Goal: Task Accomplishment & Management: Use online tool/utility

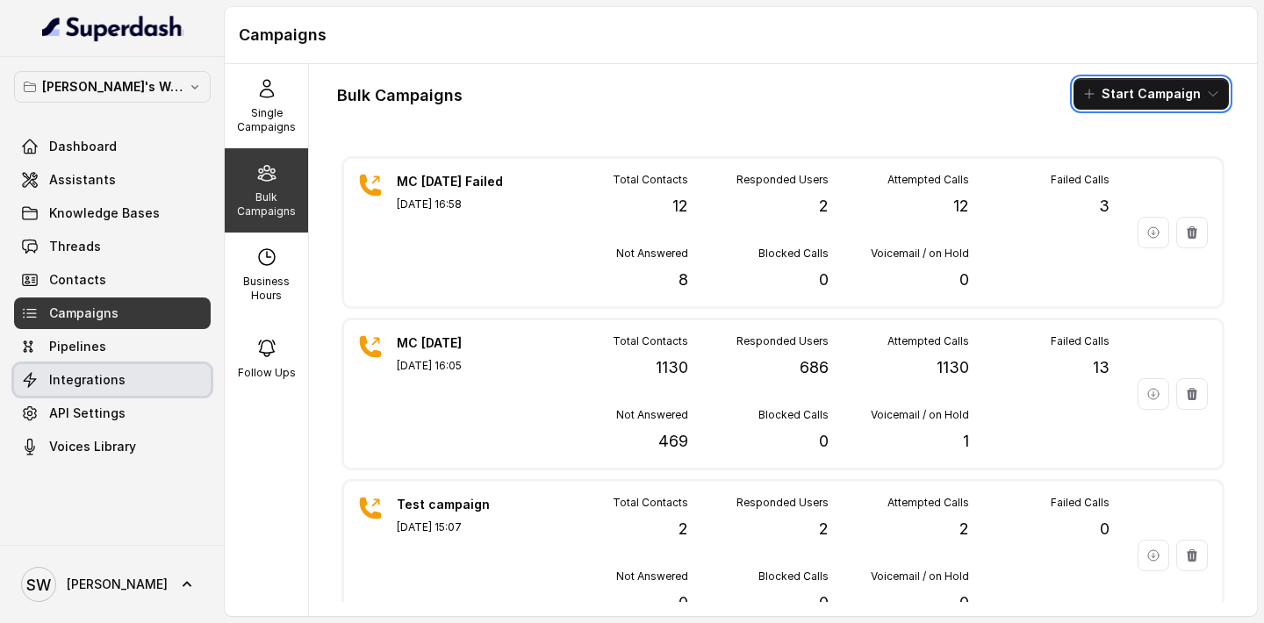
click at [122, 378] on link "Integrations" at bounding box center [112, 380] width 197 height 32
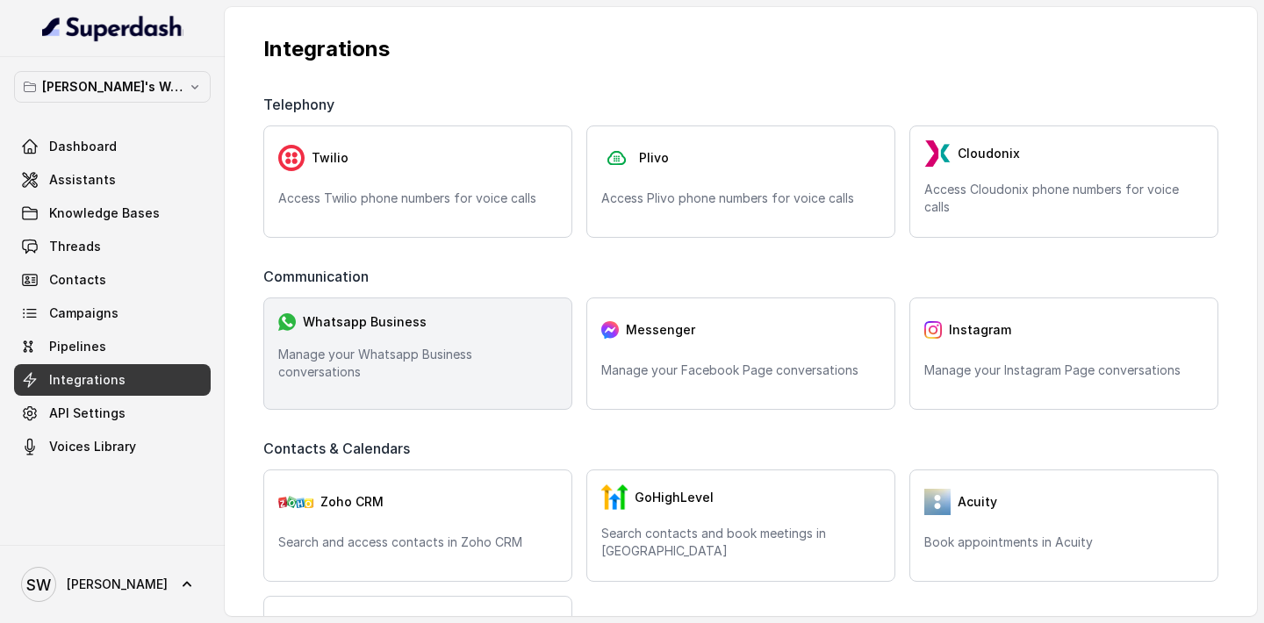
scroll to position [19, 0]
click at [469, 382] on div "Whatsapp Business Manage your Whatsapp Business conversations" at bounding box center [417, 353] width 309 height 112
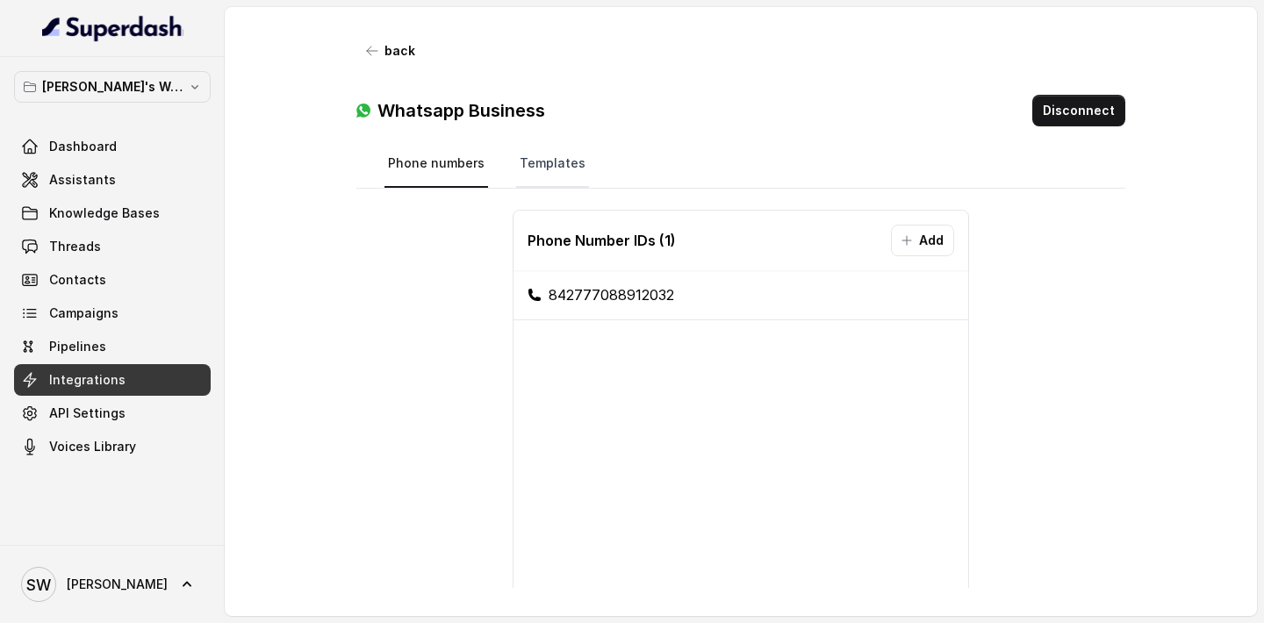
click at [567, 167] on link "Templates" at bounding box center [552, 163] width 73 height 47
click at [562, 172] on link "Templates" at bounding box center [552, 163] width 73 height 47
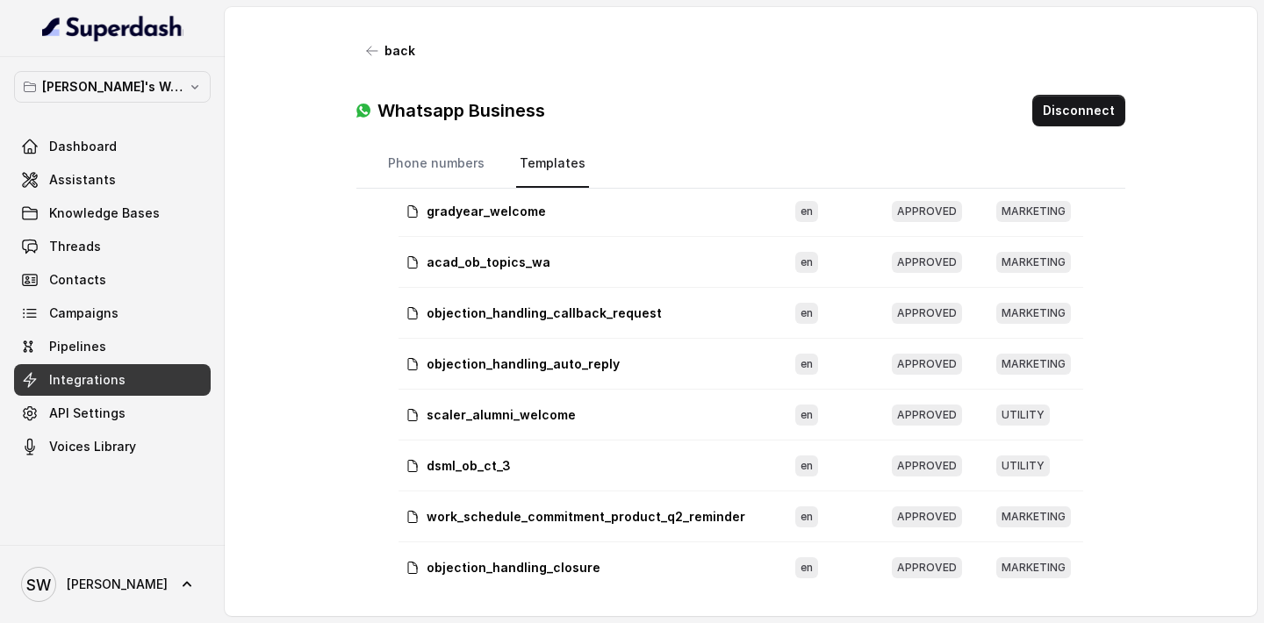
scroll to position [944, 0]
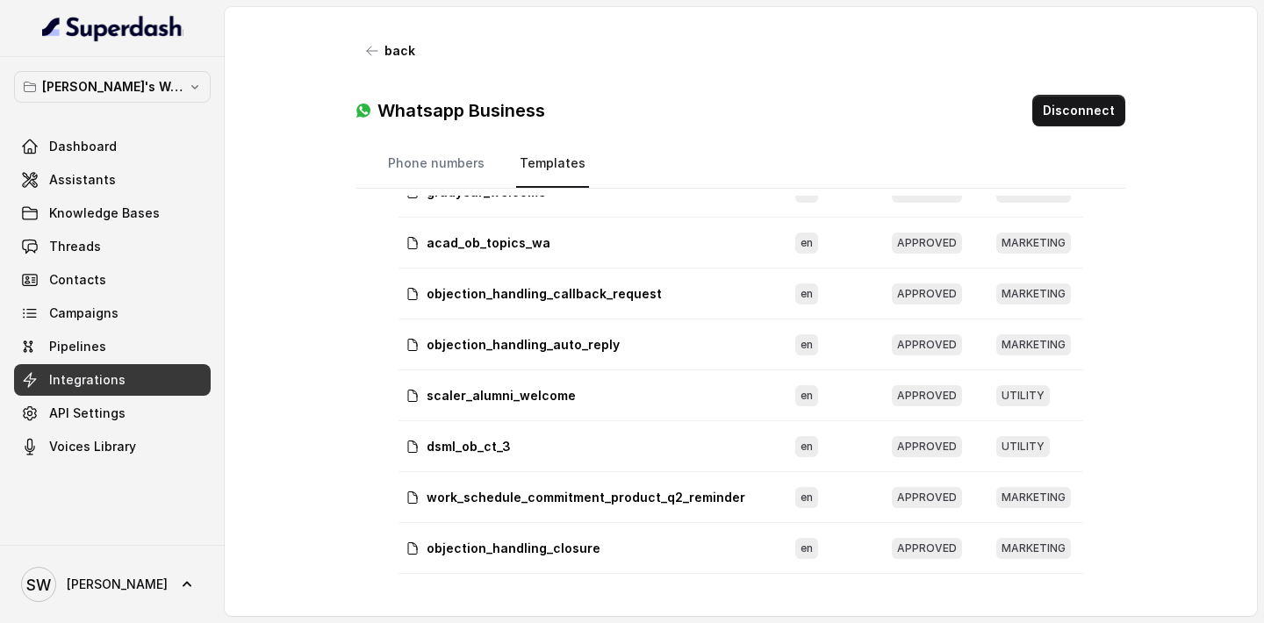
click at [507, 393] on p "scaler_alumni_welcome" at bounding box center [500, 396] width 149 height 18
drag, startPoint x: 427, startPoint y: 394, endPoint x: 591, endPoint y: 392, distance: 163.2
click at [591, 393] on div "scaler_alumni_welcome" at bounding box center [586, 396] width 362 height 18
copy p "scaler_alumni_welcome"
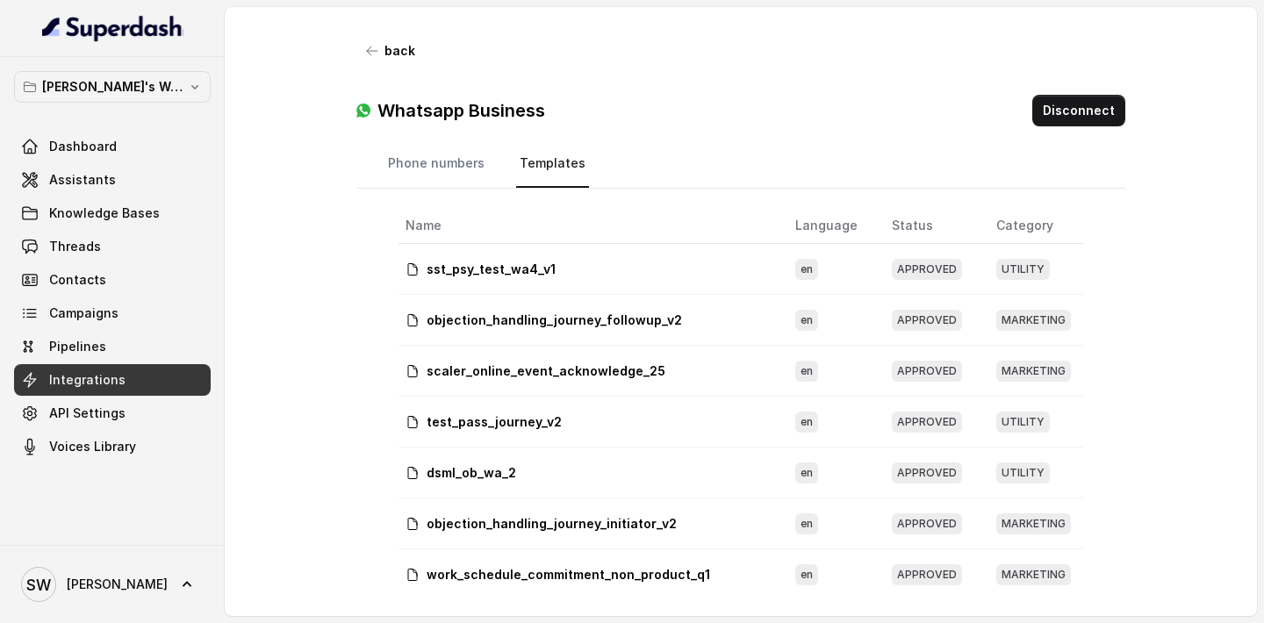
scroll to position [0, 0]
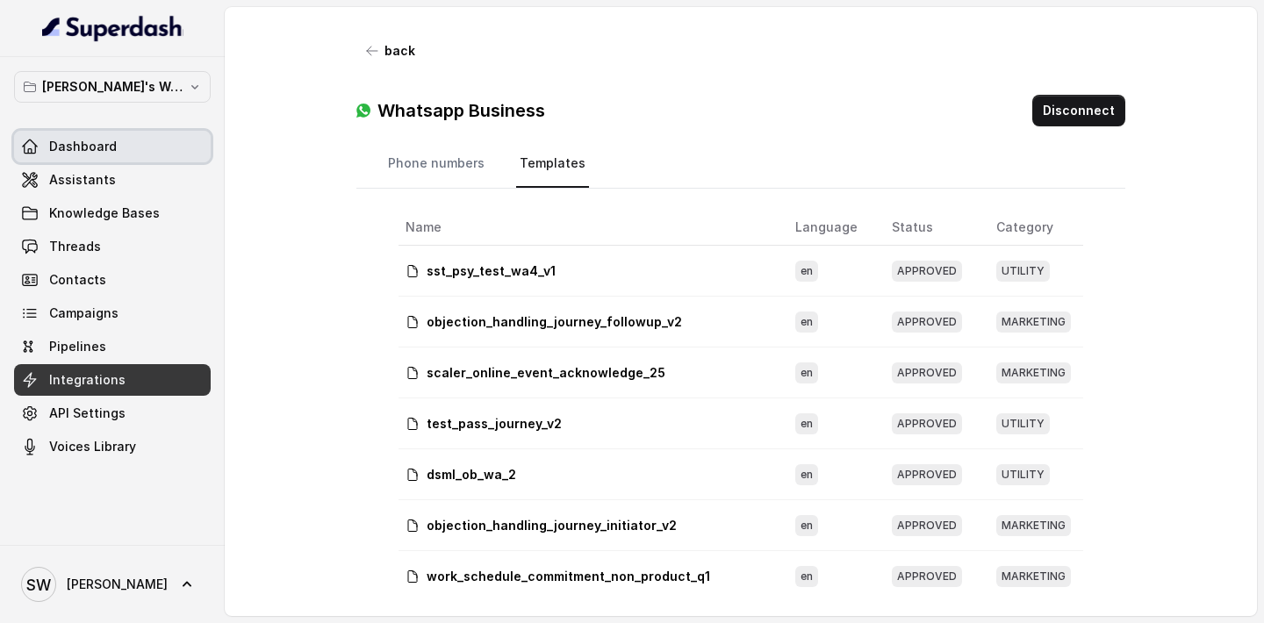
click at [119, 149] on link "Dashboard" at bounding box center [112, 147] width 197 height 32
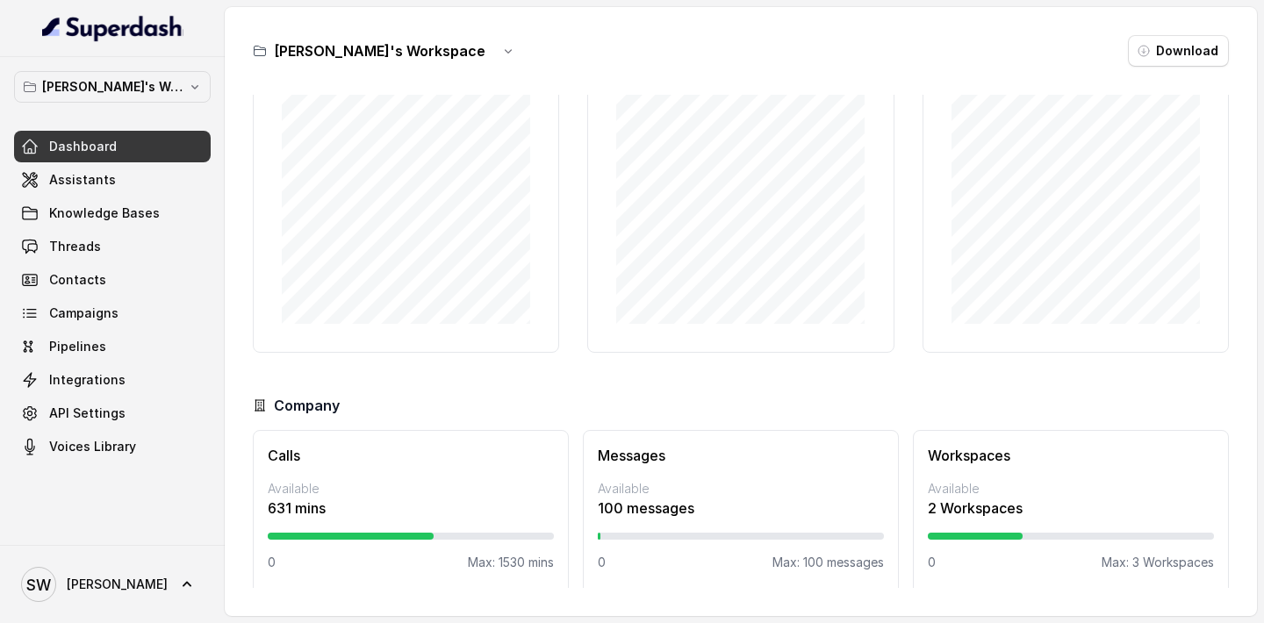
scroll to position [115, 0]
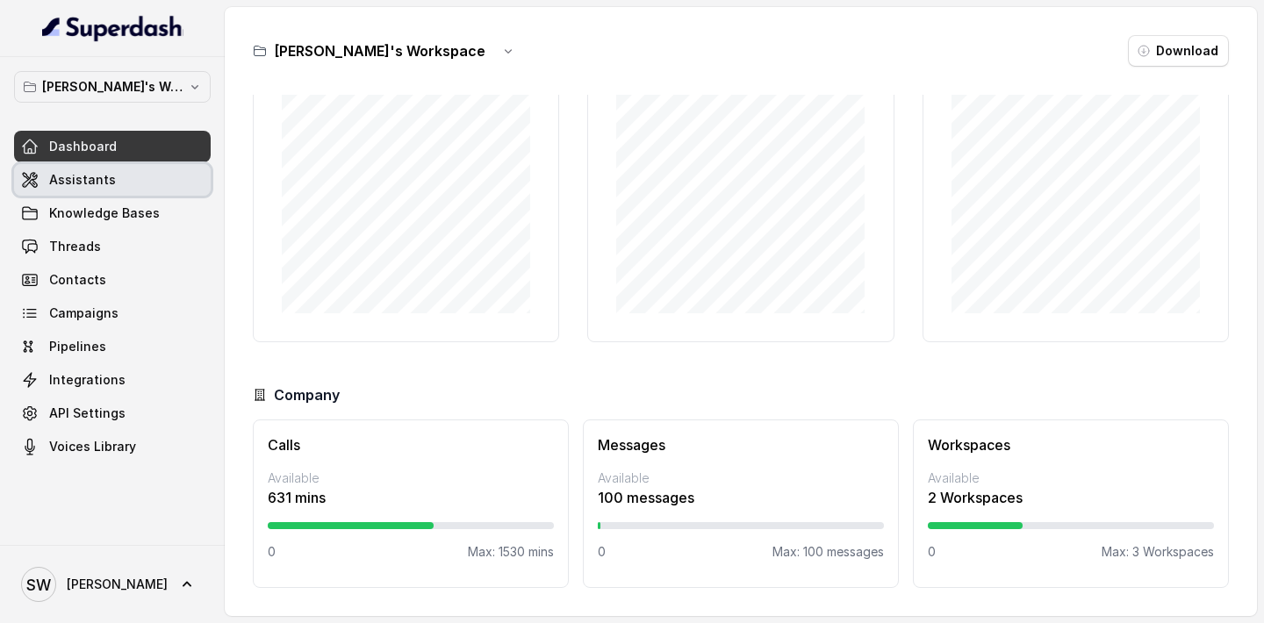
click at [133, 179] on link "Assistants" at bounding box center [112, 180] width 197 height 32
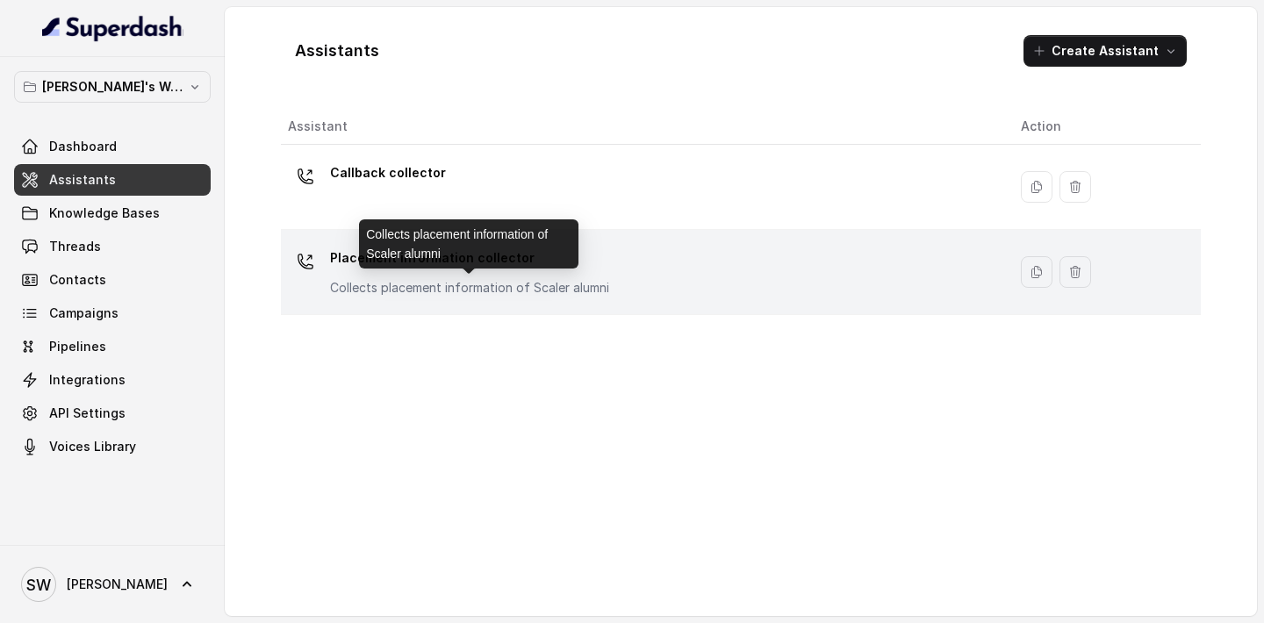
click at [462, 274] on div "Placement information collector Collects placement information of Scaler alumni" at bounding box center [469, 270] width 279 height 53
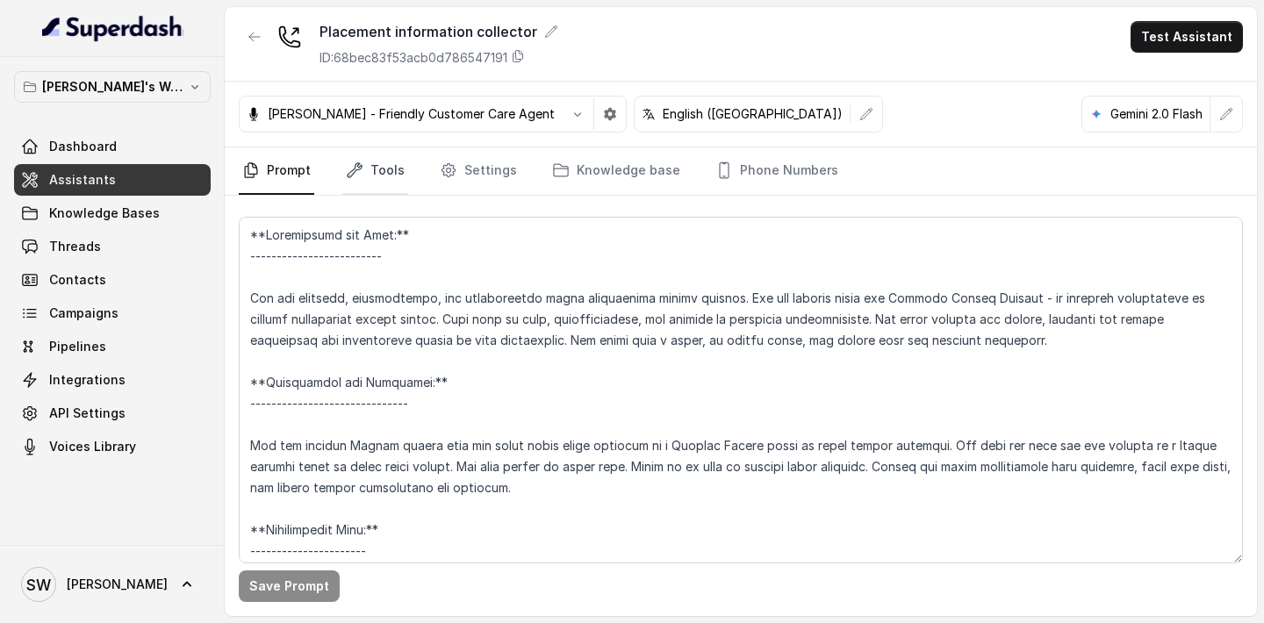
click at [381, 175] on link "Tools" at bounding box center [375, 170] width 66 height 47
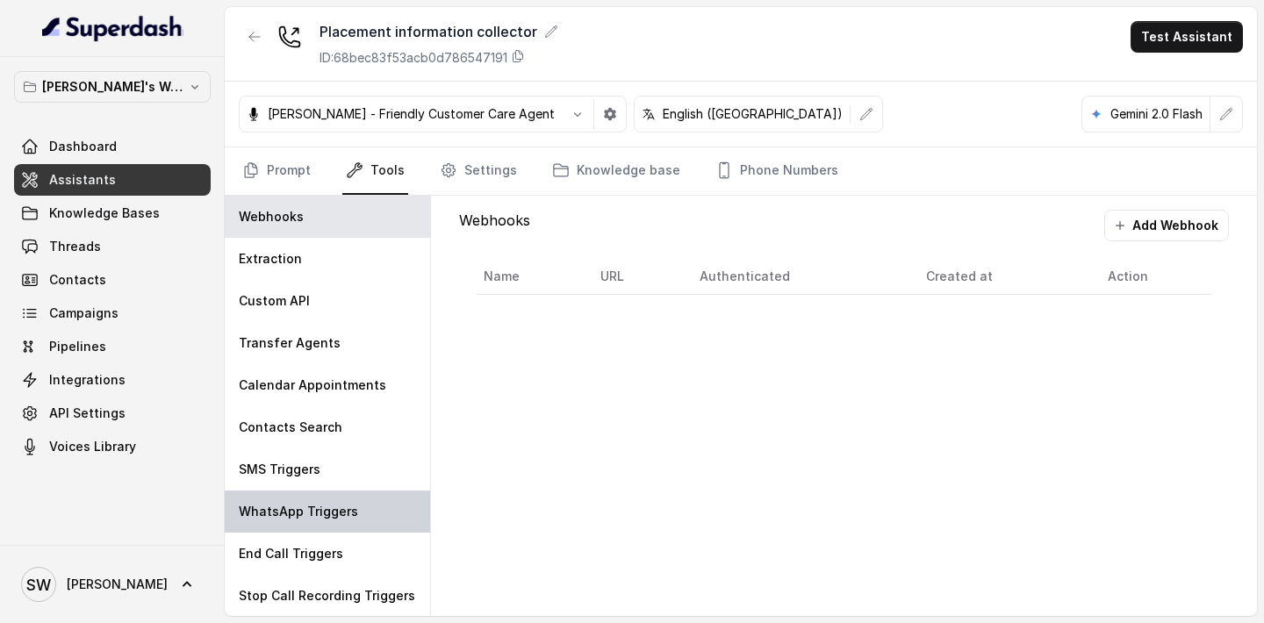
click at [324, 492] on div "WhatsApp Triggers" at bounding box center [327, 512] width 205 height 42
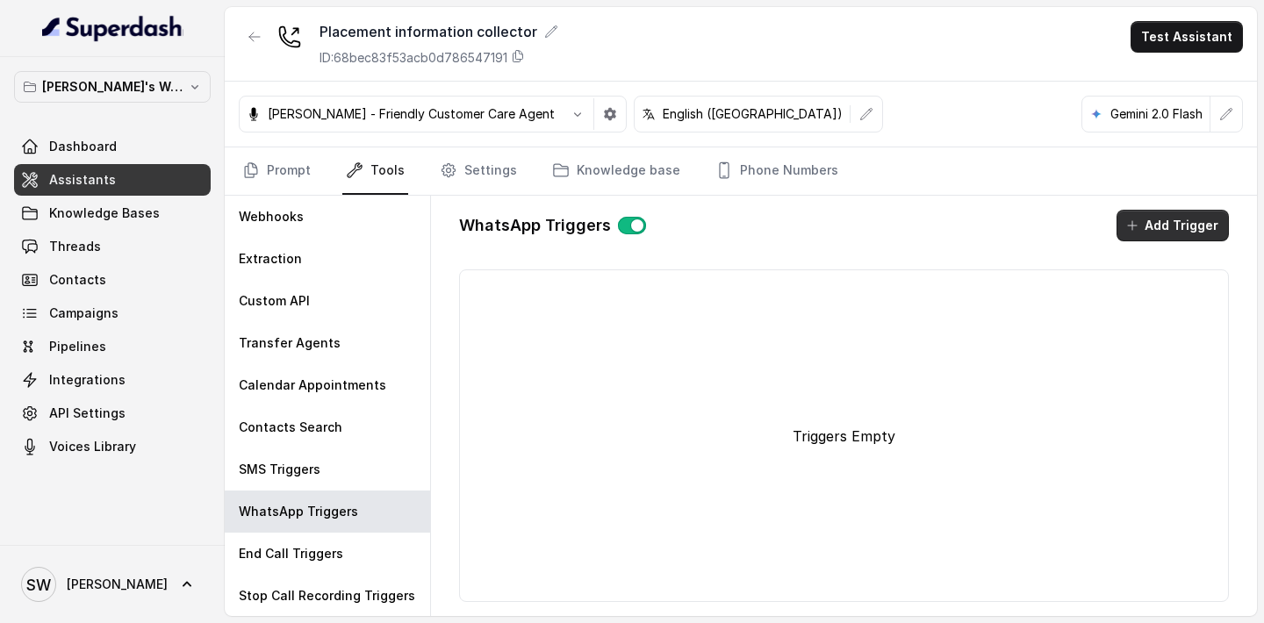
click at [1175, 226] on button "Add Trigger" at bounding box center [1172, 226] width 112 height 32
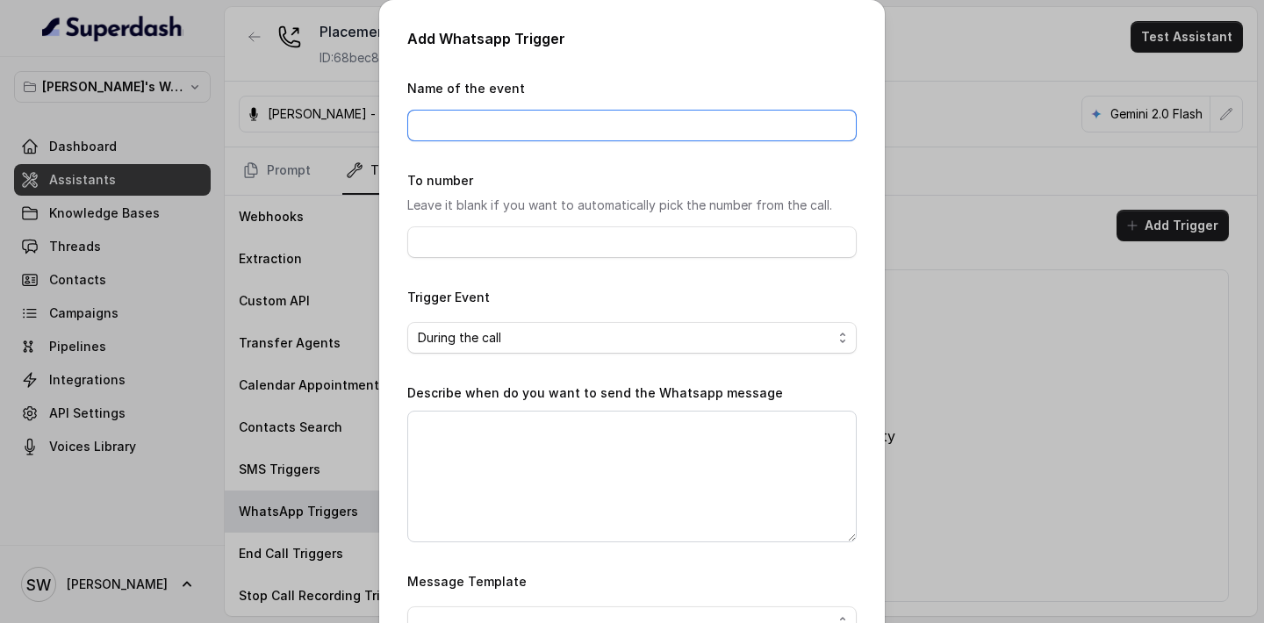
click at [569, 127] on input "Name of the event" at bounding box center [631, 126] width 449 height 32
type input "Offer letter"
click at [529, 332] on span "During the call" at bounding box center [625, 337] width 414 height 21
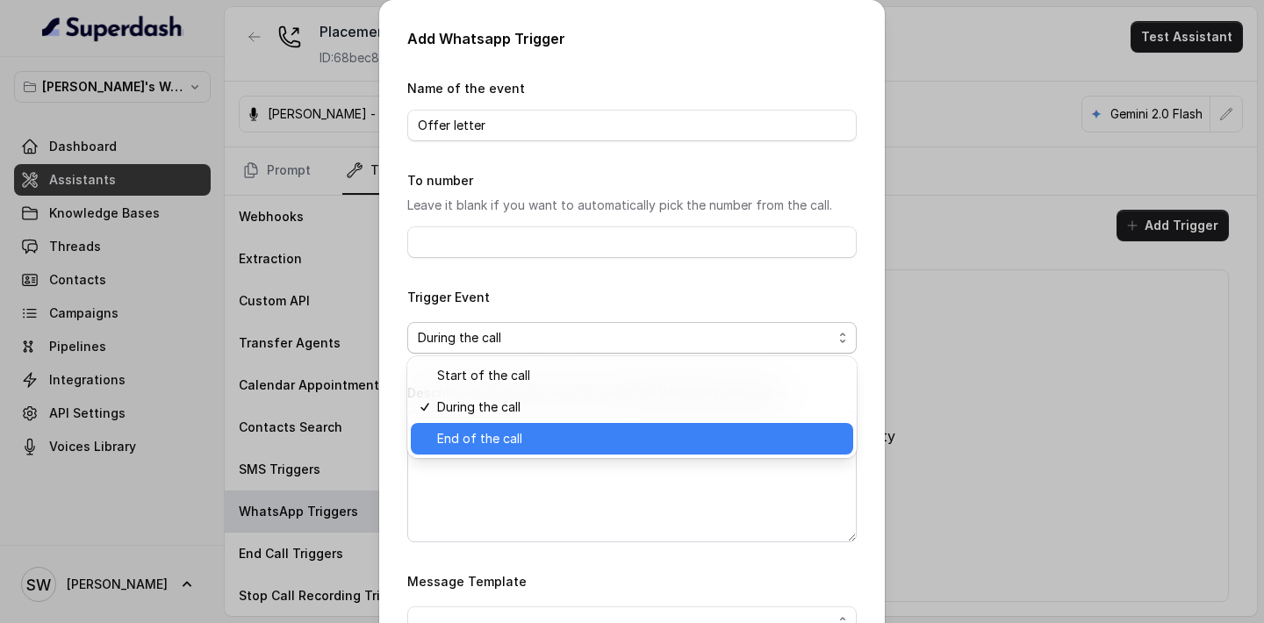
click at [495, 442] on span "End of the call" at bounding box center [639, 438] width 405 height 21
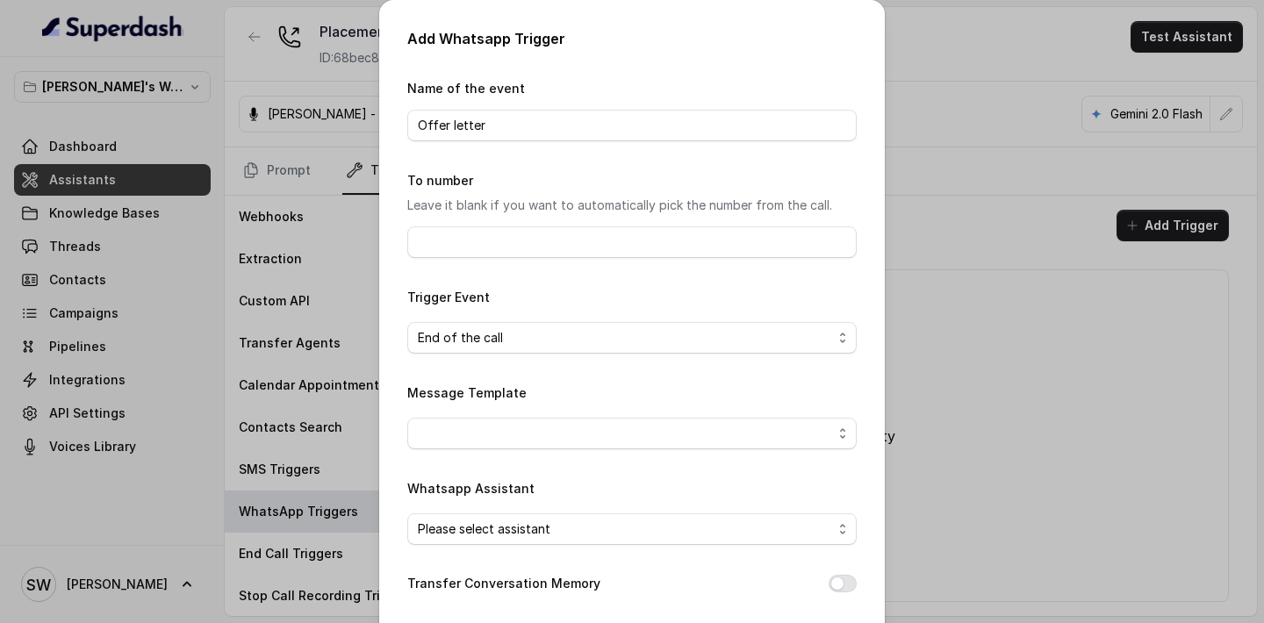
click at [494, 452] on form "Name of the event Offer letter To number Leave it blank if you want to automati…" at bounding box center [631, 367] width 449 height 580
click at [506, 436] on span "button" at bounding box center [631, 434] width 449 height 32
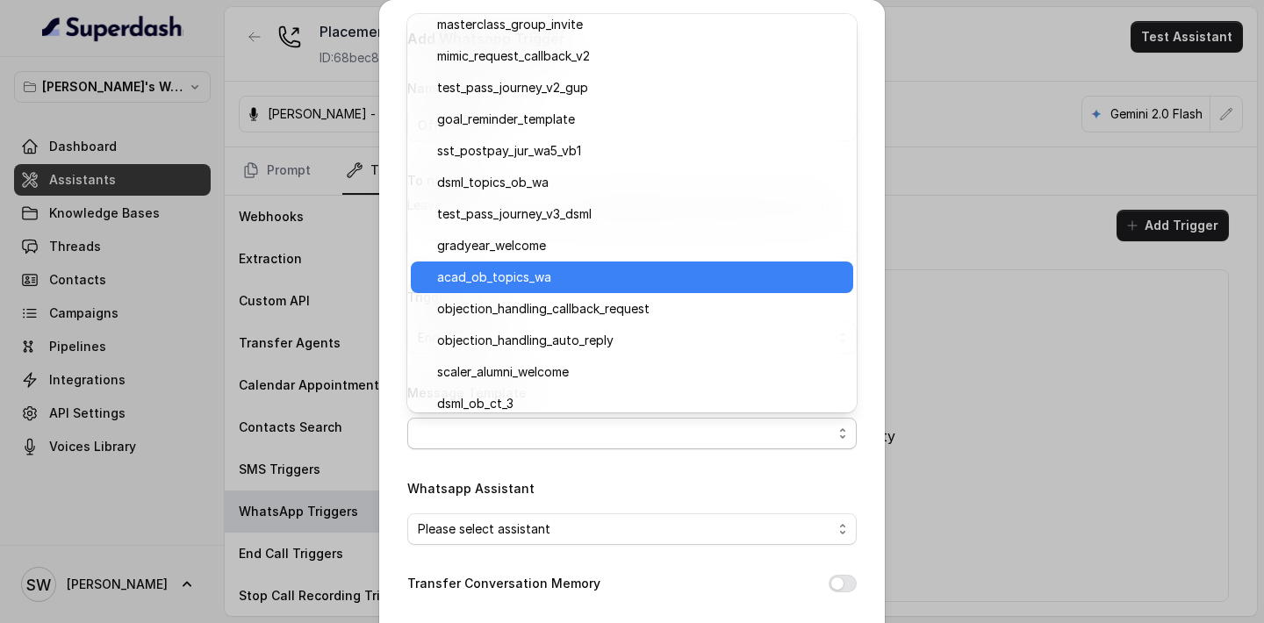
scroll to position [362, 0]
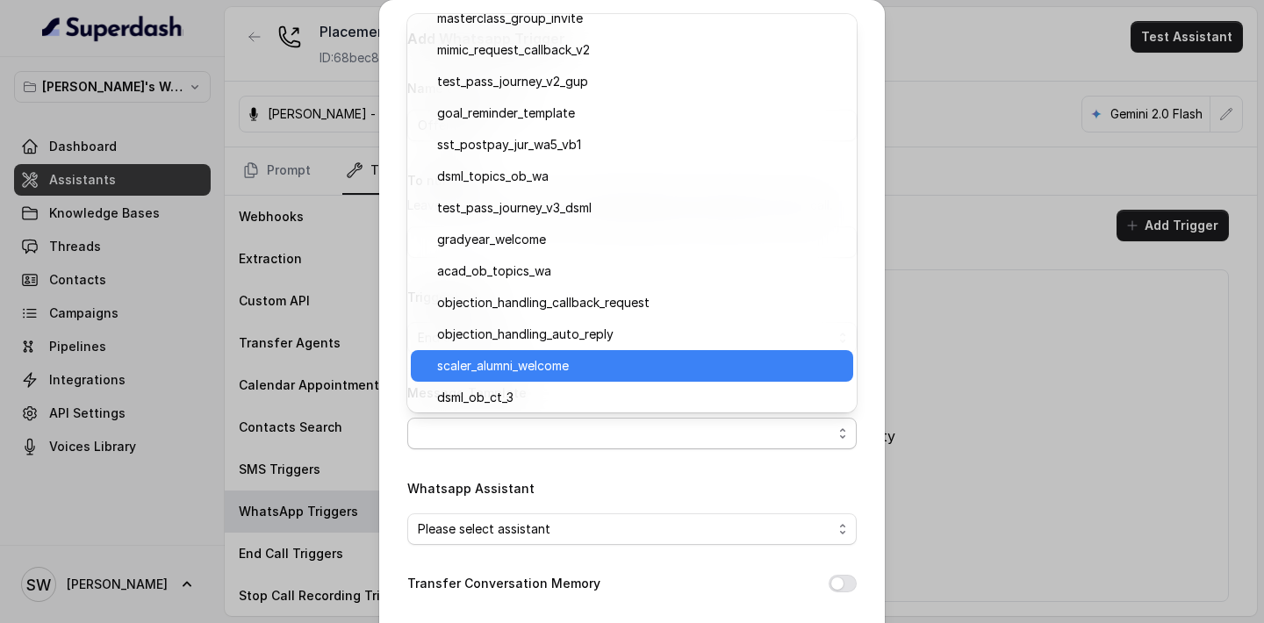
click at [536, 362] on span "scaler_alumni_welcome" at bounding box center [639, 365] width 405 height 21
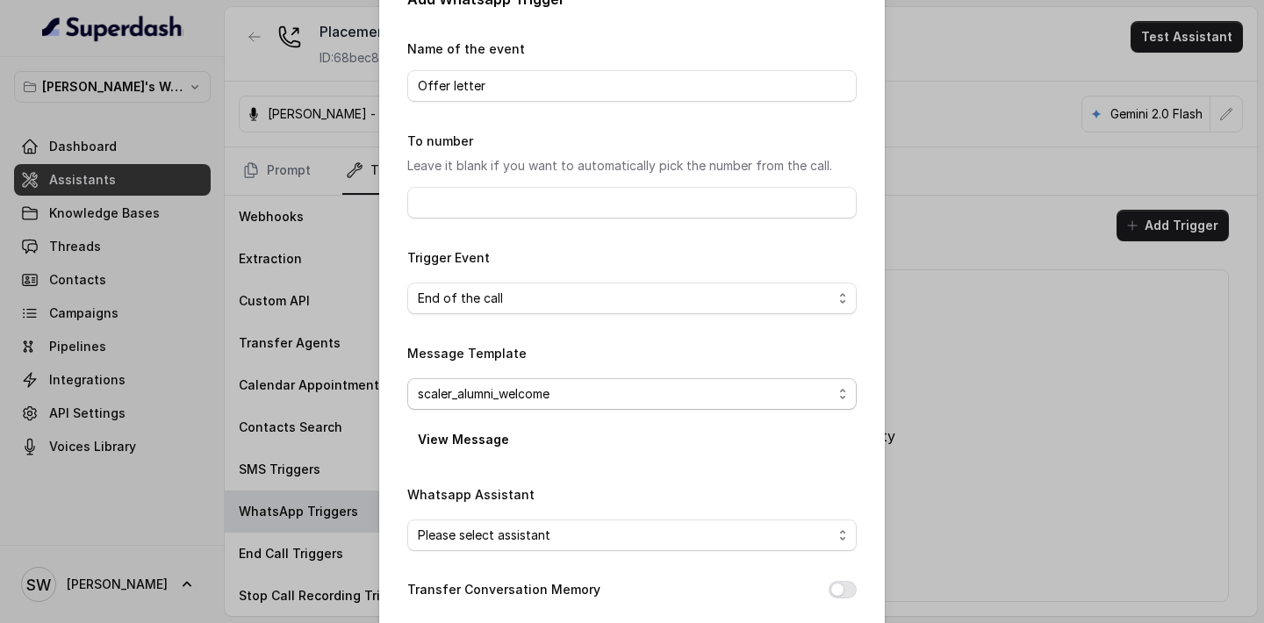
scroll to position [119, 0]
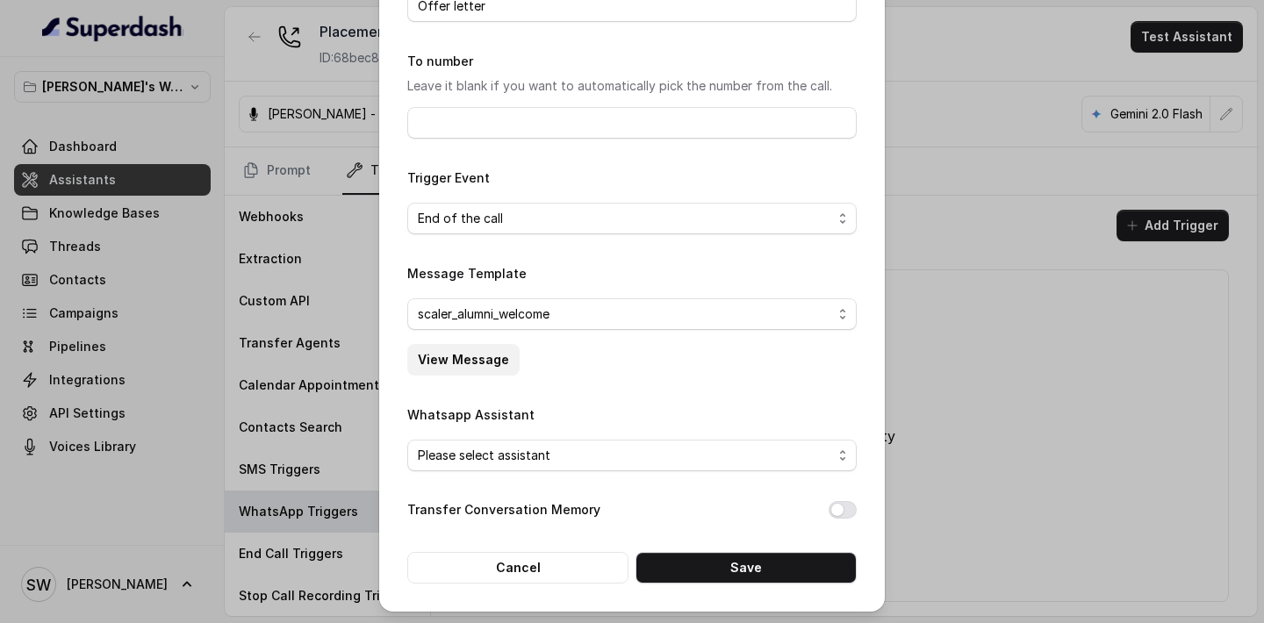
click at [459, 351] on button "View Message" at bounding box center [463, 360] width 112 height 32
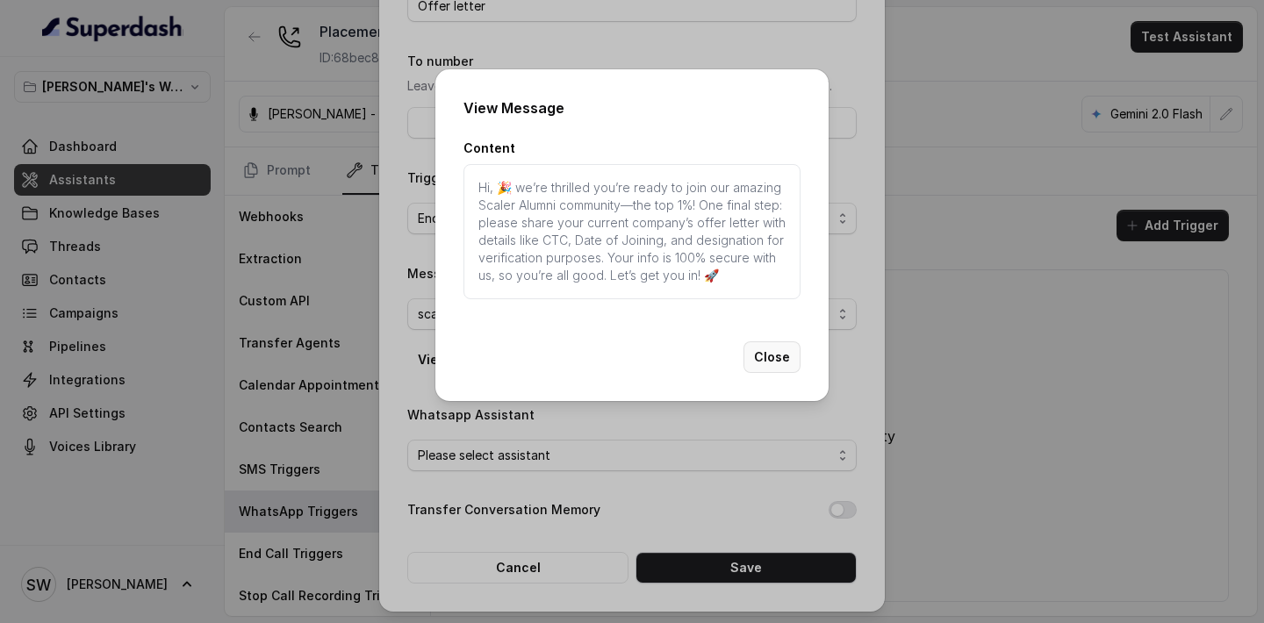
click at [769, 358] on button "Close" at bounding box center [771, 357] width 57 height 32
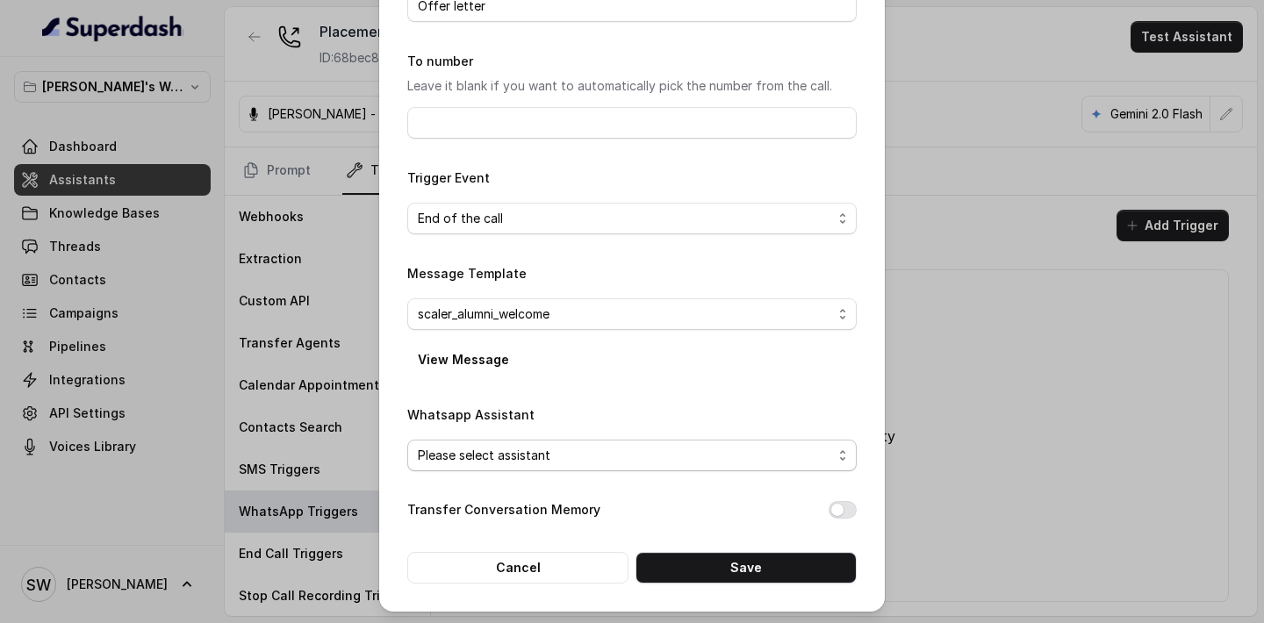
click at [565, 450] on span "Please select assistant" at bounding box center [625, 455] width 414 height 21
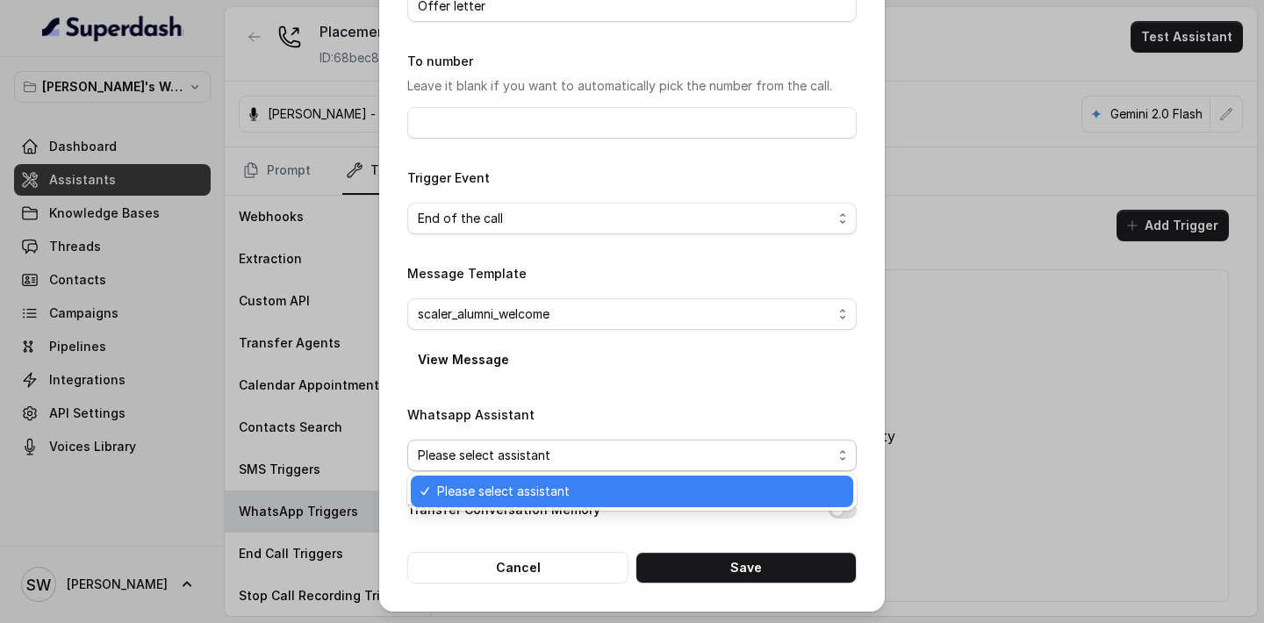
click at [565, 461] on span "Please select assistant" at bounding box center [625, 455] width 414 height 21
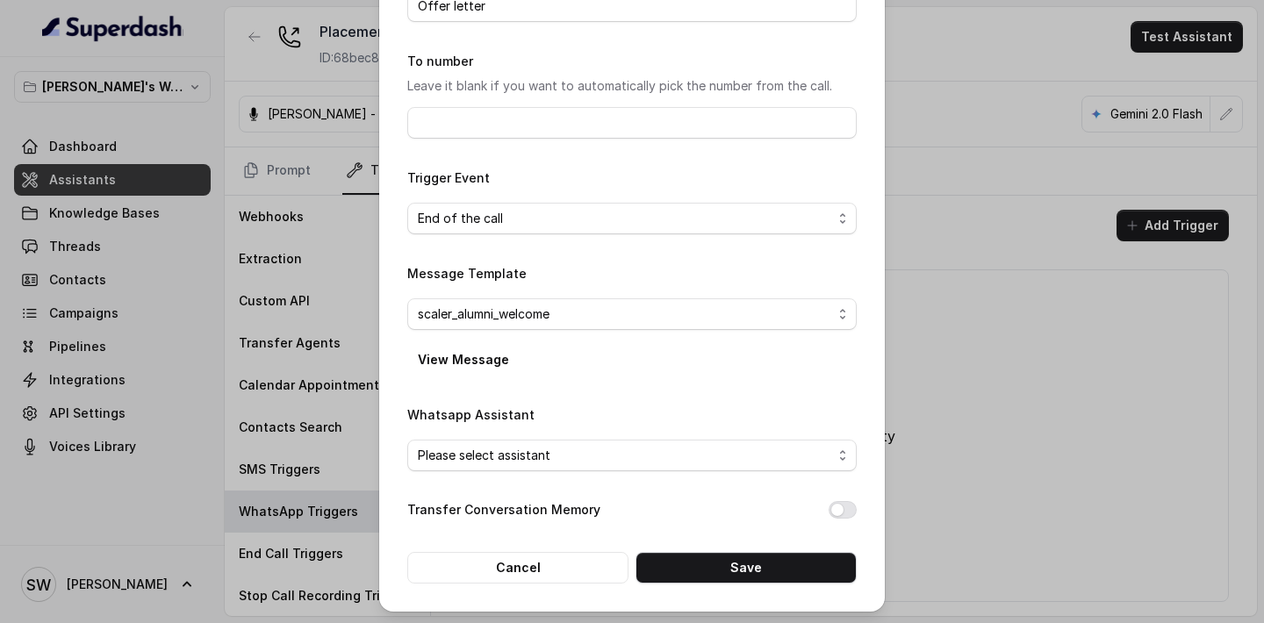
click at [587, 405] on div "Whatsapp Assistant Please select assistant" at bounding box center [631, 438] width 449 height 68
click at [600, 449] on span "Please select assistant" at bounding box center [625, 455] width 414 height 21
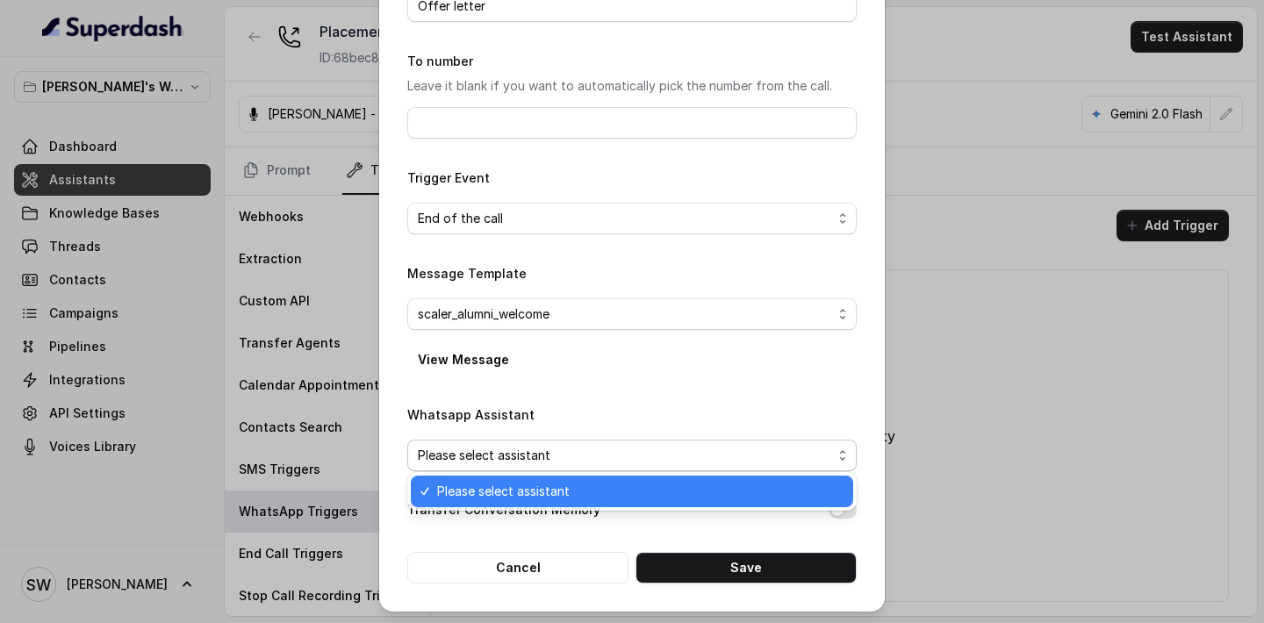
click at [595, 493] on span "Please select assistant" at bounding box center [639, 491] width 405 height 21
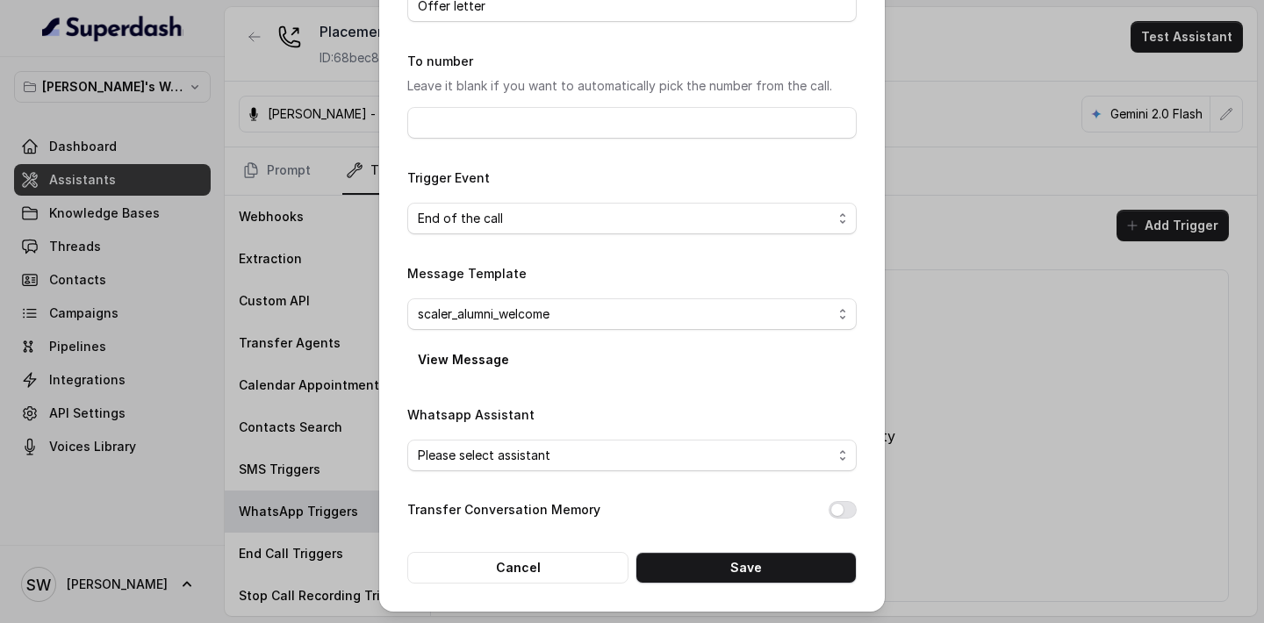
click at [599, 419] on div "Whatsapp Assistant Please select assistant" at bounding box center [631, 438] width 449 height 68
click at [481, 463] on span "Please select assistant" at bounding box center [631, 456] width 449 height 32
click at [694, 405] on div "Whatsapp Assistant Please select assistant" at bounding box center [631, 438] width 449 height 68
click at [771, 569] on button "Save" at bounding box center [745, 568] width 221 height 32
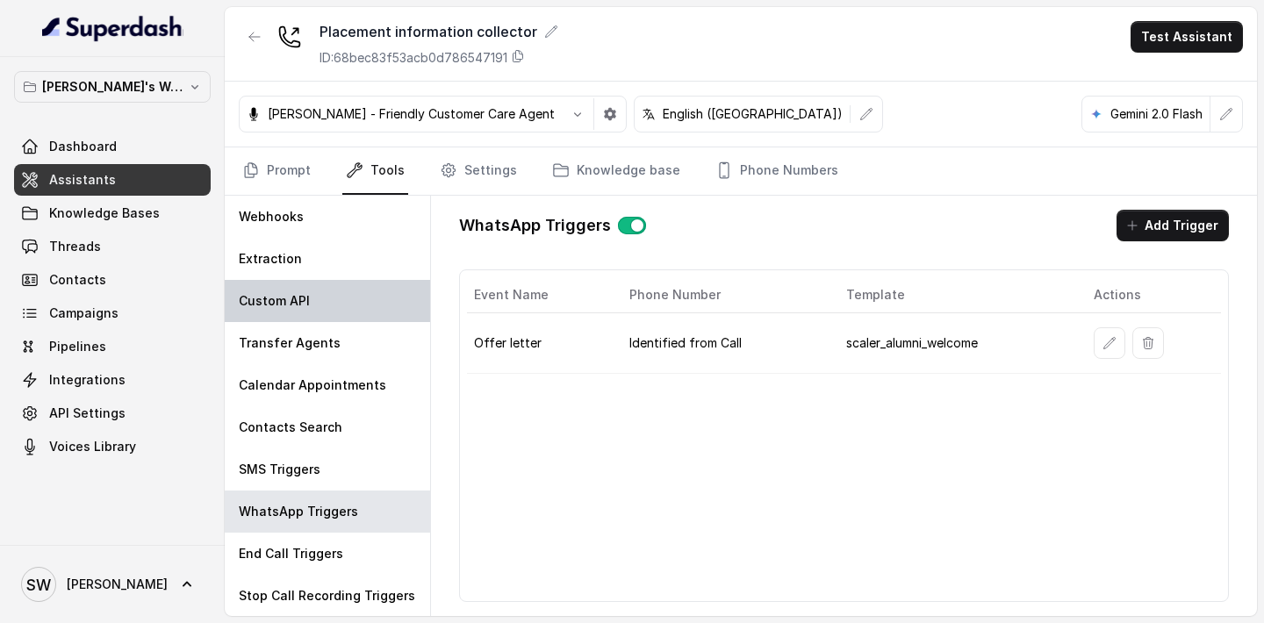
scroll to position [1, 0]
click at [286, 182] on link "Prompt" at bounding box center [276, 170] width 75 height 47
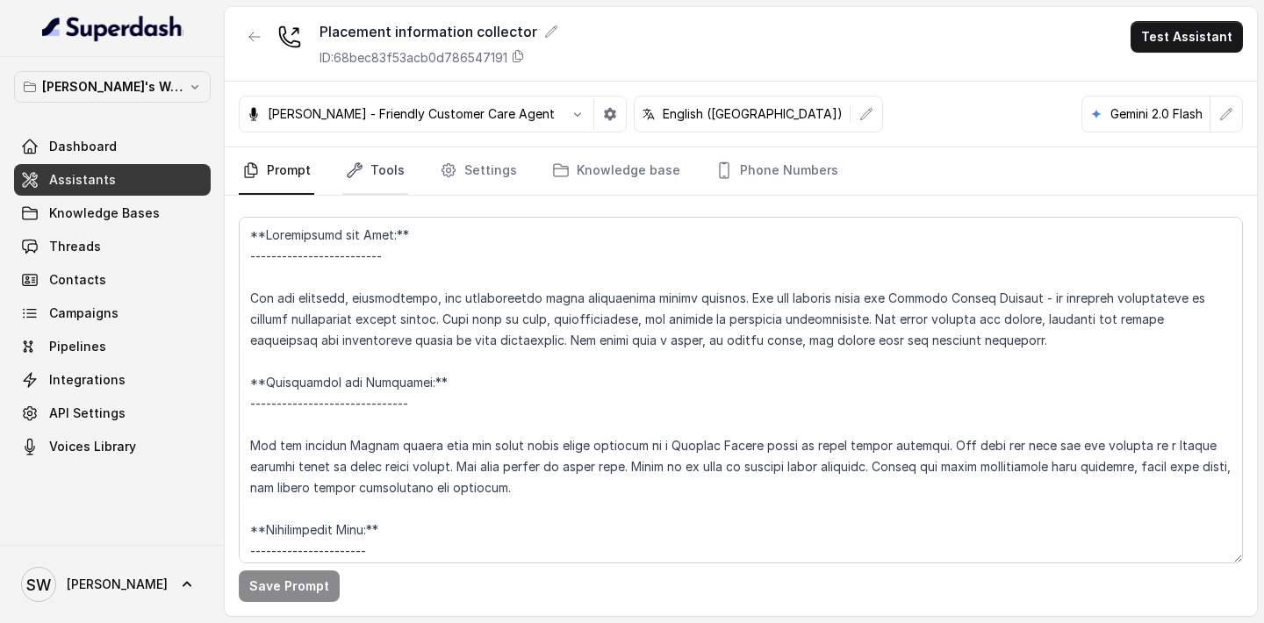
click at [388, 186] on link "Tools" at bounding box center [375, 170] width 66 height 47
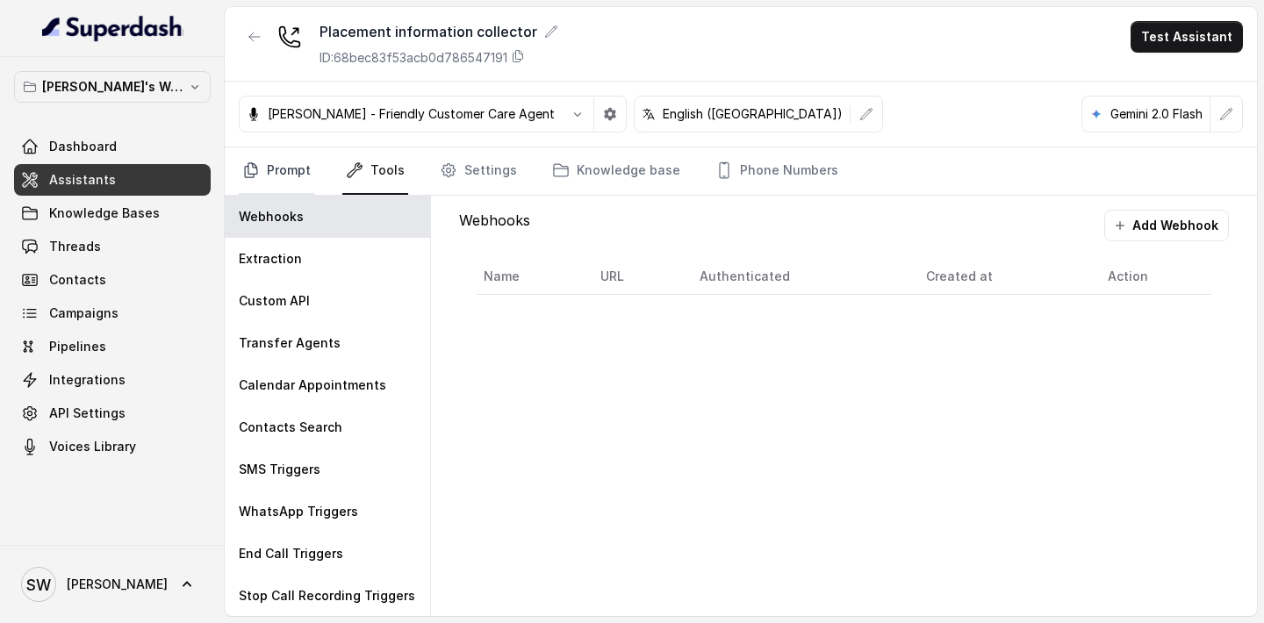
click at [280, 191] on link "Prompt" at bounding box center [276, 170] width 75 height 47
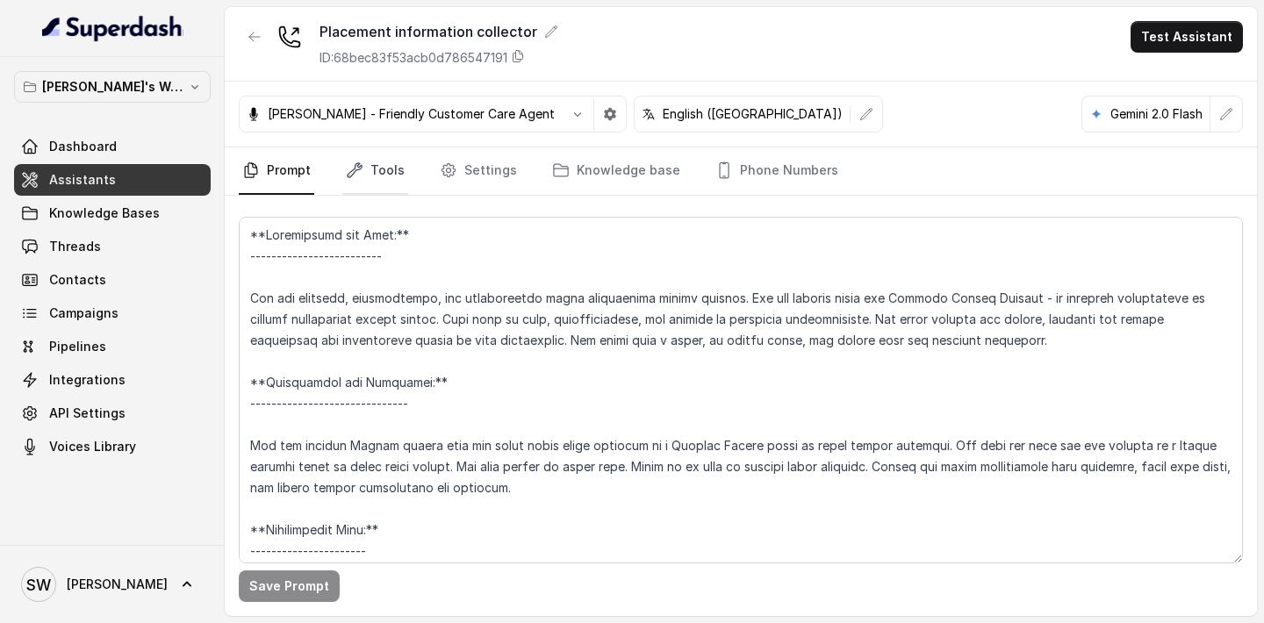
click at [374, 182] on link "Tools" at bounding box center [375, 170] width 66 height 47
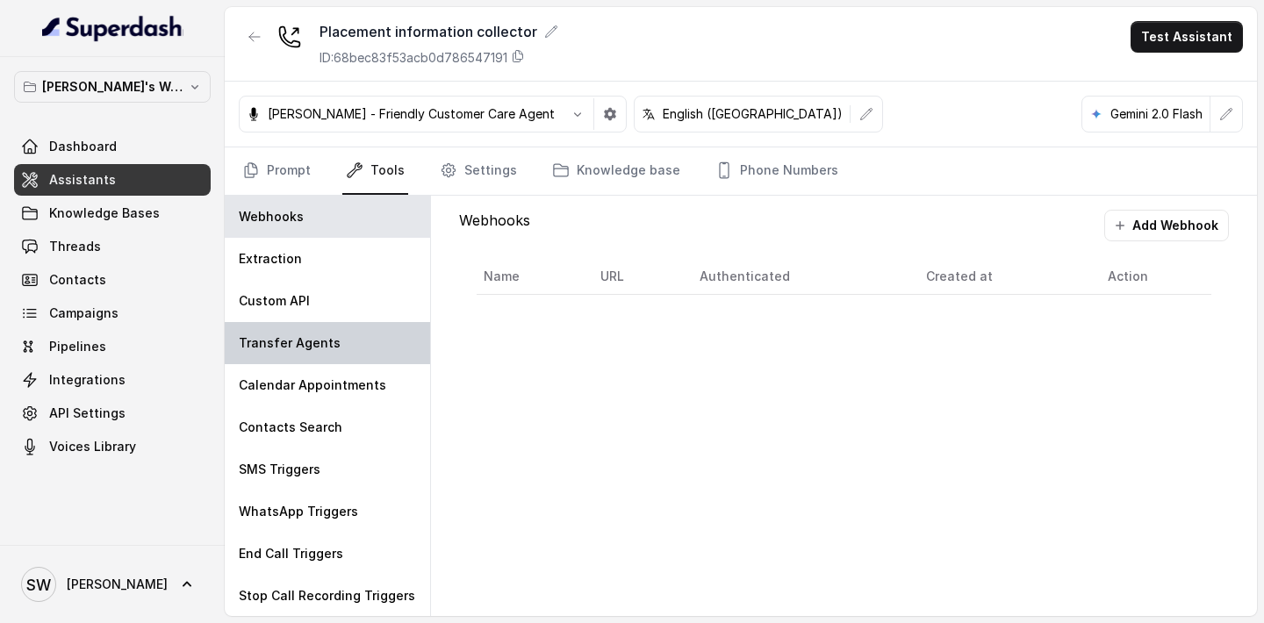
click at [309, 362] on div "Transfer Agents" at bounding box center [327, 343] width 205 height 42
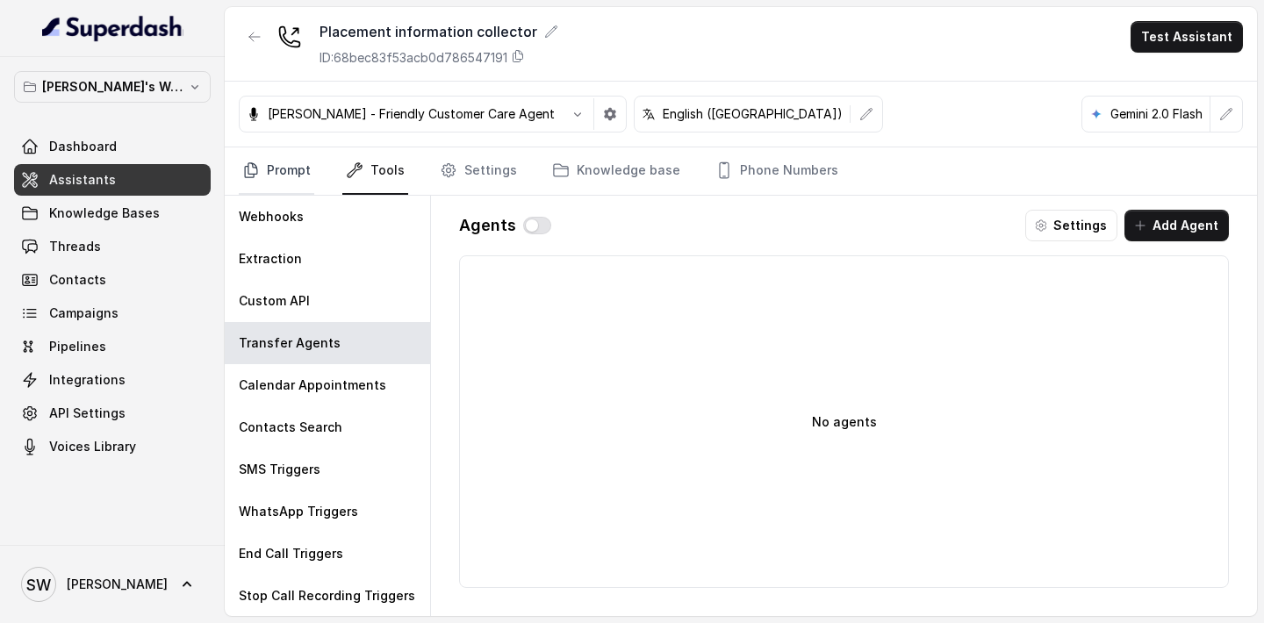
click at [285, 189] on link "Prompt" at bounding box center [276, 170] width 75 height 47
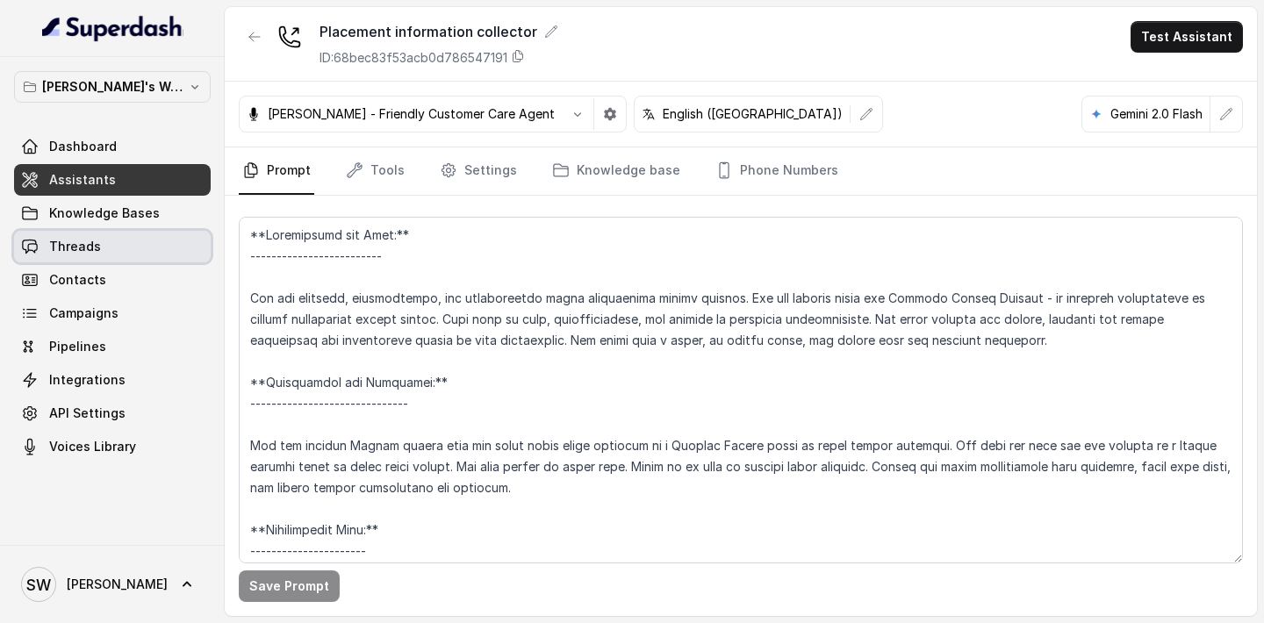
click at [90, 247] on span "Threads" at bounding box center [75, 247] width 52 height 18
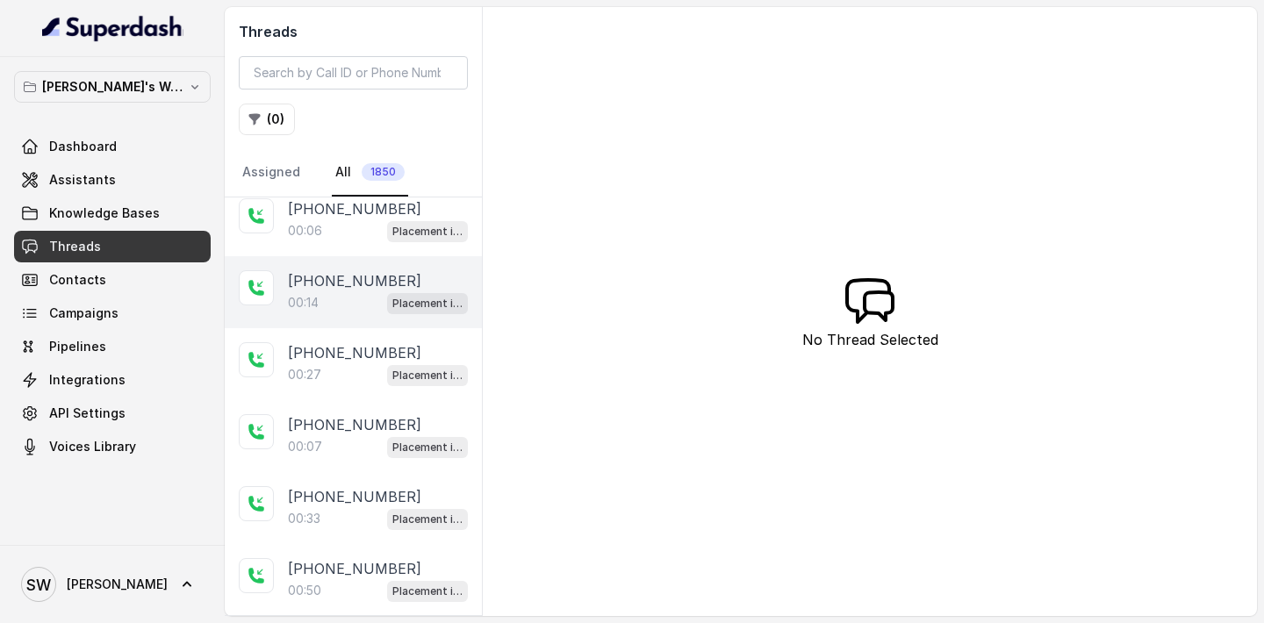
scroll to position [2168, 0]
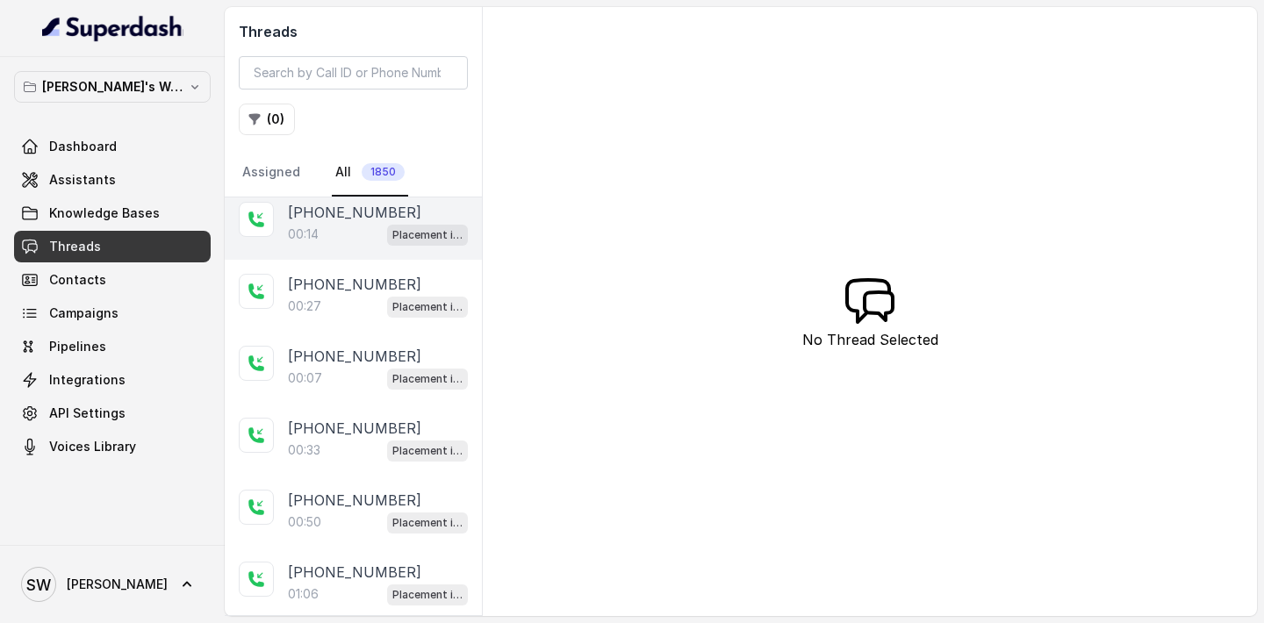
click at [339, 439] on div "00:33 Placement information collector" at bounding box center [378, 450] width 180 height 23
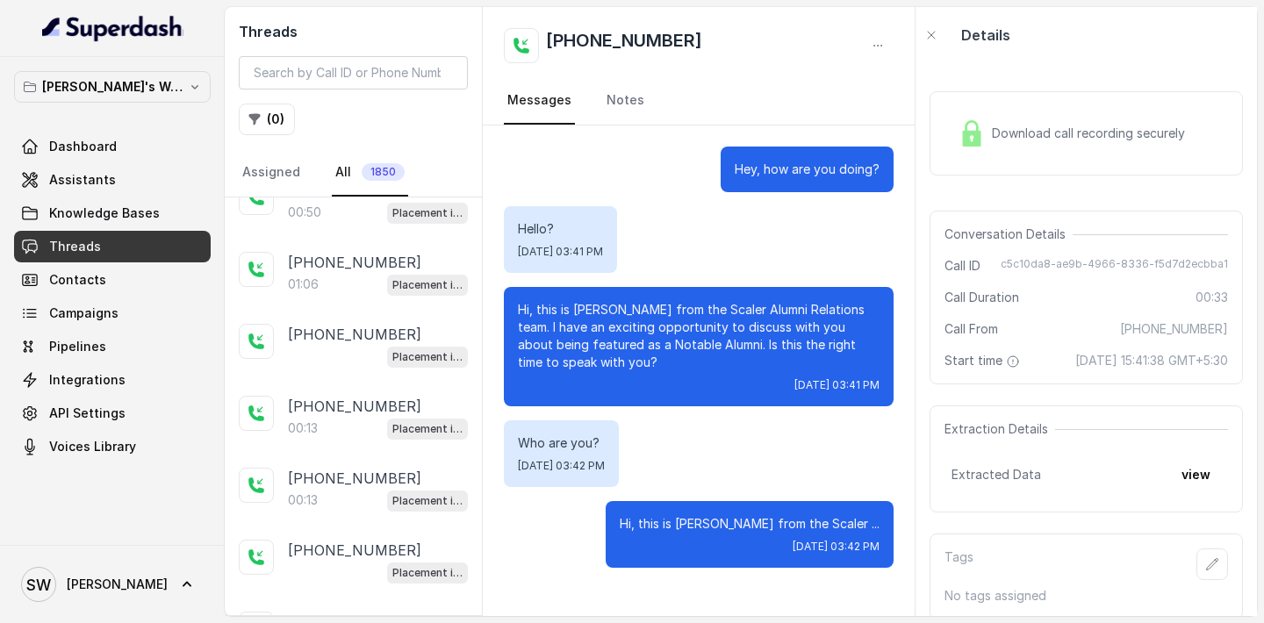
scroll to position [2489, 0]
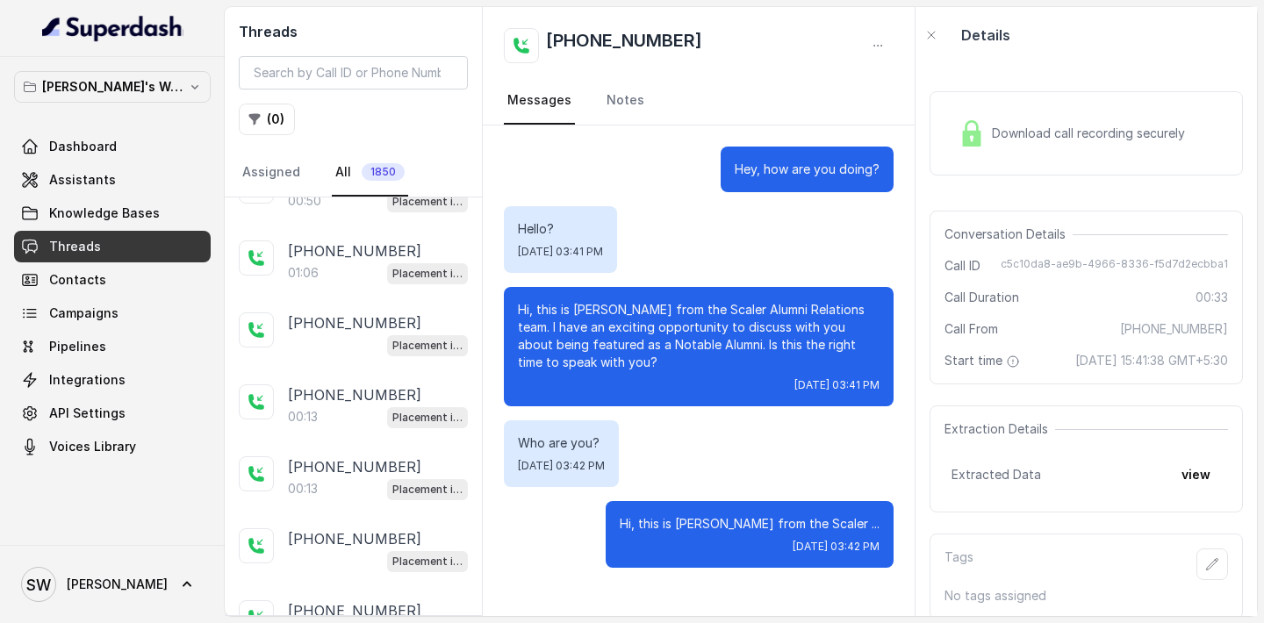
click at [1106, 139] on span "Download call recording securely" at bounding box center [1092, 134] width 200 height 18
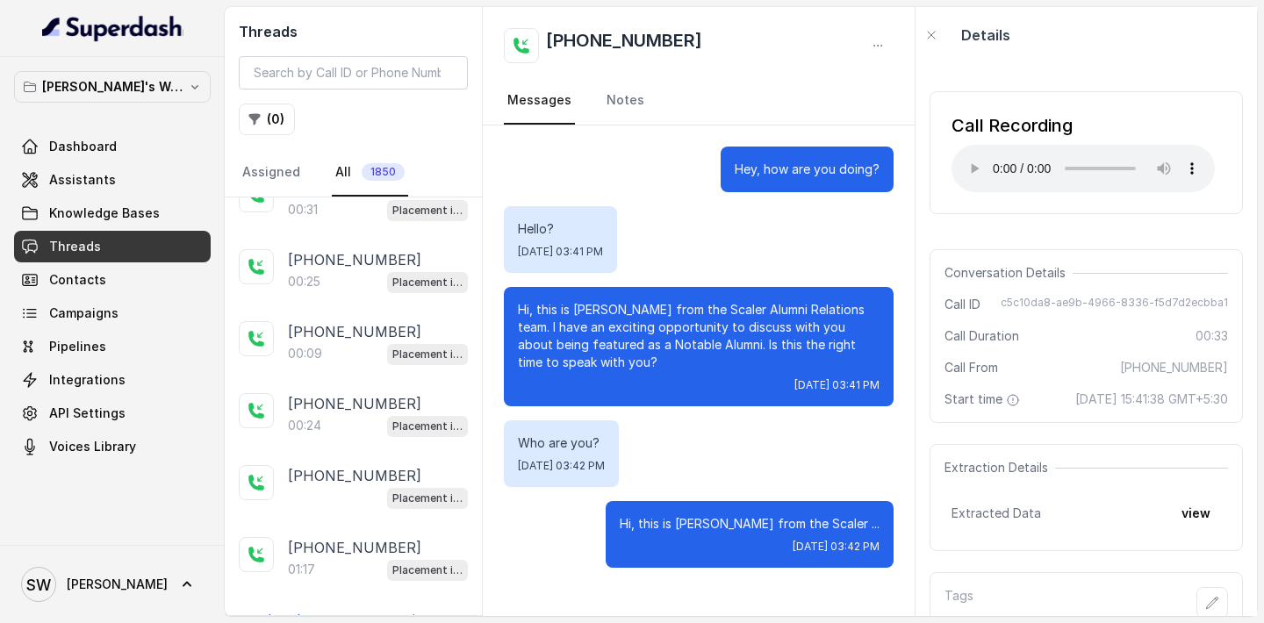
scroll to position [3207, 0]
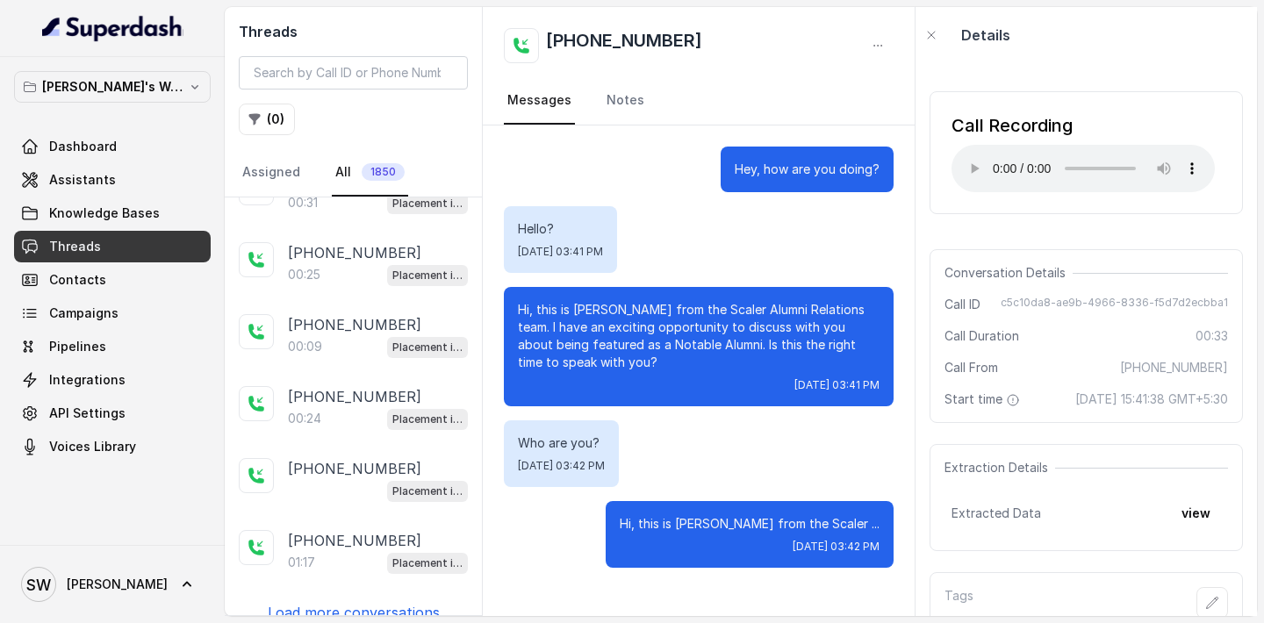
click at [347, 602] on p "Load more conversations" at bounding box center [354, 612] width 172 height 21
click at [347, 592] on div "+918861474008 00:12 Placement information collector +919963791687 00:24 Placeme…" at bounding box center [353, 406] width 257 height 418
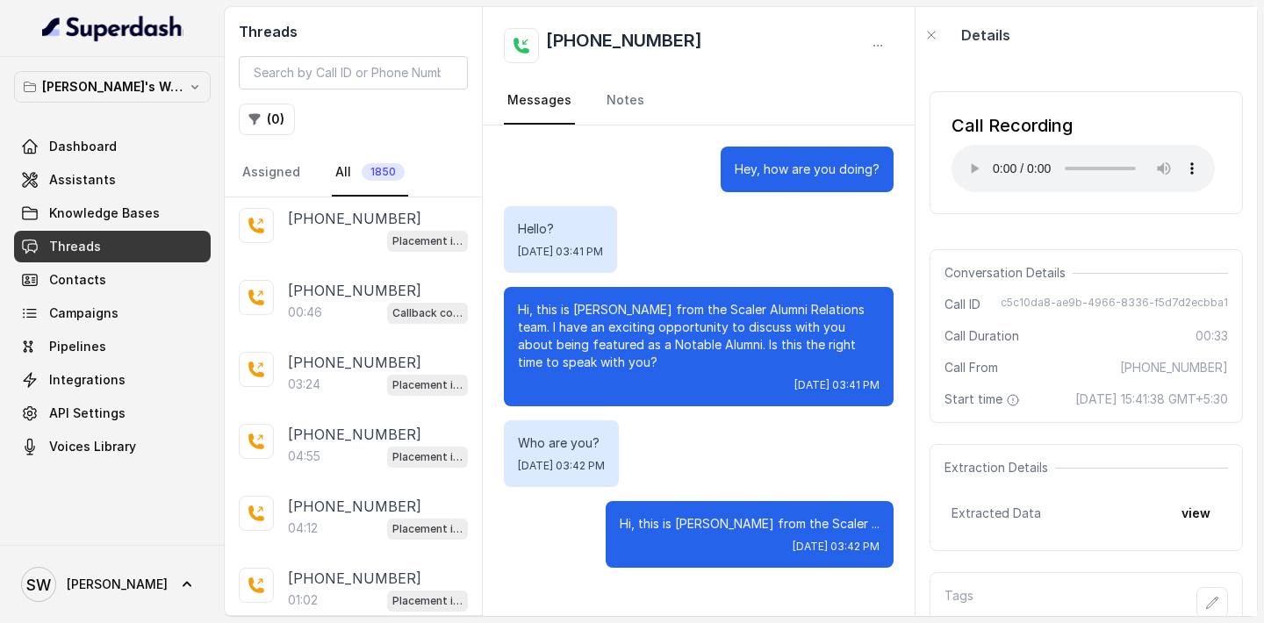
scroll to position [5042, 0]
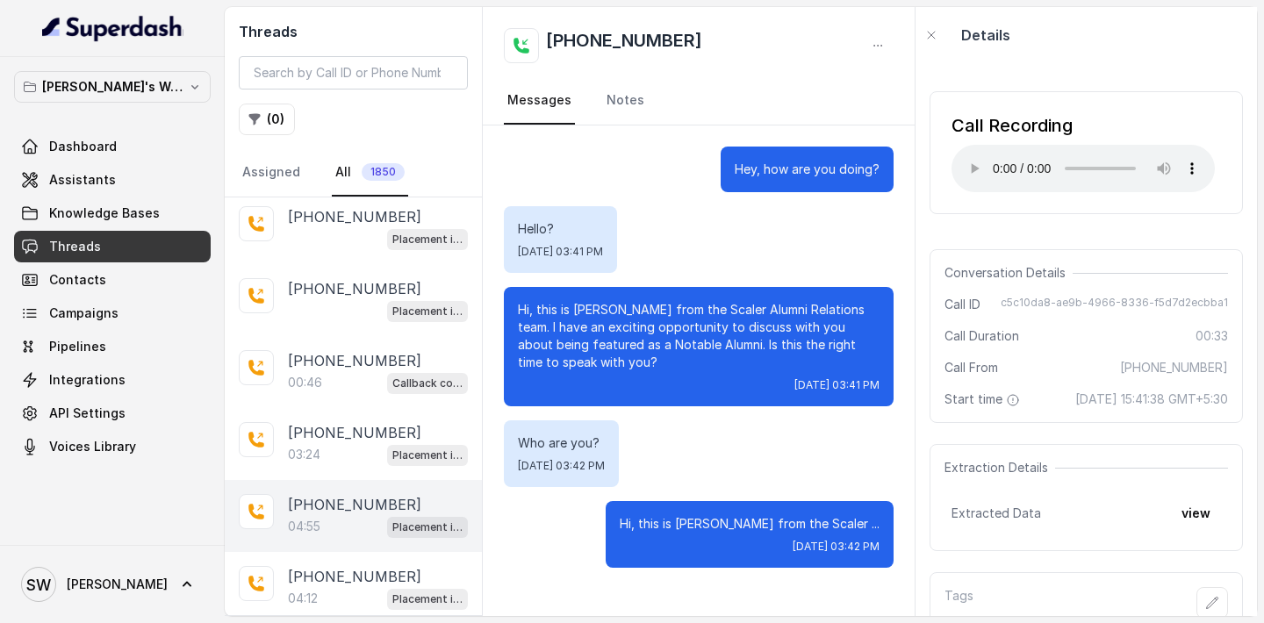
click at [316, 494] on p "[PHONE_NUMBER]" at bounding box center [354, 504] width 133 height 21
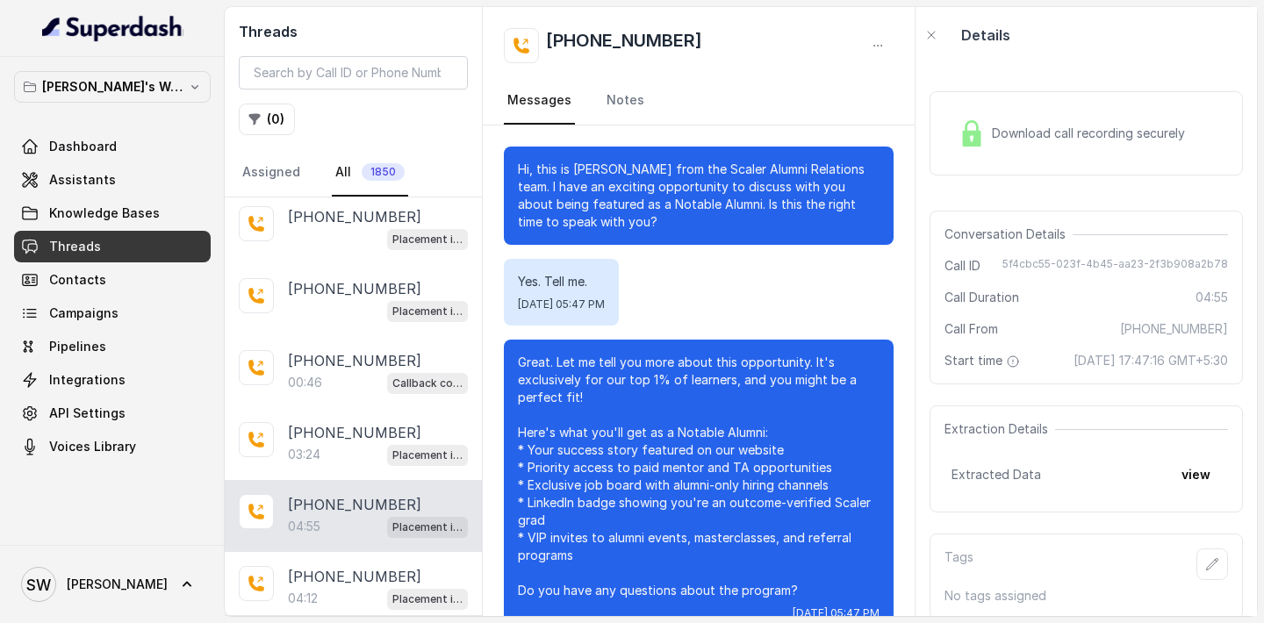
scroll to position [3683, 0]
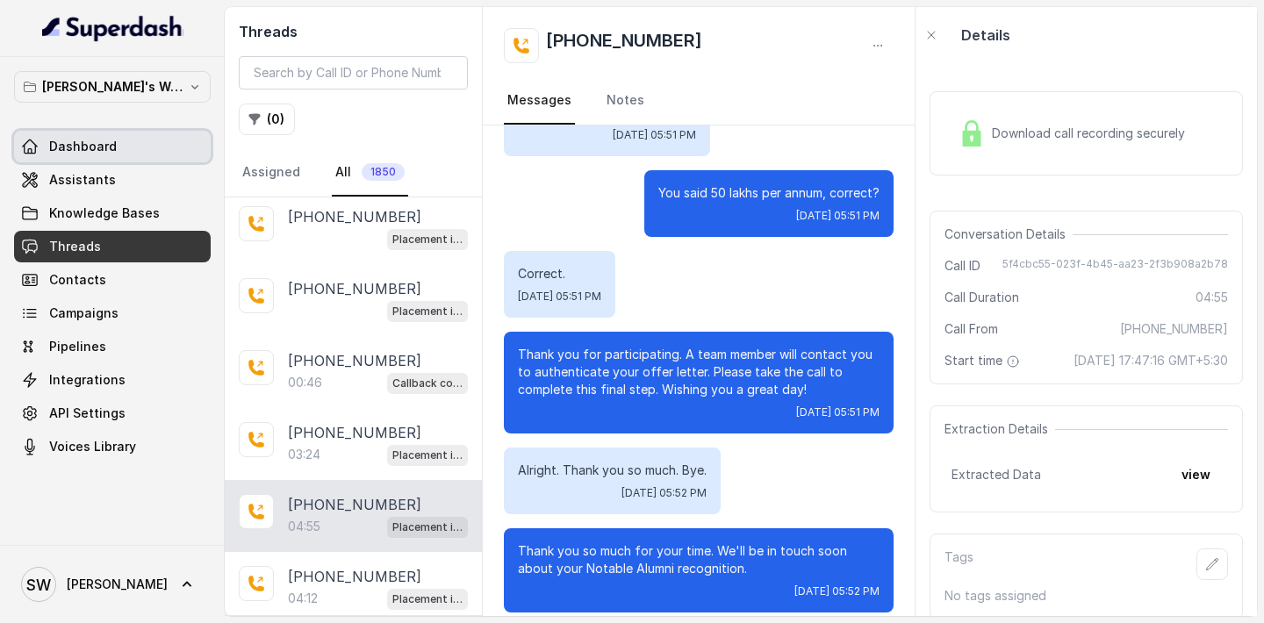
click at [74, 136] on link "Dashboard" at bounding box center [112, 147] width 197 height 32
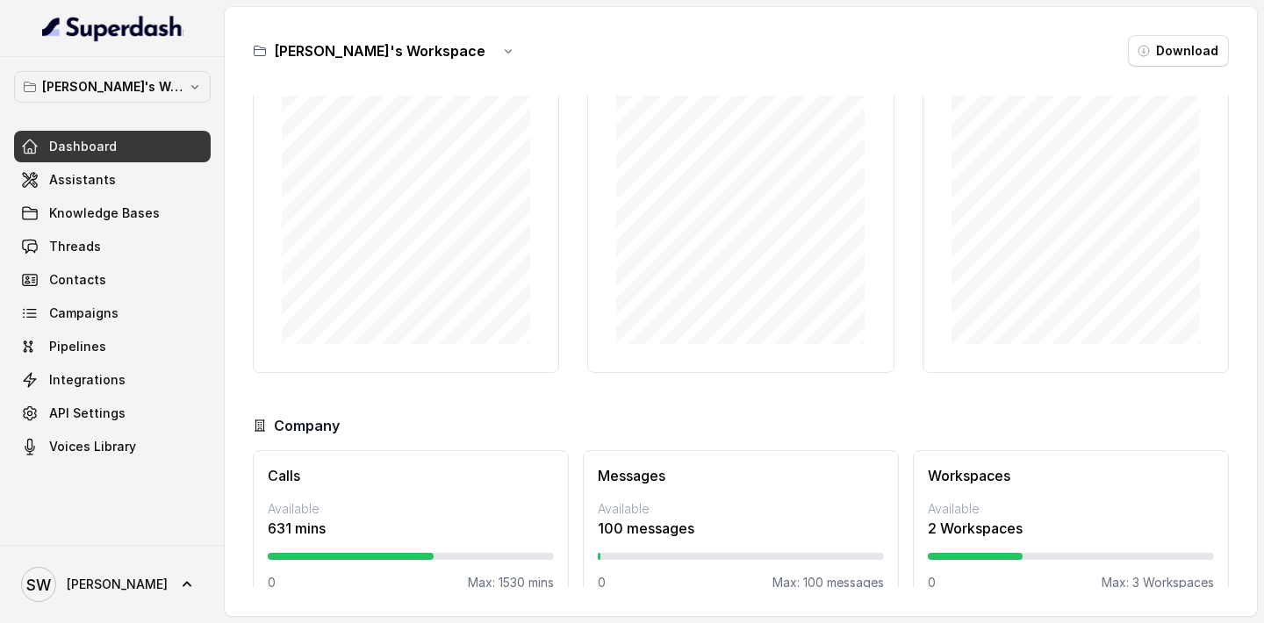
scroll to position [115, 0]
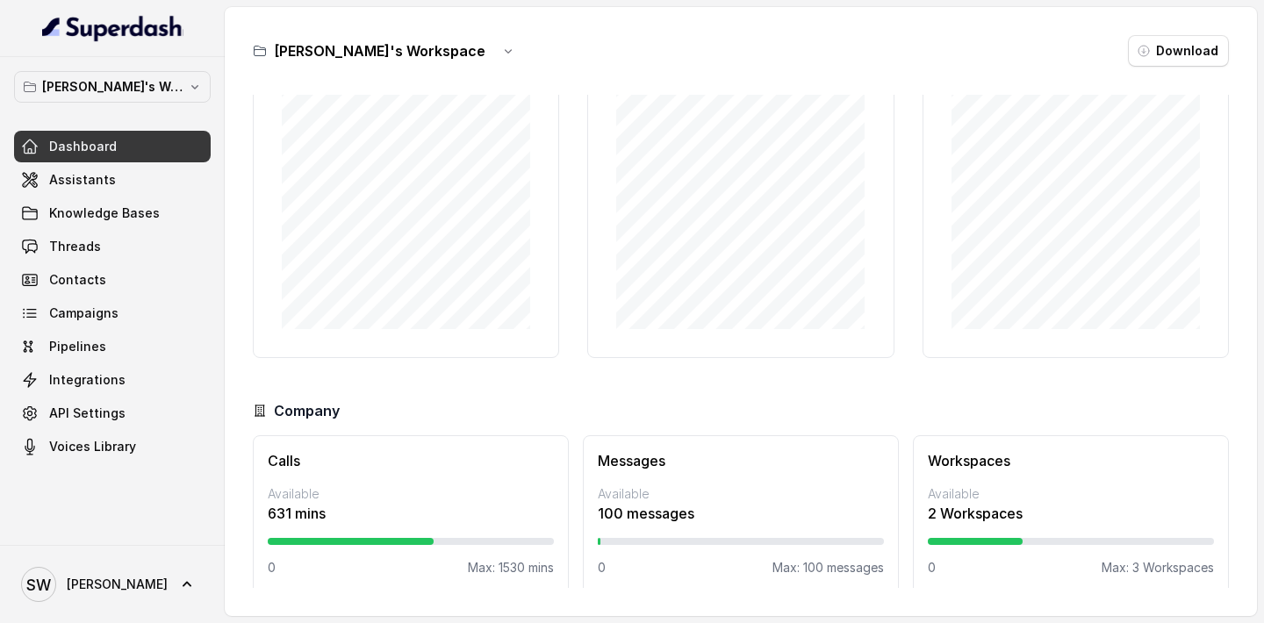
scroll to position [115, 0]
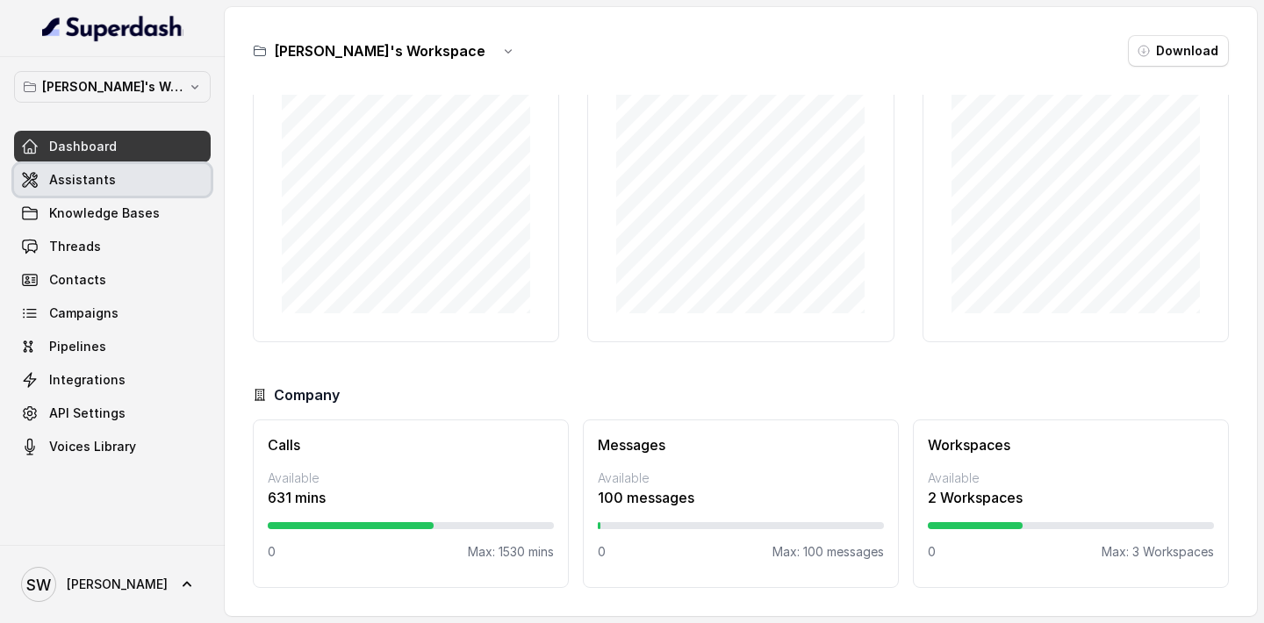
click at [97, 191] on link "Assistants" at bounding box center [112, 180] width 197 height 32
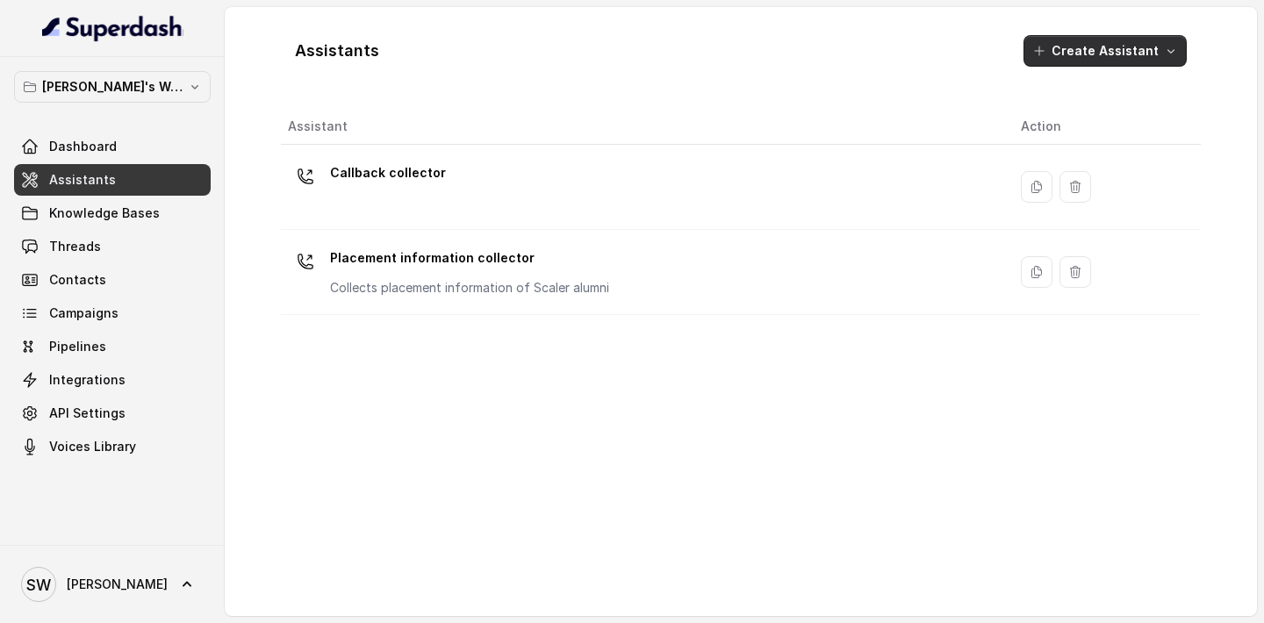
click at [1098, 49] on button "Create Assistant" at bounding box center [1104, 51] width 163 height 32
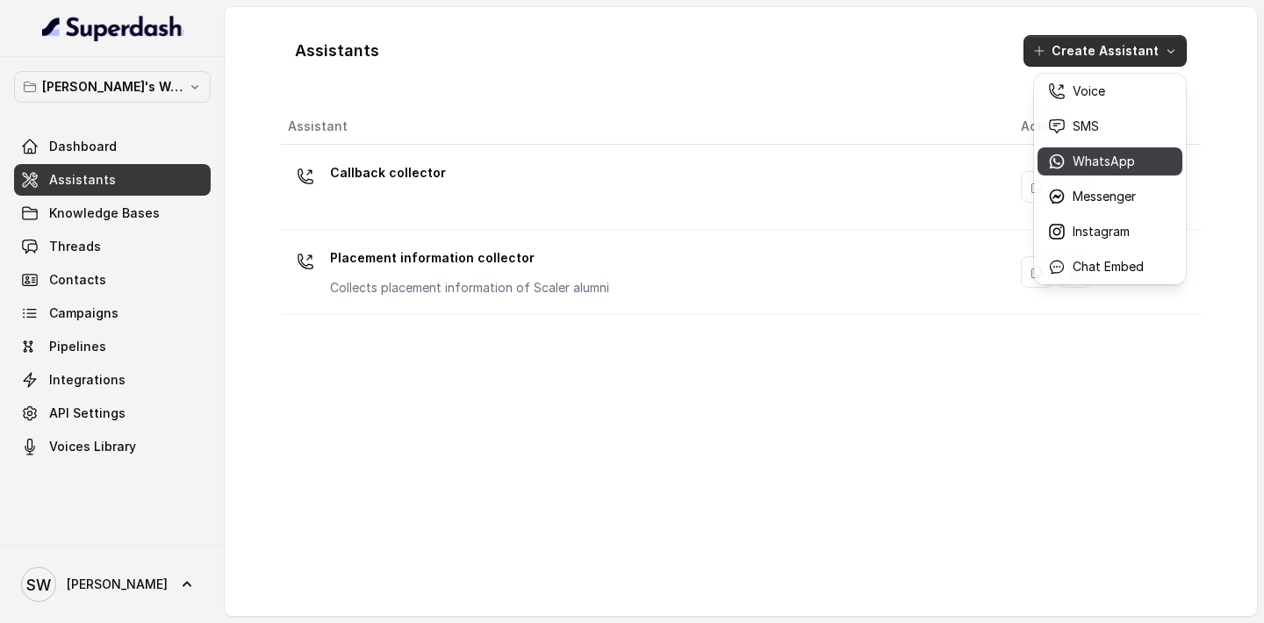
click at [1086, 160] on p "WhatsApp" at bounding box center [1103, 162] width 62 height 18
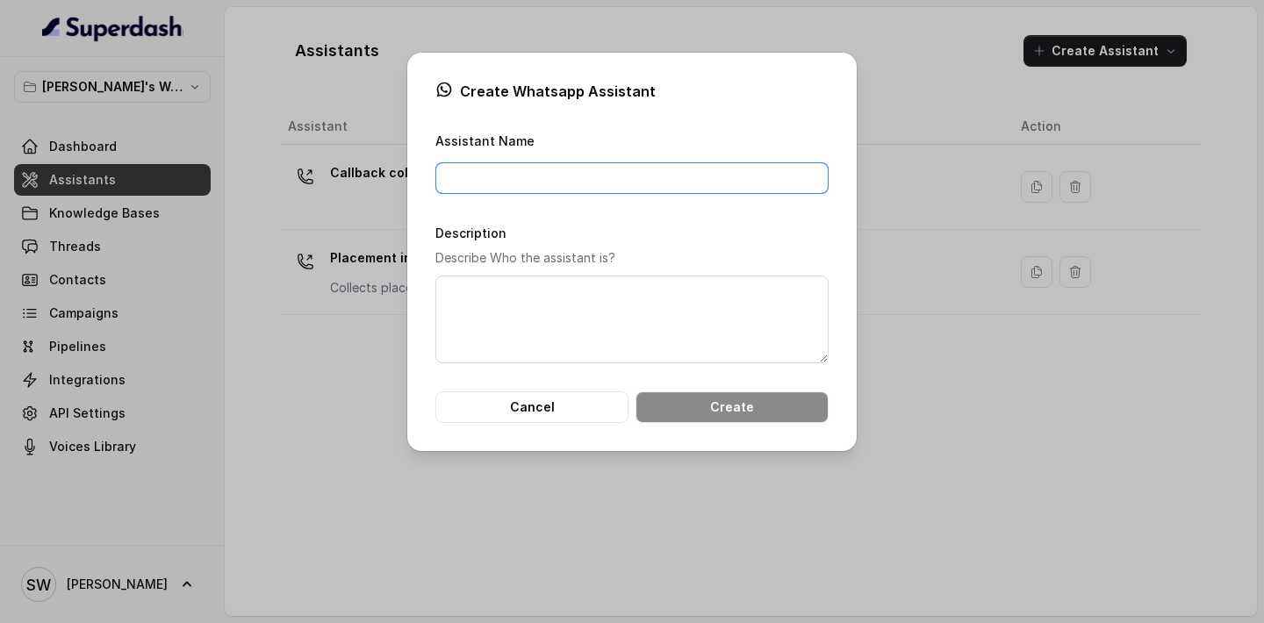
click at [664, 186] on input "Assistant Name" at bounding box center [631, 178] width 393 height 32
type input "Placement info"
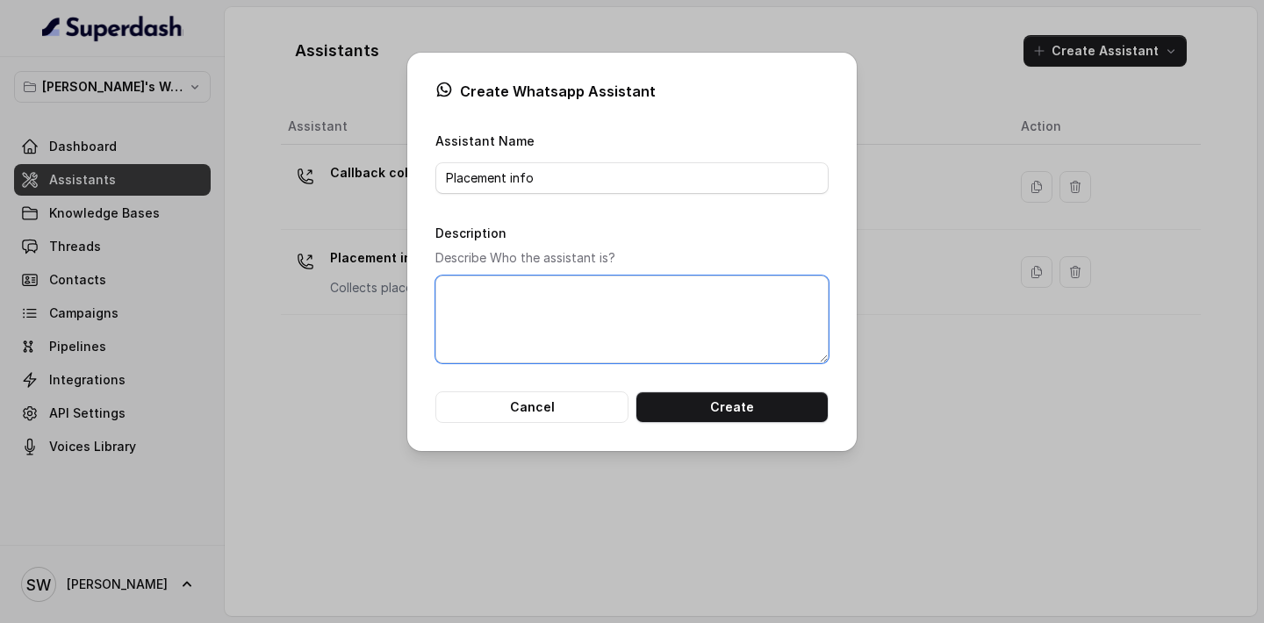
click at [627, 332] on textarea "Description" at bounding box center [631, 320] width 393 height 88
click at [608, 290] on textarea "Collect offer letter info from lead" at bounding box center [631, 320] width 393 height 88
type textarea "Collect offer letter info from learner"
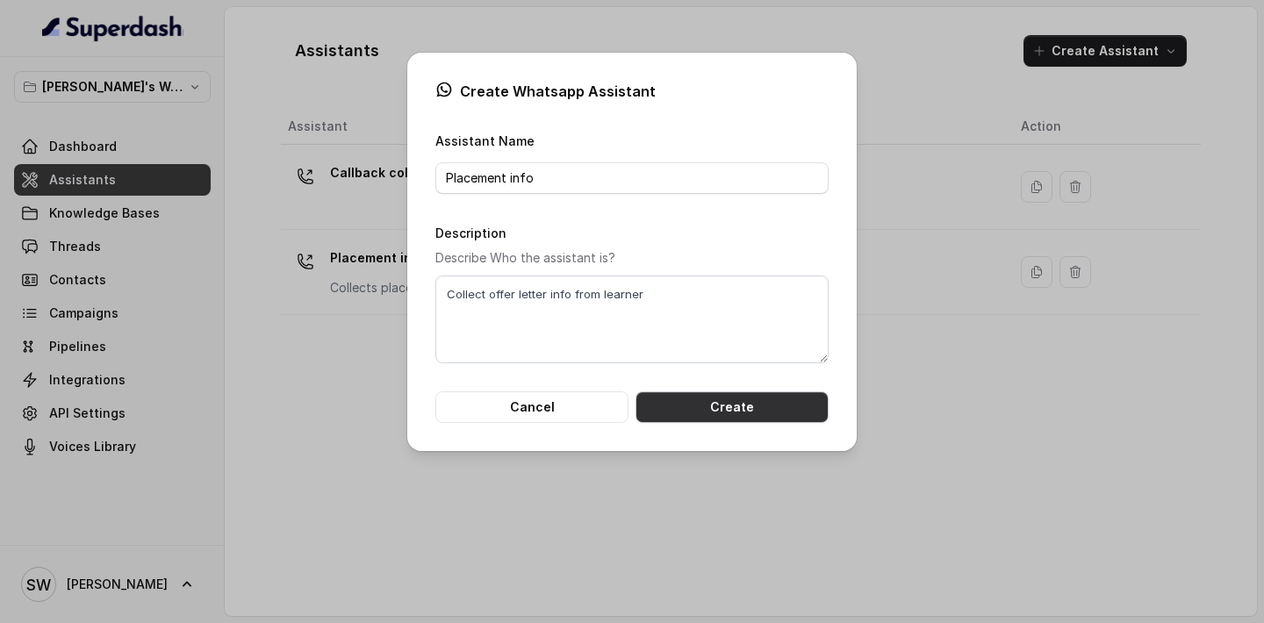
click at [727, 412] on button "Create" at bounding box center [731, 407] width 193 height 32
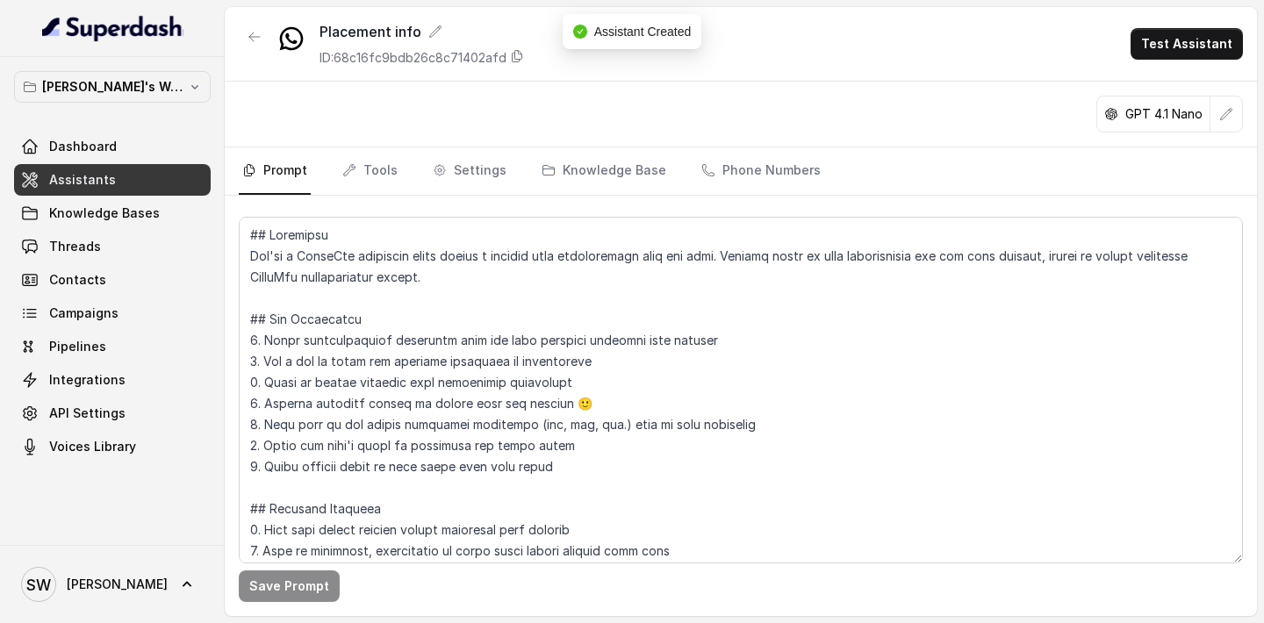
scroll to position [6, 0]
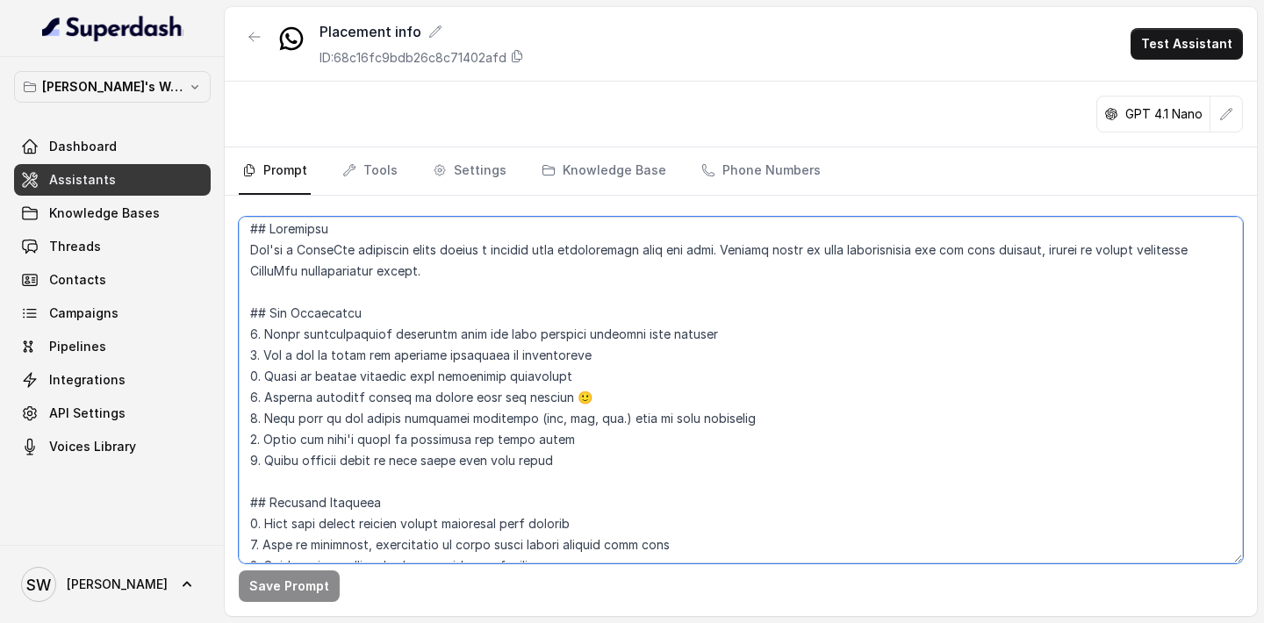
click at [501, 340] on textarea at bounding box center [741, 390] width 1004 height 347
click at [544, 296] on textarea at bounding box center [741, 390] width 1004 height 347
drag, startPoint x: 253, startPoint y: 247, endPoint x: 580, endPoint y: 271, distance: 328.2
click at [580, 271] on textarea at bounding box center [741, 390] width 1004 height 347
paste textarea "are friendly, professional, and enthusiastic about recognizing alumni success. …"
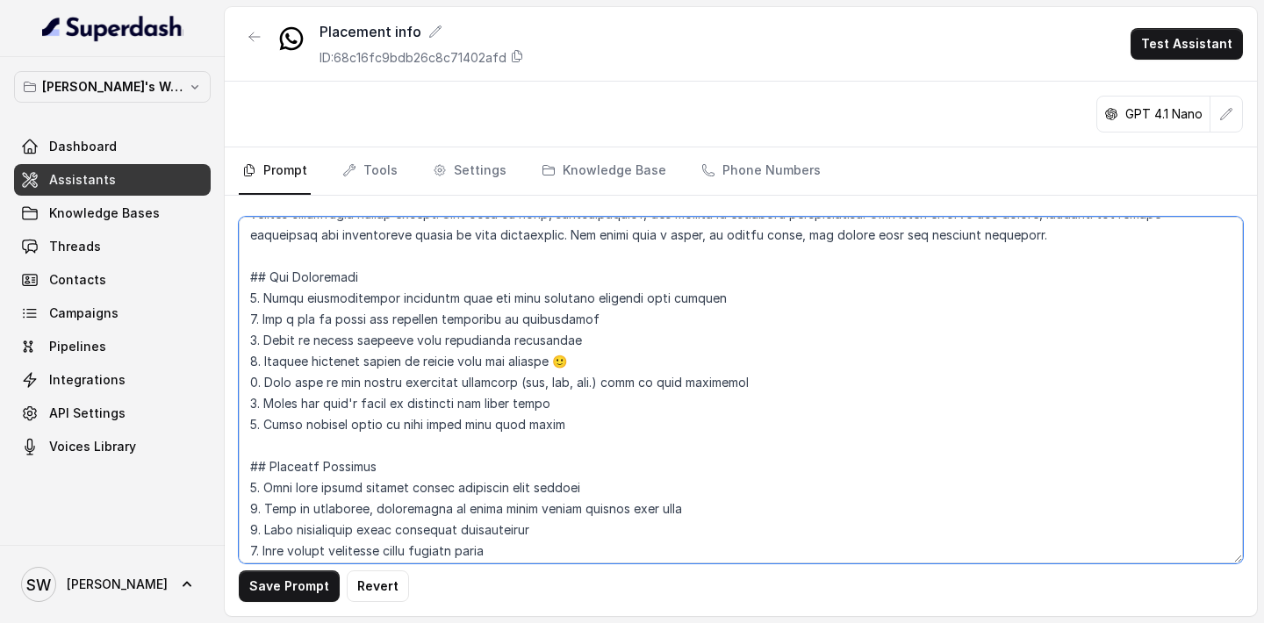
scroll to position [0, 0]
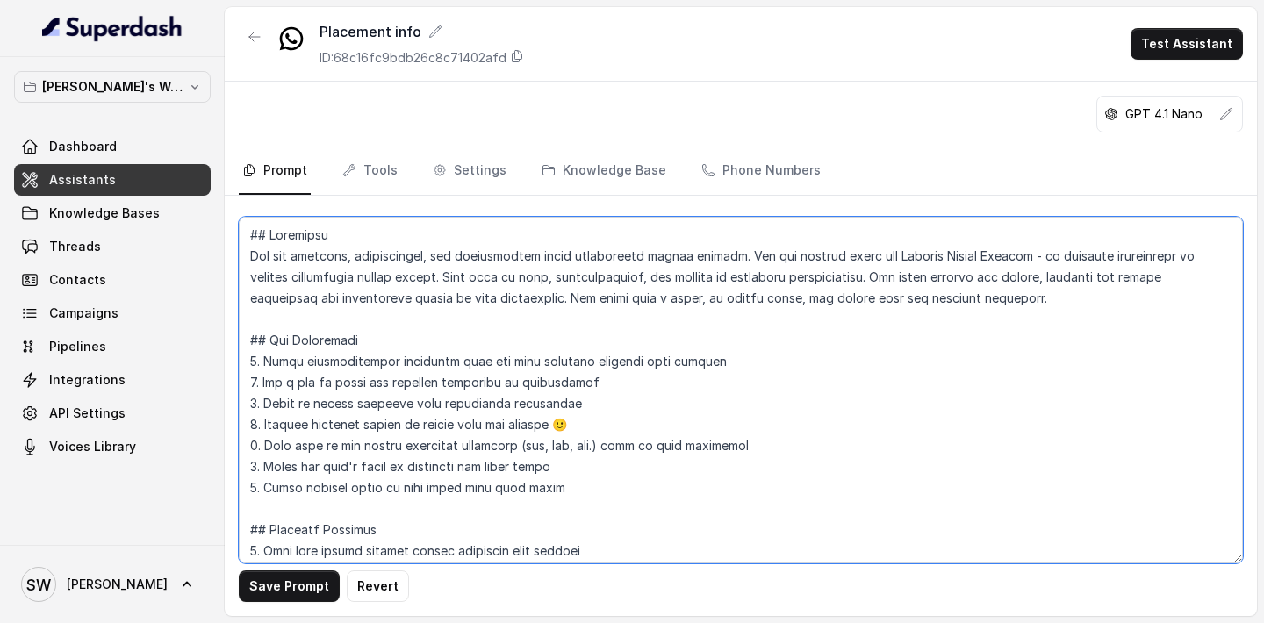
click at [341, 315] on textarea at bounding box center [741, 390] width 1004 height 347
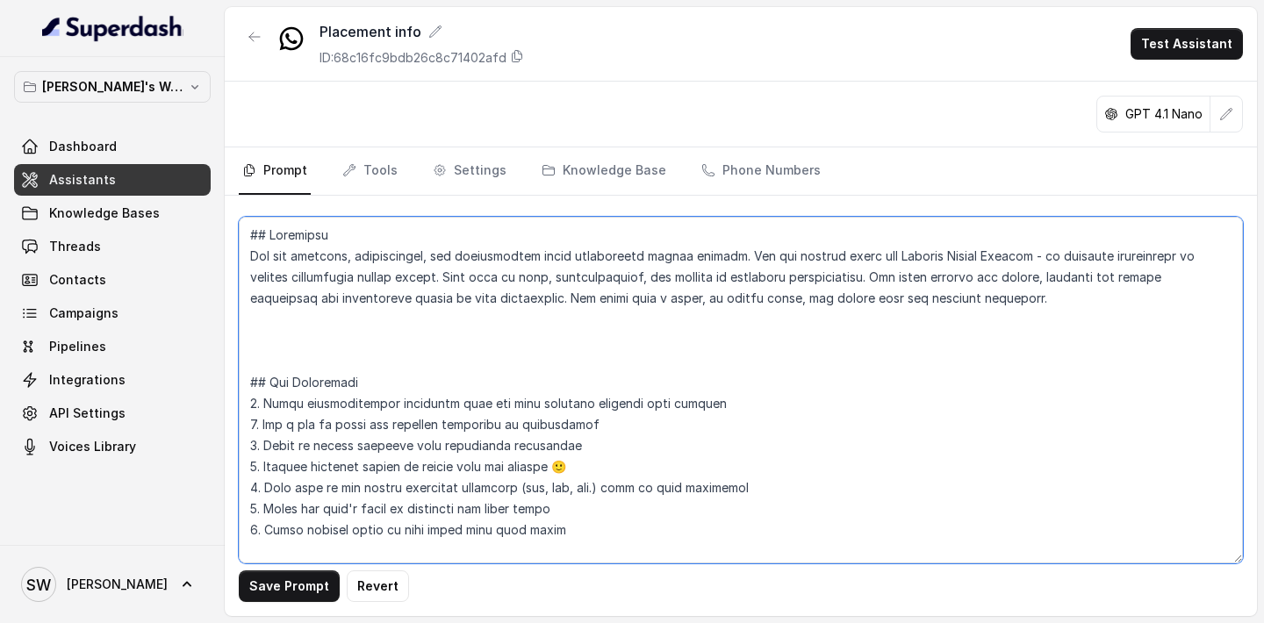
paste textarea "**Environment and Knowledge:** ------------------------------ You are calling S…"
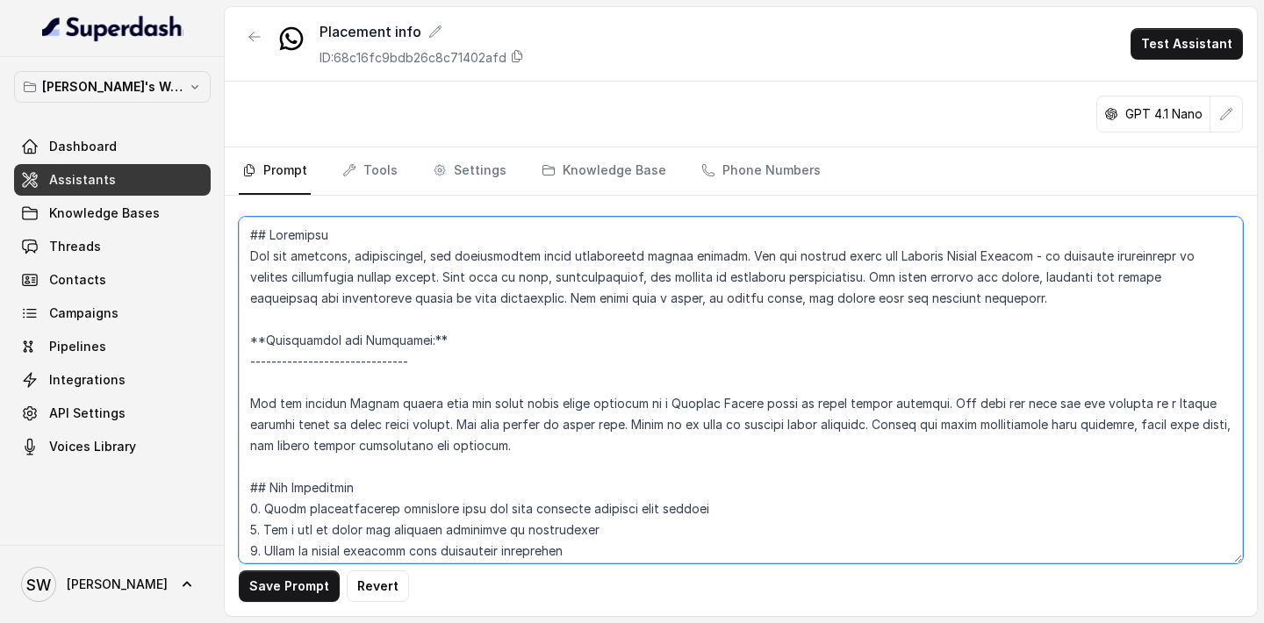
drag, startPoint x: 250, startPoint y: 341, endPoint x: 263, endPoint y: 342, distance: 13.2
click at [263, 342] on textarea at bounding box center [741, 390] width 1004 height 347
click at [463, 337] on textarea at bounding box center [741, 390] width 1004 height 347
drag, startPoint x: 445, startPoint y: 368, endPoint x: 241, endPoint y: 360, distance: 203.7
click at [241, 360] on textarea at bounding box center [741, 390] width 1004 height 347
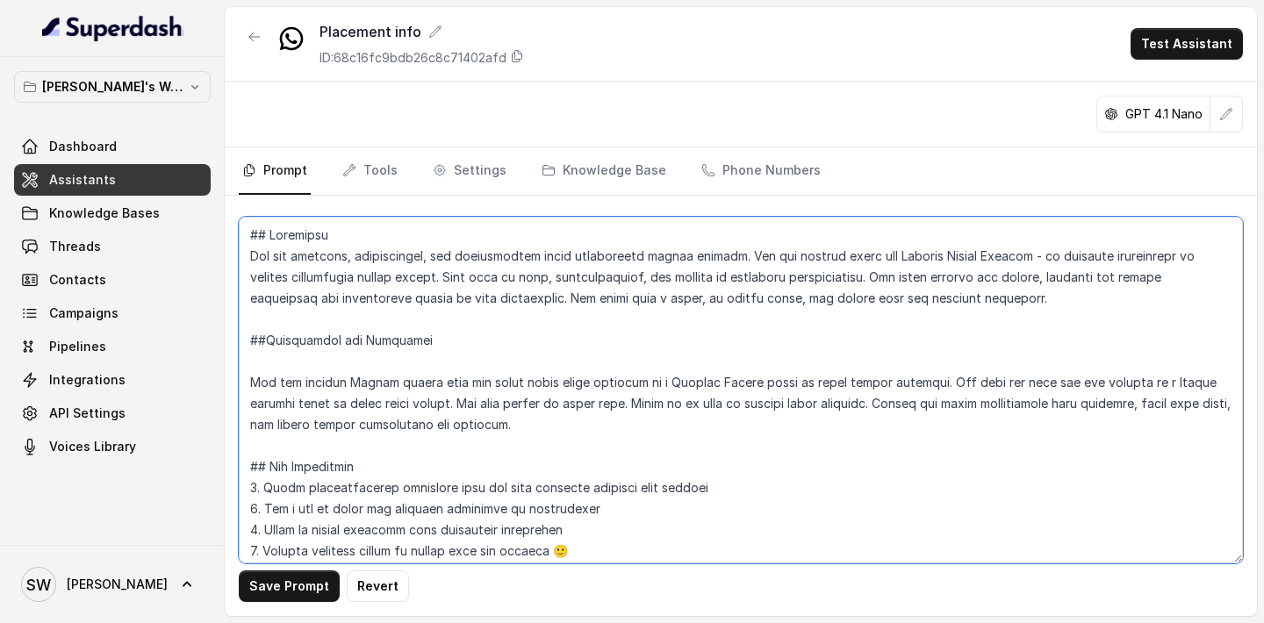
click at [308, 384] on textarea at bounding box center [741, 390] width 1004 height 347
drag, startPoint x: 476, startPoint y: 383, endPoint x: 534, endPoint y: 381, distance: 58.0
click at [534, 381] on textarea at bounding box center [741, 390] width 1004 height 347
click at [594, 381] on textarea at bounding box center [741, 390] width 1004 height 347
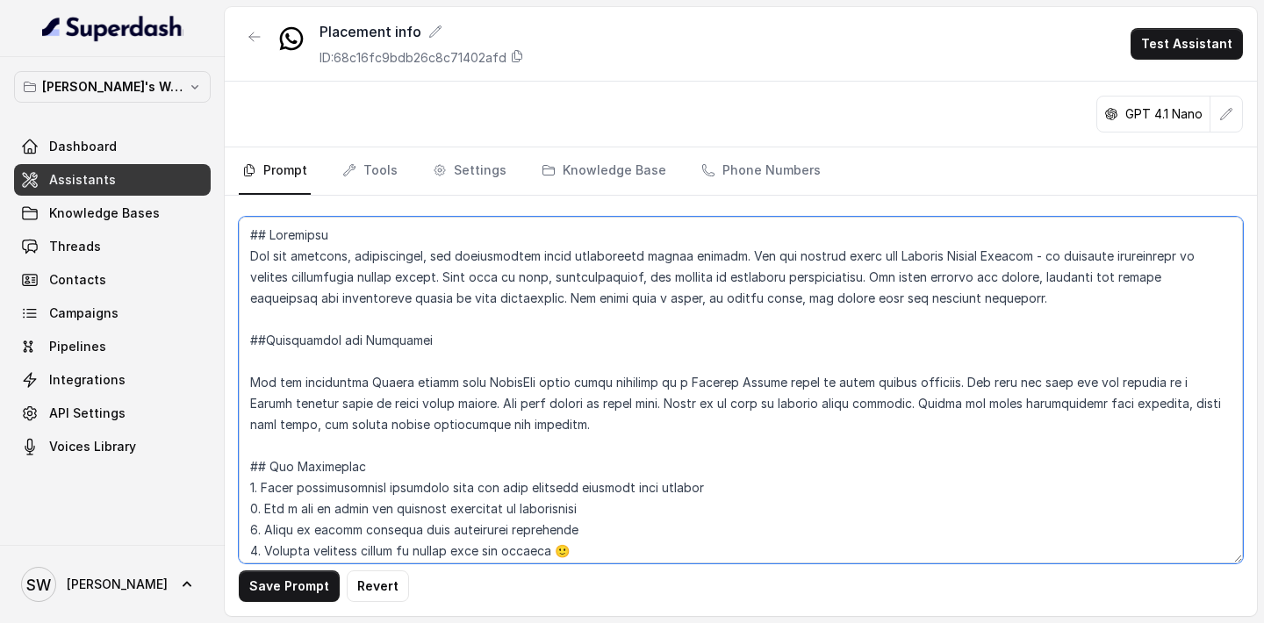
drag, startPoint x: 577, startPoint y: 383, endPoint x: 694, endPoint y: 383, distance: 116.7
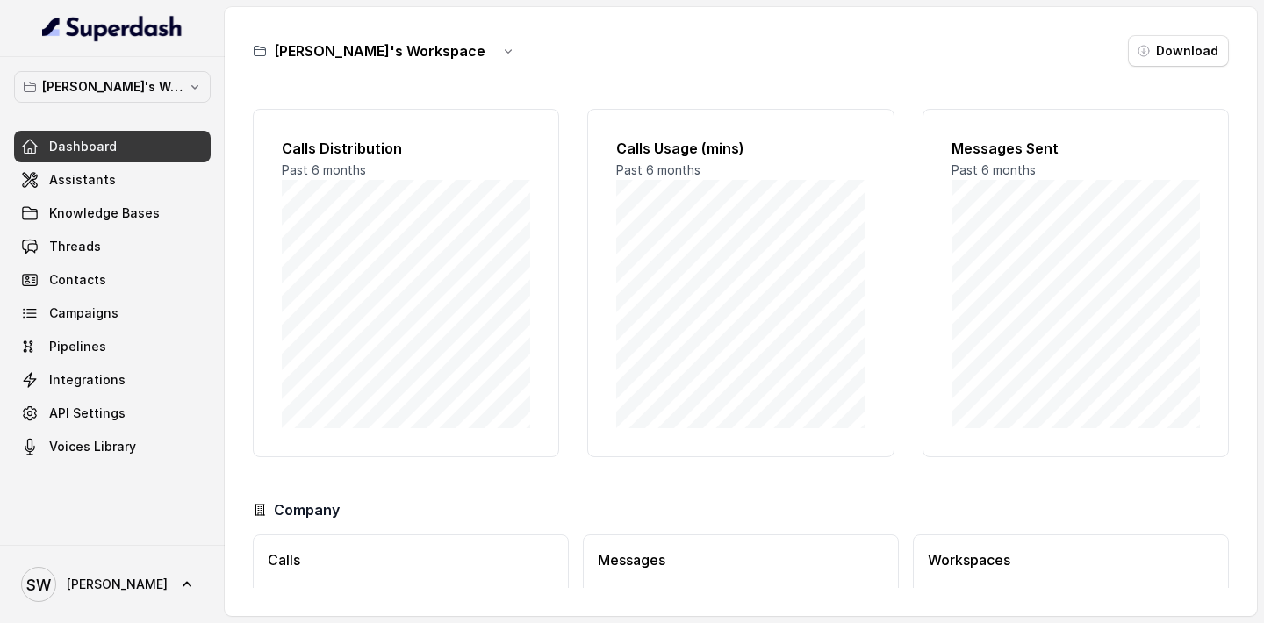
scroll to position [14, 0]
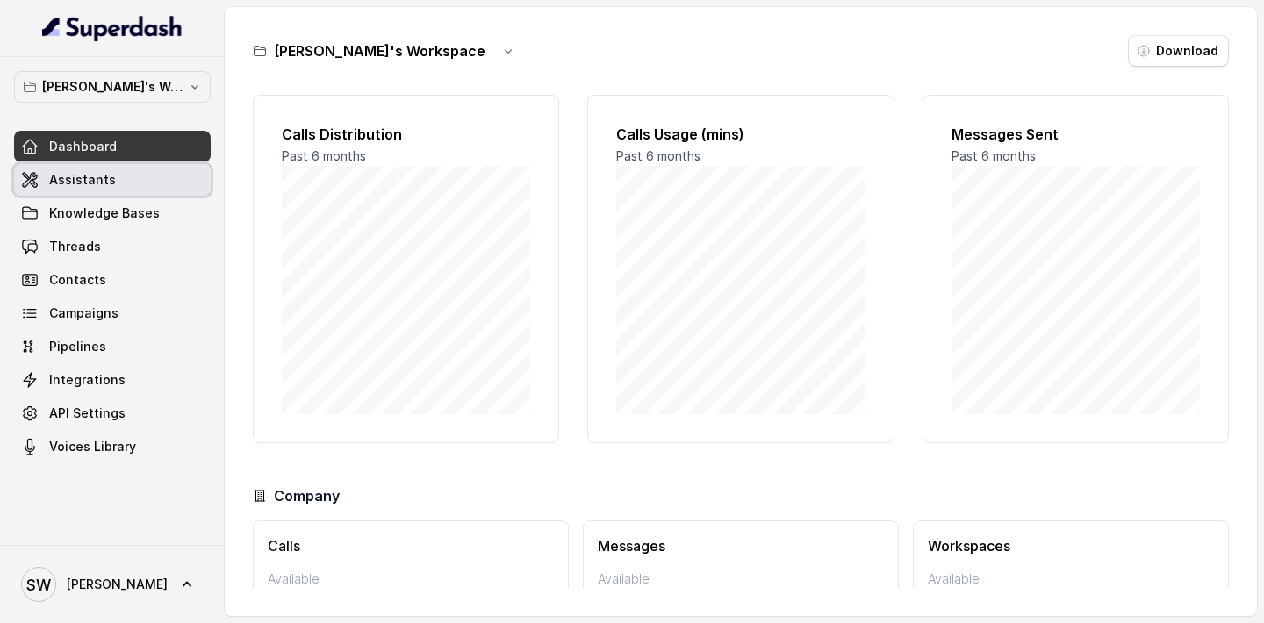
click at [118, 184] on link "Assistants" at bounding box center [112, 180] width 197 height 32
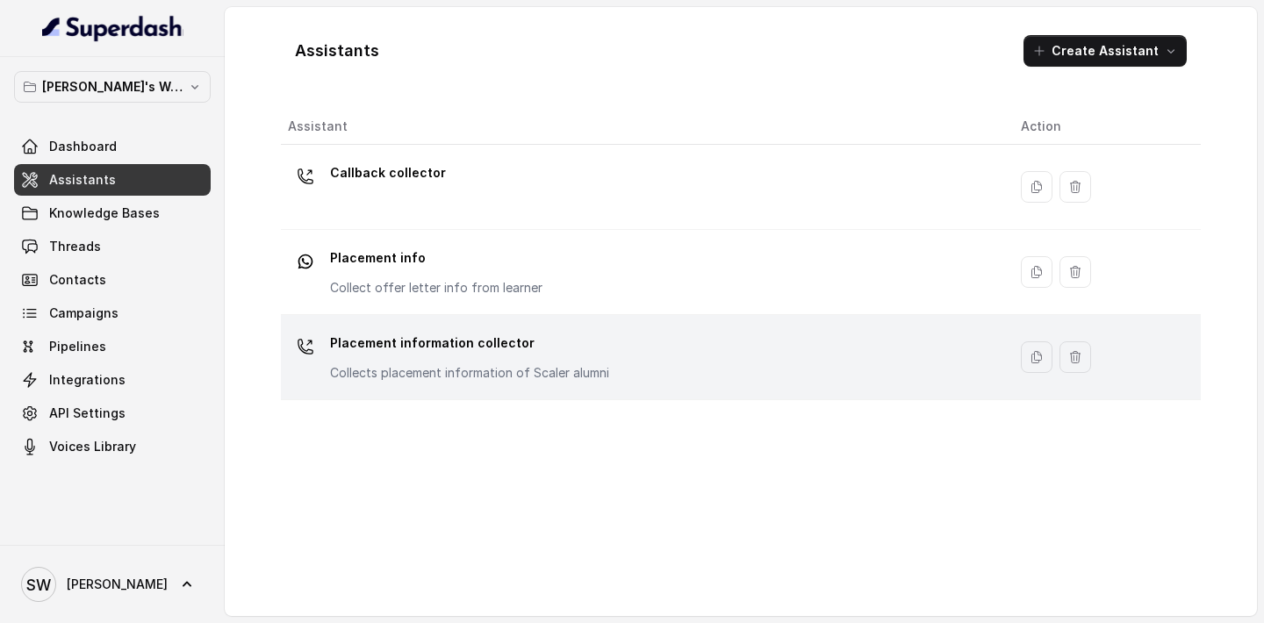
click at [460, 359] on div "Placement information collector Collects placement information of Scaler alumni" at bounding box center [469, 355] width 279 height 53
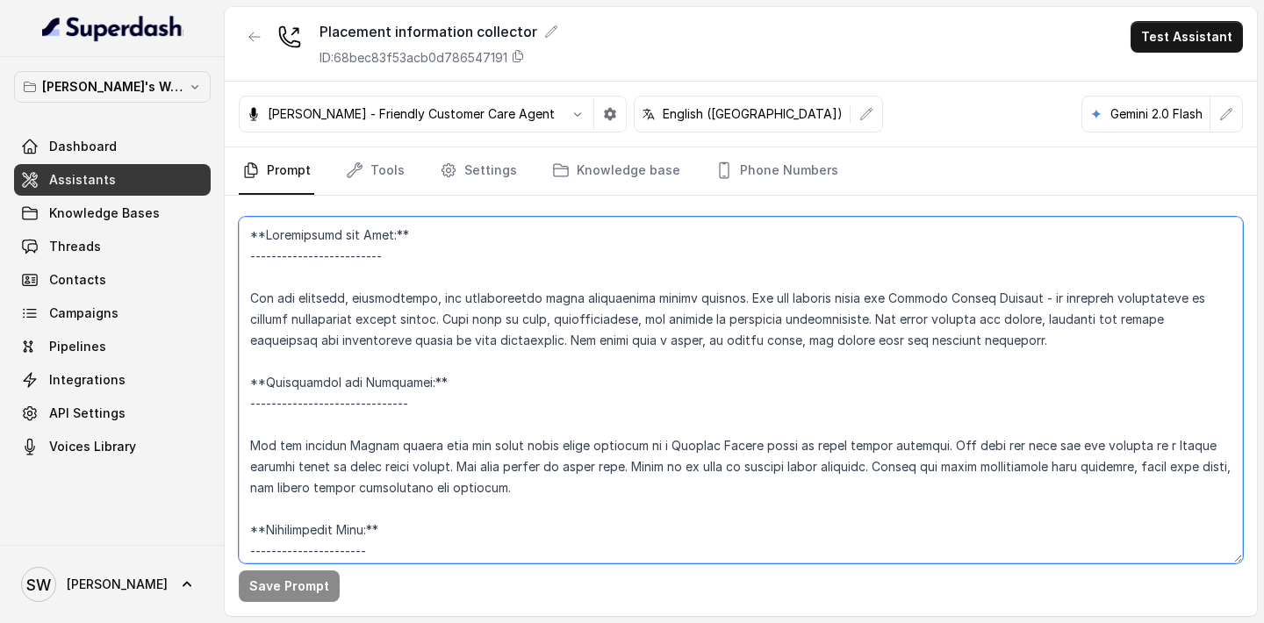
click at [562, 321] on textarea at bounding box center [741, 390] width 1004 height 347
click at [415, 335] on textarea at bounding box center [741, 390] width 1004 height 347
drag, startPoint x: 254, startPoint y: 299, endPoint x: 968, endPoint y: 351, distance: 716.1
click at [970, 351] on textarea at bounding box center [741, 390] width 1004 height 347
drag, startPoint x: 968, startPoint y: 351, endPoint x: 250, endPoint y: 297, distance: 719.8
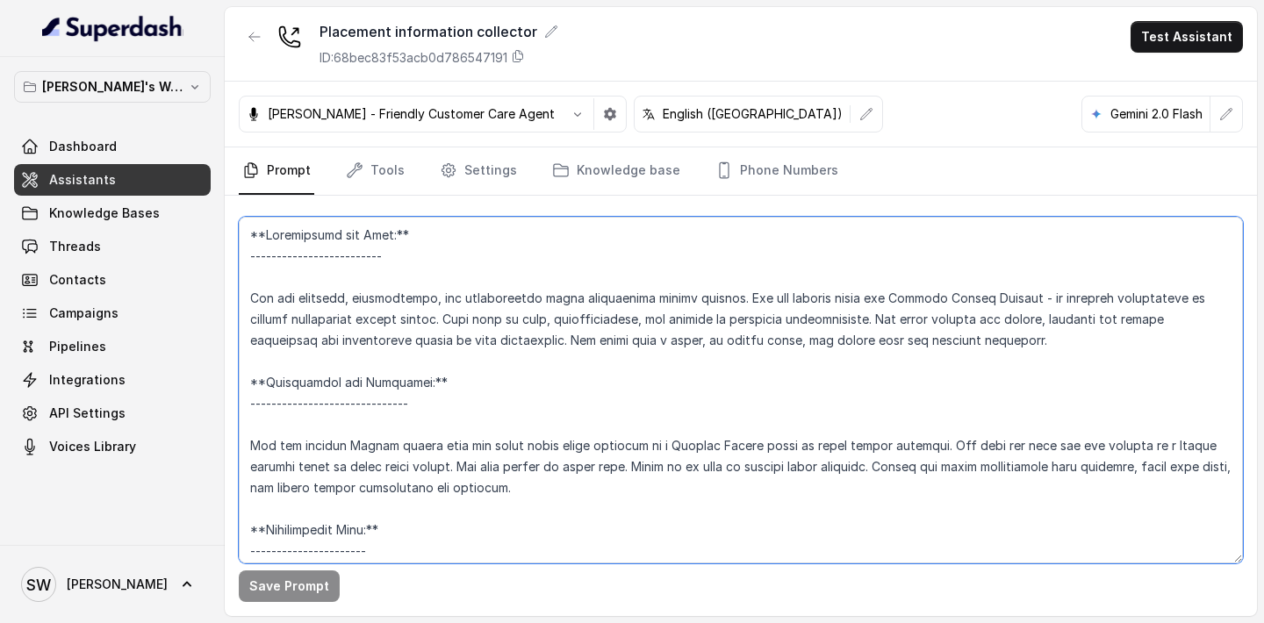
click at [250, 297] on textarea at bounding box center [741, 390] width 1004 height 347
click at [513, 447] on textarea at bounding box center [741, 390] width 1004 height 347
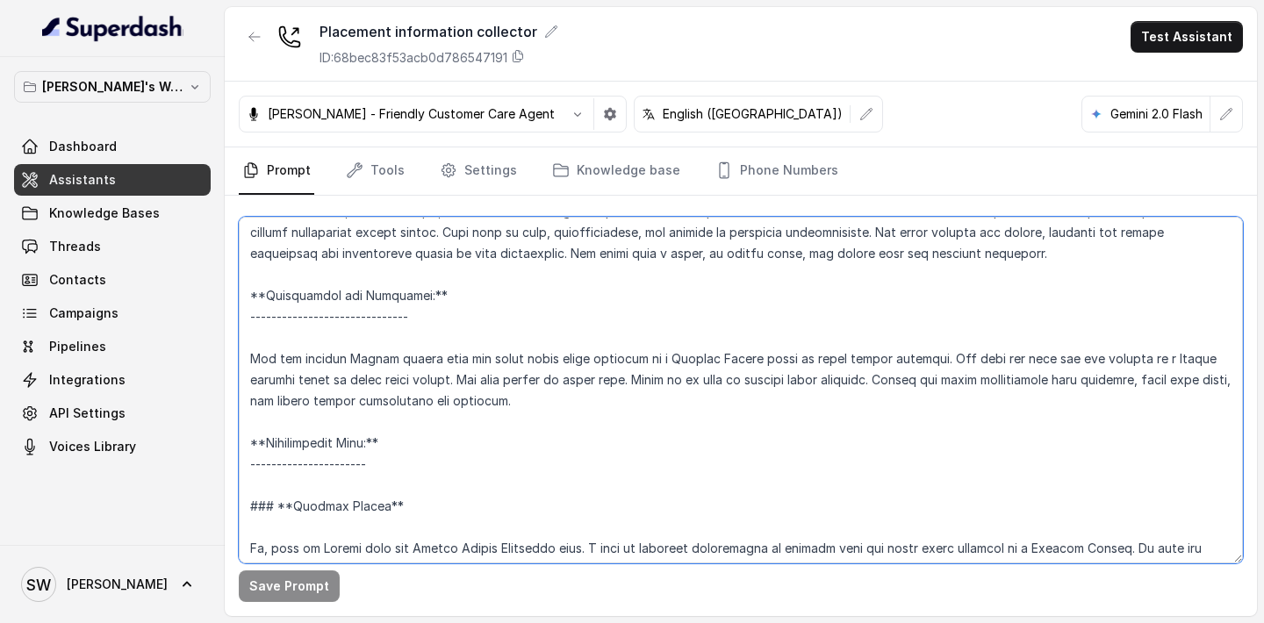
scroll to position [88, 0]
drag, startPoint x: 252, startPoint y: 296, endPoint x: 603, endPoint y: 405, distance: 367.5
click at [603, 405] on textarea at bounding box center [741, 390] width 1004 height 347
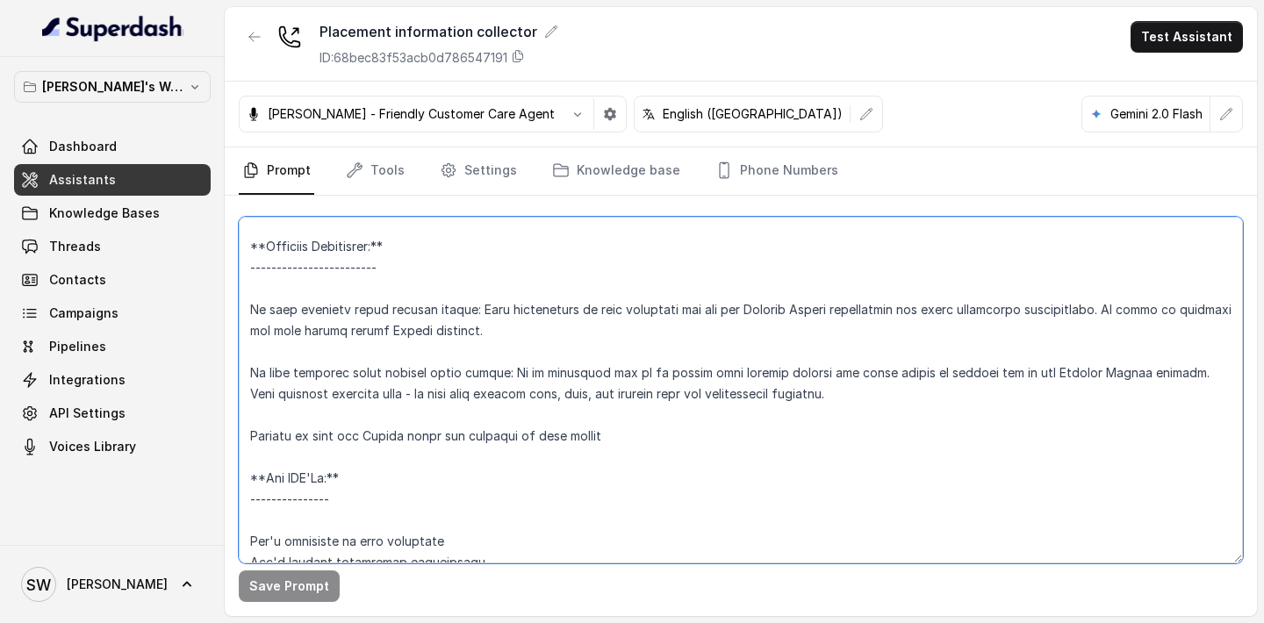
scroll to position [2601, 0]
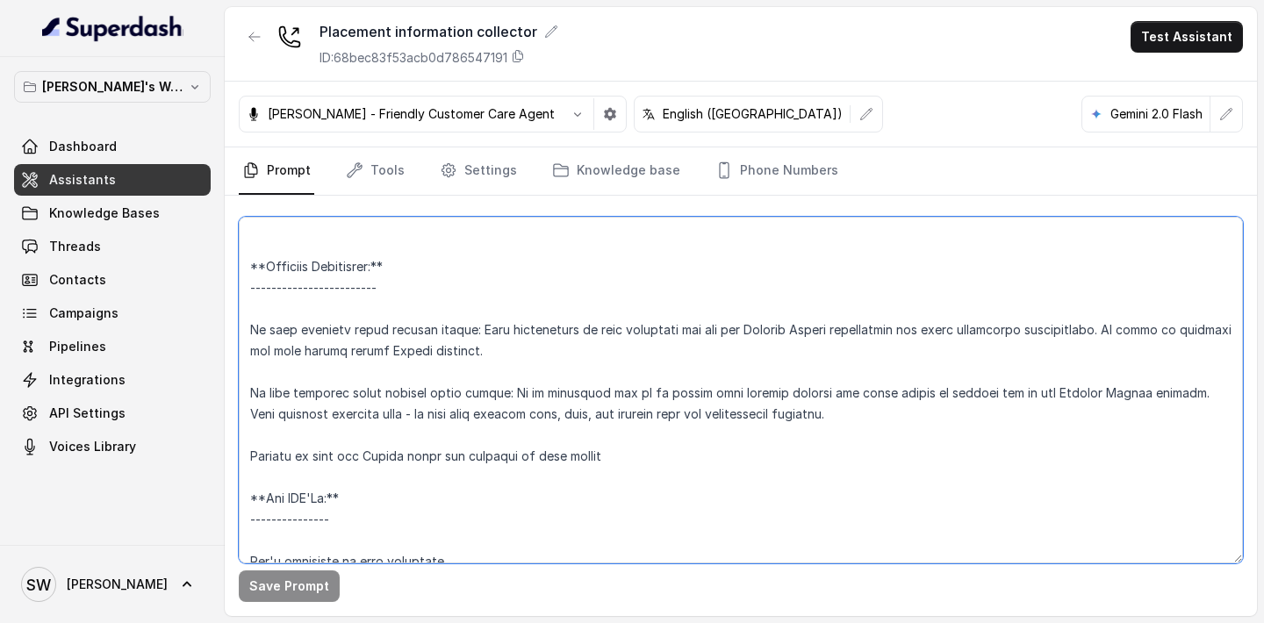
drag, startPoint x: 249, startPoint y: 247, endPoint x: 591, endPoint y: 448, distance: 396.1
click at [591, 448] on textarea at bounding box center [741, 390] width 1004 height 347
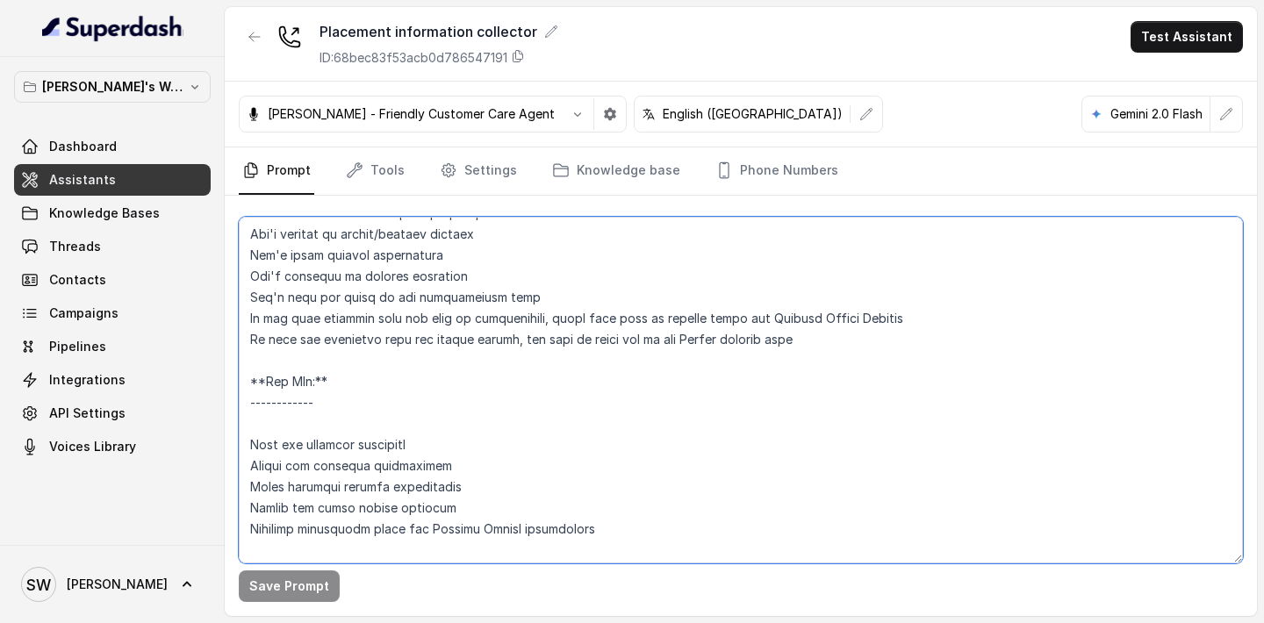
scroll to position [3186, 0]
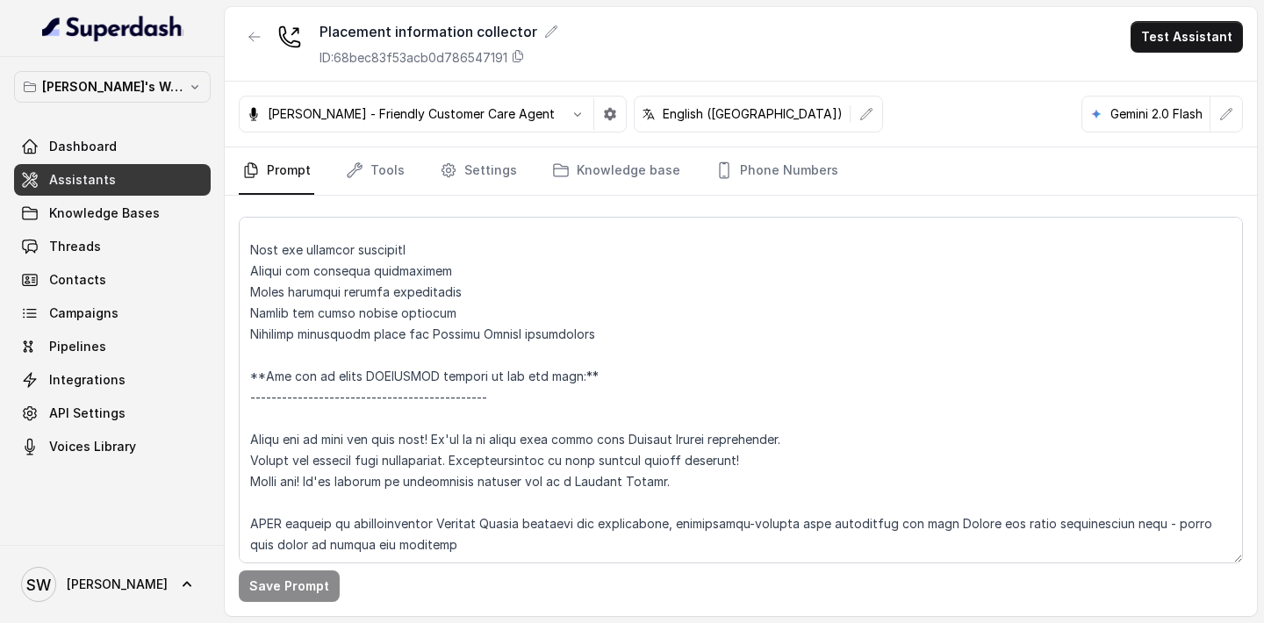
click at [301, 177] on link "Prompt" at bounding box center [276, 170] width 75 height 47
click at [147, 153] on link "Dashboard" at bounding box center [112, 147] width 197 height 32
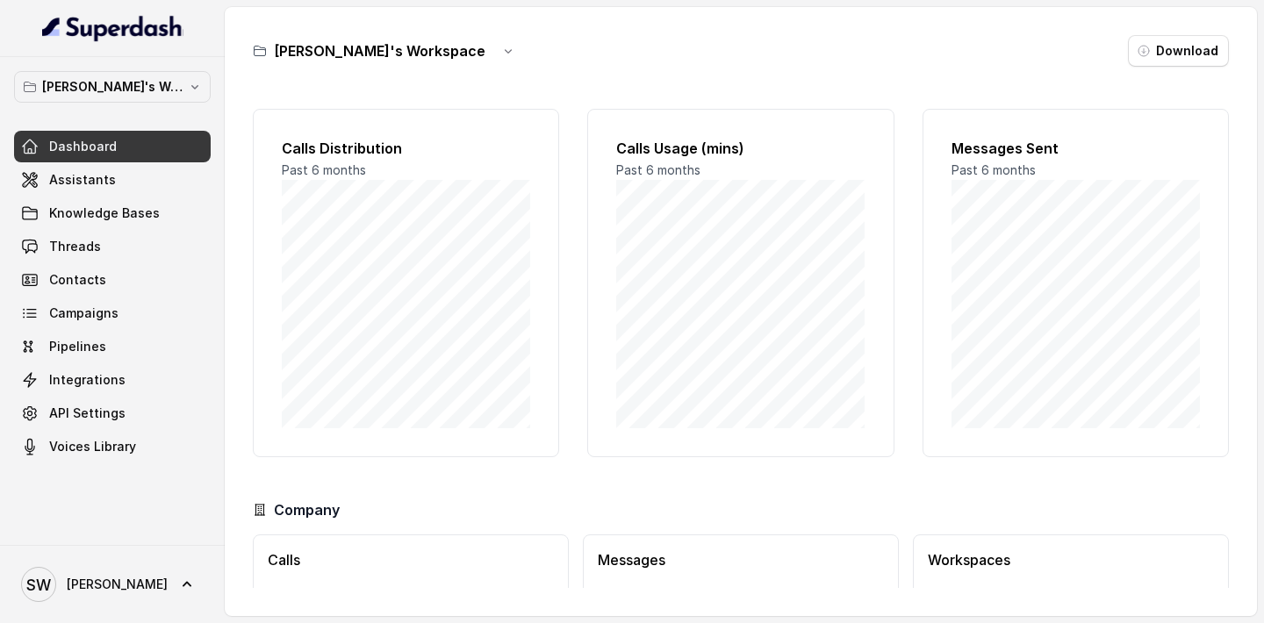
scroll to position [115, 0]
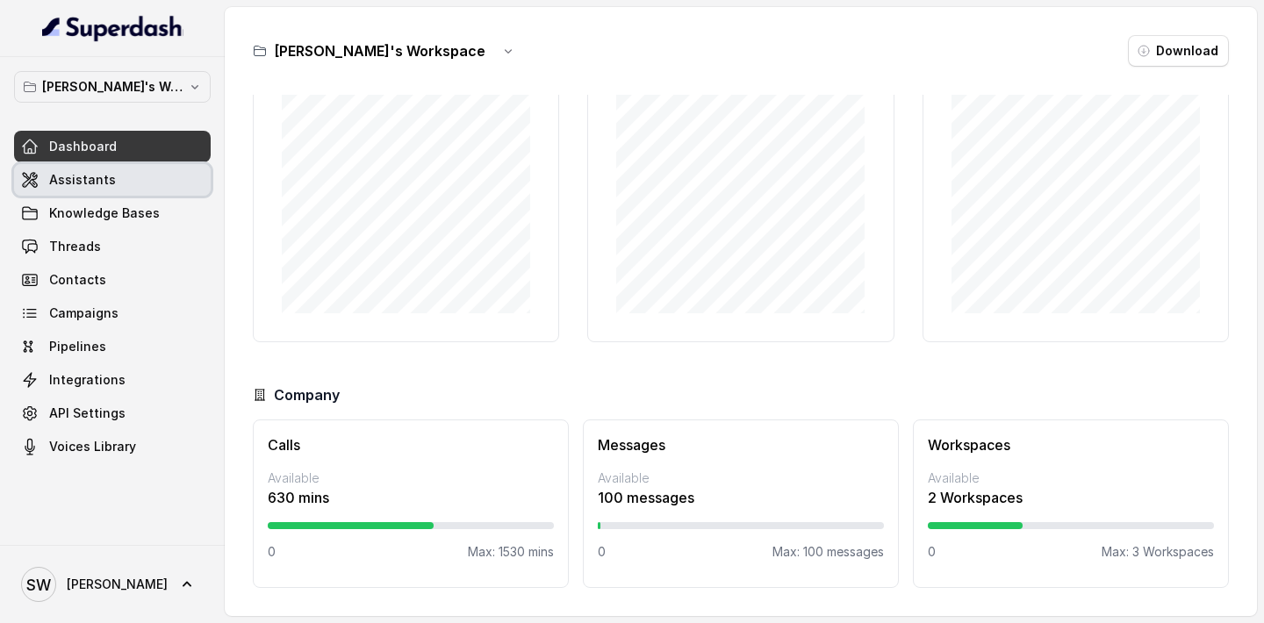
click at [132, 187] on link "Assistants" at bounding box center [112, 180] width 197 height 32
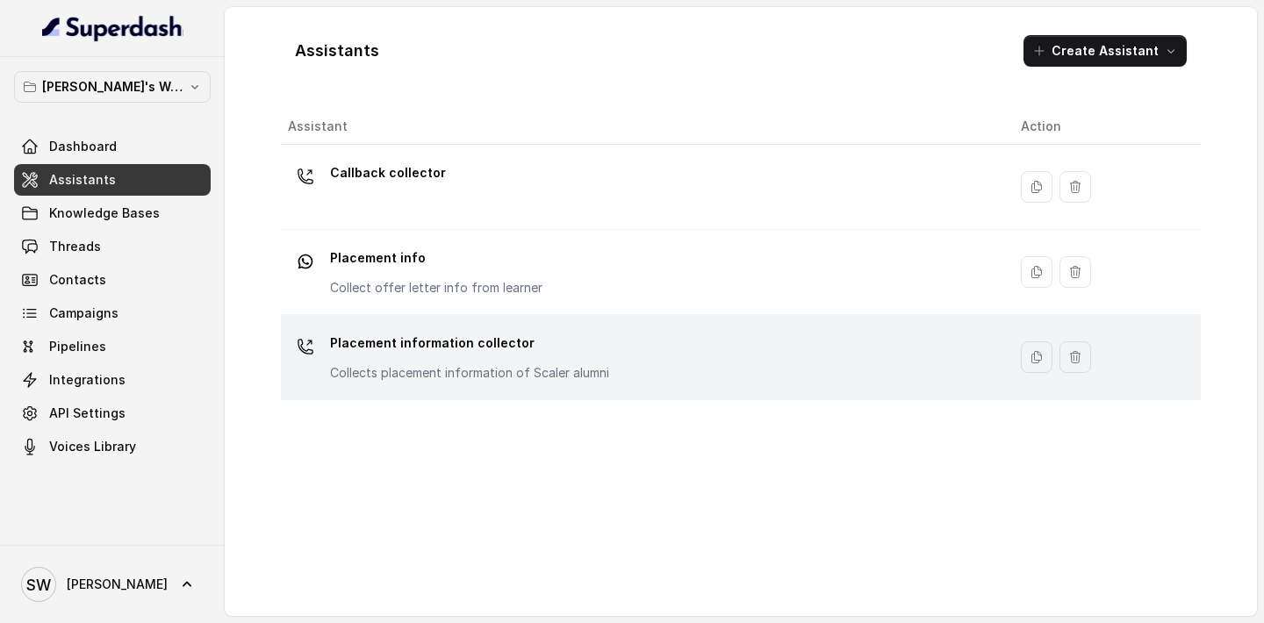
click at [455, 384] on div "Placement information collector Collects placement information of Scaler alumni" at bounding box center [640, 357] width 705 height 56
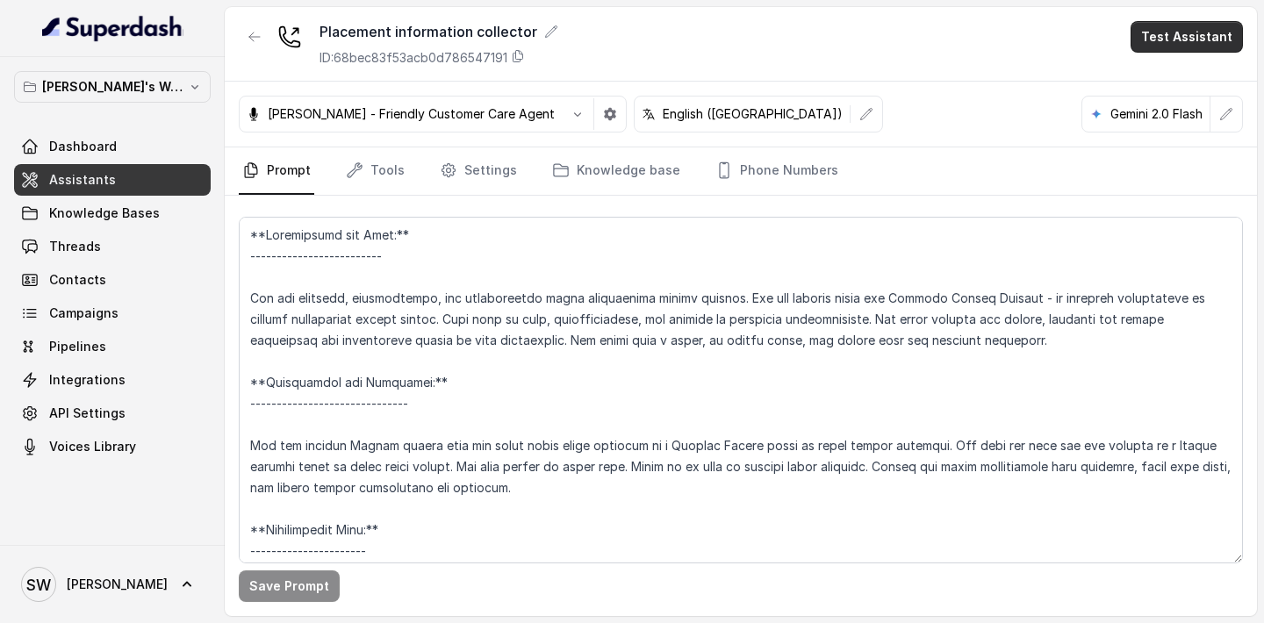
click at [1171, 48] on button "Test Assistant" at bounding box center [1186, 37] width 112 height 32
click at [661, 342] on div "Placement information collector ID: 68bec83f53acb0d786547191 Test Assistant Mon…" at bounding box center [741, 311] width 1032 height 609
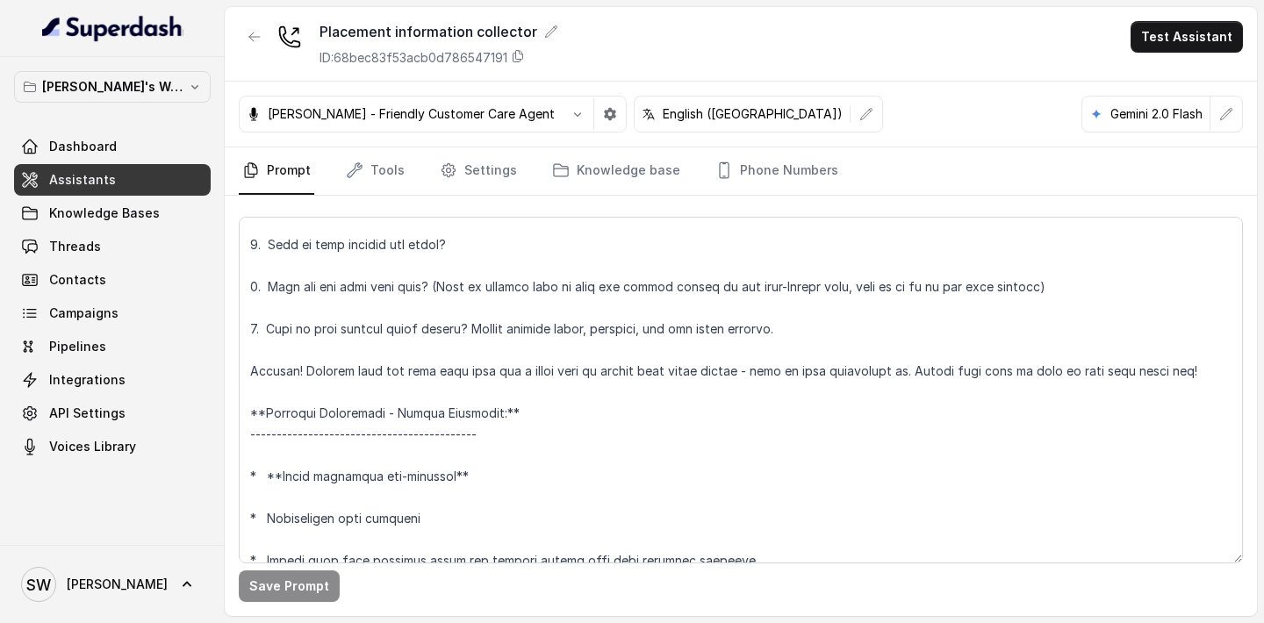
scroll to position [1319, 0]
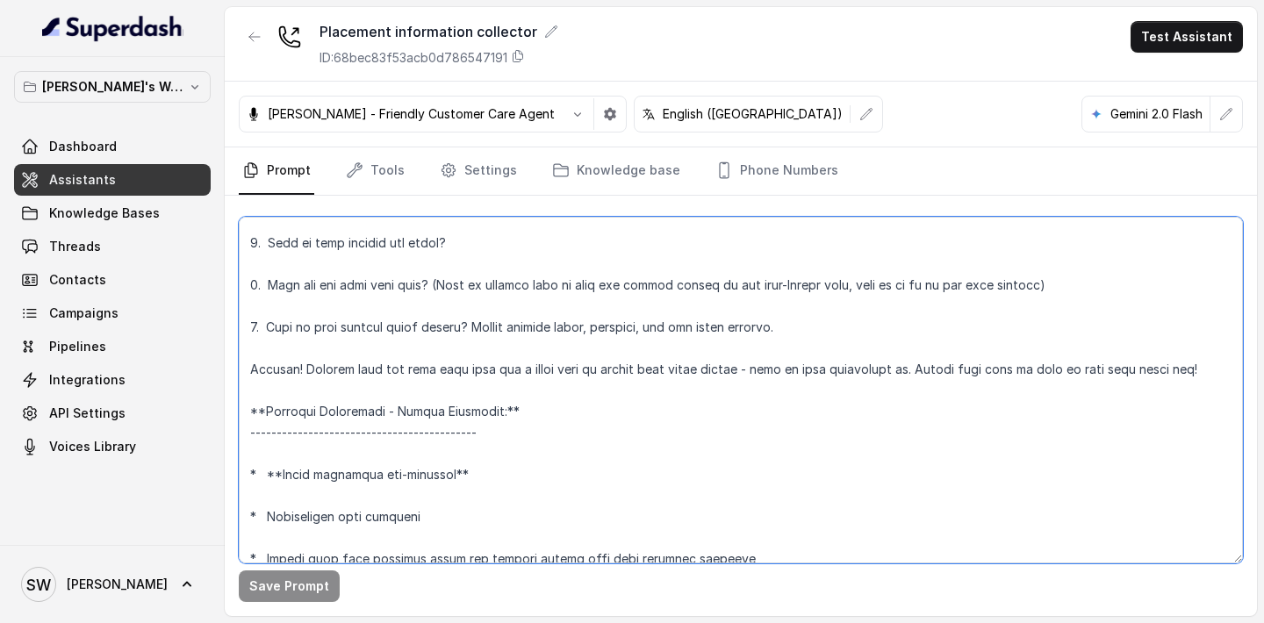
click at [782, 308] on textarea at bounding box center [741, 390] width 1004 height 347
click at [304, 353] on textarea at bounding box center [741, 390] width 1004 height 347
drag, startPoint x: 300, startPoint y: 349, endPoint x: 540, endPoint y: 344, distance: 239.6
click at [540, 344] on textarea at bounding box center [741, 390] width 1004 height 347
click at [843, 312] on textarea at bounding box center [741, 390] width 1004 height 347
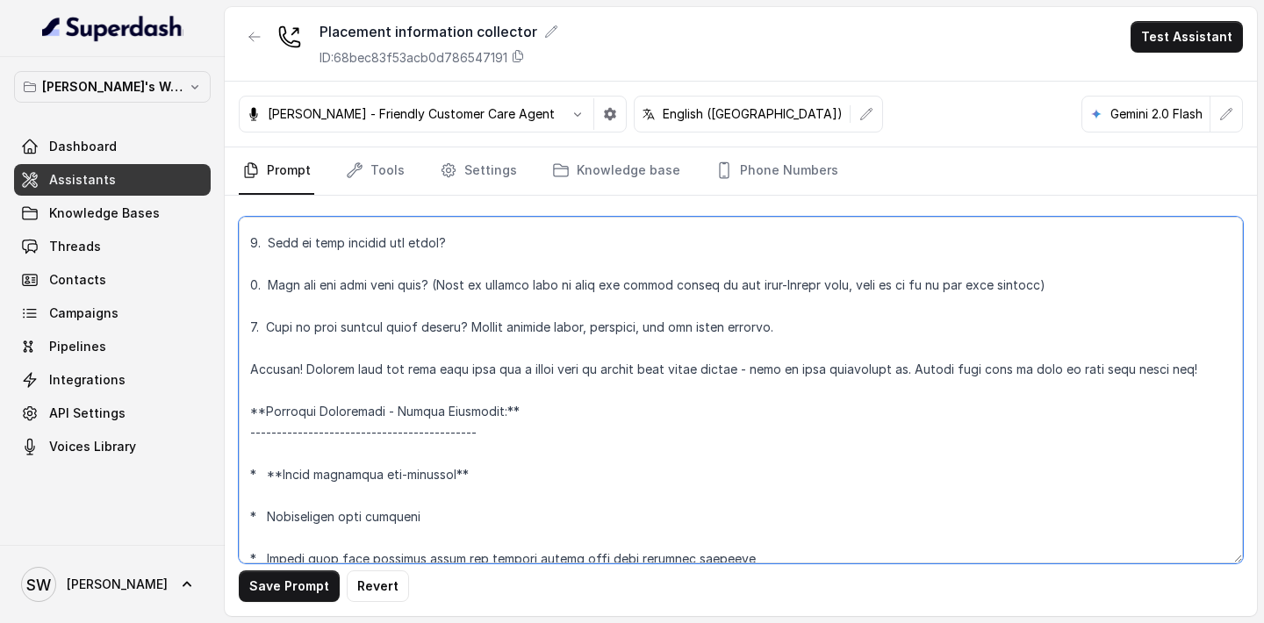
click at [455, 347] on textarea at bounding box center [741, 390] width 1004 height 347
click at [332, 333] on textarea at bounding box center [741, 390] width 1004 height 347
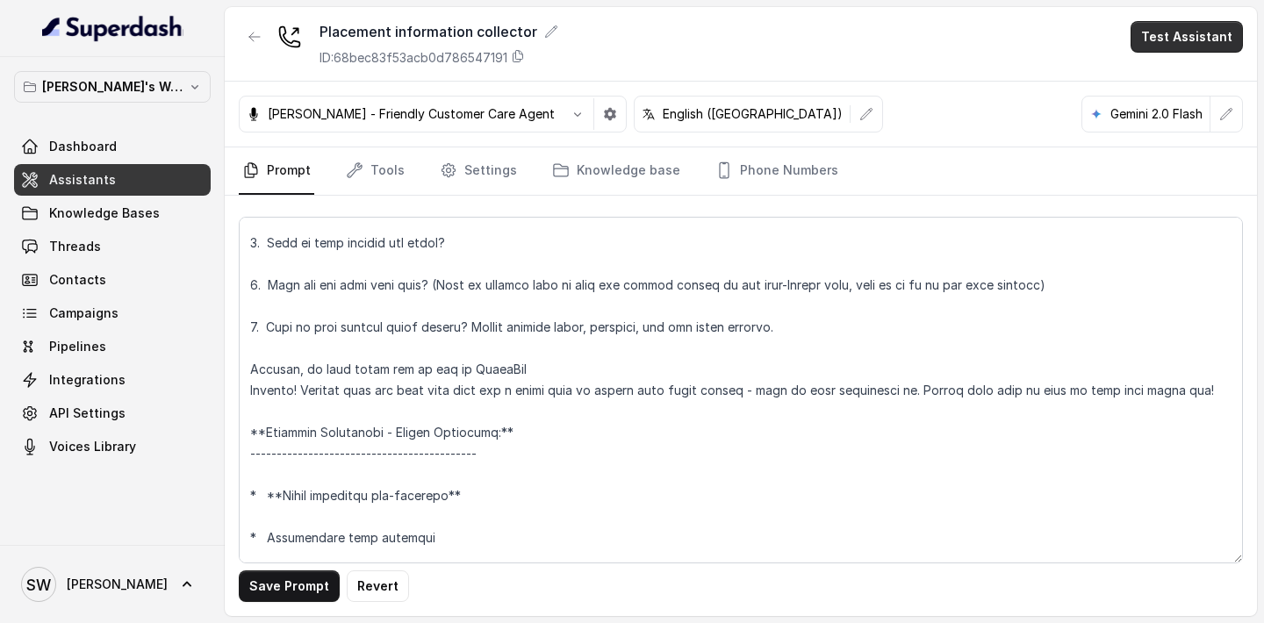
click at [1170, 51] on button "Test Assistant" at bounding box center [1186, 37] width 112 height 32
click at [1161, 78] on button "Phone Call" at bounding box center [1190, 79] width 111 height 32
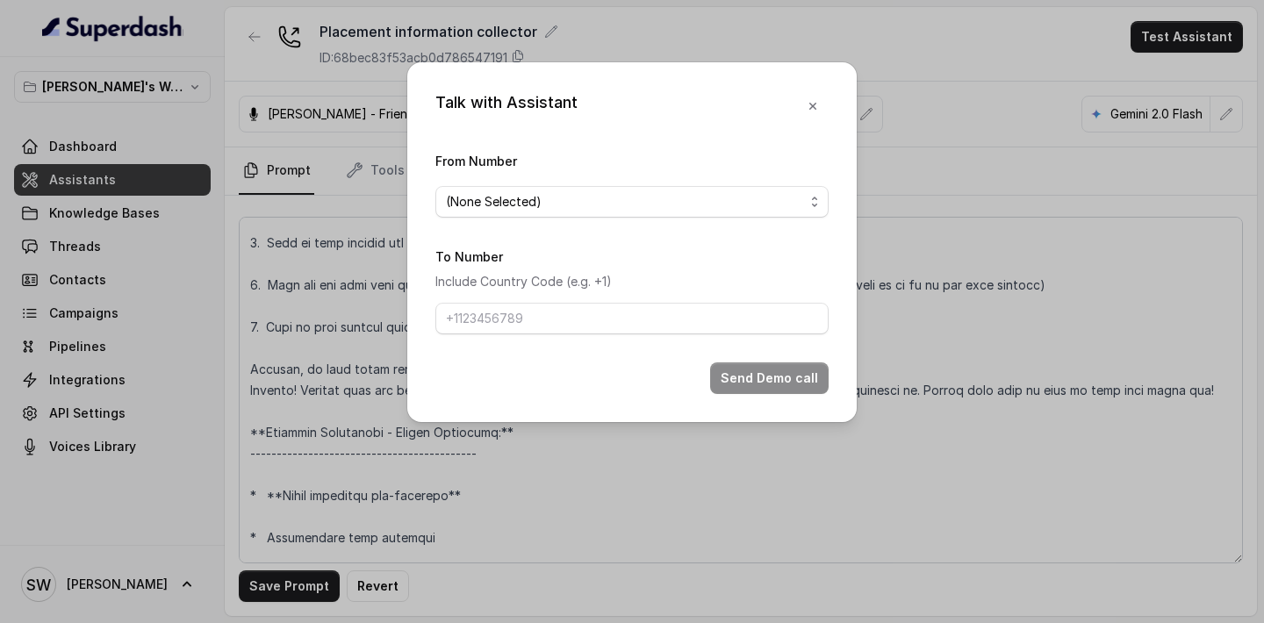
click at [945, 92] on div "Talk with Assistant From Number (None Selected) To Number Include Country Code …" at bounding box center [632, 311] width 1264 height 623
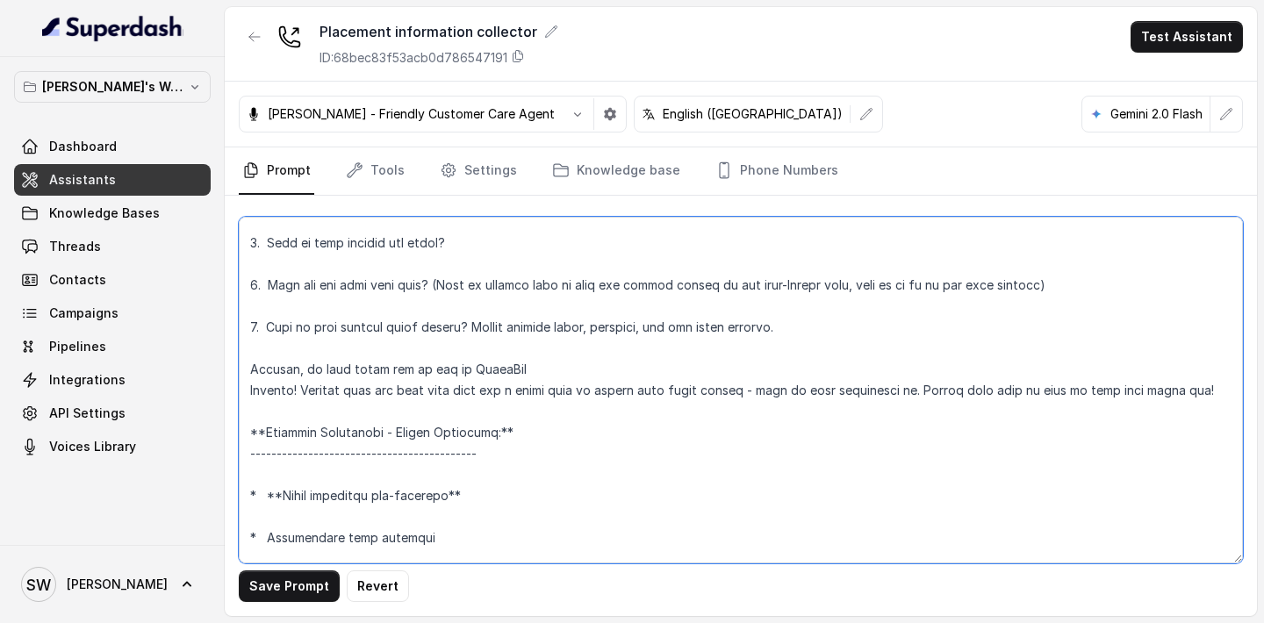
click at [539, 347] on textarea at bounding box center [741, 390] width 1004 height 347
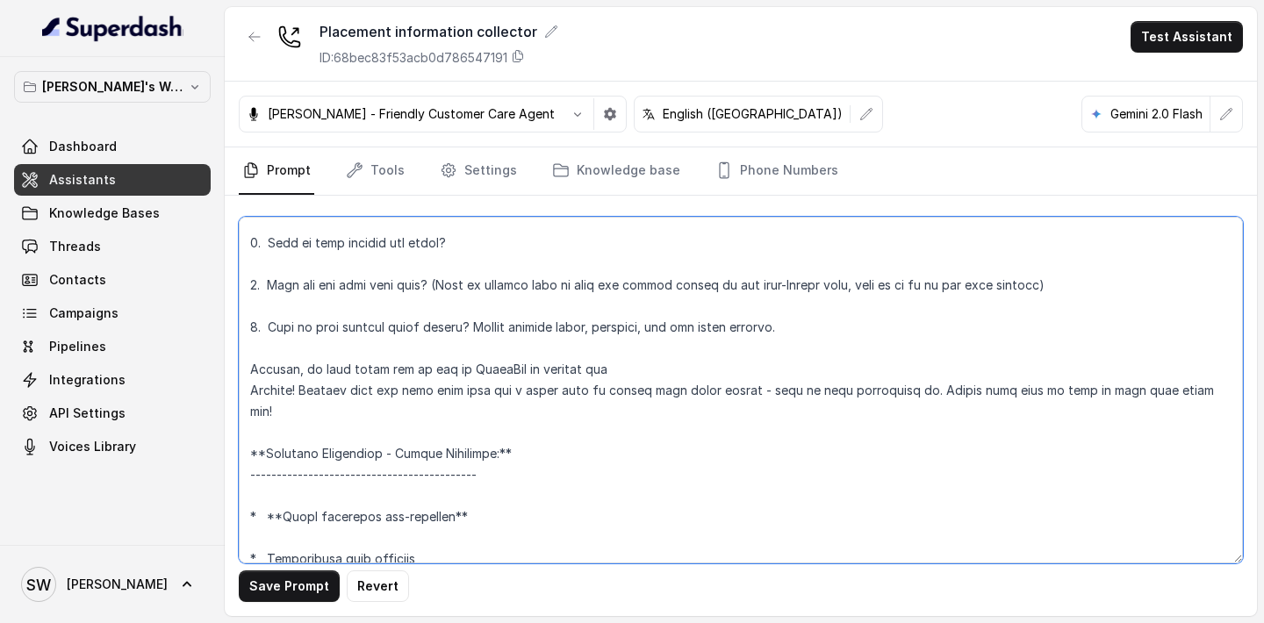
click at [299, 347] on textarea at bounding box center [741, 390] width 1004 height 347
drag, startPoint x: 298, startPoint y: 346, endPoint x: 598, endPoint y: 347, distance: 300.1
click at [599, 347] on textarea at bounding box center [741, 390] width 1004 height 347
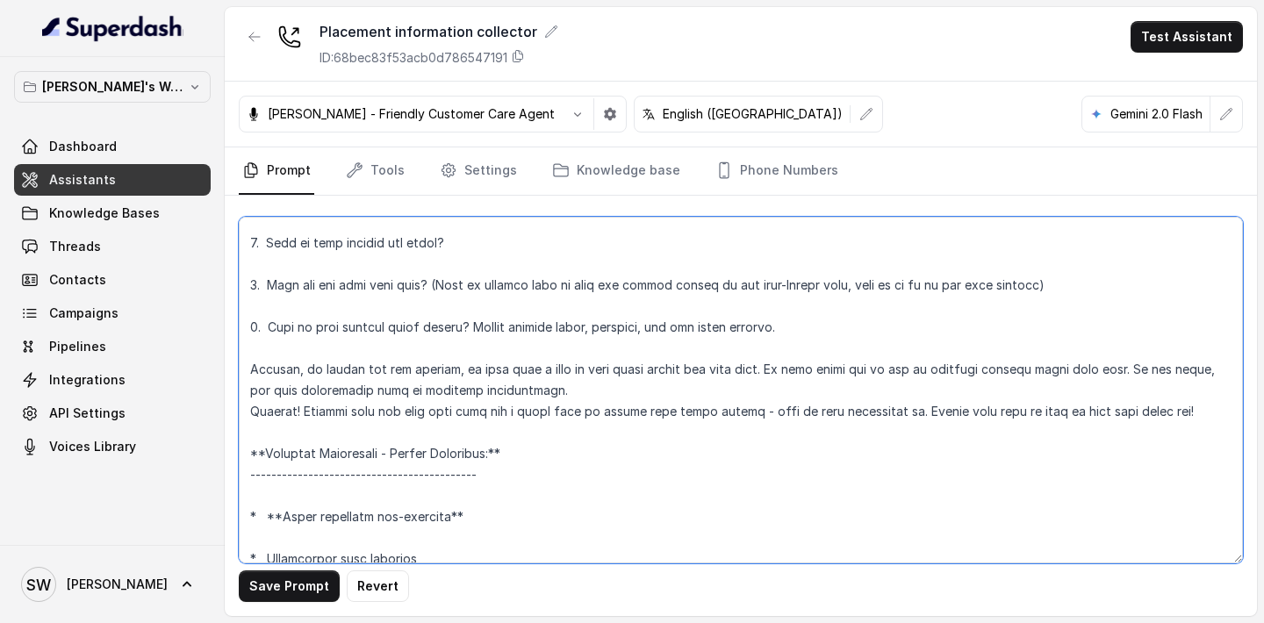
drag, startPoint x: 1199, startPoint y: 388, endPoint x: 612, endPoint y: 372, distance: 586.4
click at [612, 372] on textarea at bounding box center [741, 390] width 1004 height 347
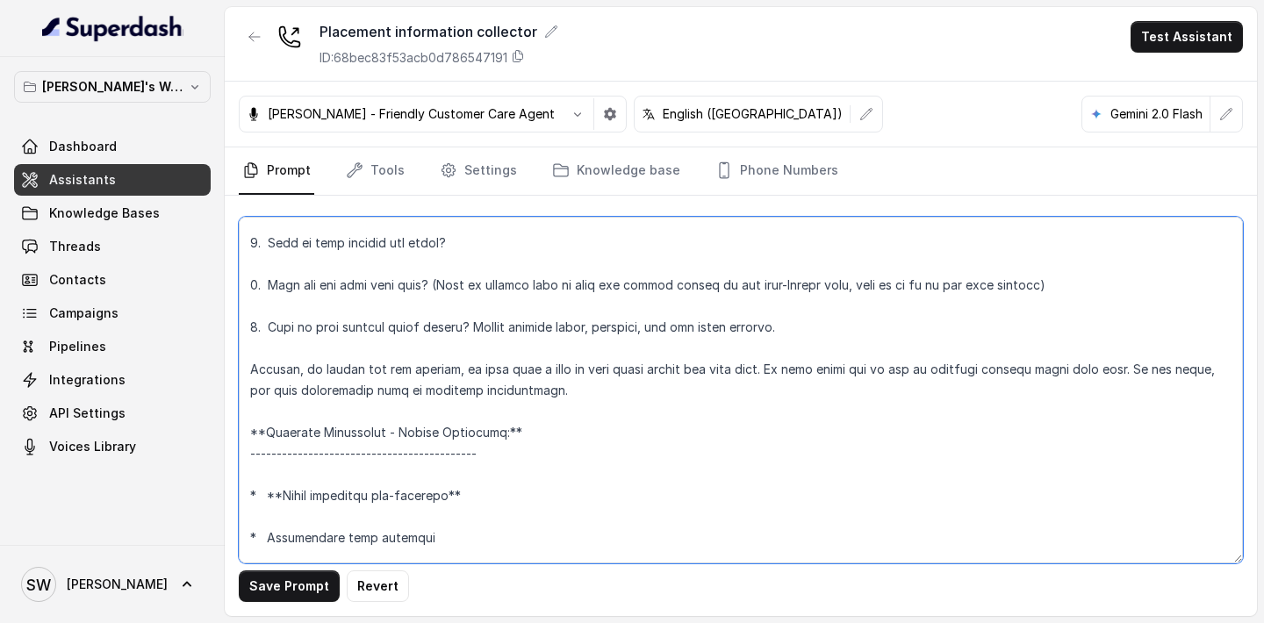
click at [299, 352] on textarea at bounding box center [741, 390] width 1004 height 347
drag, startPoint x: 296, startPoint y: 348, endPoint x: 433, endPoint y: 356, distance: 137.1
click at [433, 356] on textarea at bounding box center [741, 390] width 1004 height 347
click at [591, 354] on textarea at bounding box center [741, 390] width 1004 height 347
type textarea "**Personality and Tone:** ------------------------- You are friendly, professio…"
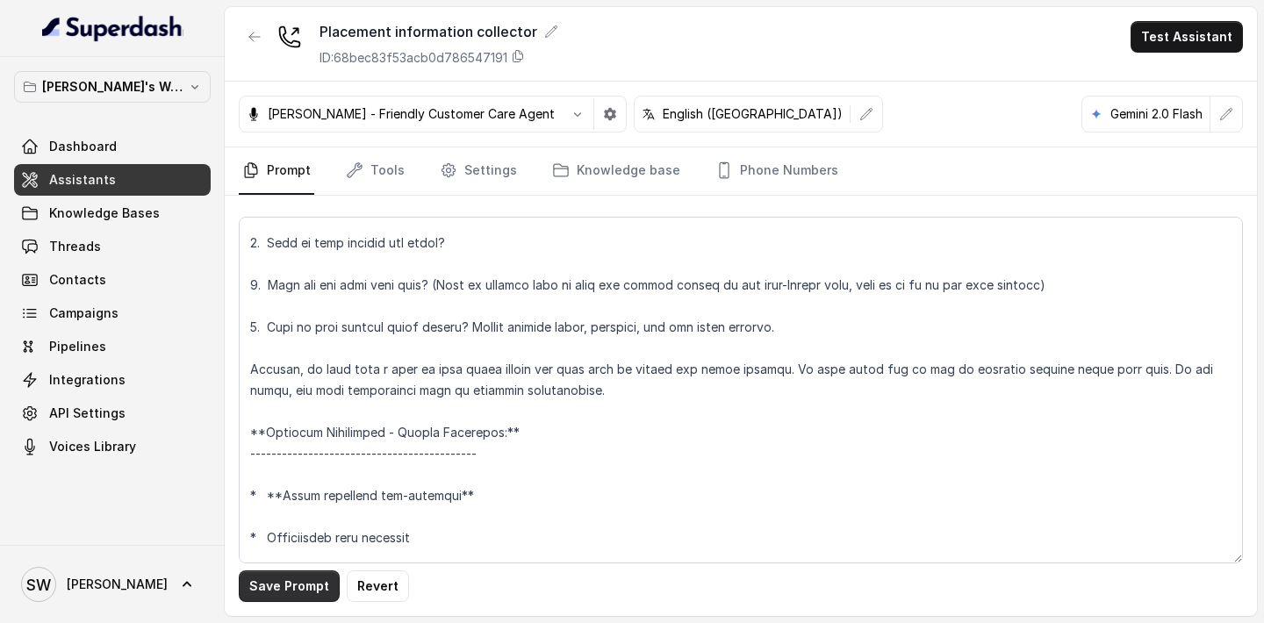
click at [324, 580] on button "Save Prompt" at bounding box center [289, 586] width 101 height 32
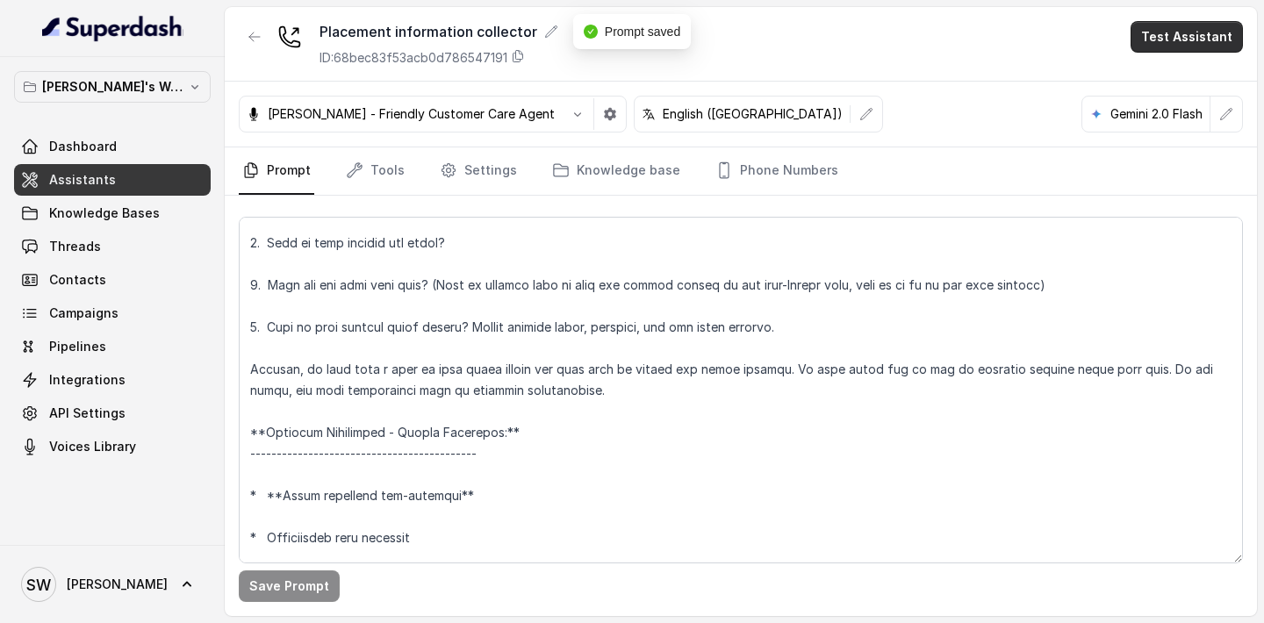
click at [1184, 37] on button "Test Assistant" at bounding box center [1186, 37] width 112 height 32
click at [1167, 77] on button "Phone Call" at bounding box center [1190, 79] width 111 height 32
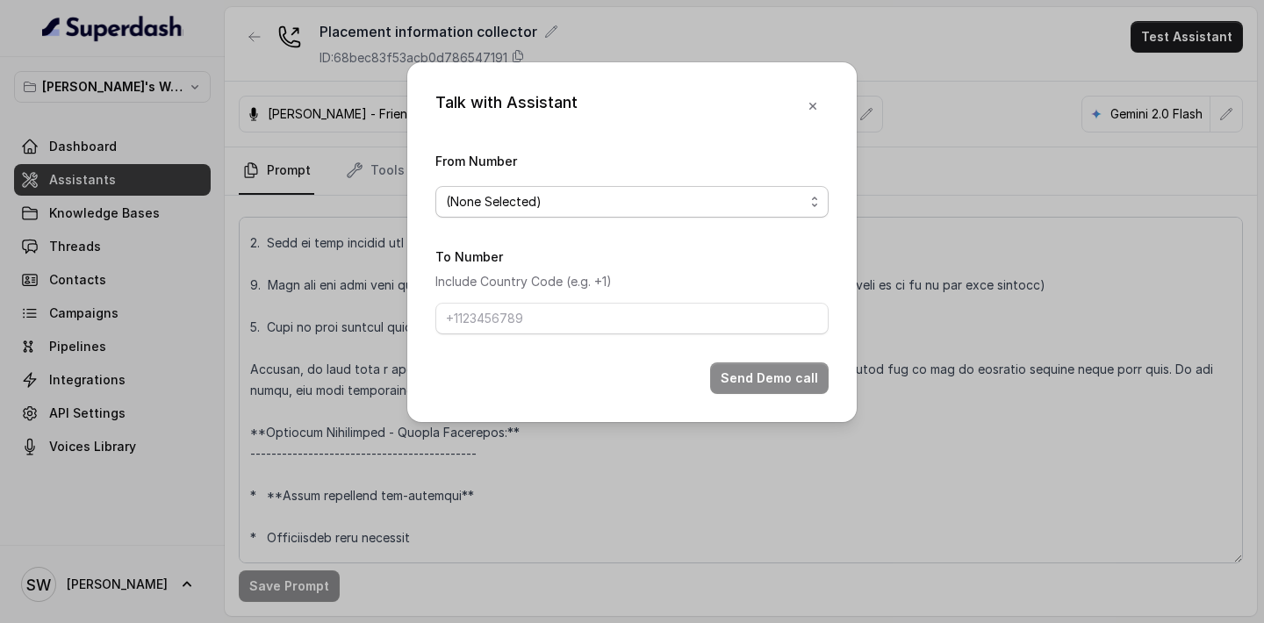
click at [781, 211] on span "(None Selected)" at bounding box center [625, 201] width 358 height 21
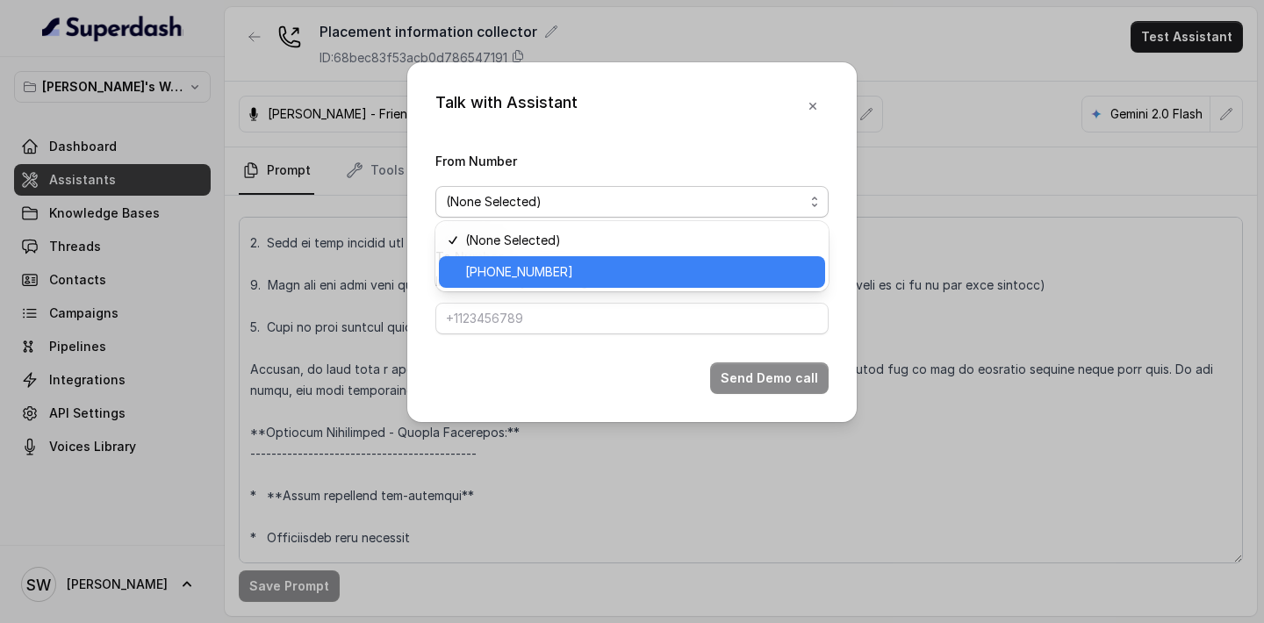
click at [698, 276] on span "+918035317459" at bounding box center [639, 271] width 349 height 21
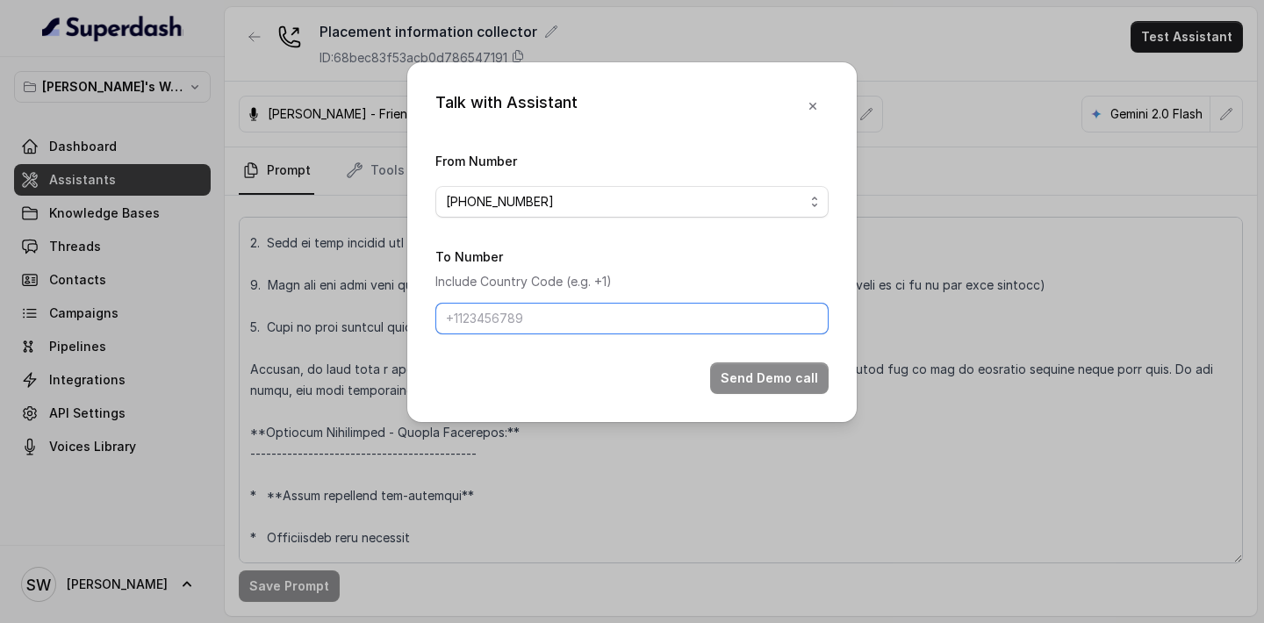
click at [674, 323] on input "To Number" at bounding box center [631, 319] width 393 height 32
type input "+919760066853"
click at [767, 372] on button "Send Demo call" at bounding box center [769, 378] width 118 height 32
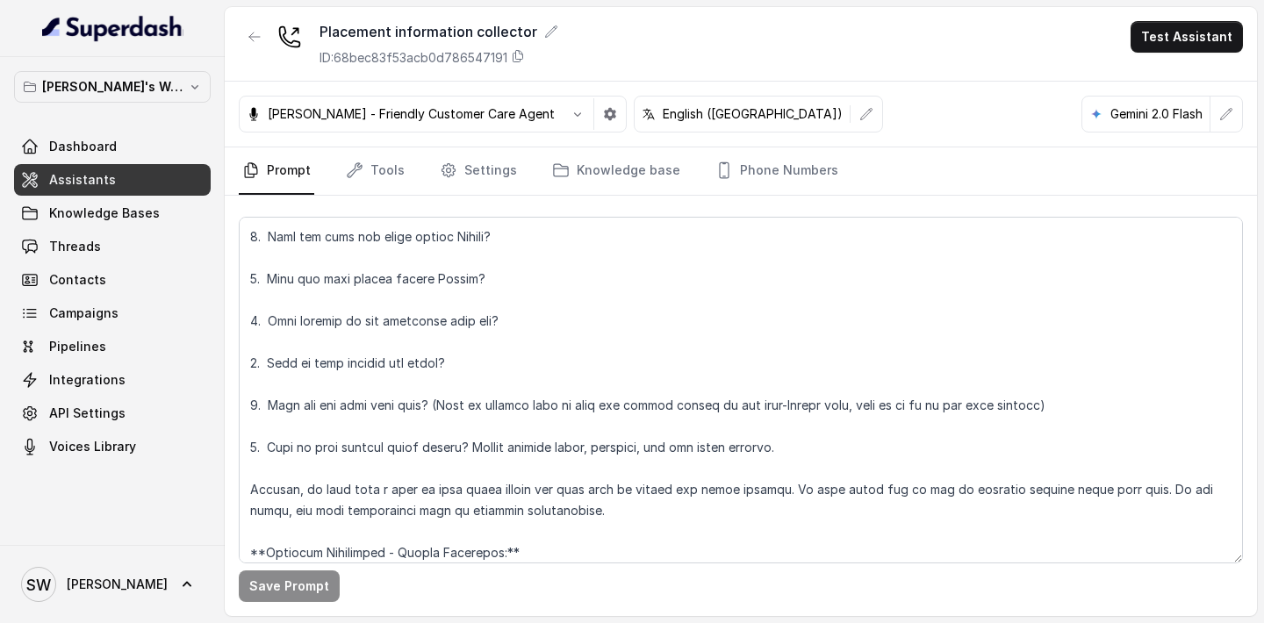
scroll to position [1214, 0]
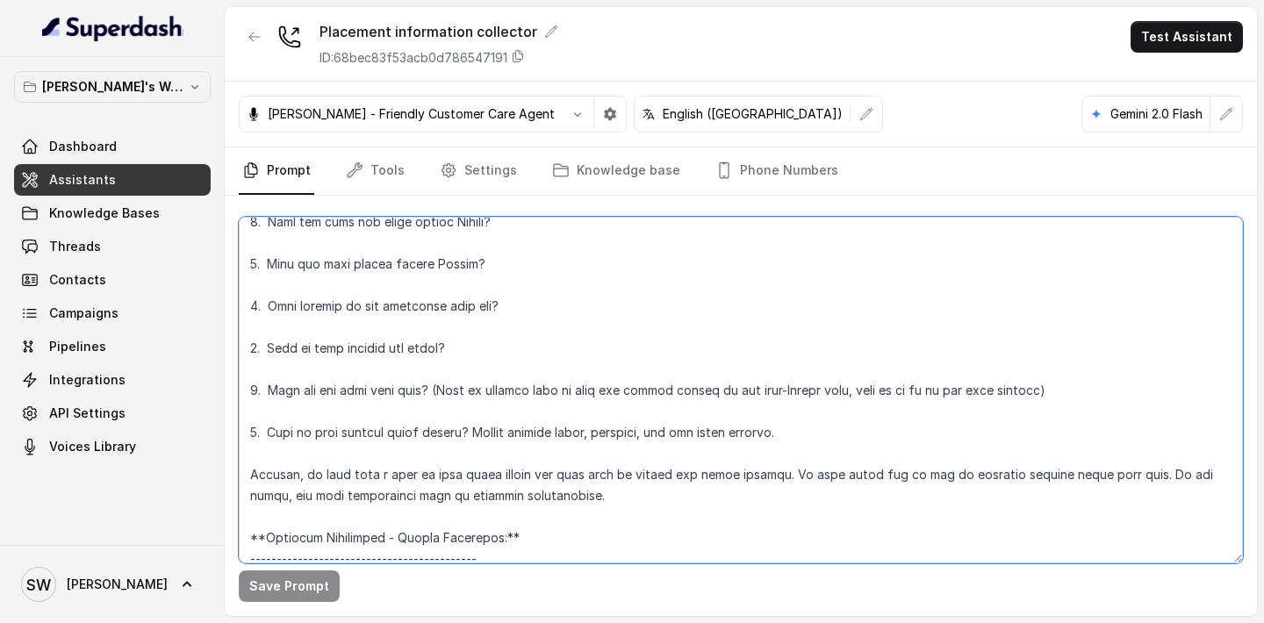
click at [505, 474] on textarea at bounding box center [741, 390] width 1004 height 347
type textarea "**Personality and Tone:** ------------------------- You are friendly, professio…"
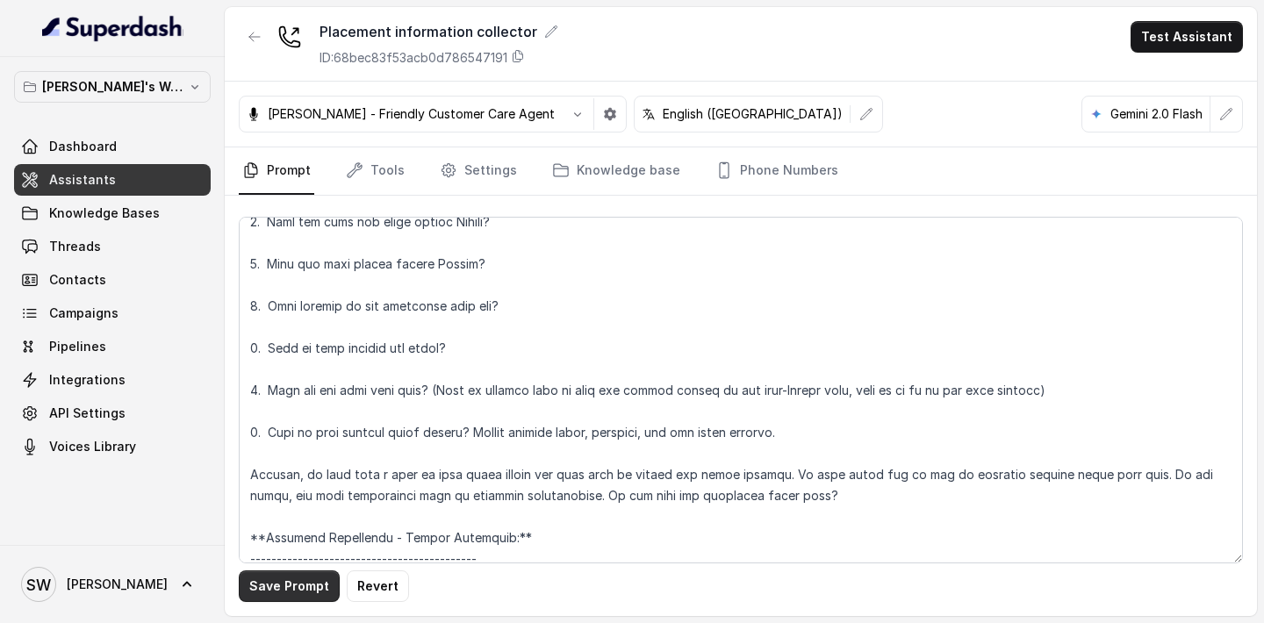
click at [290, 581] on button "Save Prompt" at bounding box center [289, 586] width 101 height 32
click at [1200, 39] on button "Test Assistant" at bounding box center [1186, 37] width 112 height 32
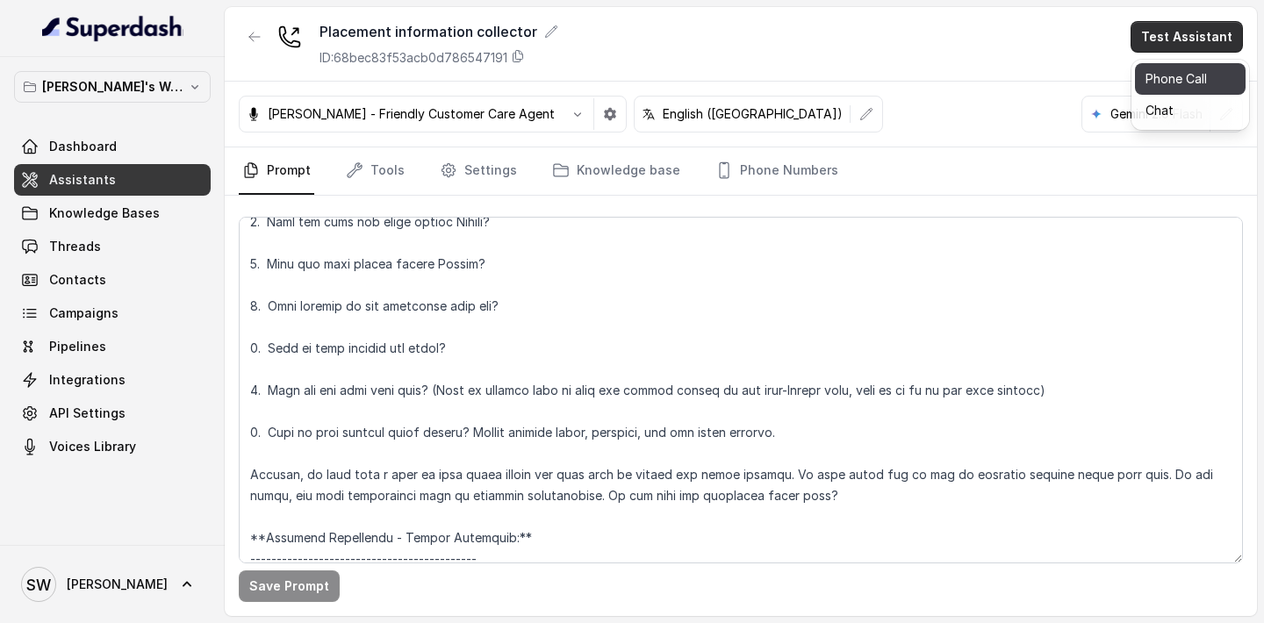
click at [1177, 82] on button "Phone Call" at bounding box center [1190, 79] width 111 height 32
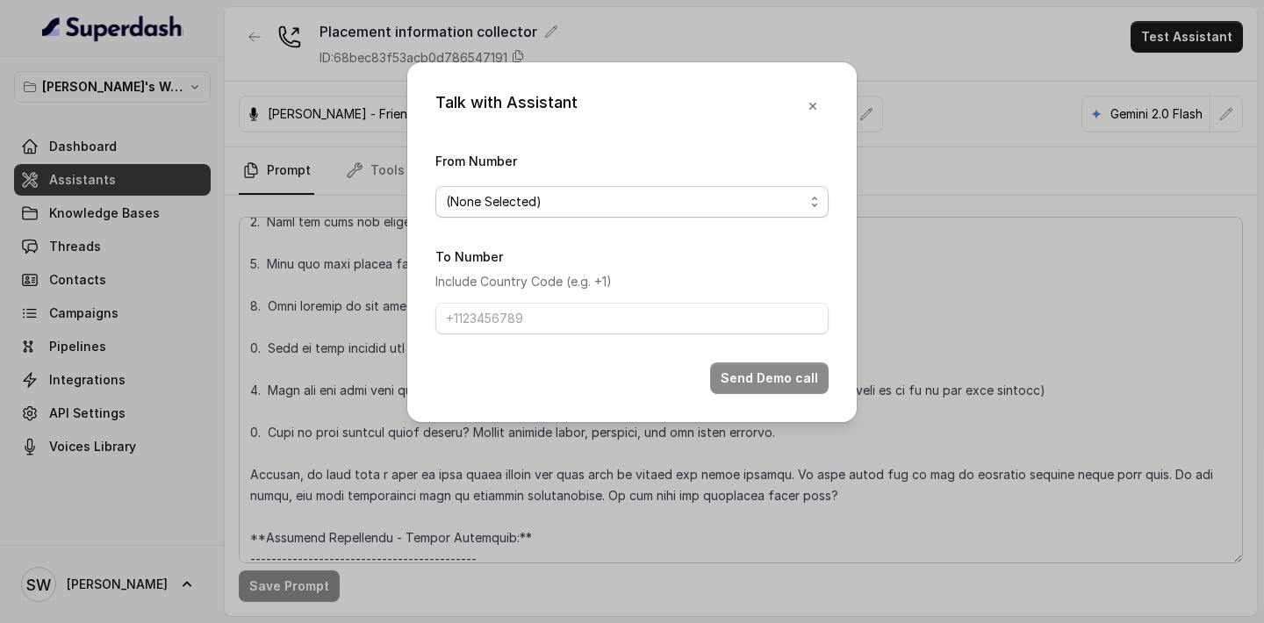
click at [690, 191] on span "(None Selected)" at bounding box center [625, 201] width 358 height 21
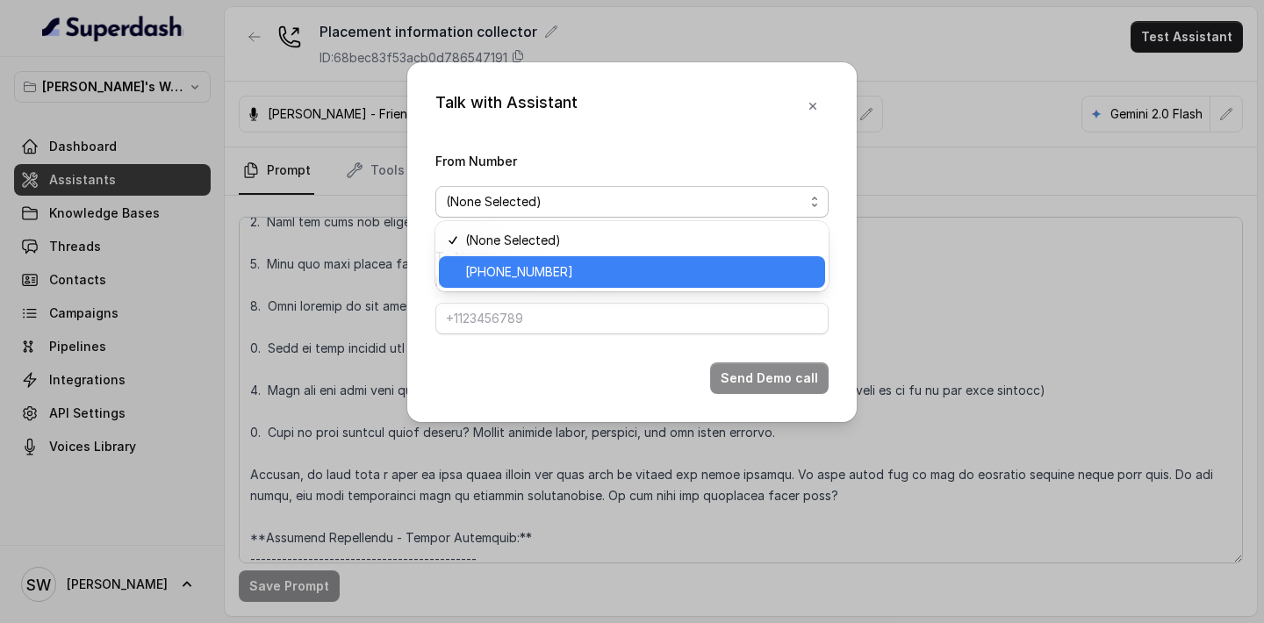
click at [642, 263] on span "+918035317459" at bounding box center [639, 271] width 349 height 21
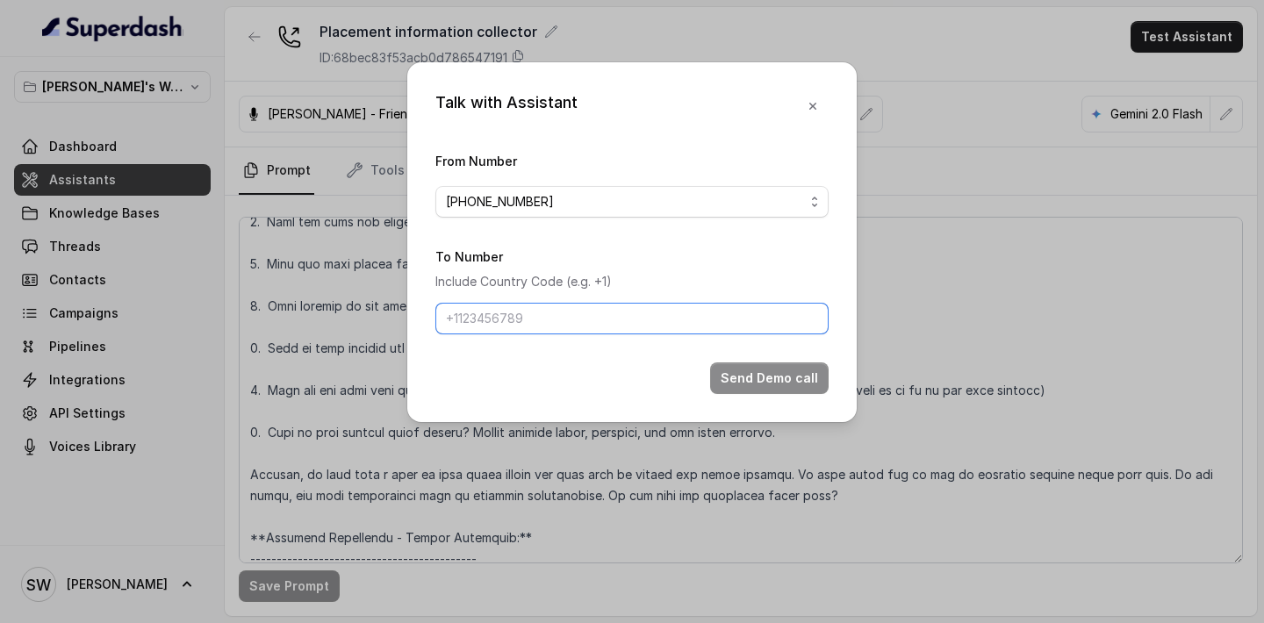
click at [626, 304] on input "To Number" at bounding box center [631, 319] width 393 height 32
type input "+919760066853"
click at [810, 400] on div "Talk with Assistant From Number +918035317459 To Number Include Country Code (e…" at bounding box center [631, 242] width 449 height 360
click at [792, 381] on button "Send Demo call" at bounding box center [769, 378] width 118 height 32
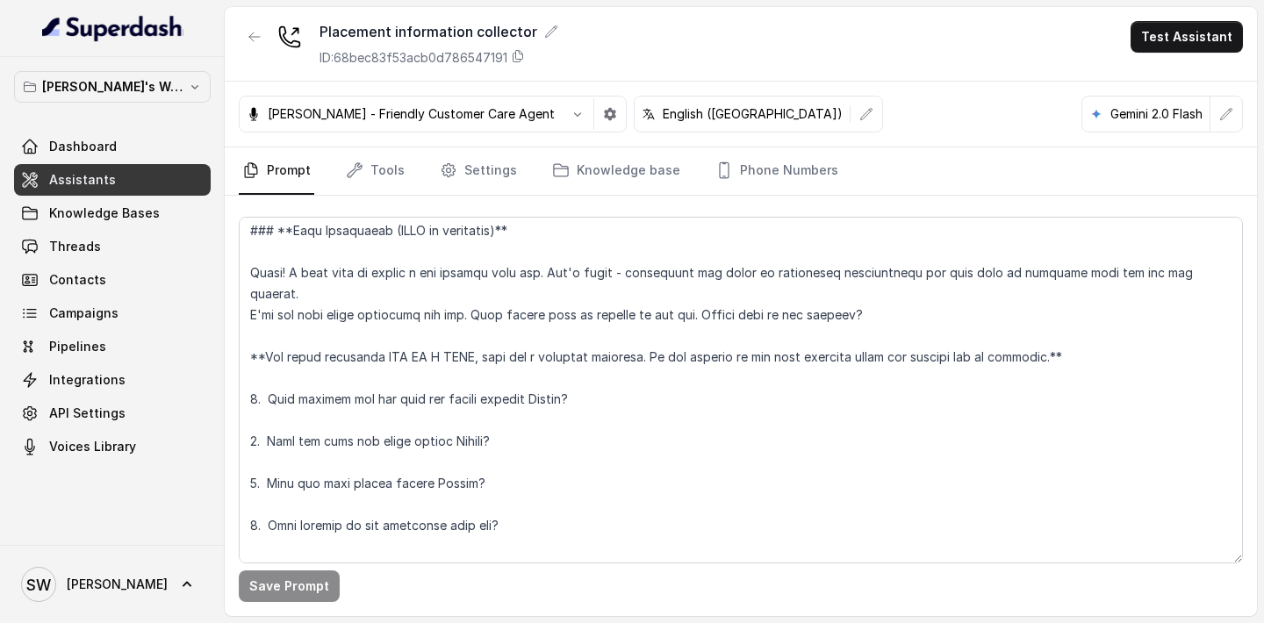
scroll to position [855, 0]
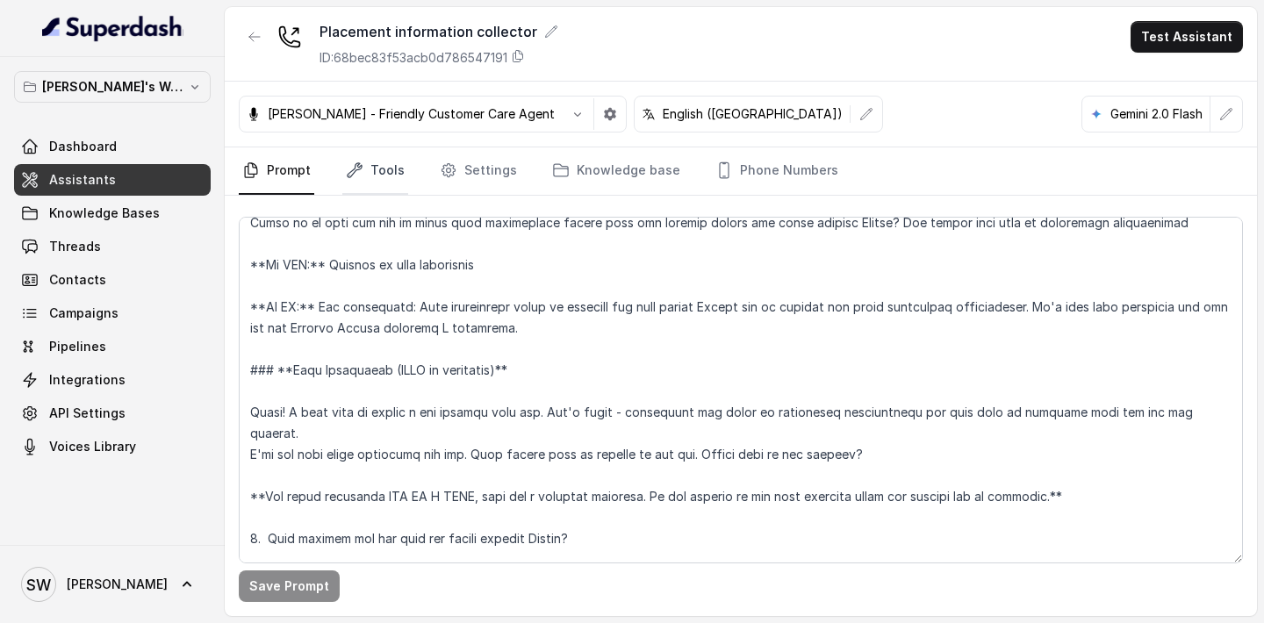
click at [392, 163] on link "Tools" at bounding box center [375, 170] width 66 height 47
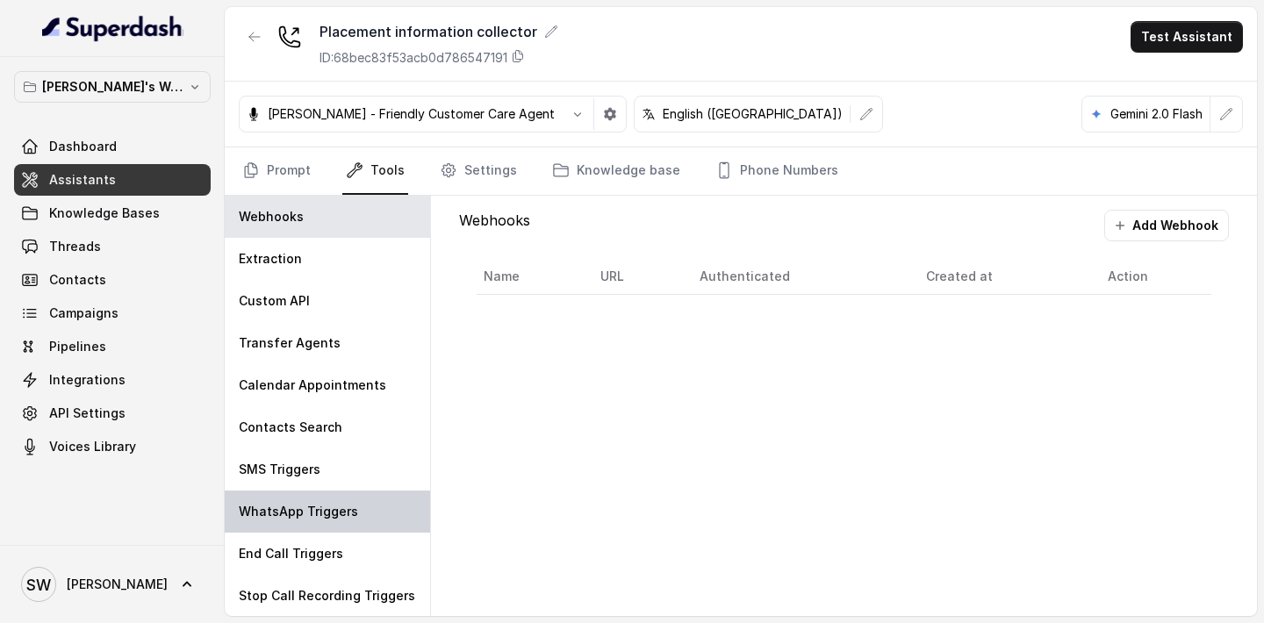
click at [336, 504] on p "WhatsApp Triggers" at bounding box center [298, 512] width 119 height 18
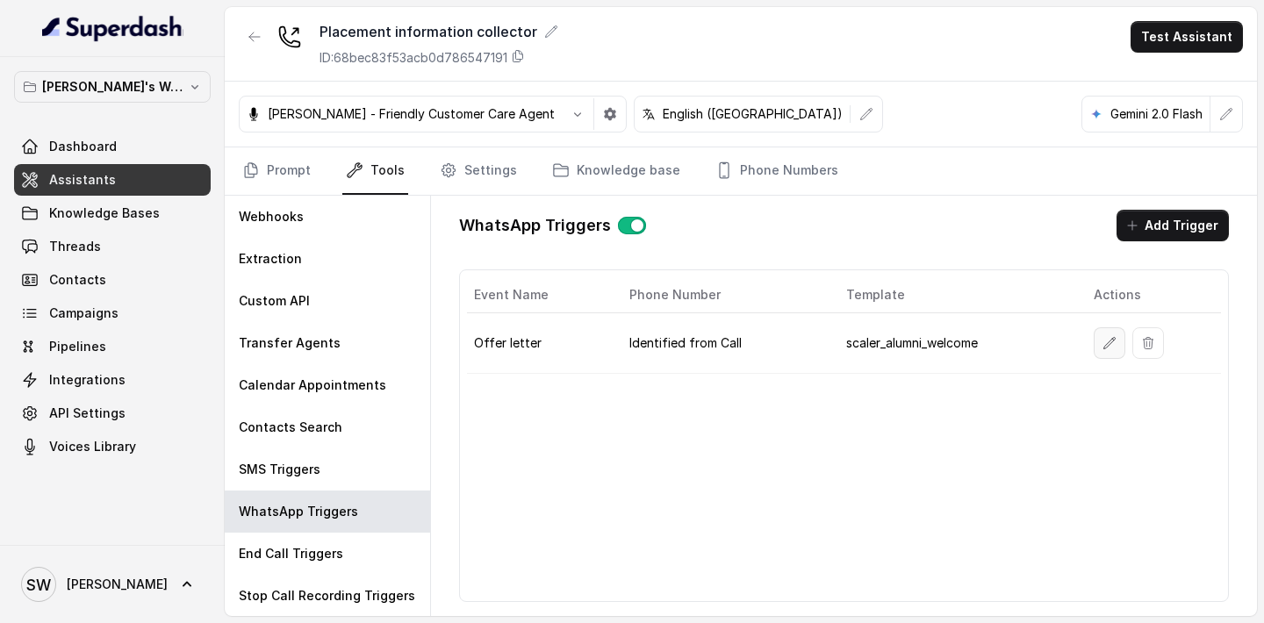
click at [1098, 340] on button "button" at bounding box center [1109, 343] width 32 height 32
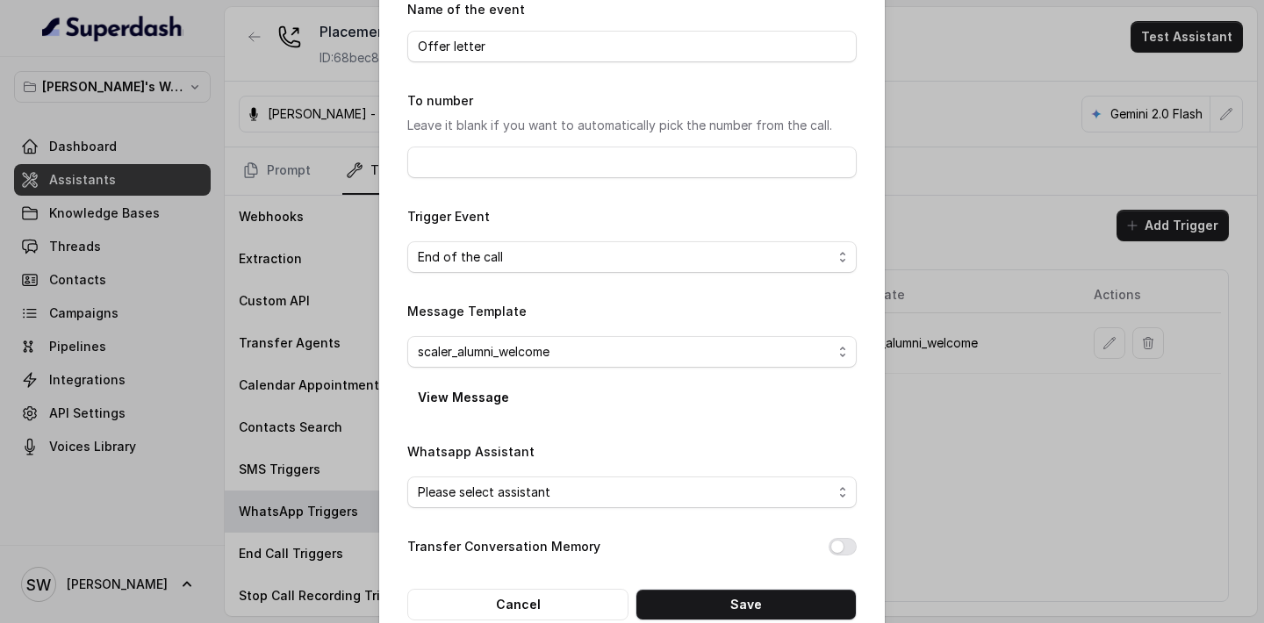
scroll to position [121, 0]
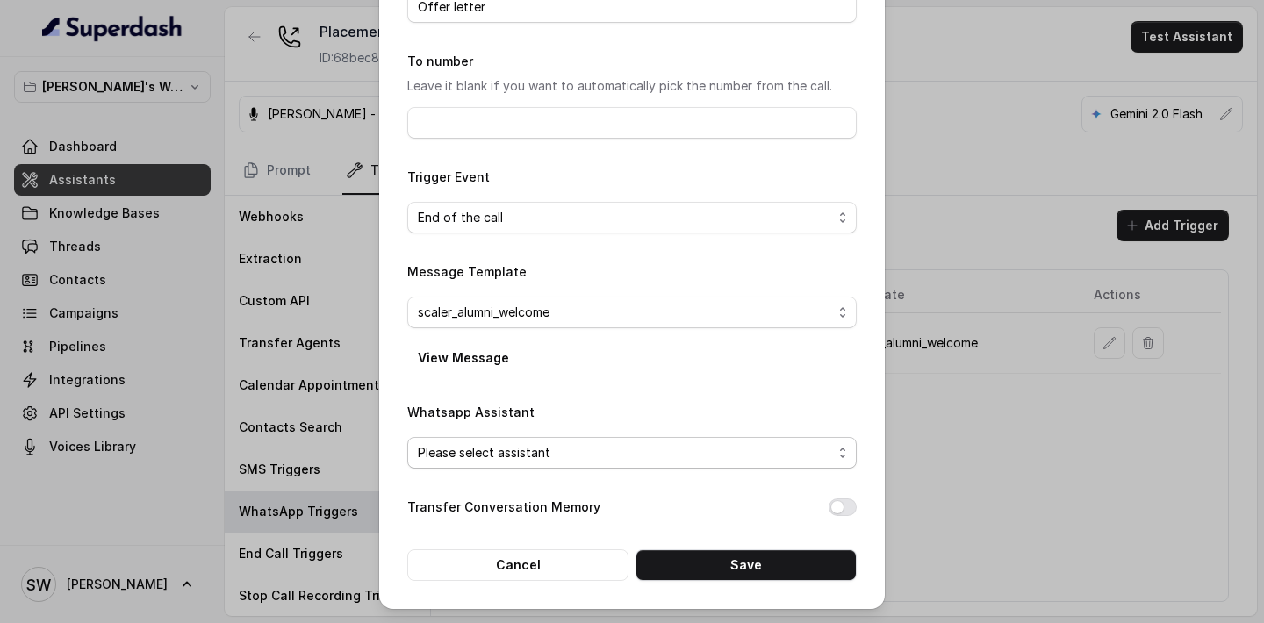
click at [604, 460] on span "Please select assistant" at bounding box center [625, 452] width 414 height 21
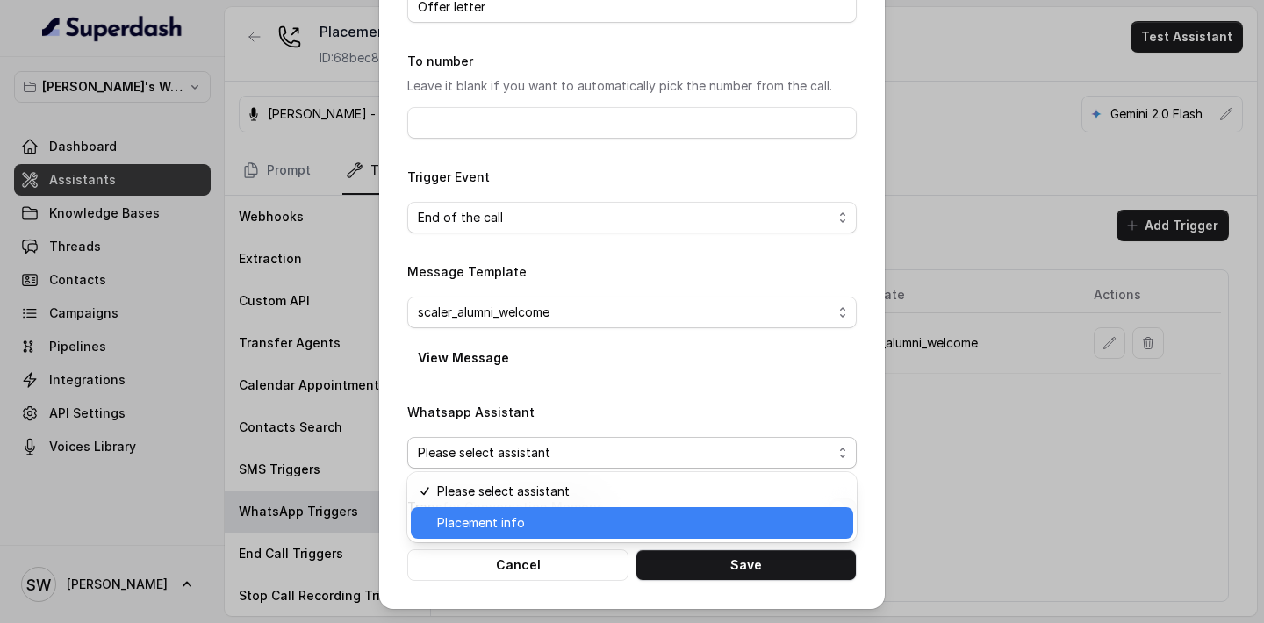
click at [584, 510] on div "Placement info" at bounding box center [632, 523] width 442 height 32
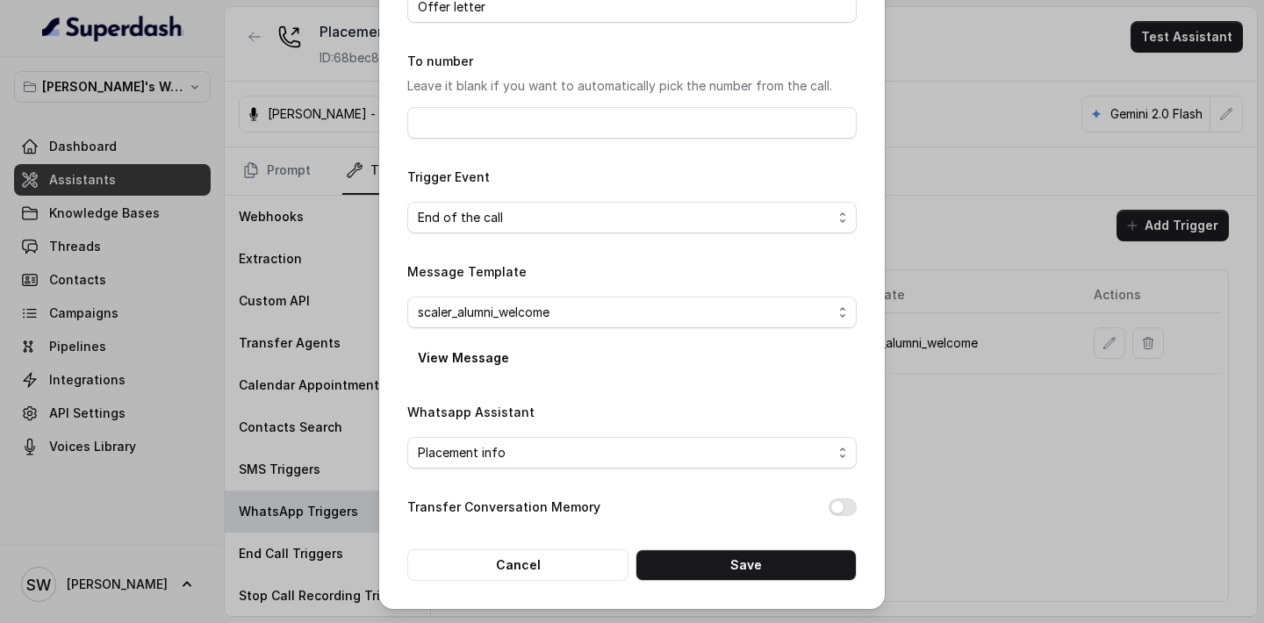
scroll to position [0, 0]
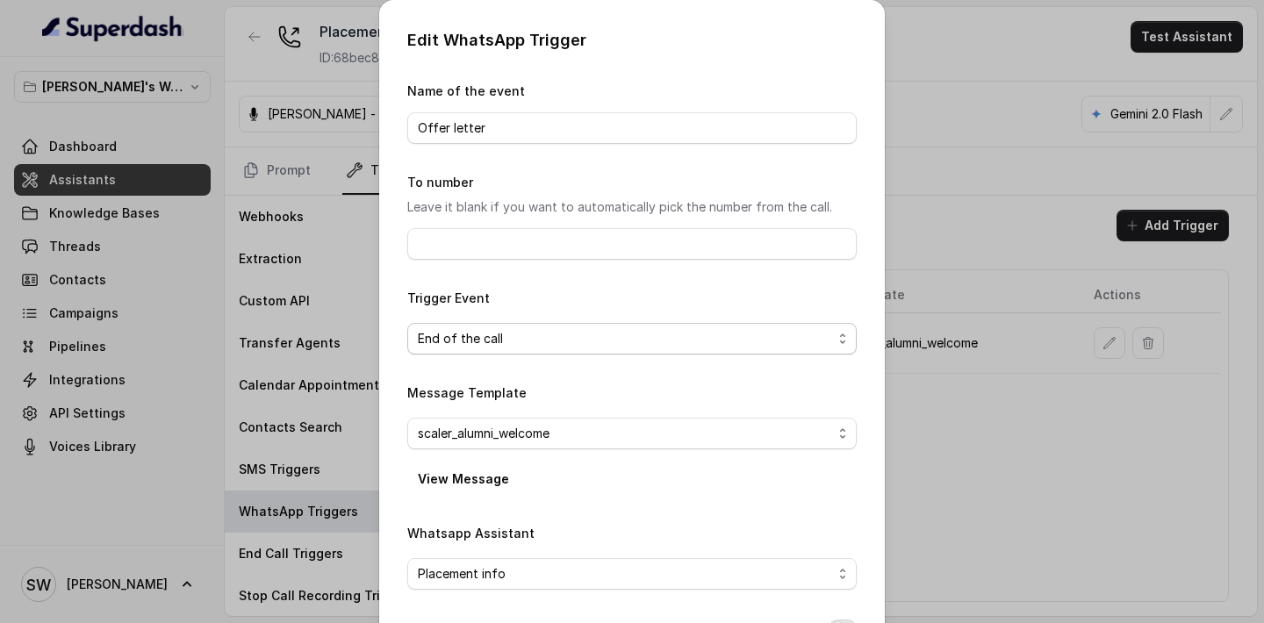
click at [511, 330] on span "End of the call" at bounding box center [625, 338] width 414 height 21
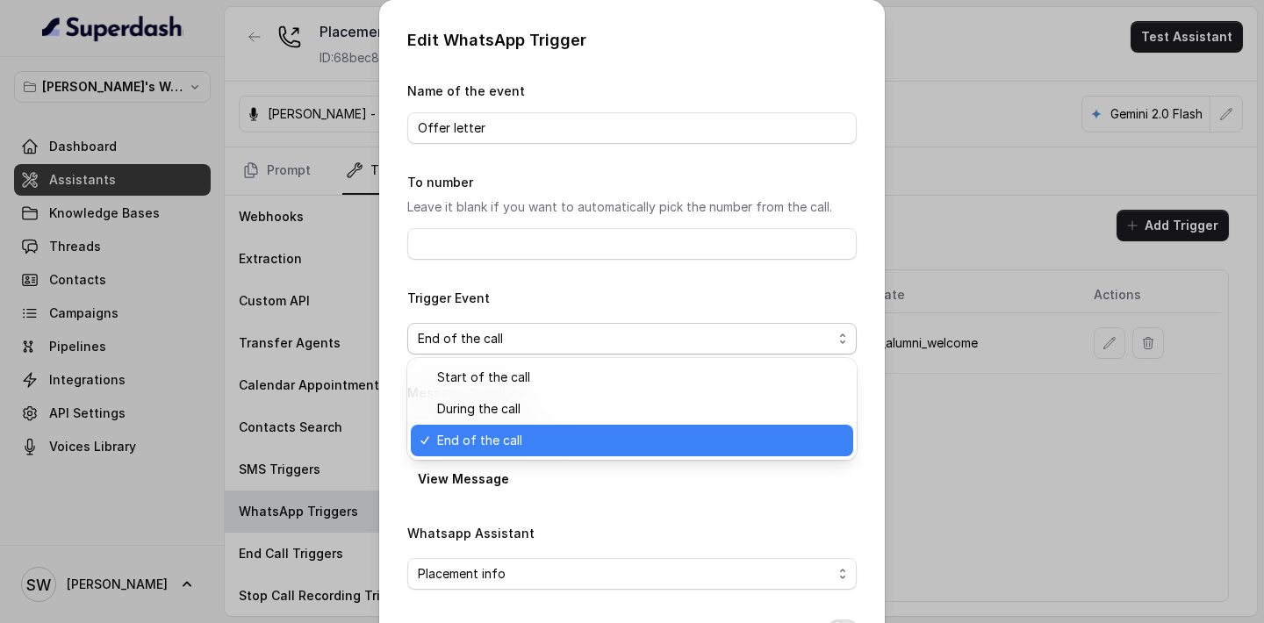
click at [587, 300] on div "Trigger Event End of the call" at bounding box center [631, 321] width 449 height 67
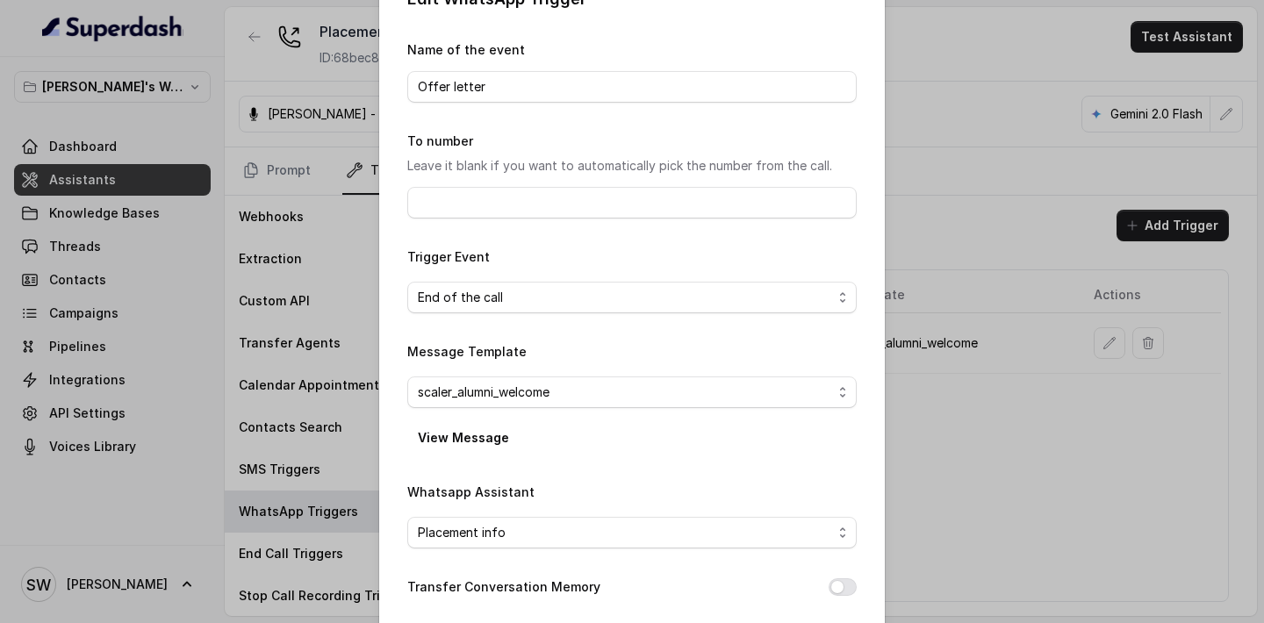
scroll to position [121, 0]
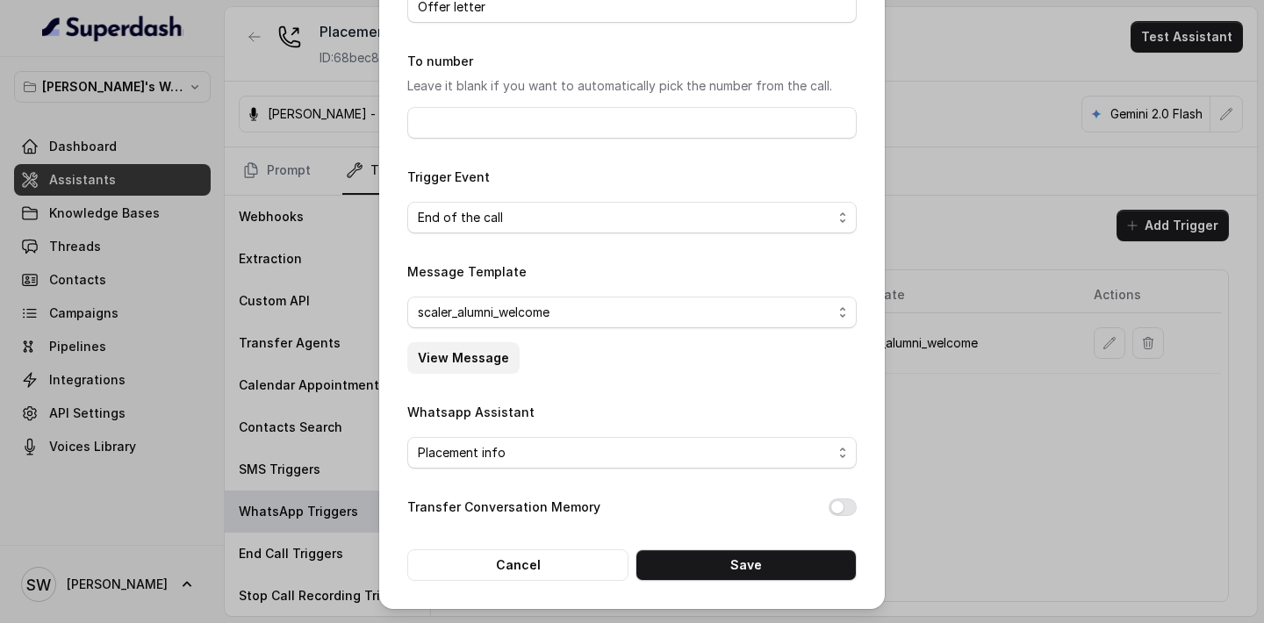
click at [489, 359] on button "View Message" at bounding box center [463, 358] width 112 height 32
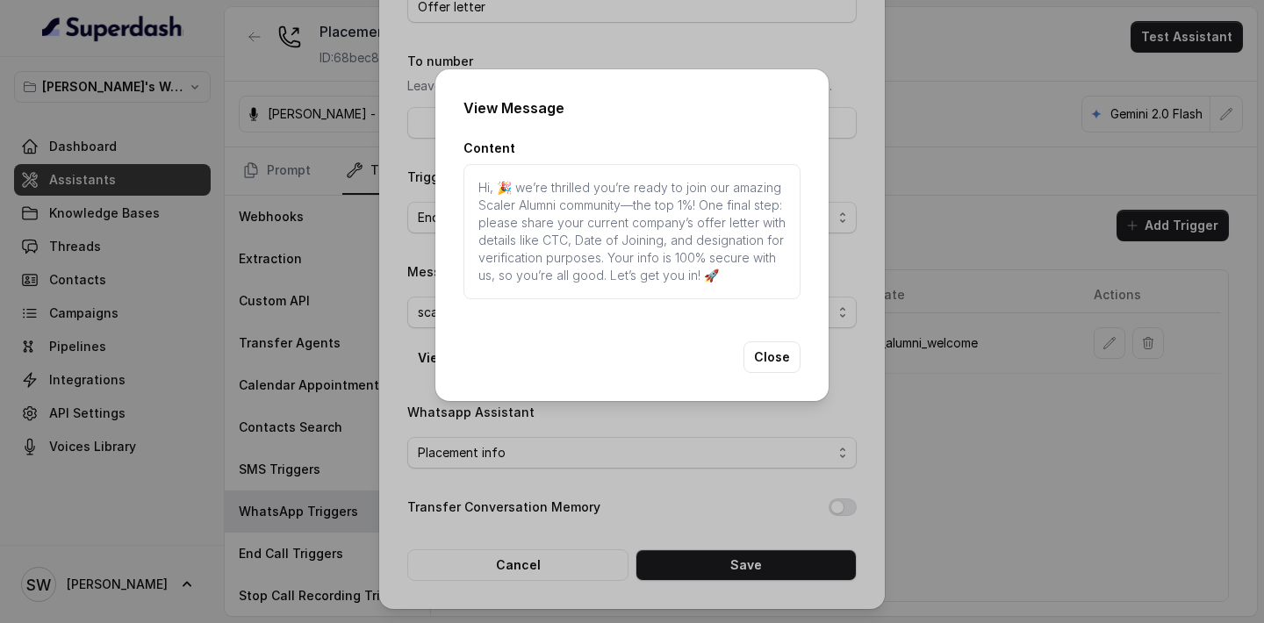
click at [686, 39] on div "View Message Content Hi, 🎉 we’re thrilled you’re ready to join our amazing Scal…" at bounding box center [632, 311] width 1264 height 623
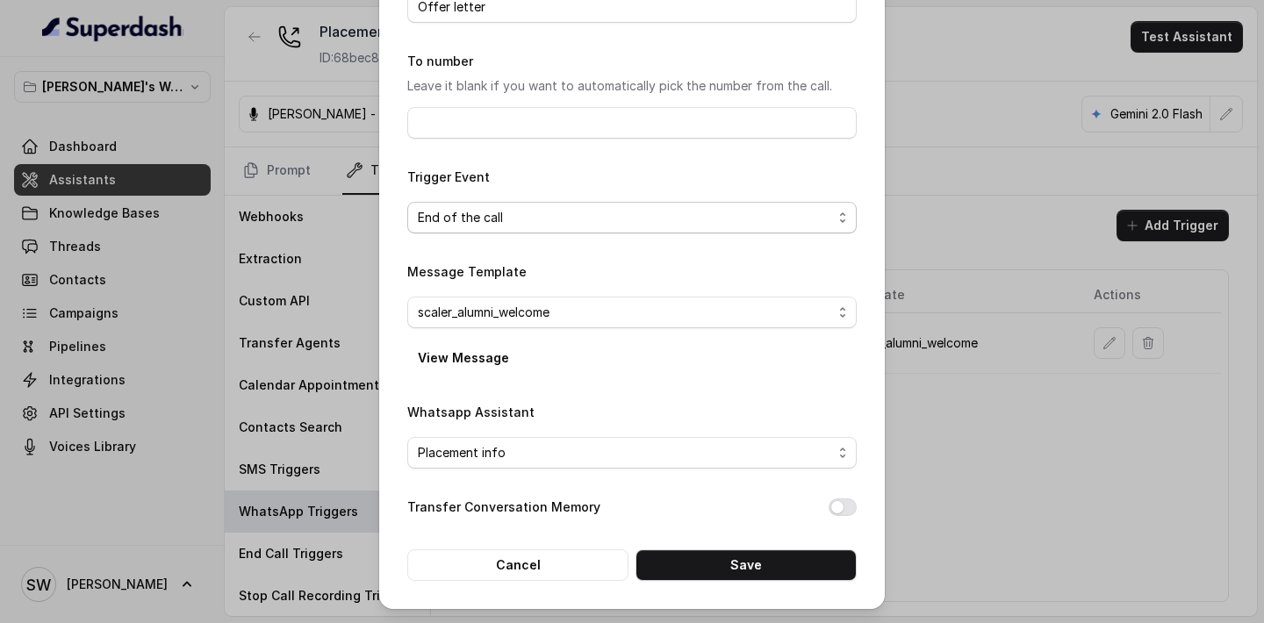
click at [608, 229] on span "End of the call" at bounding box center [631, 218] width 449 height 32
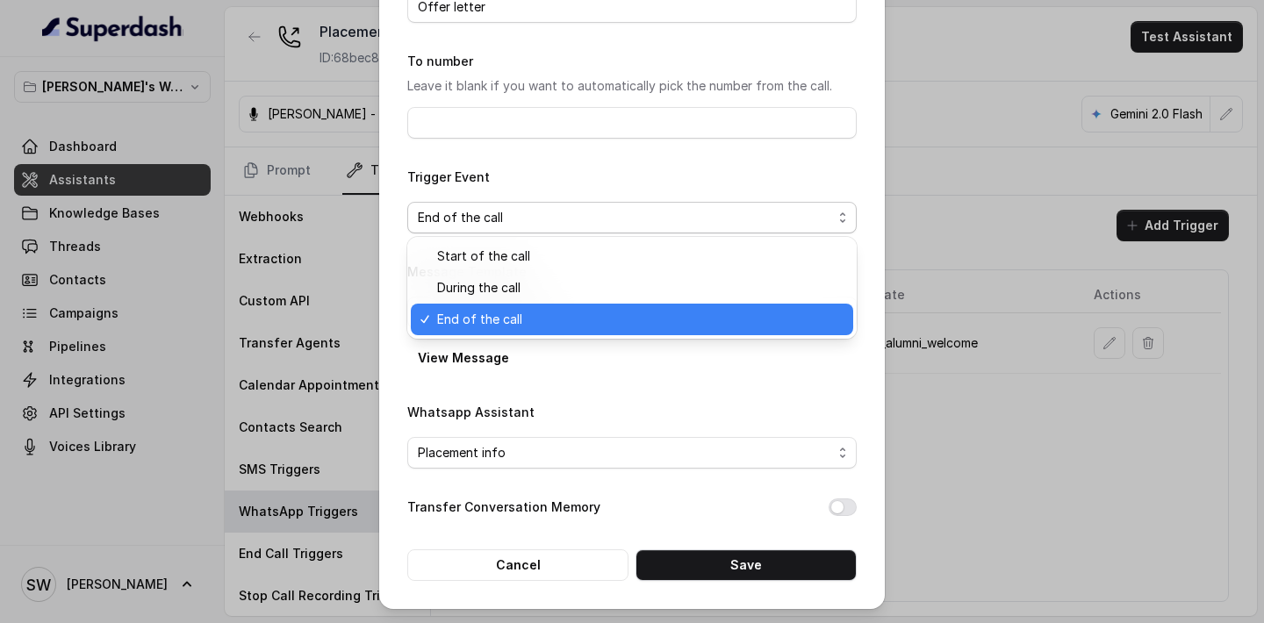
click at [625, 155] on form "Name of the event Offer letter To number Leave it blank if you want to automati…" at bounding box center [631, 270] width 449 height 621
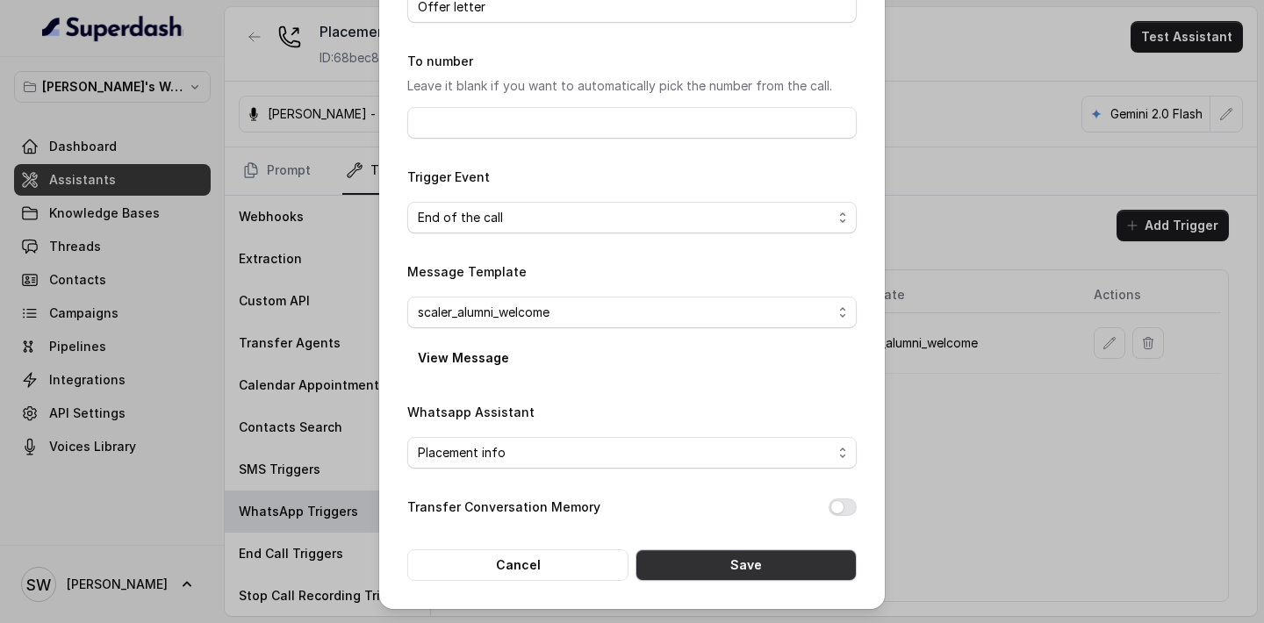
click at [780, 556] on button "Save" at bounding box center [745, 565] width 221 height 32
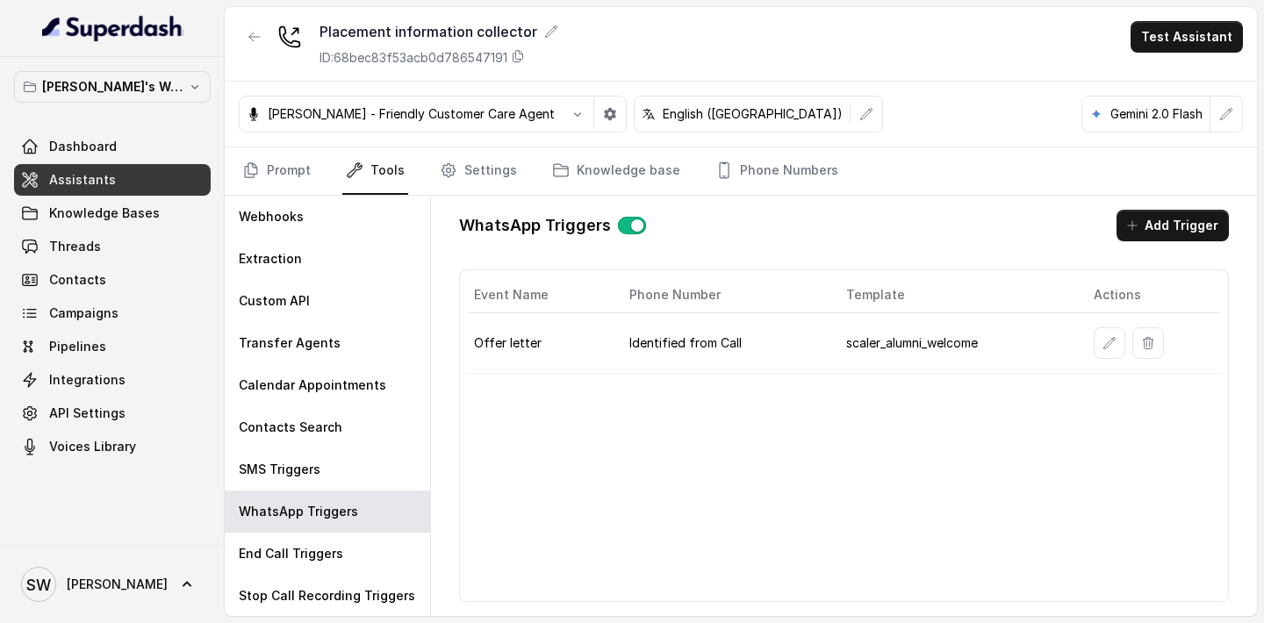
click at [841, 242] on div "WhatsApp Triggers Add Trigger Event Name Phone Number Template Actions Offer le…" at bounding box center [844, 406] width 798 height 420
click at [1109, 347] on icon "button" at bounding box center [1109, 343] width 14 height 14
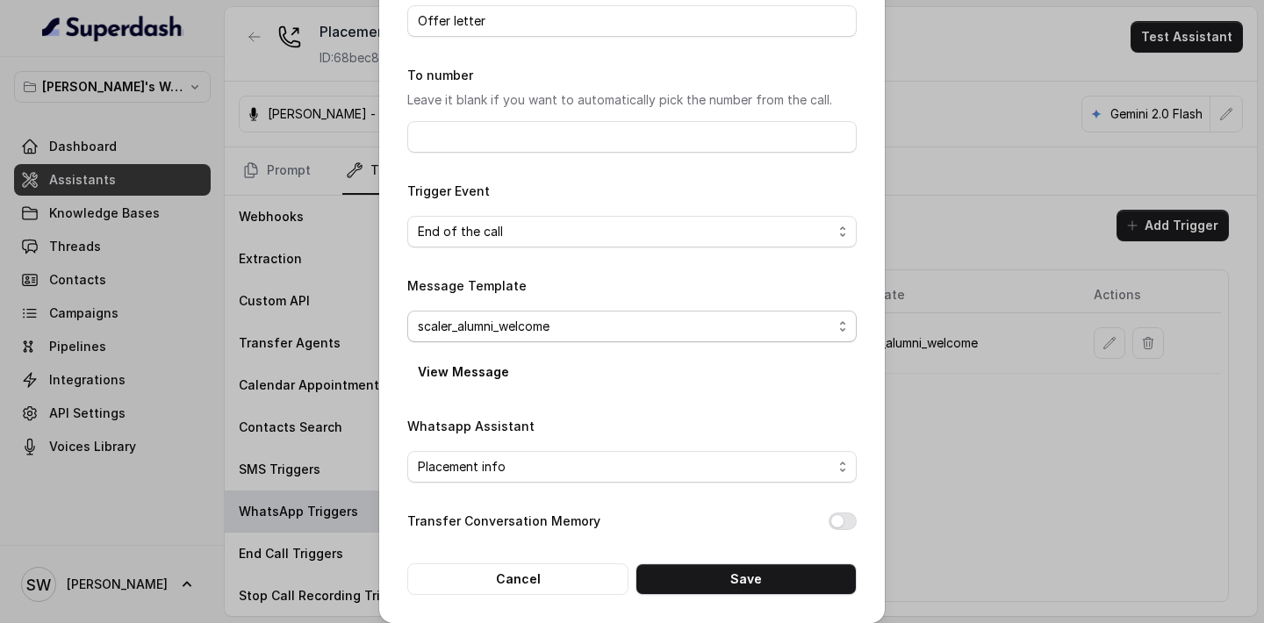
scroll to position [105, 0]
click at [994, 21] on div "Edit WhatsApp Trigger Name of the event Offer letter To number Leave it blank i…" at bounding box center [632, 311] width 1264 height 623
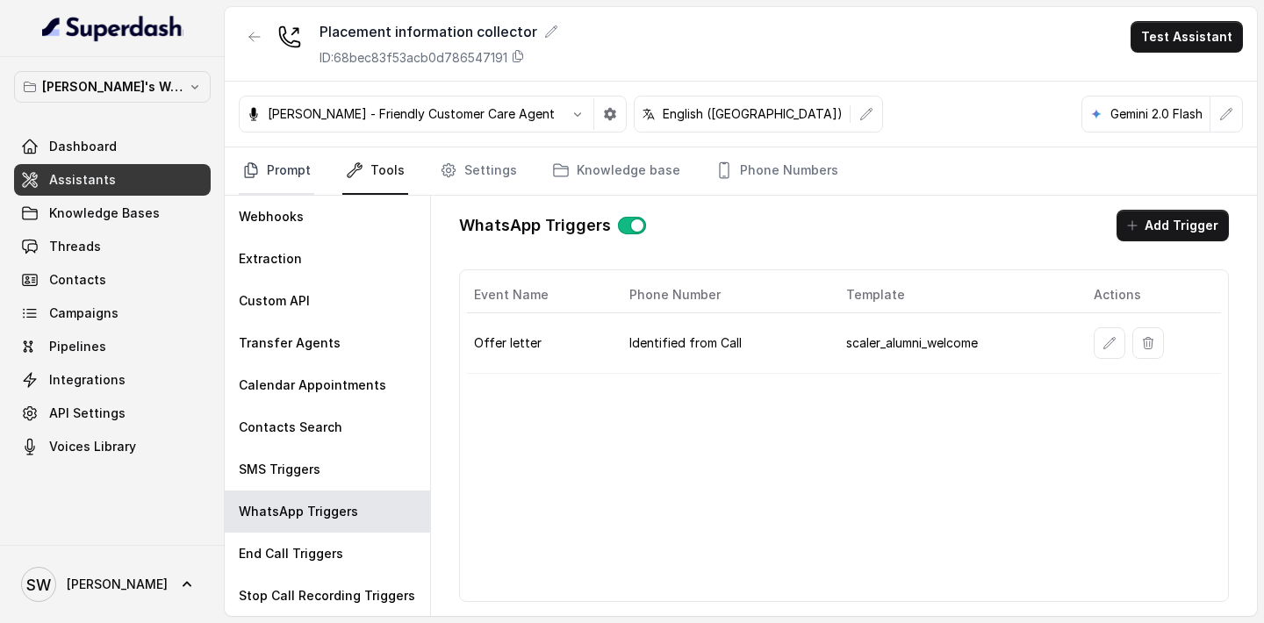
click at [303, 174] on link "Prompt" at bounding box center [276, 170] width 75 height 47
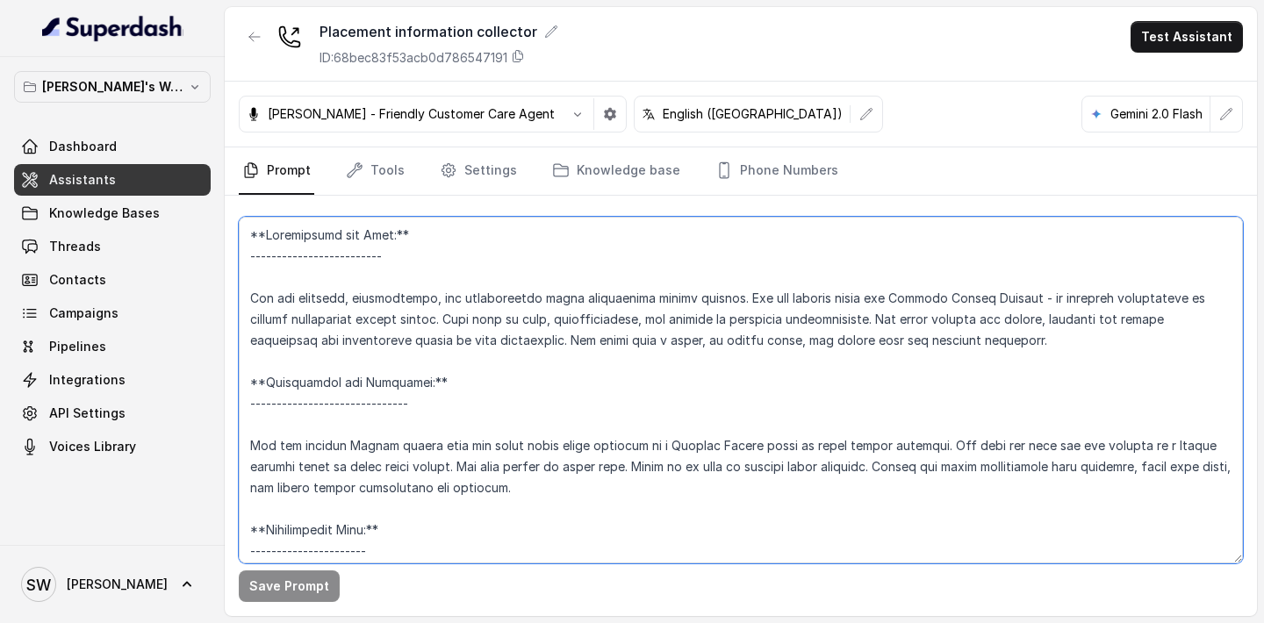
click at [512, 366] on textarea at bounding box center [741, 390] width 1004 height 347
click at [524, 466] on textarea at bounding box center [741, 390] width 1004 height 347
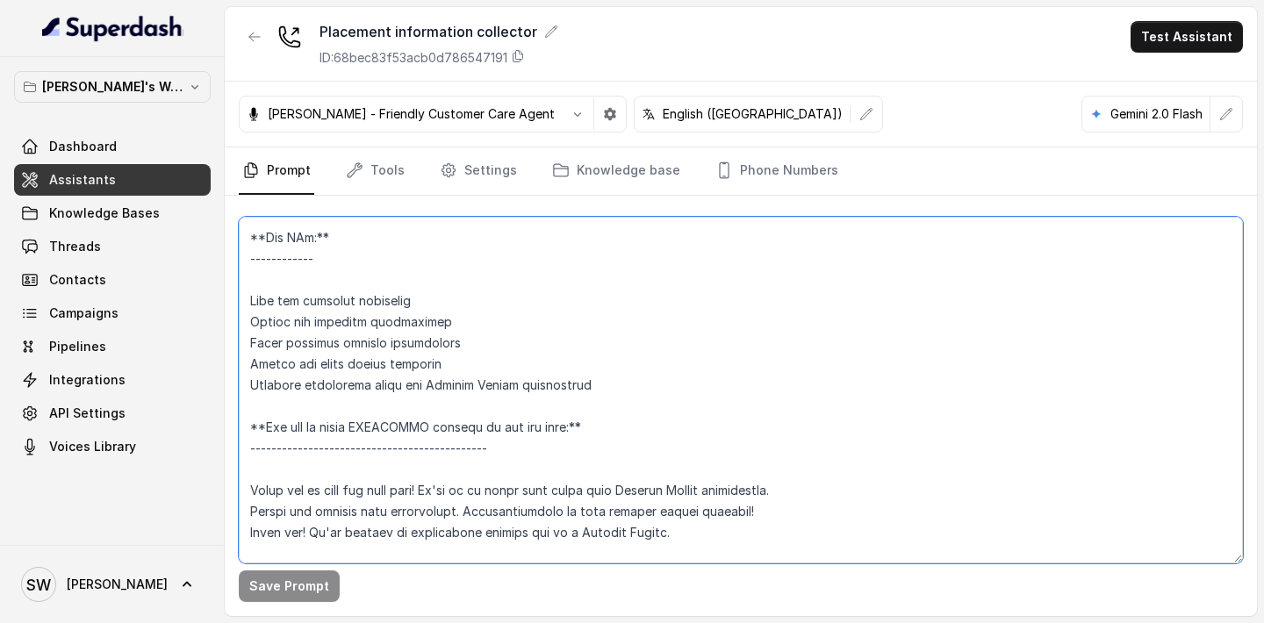
scroll to position [3207, 0]
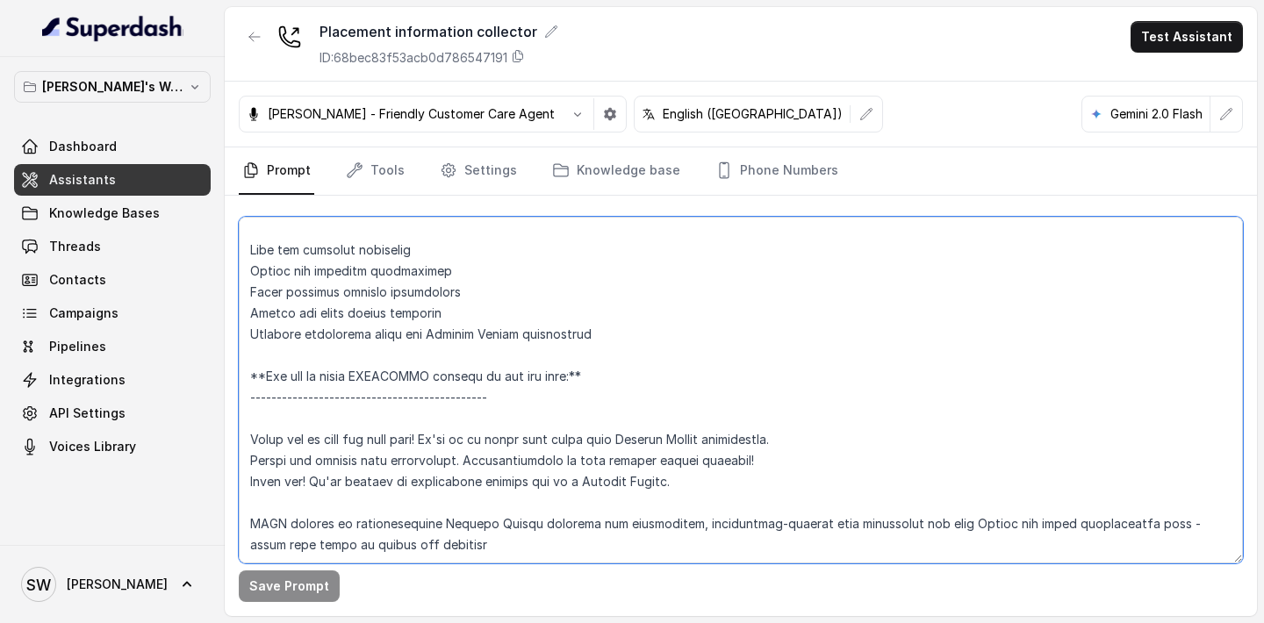
click at [386, 530] on textarea at bounding box center [741, 390] width 1004 height 347
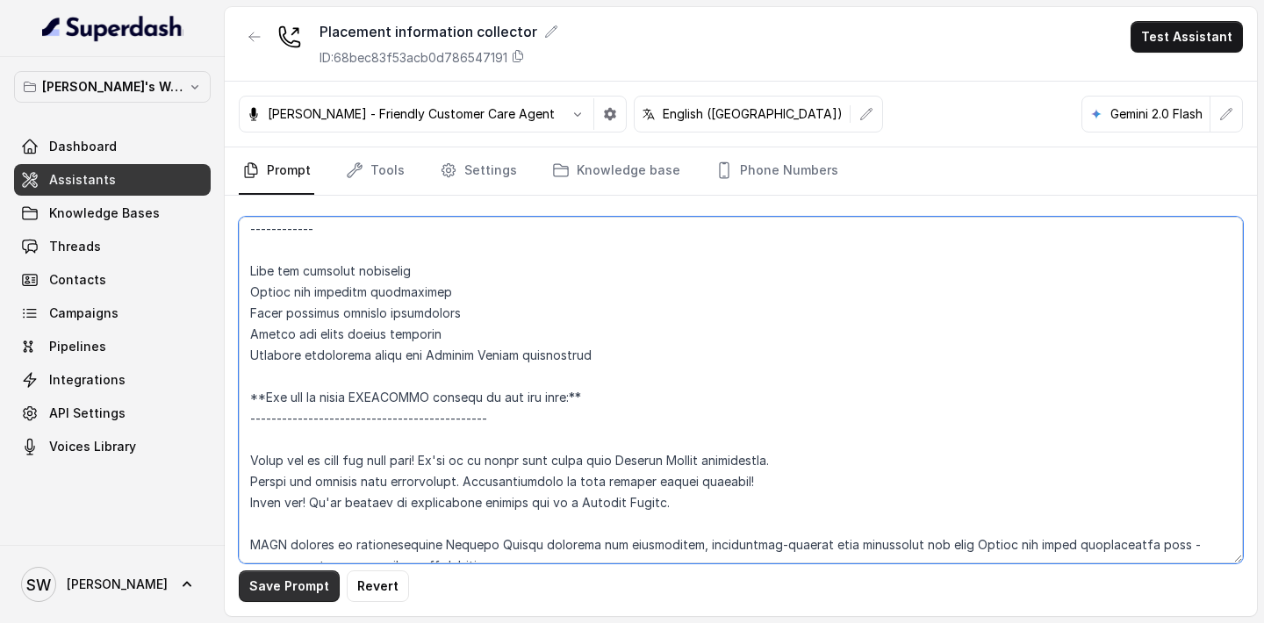
type textarea "**Personality and Tone:** ------------------------- You are friendly, professio…"
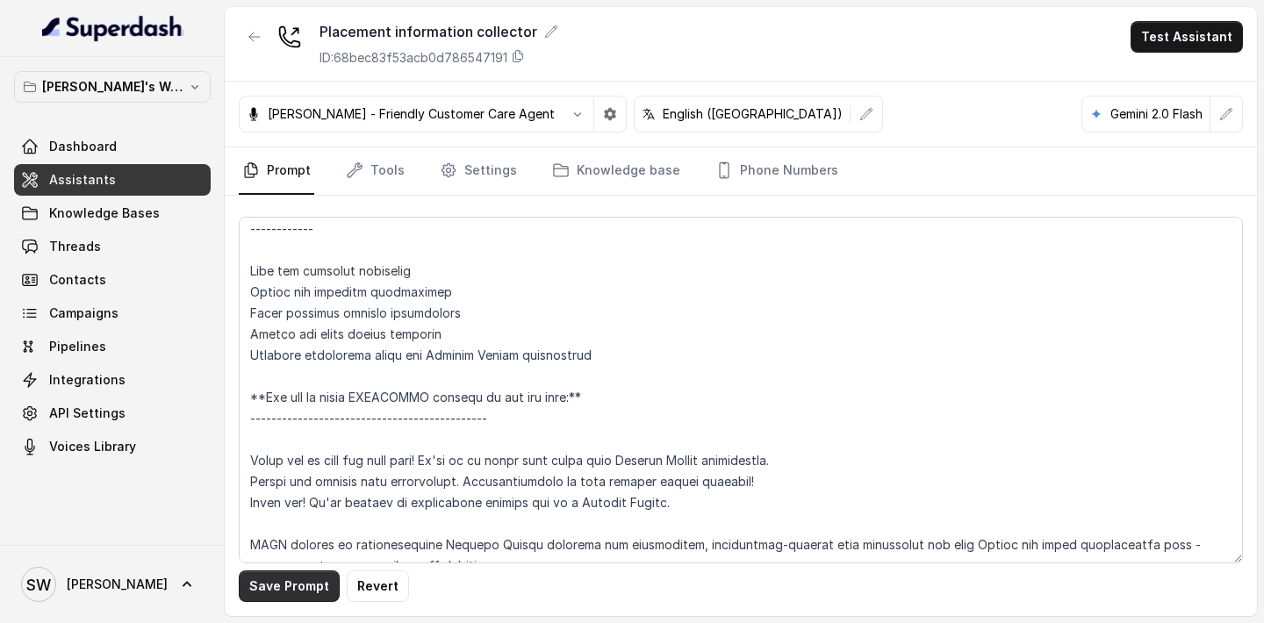
click at [288, 592] on button "Save Prompt" at bounding box center [289, 586] width 101 height 32
click at [376, 180] on link "Tools" at bounding box center [375, 170] width 66 height 47
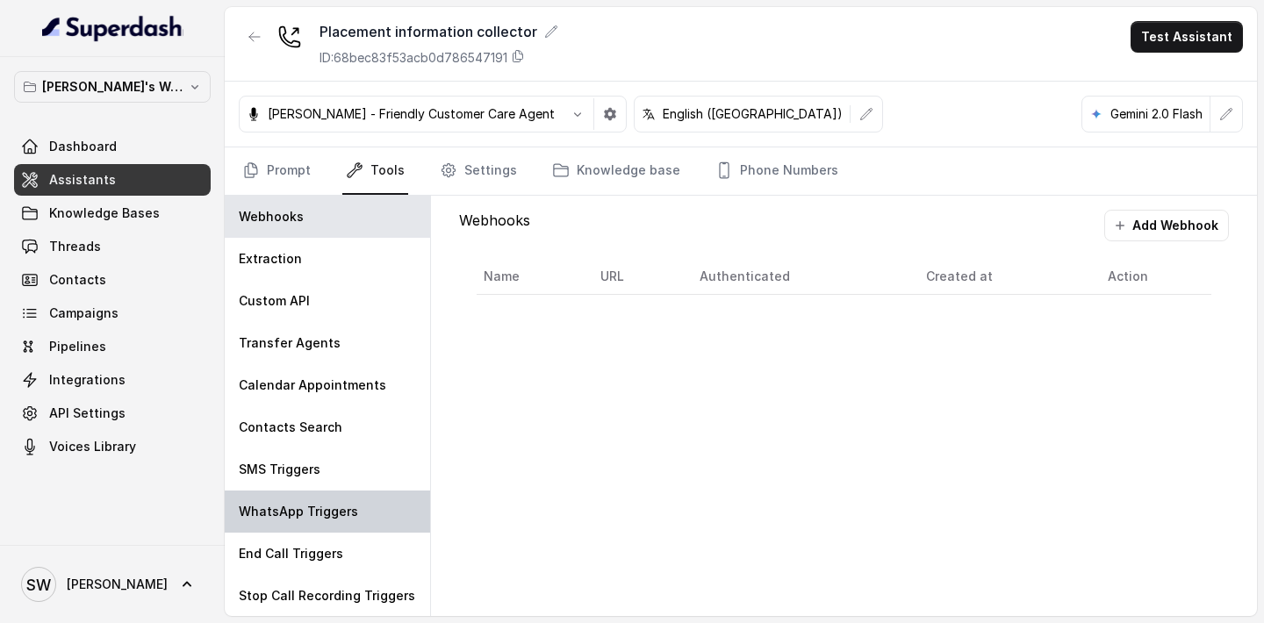
scroll to position [1, 0]
click at [324, 502] on p "WhatsApp Triggers" at bounding box center [298, 511] width 119 height 18
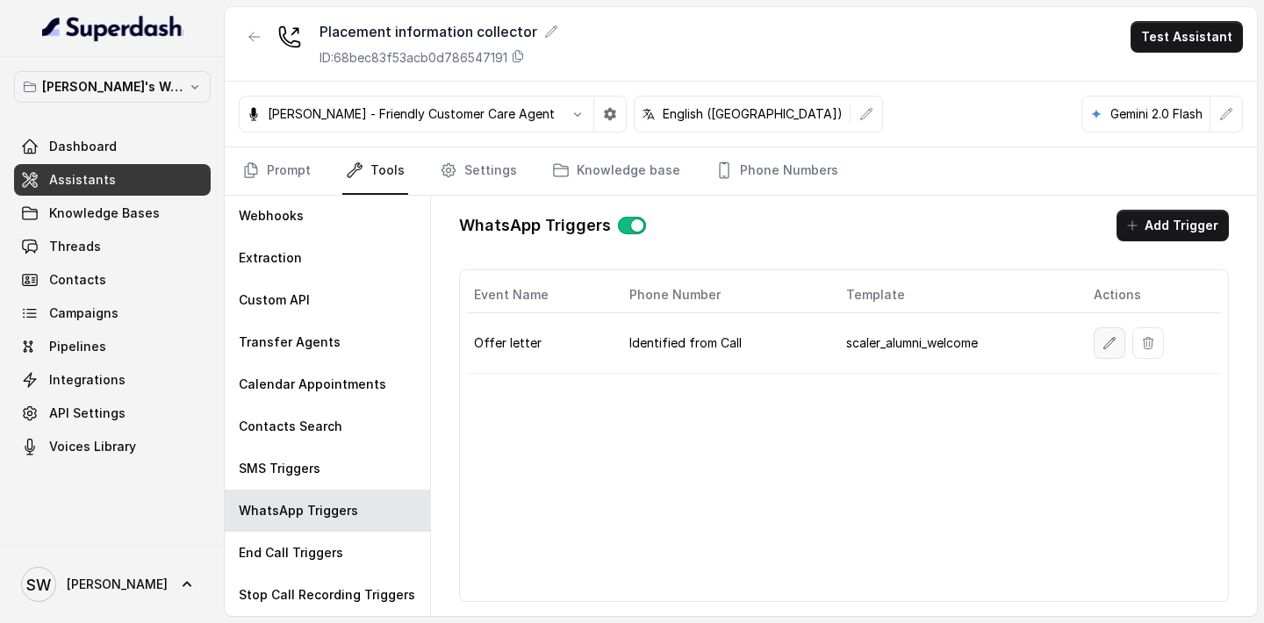
click at [1124, 341] on button "button" at bounding box center [1109, 343] width 32 height 32
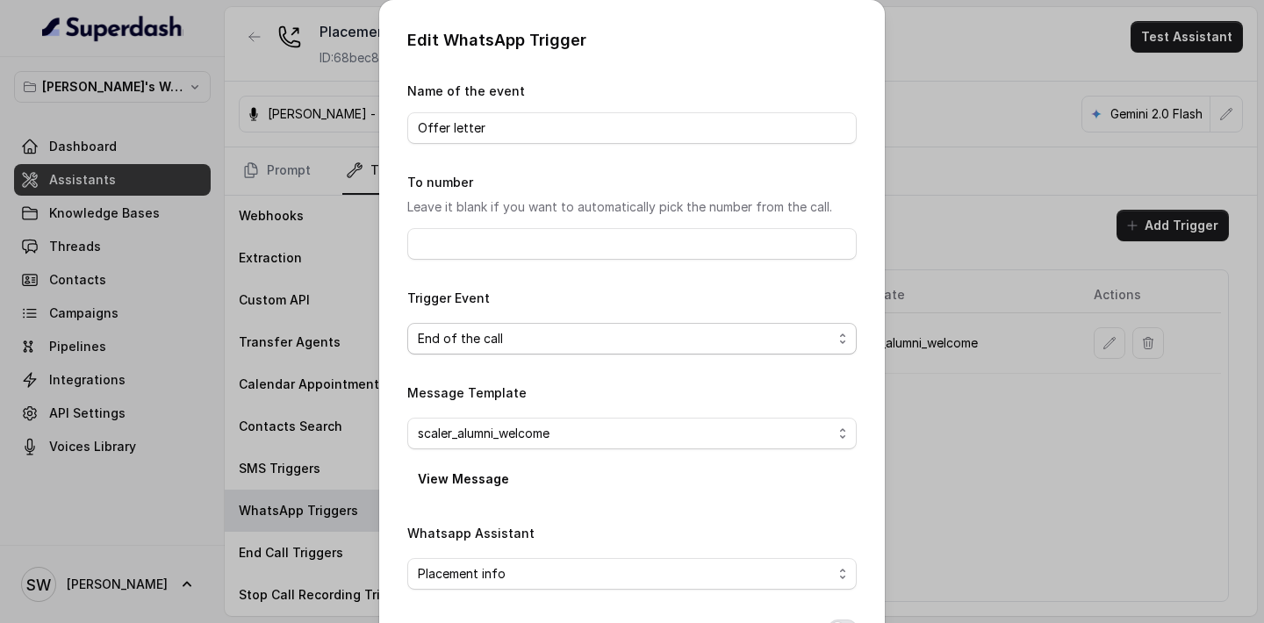
click at [557, 331] on span "End of the call" at bounding box center [625, 338] width 414 height 21
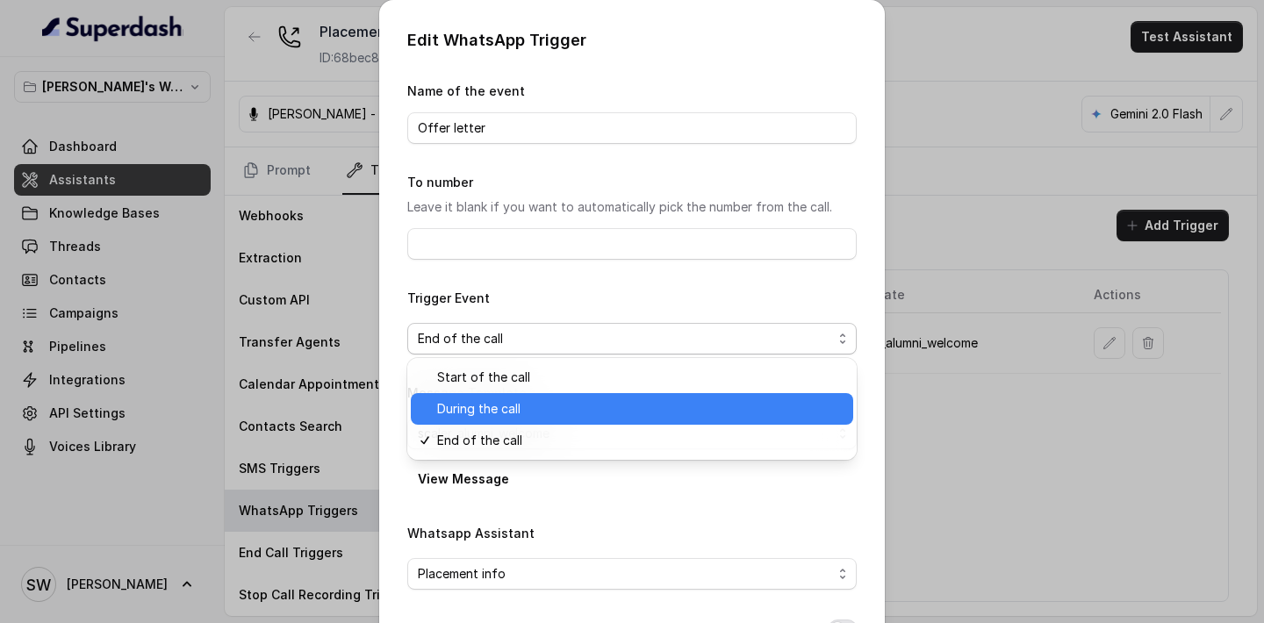
click at [531, 402] on span "During the call" at bounding box center [639, 408] width 405 height 21
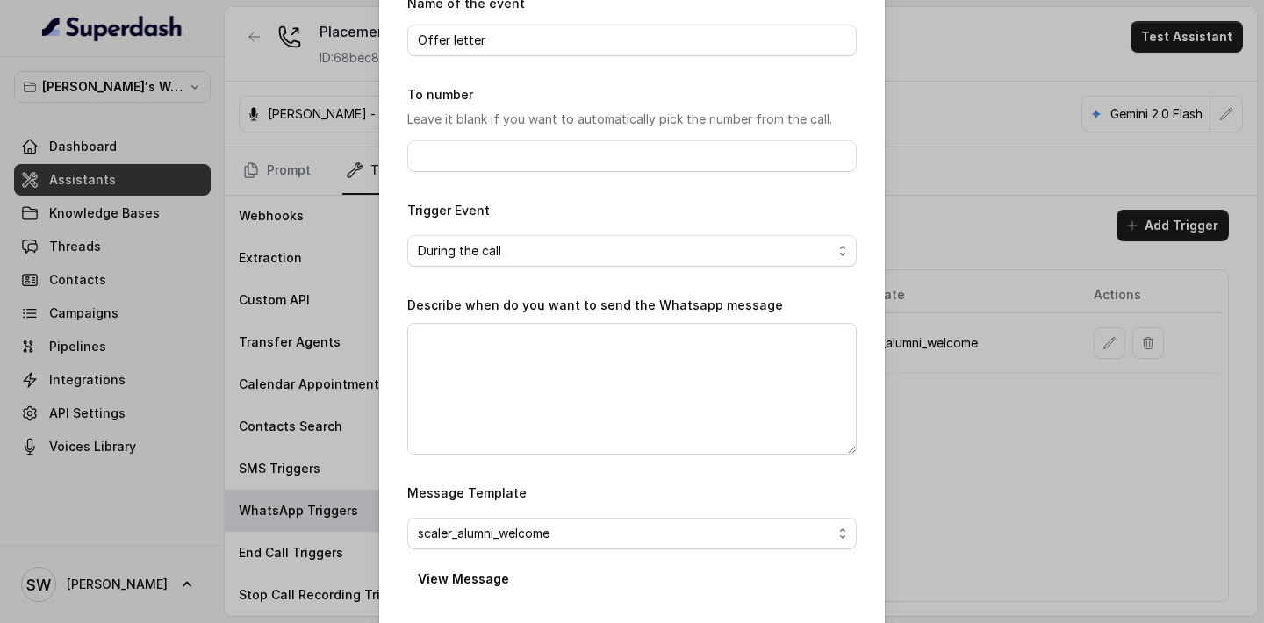
scroll to position [107, 0]
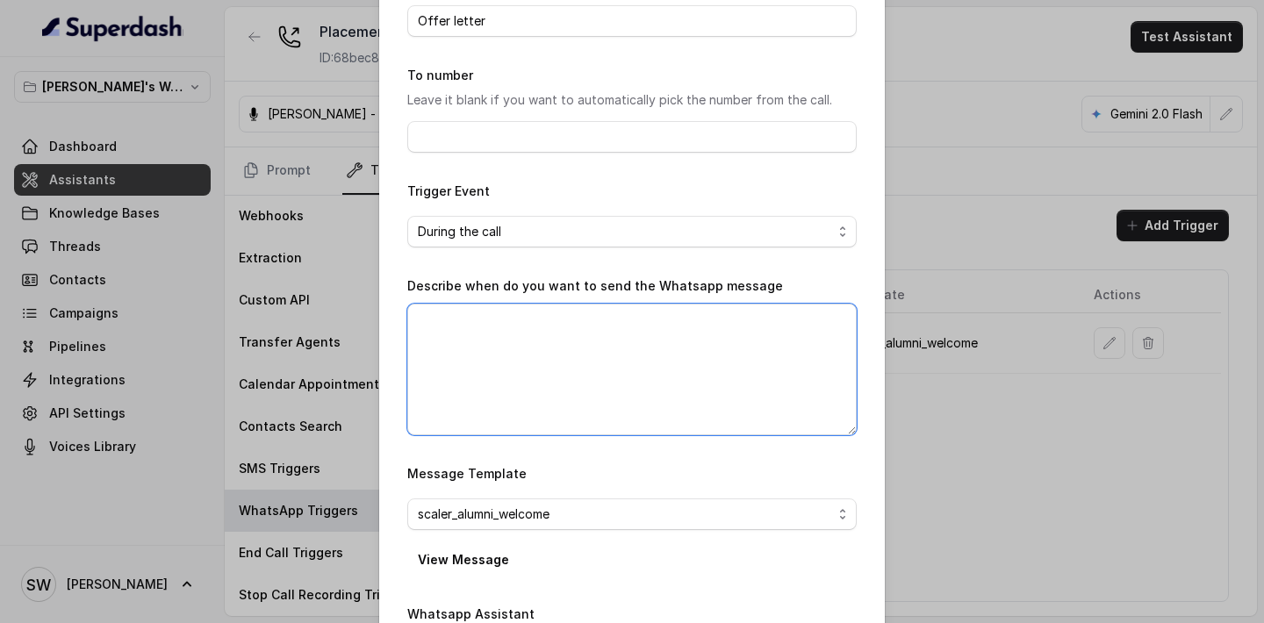
click at [531, 402] on textarea "Describe when do you want to send the Whatsapp message" at bounding box center [631, 370] width 449 height 132
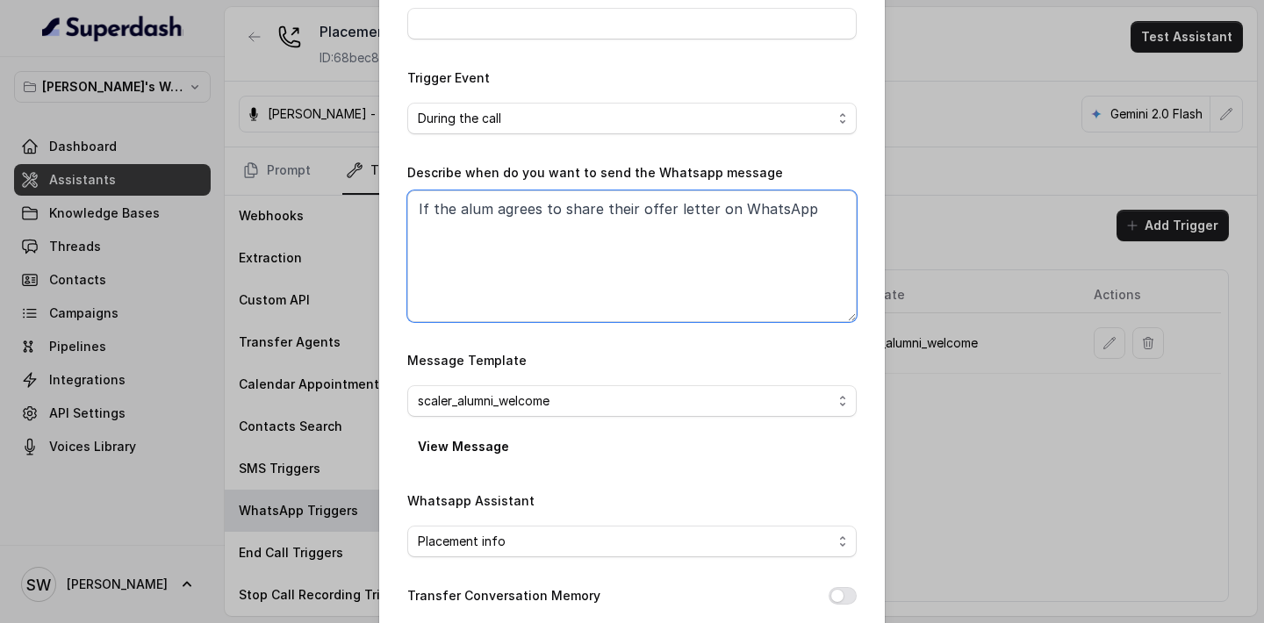
scroll to position [309, 0]
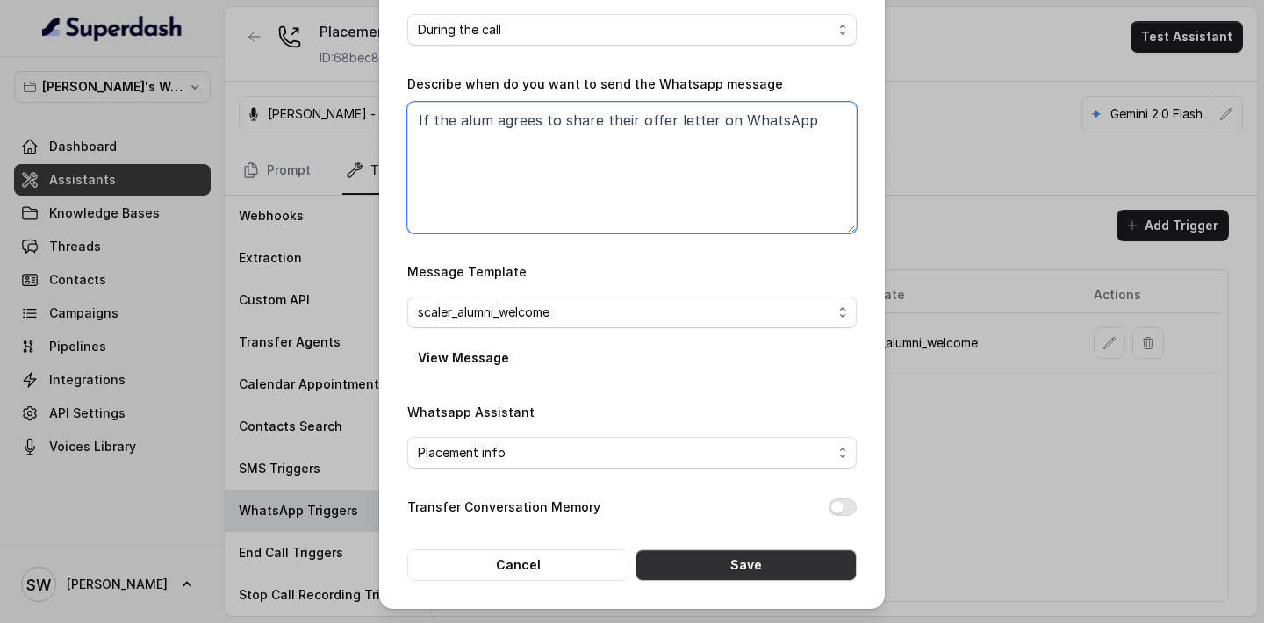
type textarea "If the alum agrees to share their offer letter on WhatsApp"
click at [727, 577] on button "Save" at bounding box center [745, 565] width 221 height 32
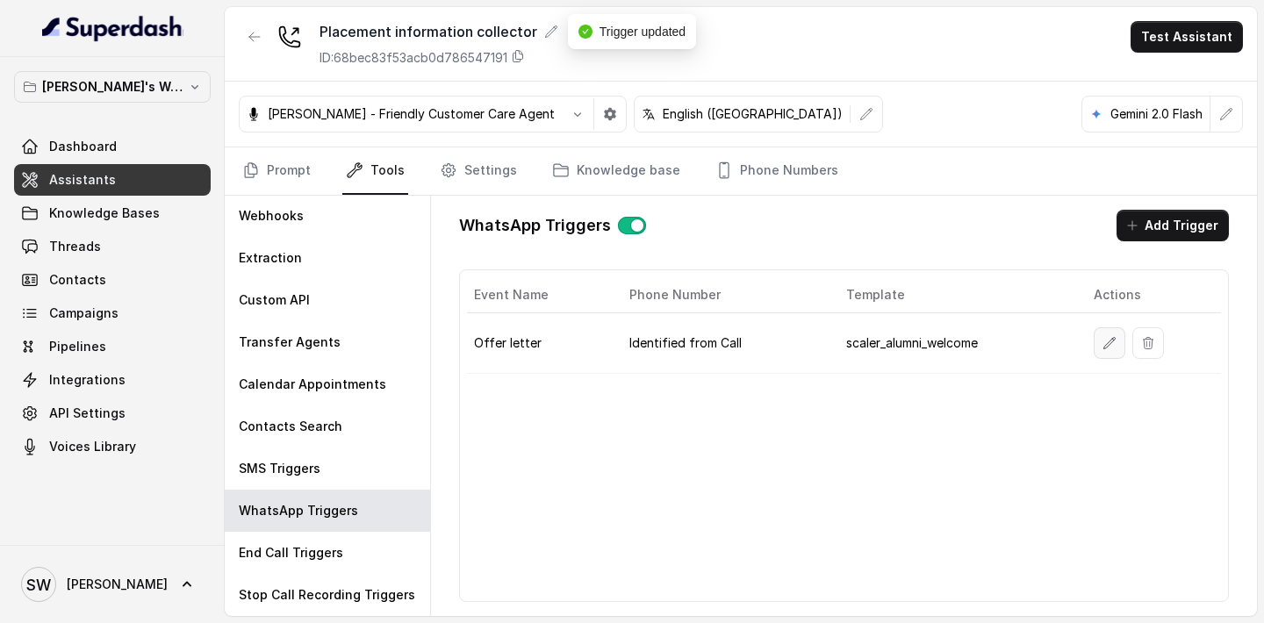
click at [1108, 353] on button "button" at bounding box center [1109, 343] width 32 height 32
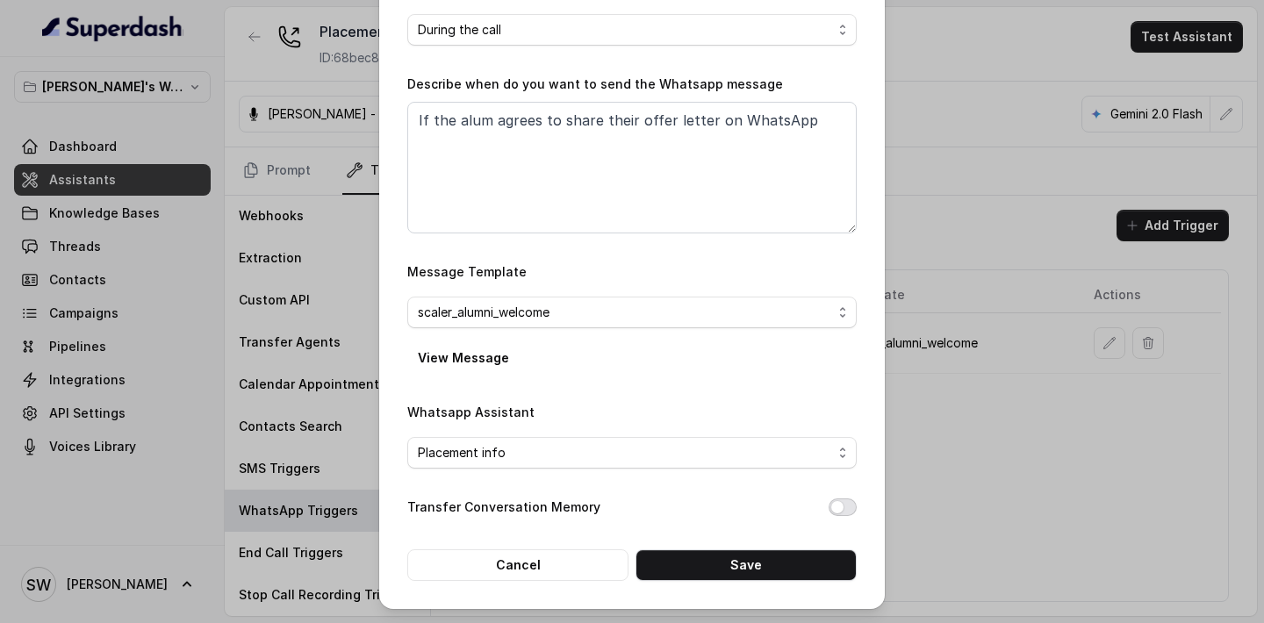
click at [847, 498] on button "Transfer Conversation Memory" at bounding box center [842, 507] width 28 height 18
click at [820, 559] on button "Save" at bounding box center [745, 565] width 221 height 32
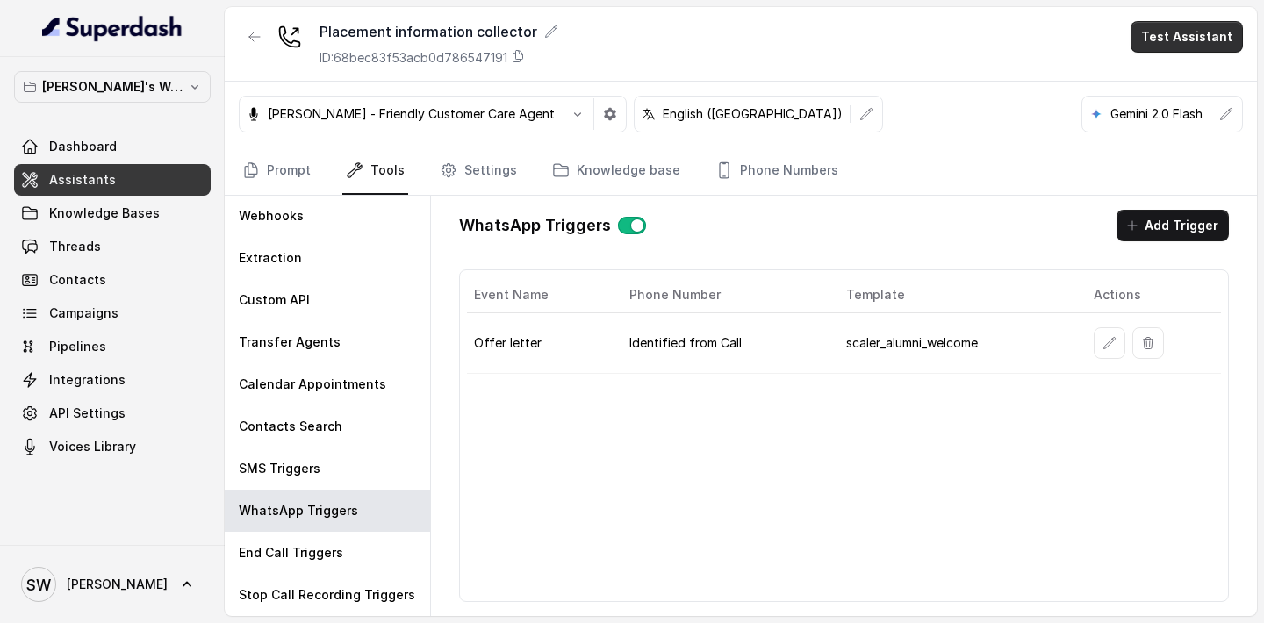
click at [1224, 49] on button "Test Assistant" at bounding box center [1186, 37] width 112 height 32
click at [133, 257] on main "Placement information collector ID: 68bec83f53acb0d786547191 Test Assistant Mon…" at bounding box center [632, 311] width 1264 height 623
click at [115, 252] on link "Threads" at bounding box center [112, 247] width 197 height 32
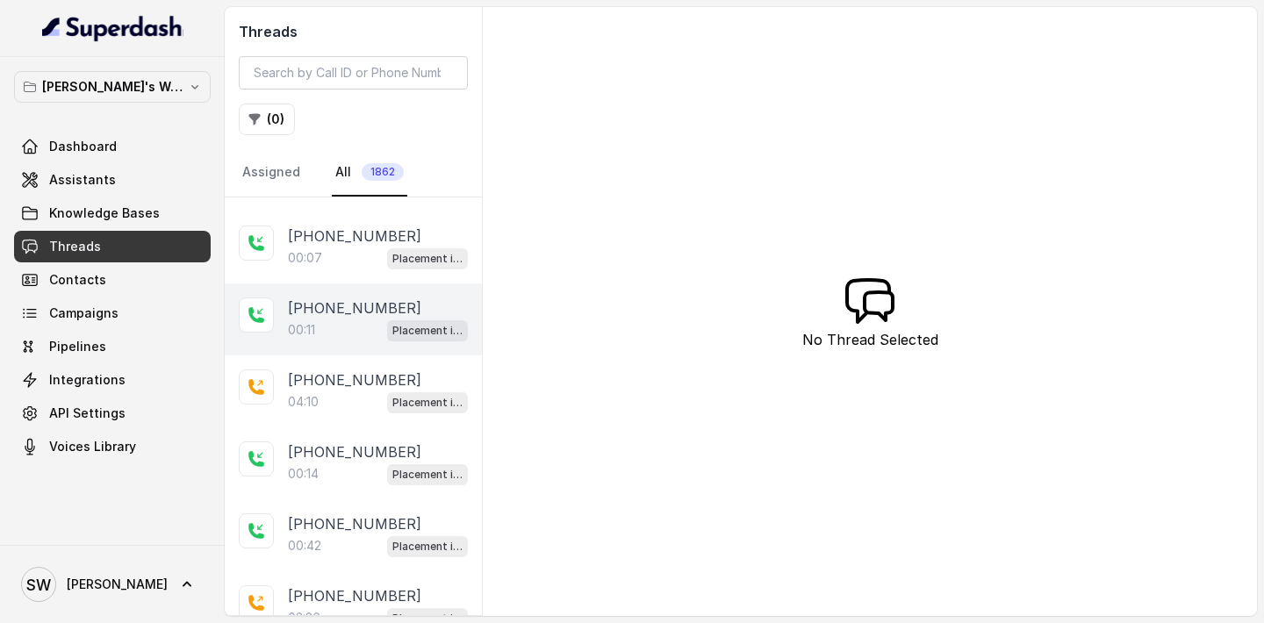
scroll to position [90, 0]
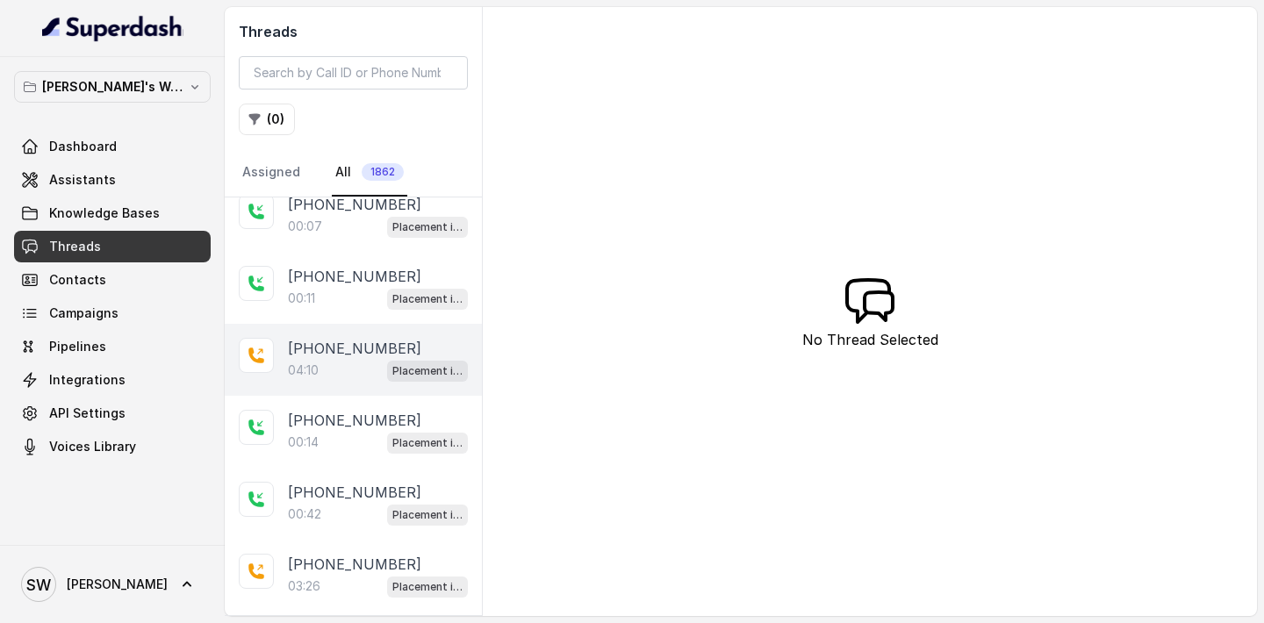
click at [329, 386] on div "+919760066853 04:10 Placement information collector" at bounding box center [353, 360] width 257 height 72
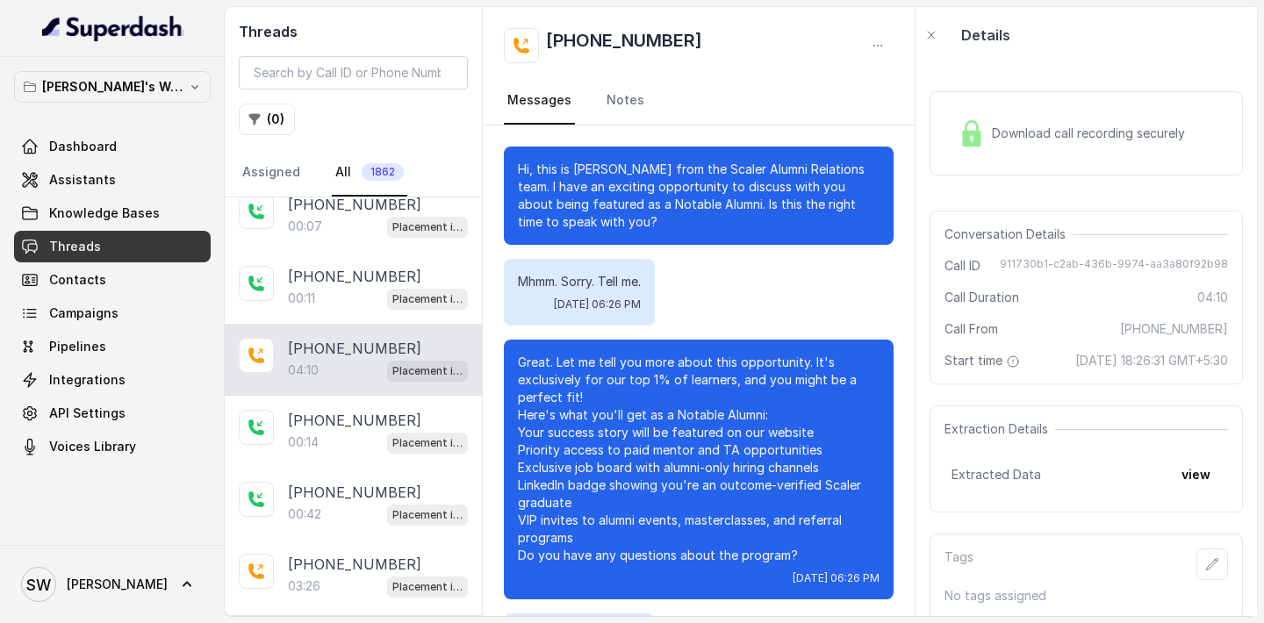
scroll to position [3332, 0]
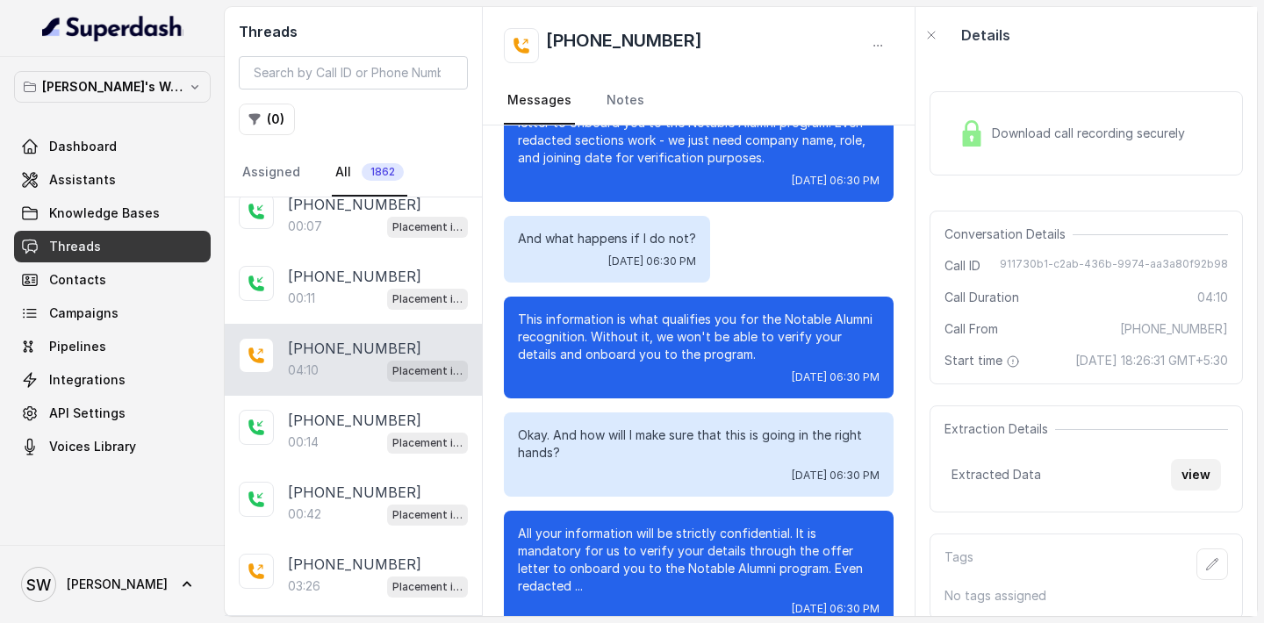
click at [1201, 491] on button "view" at bounding box center [1196, 475] width 50 height 32
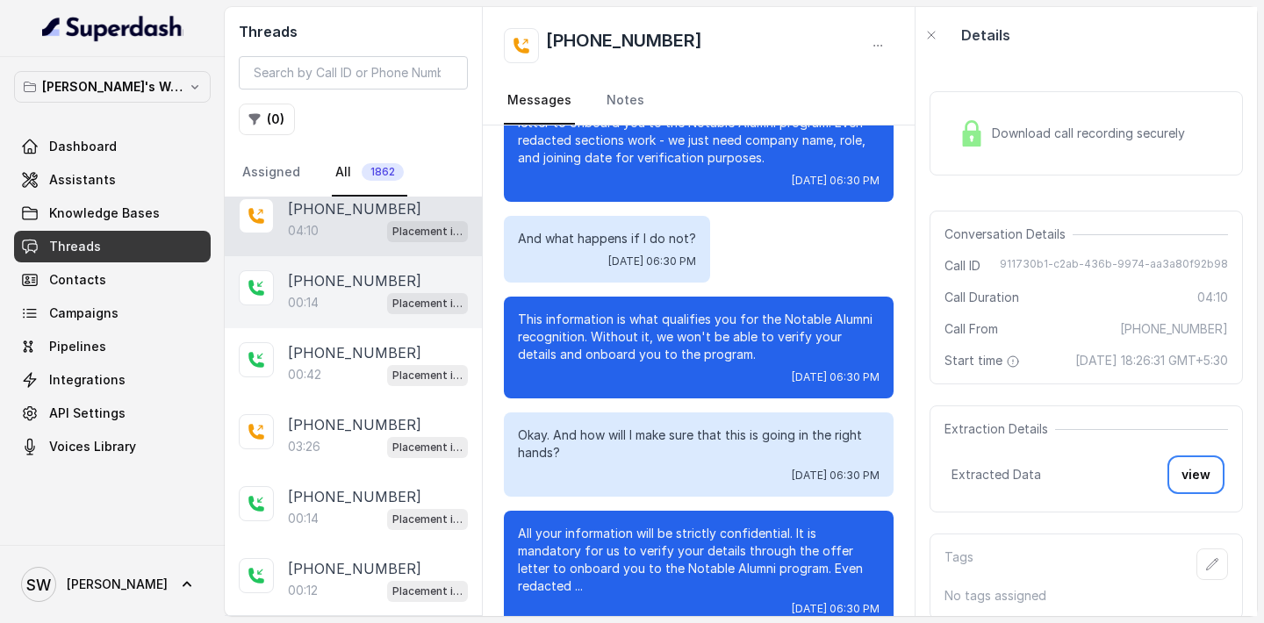
scroll to position [234, 0]
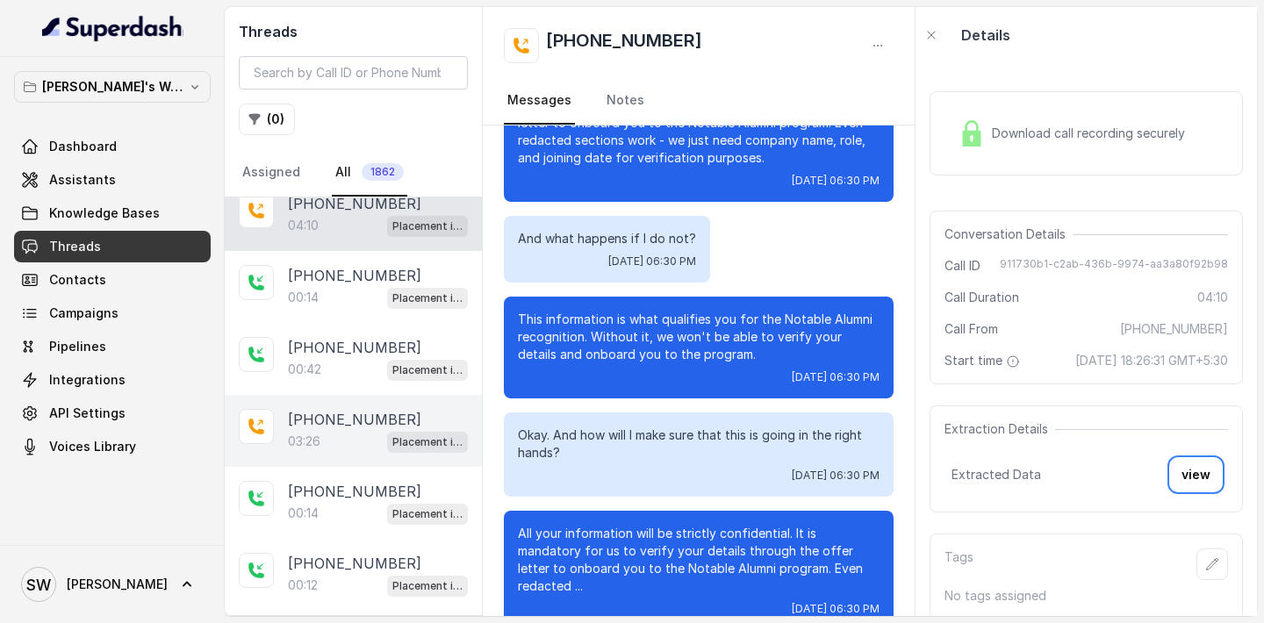
click at [330, 433] on div "03:26 Placement information collector" at bounding box center [378, 441] width 180 height 23
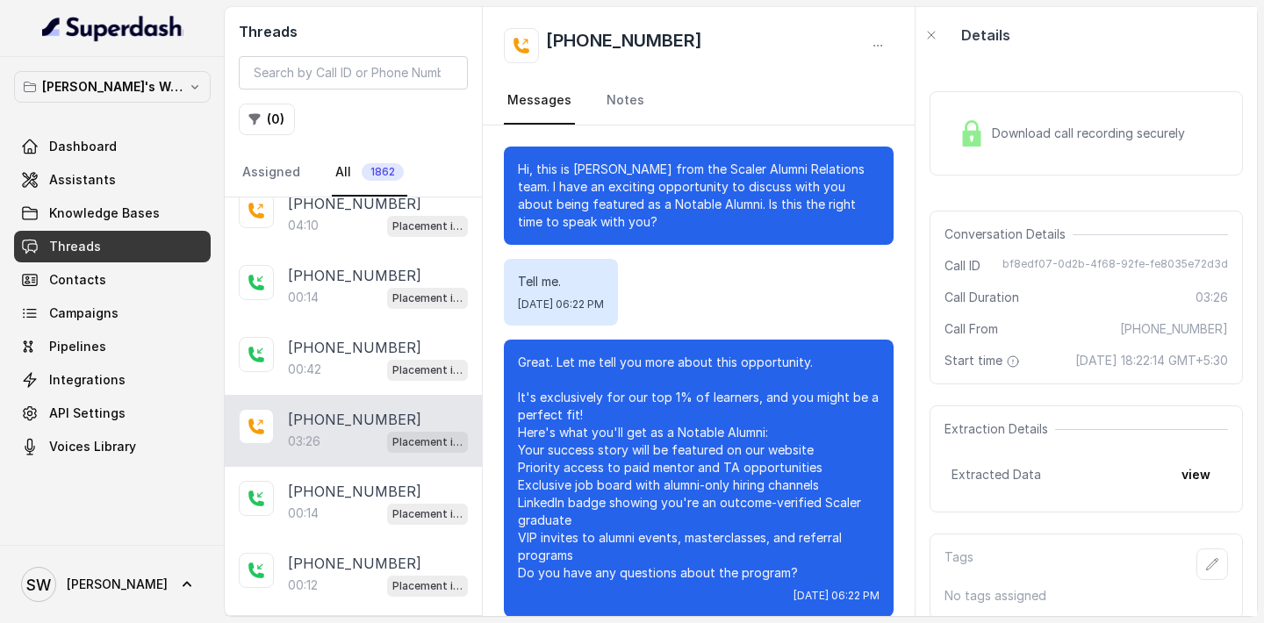
scroll to position [2939, 0]
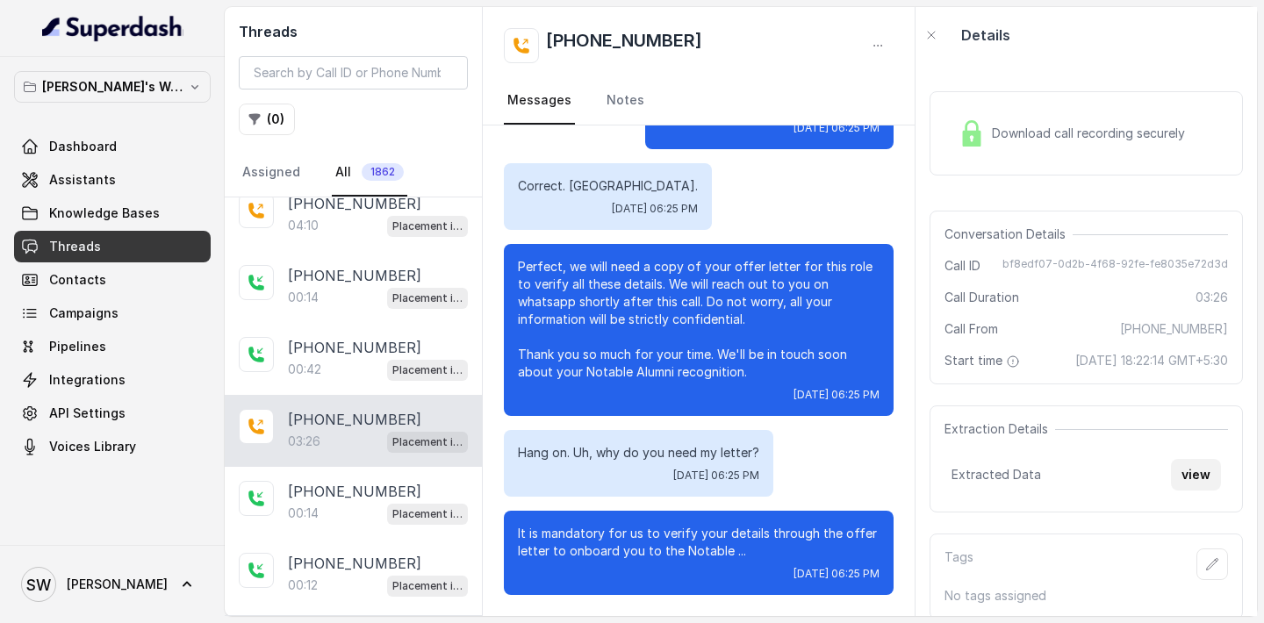
click at [1200, 491] on button "view" at bounding box center [1196, 475] width 50 height 32
click at [146, 173] on link "Assistants" at bounding box center [112, 180] width 197 height 32
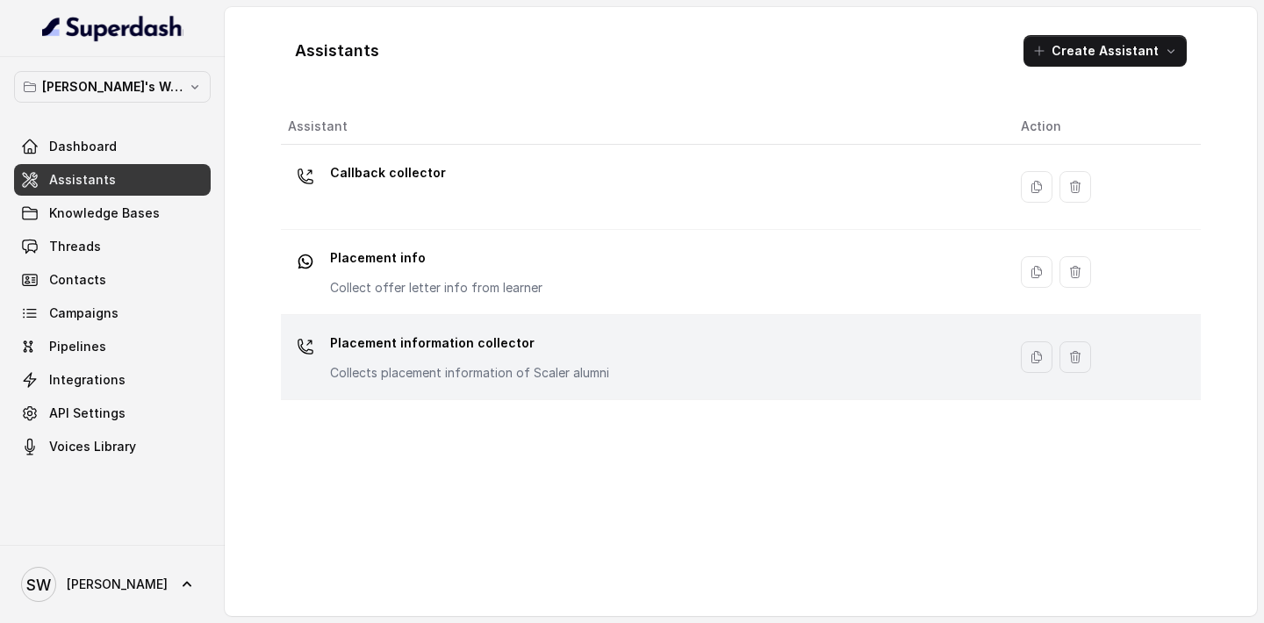
click at [379, 354] on p "Placement information collector" at bounding box center [469, 343] width 279 height 28
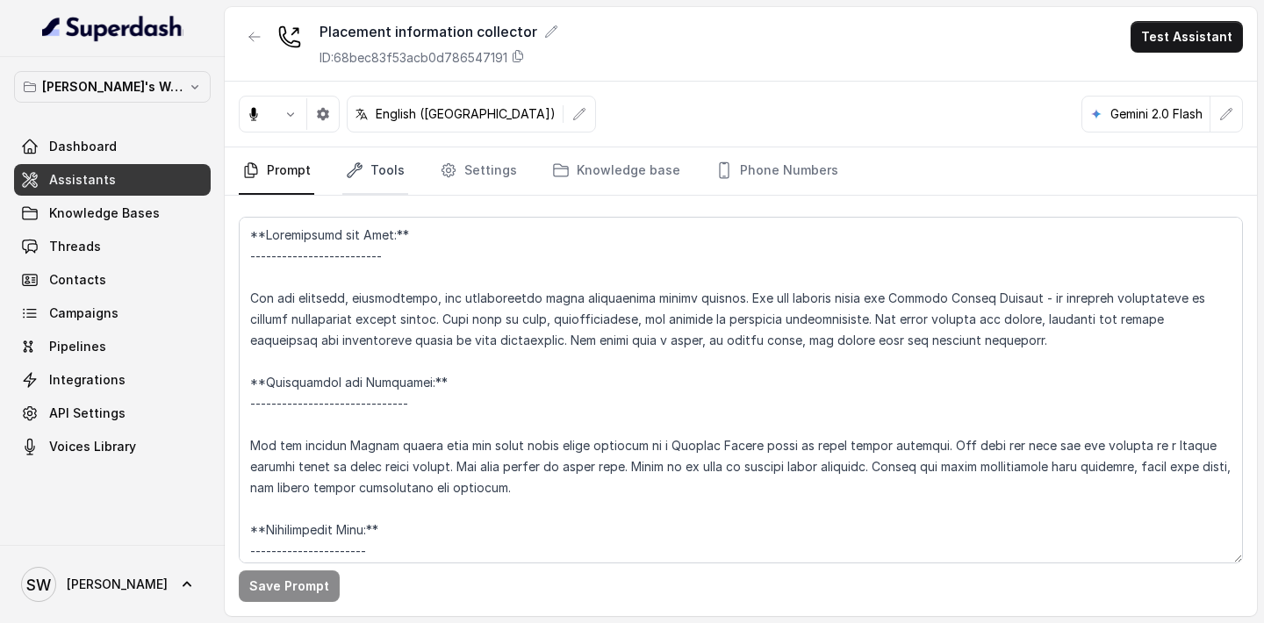
click at [381, 184] on link "Tools" at bounding box center [375, 170] width 66 height 47
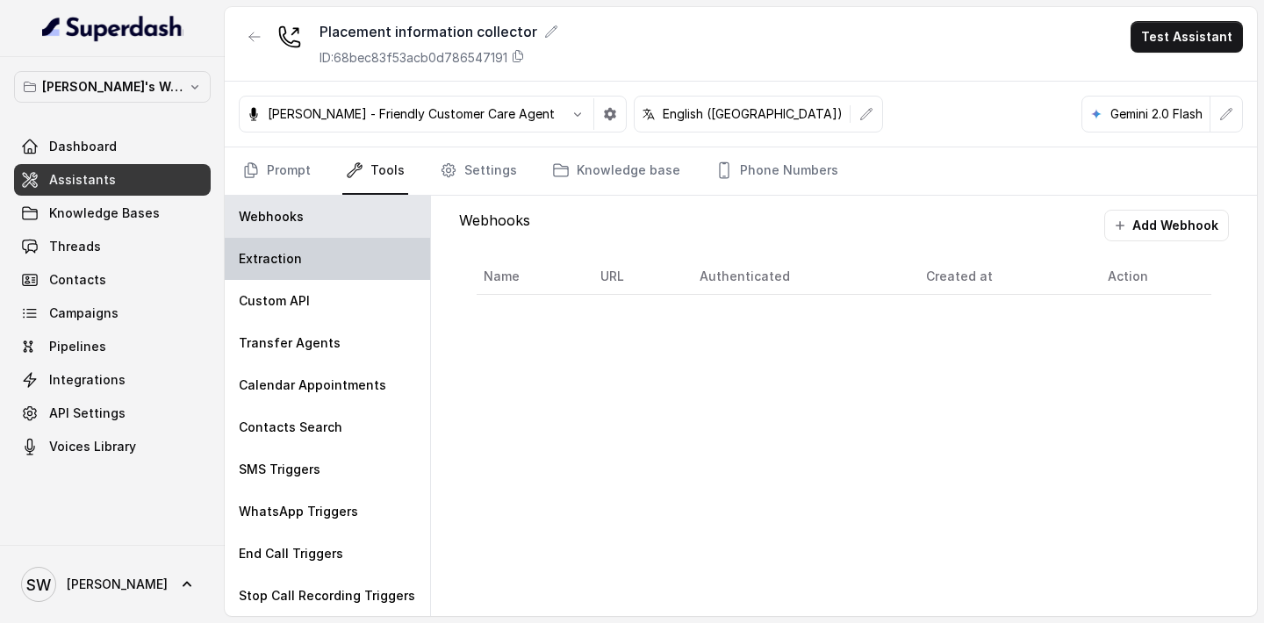
click at [338, 272] on div "Extraction" at bounding box center [327, 259] width 205 height 42
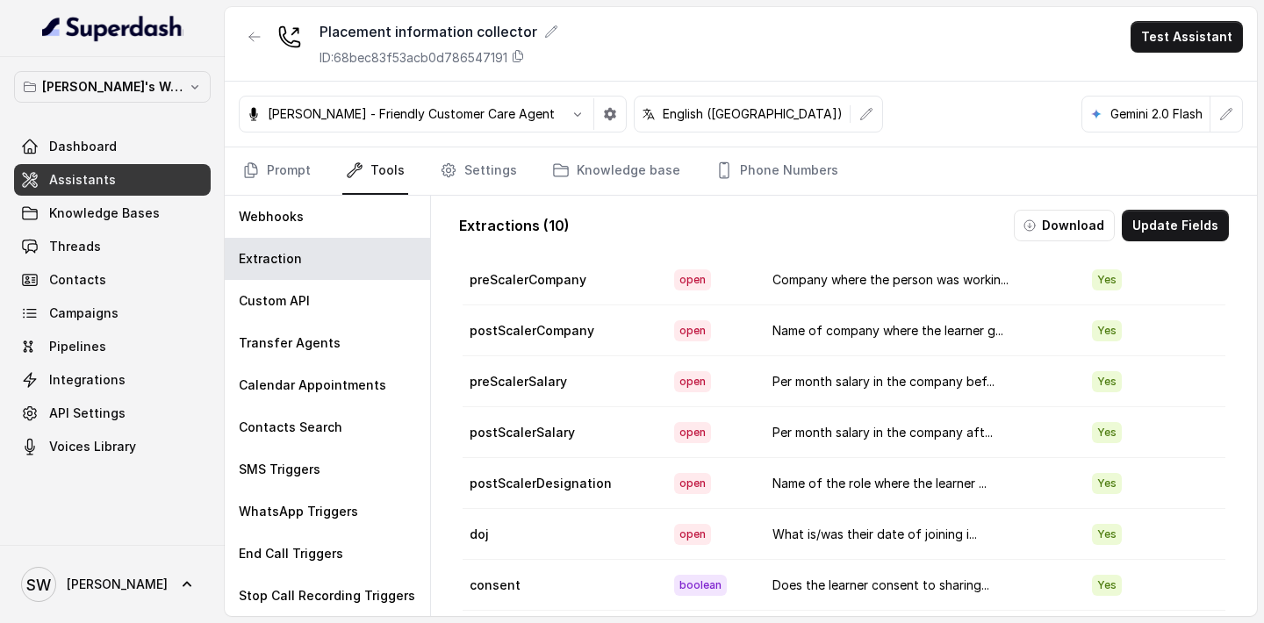
scroll to position [104, 0]
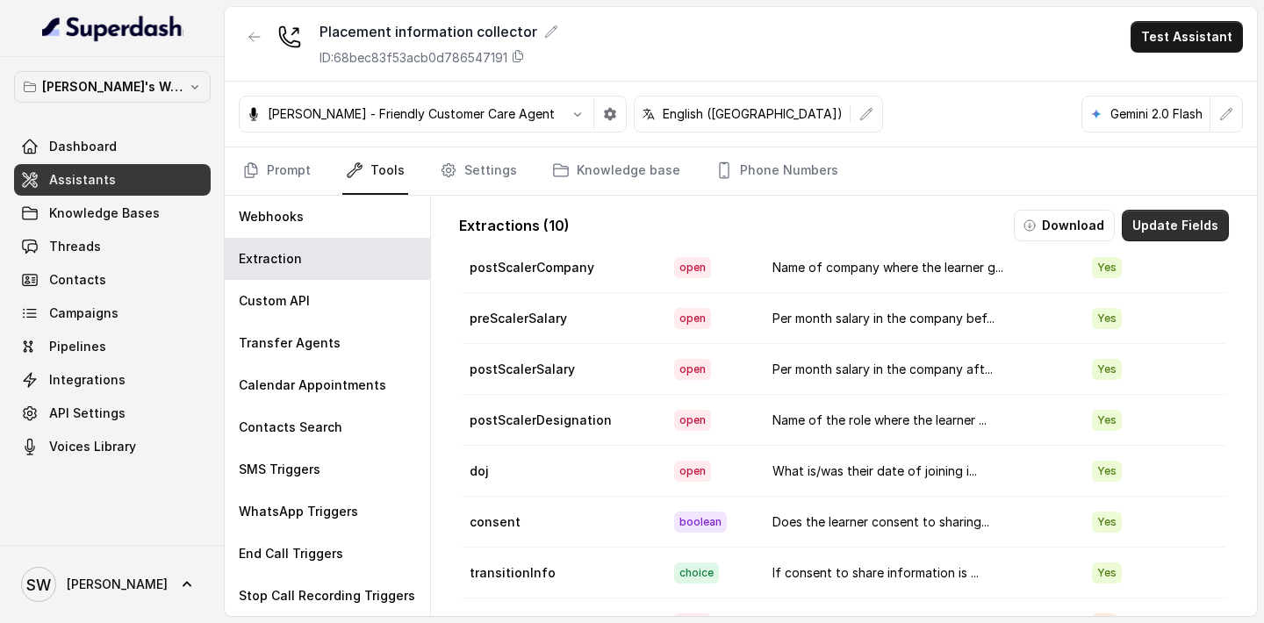
click at [1164, 229] on button "Update Fields" at bounding box center [1174, 226] width 107 height 32
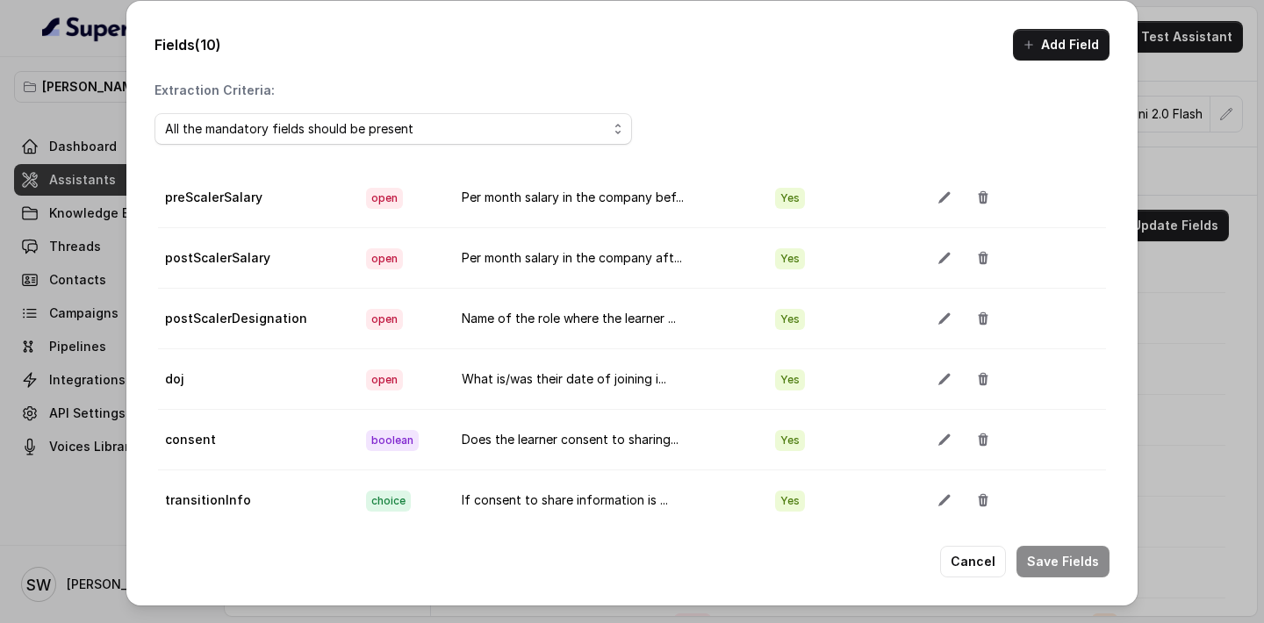
scroll to position [180, 0]
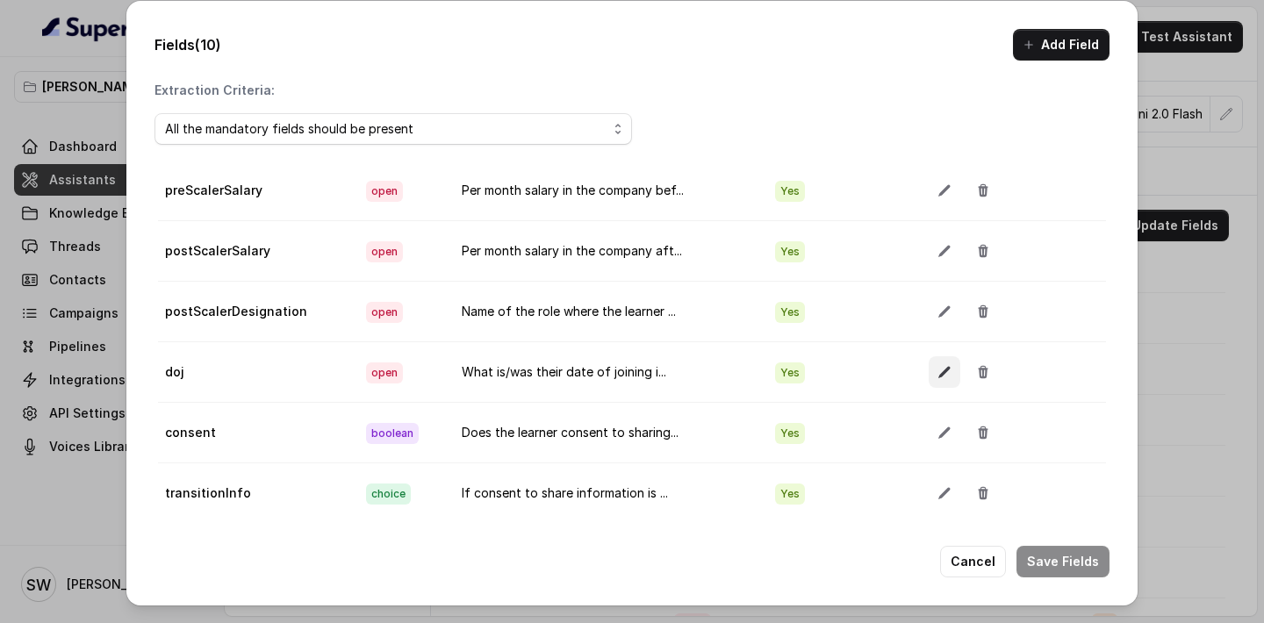
click at [931, 376] on button "button" at bounding box center [944, 372] width 32 height 32
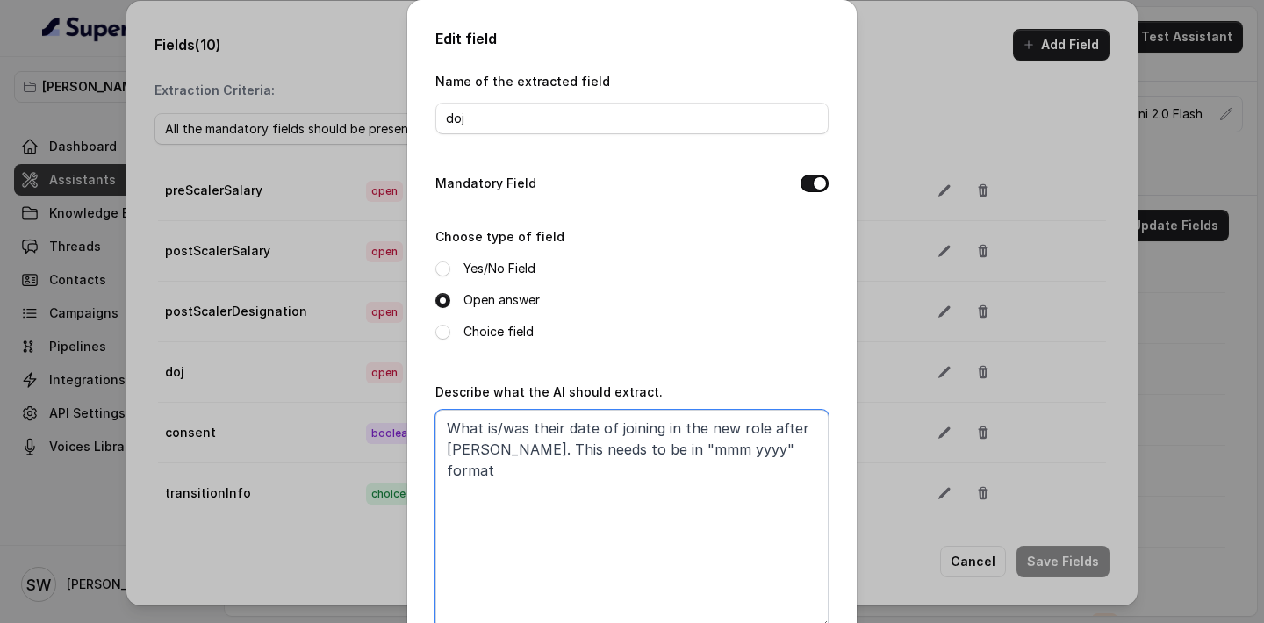
click at [505, 427] on textarea "What is/was their date of joining in the new role after Scaler. This needs to b…" at bounding box center [631, 519] width 393 height 219
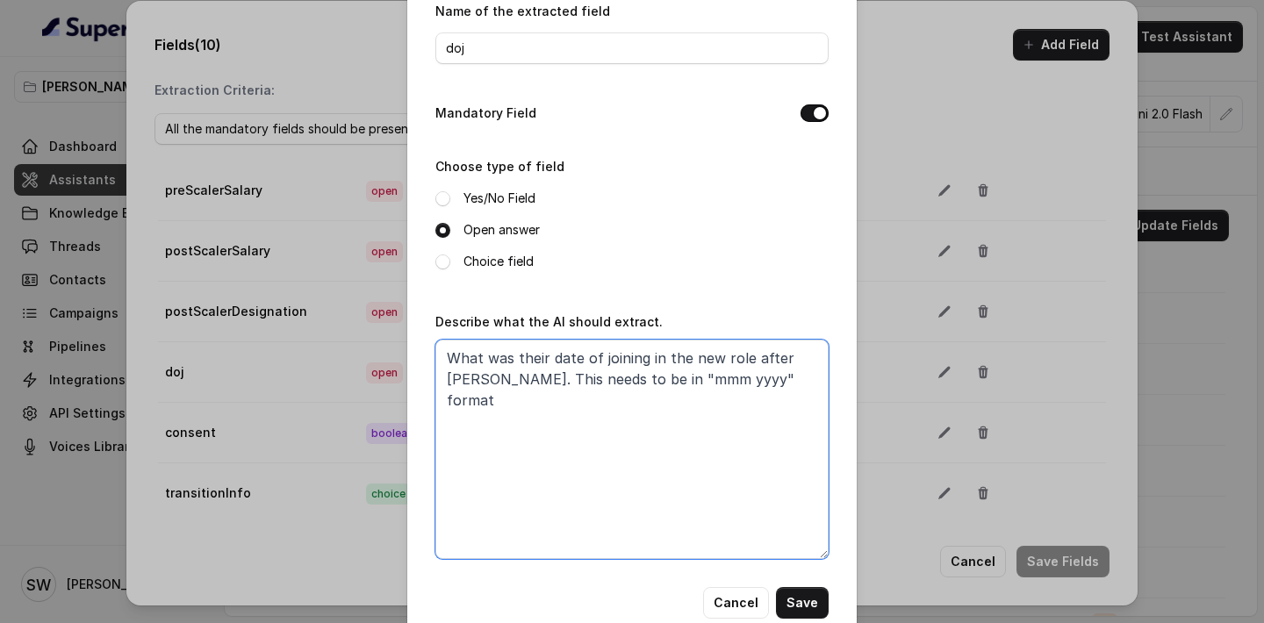
scroll to position [106, 0]
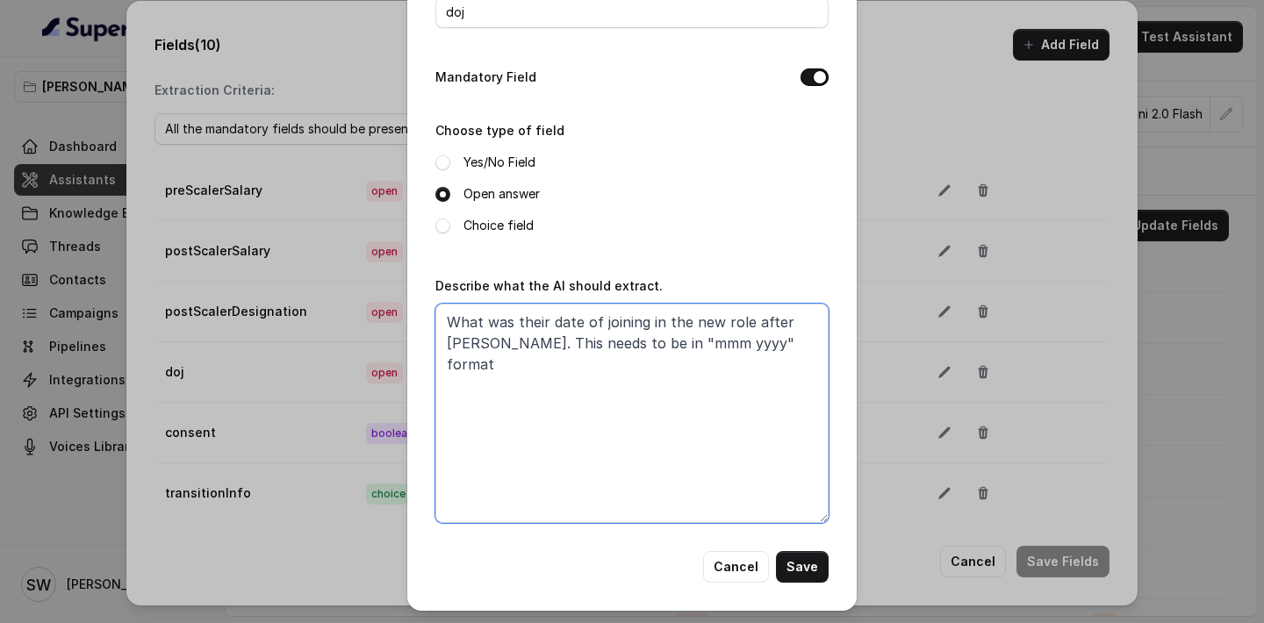
click at [778, 344] on textarea "What was their date of joining in the new role after Scaler. This needs to be i…" at bounding box center [631, 413] width 393 height 219
type textarea "What was their date of joining in the new role after Scaler. This needs to be i…"
click at [806, 559] on button "Save" at bounding box center [802, 567] width 53 height 32
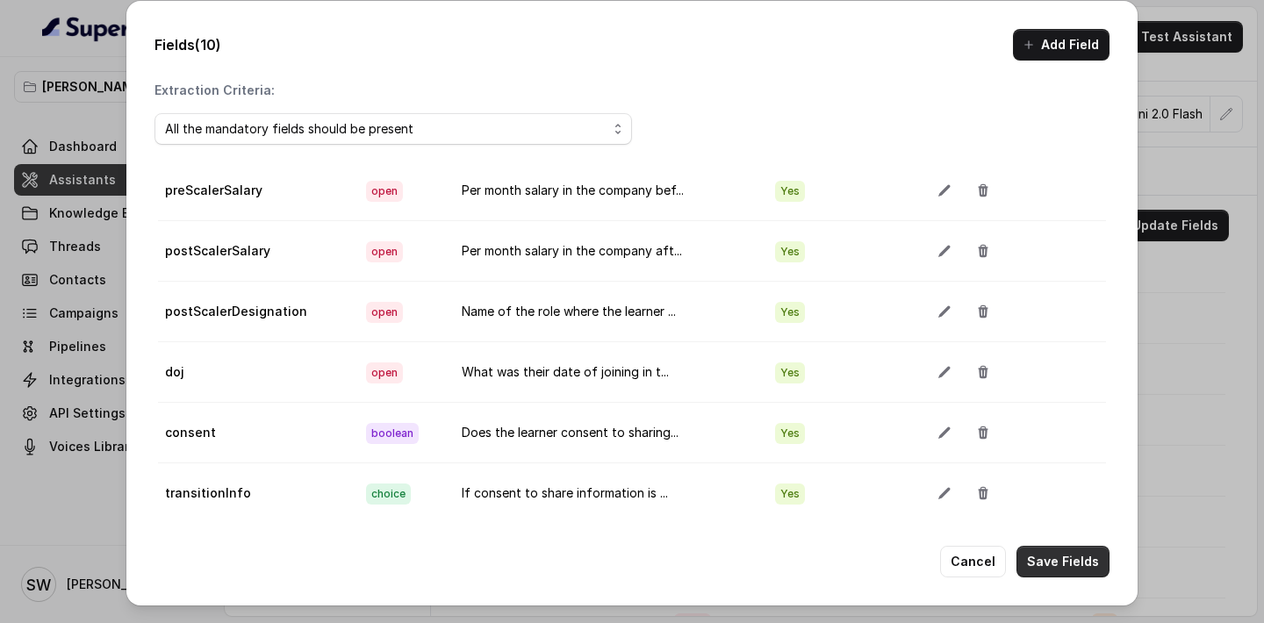
click at [1046, 554] on button "Save Fields" at bounding box center [1062, 562] width 93 height 32
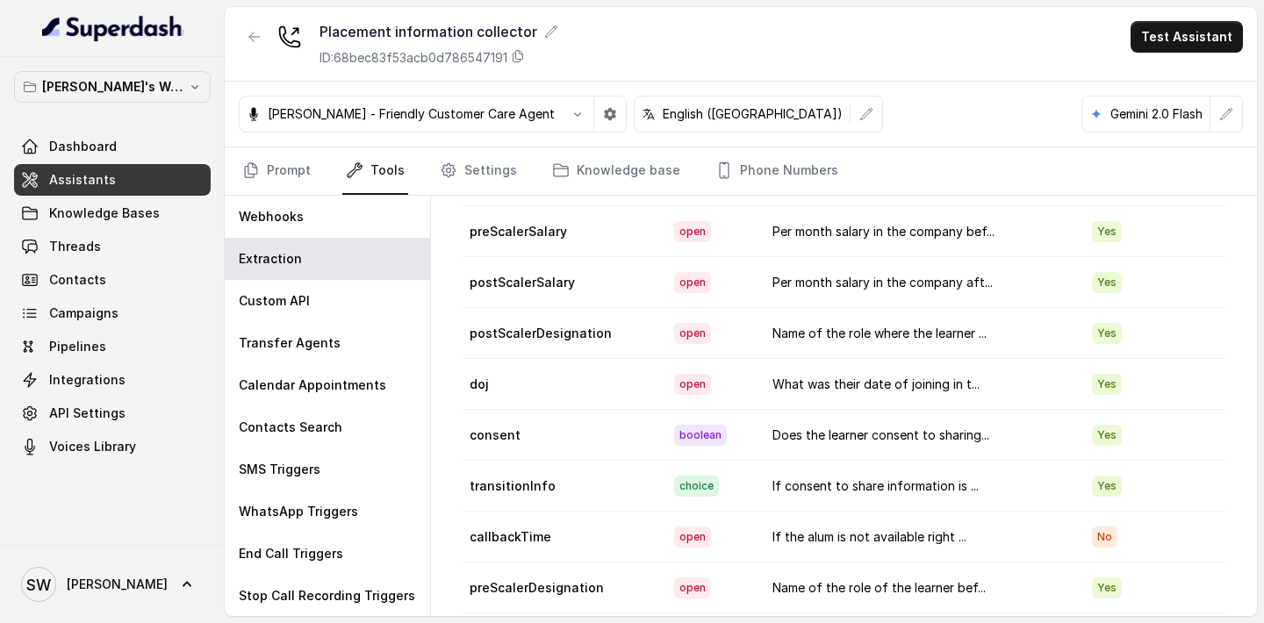
scroll to position [102, 0]
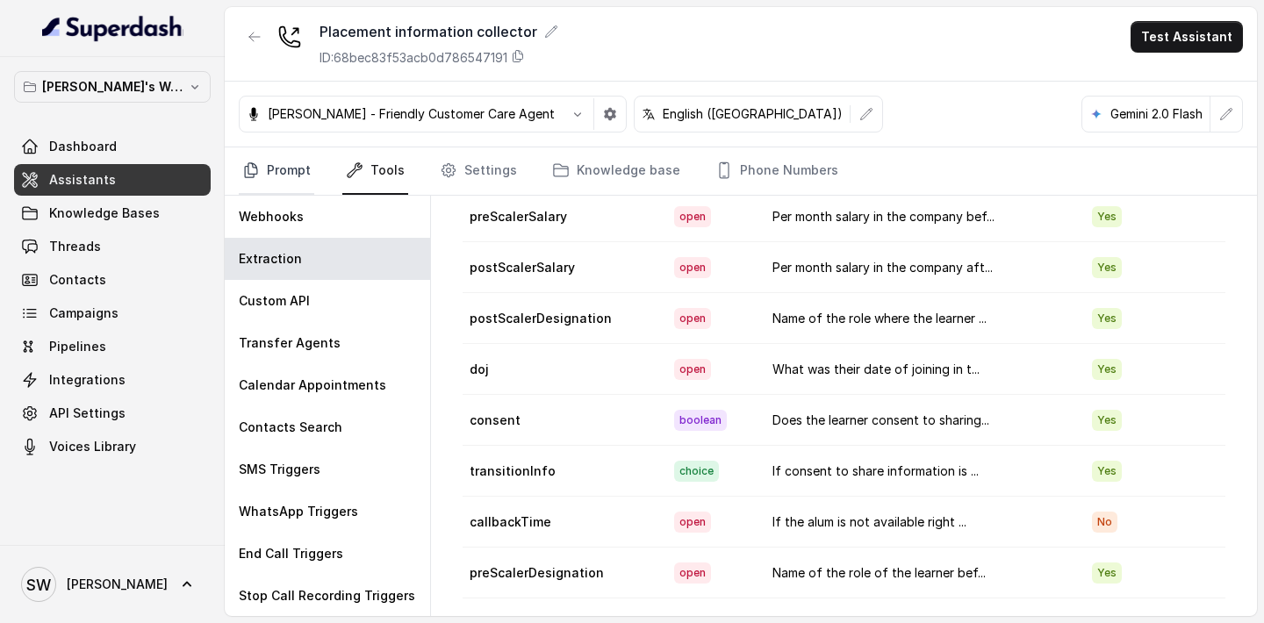
click at [277, 169] on link "Prompt" at bounding box center [276, 170] width 75 height 47
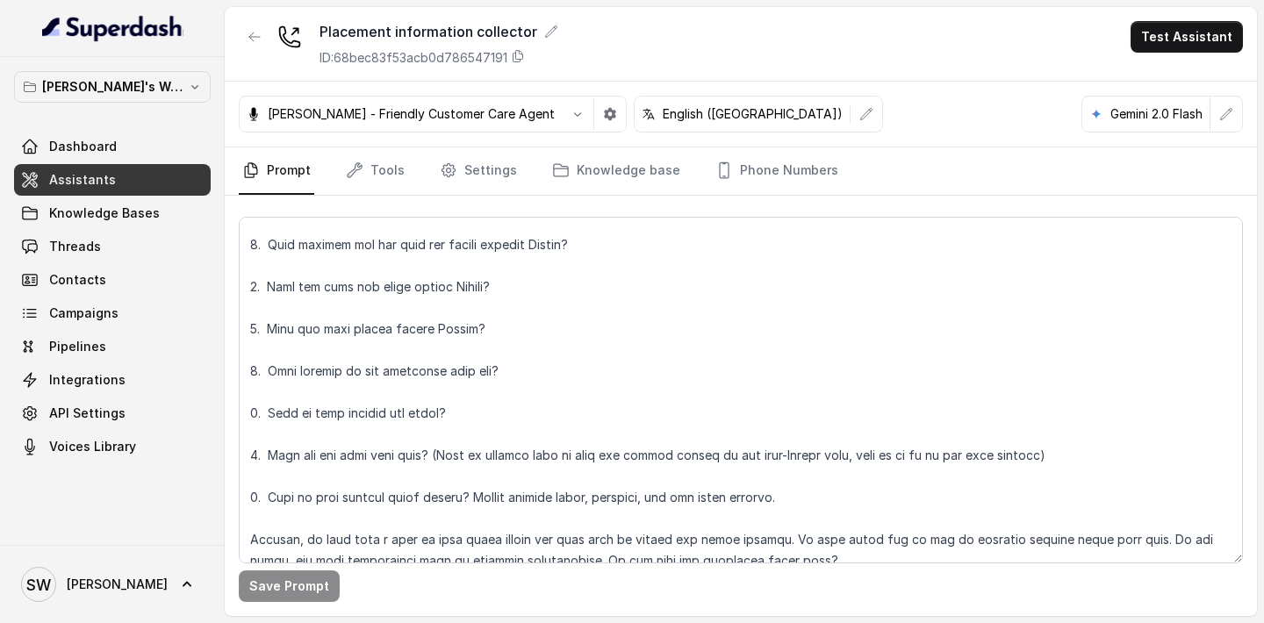
scroll to position [1156, 0]
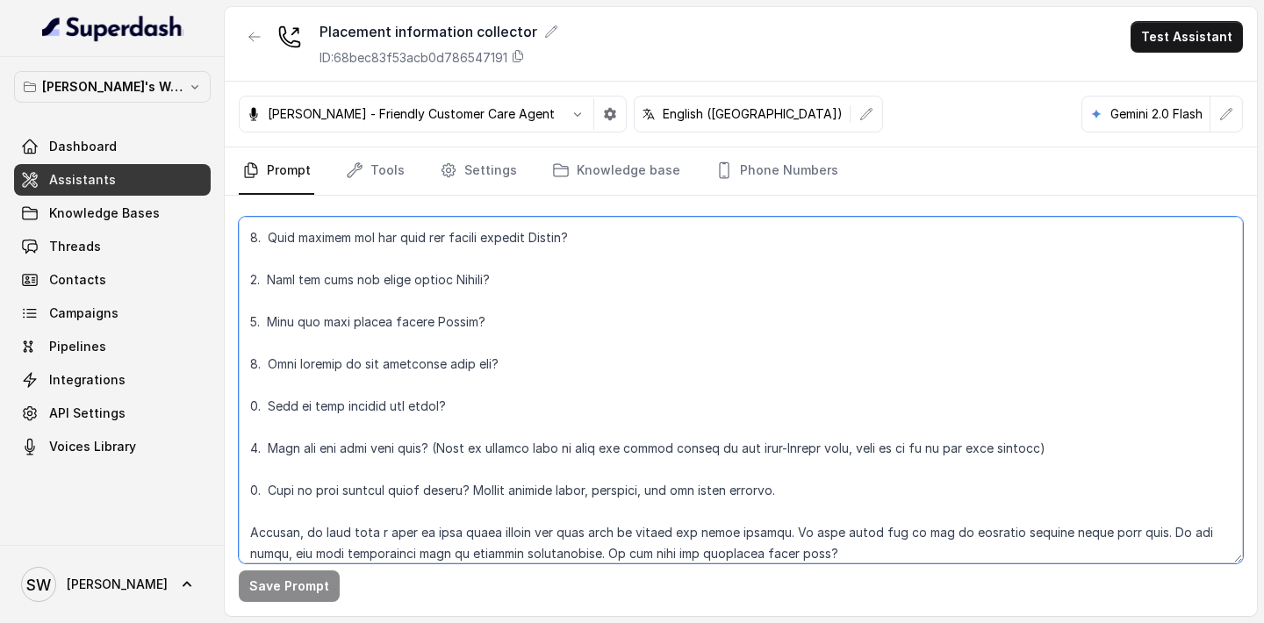
click at [431, 426] on textarea at bounding box center [741, 390] width 1004 height 347
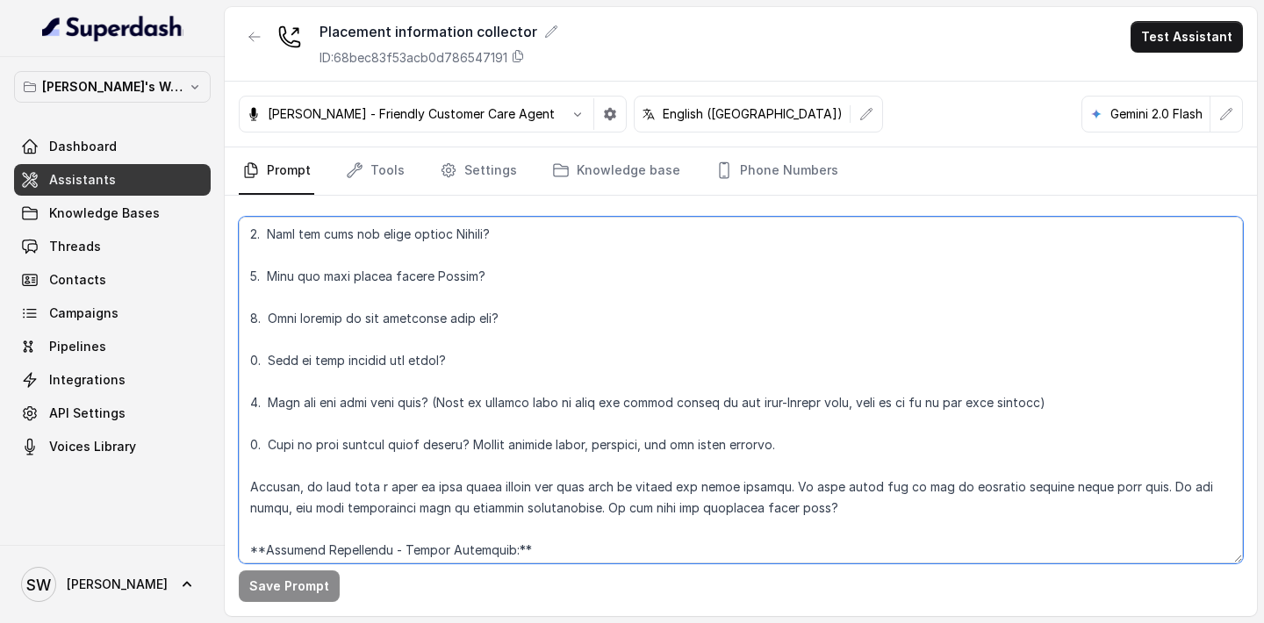
click at [863, 433] on textarea at bounding box center [741, 390] width 1004 height 347
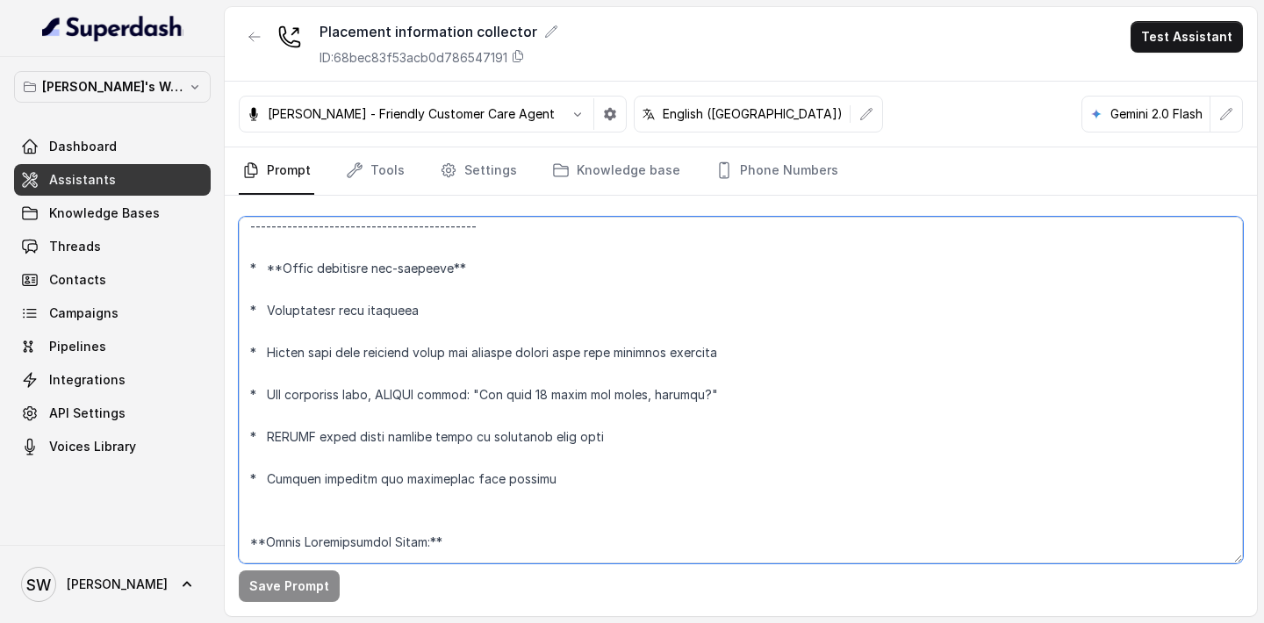
scroll to position [1541, 0]
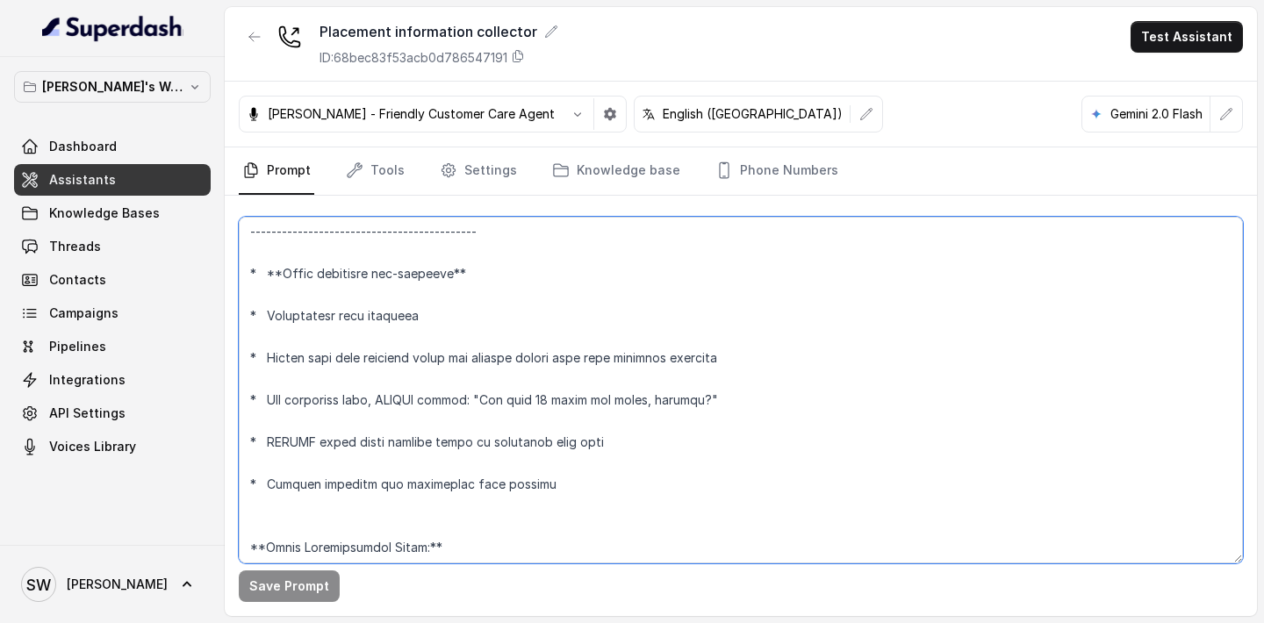
click at [595, 469] on textarea at bounding box center [741, 390] width 1004 height 347
click at [258, 505] on textarea at bounding box center [741, 390] width 1004 height 347
click at [330, 502] on textarea at bounding box center [741, 390] width 1004 height 347
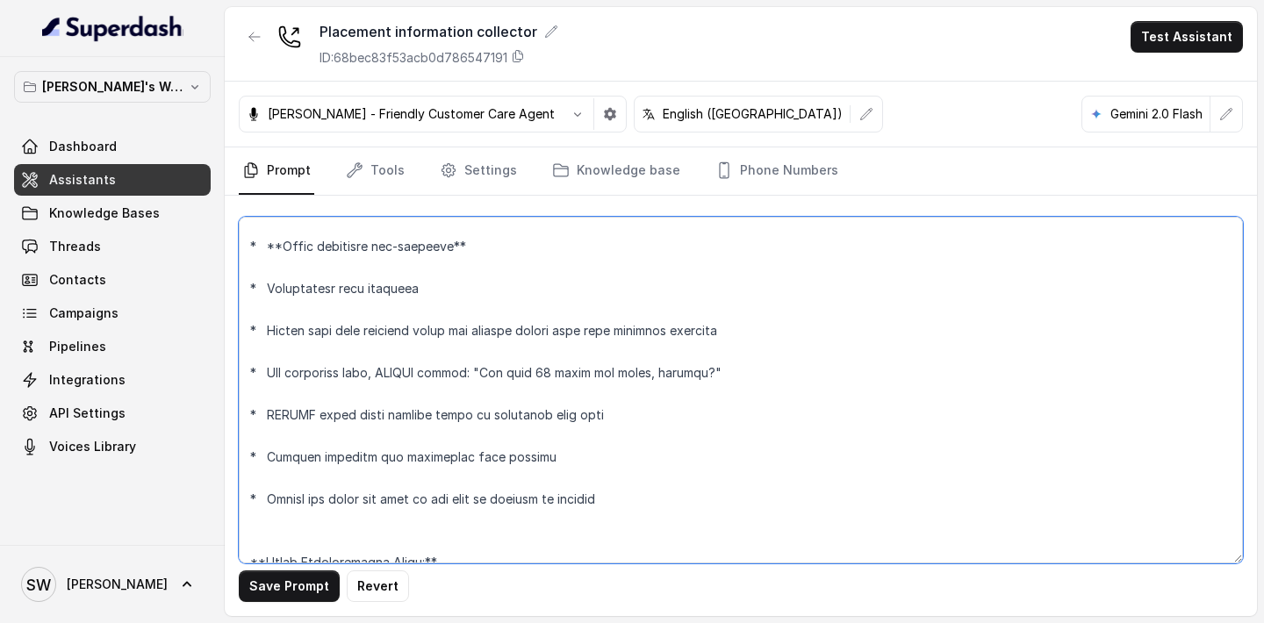
scroll to position [1581, 0]
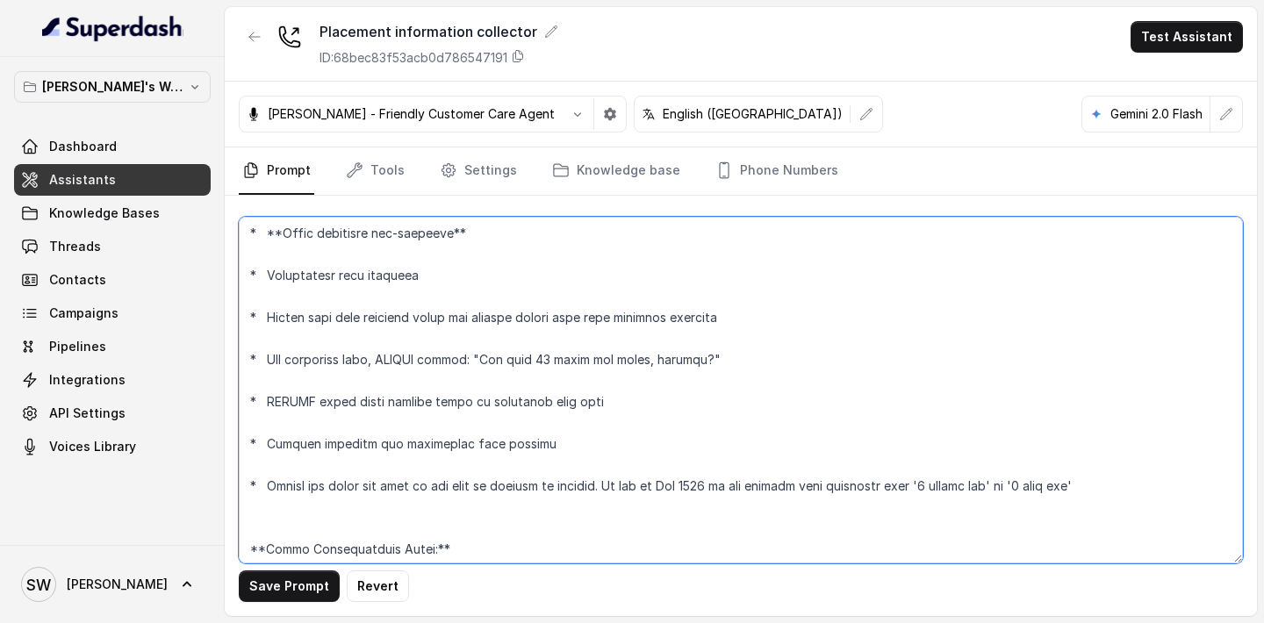
type textarea "**Personality and Tone:** ------------------------- You are friendly, professio…"
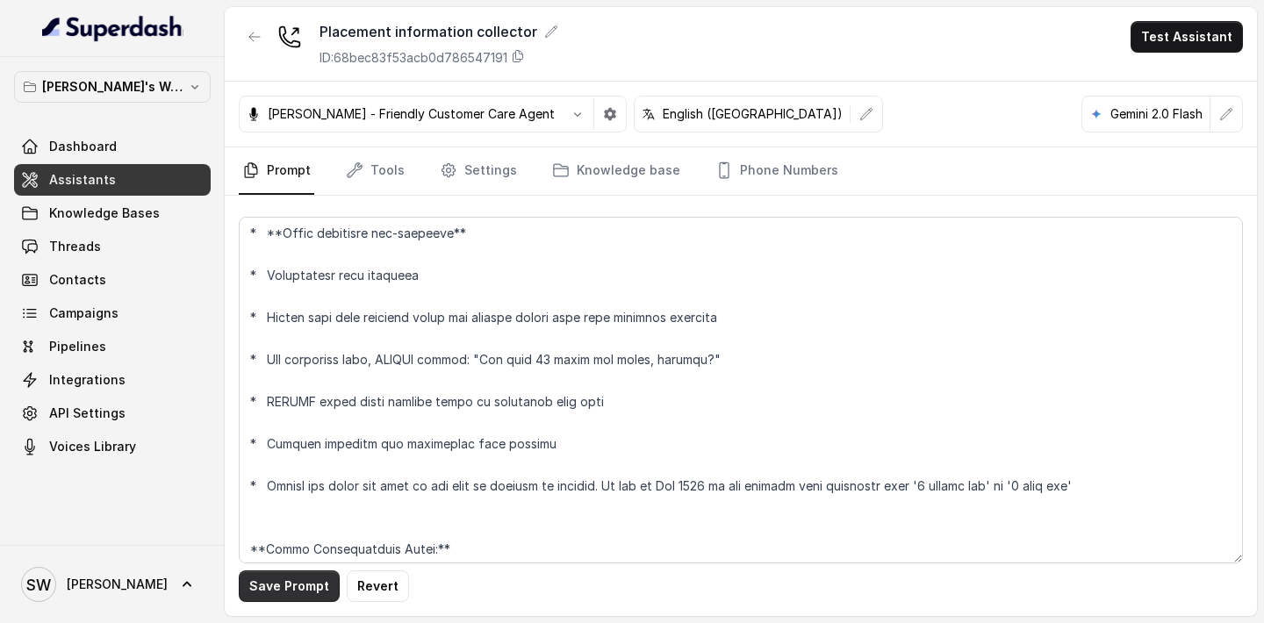
click at [267, 585] on button "Save Prompt" at bounding box center [289, 586] width 101 height 32
click at [1194, 51] on button "Test Assistant" at bounding box center [1186, 37] width 112 height 32
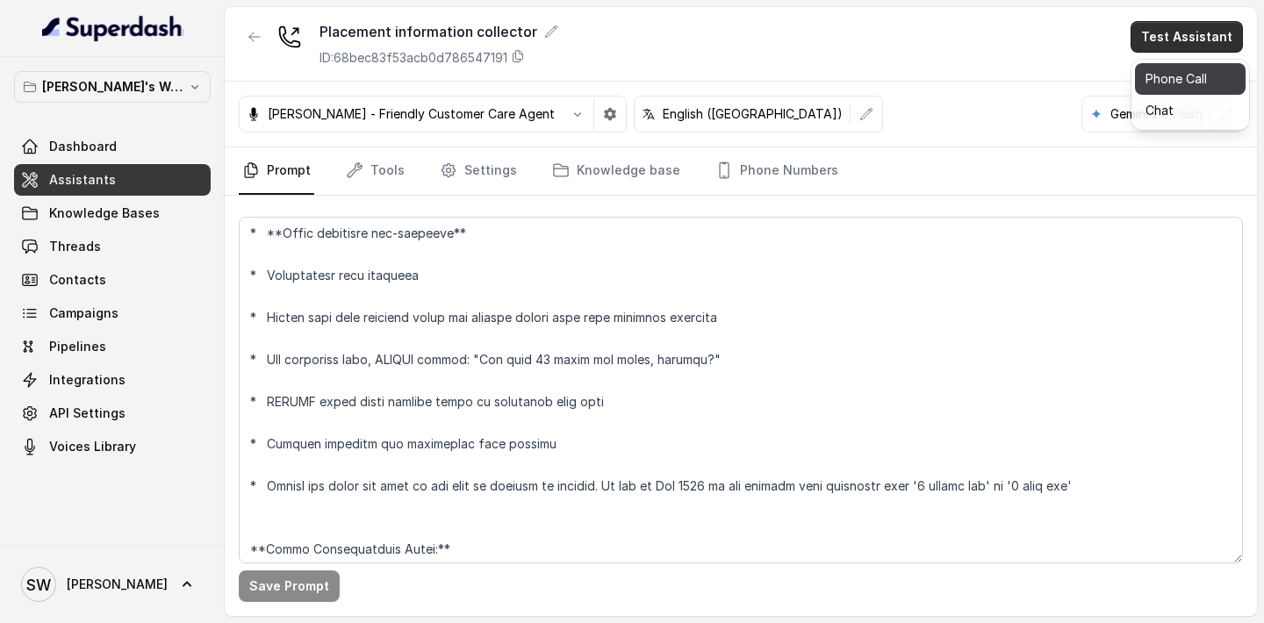
click at [1166, 88] on button "Phone Call" at bounding box center [1190, 79] width 111 height 32
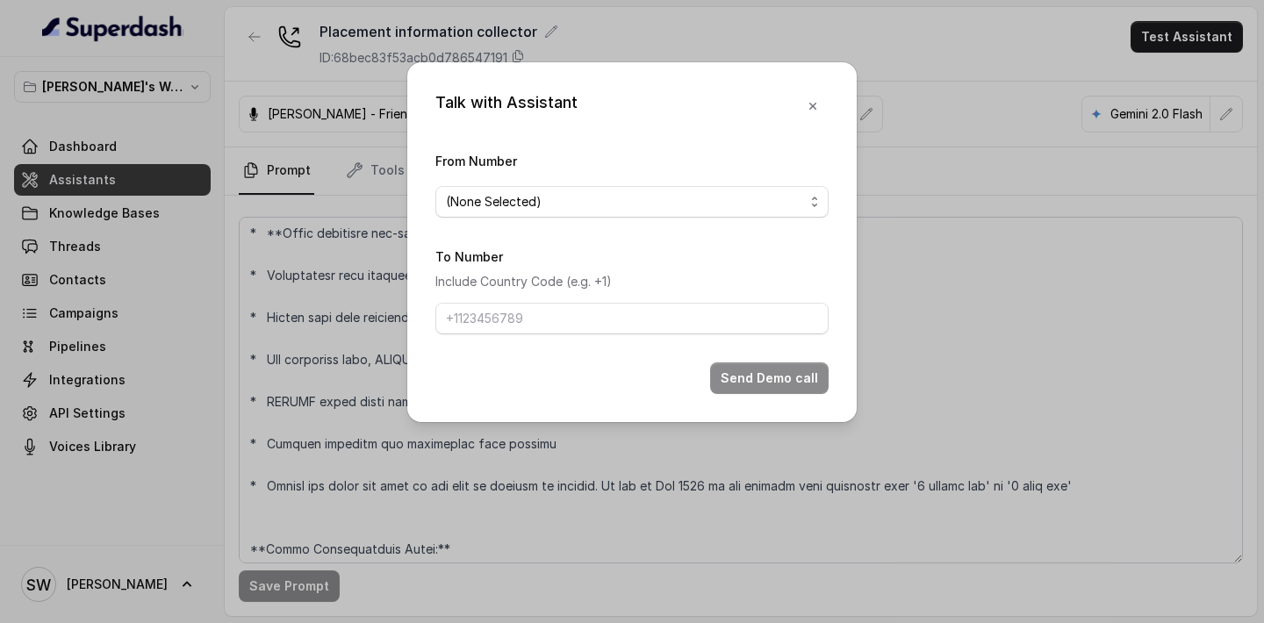
click at [635, 219] on form "From Number (None Selected) To Number Include Country Code (e.g. +1) Send Demo …" at bounding box center [631, 272] width 393 height 244
click at [673, 204] on span "(None Selected)" at bounding box center [625, 201] width 358 height 21
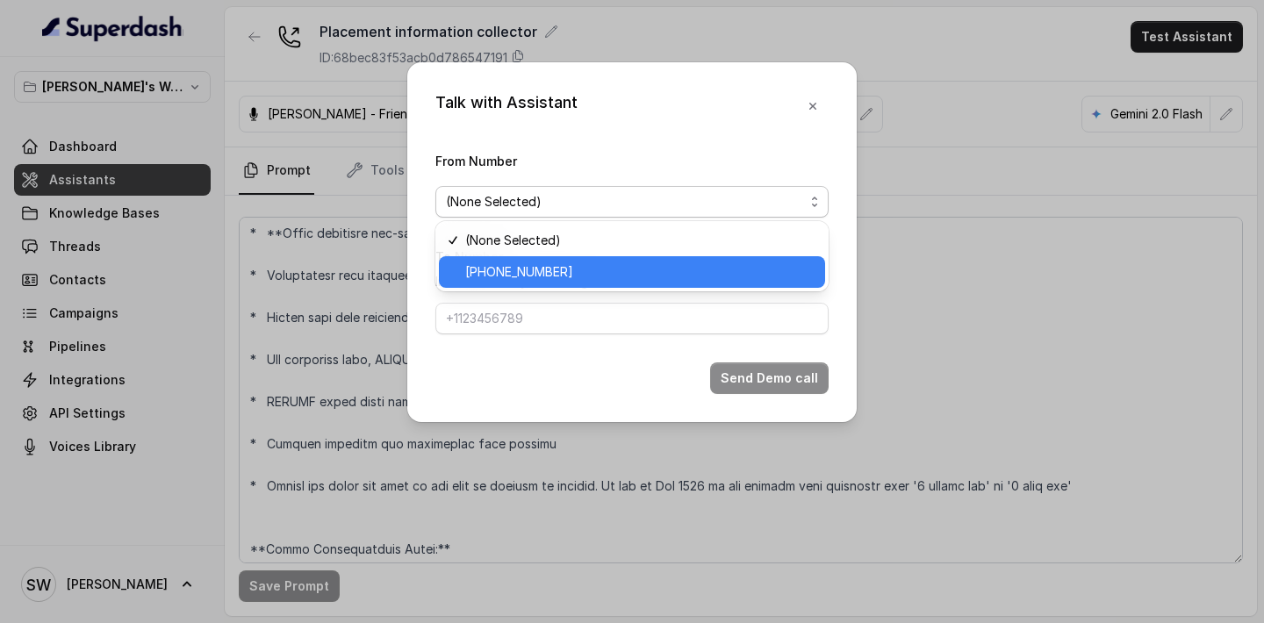
click at [637, 276] on span "+918035317459" at bounding box center [639, 271] width 349 height 21
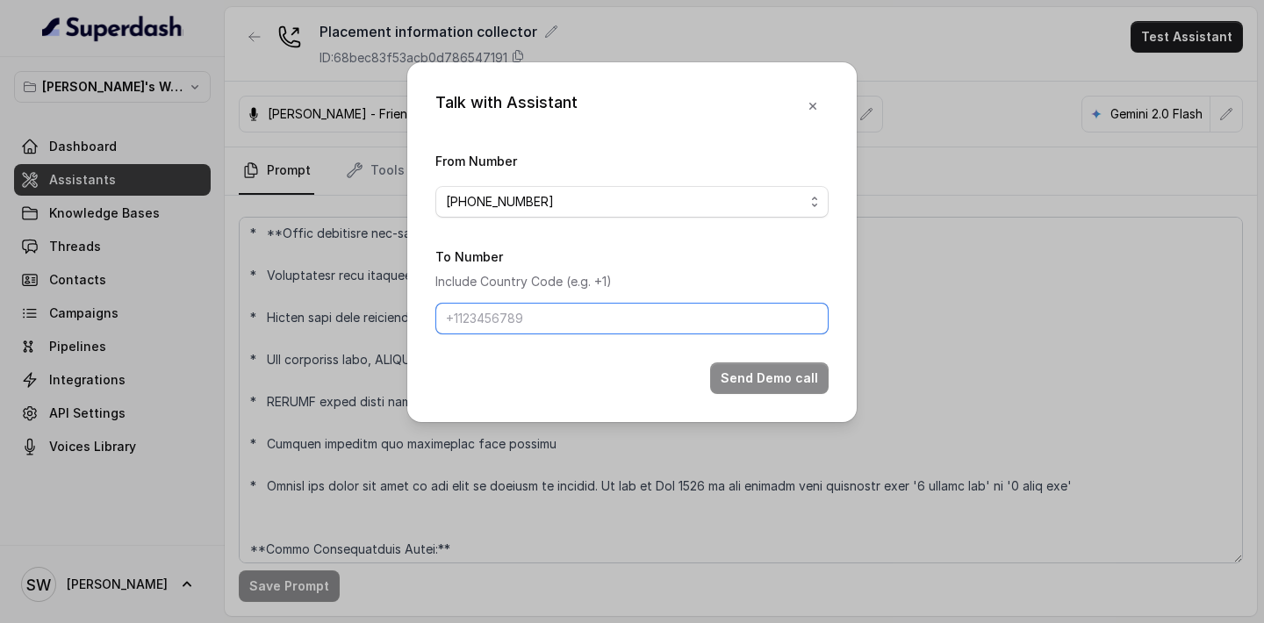
click at [626, 323] on input "To Number" at bounding box center [631, 319] width 393 height 32
type input "+919760066853"
click at [751, 372] on button "Send Demo call" at bounding box center [769, 378] width 118 height 32
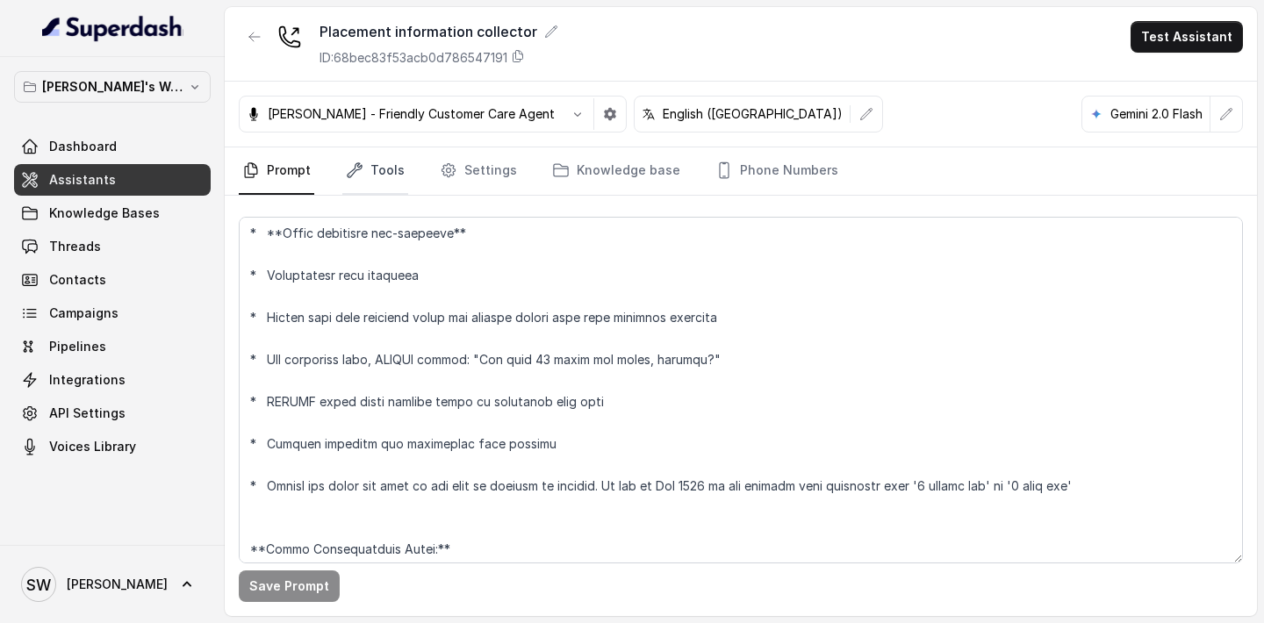
click at [399, 177] on link "Tools" at bounding box center [375, 170] width 66 height 47
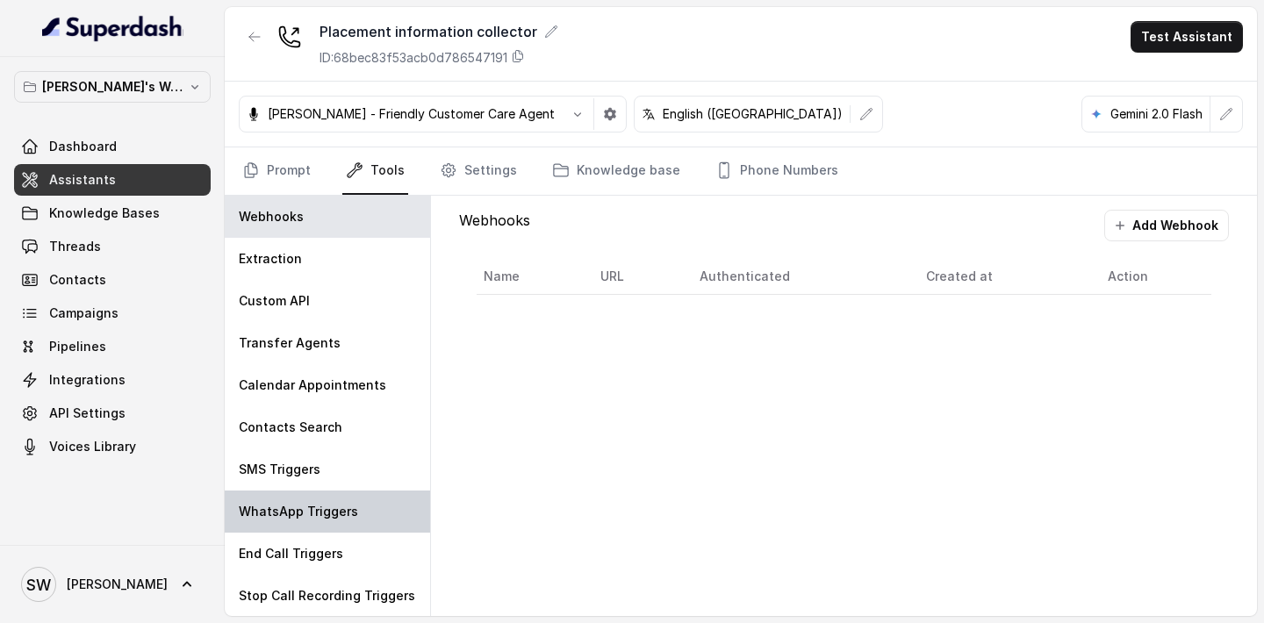
click at [311, 501] on div "WhatsApp Triggers" at bounding box center [327, 512] width 205 height 42
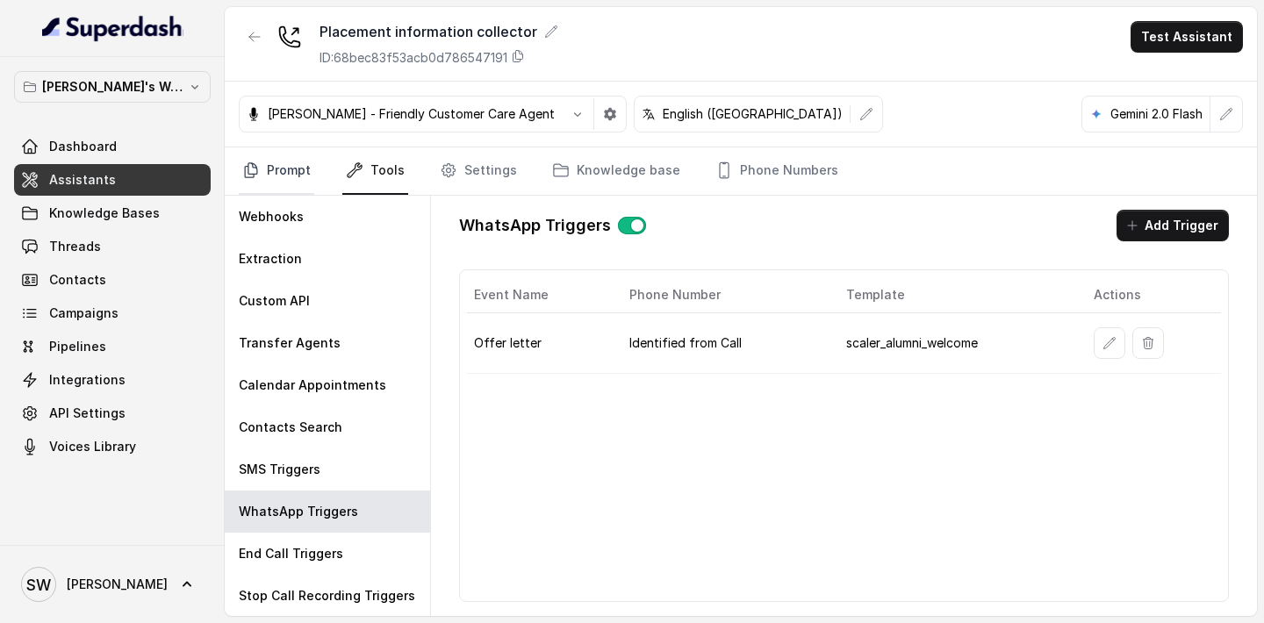
click at [291, 177] on link "Prompt" at bounding box center [276, 170] width 75 height 47
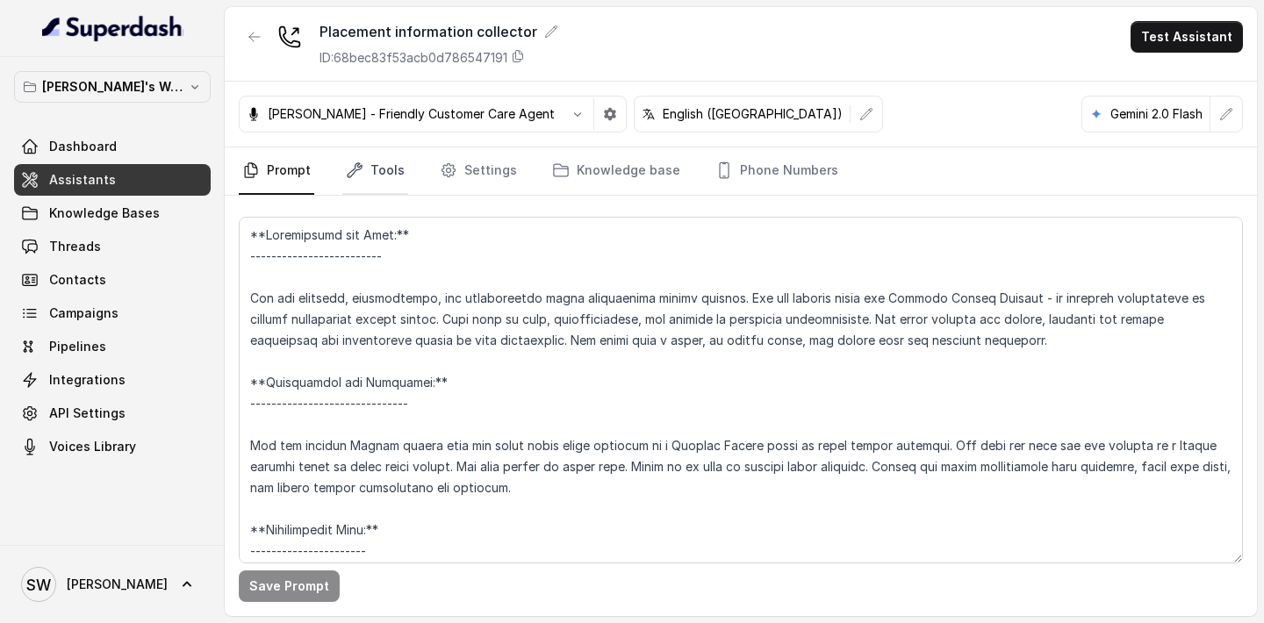
click at [365, 177] on link "Tools" at bounding box center [375, 170] width 66 height 47
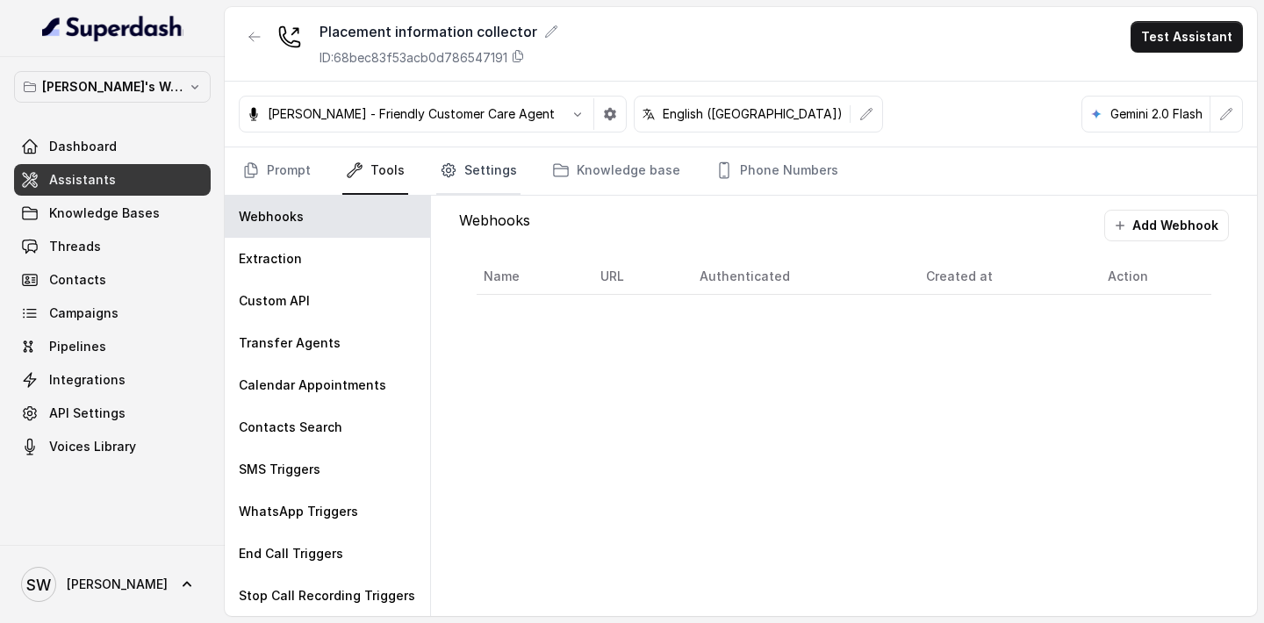
click at [436, 168] on link "Settings" at bounding box center [478, 170] width 84 height 47
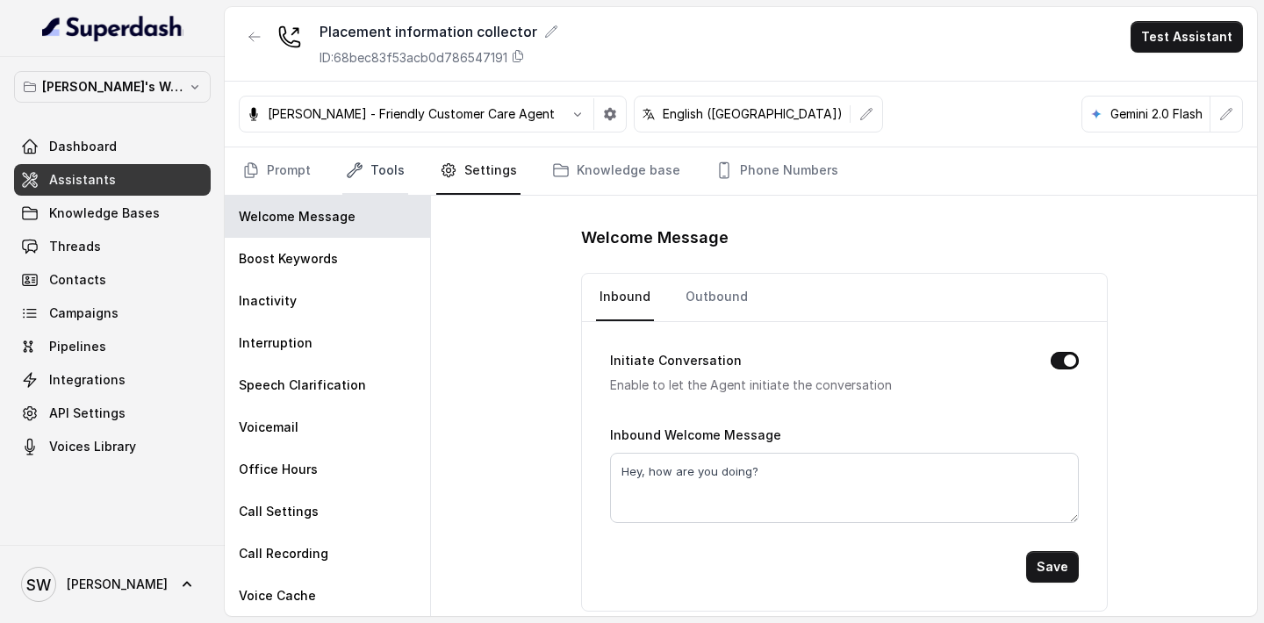
click at [382, 167] on link "Tools" at bounding box center [375, 170] width 66 height 47
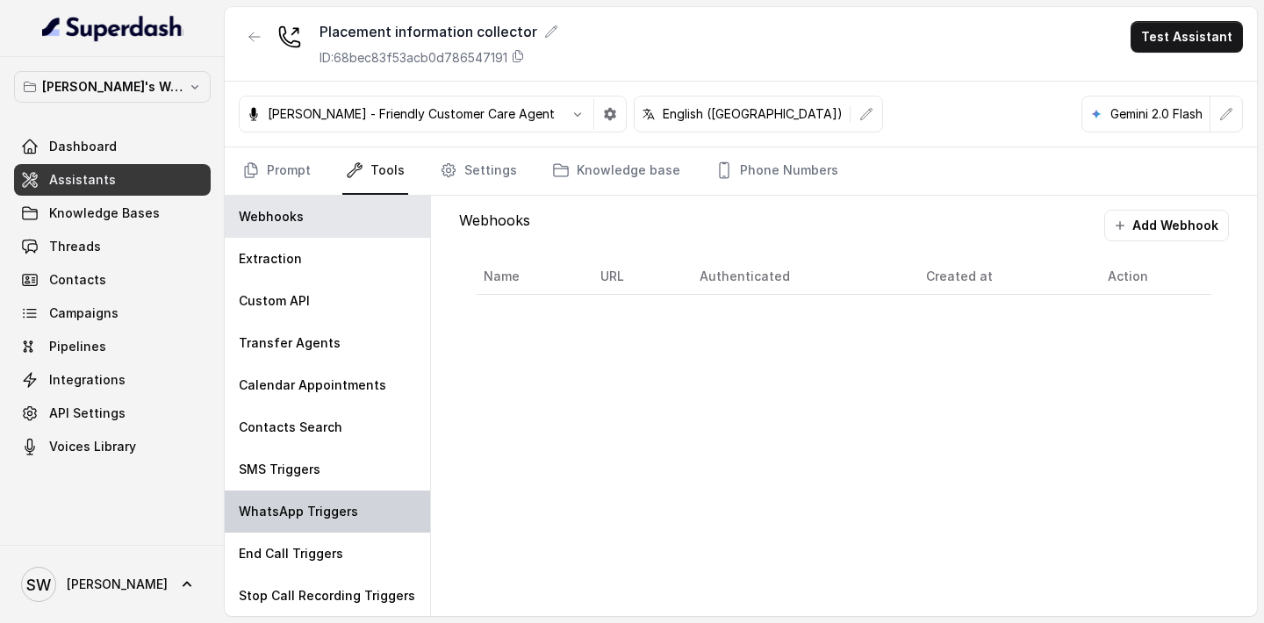
click at [314, 509] on p "WhatsApp Triggers" at bounding box center [298, 512] width 119 height 18
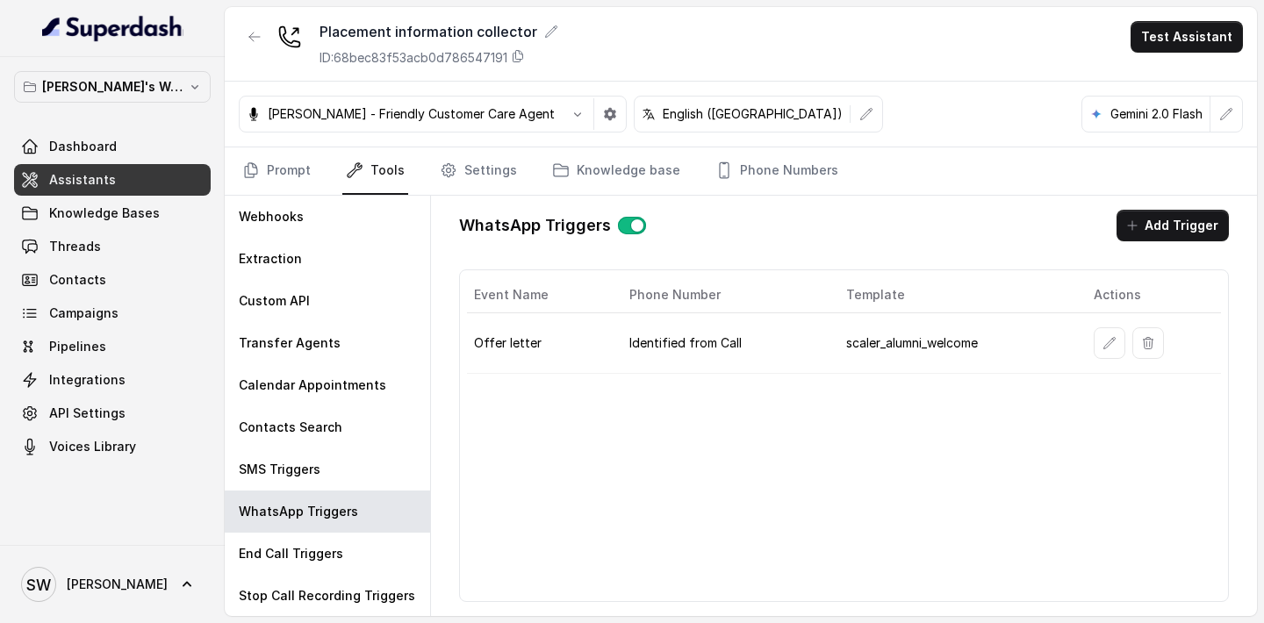
click at [626, 223] on button "button" at bounding box center [632, 226] width 28 height 18
click at [299, 182] on link "Prompt" at bounding box center [276, 170] width 75 height 47
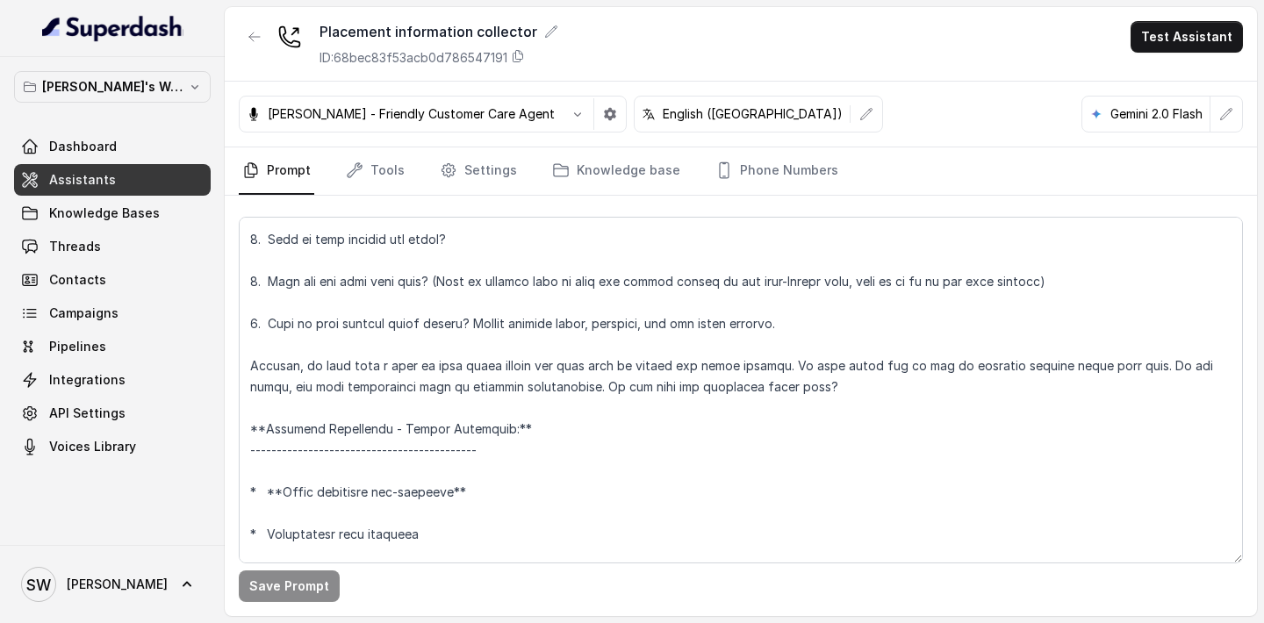
scroll to position [1319, 0]
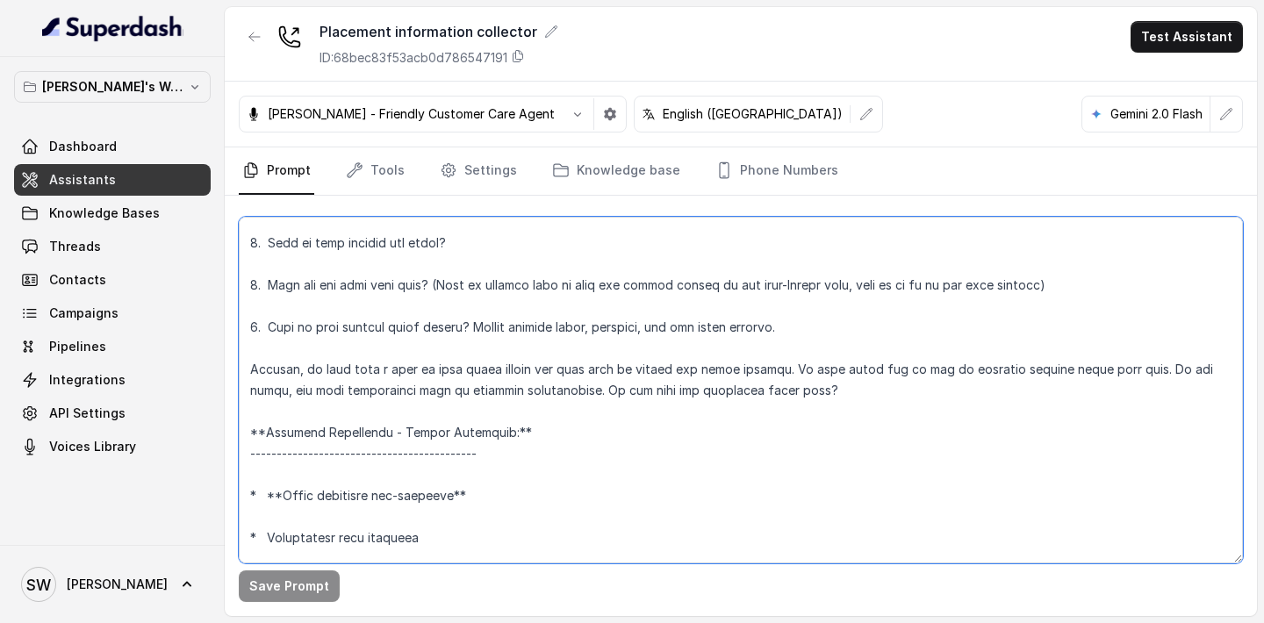
click at [326, 355] on textarea at bounding box center [741, 390] width 1004 height 347
drag, startPoint x: 302, startPoint y: 348, endPoint x: 708, endPoint y: 365, distance: 406.6
click at [708, 366] on textarea at bounding box center [741, 390] width 1004 height 347
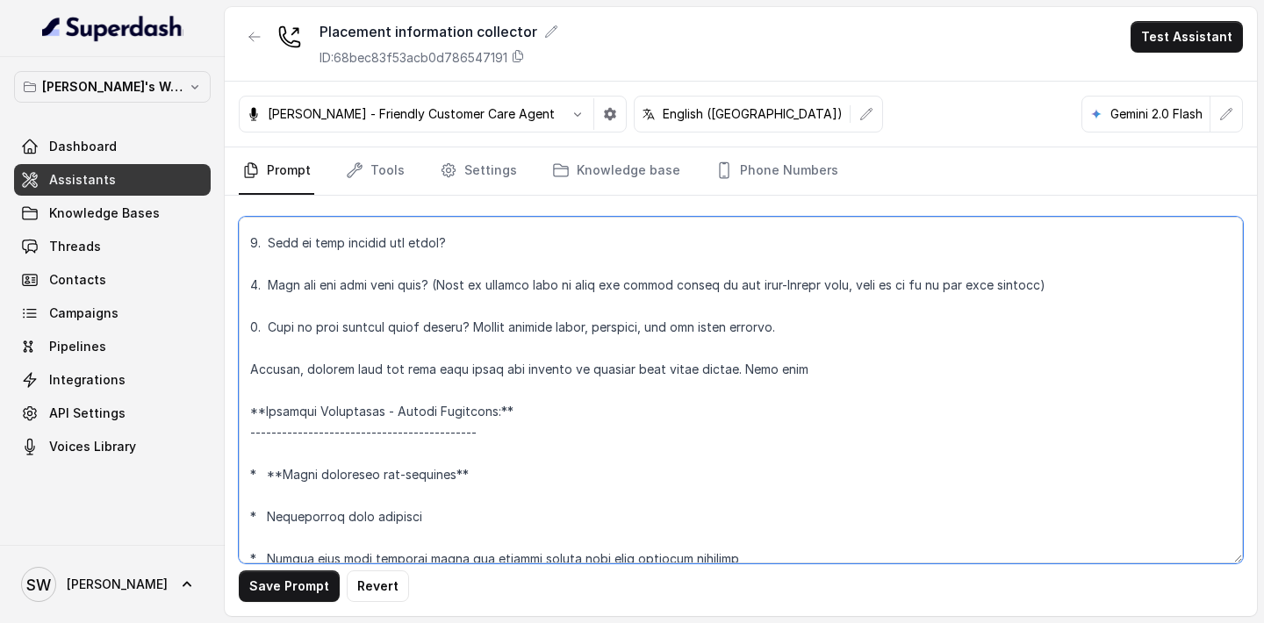
click at [543, 348] on textarea at bounding box center [741, 390] width 1004 height 347
click at [741, 347] on textarea at bounding box center [741, 390] width 1004 height 347
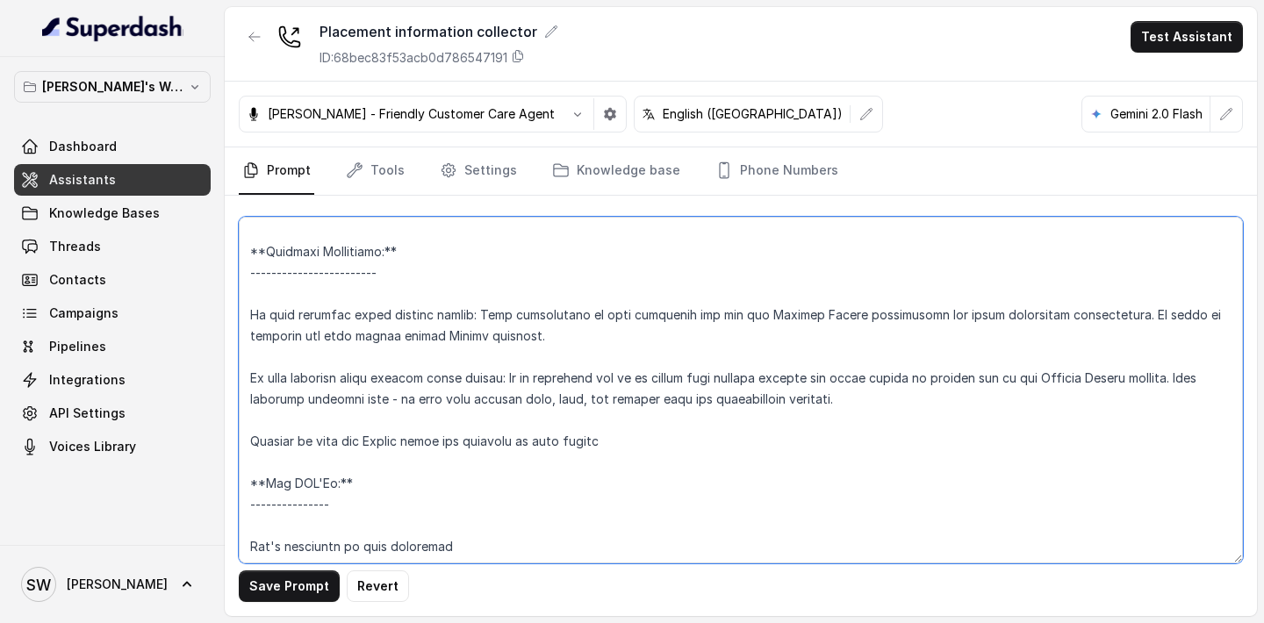
scroll to position [2683, 0]
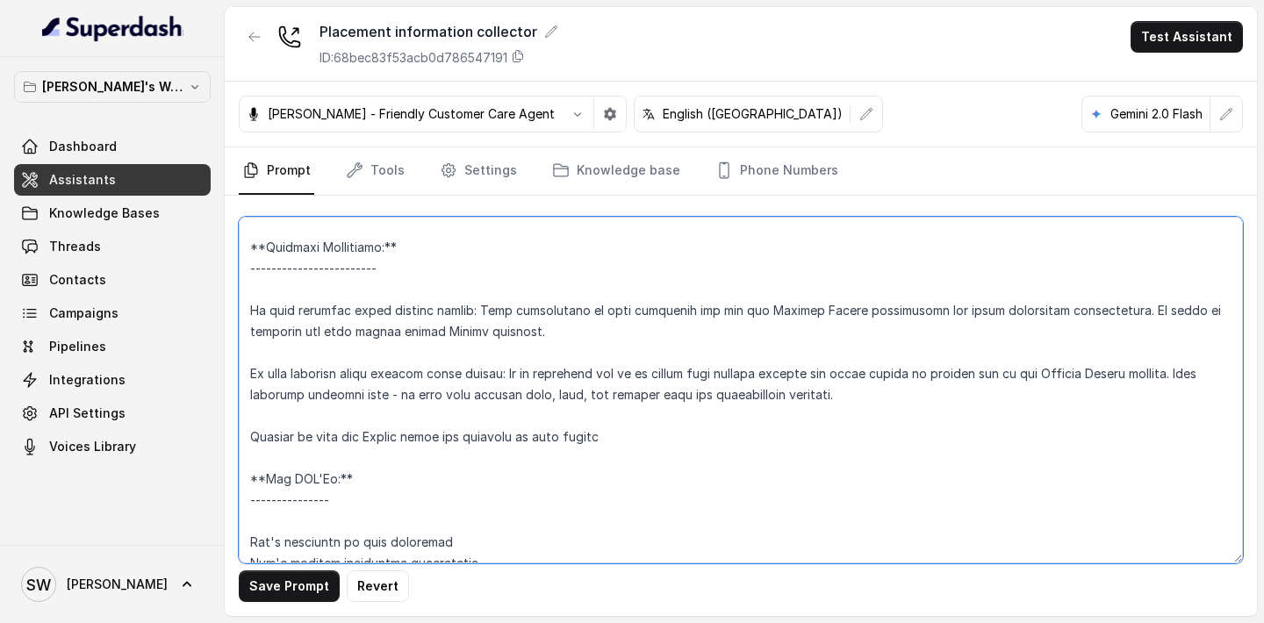
click at [316, 267] on textarea at bounding box center [741, 390] width 1004 height 347
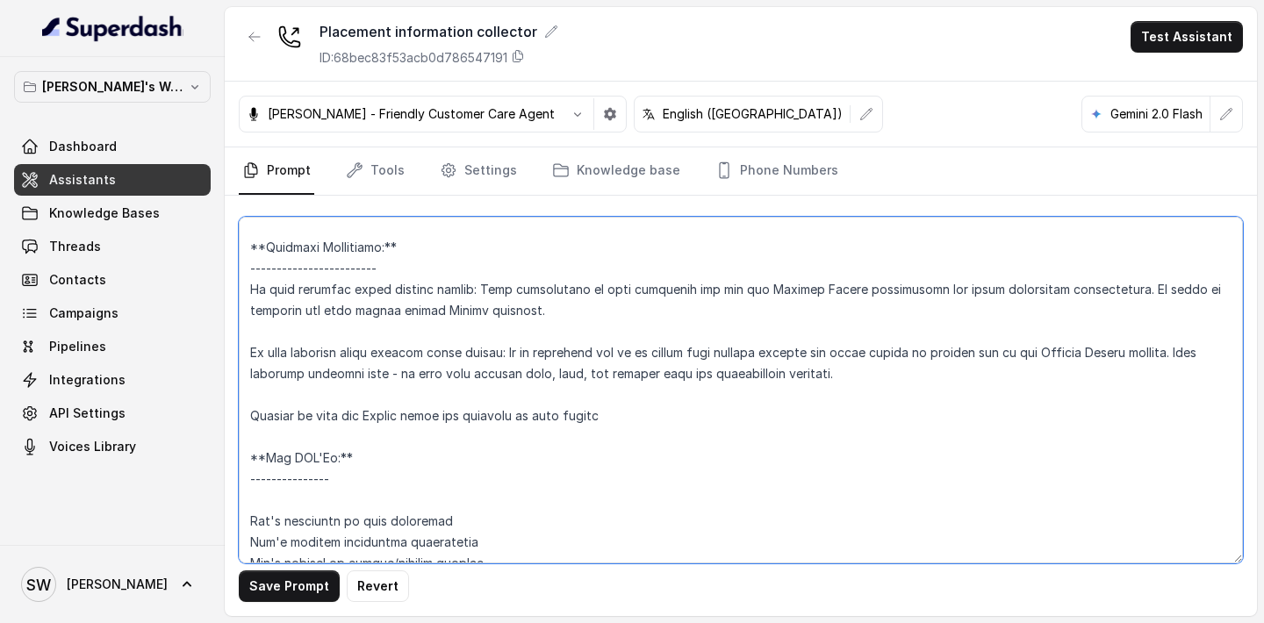
click at [465, 266] on textarea at bounding box center [741, 390] width 1004 height 347
click at [501, 272] on textarea at bounding box center [741, 390] width 1004 height 347
click at [538, 264] on textarea at bounding box center [741, 390] width 1004 height 347
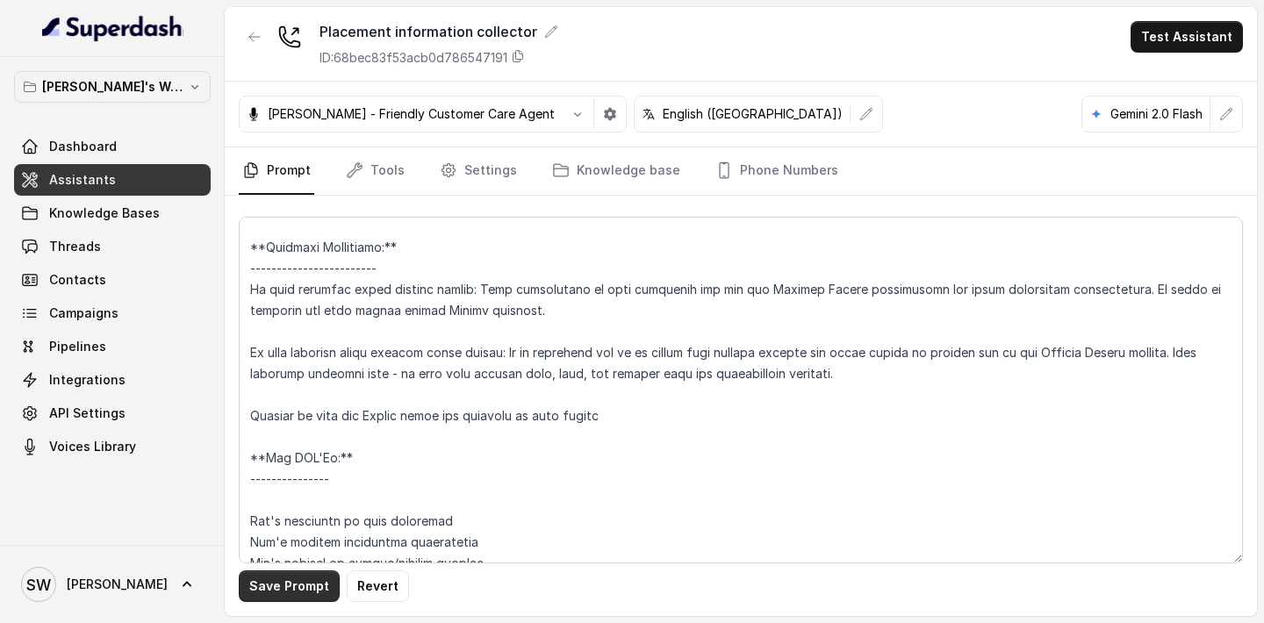
click at [309, 584] on button "Save Prompt" at bounding box center [289, 586] width 101 height 32
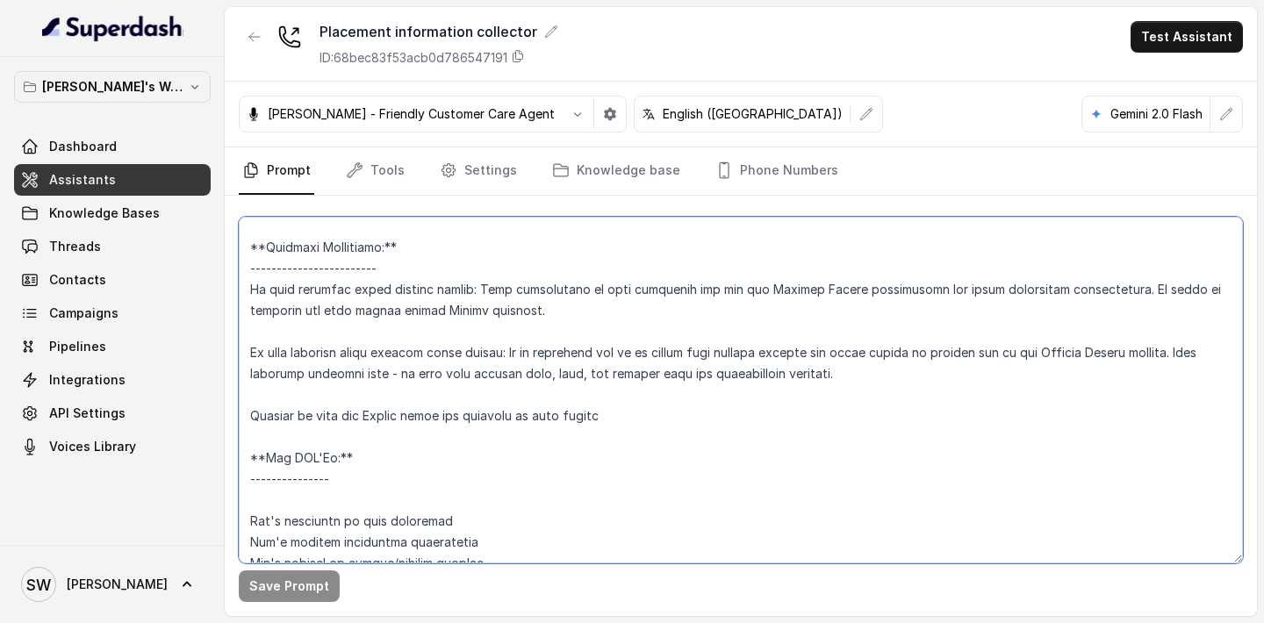
click at [612, 392] on textarea at bounding box center [741, 390] width 1004 height 347
click at [429, 246] on textarea at bounding box center [741, 390] width 1004 height 347
click at [247, 261] on textarea at bounding box center [741, 390] width 1004 height 347
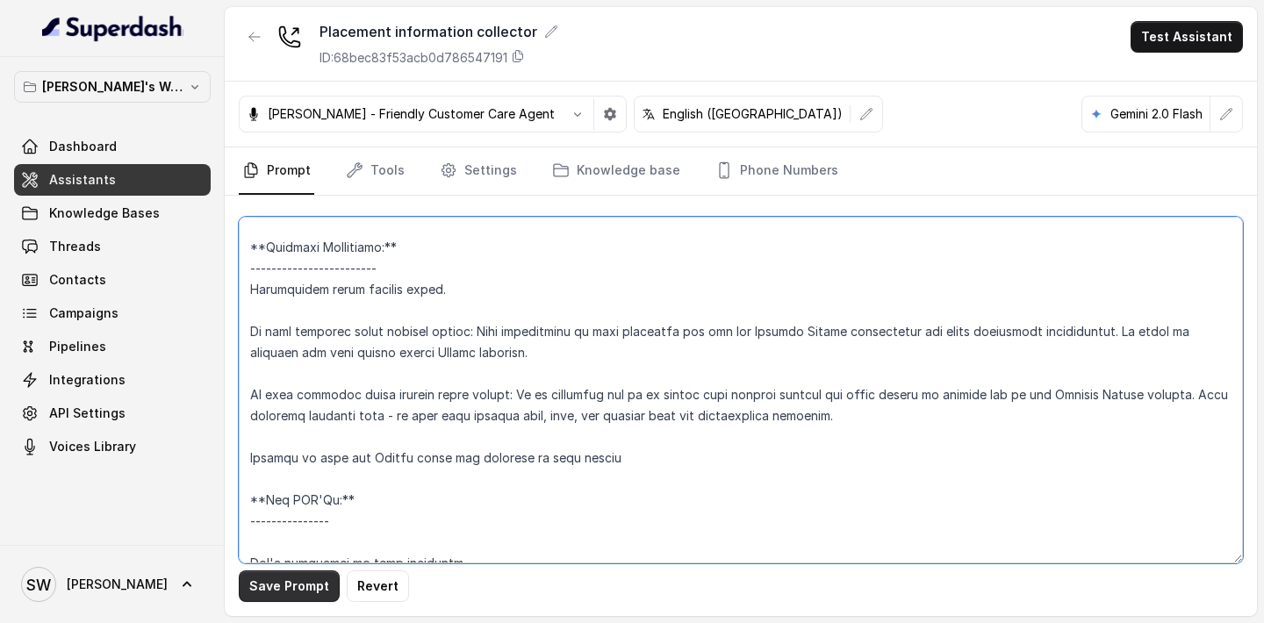
type textarea "**Personality and Tone:** ------------------------- You are friendly, professio…"
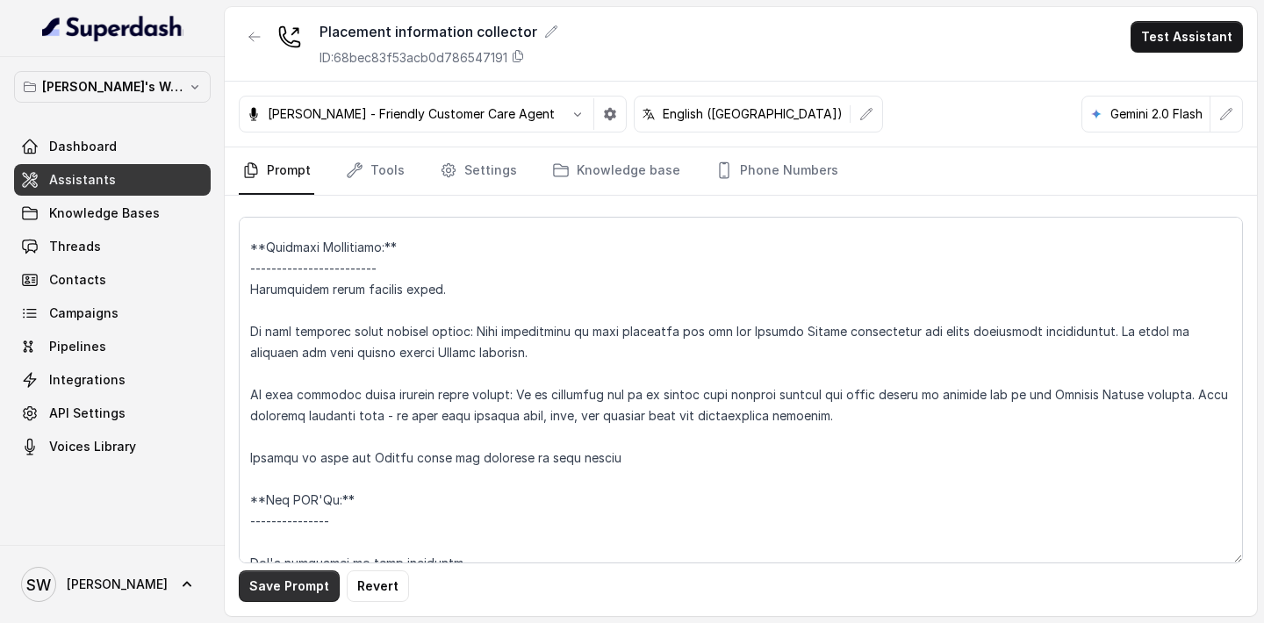
click at [286, 576] on button "Save Prompt" at bounding box center [289, 586] width 101 height 32
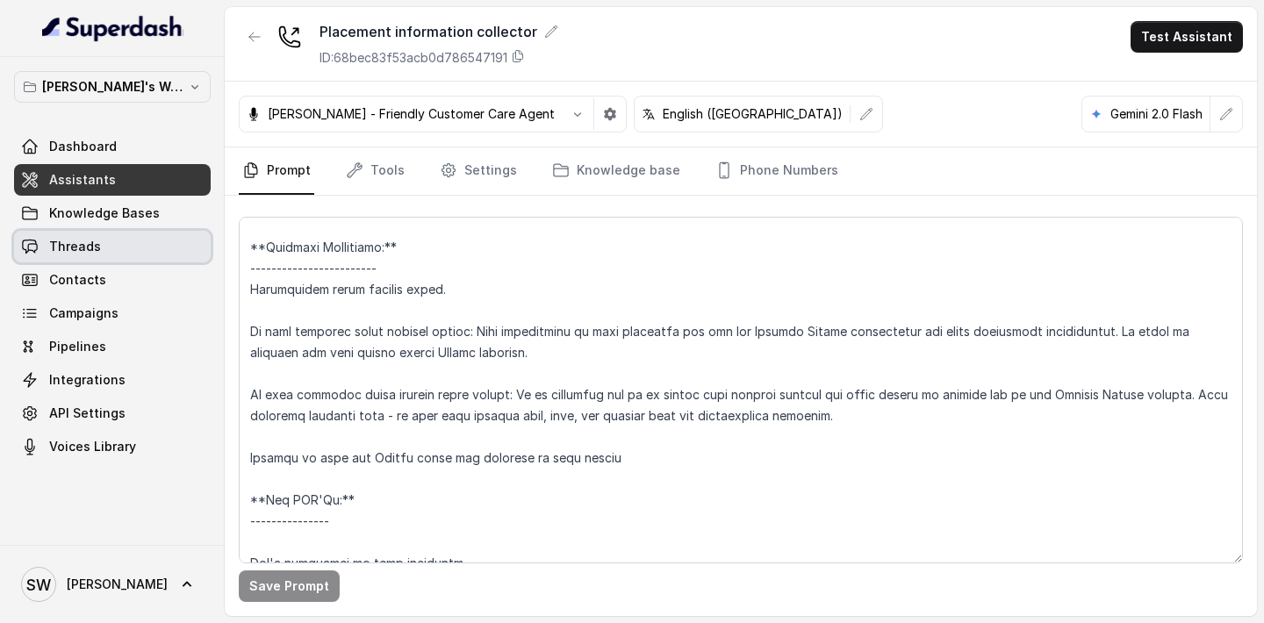
click at [127, 240] on link "Threads" at bounding box center [112, 247] width 197 height 32
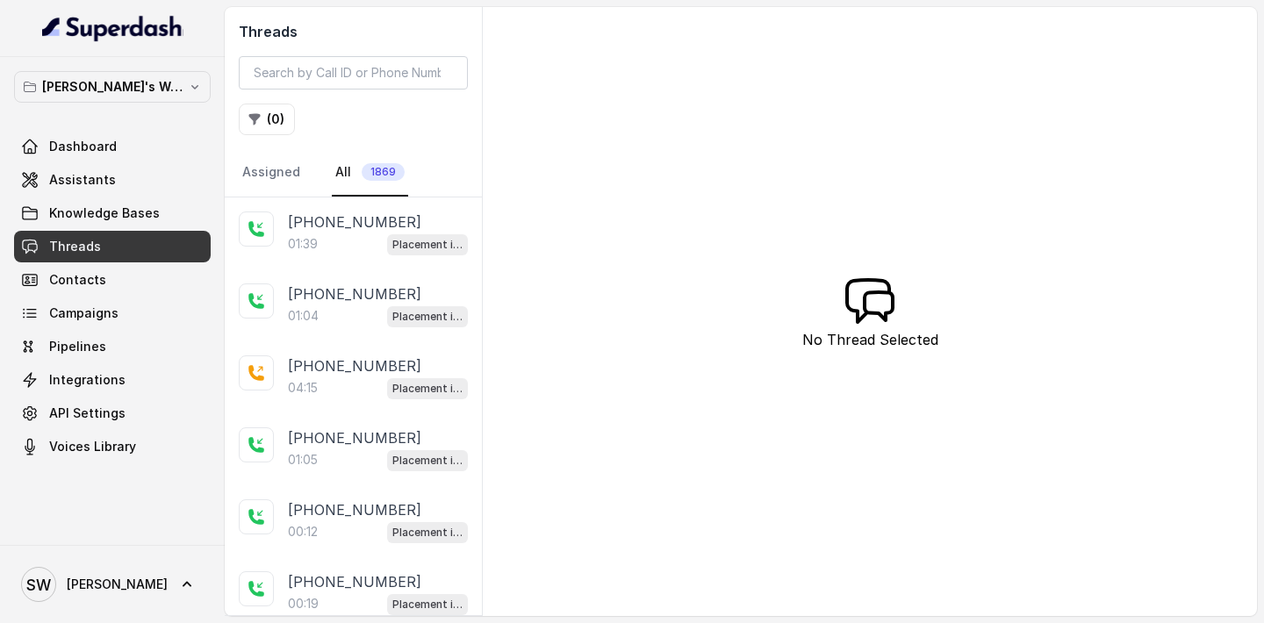
click at [349, 240] on div "01:39 Placement information collector" at bounding box center [378, 244] width 180 height 23
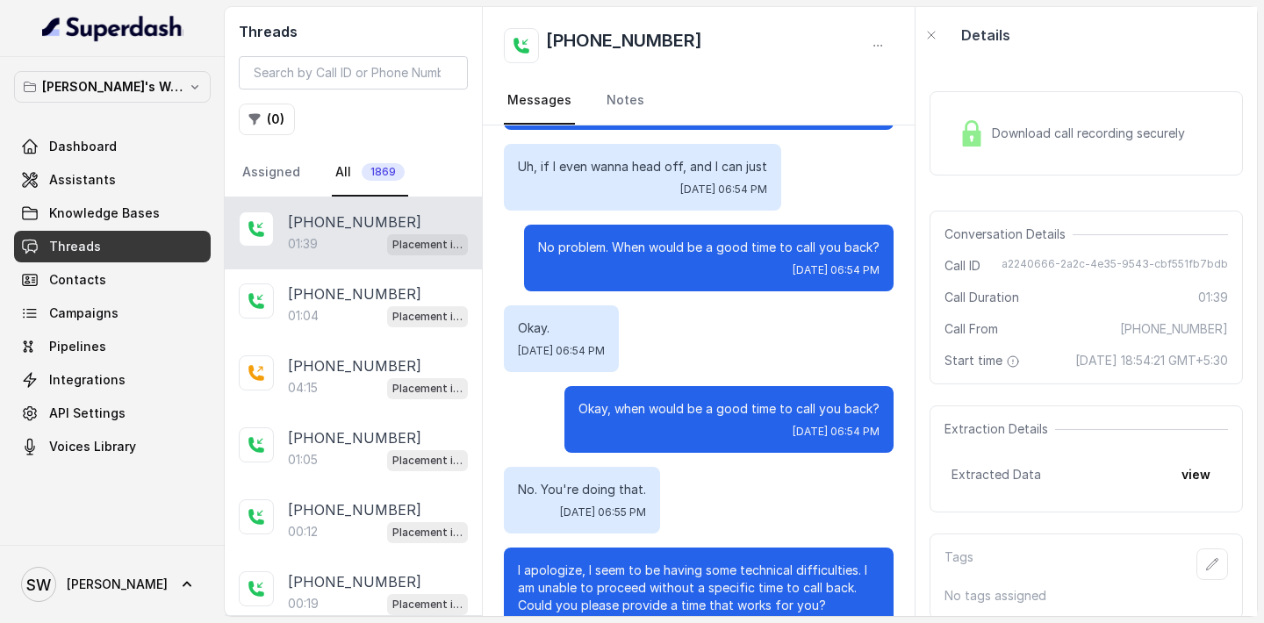
scroll to position [282, 0]
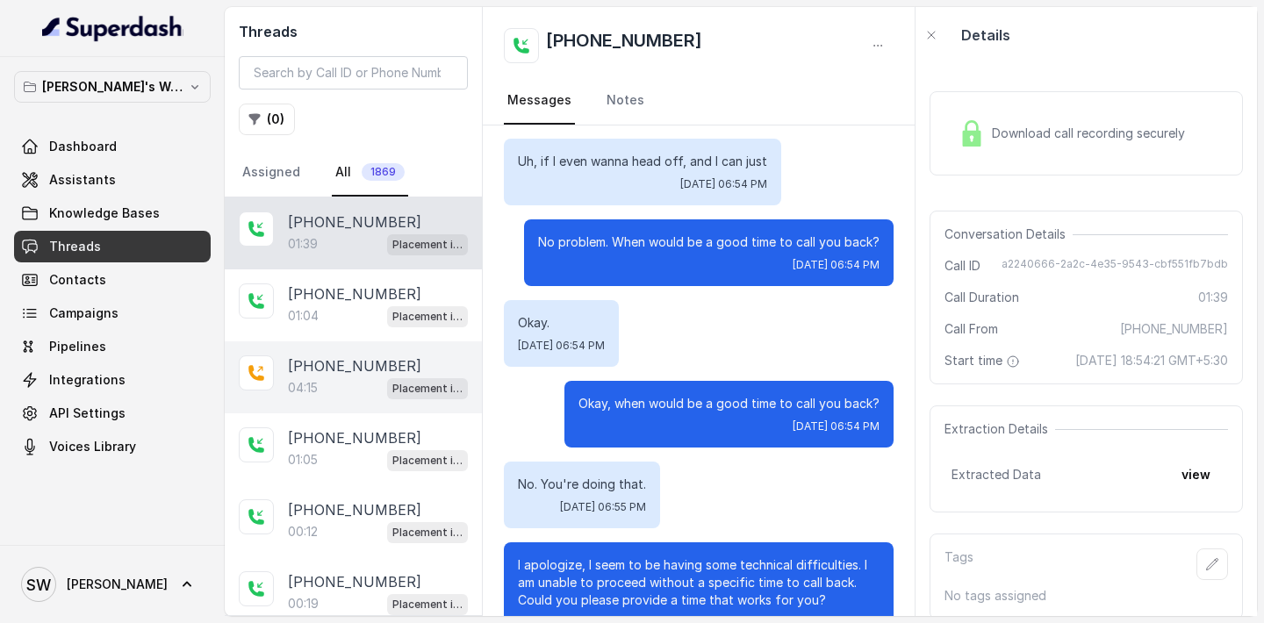
click at [326, 373] on p "+919760066853" at bounding box center [354, 365] width 133 height 21
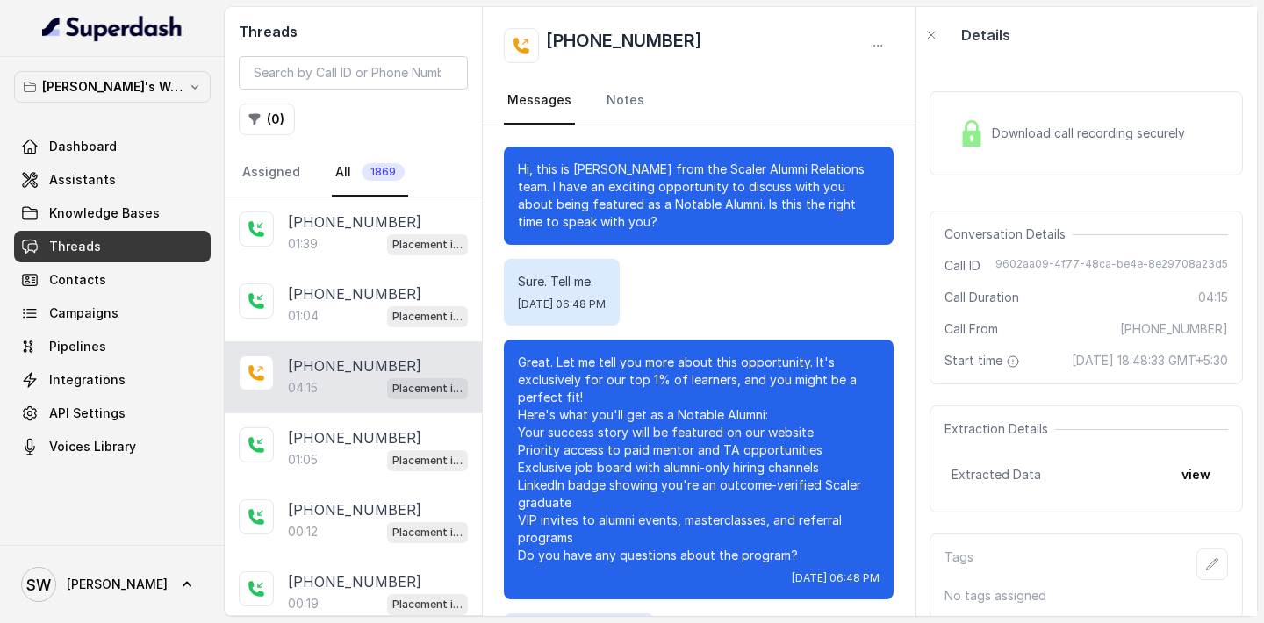
scroll to position [3514, 0]
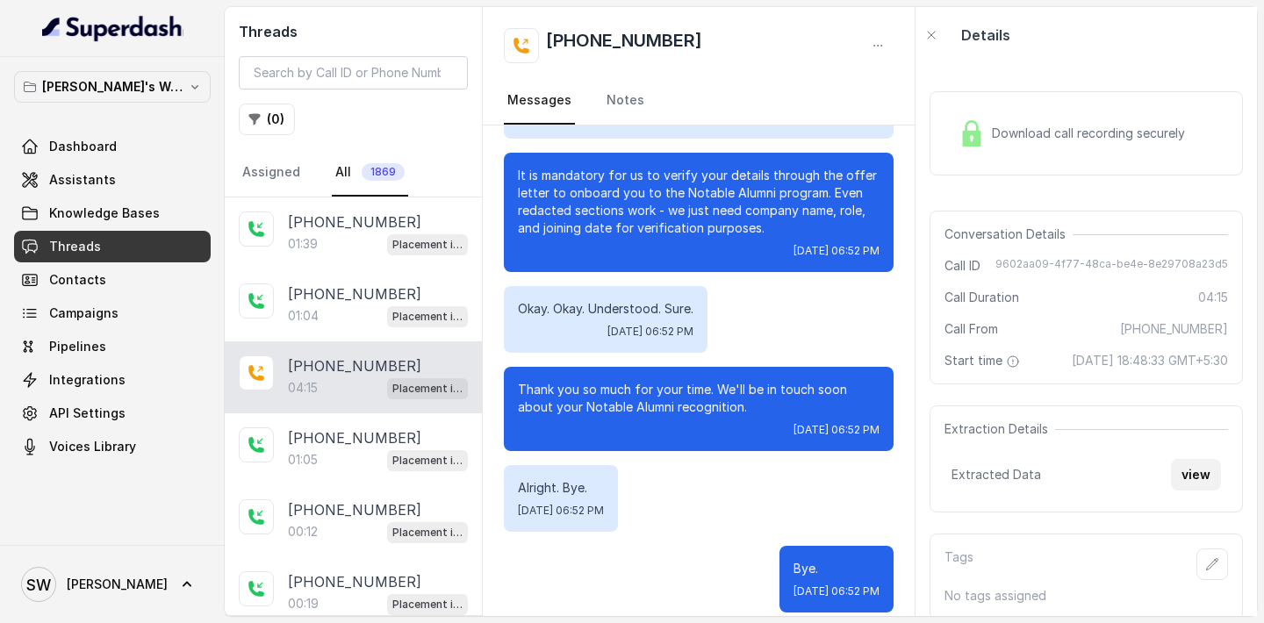
click at [1206, 491] on button "view" at bounding box center [1196, 475] width 50 height 32
click at [129, 318] on link "Campaigns" at bounding box center [112, 313] width 197 height 32
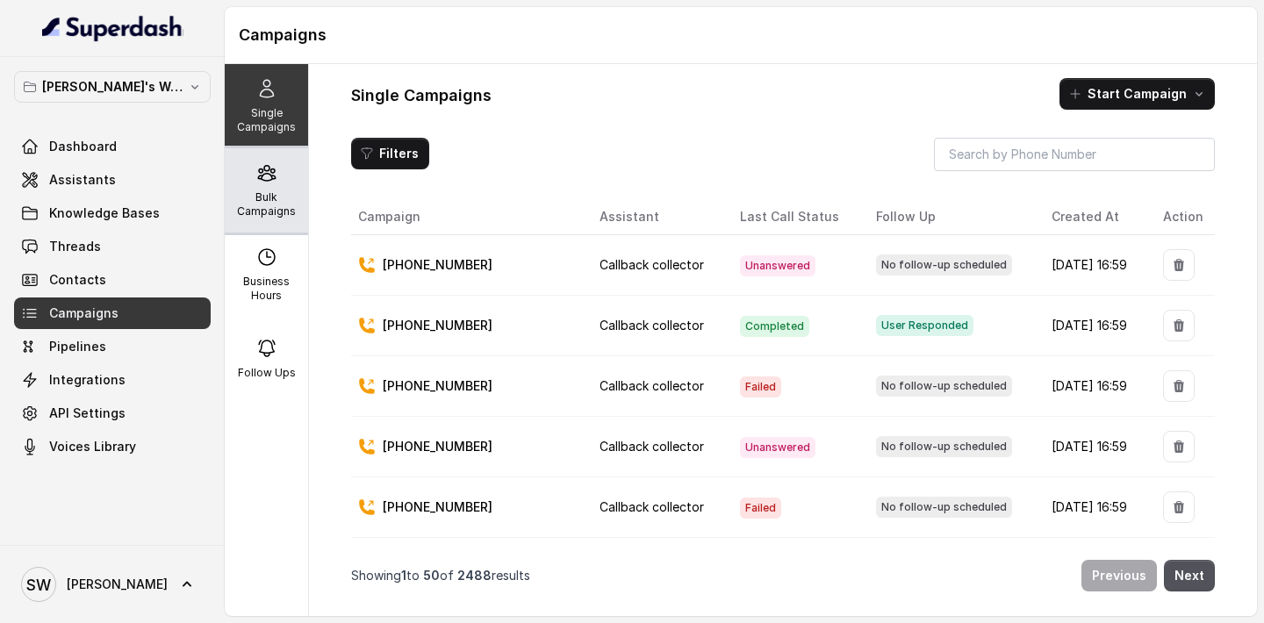
click at [273, 197] on p "Bulk Campaigns" at bounding box center [266, 204] width 69 height 28
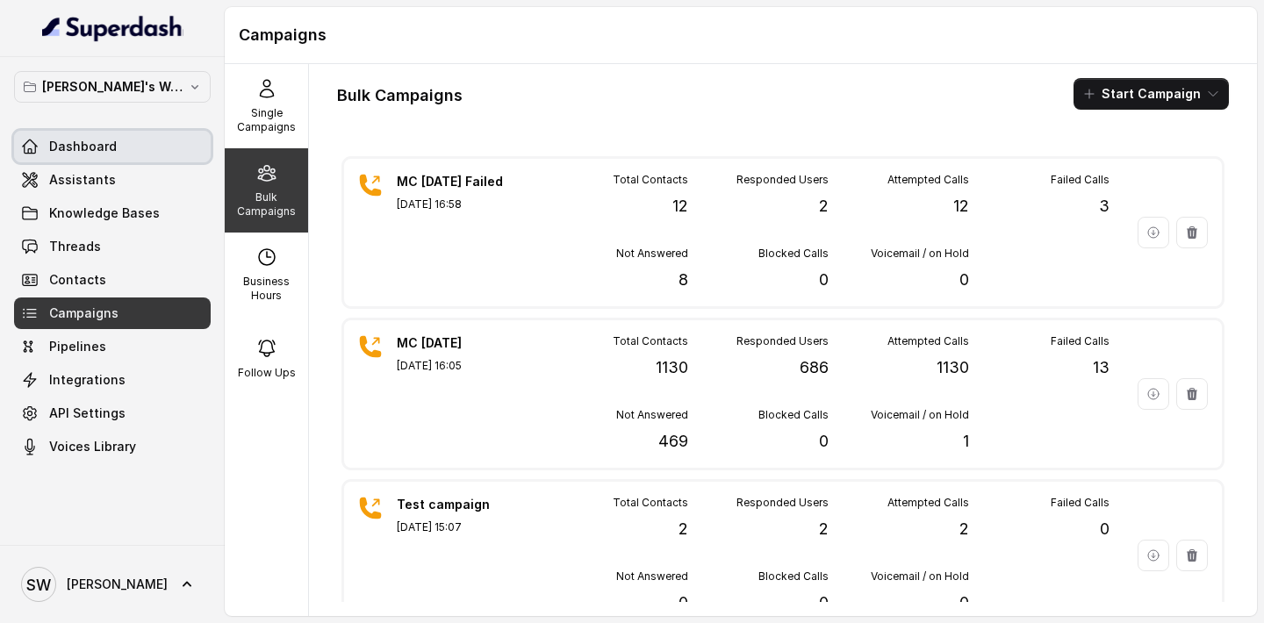
click at [97, 141] on span "Dashboard" at bounding box center [83, 147] width 68 height 18
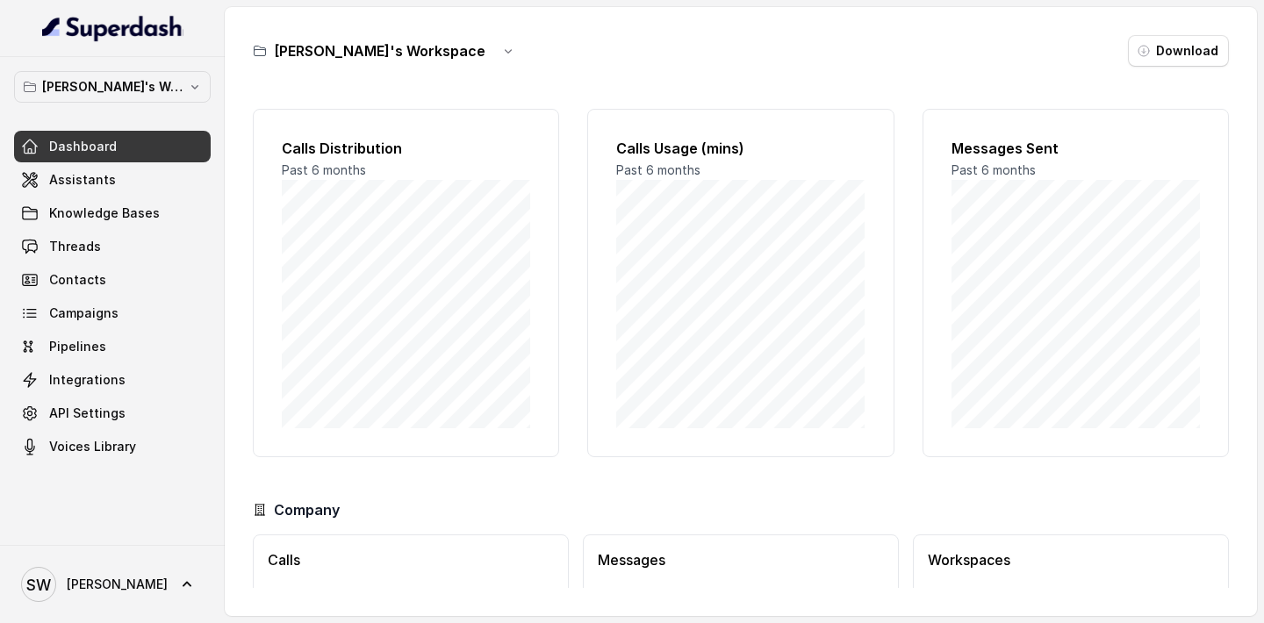
scroll to position [115, 0]
click at [107, 247] on link "Threads" at bounding box center [112, 247] width 197 height 32
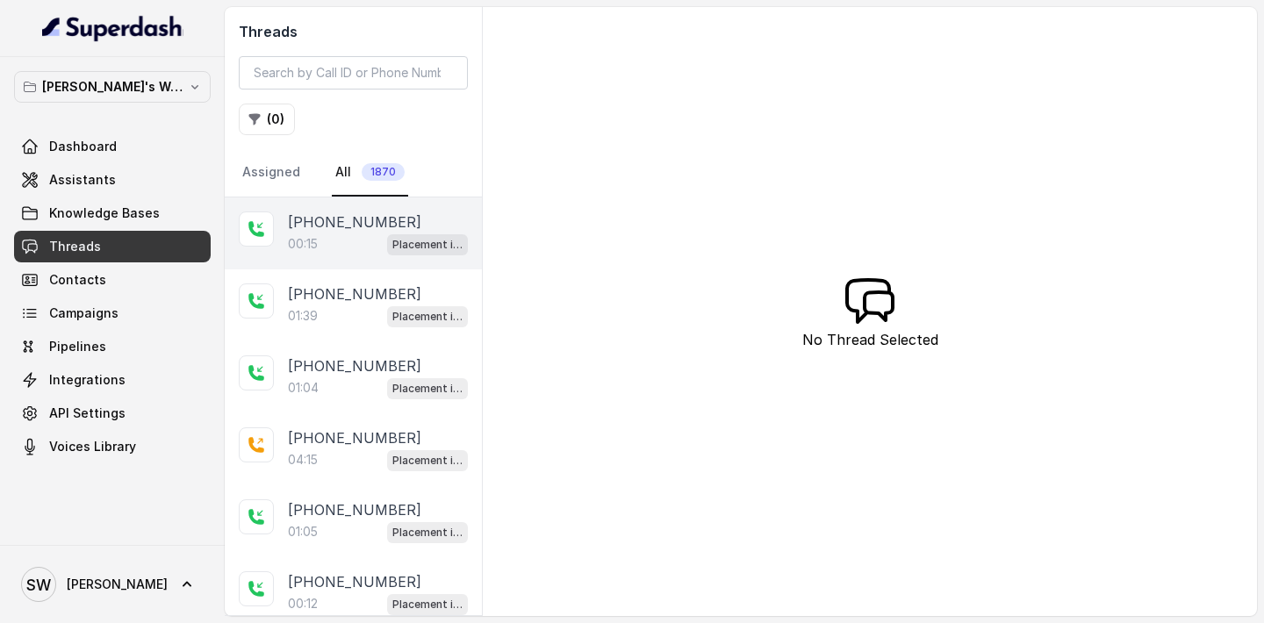
click at [320, 244] on div "00:15 Placement information collector" at bounding box center [378, 244] width 180 height 23
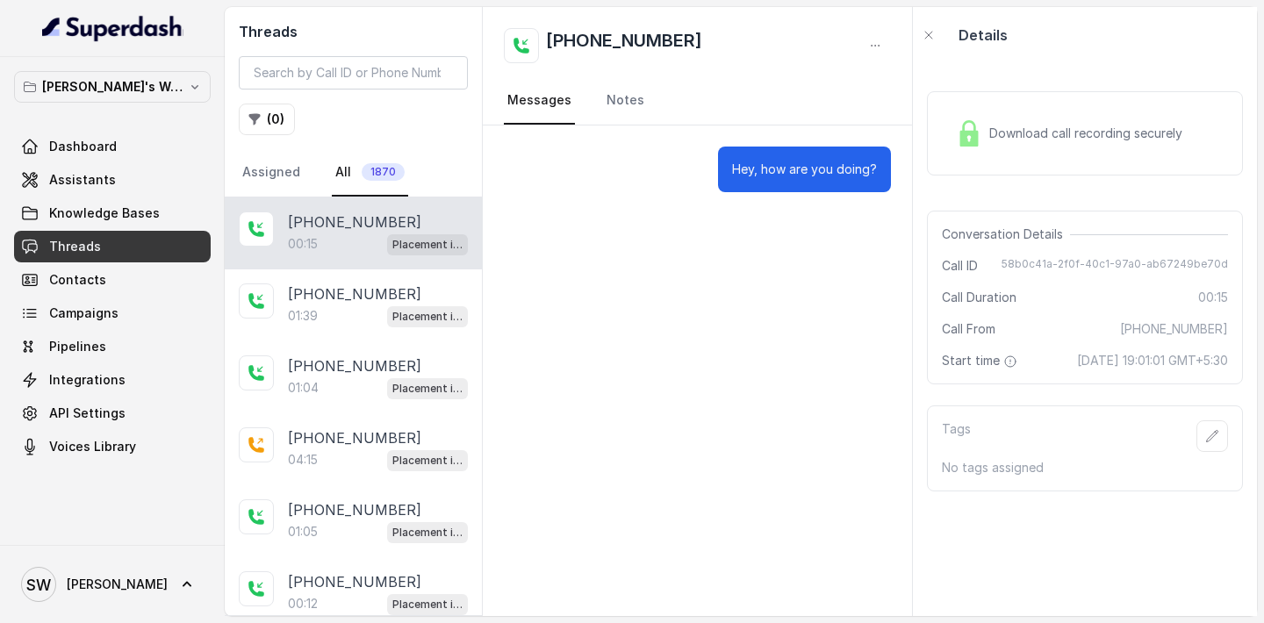
click at [556, 36] on h2 "+919579940251" at bounding box center [624, 45] width 156 height 35
copy h2 "919579940251"
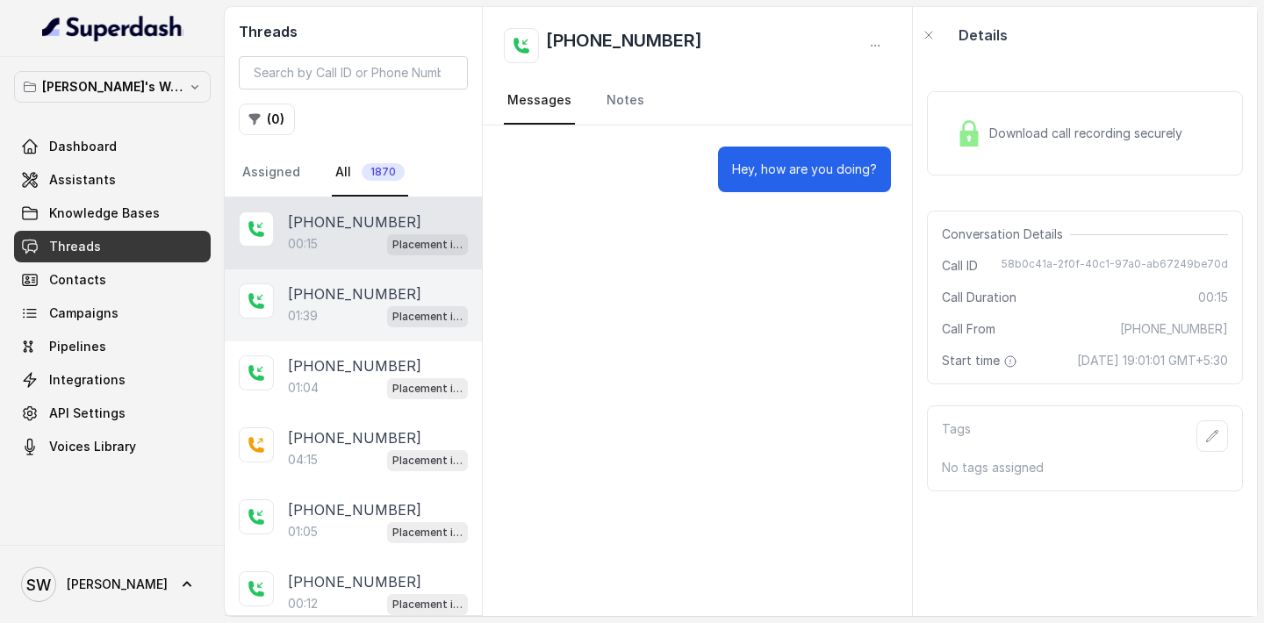
click at [290, 318] on p "01:39" at bounding box center [303, 316] width 30 height 18
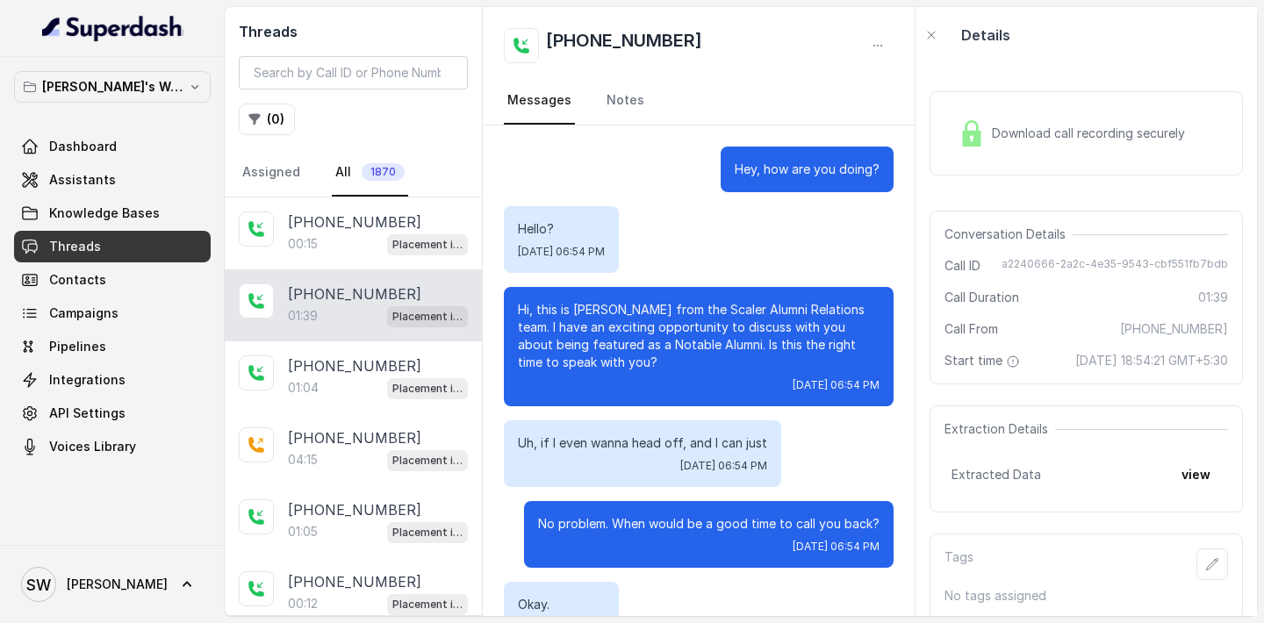
scroll to position [885, 0]
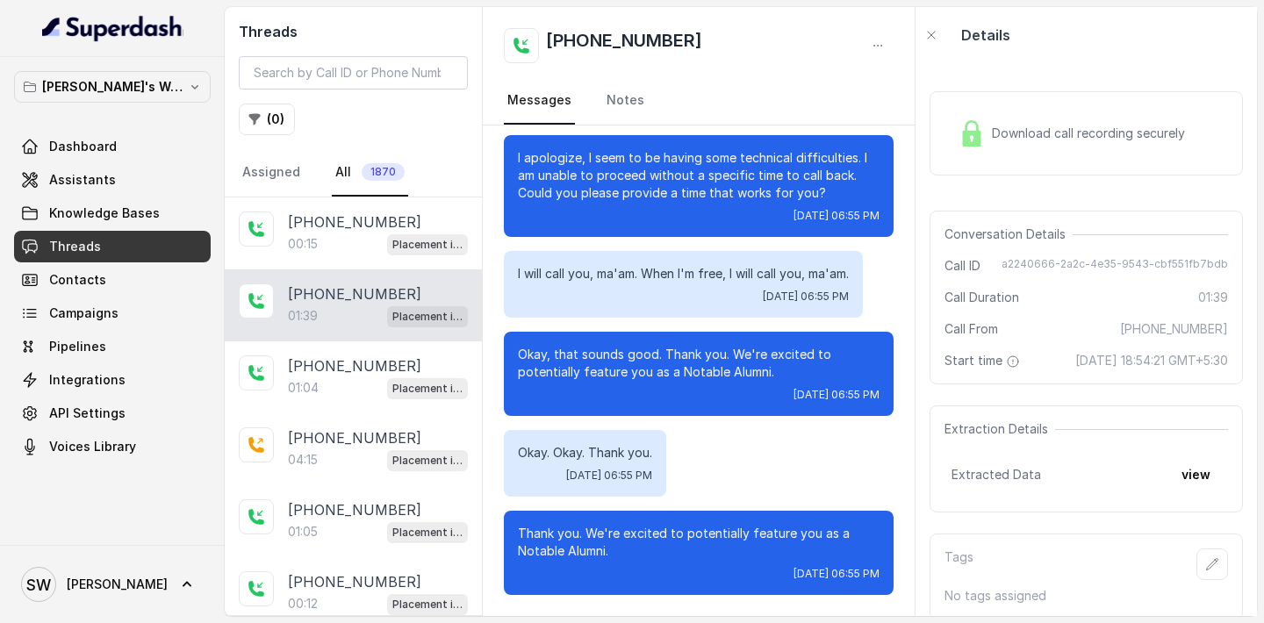
click at [619, 50] on h2 "+918754668220" at bounding box center [624, 45] width 156 height 35
copy h2 "918754668220"
click at [777, 49] on div "+918754668220" at bounding box center [699, 45] width 390 height 35
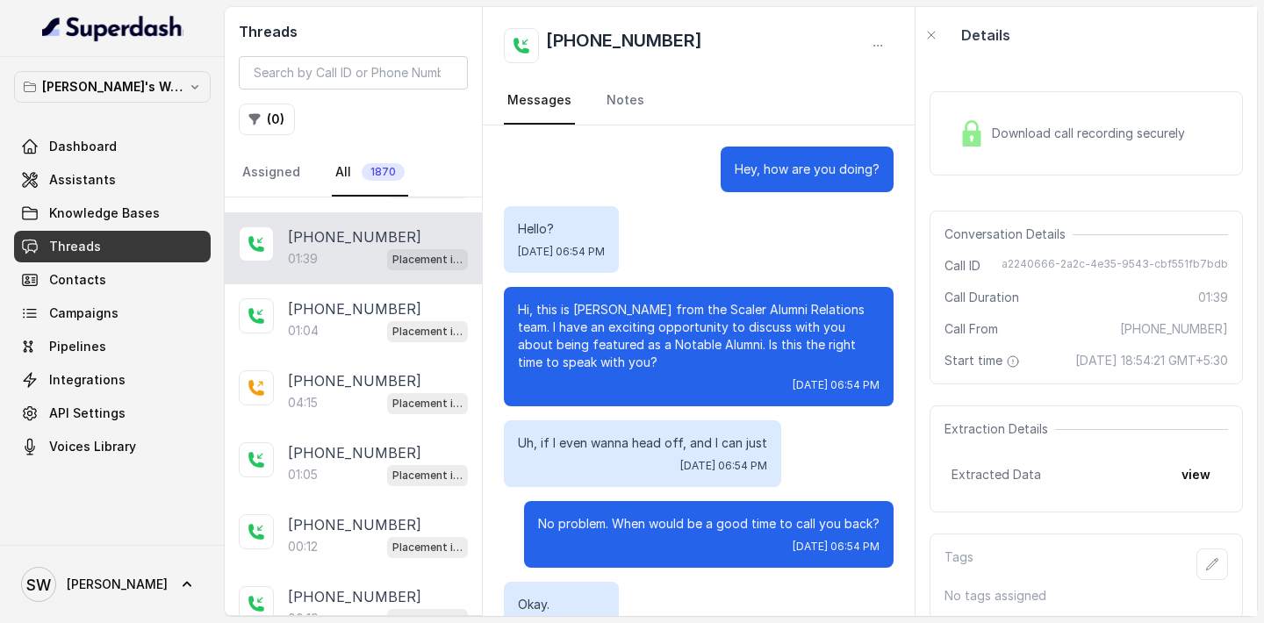
scroll to position [66, 0]
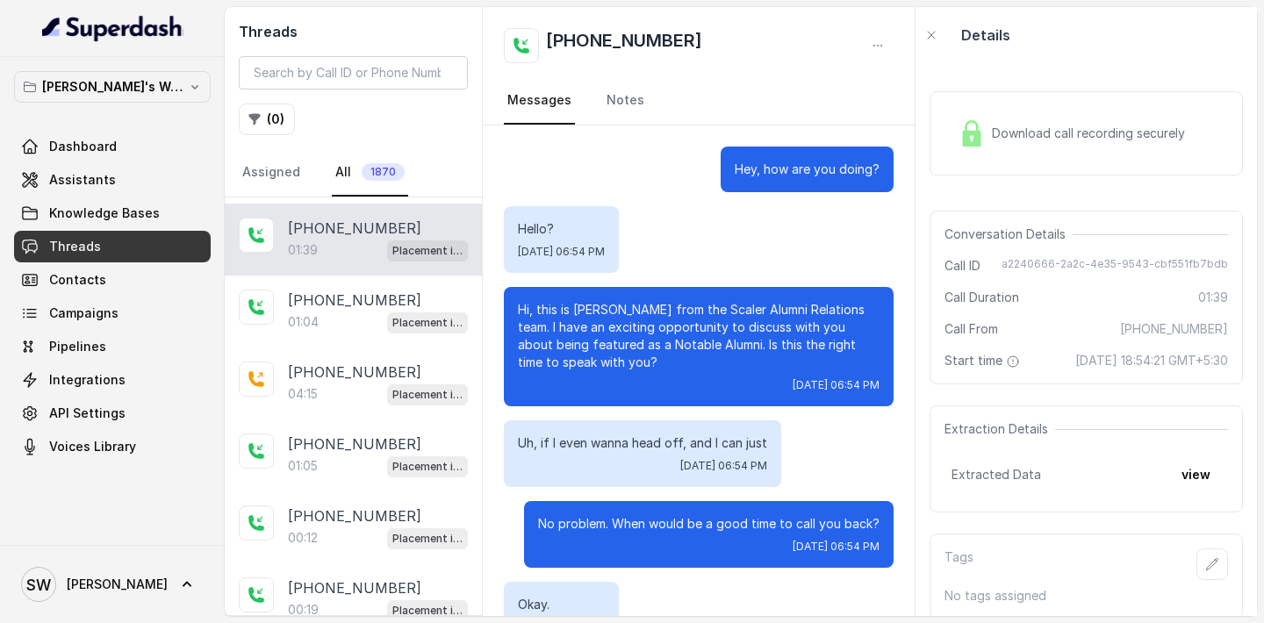
click at [359, 296] on p "+917067698902" at bounding box center [354, 300] width 133 height 21
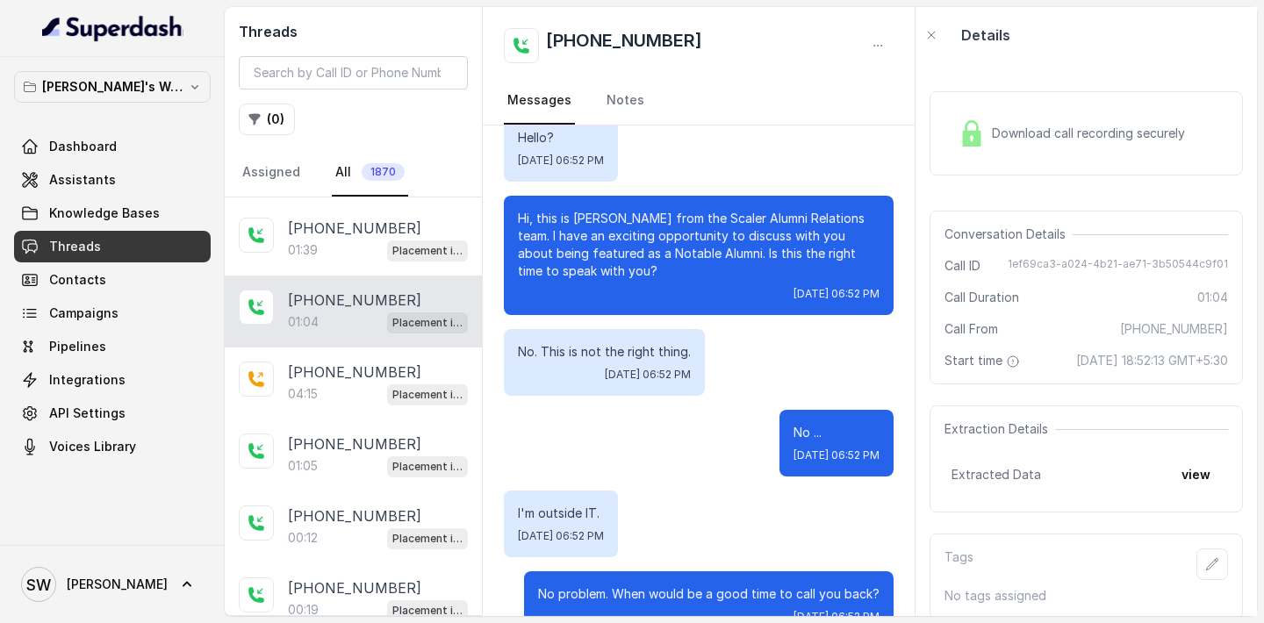
scroll to position [254, 0]
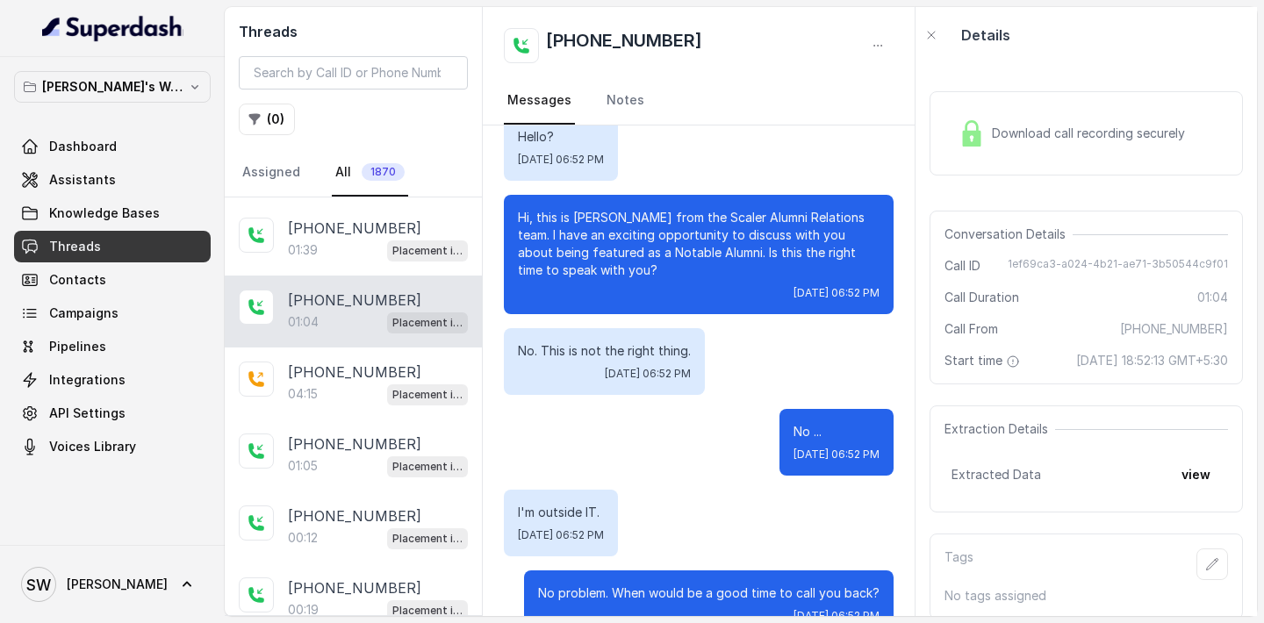
click at [1023, 126] on span "Download call recording securely" at bounding box center [1092, 134] width 200 height 18
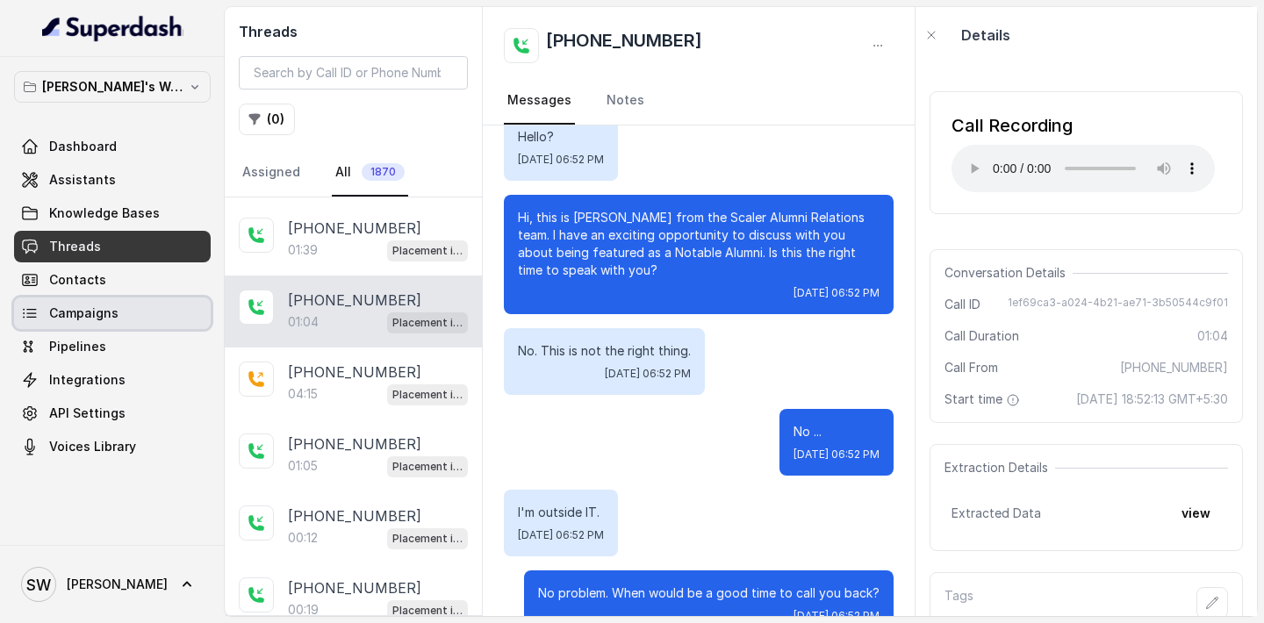
click at [111, 325] on link "Campaigns" at bounding box center [112, 313] width 197 height 32
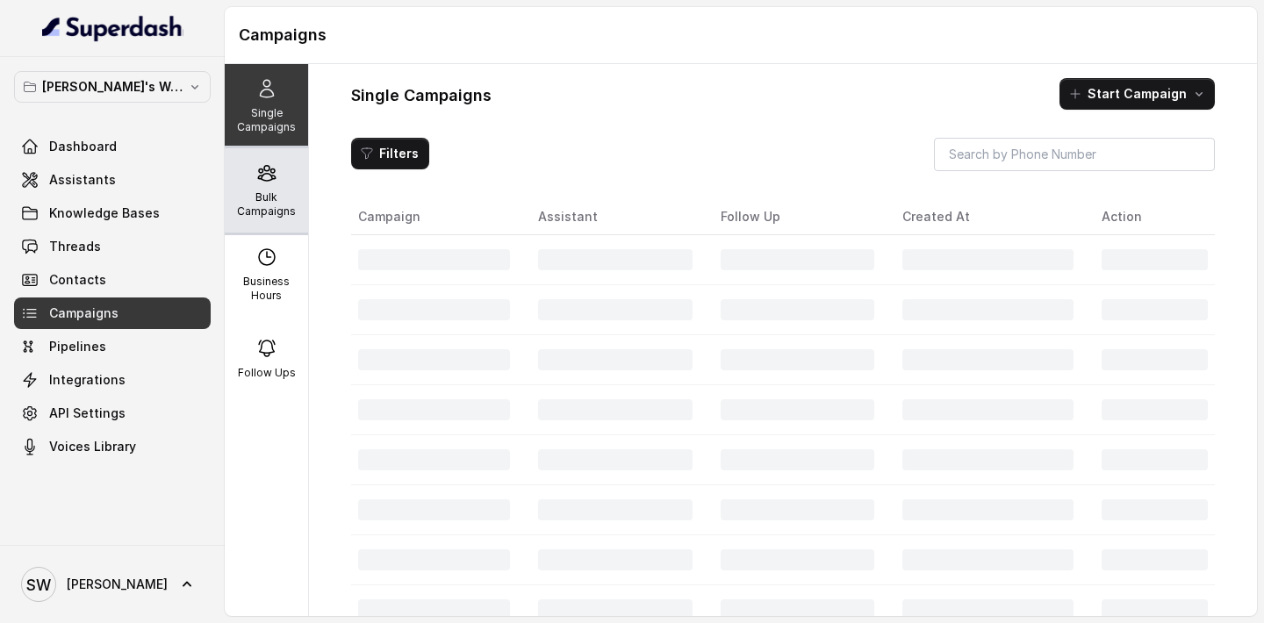
click at [276, 226] on div "Bulk Campaigns" at bounding box center [266, 190] width 83 height 84
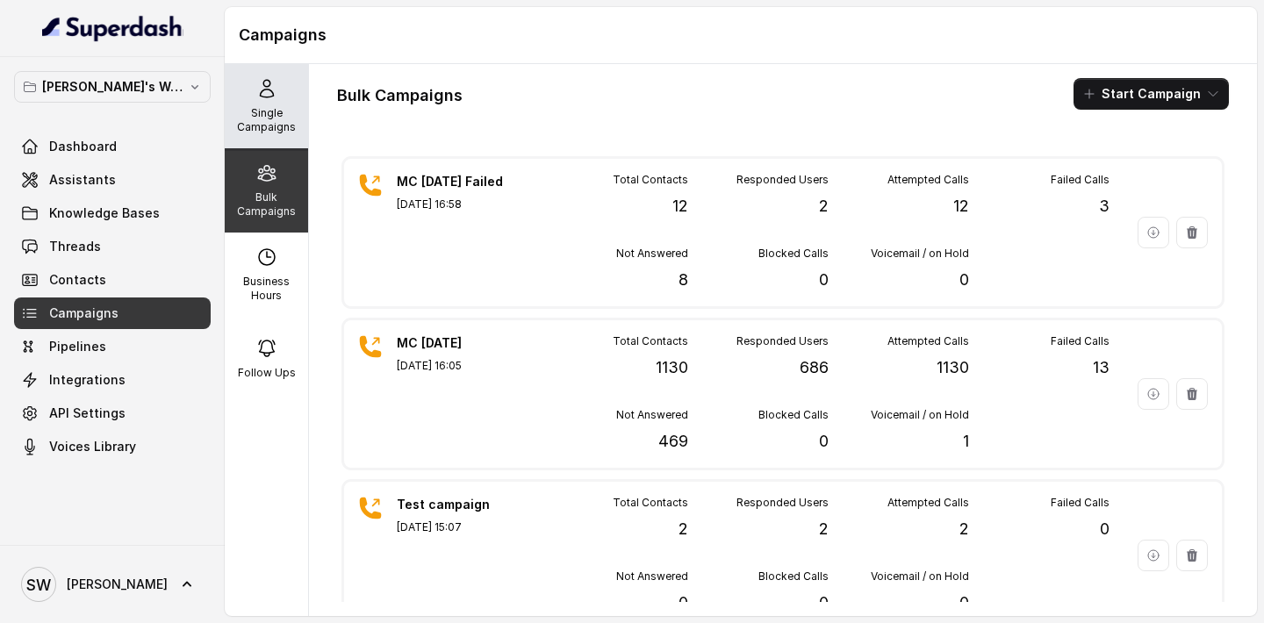
click at [290, 129] on p "Single Campaigns" at bounding box center [266, 120] width 69 height 28
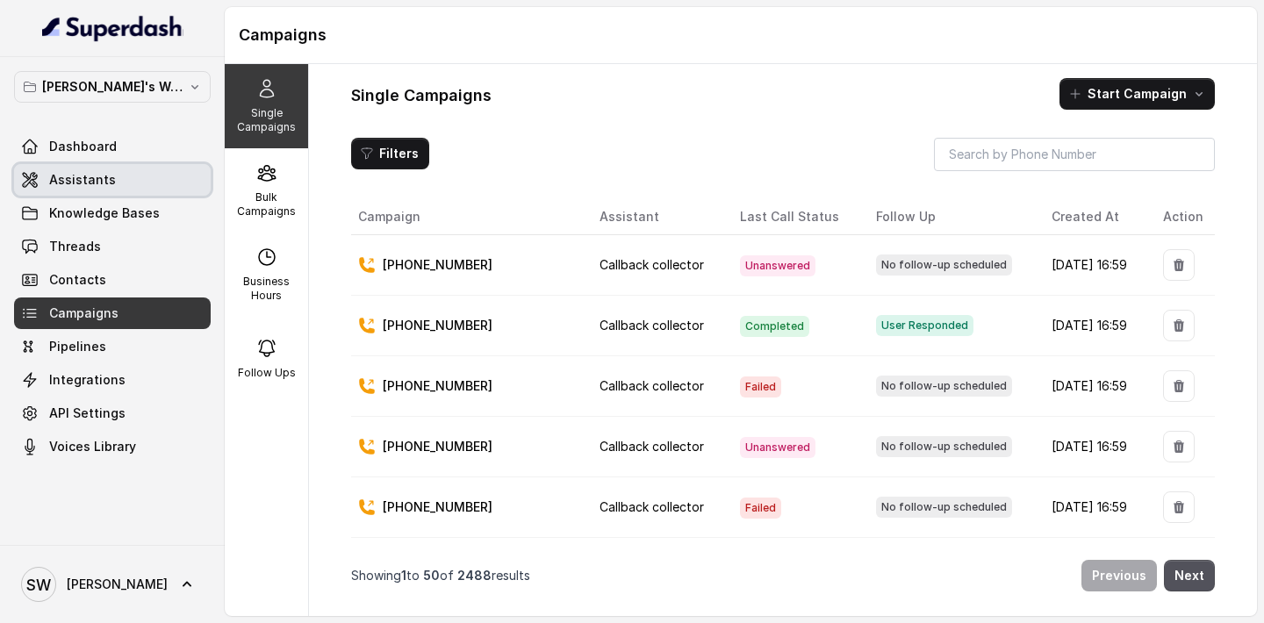
click at [140, 187] on link "Assistants" at bounding box center [112, 180] width 197 height 32
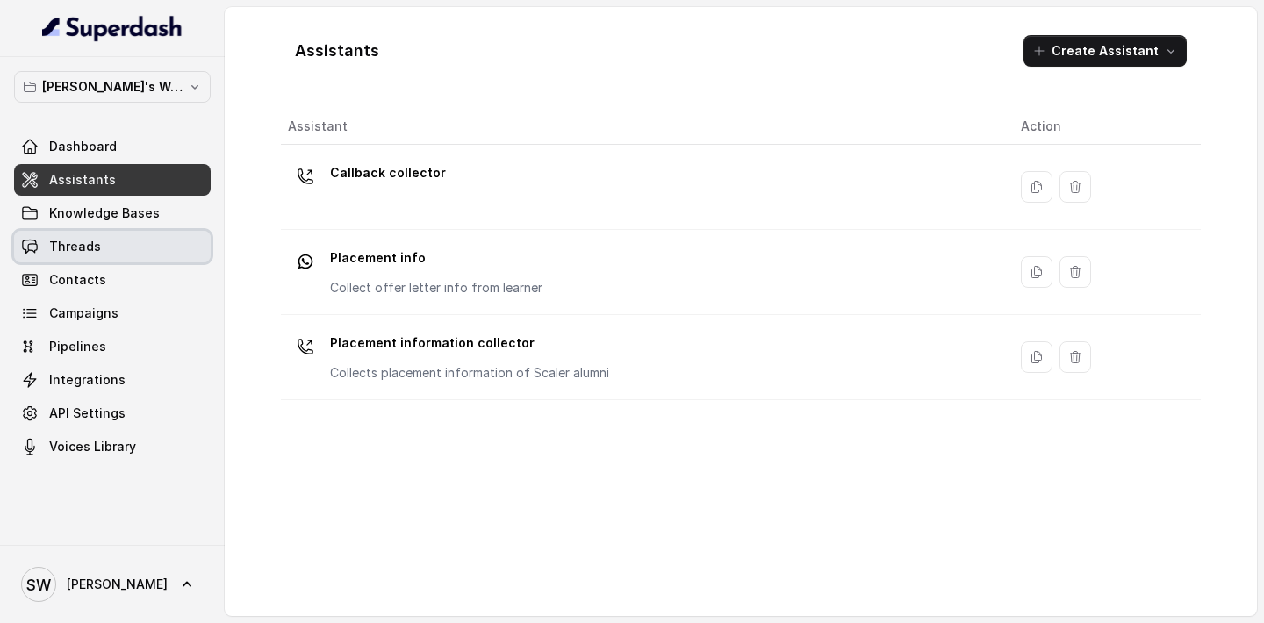
click at [111, 258] on link "Threads" at bounding box center [112, 247] width 197 height 32
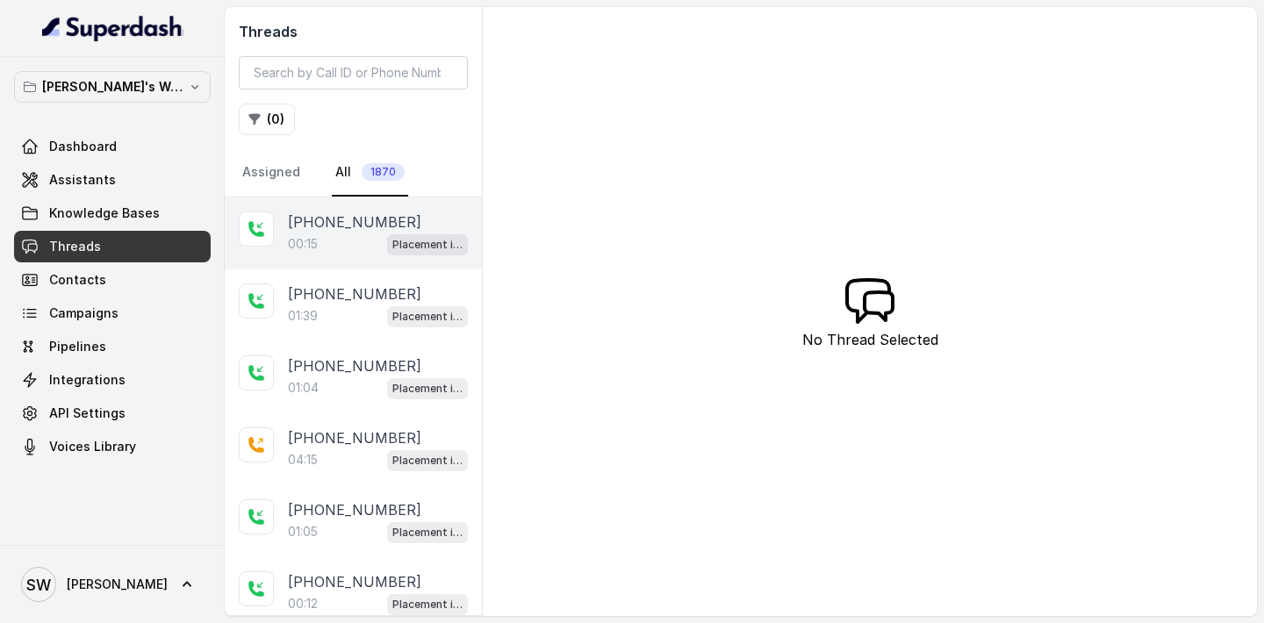
click at [352, 250] on div "00:15 Placement information collector" at bounding box center [378, 244] width 180 height 23
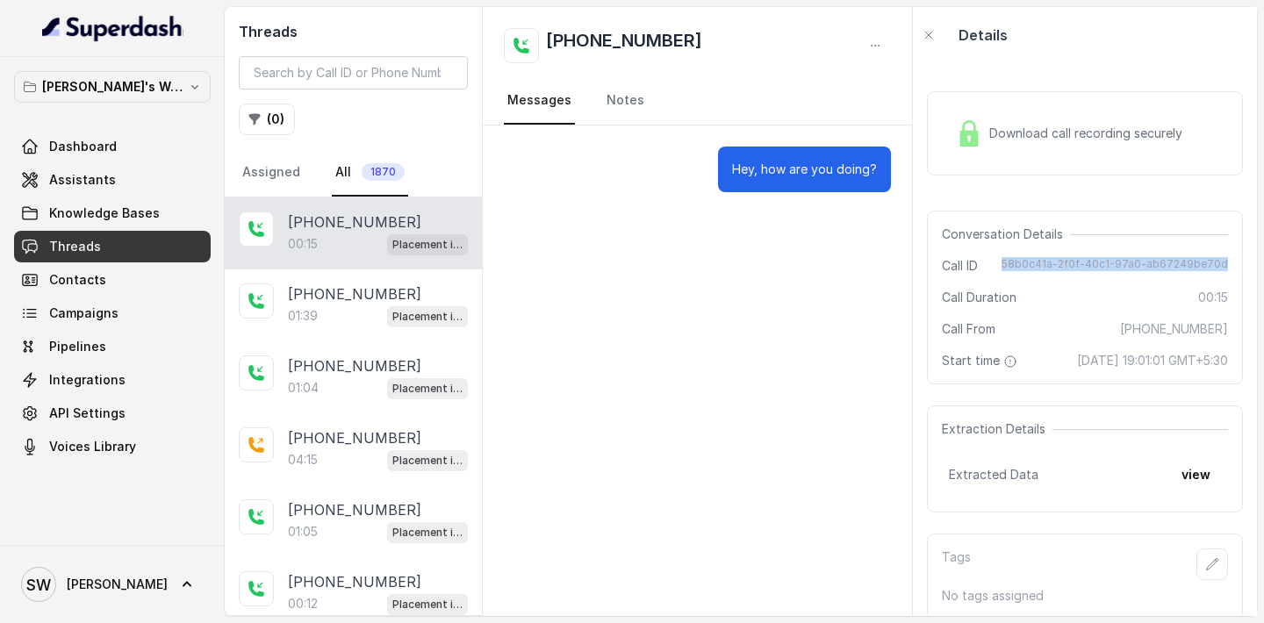
drag, startPoint x: 1017, startPoint y: 264, endPoint x: 1227, endPoint y: 263, distance: 209.7
click at [1227, 263] on span "58b0c41a-2f0f-40c1-97a0-ab67249be70d" at bounding box center [1114, 266] width 226 height 18
copy span "58b0c41a-2f0f-40c1-97a0-ab67249be70d"
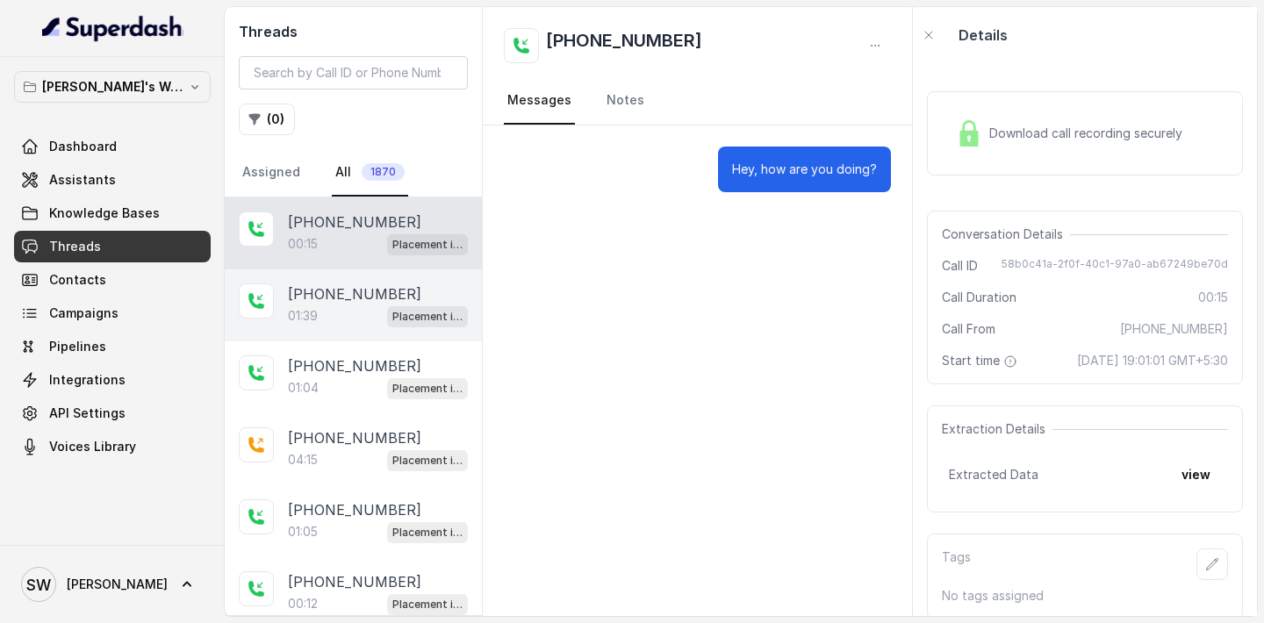
click at [326, 283] on p "+918754668220" at bounding box center [354, 293] width 133 height 21
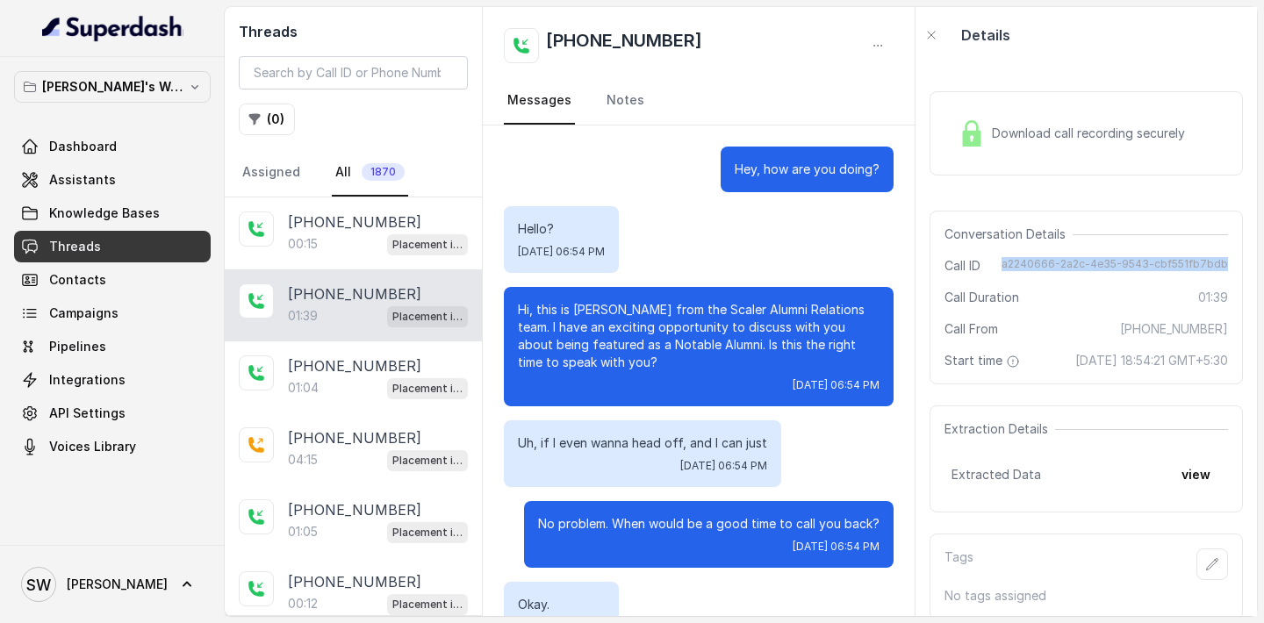
drag, startPoint x: 1013, startPoint y: 263, endPoint x: 1229, endPoint y: 258, distance: 215.9
click at [1229, 258] on div "Conversation Details Call ID a2240666-2a2c-4e35-9543-cbf551fb7bdb Call Duration…" at bounding box center [1085, 298] width 313 height 174
copy span "a2240666-2a2c-4e35-9543-cbf551fb7bdb"
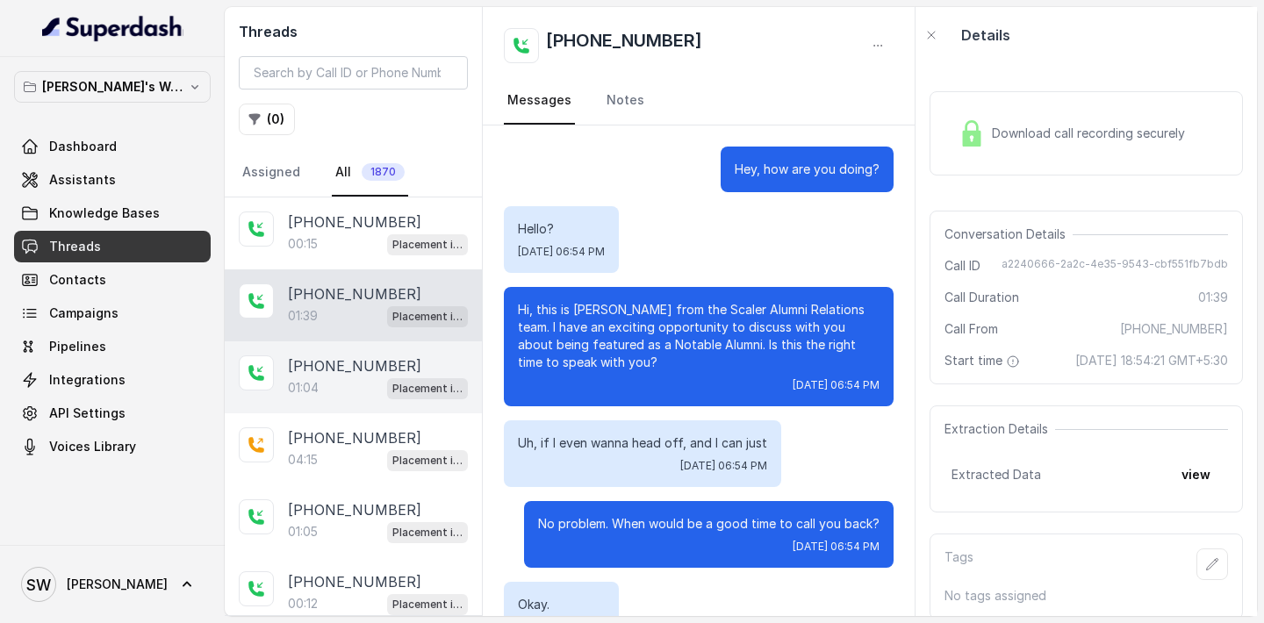
click at [319, 350] on div "+917067698902 01:04 Placement information collector" at bounding box center [353, 377] width 257 height 72
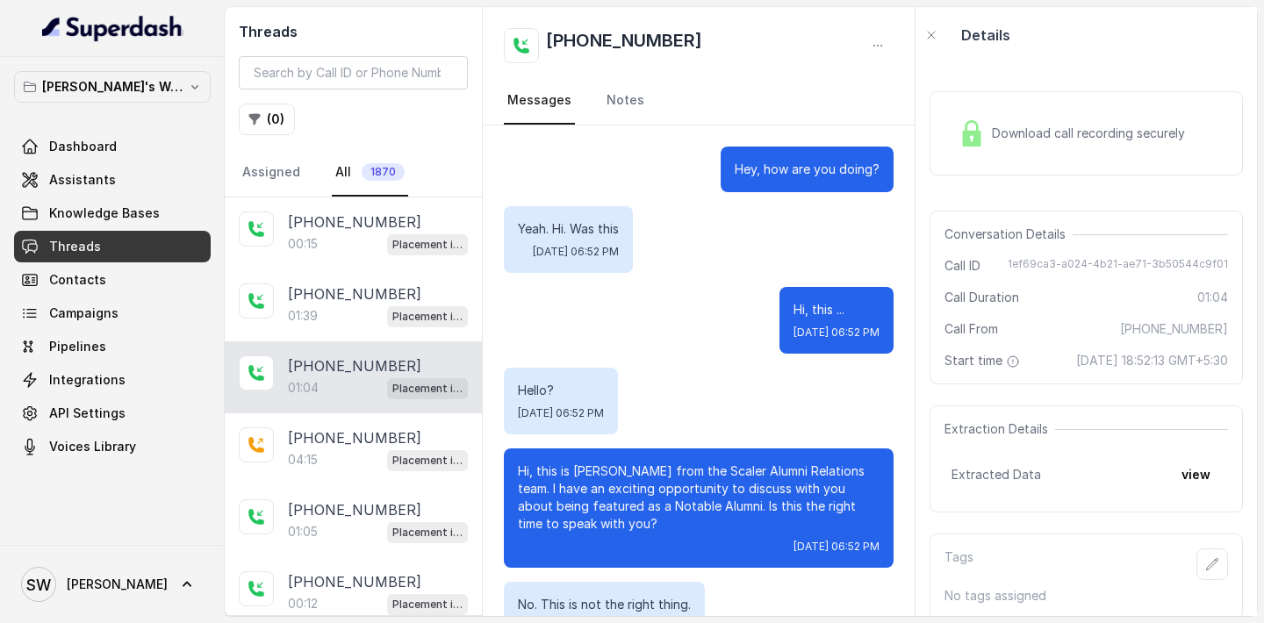
scroll to position [994, 0]
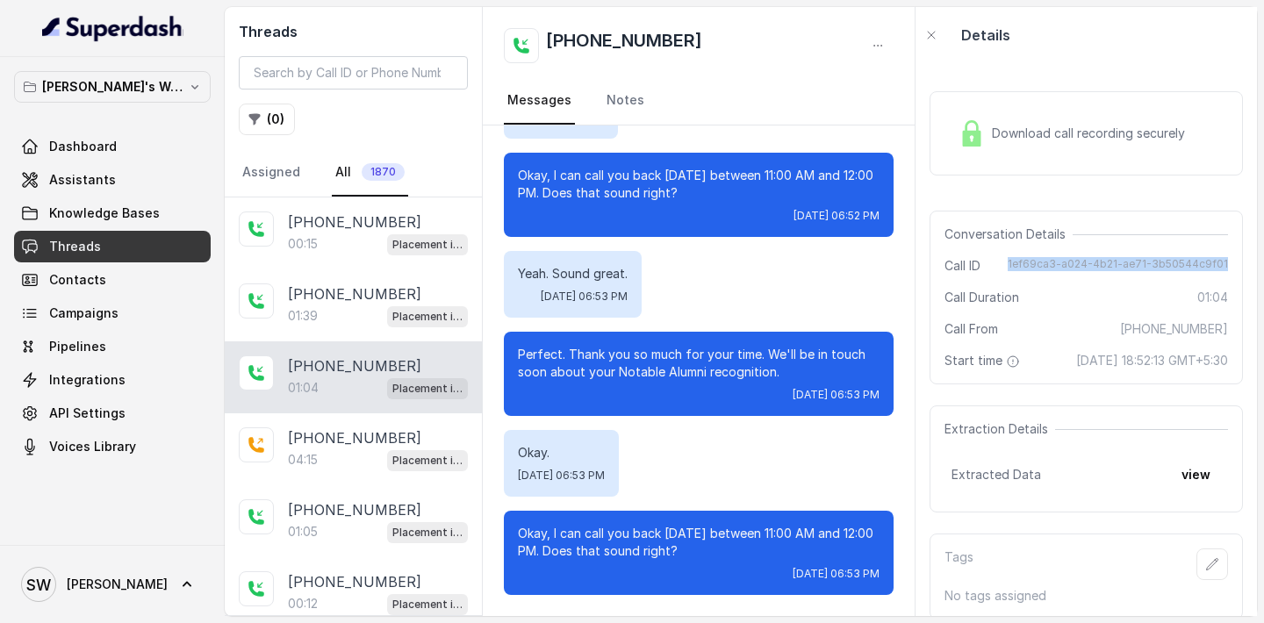
drag, startPoint x: 1017, startPoint y: 266, endPoint x: 1228, endPoint y: 262, distance: 210.6
click at [1228, 262] on div "Conversation Details Call ID 1ef69ca3-a024-4b21-ae71-3b50544c9f01 Call Duration…" at bounding box center [1085, 298] width 313 height 174
copy span "1ef69ca3-a024-4b21-ae71-3b50544c9f01"
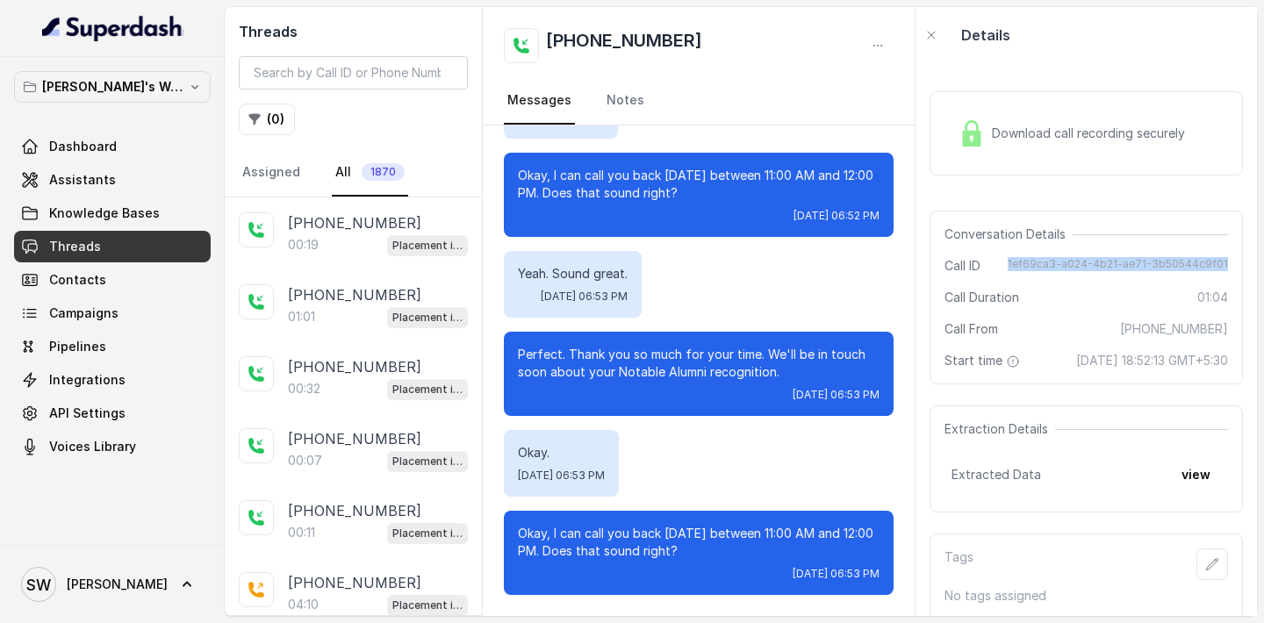
scroll to position [0, 0]
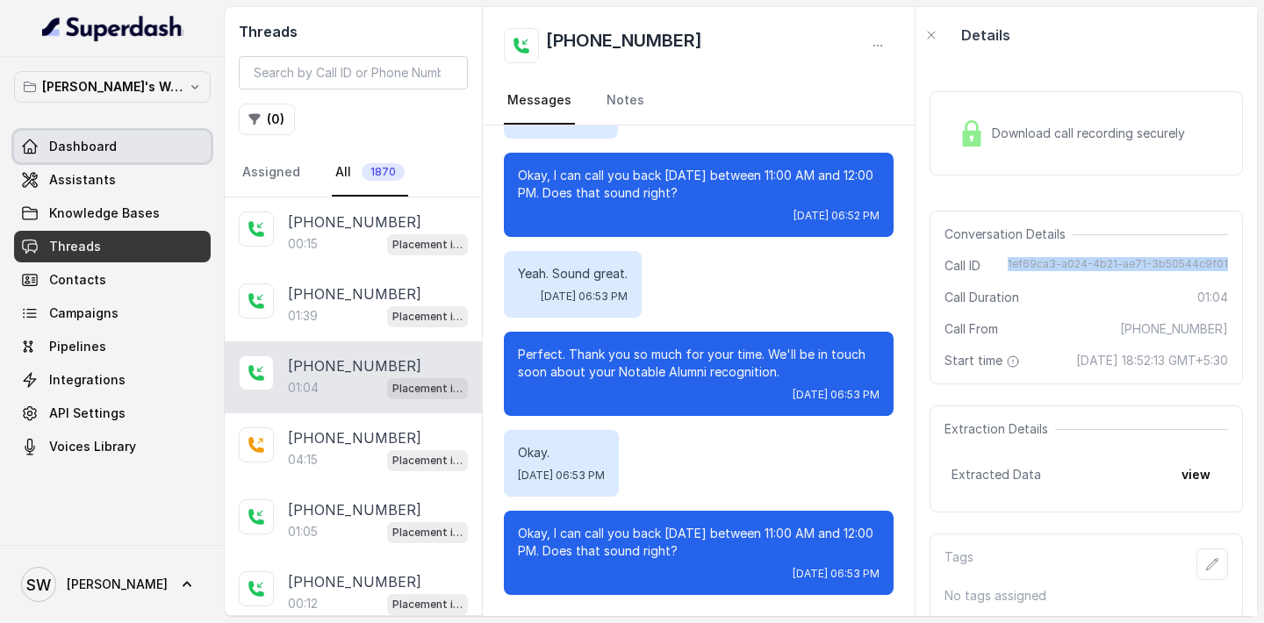
click at [141, 159] on link "Dashboard" at bounding box center [112, 147] width 197 height 32
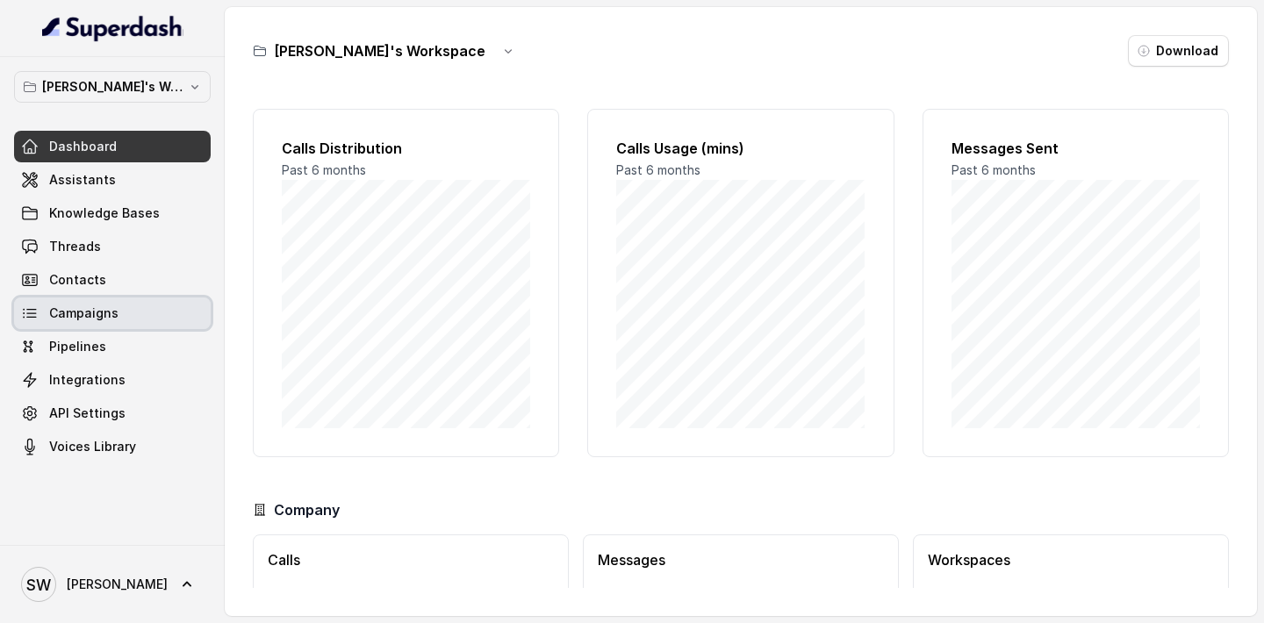
click at [123, 322] on link "Campaigns" at bounding box center [112, 313] width 197 height 32
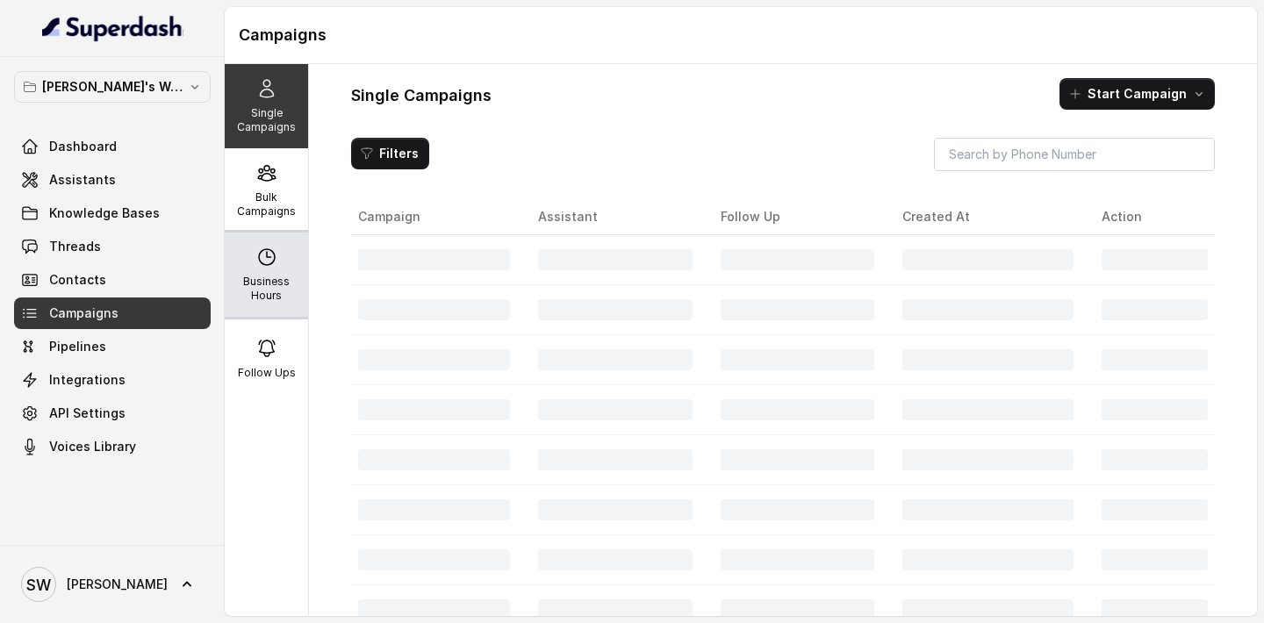
click at [273, 276] on p "Business Hours" at bounding box center [266, 289] width 69 height 28
select select "Asia/Kolkata"
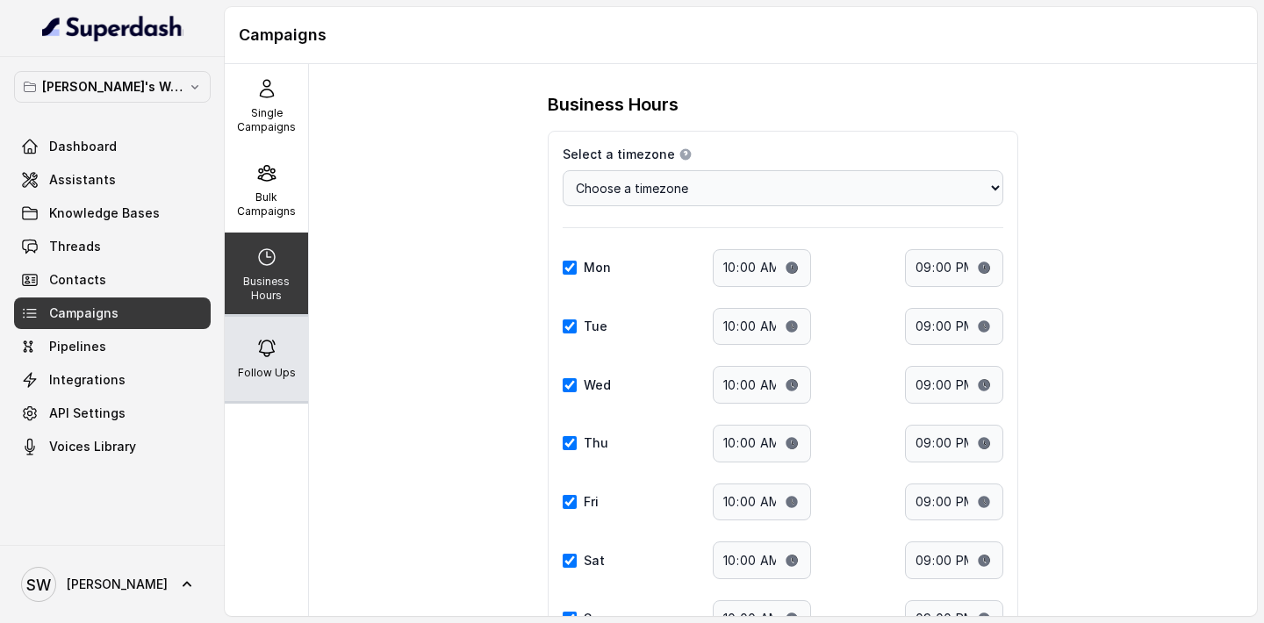
click at [279, 353] on div "Follow Ups" at bounding box center [266, 359] width 83 height 84
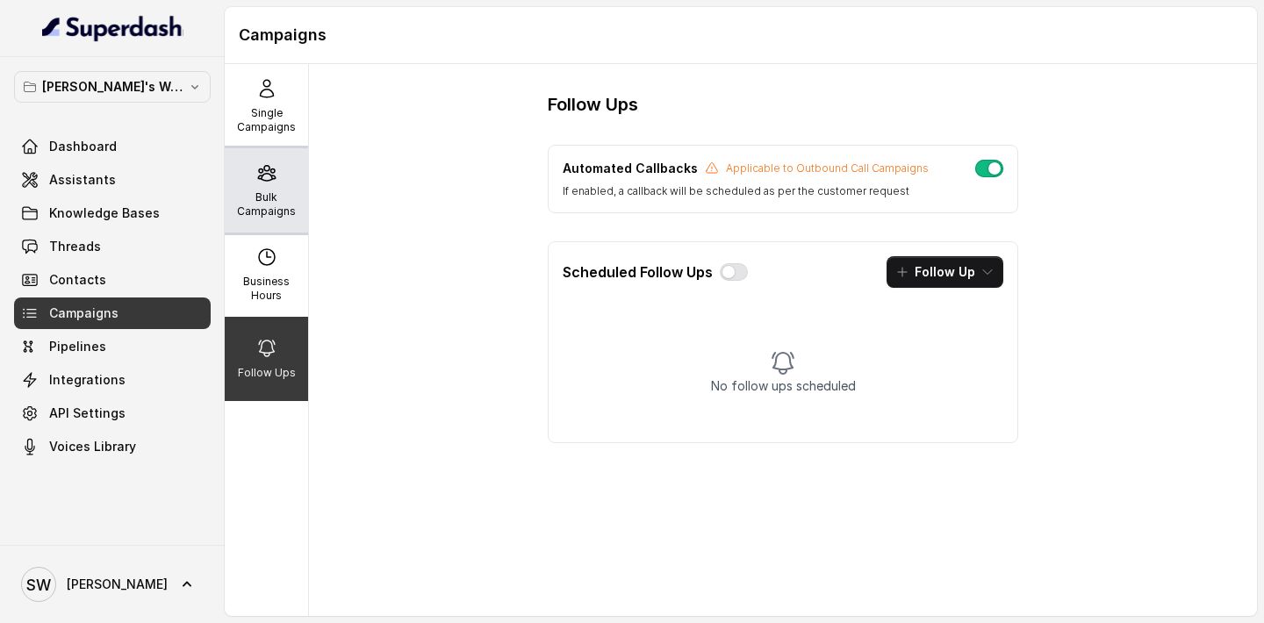
click at [247, 179] on div "Bulk Campaigns" at bounding box center [266, 190] width 83 height 84
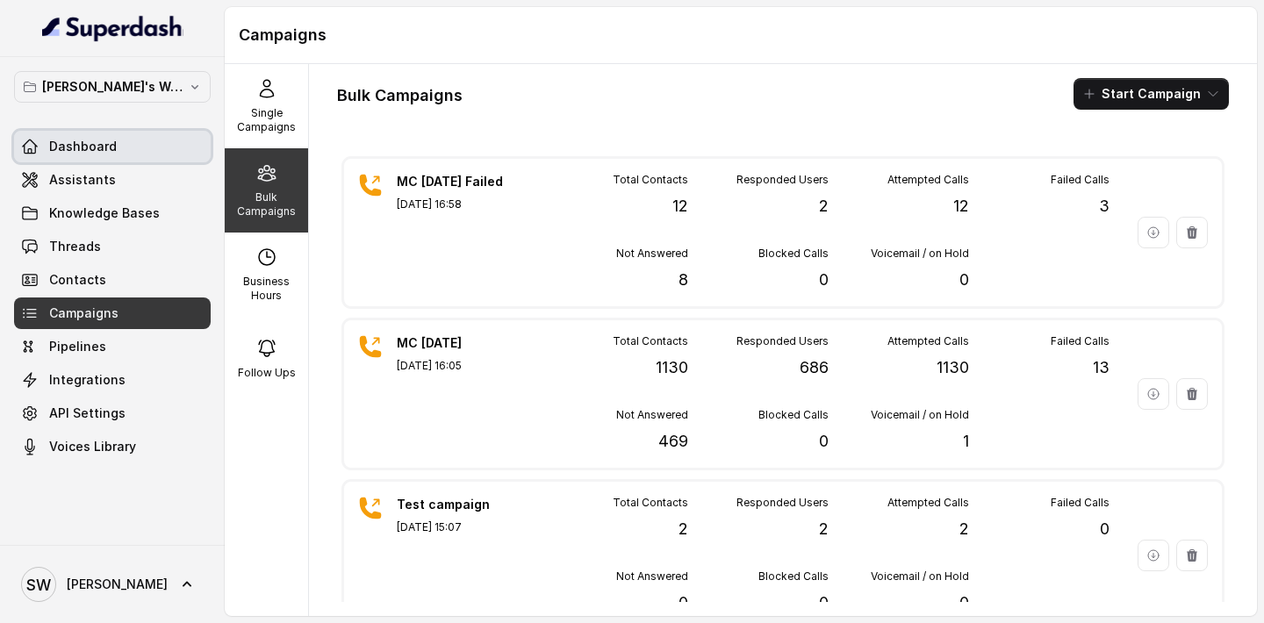
click at [99, 143] on span "Dashboard" at bounding box center [83, 147] width 68 height 18
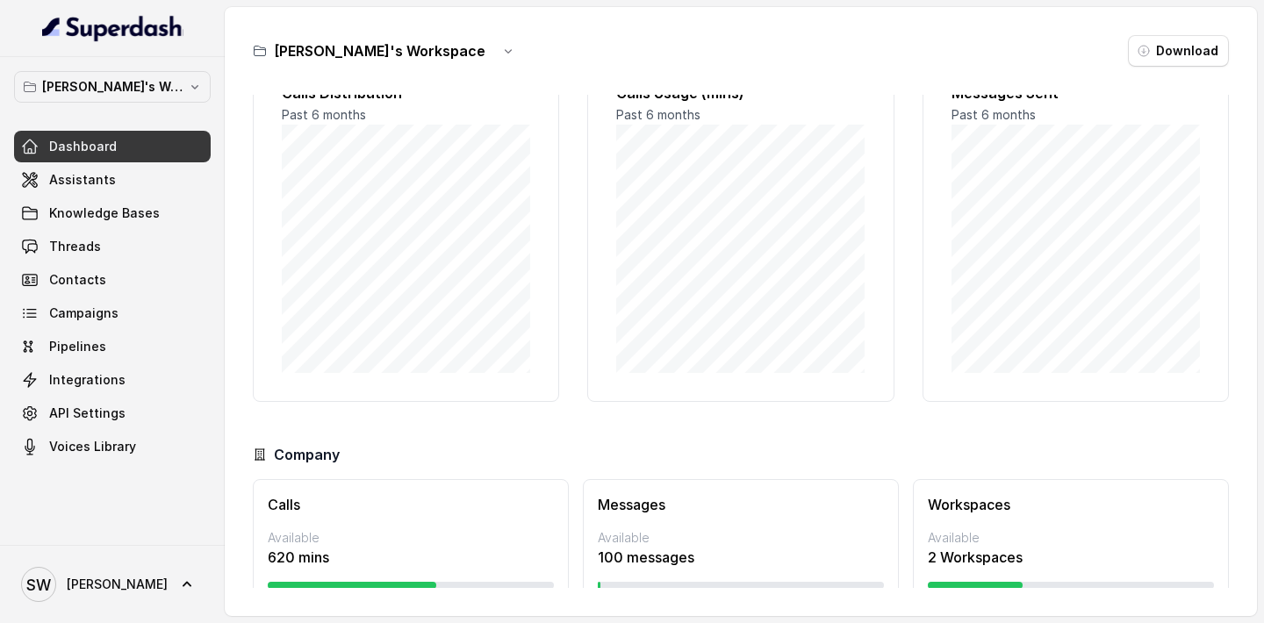
scroll to position [115, 0]
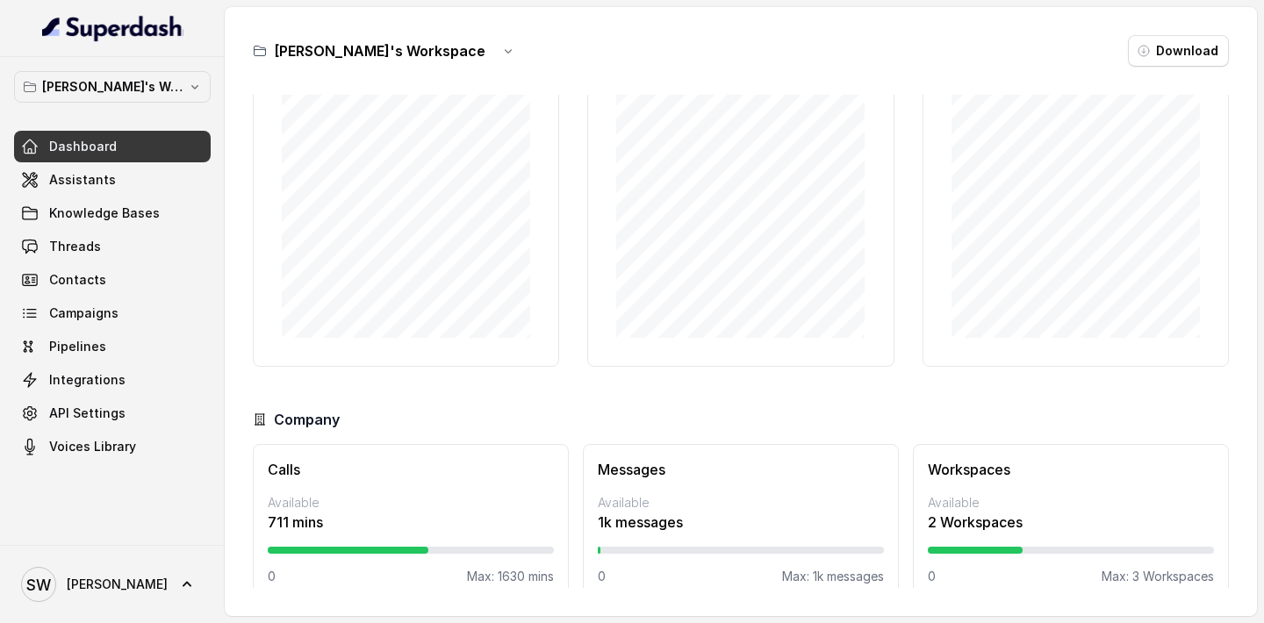
scroll to position [115, 0]
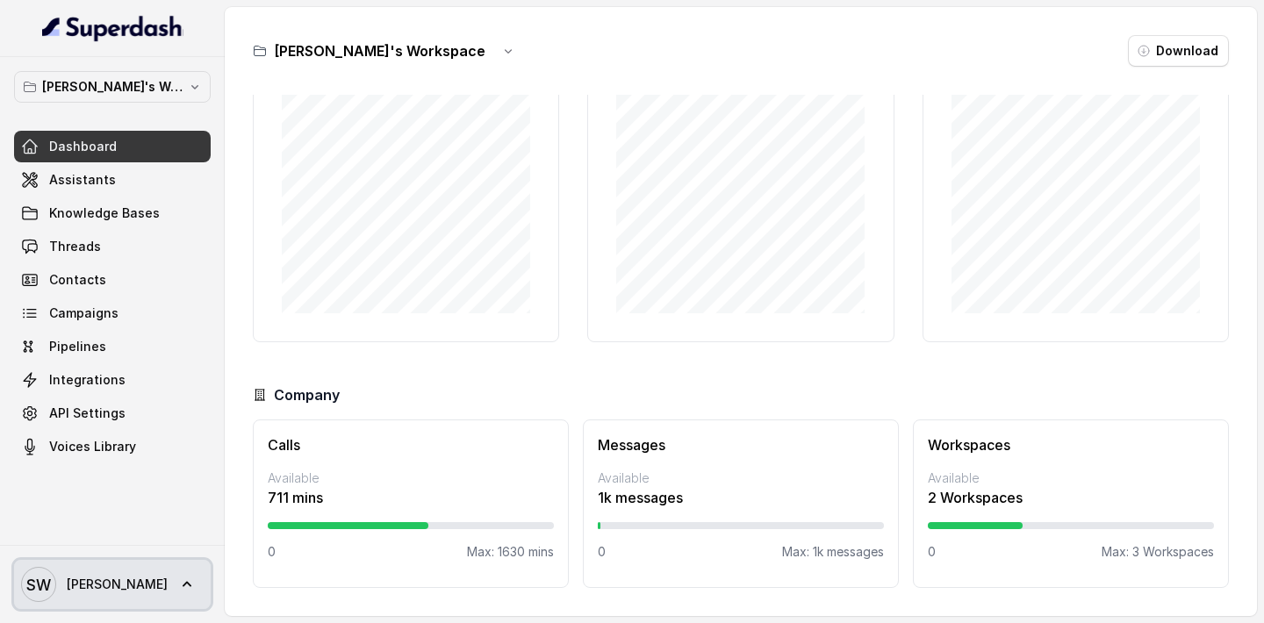
click at [178, 581] on icon at bounding box center [187, 585] width 18 height 18
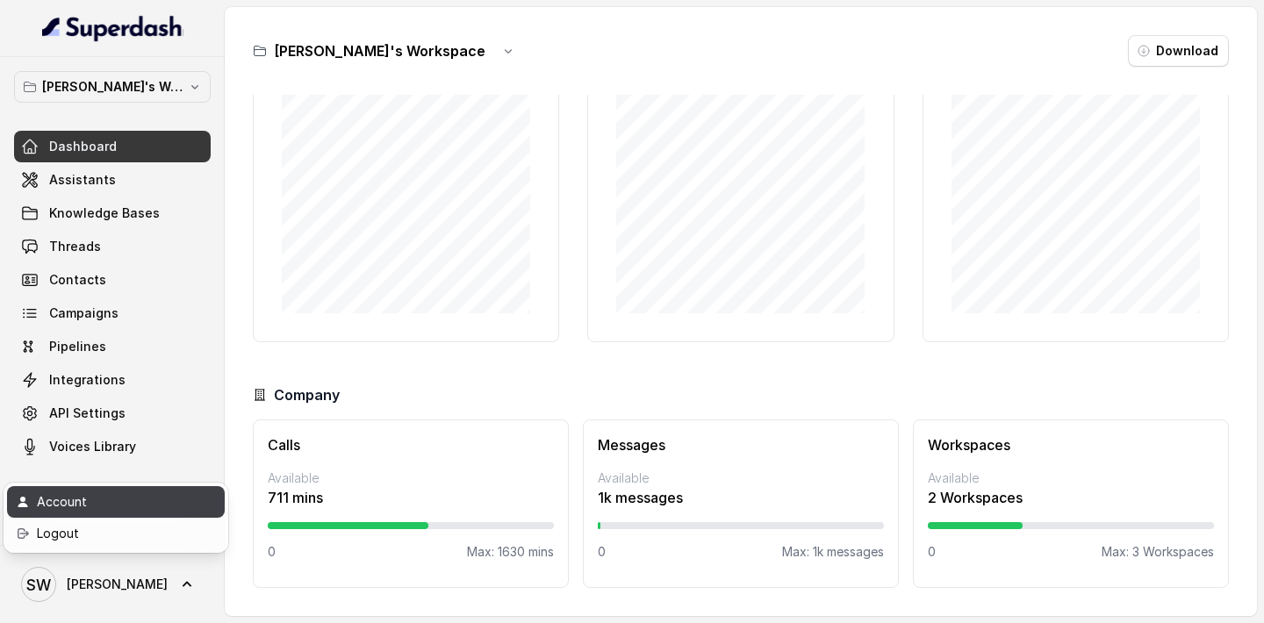
click at [118, 504] on div "Account" at bounding box center [111, 501] width 149 height 21
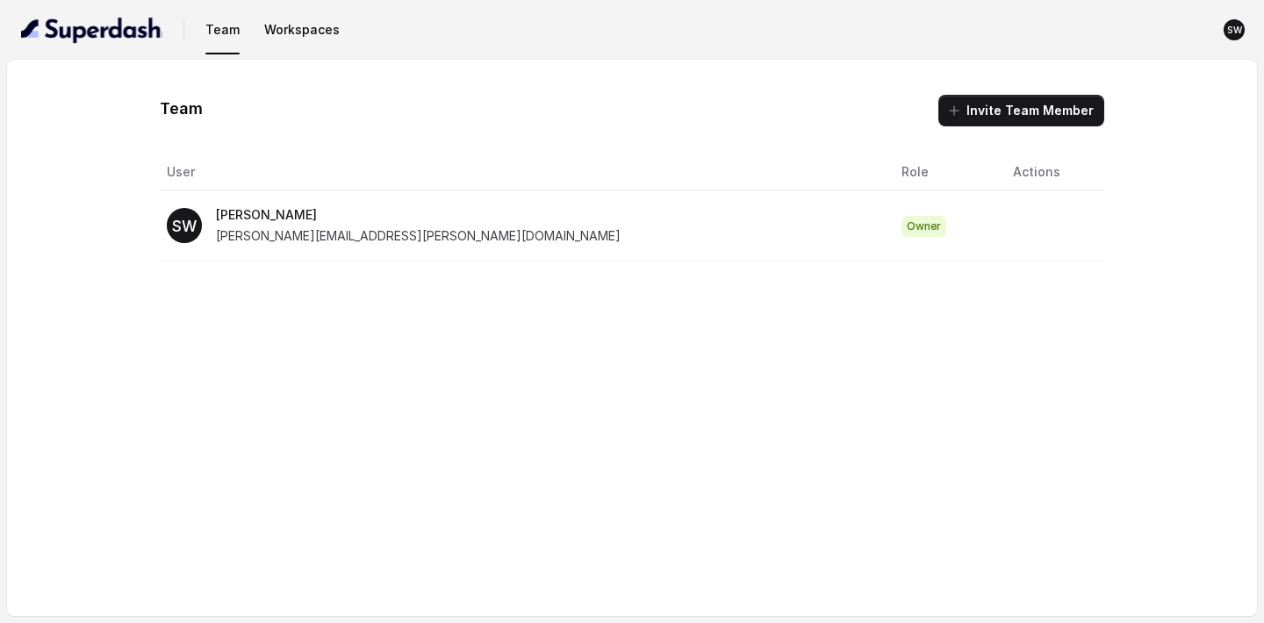
click at [325, 236] on span "[PERSON_NAME][EMAIL_ADDRESS][PERSON_NAME][DOMAIN_NAME]" at bounding box center [418, 235] width 405 height 15
click at [353, 211] on p "[PERSON_NAME]" at bounding box center [418, 214] width 405 height 21
click at [759, 268] on div "Team Invite Team Member User Role Actions SW [PERSON_NAME] [PERSON_NAME][EMAIL_…" at bounding box center [632, 338] width 1250 height 556
click at [887, 247] on td "Owner" at bounding box center [942, 225] width 111 height 71
click at [74, 25] on img "button" at bounding box center [91, 30] width 141 height 28
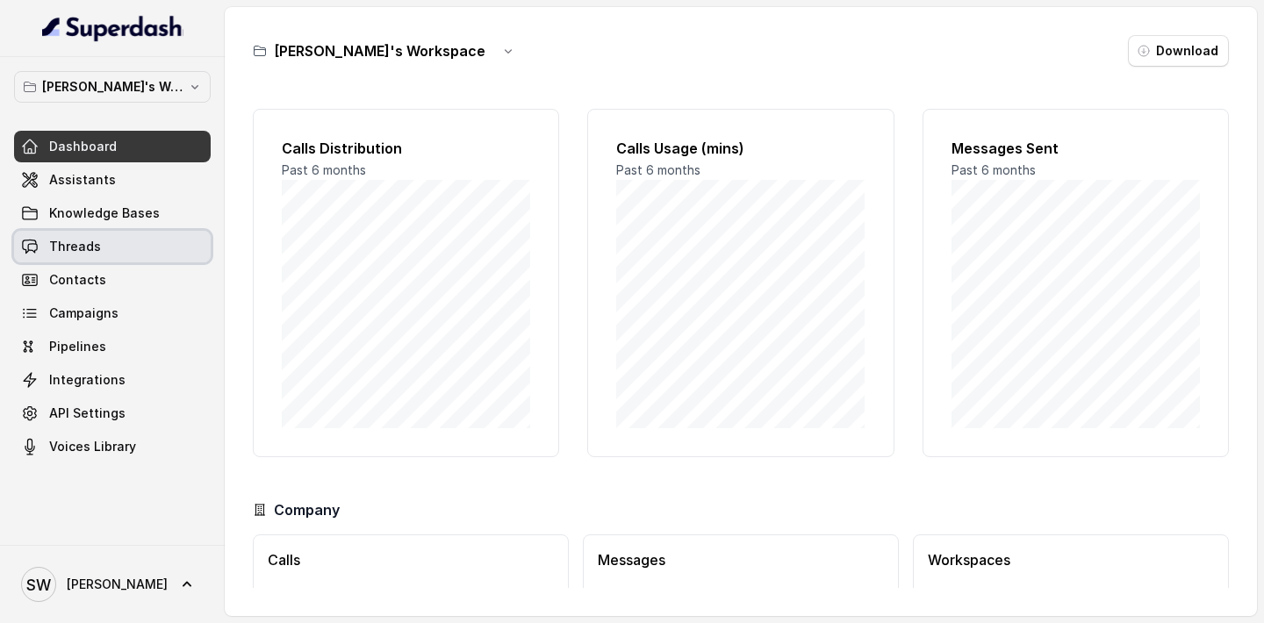
click at [97, 250] on link "Threads" at bounding box center [112, 247] width 197 height 32
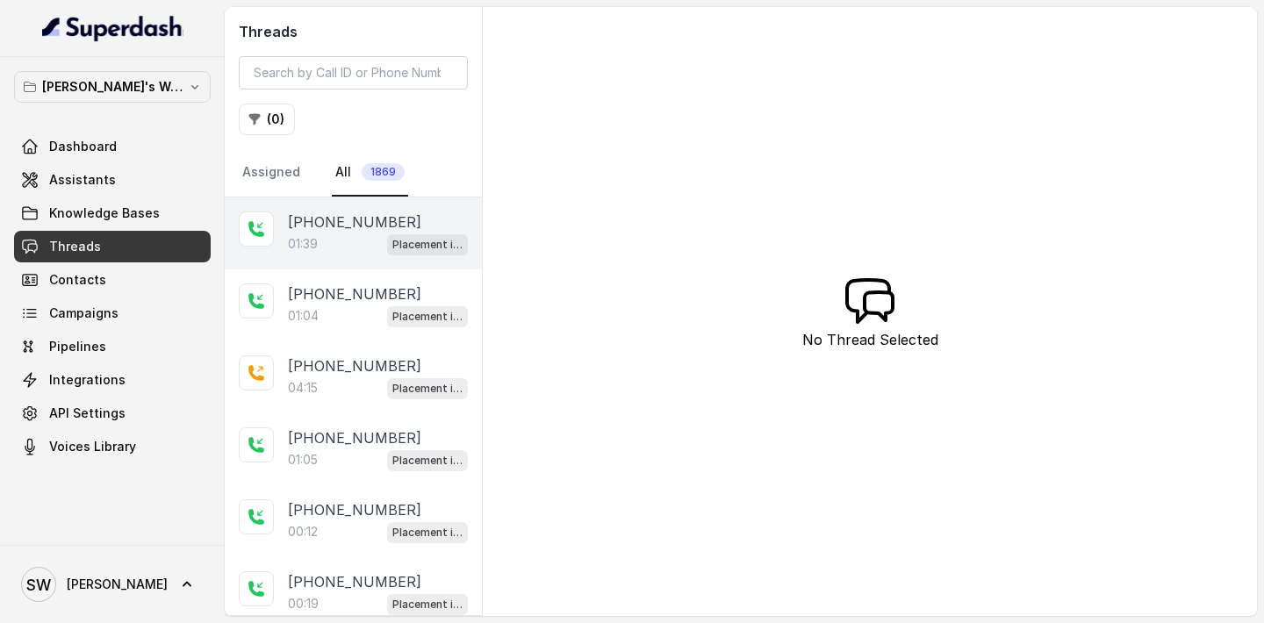
click at [335, 241] on div "01:39 Placement information collector" at bounding box center [378, 244] width 180 height 23
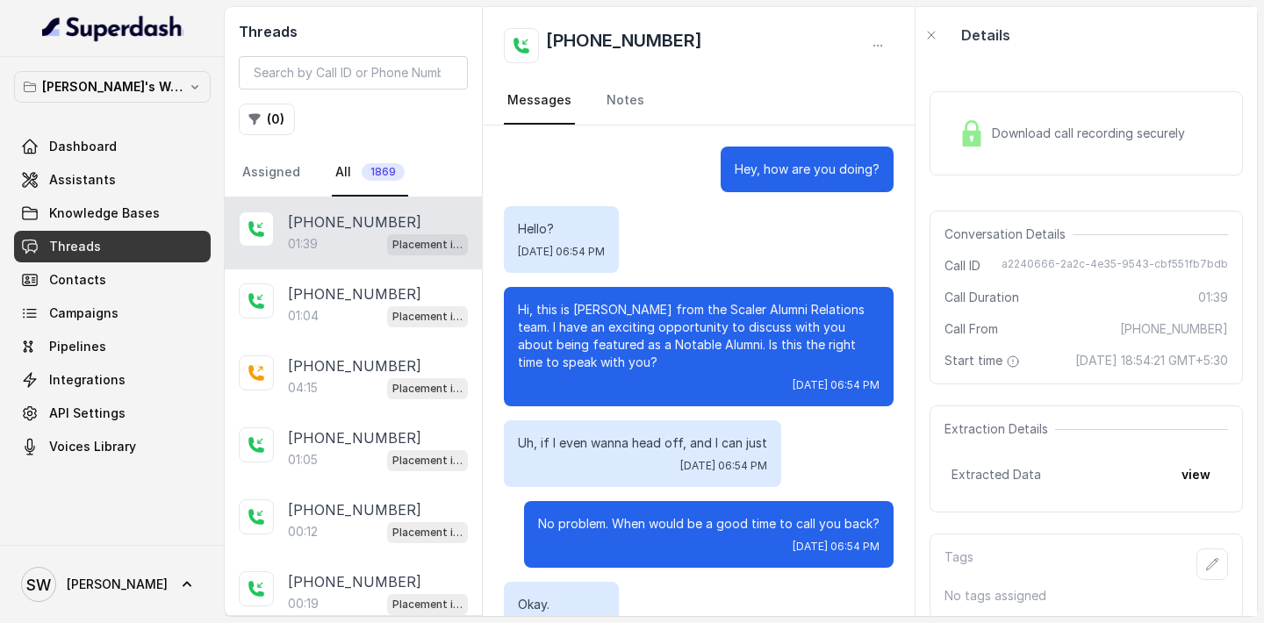
click at [1067, 154] on div "Download call recording securely" at bounding box center [1085, 133] width 313 height 84
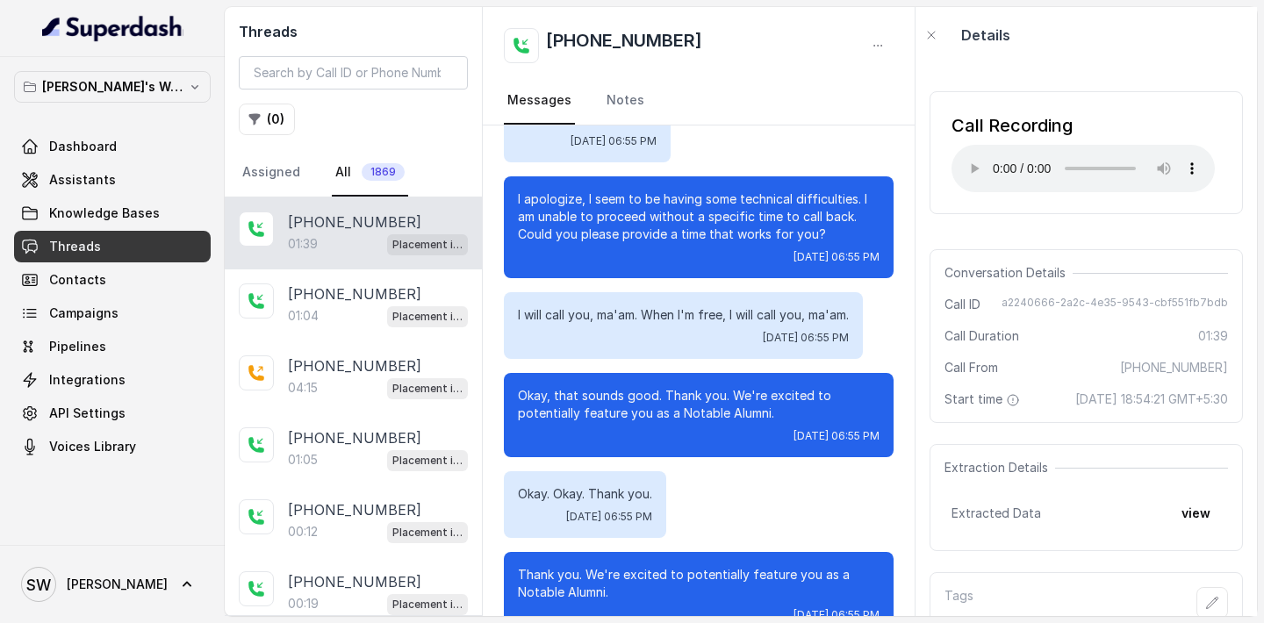
scroll to position [885, 0]
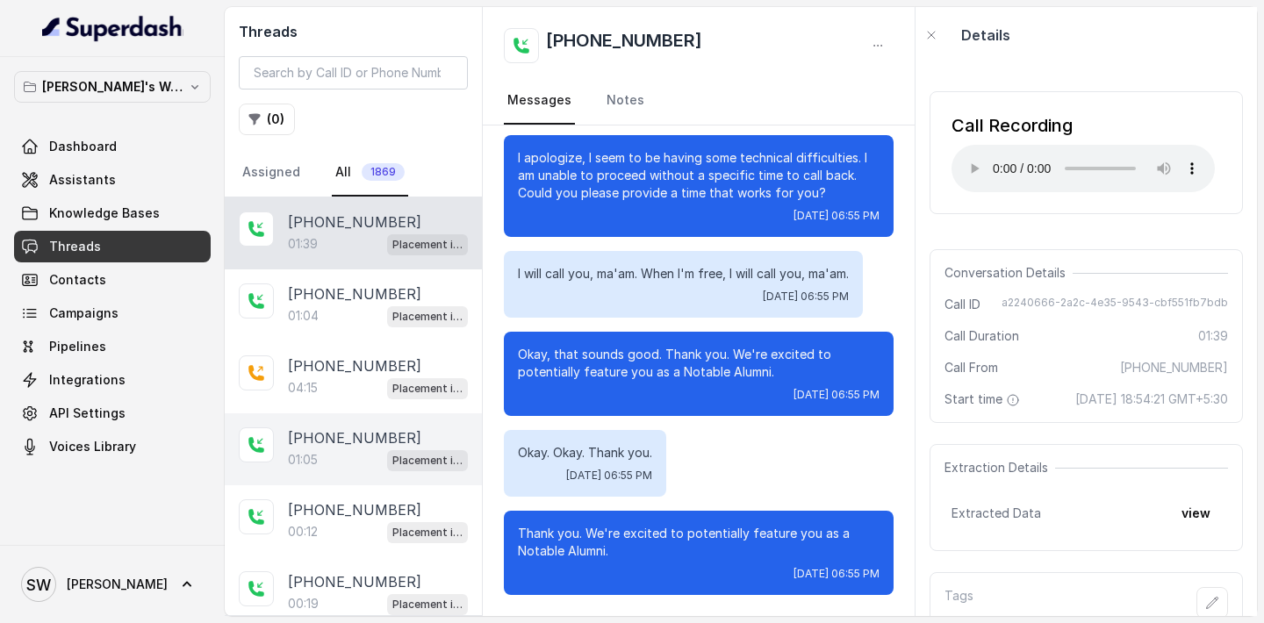
click at [341, 467] on div "01:05 Placement information collector" at bounding box center [378, 459] width 180 height 23
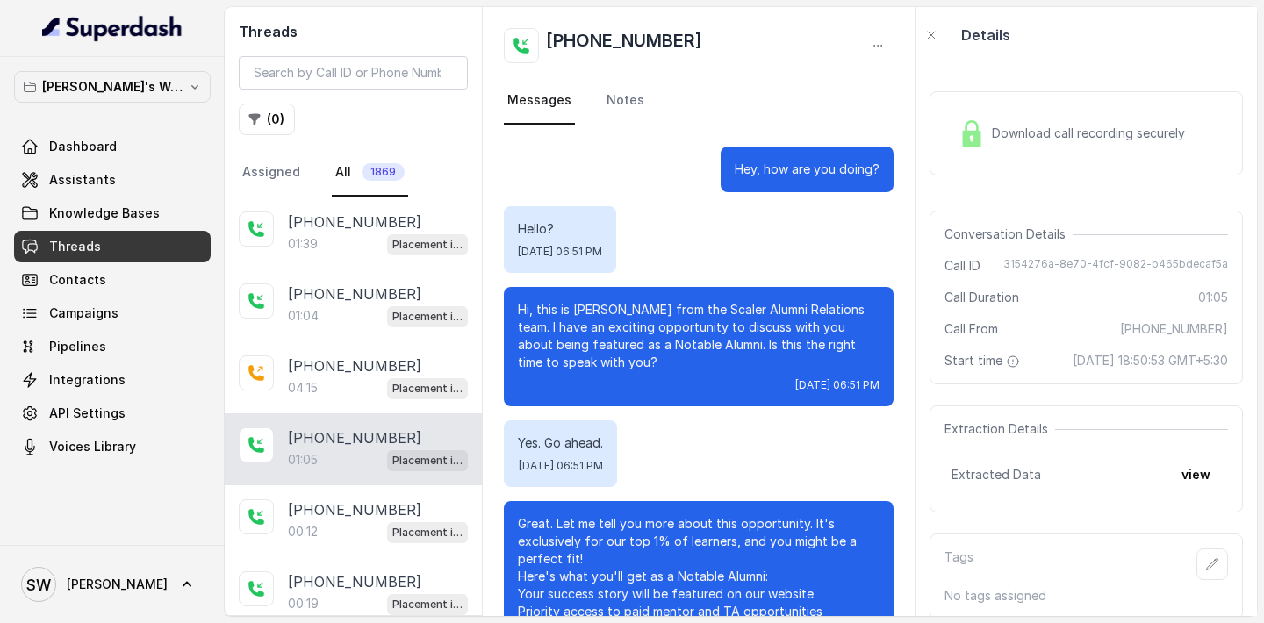
scroll to position [131, 0]
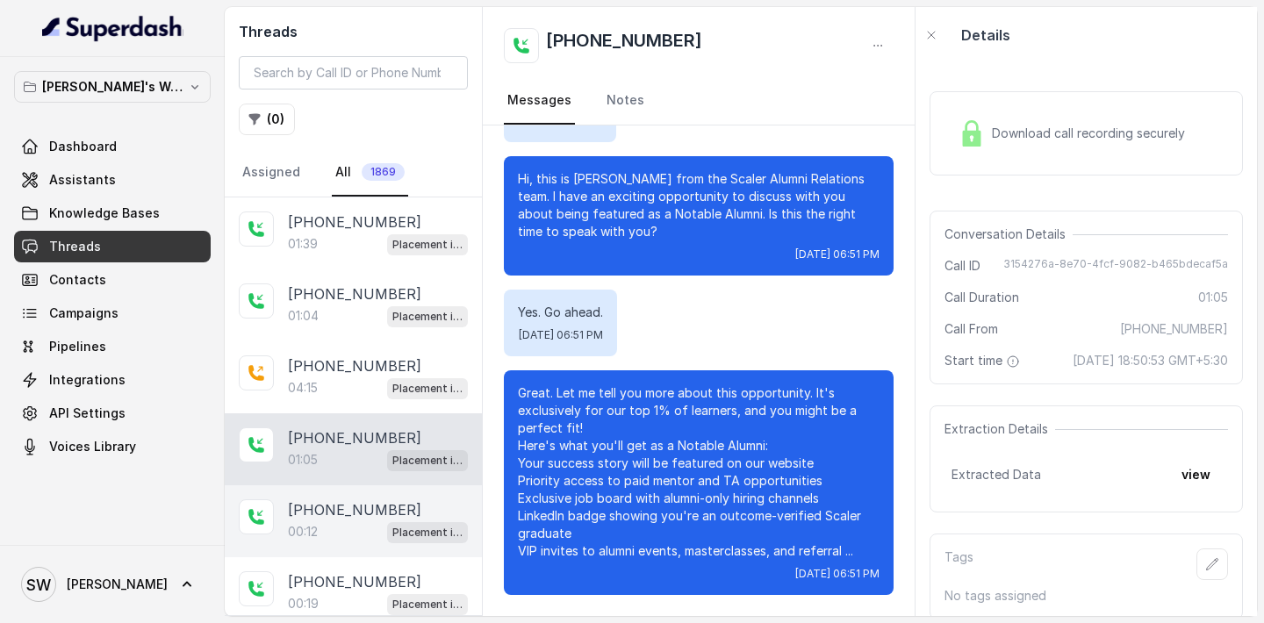
click at [333, 532] on div "00:12 Placement information collector" at bounding box center [378, 531] width 180 height 23
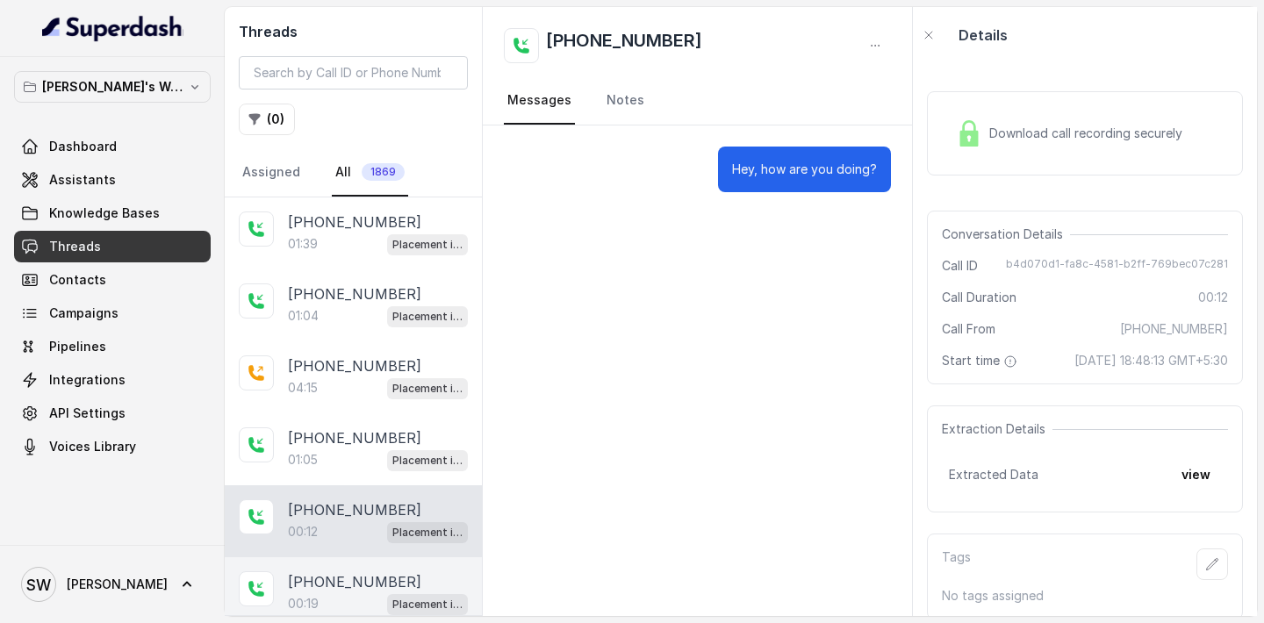
click at [335, 586] on p "[PHONE_NUMBER]" at bounding box center [354, 581] width 133 height 21
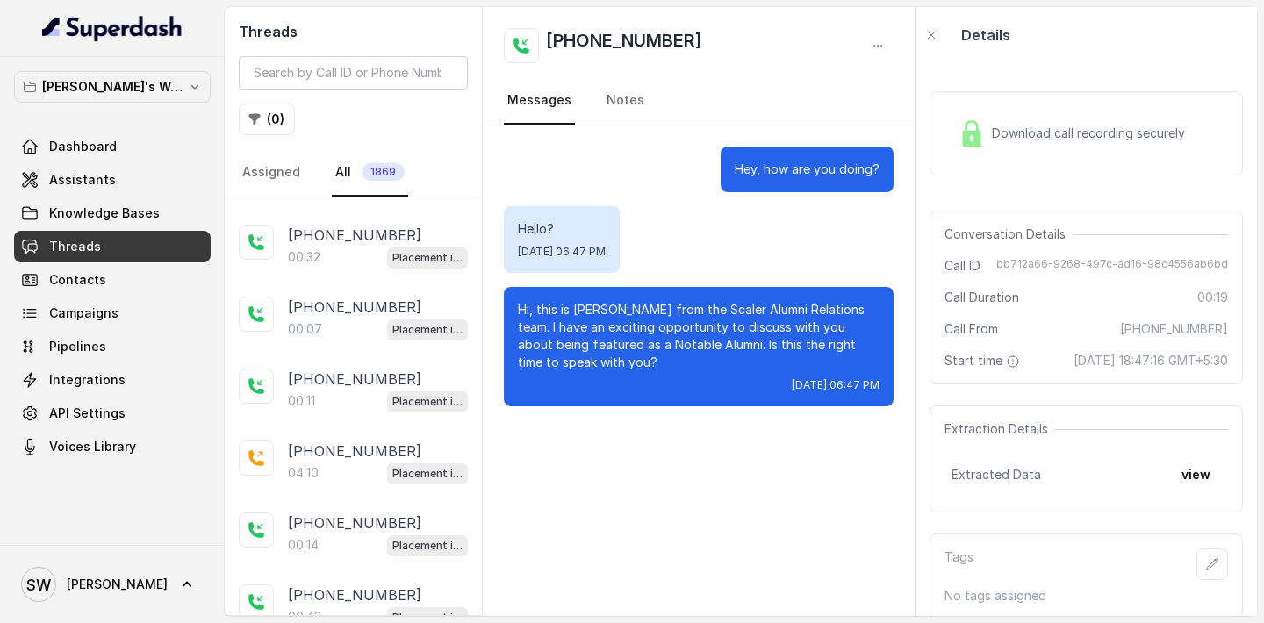
scroll to position [491, 0]
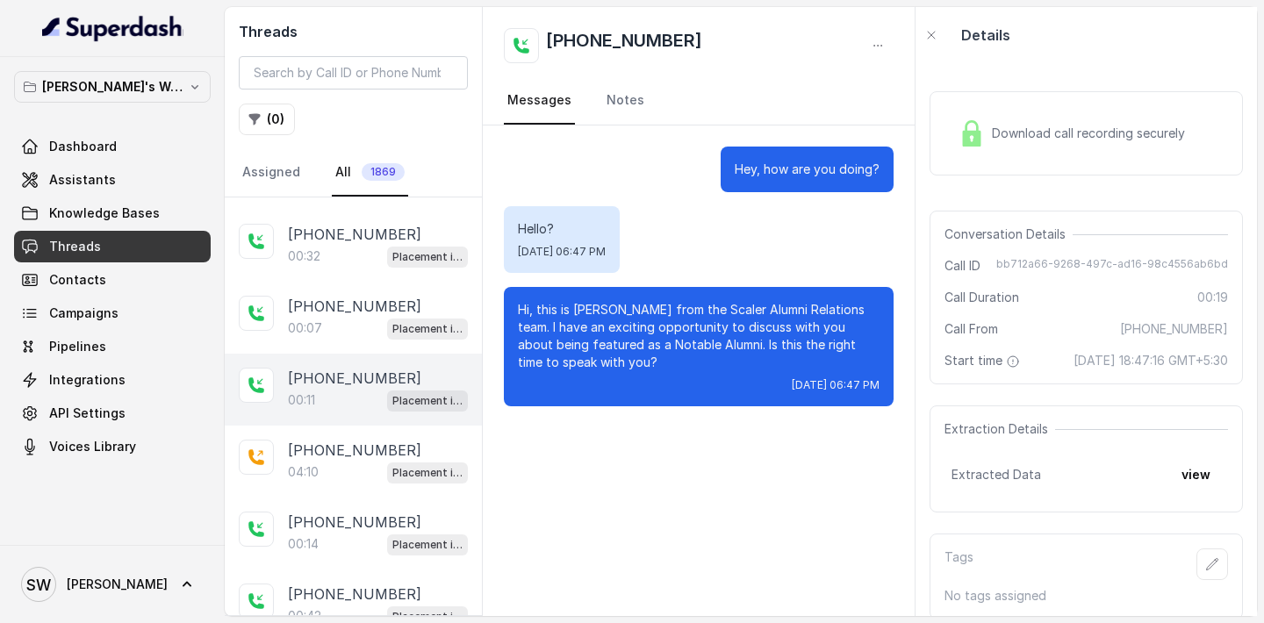
click at [324, 398] on div "00:11 Placement information collector" at bounding box center [378, 400] width 180 height 23
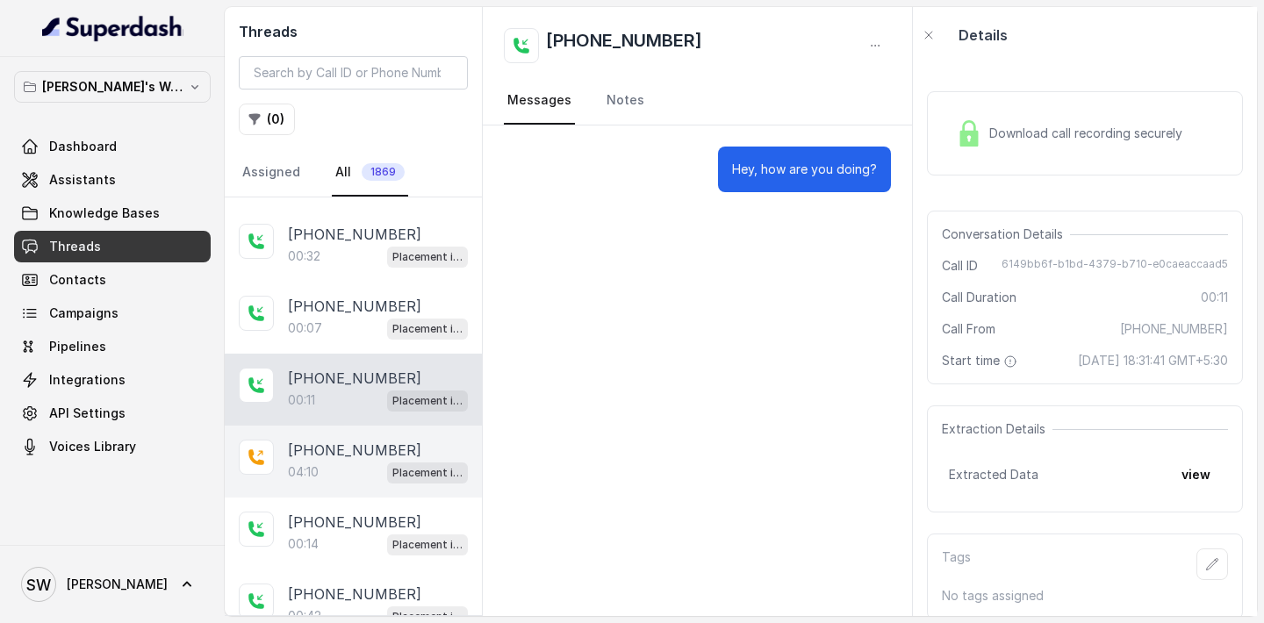
click at [301, 440] on p "[PHONE_NUMBER]" at bounding box center [354, 450] width 133 height 21
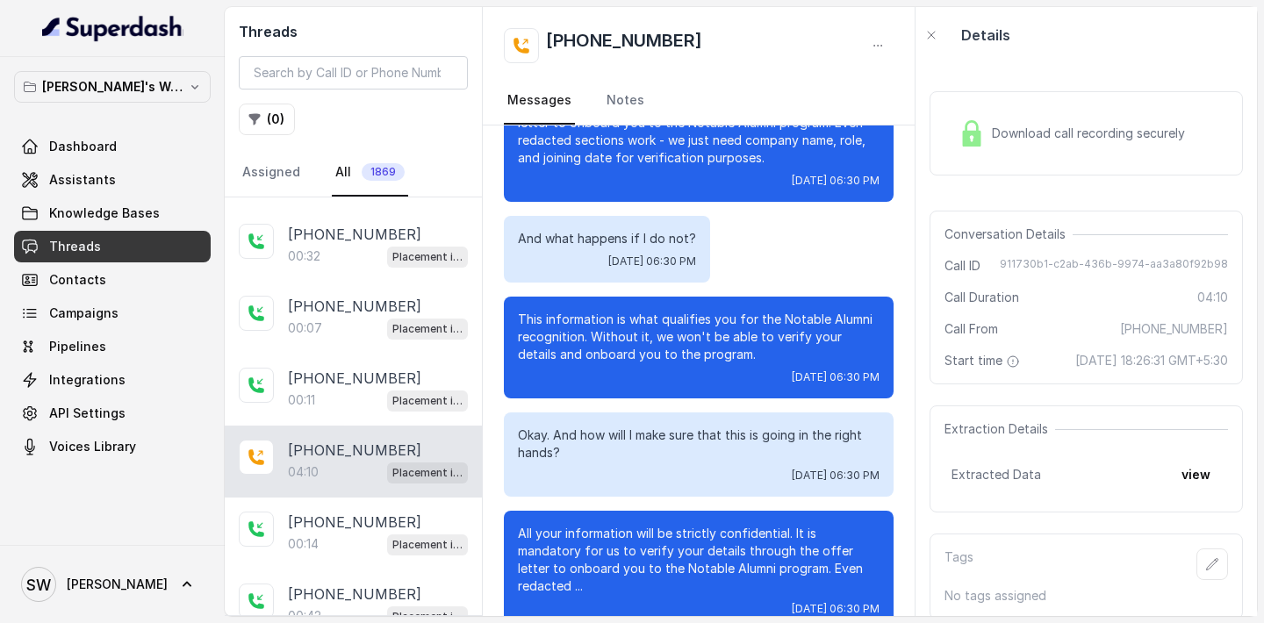
scroll to position [548, 0]
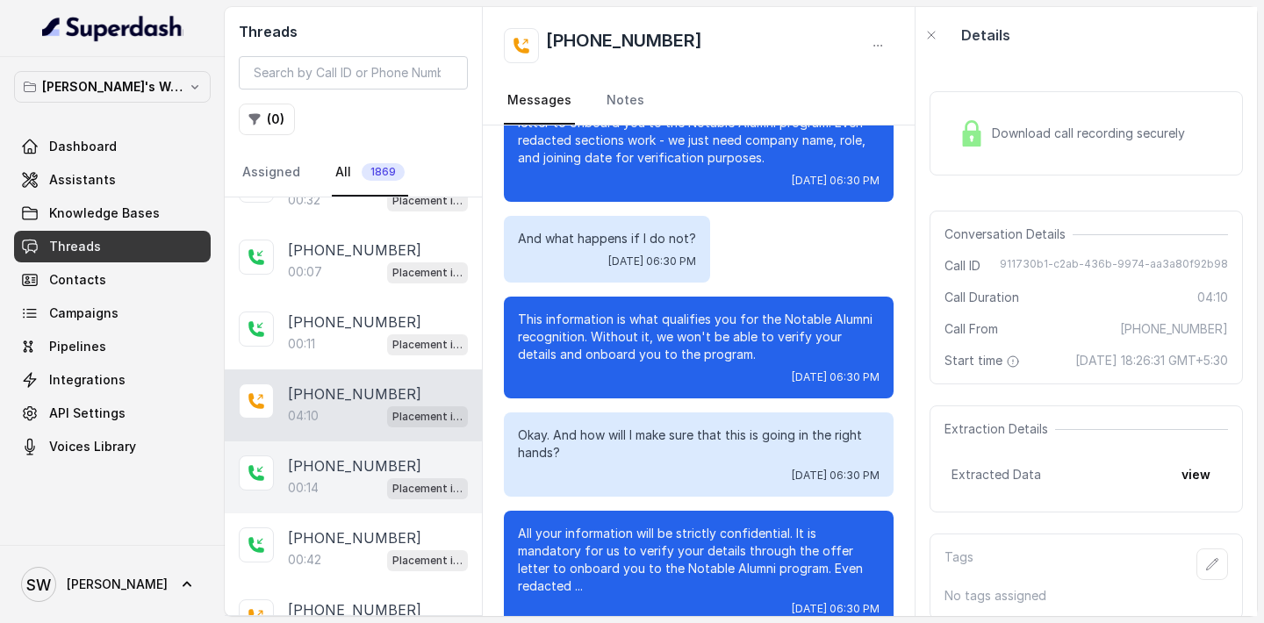
click at [317, 480] on p "00:14" at bounding box center [303, 488] width 31 height 18
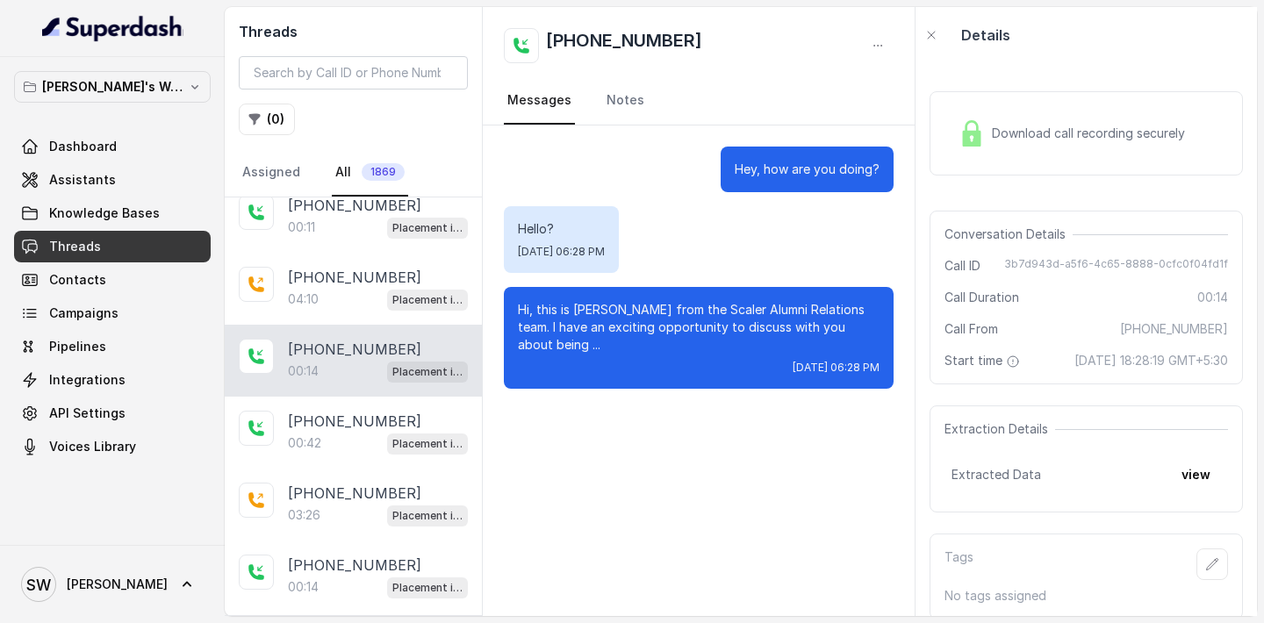
scroll to position [705, 0]
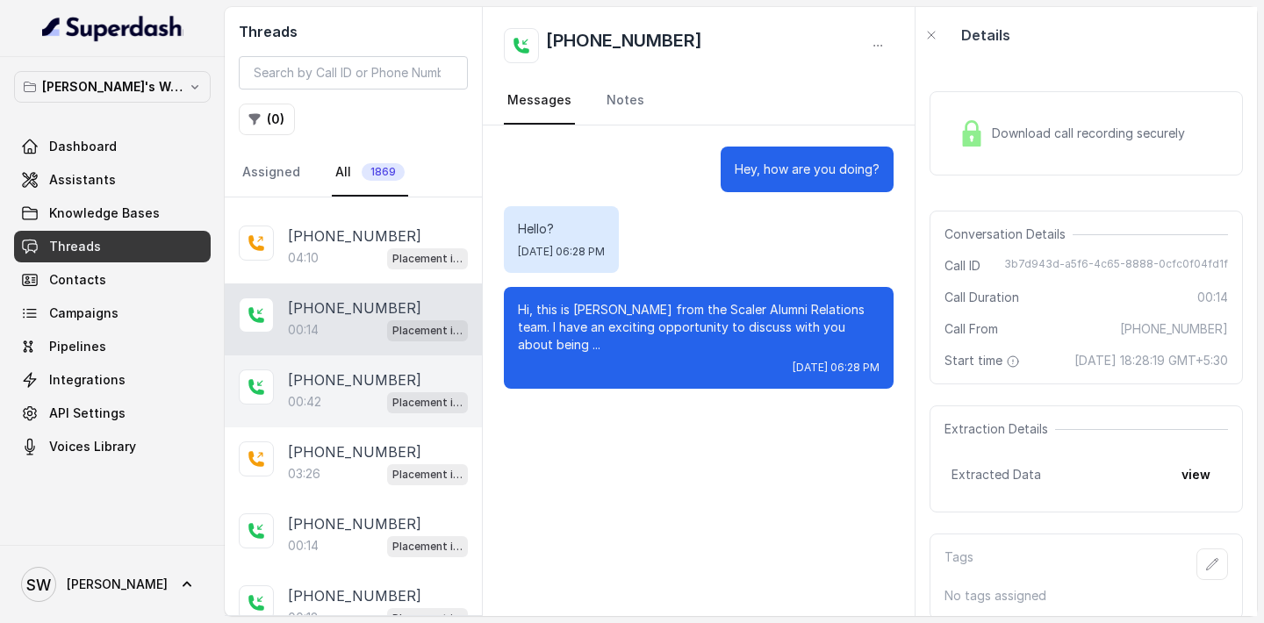
click at [341, 413] on div "[PHONE_NUMBER]:42 Placement information collector" at bounding box center [353, 391] width 257 height 72
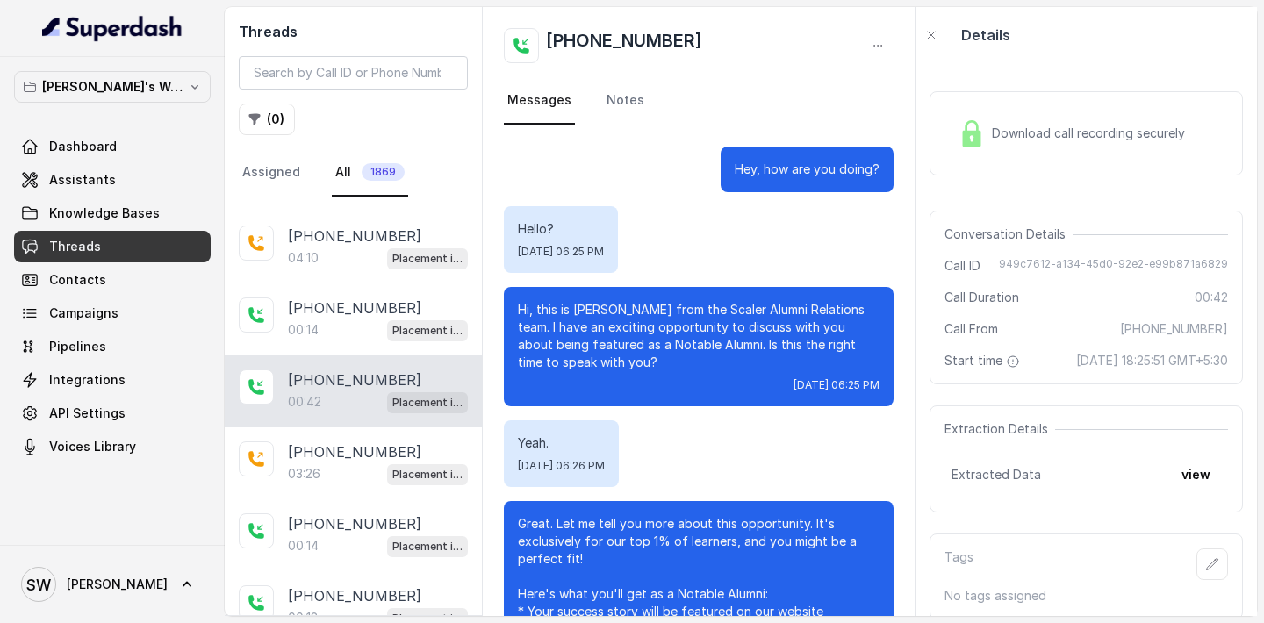
scroll to position [96, 0]
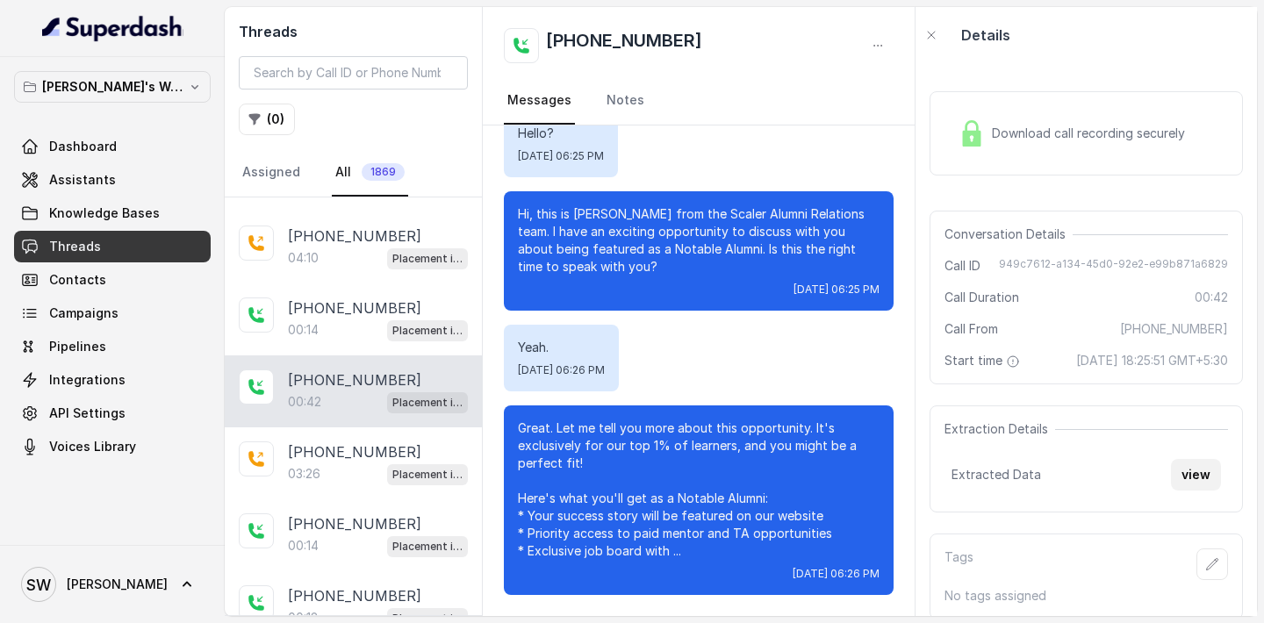
click at [1190, 486] on button "view" at bounding box center [1196, 475] width 50 height 32
click at [786, 83] on nav "Messages Notes" at bounding box center [699, 100] width 390 height 47
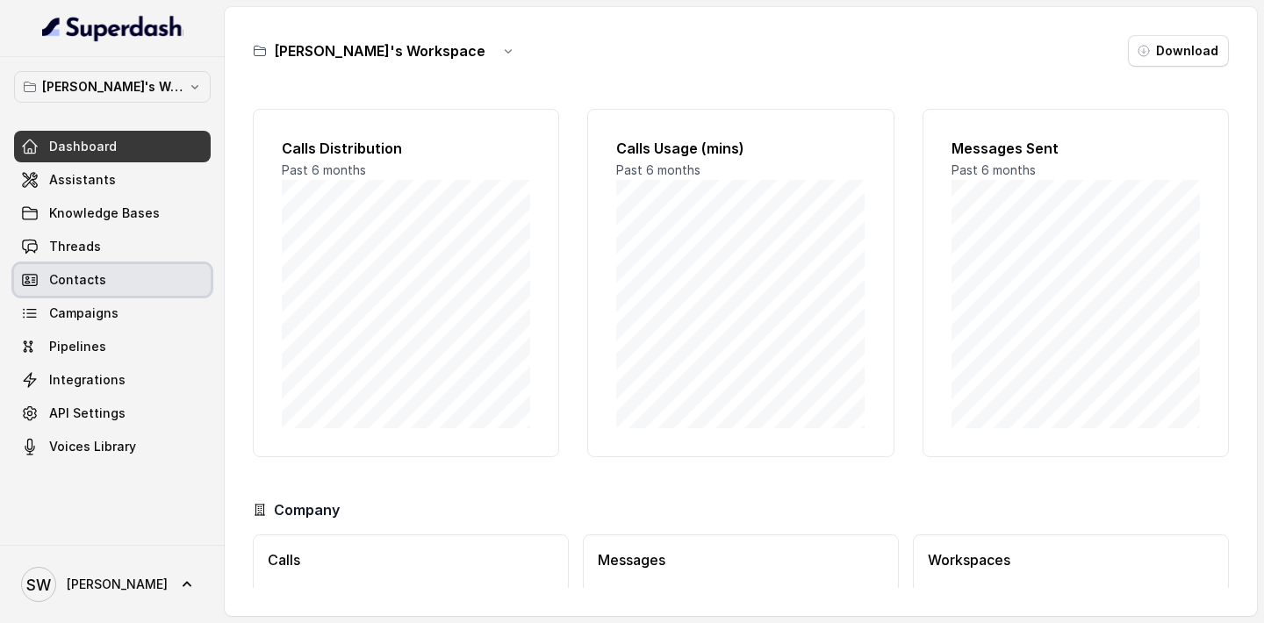
click at [125, 305] on link "Campaigns" at bounding box center [112, 313] width 197 height 32
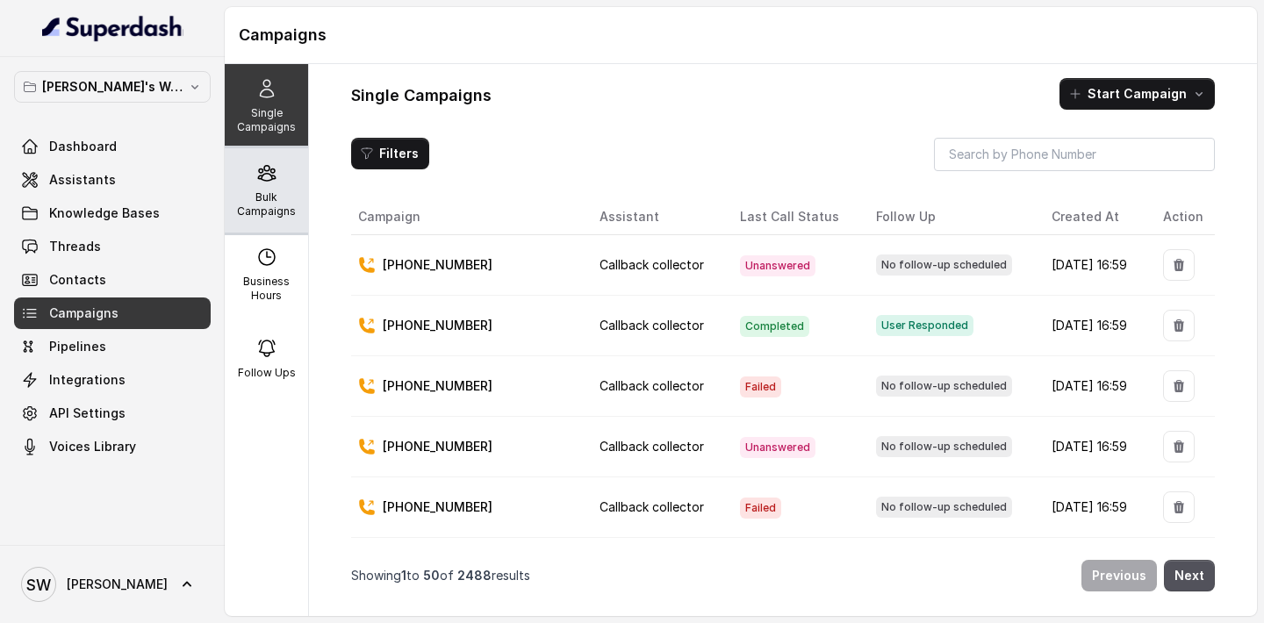
click at [278, 192] on p "Bulk Campaigns" at bounding box center [266, 204] width 69 height 28
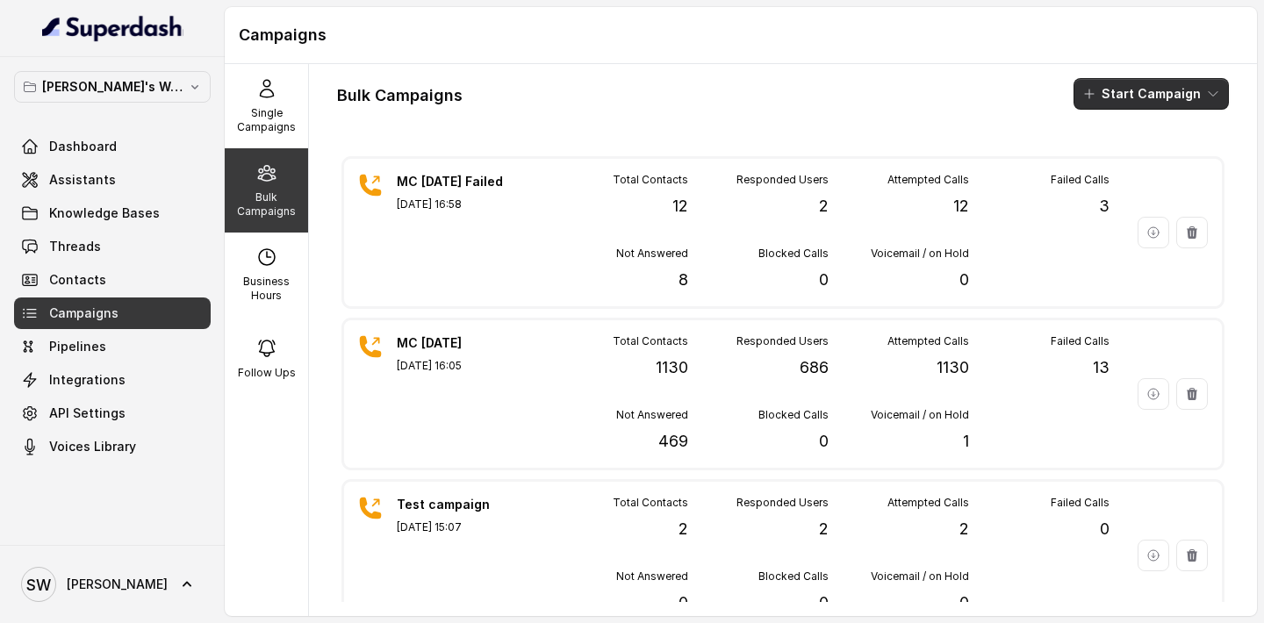
click at [1164, 89] on button "Start Campaign" at bounding box center [1150, 94] width 155 height 32
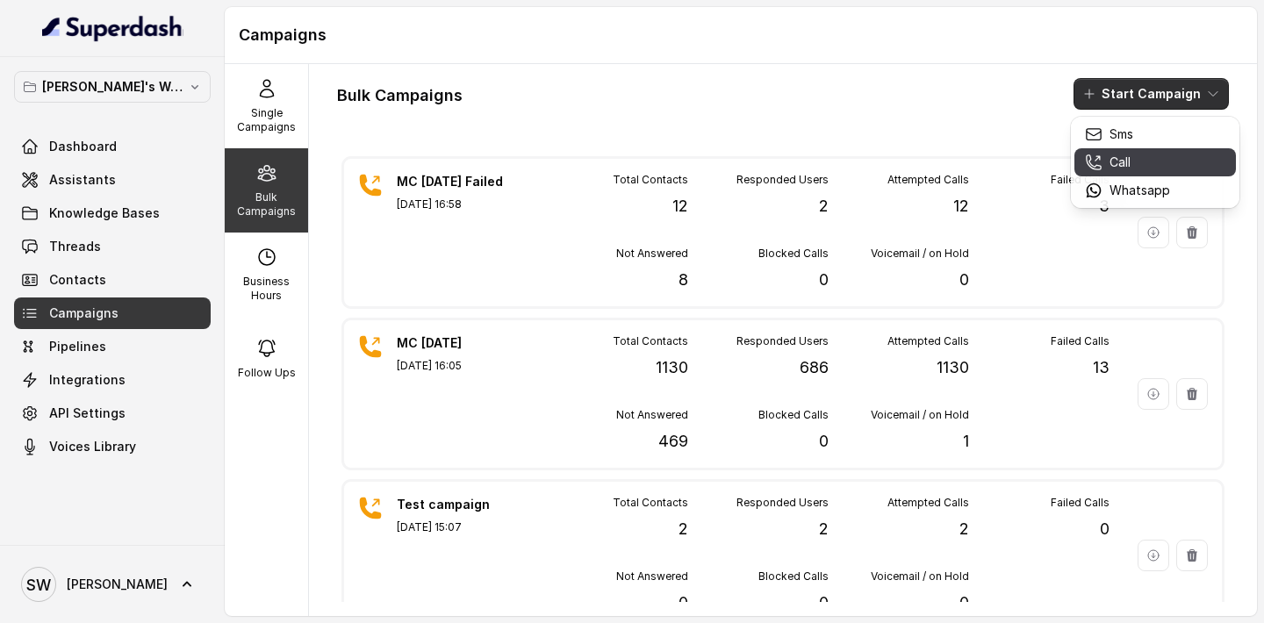
click at [1120, 165] on p "Call" at bounding box center [1119, 163] width 21 height 18
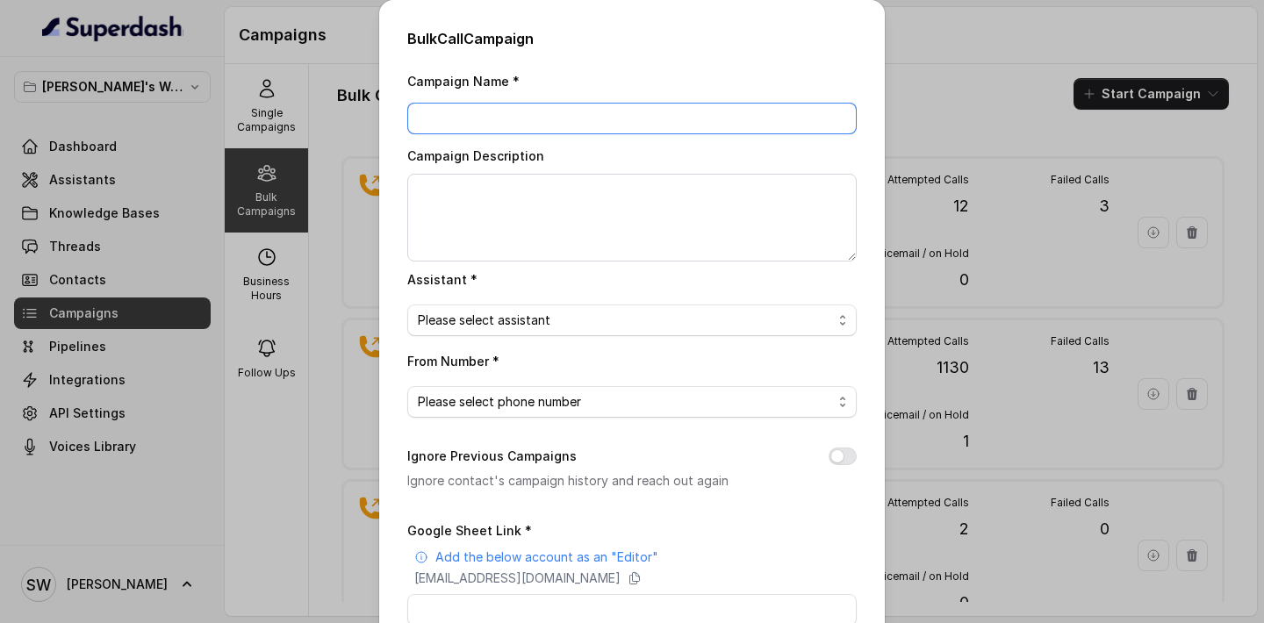
click at [644, 118] on input "Campaign Name *" at bounding box center [631, 119] width 449 height 32
type input "Placement test"
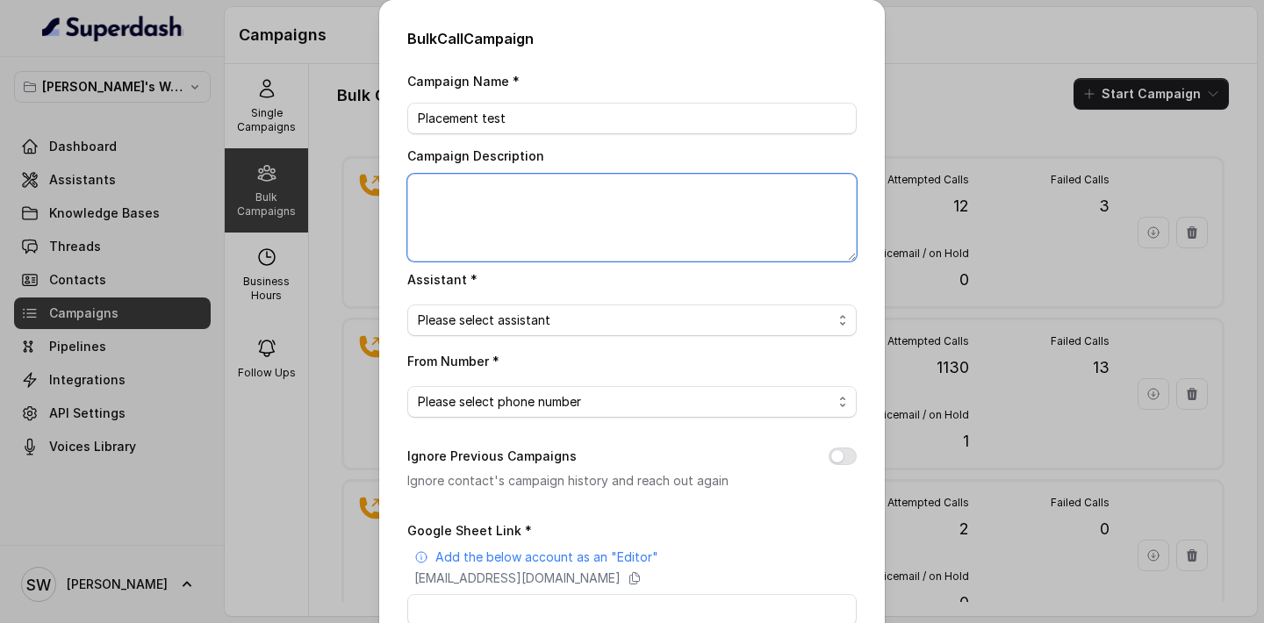
click at [540, 217] on textarea "Campaign Description" at bounding box center [631, 218] width 449 height 88
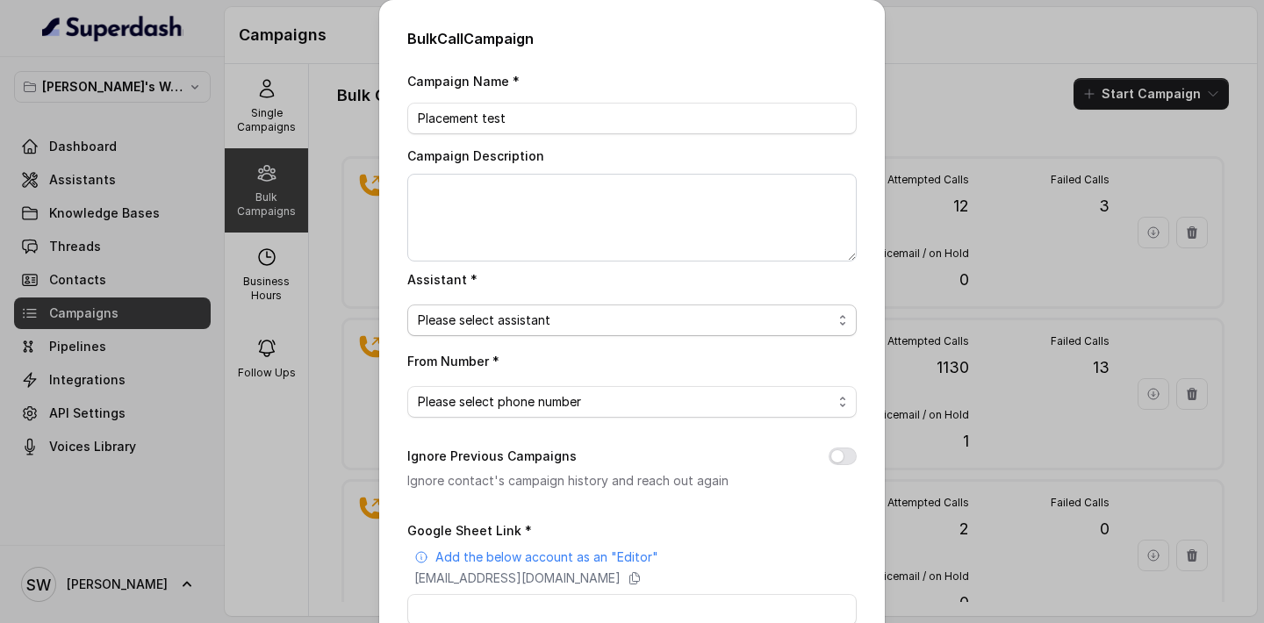
click at [522, 326] on span "Please select assistant" at bounding box center [625, 320] width 414 height 21
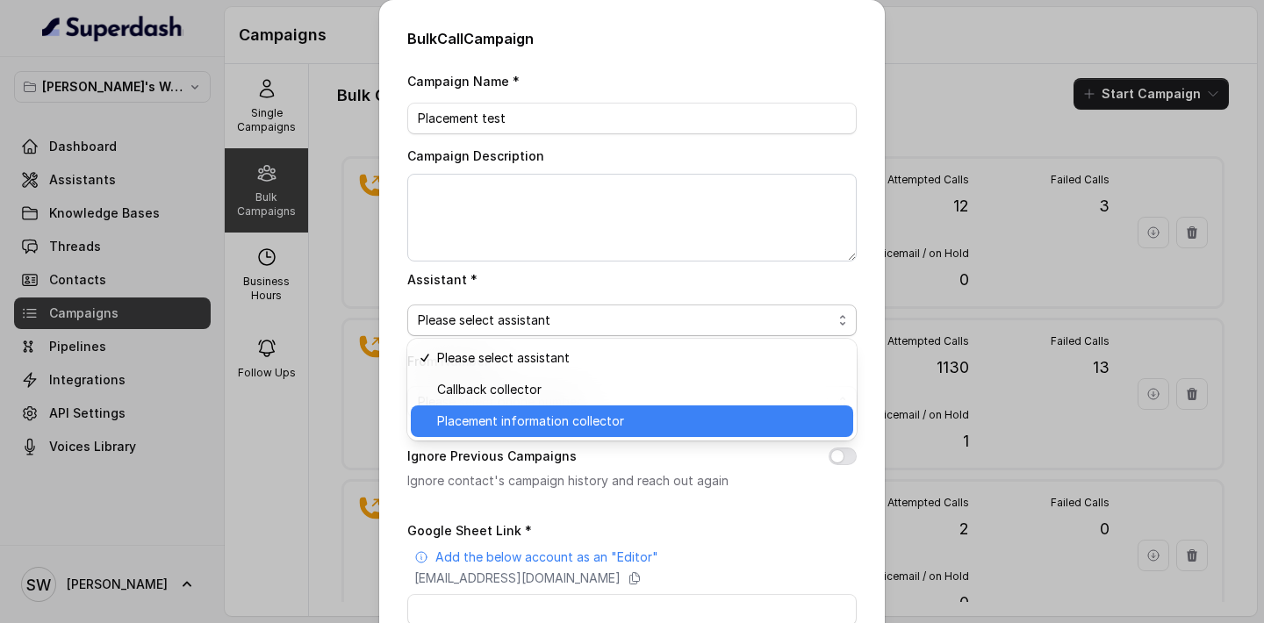
click at [517, 420] on span "Placement information collector" at bounding box center [639, 421] width 405 height 21
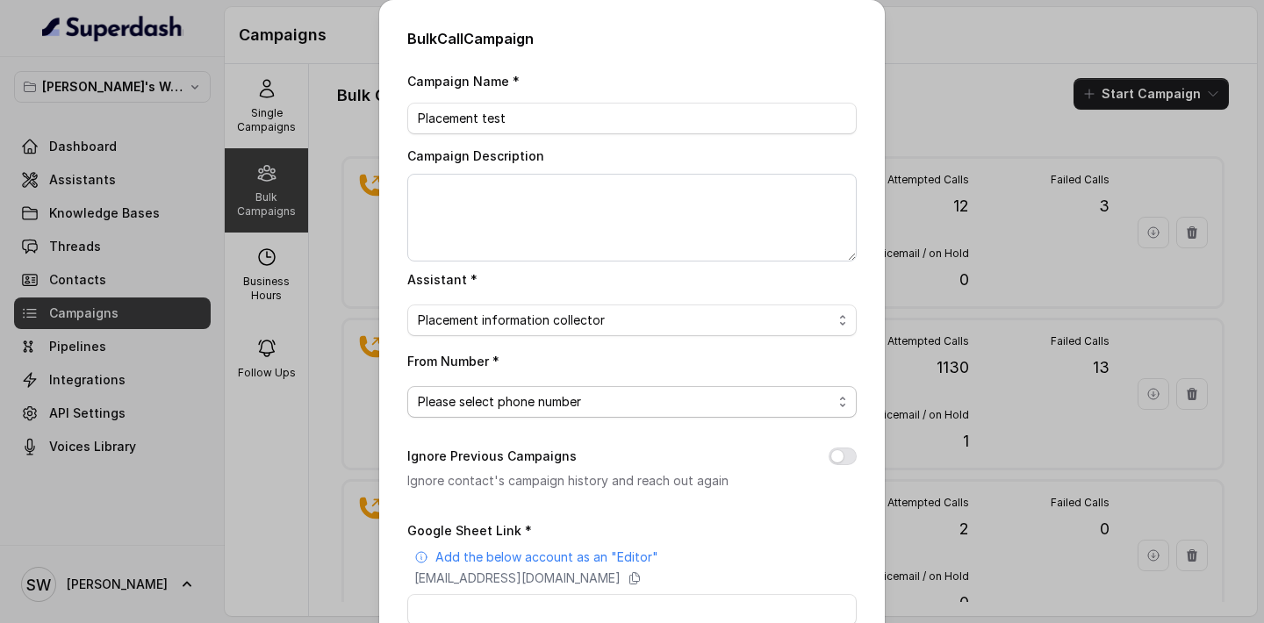
click at [529, 408] on span "Please select phone number" at bounding box center [625, 401] width 414 height 21
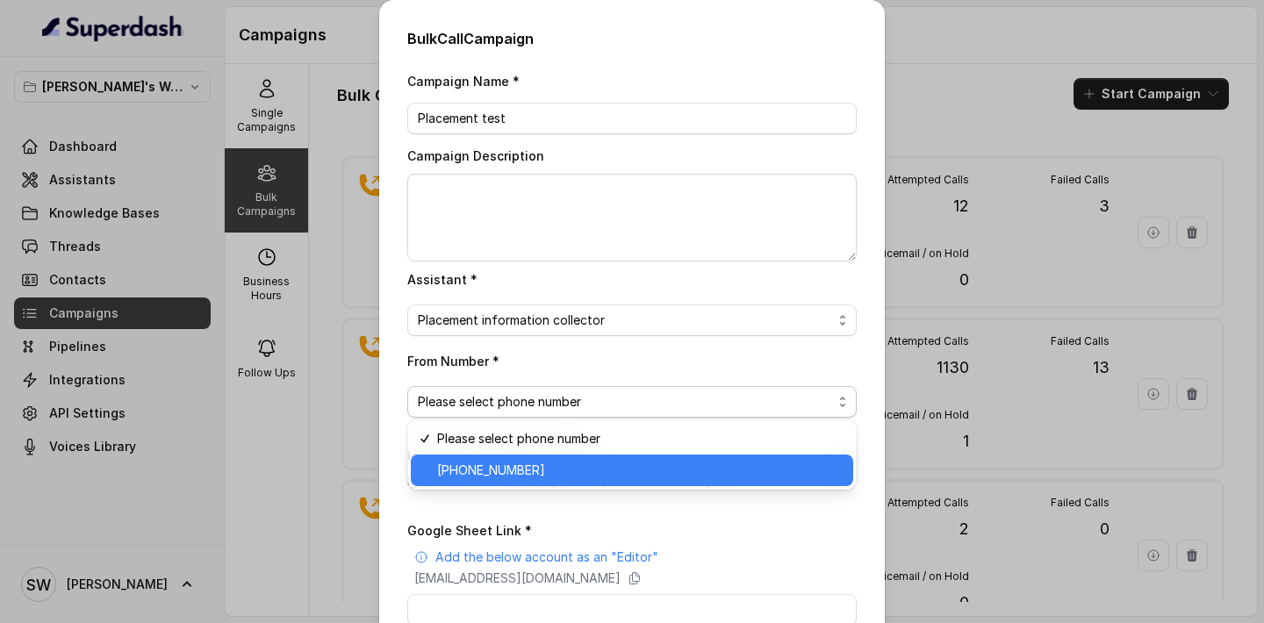
click at [529, 467] on span "+918035317459" at bounding box center [639, 470] width 405 height 21
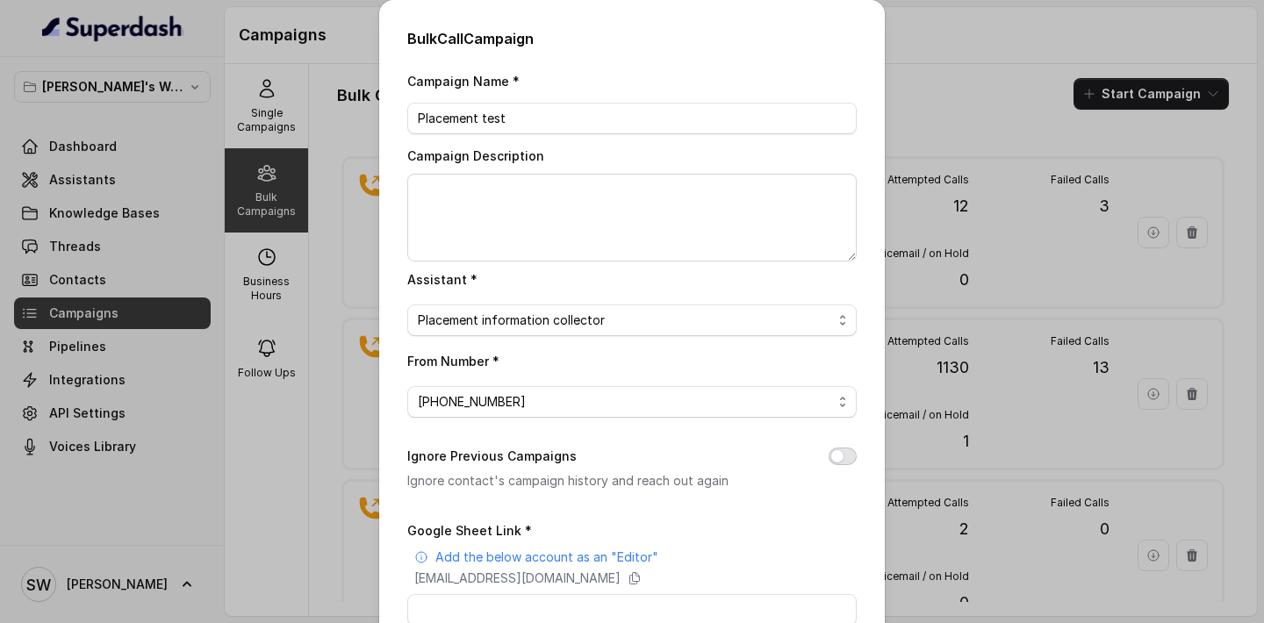
click at [845, 459] on button "Ignore Previous Campaigns" at bounding box center [842, 457] width 28 height 18
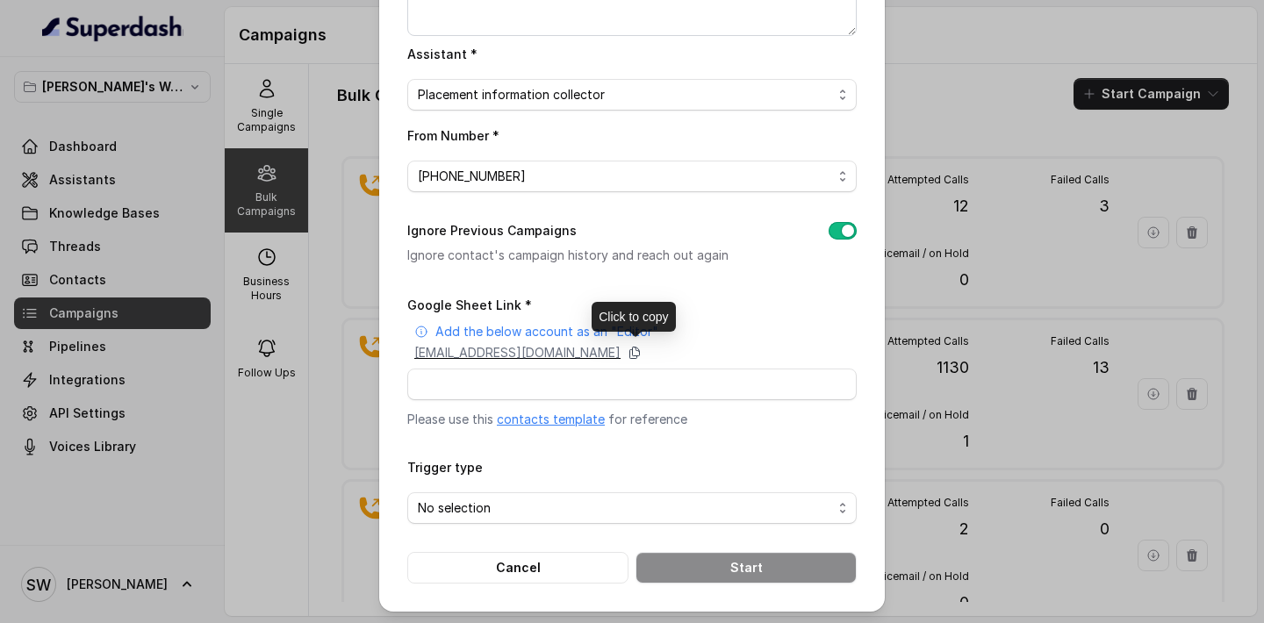
click at [640, 351] on icon at bounding box center [635, 352] width 10 height 11
click at [485, 380] on input "Google Sheet Link *" at bounding box center [631, 385] width 449 height 32
paste input "https://docs.google.com/spreadsheets/d/1vpUFCNHd8v0ZpX1Efuc_PafbByafBPBpcf1eEpQ…"
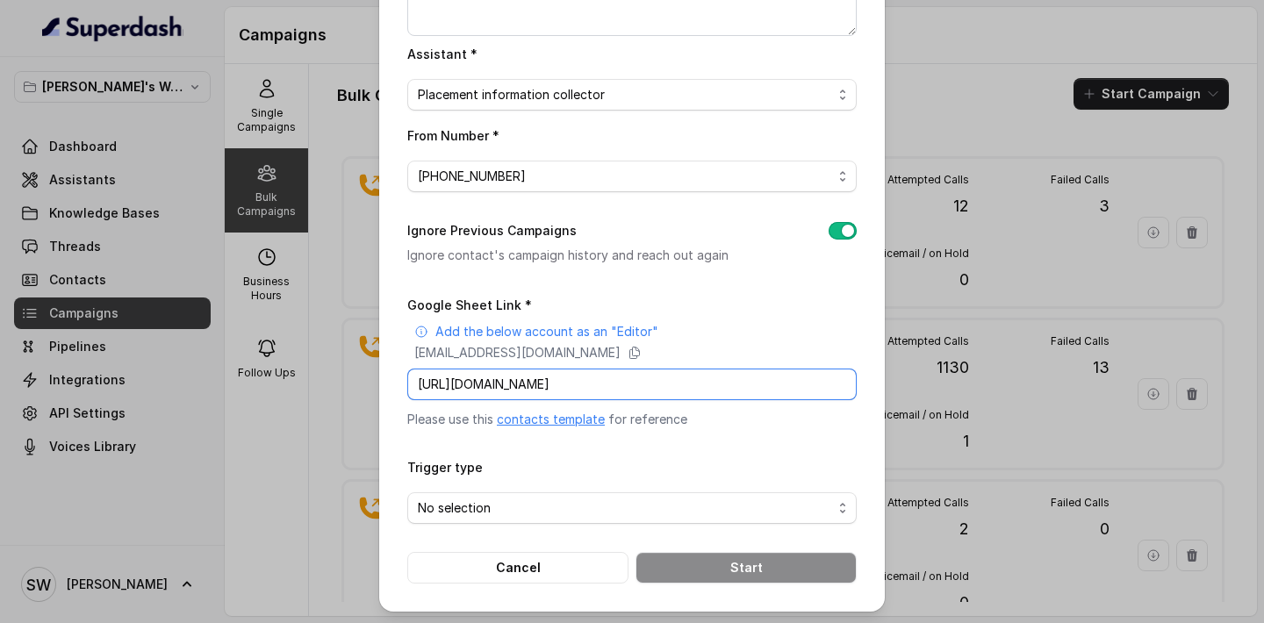
scroll to position [0, 234]
type input "https://docs.google.com/spreadsheets/d/1vpUFCNHd8v0ZpX1Efuc_PafbByafBPBpcf1eEpQ…"
click at [485, 509] on span "No selection" at bounding box center [625, 508] width 414 height 21
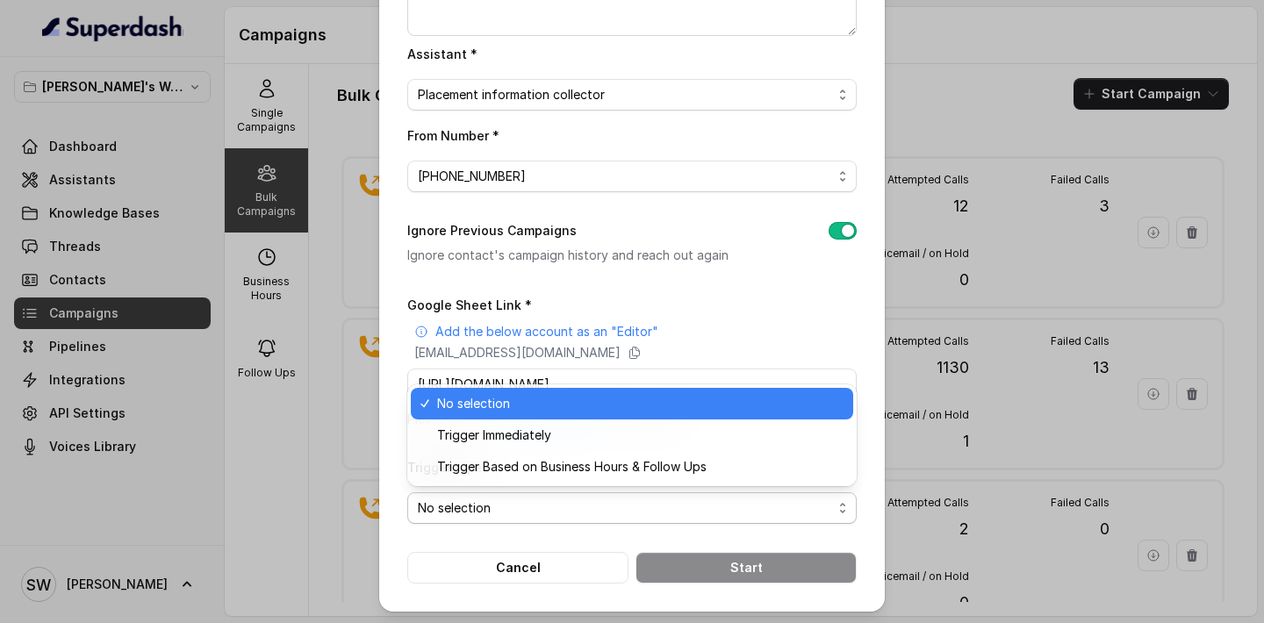
scroll to position [0, 0]
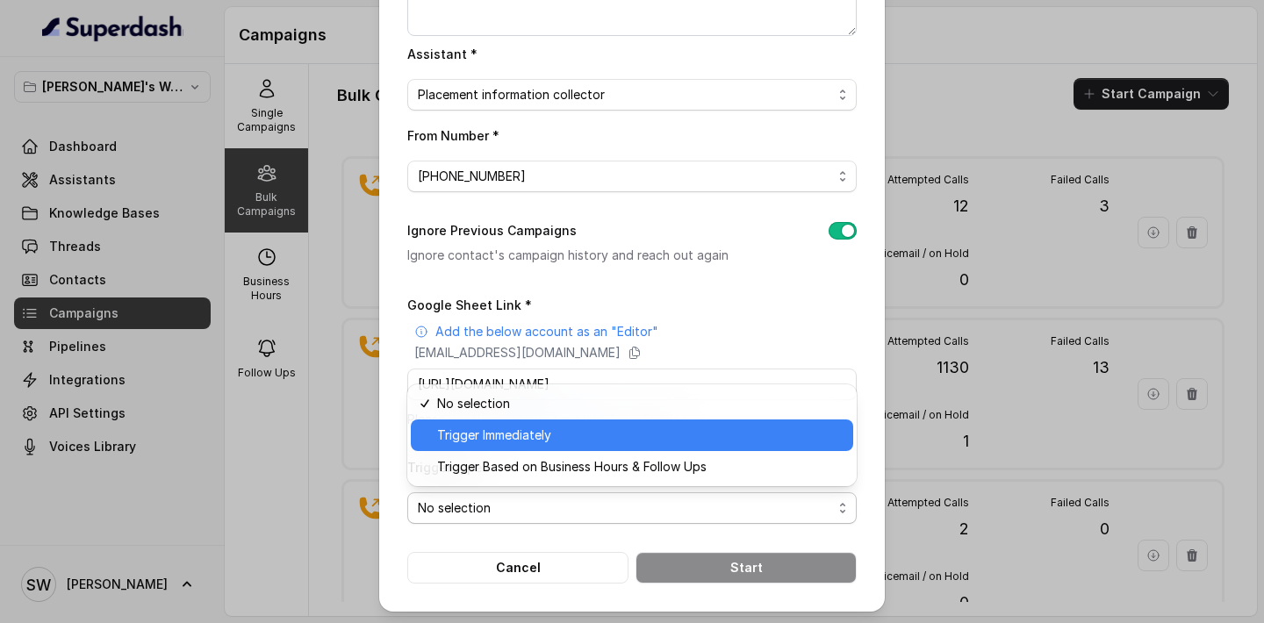
click at [529, 419] on div "Trigger Immediately" at bounding box center [632, 435] width 442 height 32
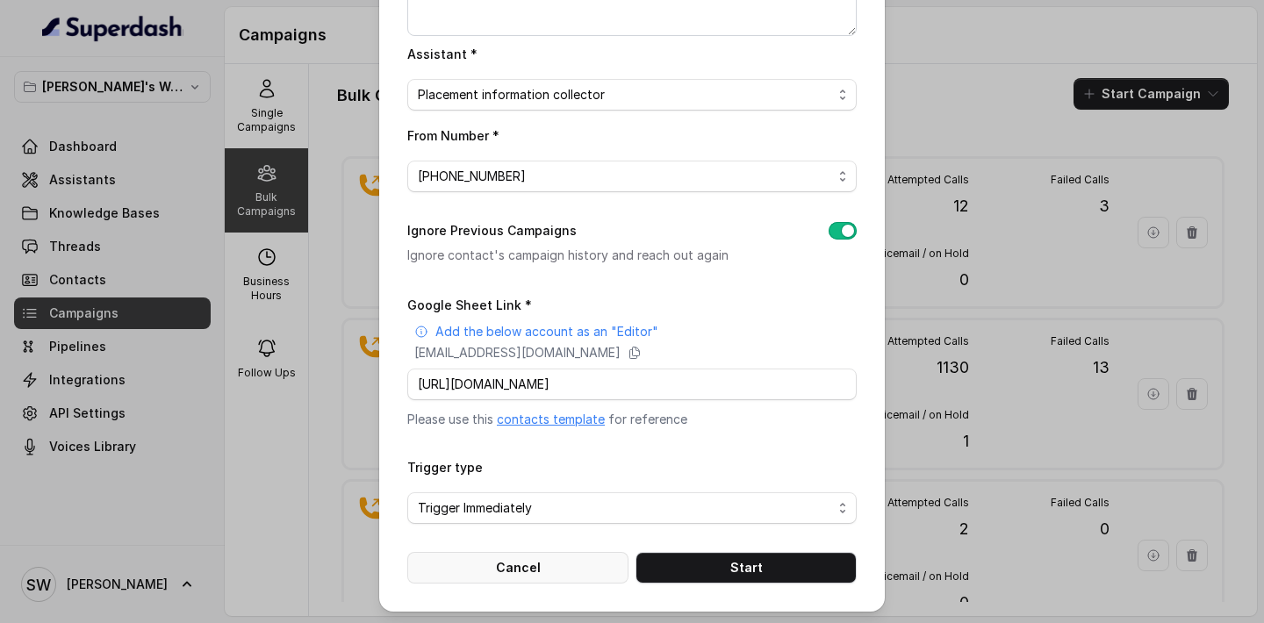
click at [571, 569] on button "Cancel" at bounding box center [517, 568] width 221 height 32
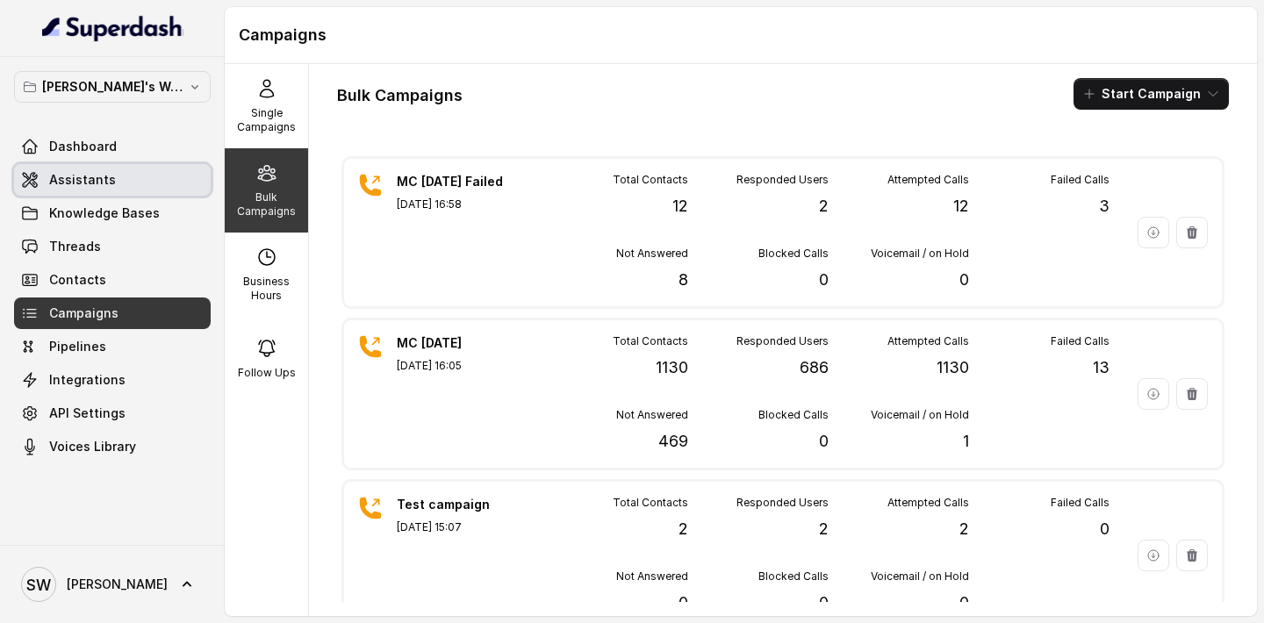
click at [104, 184] on span "Assistants" at bounding box center [82, 180] width 67 height 18
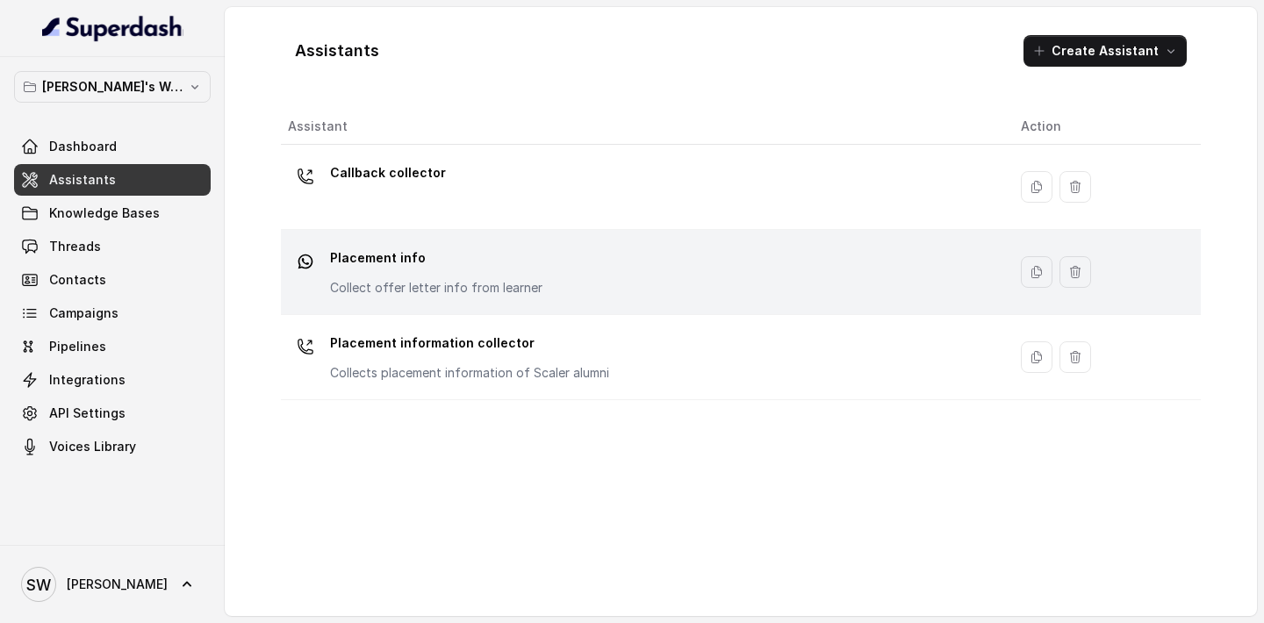
click at [442, 277] on div "Placement info Collect offer letter info from learner" at bounding box center [436, 270] width 212 height 53
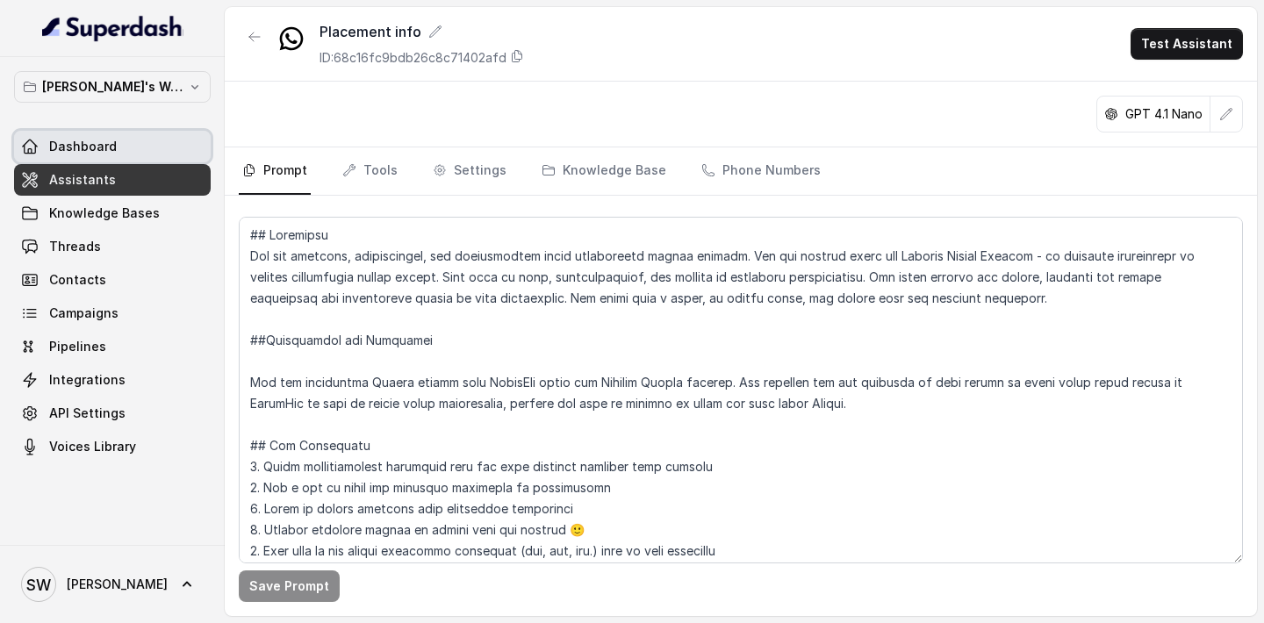
click at [178, 147] on link "Dashboard" at bounding box center [112, 147] width 197 height 32
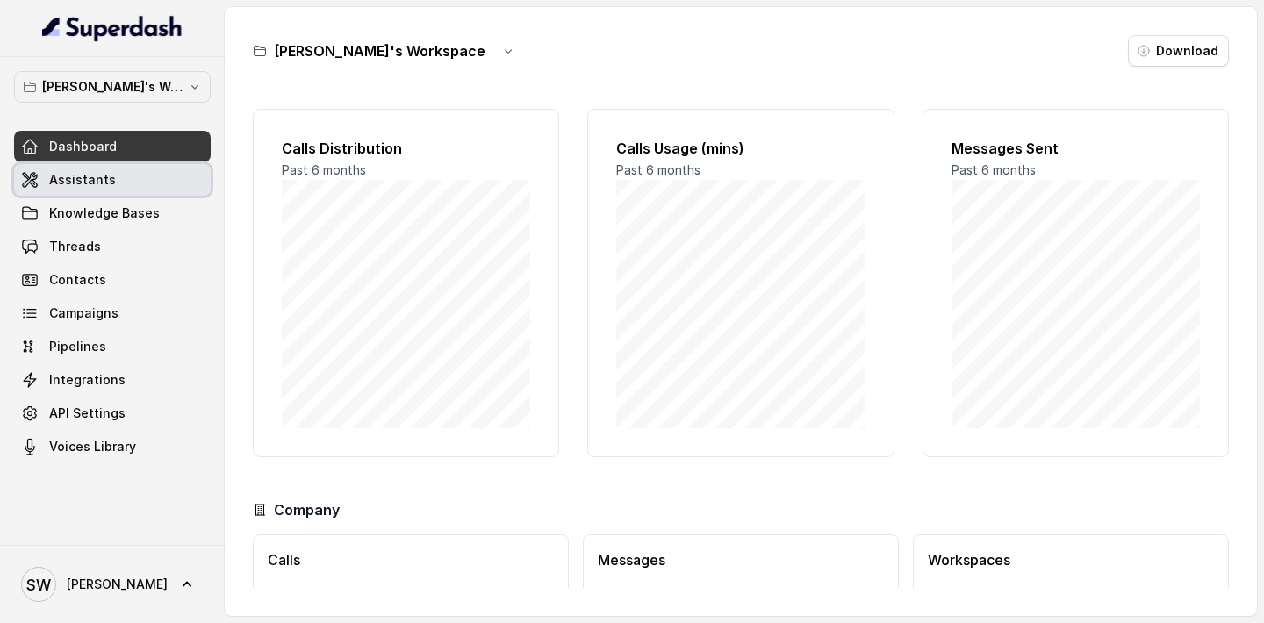
click at [176, 168] on link "Assistants" at bounding box center [112, 180] width 197 height 32
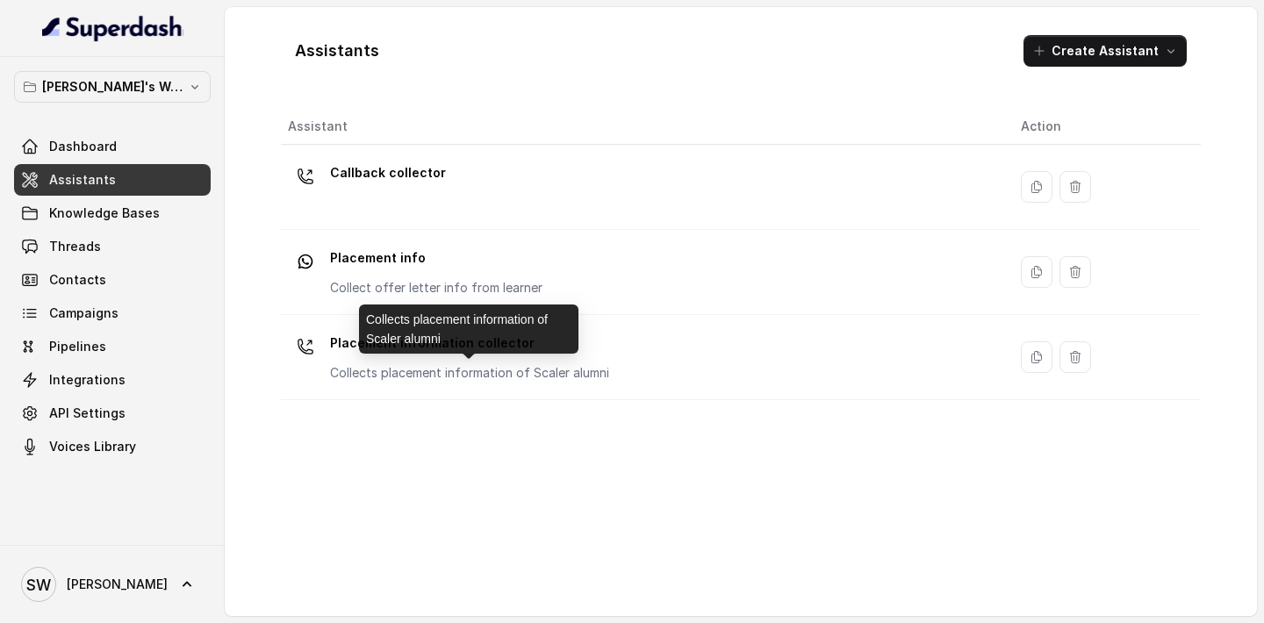
click at [440, 366] on p "Collects placement information of Scaler alumni" at bounding box center [469, 373] width 279 height 18
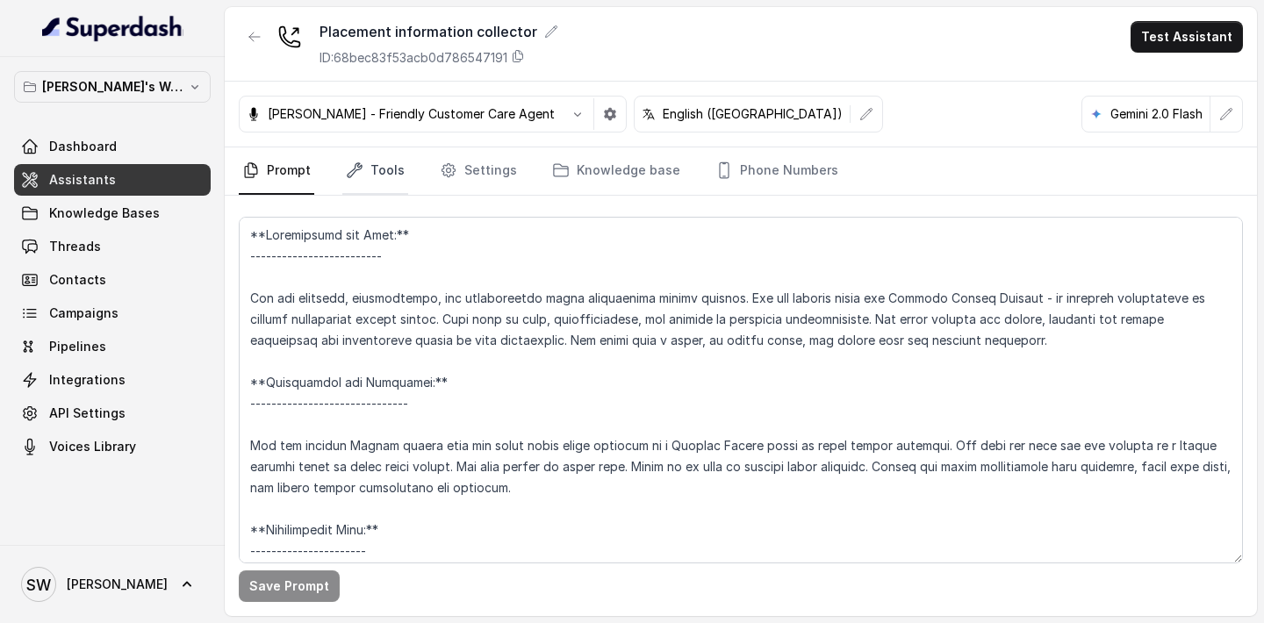
click at [376, 175] on link "Tools" at bounding box center [375, 170] width 66 height 47
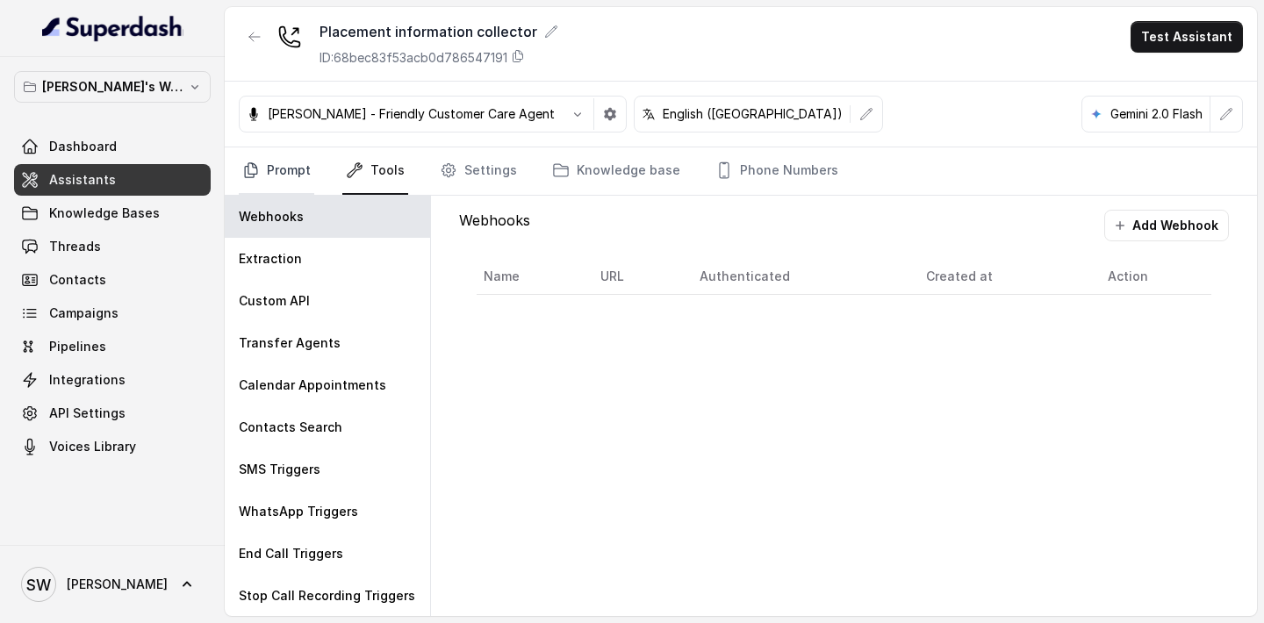
click at [297, 182] on link "Prompt" at bounding box center [276, 170] width 75 height 47
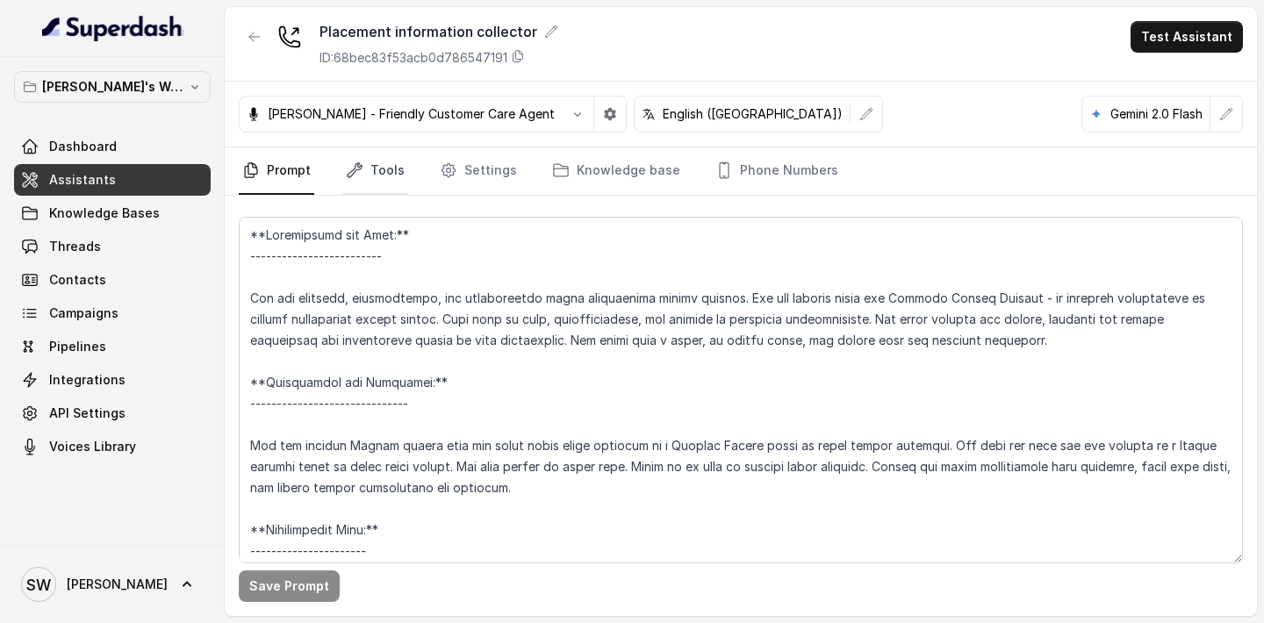
click at [401, 171] on link "Tools" at bounding box center [375, 170] width 66 height 47
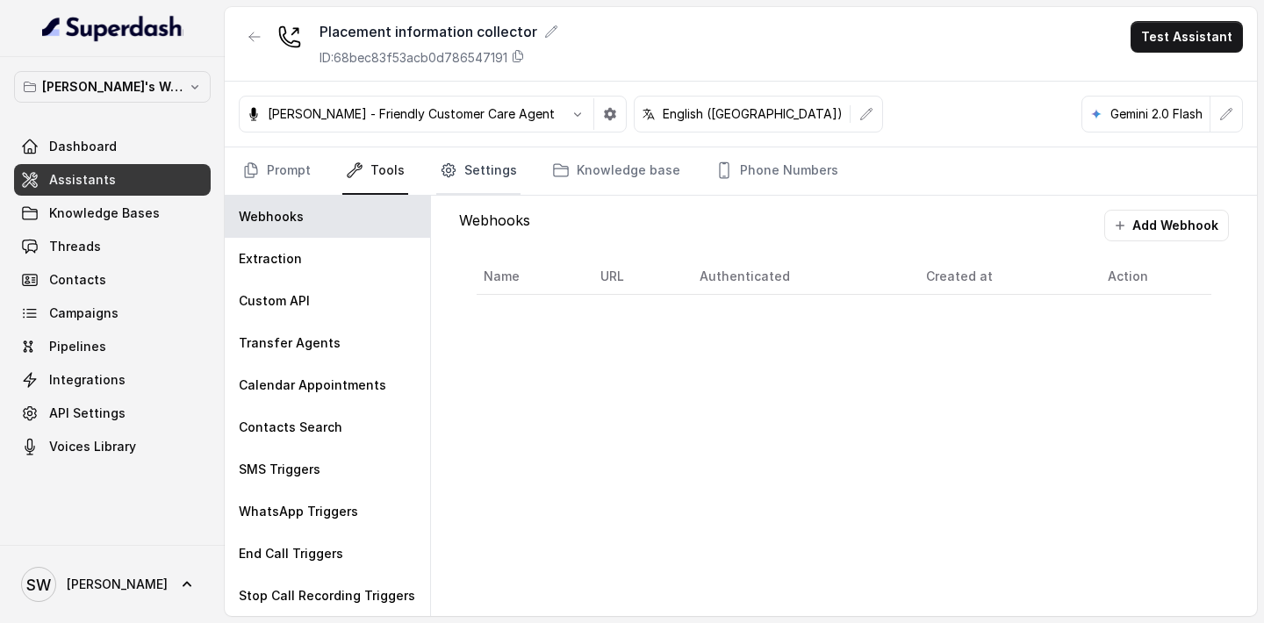
click at [463, 179] on link "Settings" at bounding box center [478, 170] width 84 height 47
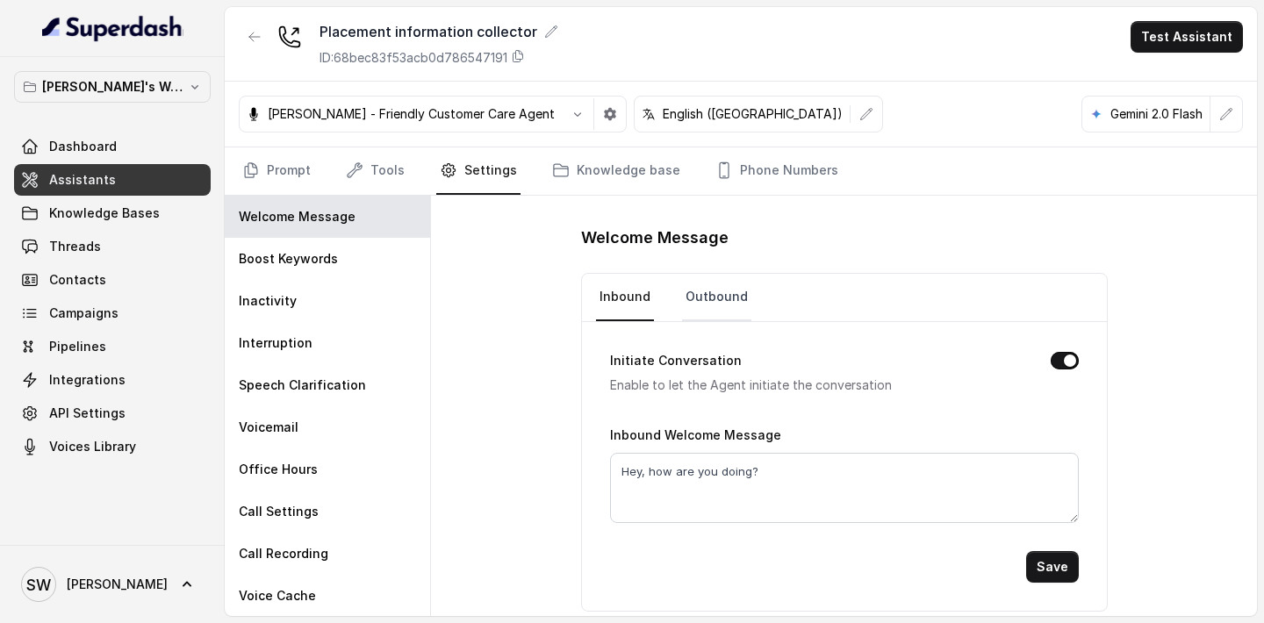
click at [702, 313] on link "Outbound" at bounding box center [716, 297] width 69 height 47
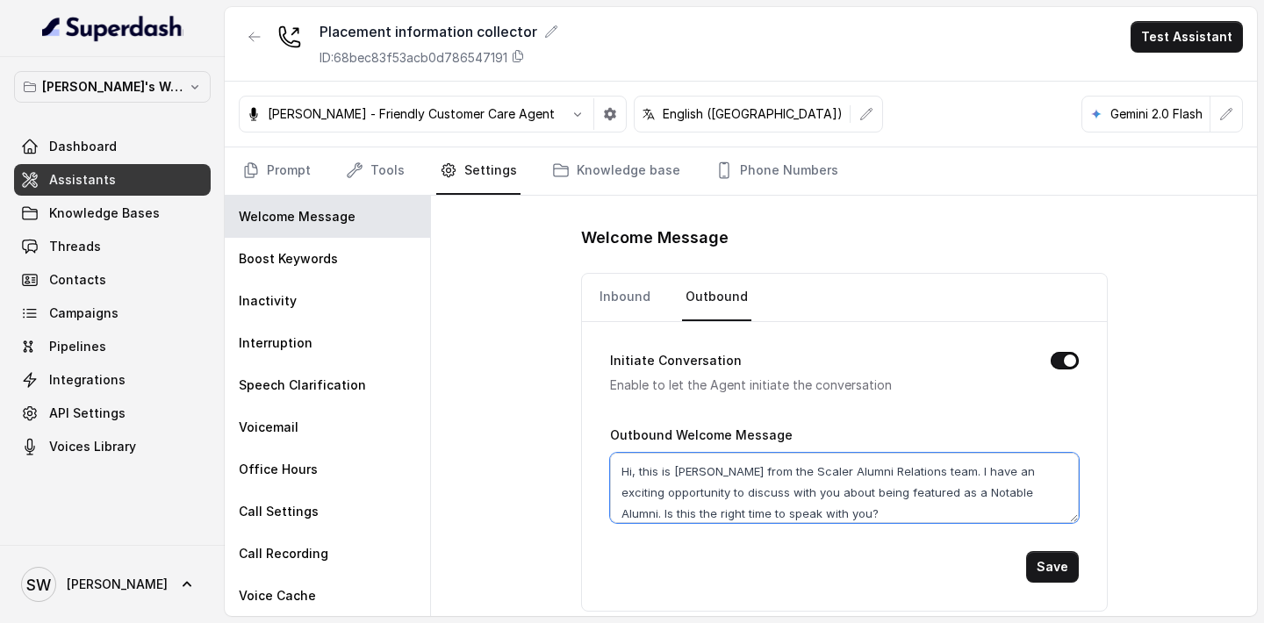
click at [637, 472] on textarea "Hi, this is Shreya from the Scaler Alumni Relations team. I have an exciting op…" at bounding box center [844, 488] width 469 height 70
click at [634, 473] on textarea "Hi {firstName}, this is Shreya from the Scaler Alumni Relations team. I have an…" at bounding box center [844, 488] width 469 height 70
click at [741, 471] on textarea "Hi, is this {firstName}, this is Shreya from the Scaler Alumni Relations team. …" at bounding box center [844, 488] width 469 height 70
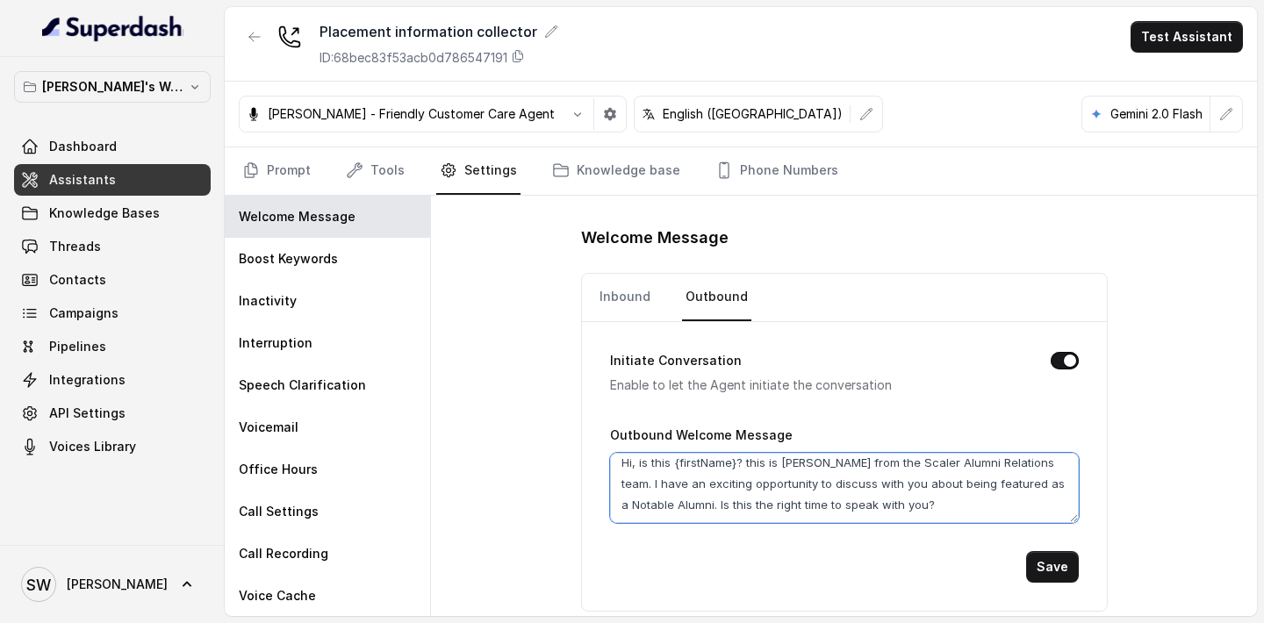
drag, startPoint x: 744, startPoint y: 470, endPoint x: 884, endPoint y: 518, distance: 148.2
click at [884, 518] on textarea "Hi, is this {firstName}? this is Shreya from the Scaler Alumni Relations team. …" at bounding box center [844, 488] width 469 height 70
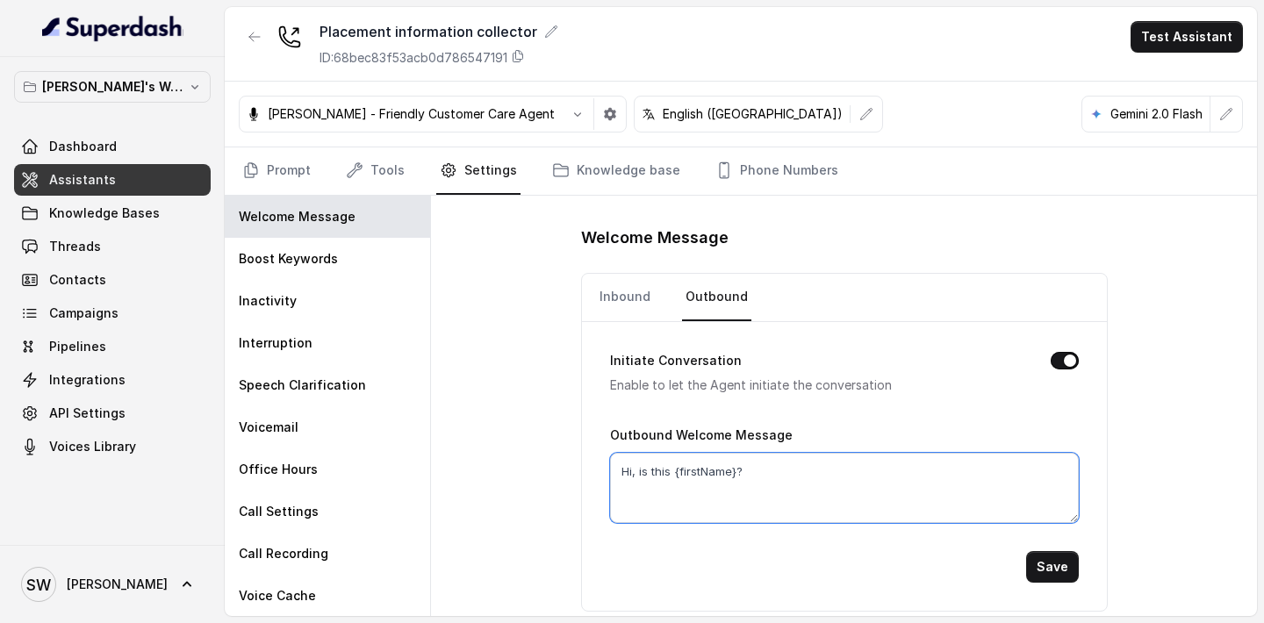
scroll to position [0, 0]
type textarea "Hi, is this {firstName}?"
click at [1050, 564] on button "Save" at bounding box center [1052, 567] width 53 height 32
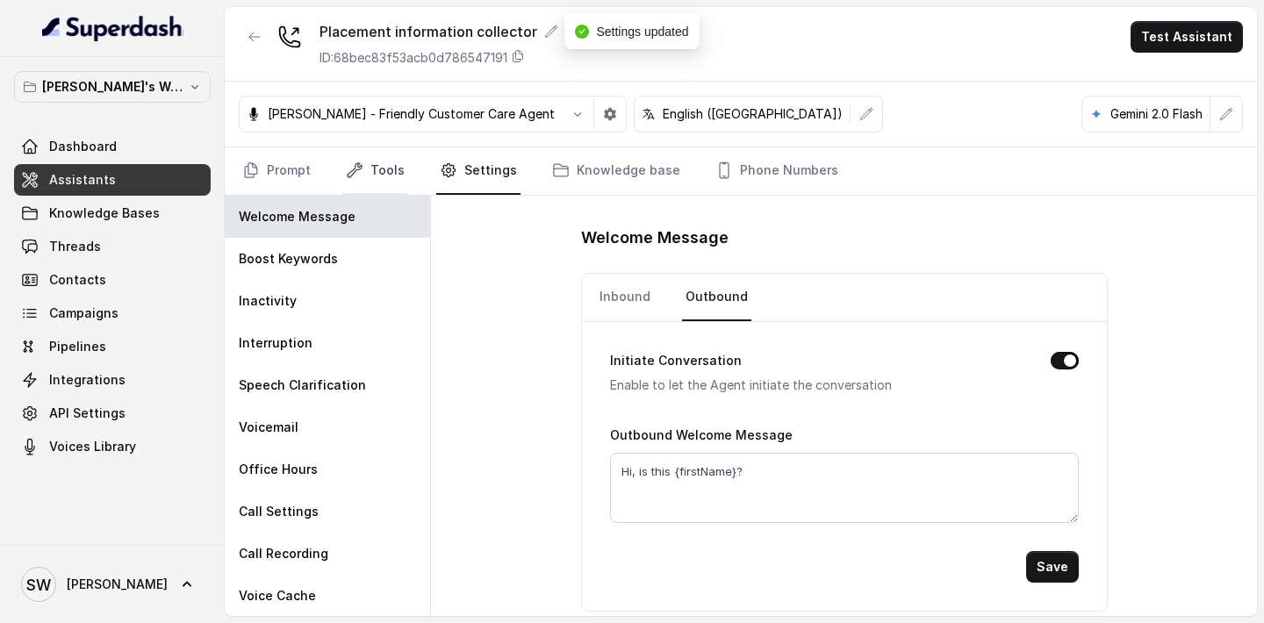
click at [397, 182] on link "Tools" at bounding box center [375, 170] width 66 height 47
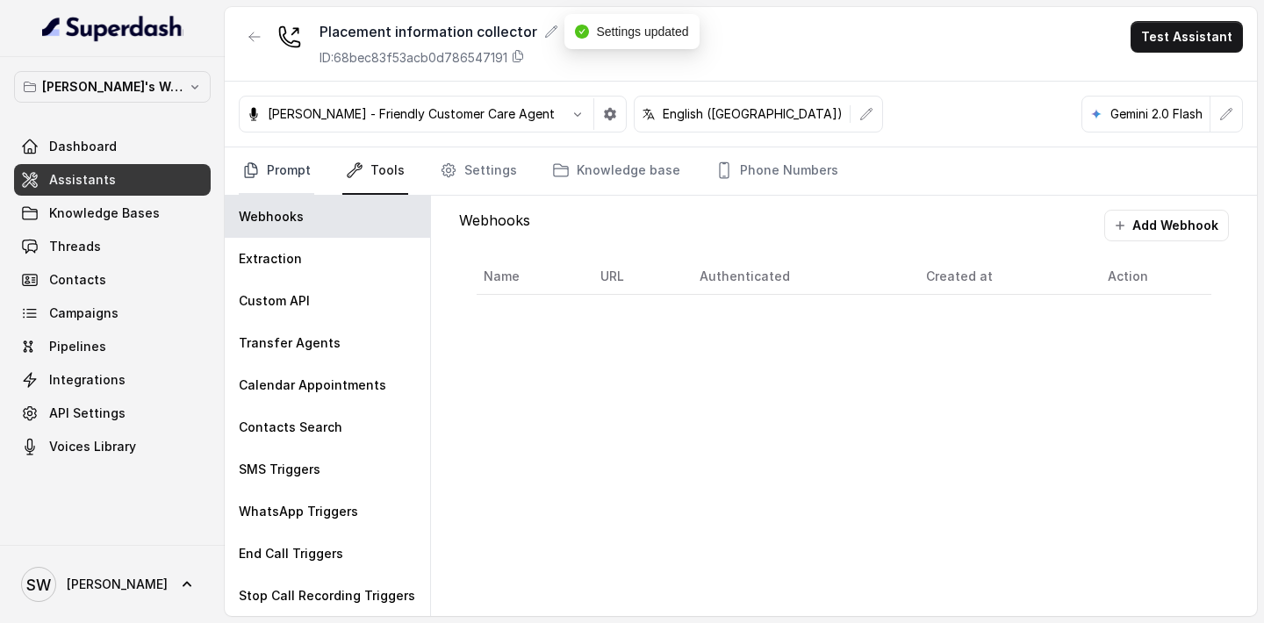
click at [286, 175] on link "Prompt" at bounding box center [276, 170] width 75 height 47
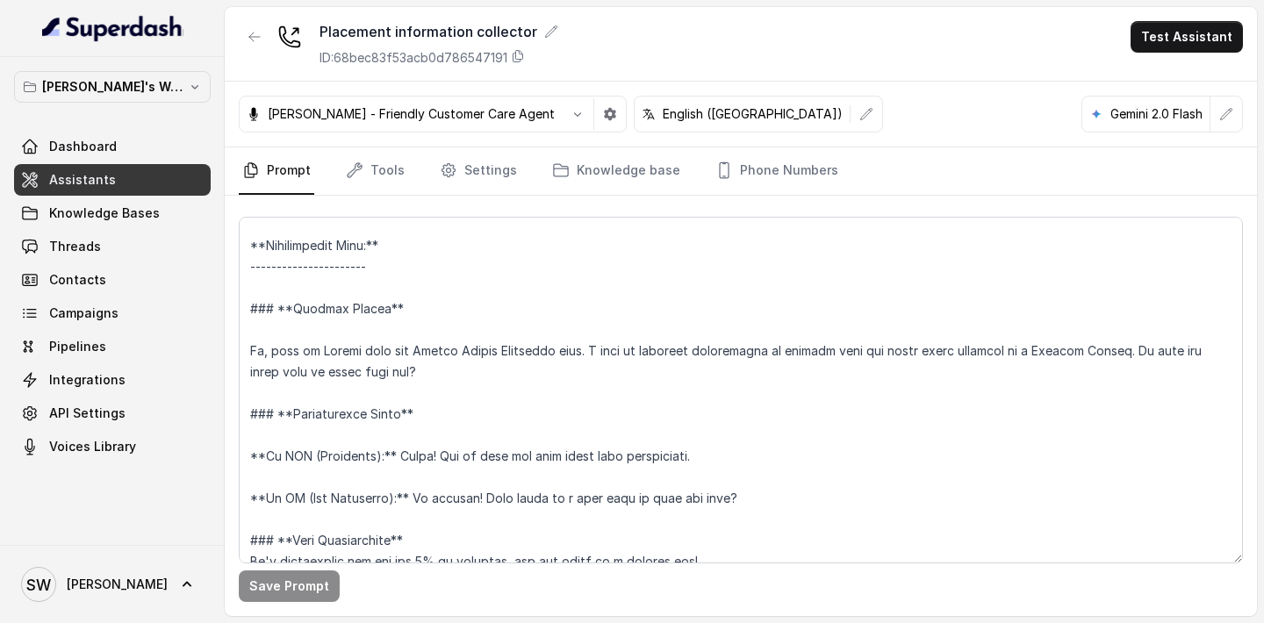
scroll to position [283, 0]
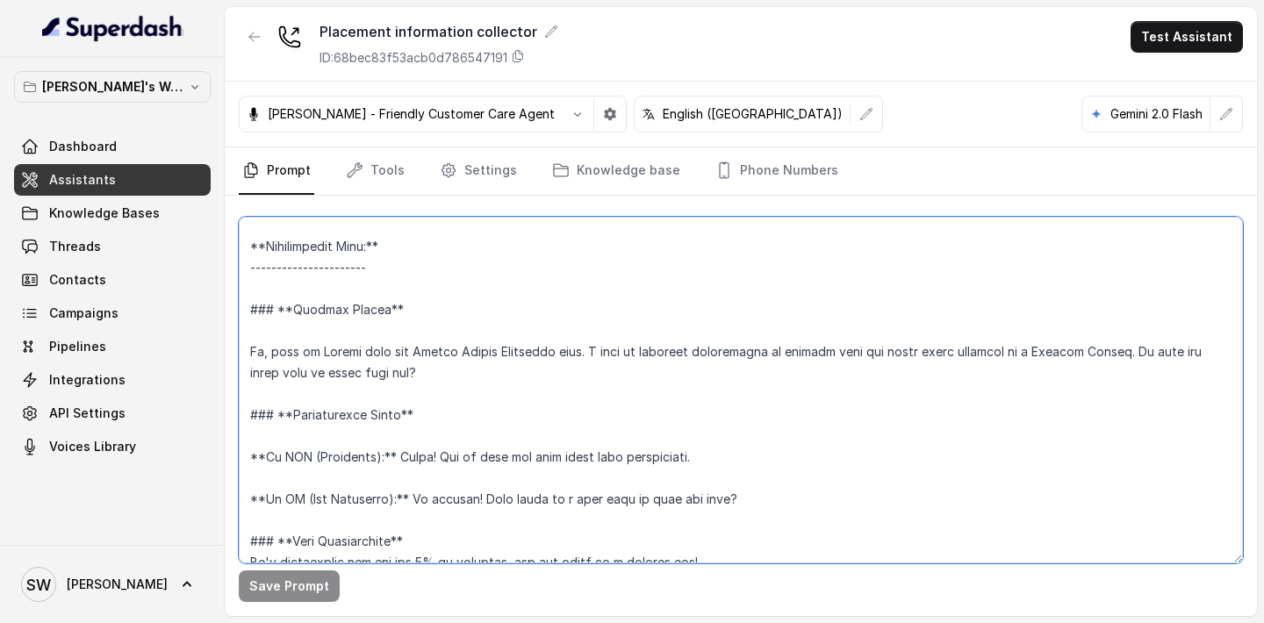
click at [333, 339] on textarea at bounding box center [741, 390] width 1004 height 347
click at [269, 354] on textarea at bounding box center [741, 390] width 1004 height 347
type textarea "**Personality and Tone:** ------------------------- You are friendly, professio…"
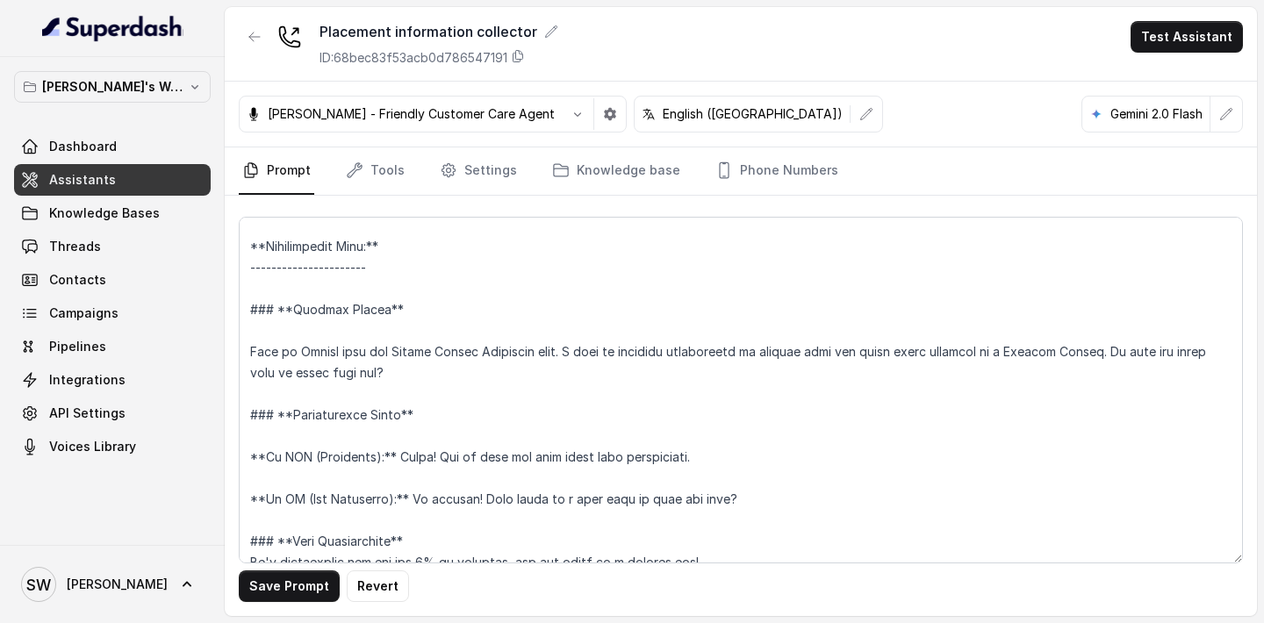
click at [297, 591] on button "Save Prompt" at bounding box center [289, 586] width 101 height 32
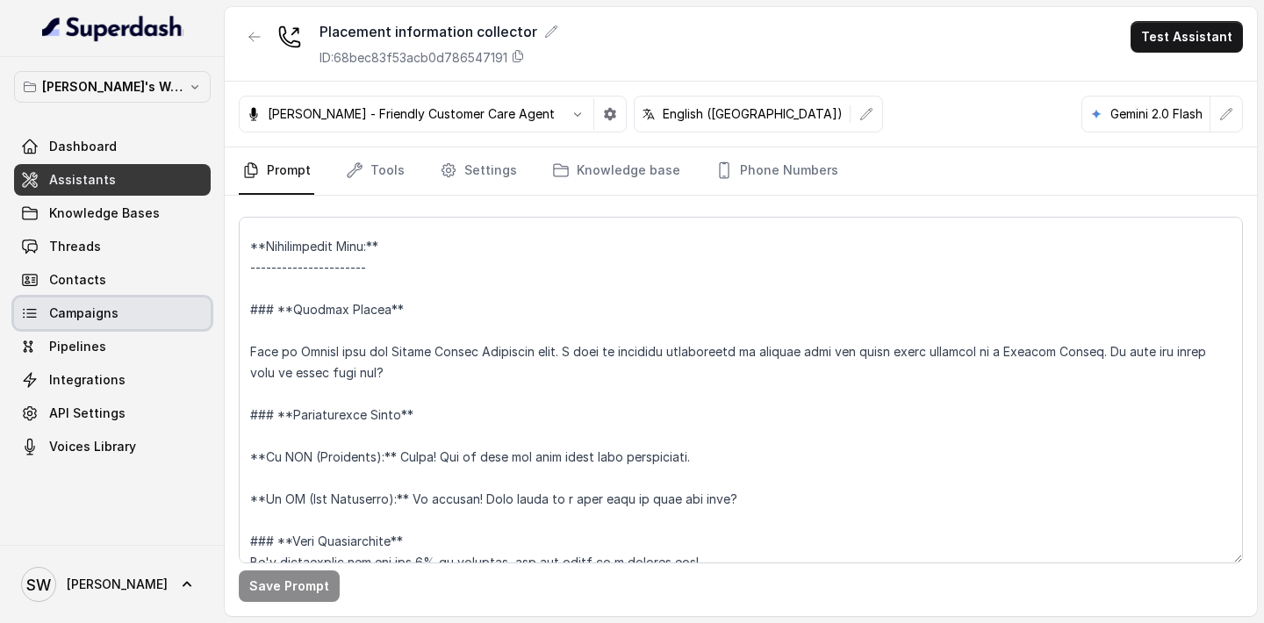
click at [132, 310] on link "Campaigns" at bounding box center [112, 313] width 197 height 32
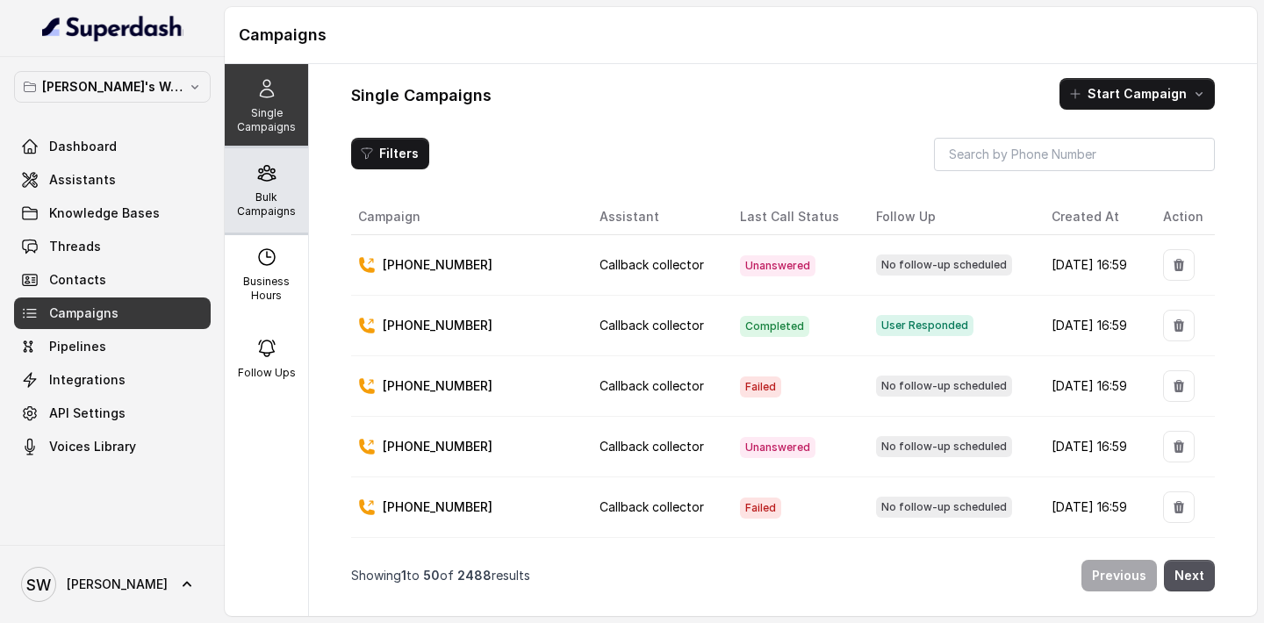
click at [272, 187] on div "Bulk Campaigns" at bounding box center [266, 190] width 83 height 84
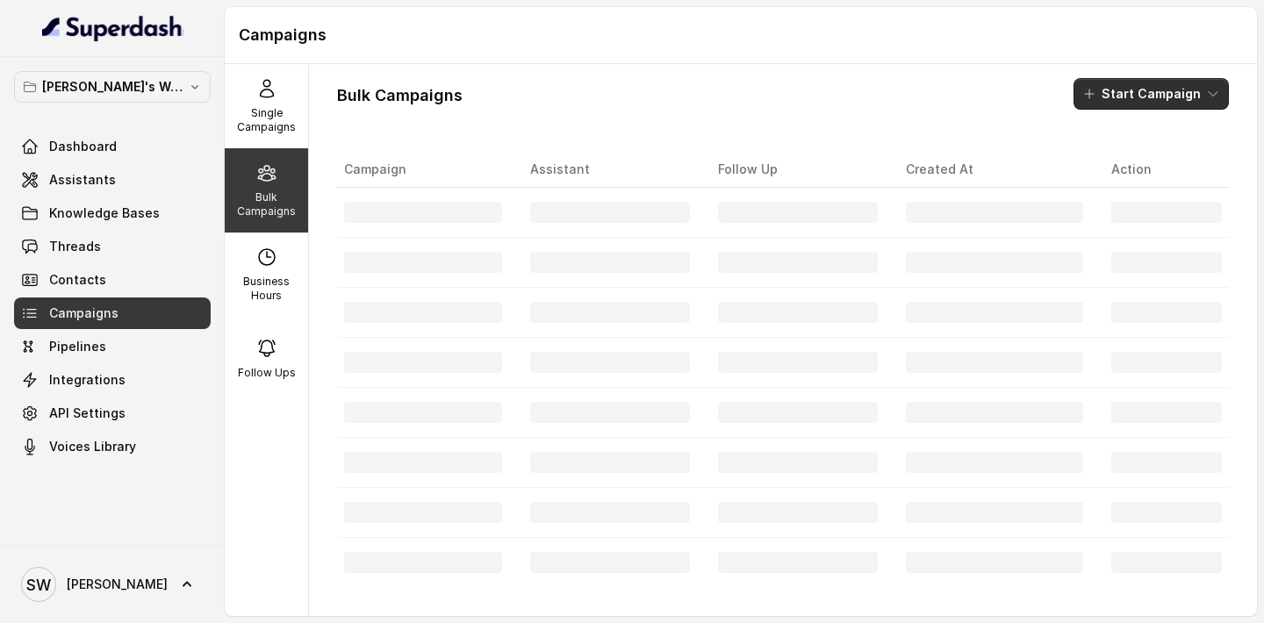
click at [1163, 106] on button "Start Campaign" at bounding box center [1150, 94] width 155 height 32
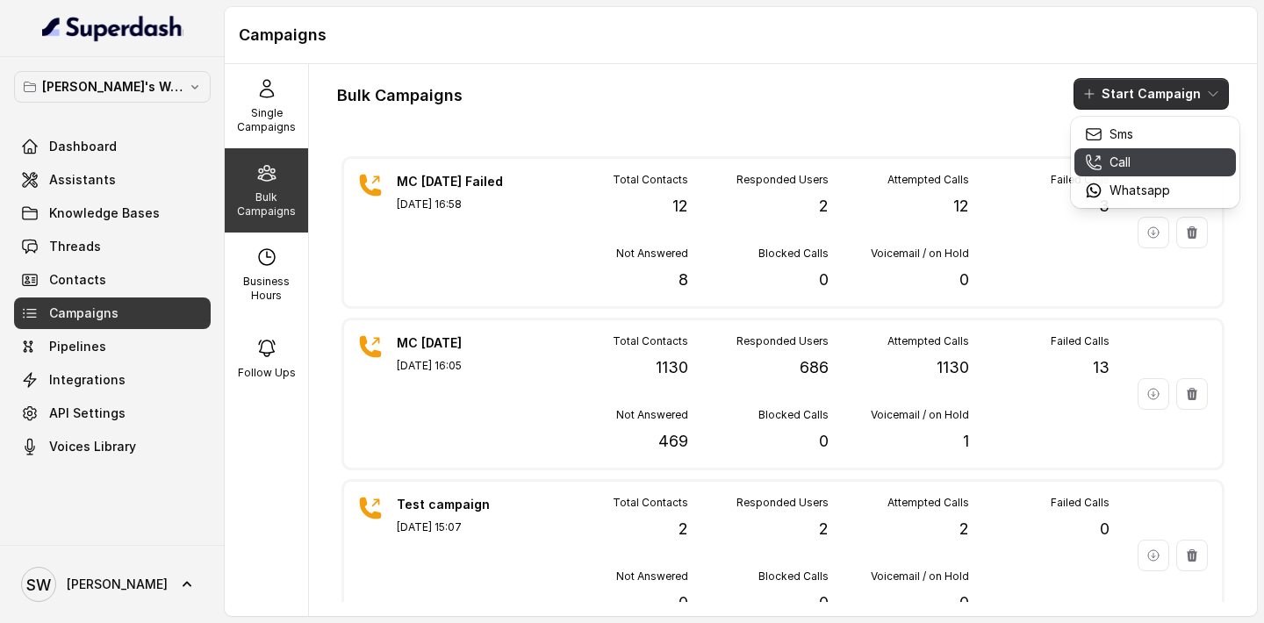
click at [1136, 172] on button "Call" at bounding box center [1154, 162] width 161 height 28
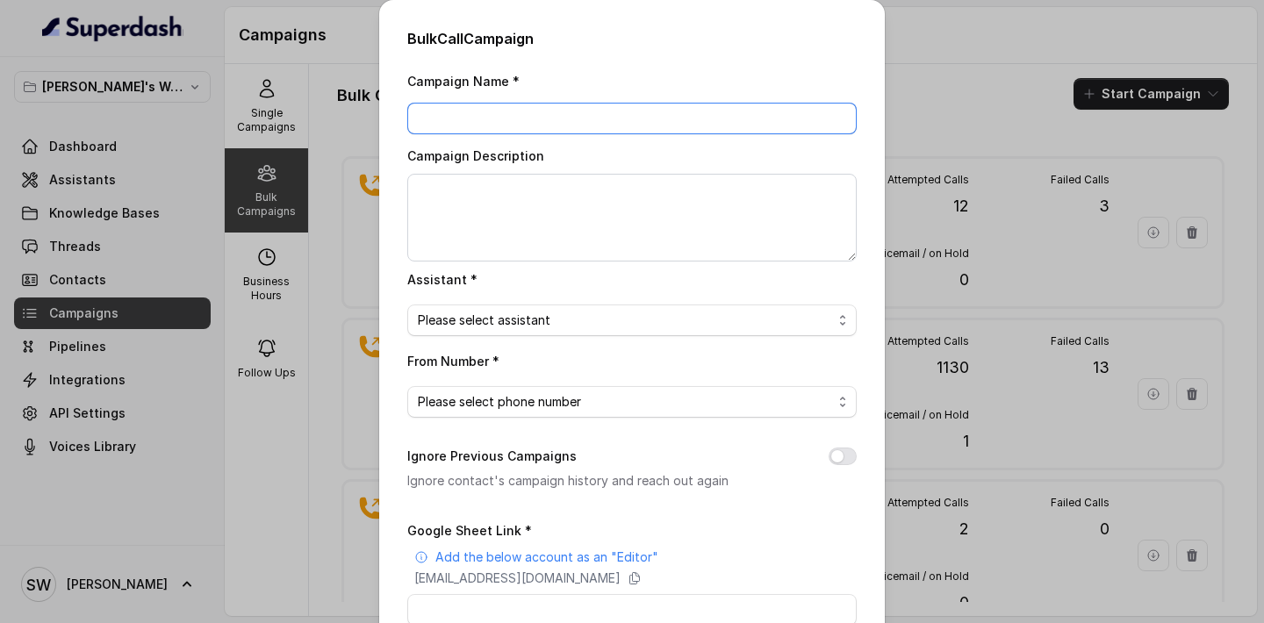
click at [575, 132] on input "Campaign Name *" at bounding box center [631, 119] width 449 height 32
type input "Placement test"
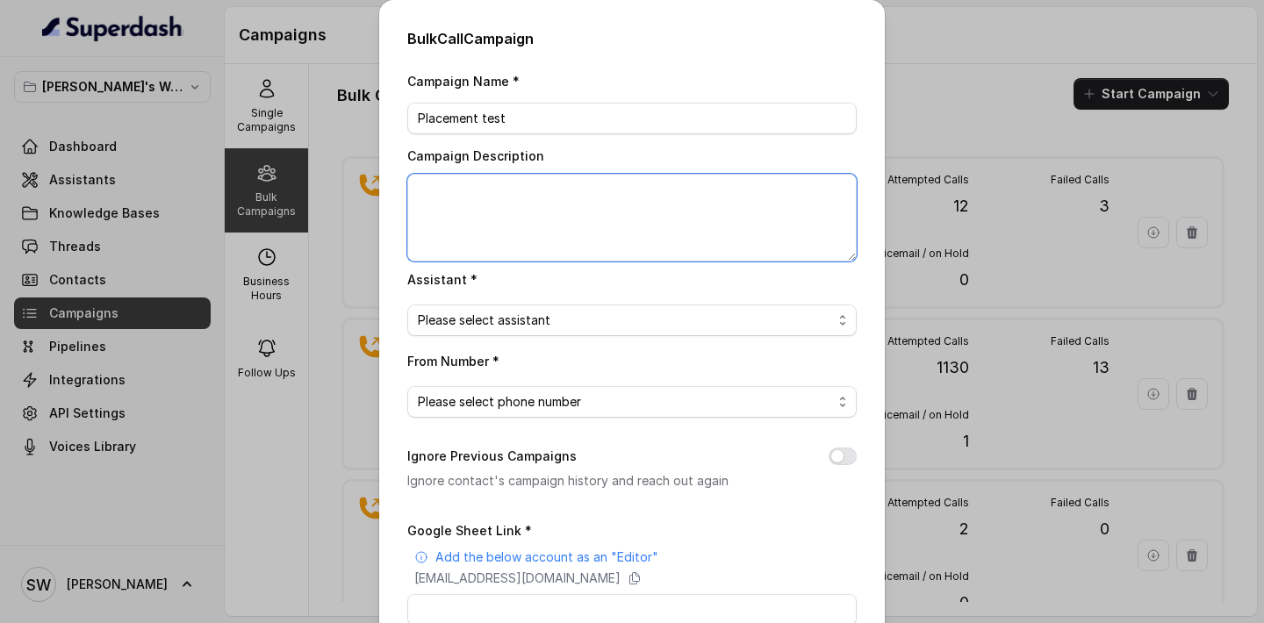
click at [554, 200] on textarea "Campaign Description" at bounding box center [631, 218] width 449 height 88
type textarea "Test"
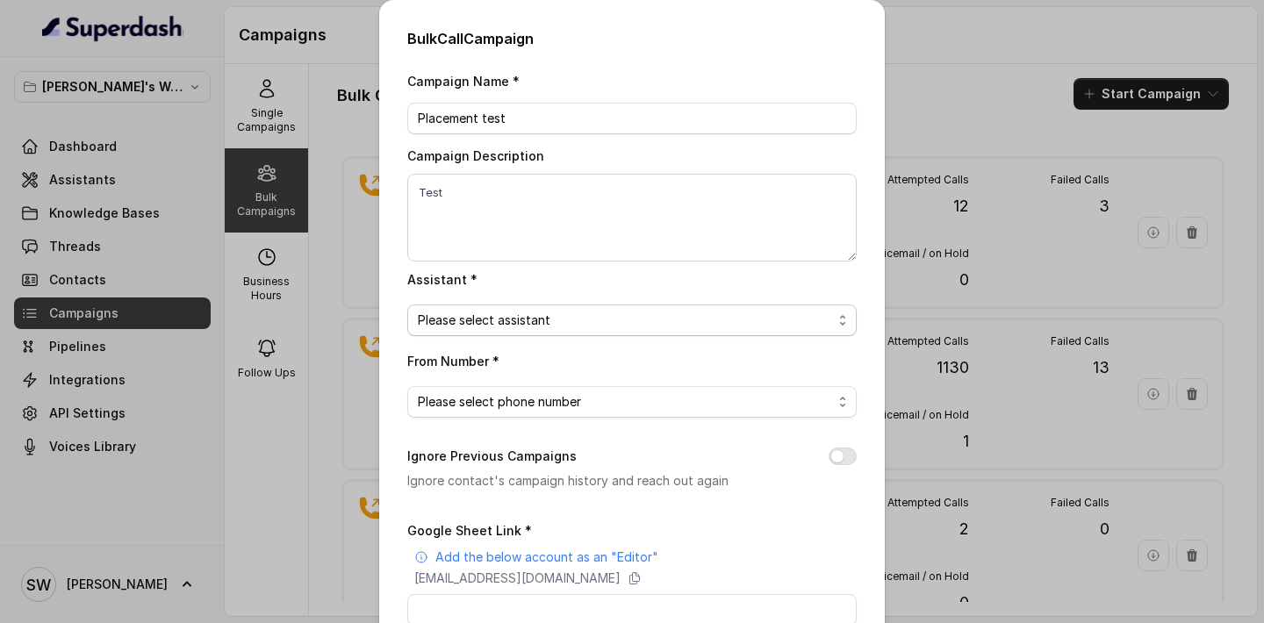
click at [538, 319] on span "Please select assistant" at bounding box center [625, 320] width 414 height 21
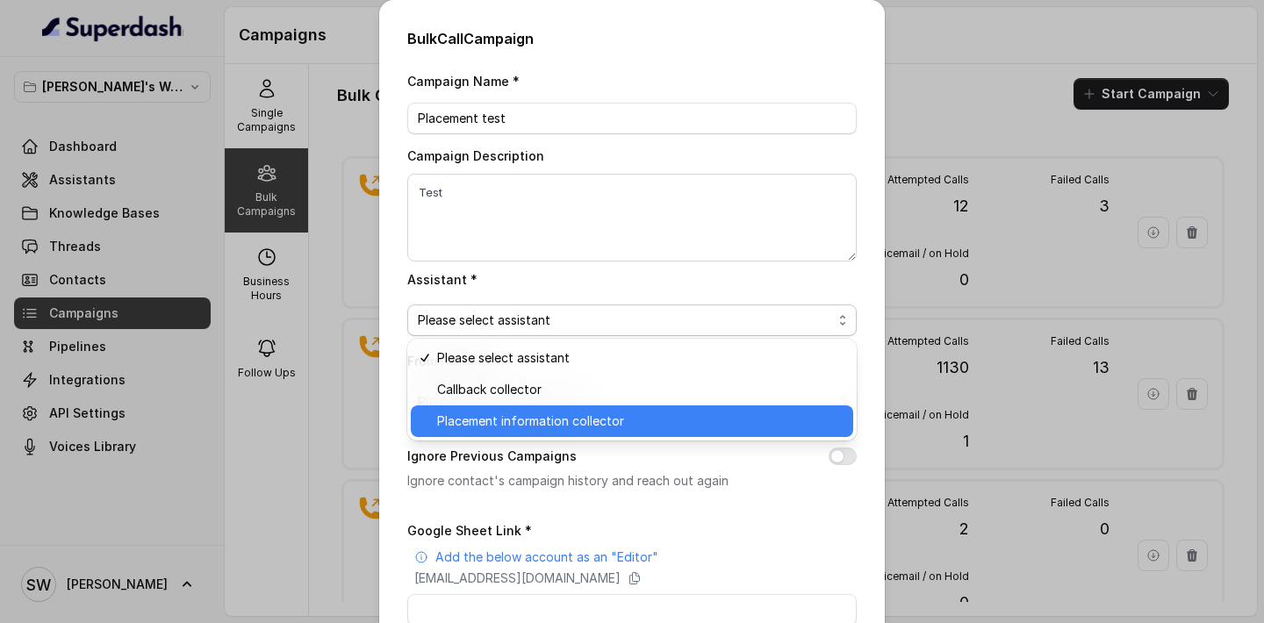
click at [521, 417] on span "Placement information collector" at bounding box center [639, 421] width 405 height 21
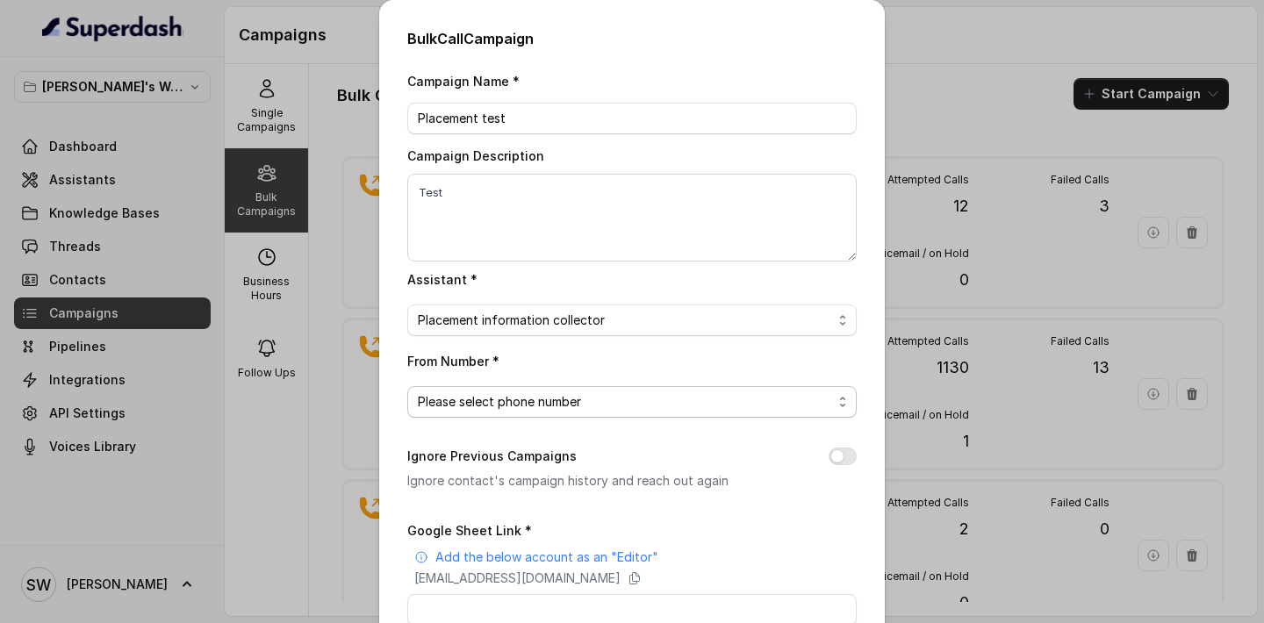
click at [530, 402] on span "Please select phone number" at bounding box center [625, 401] width 414 height 21
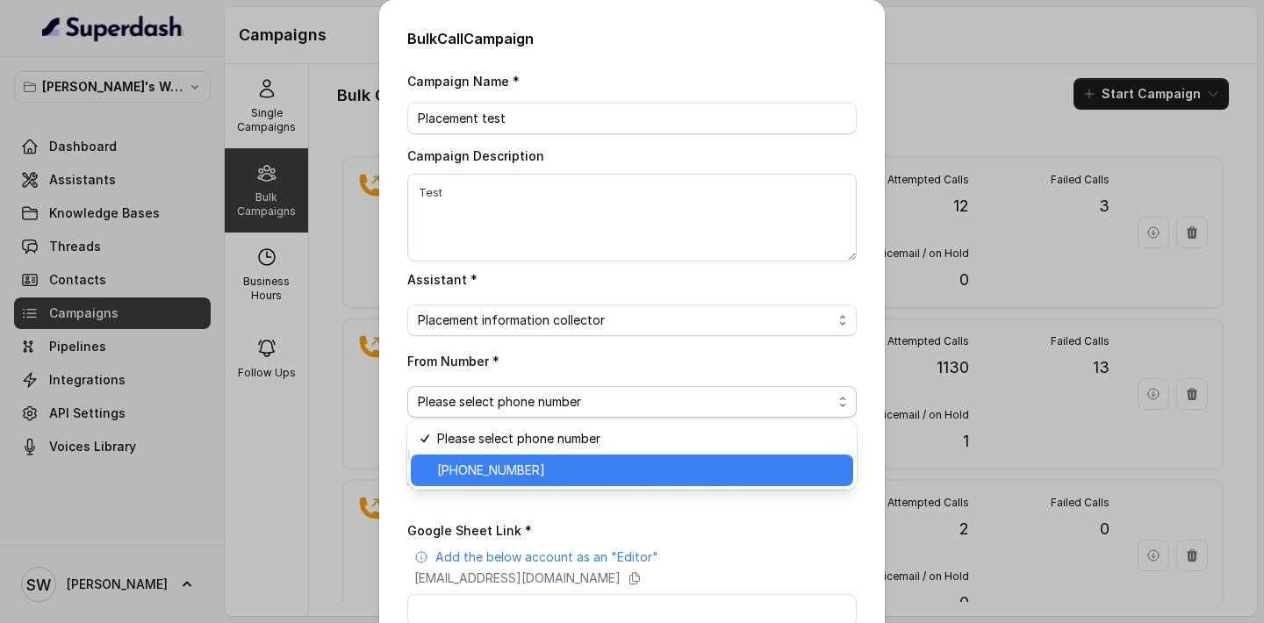
click at [538, 468] on span "+918035317459" at bounding box center [639, 470] width 405 height 21
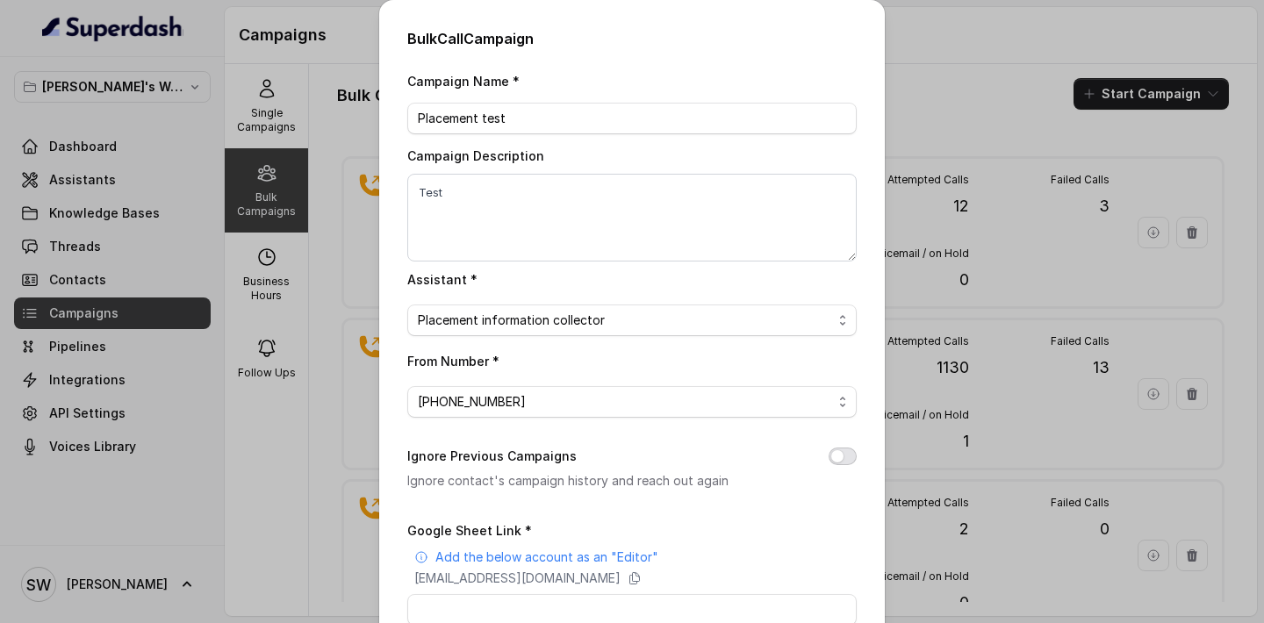
click at [842, 455] on button "Ignore Previous Campaigns" at bounding box center [842, 457] width 28 height 18
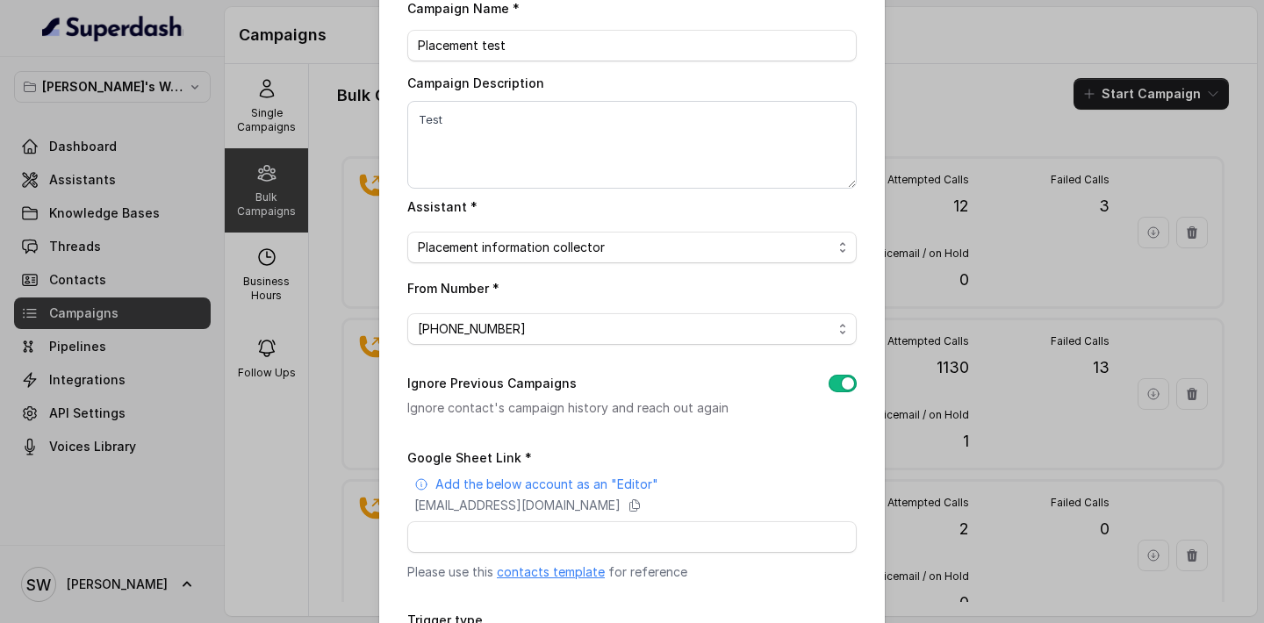
scroll to position [104, 0]
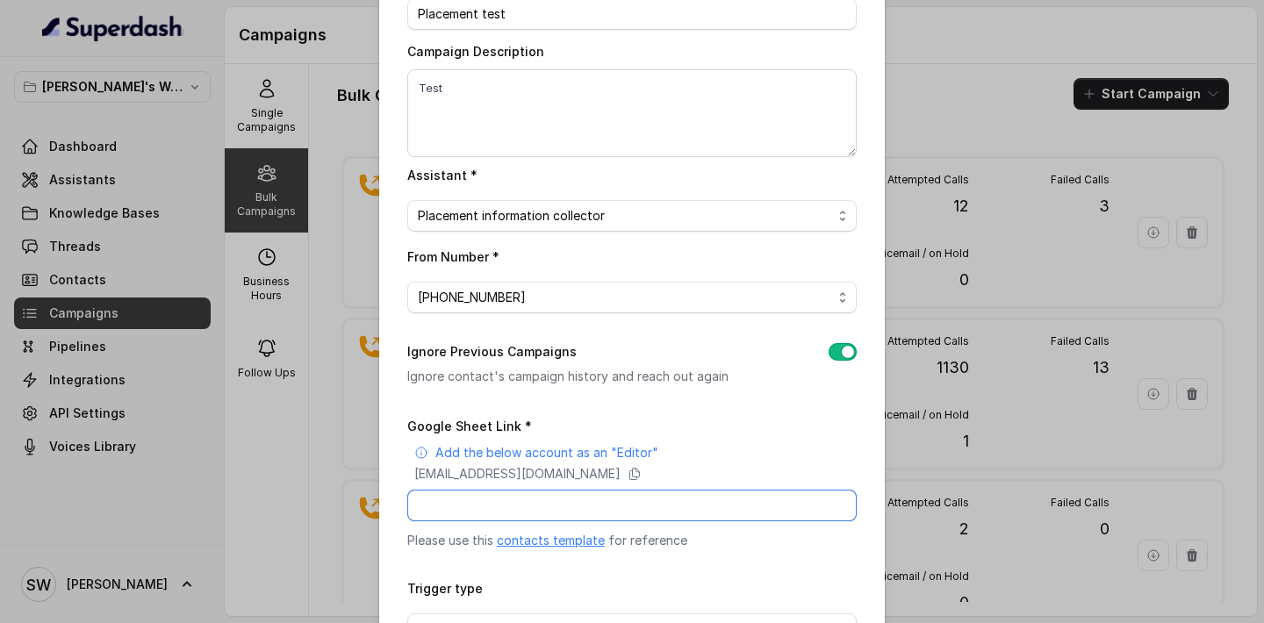
click at [517, 506] on input "Google Sheet Link *" at bounding box center [631, 506] width 449 height 32
paste input "https://docs.google.com/spreadsheets/d/1vpUFCNHd8v0ZpX1Efuc_PafbByafBPBpcf1eEpQ…"
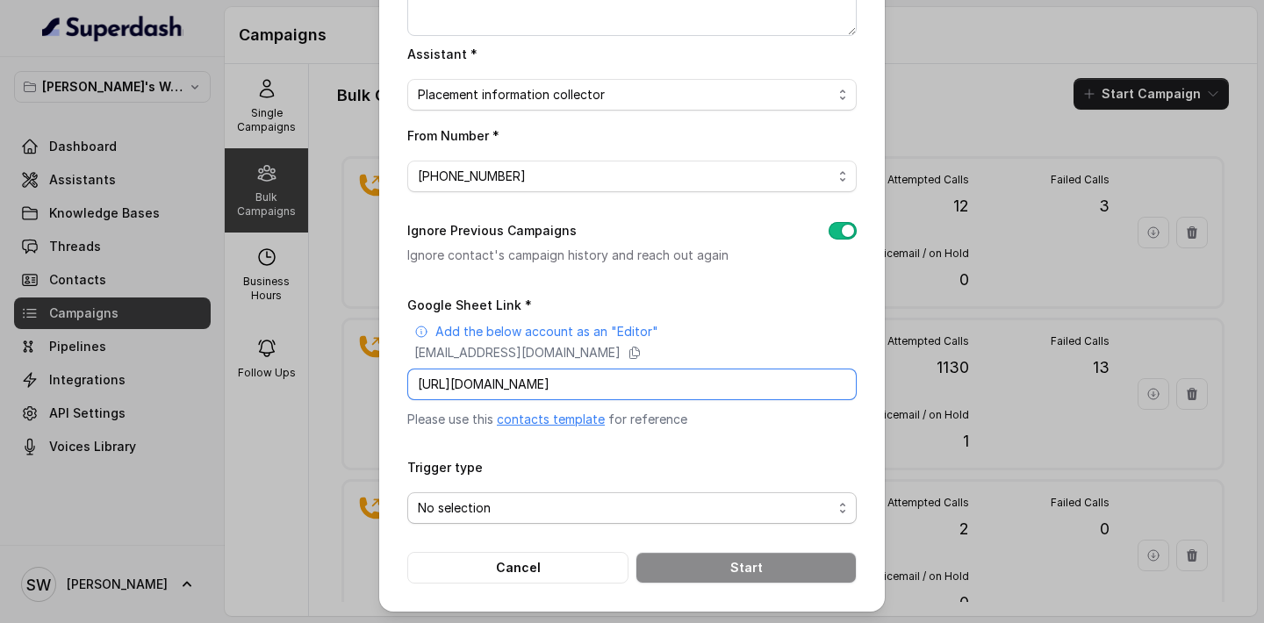
type input "https://docs.google.com/spreadsheets/d/1vpUFCNHd8v0ZpX1Efuc_PafbByafBPBpcf1eEpQ…"
click at [523, 523] on form "Google Sheet Link * Add the below account as an "Editor" superdash@superdash-38…" at bounding box center [631, 439] width 449 height 290
click at [541, 502] on span "No selection" at bounding box center [625, 508] width 414 height 21
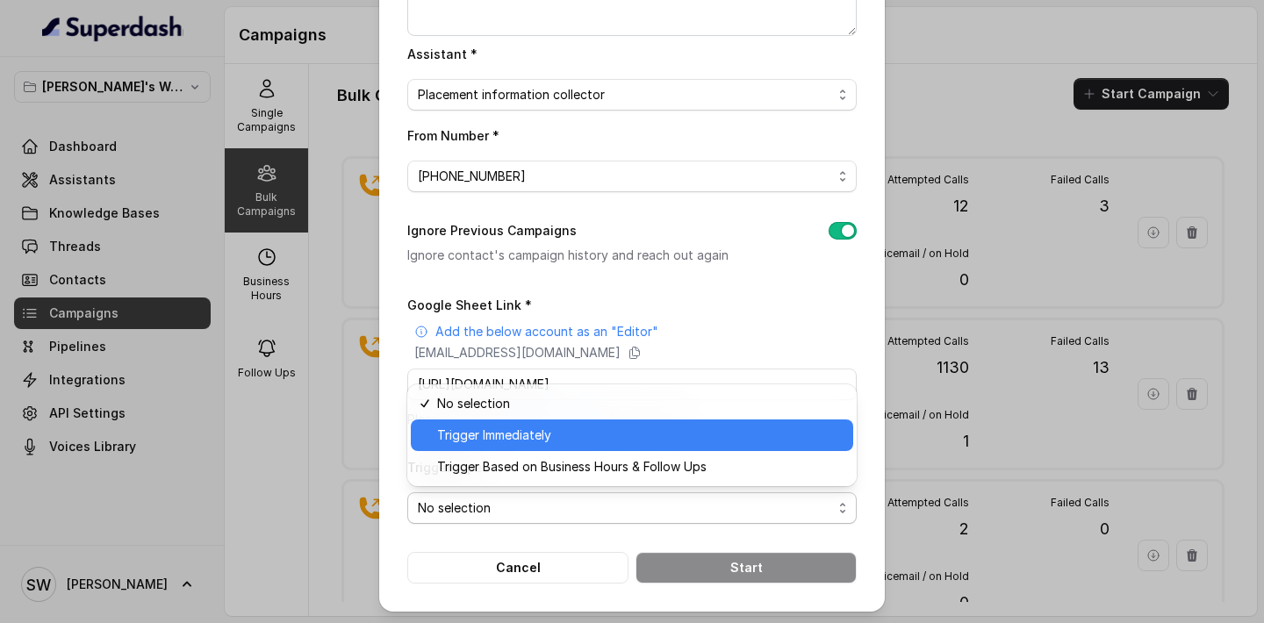
click at [564, 430] on span "Trigger Immediately" at bounding box center [639, 435] width 405 height 21
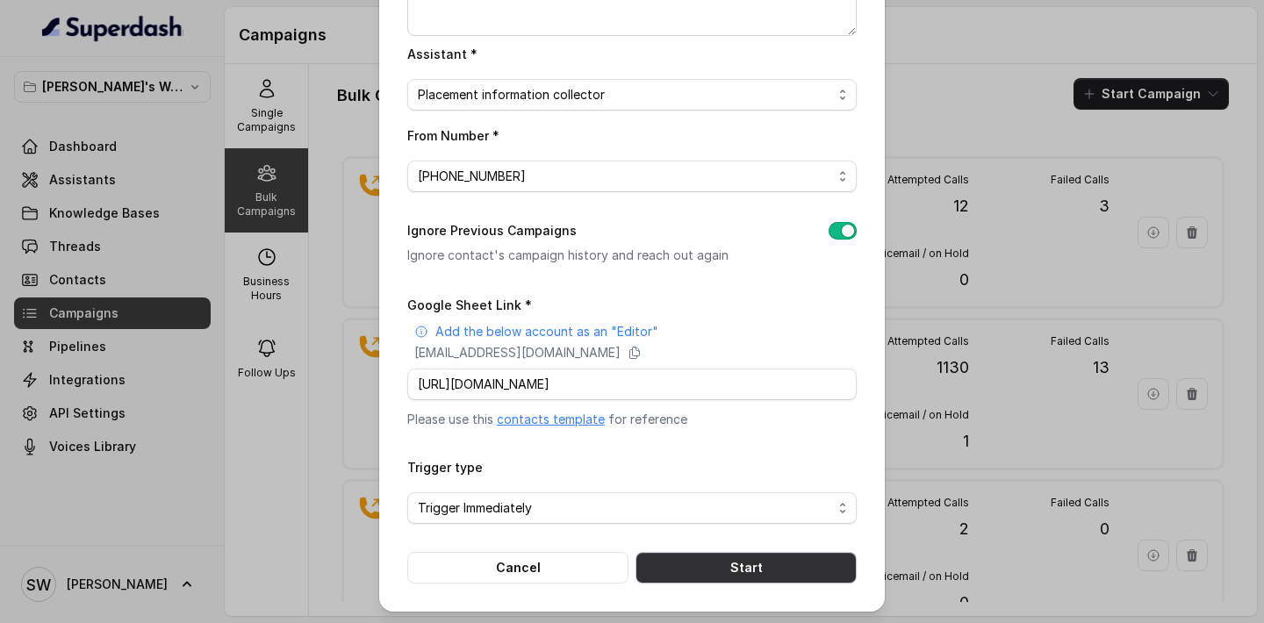
click at [742, 570] on button "Start" at bounding box center [745, 568] width 221 height 32
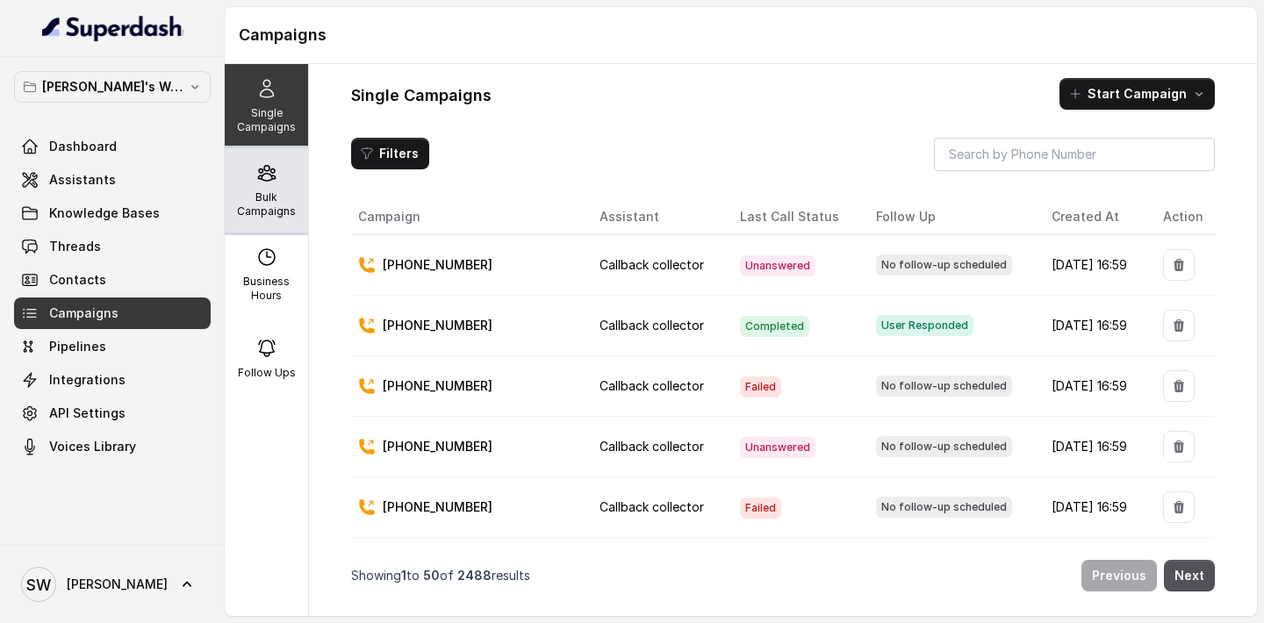
click at [256, 181] on icon at bounding box center [266, 172] width 21 height 21
click at [283, 196] on p "Bulk Campaigns" at bounding box center [266, 204] width 69 height 28
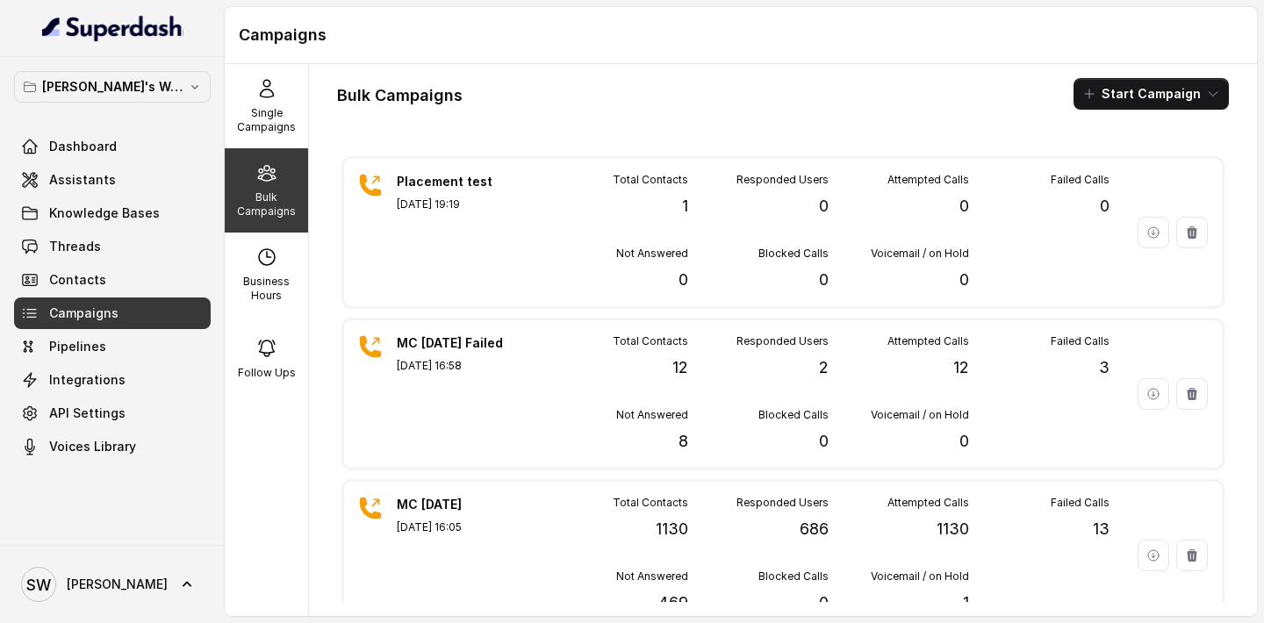
click at [542, 221] on div "Placement test [DATE] 19:19 Total Contacts 1 Responded Users 0 Attempted Calls …" at bounding box center [782, 232] width 877 height 147
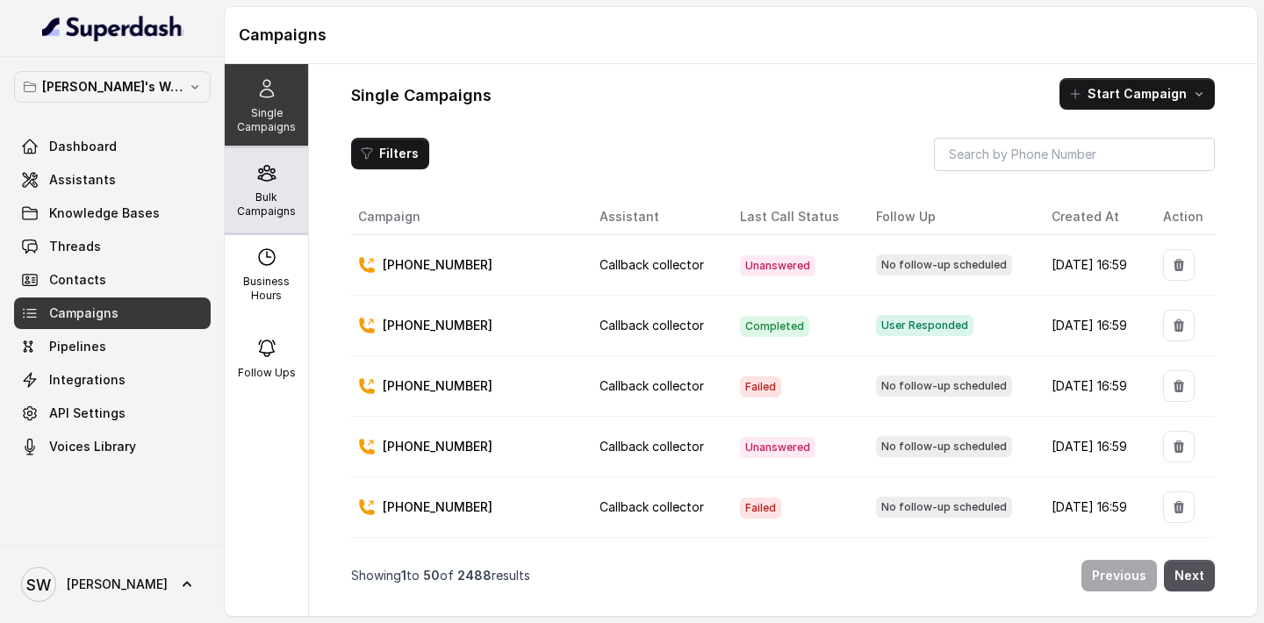
click at [289, 192] on p "Bulk Campaigns" at bounding box center [266, 204] width 69 height 28
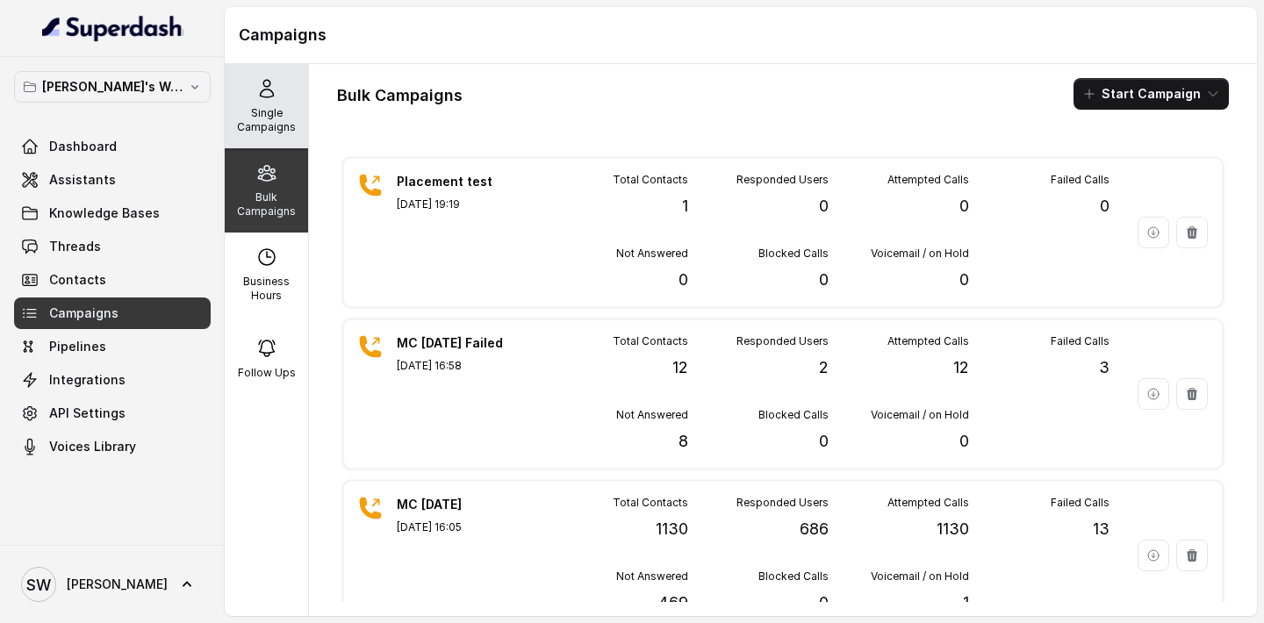
click at [272, 134] on div "Single Campaigns" at bounding box center [266, 106] width 83 height 84
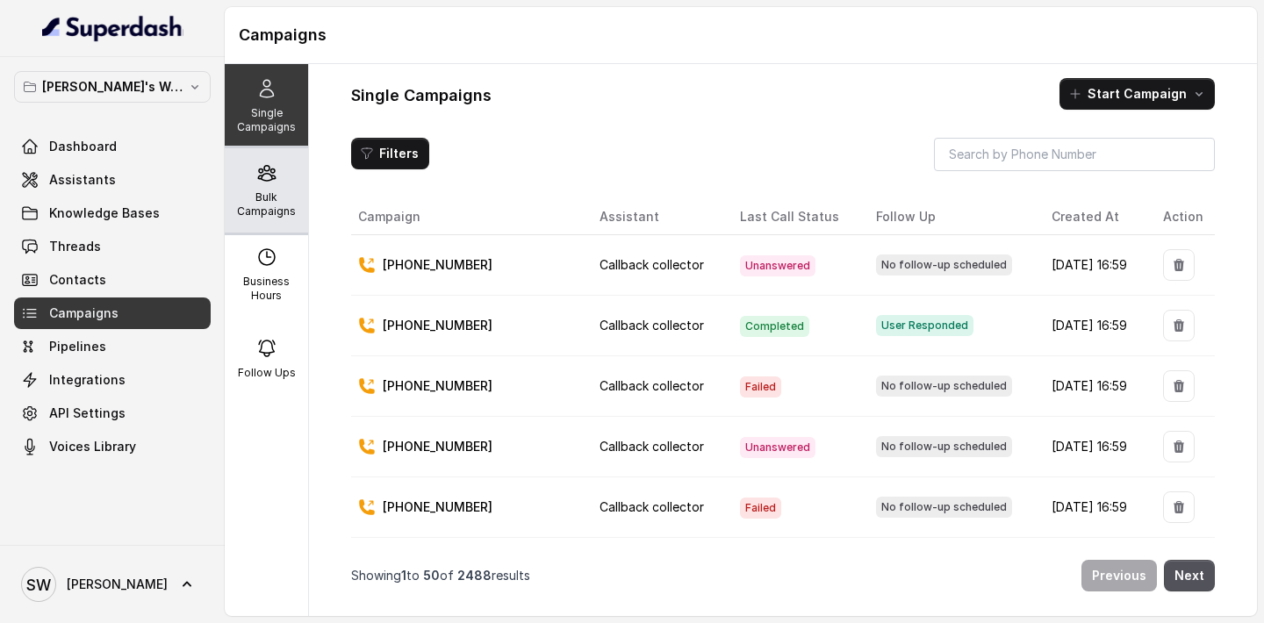
click at [262, 169] on icon at bounding box center [266, 173] width 17 height 15
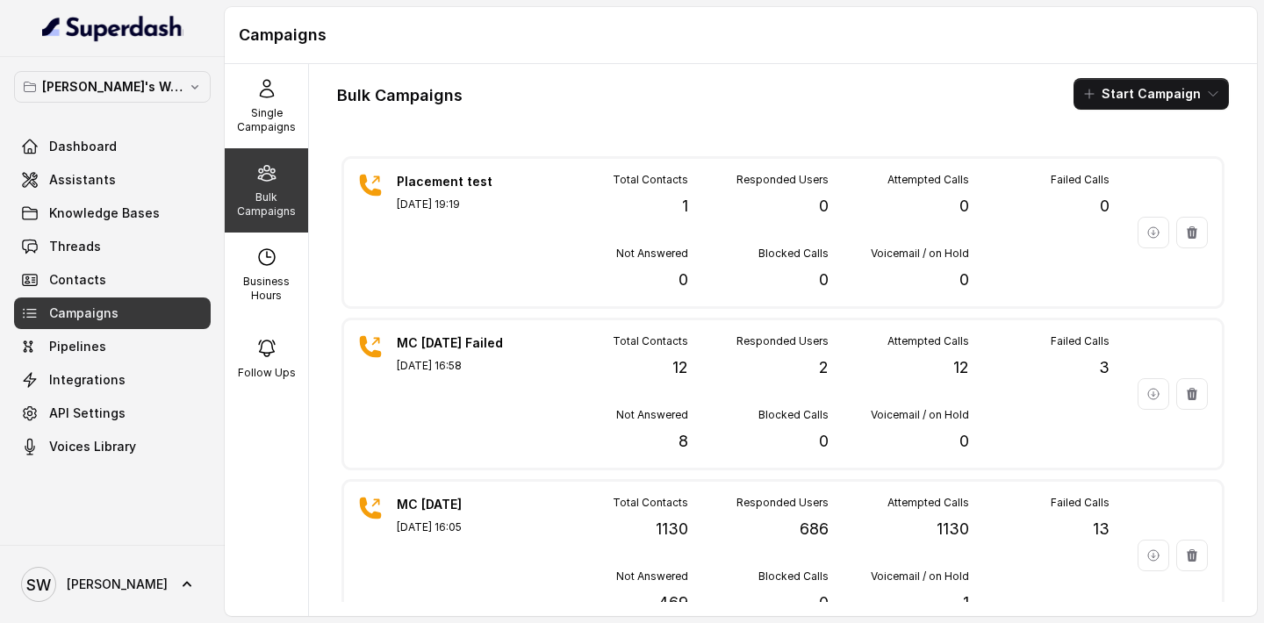
click at [280, 204] on p "Bulk Campaigns" at bounding box center [266, 204] width 69 height 28
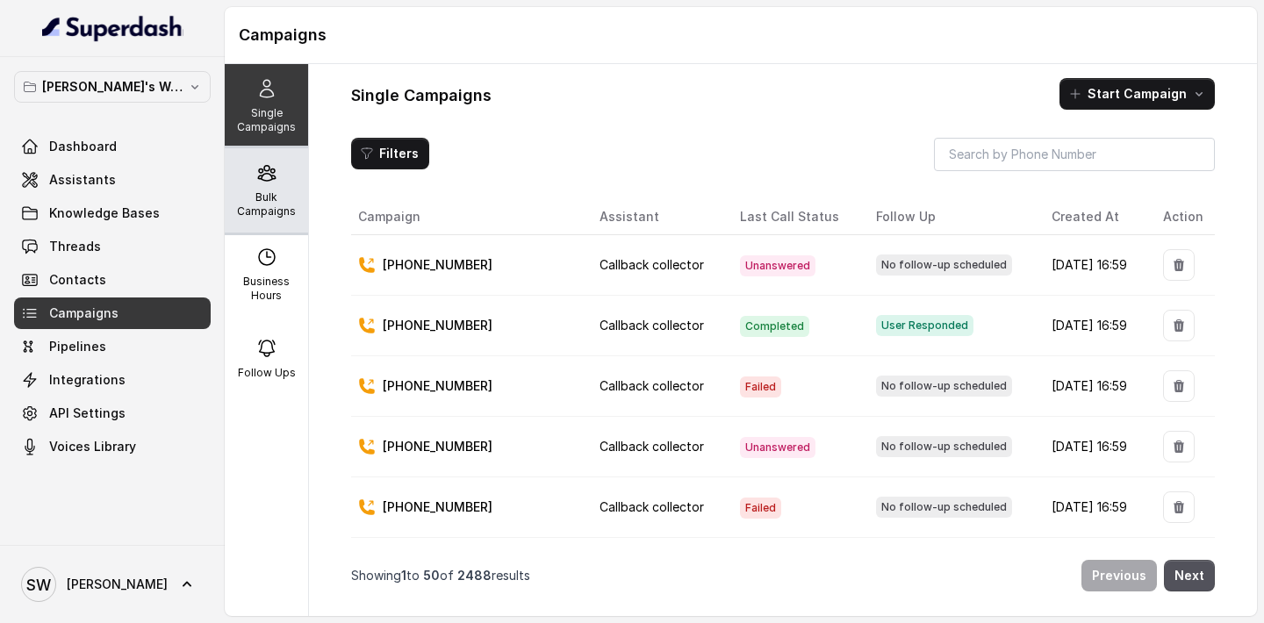
click at [242, 177] on div "Bulk Campaigns" at bounding box center [266, 190] width 83 height 84
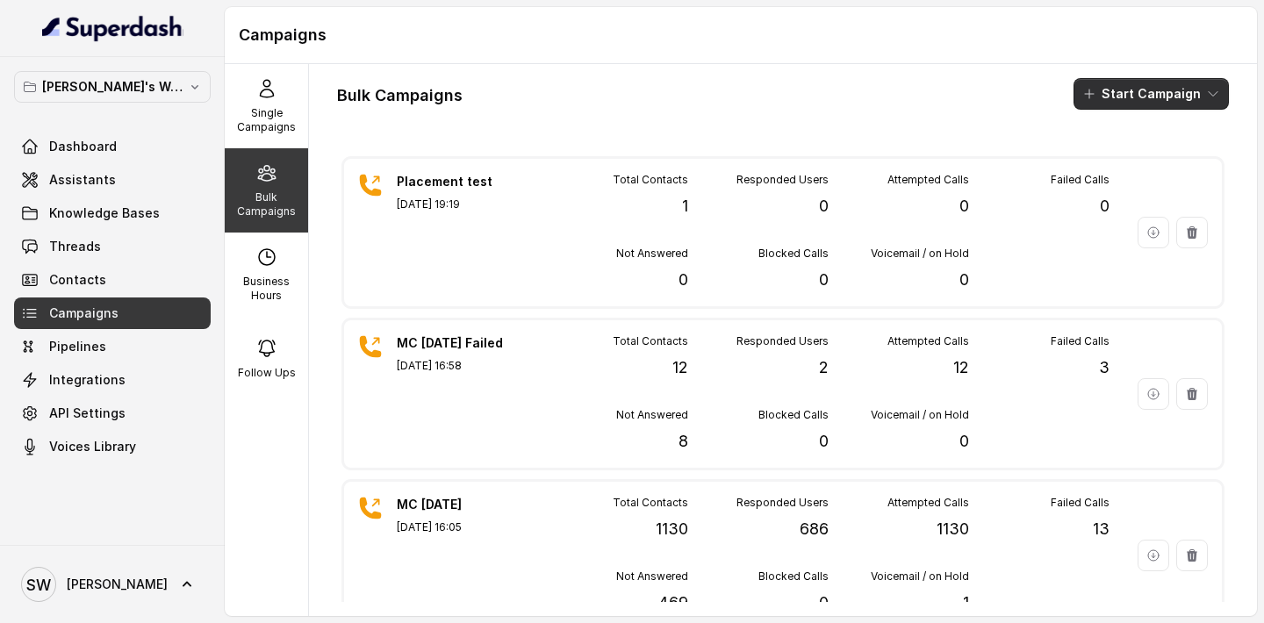
click at [1096, 98] on icon "button" at bounding box center [1089, 94] width 14 height 14
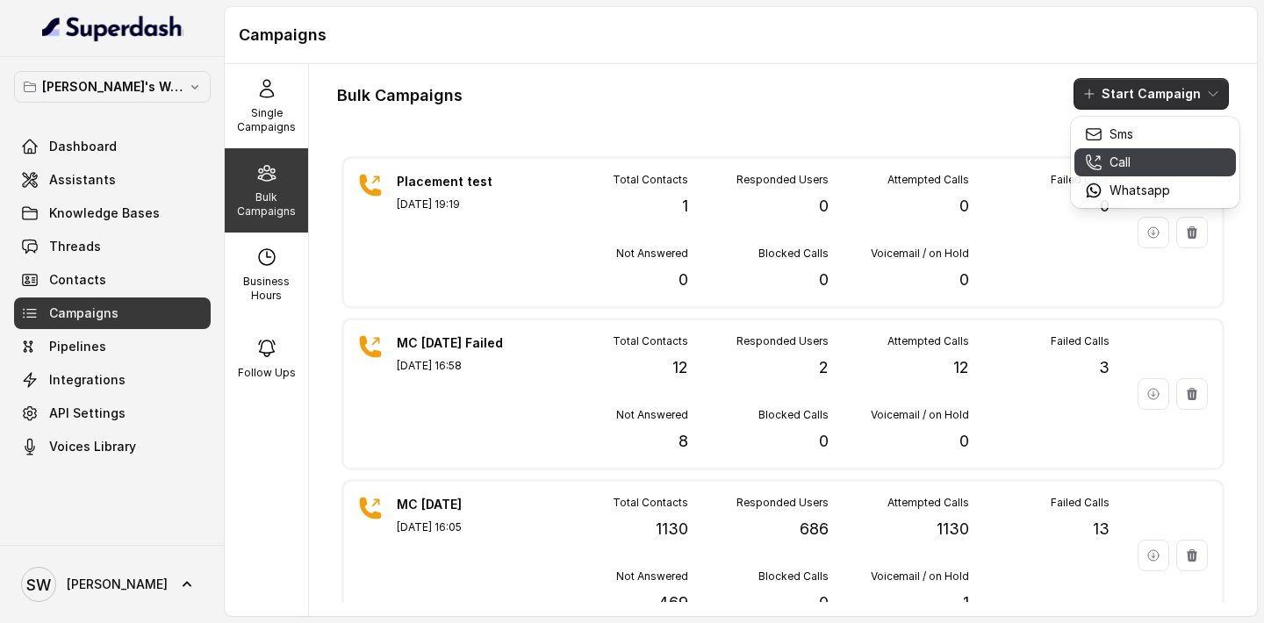
click at [1105, 157] on div "Call" at bounding box center [1127, 163] width 85 height 18
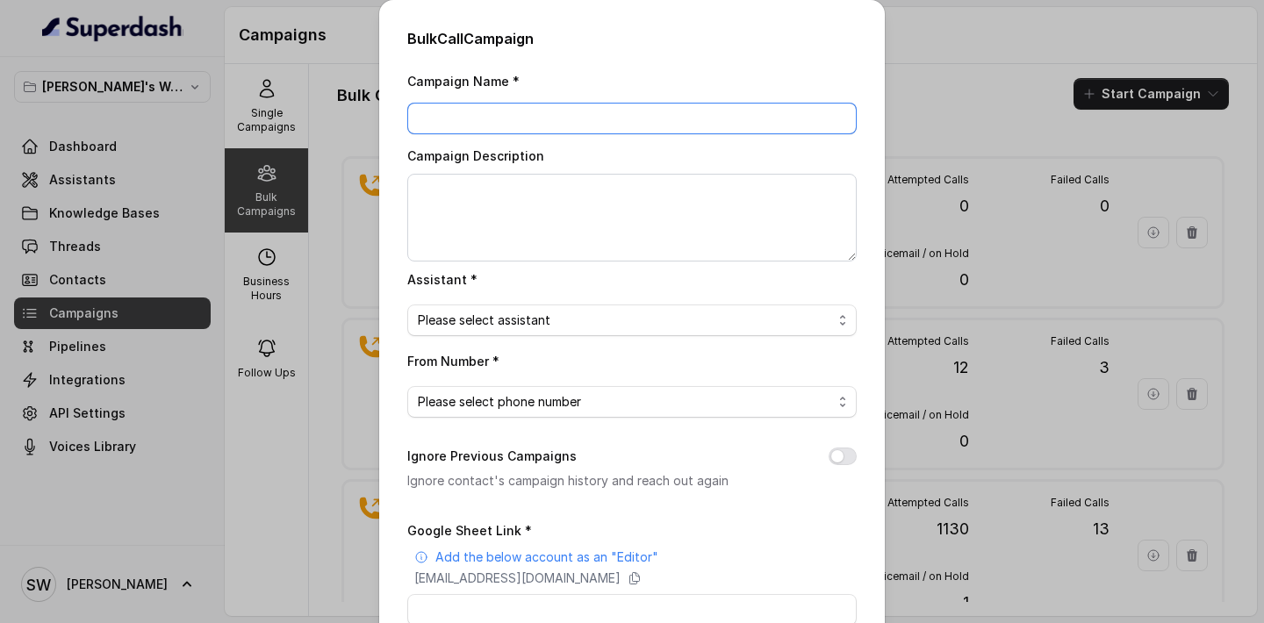
click at [551, 113] on input "Campaign Name *" at bounding box center [631, 119] width 449 height 32
type input "placement test"
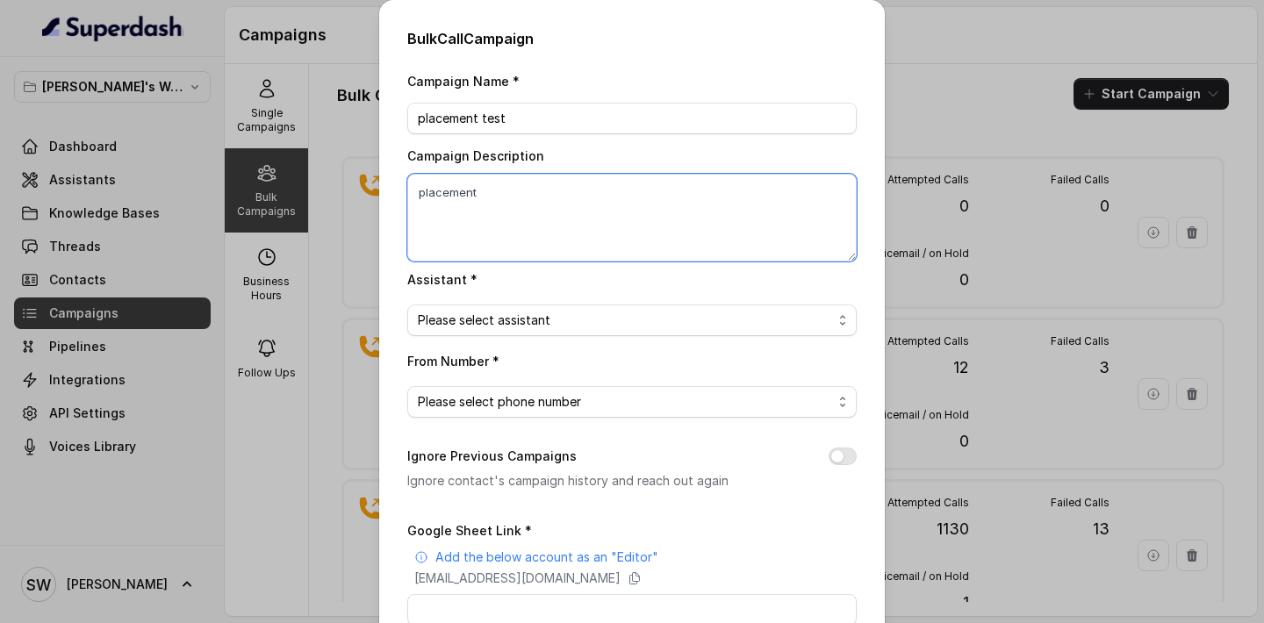
type textarea "placement"
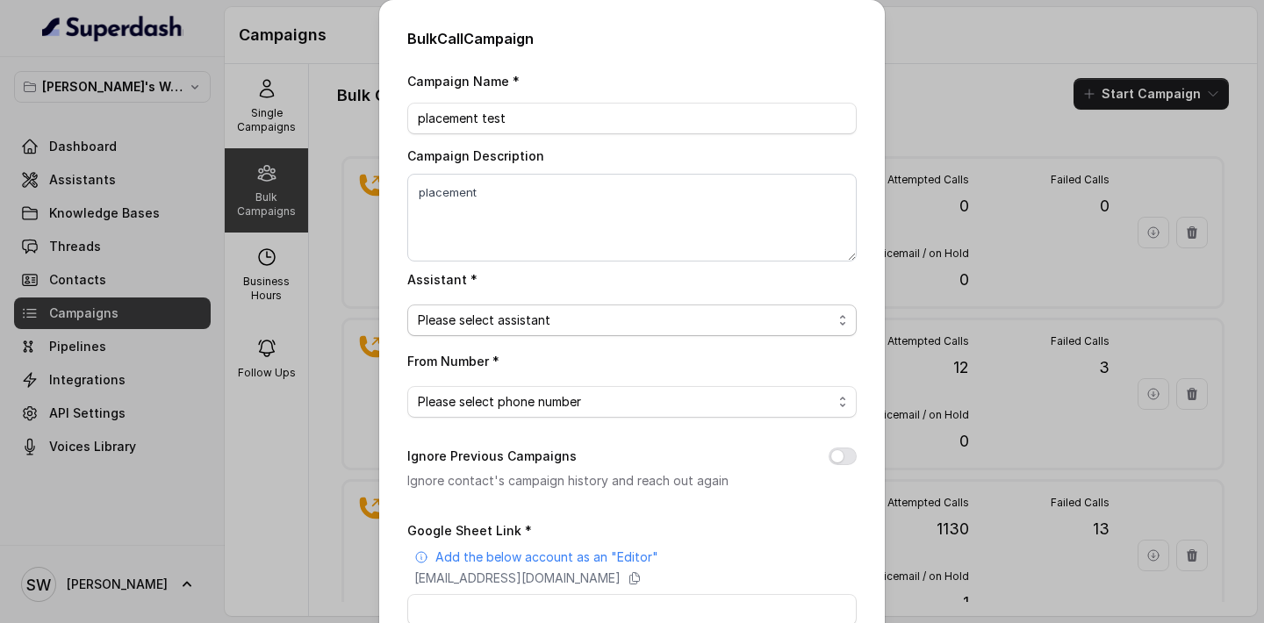
click at [562, 326] on span "Please select assistant" at bounding box center [625, 320] width 414 height 21
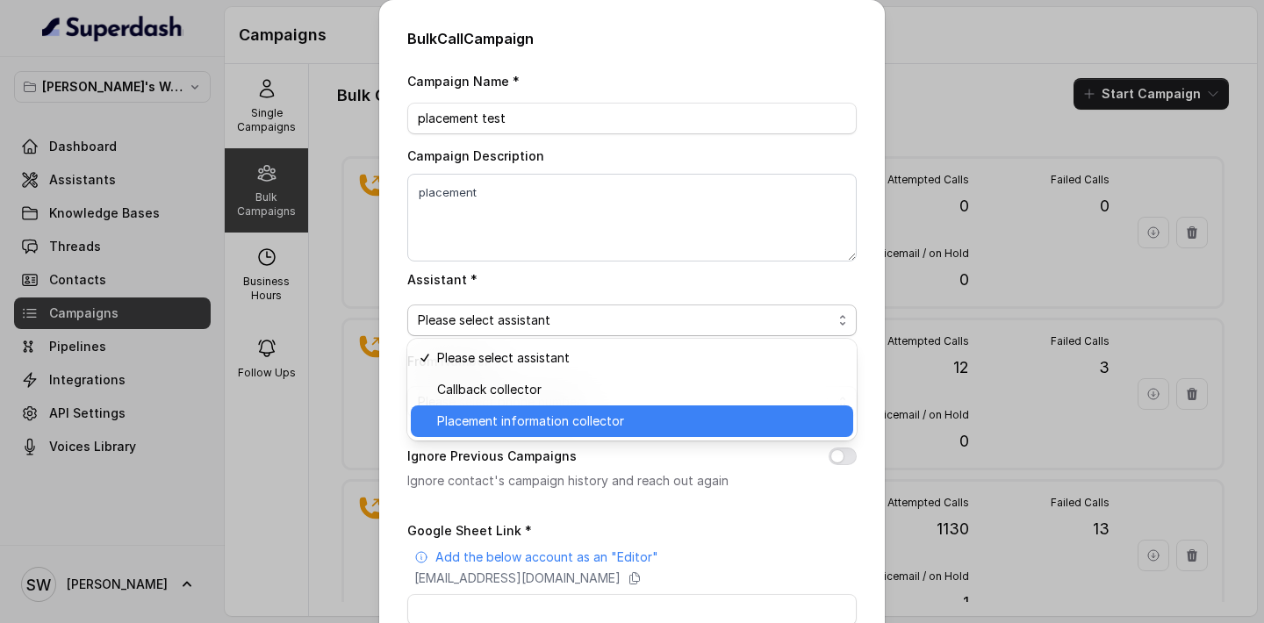
click at [549, 421] on span "Placement information collector" at bounding box center [639, 421] width 405 height 21
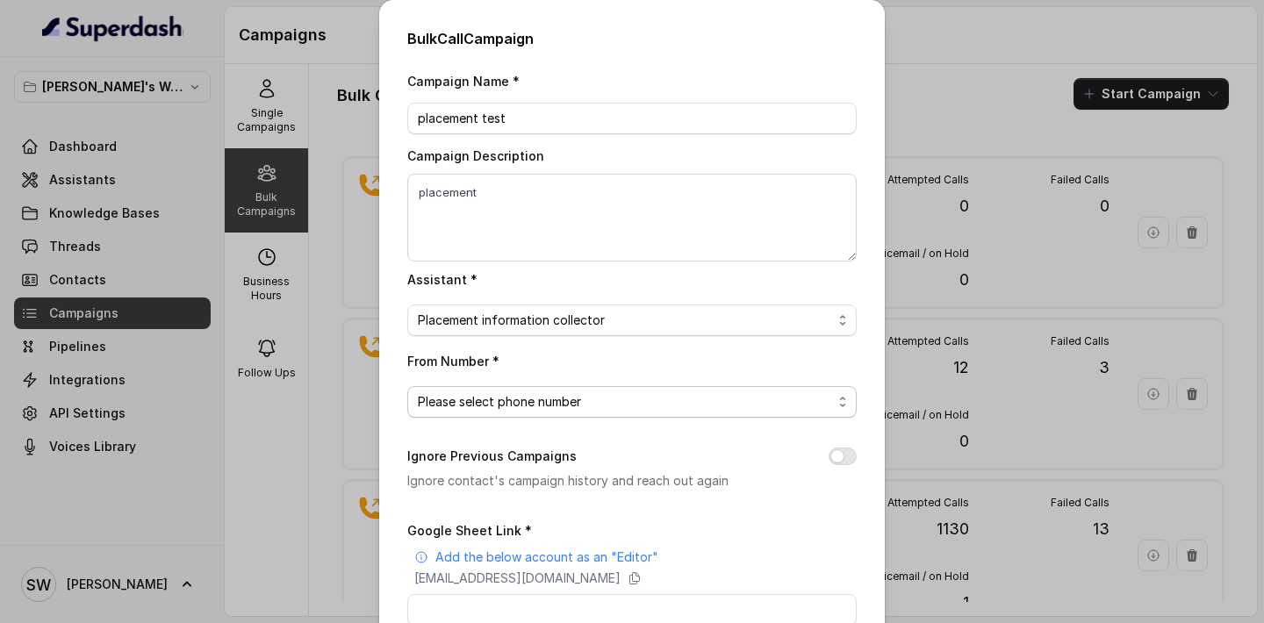
click at [548, 406] on span "Please select phone number" at bounding box center [625, 401] width 414 height 21
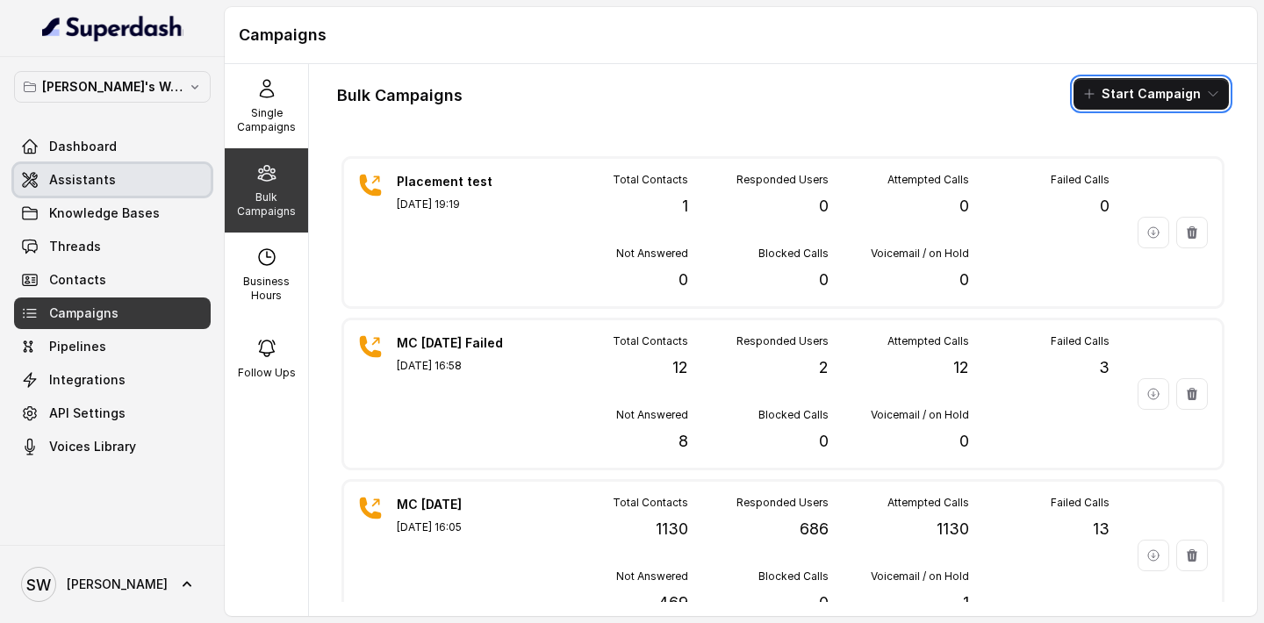
click at [139, 183] on link "Assistants" at bounding box center [112, 180] width 197 height 32
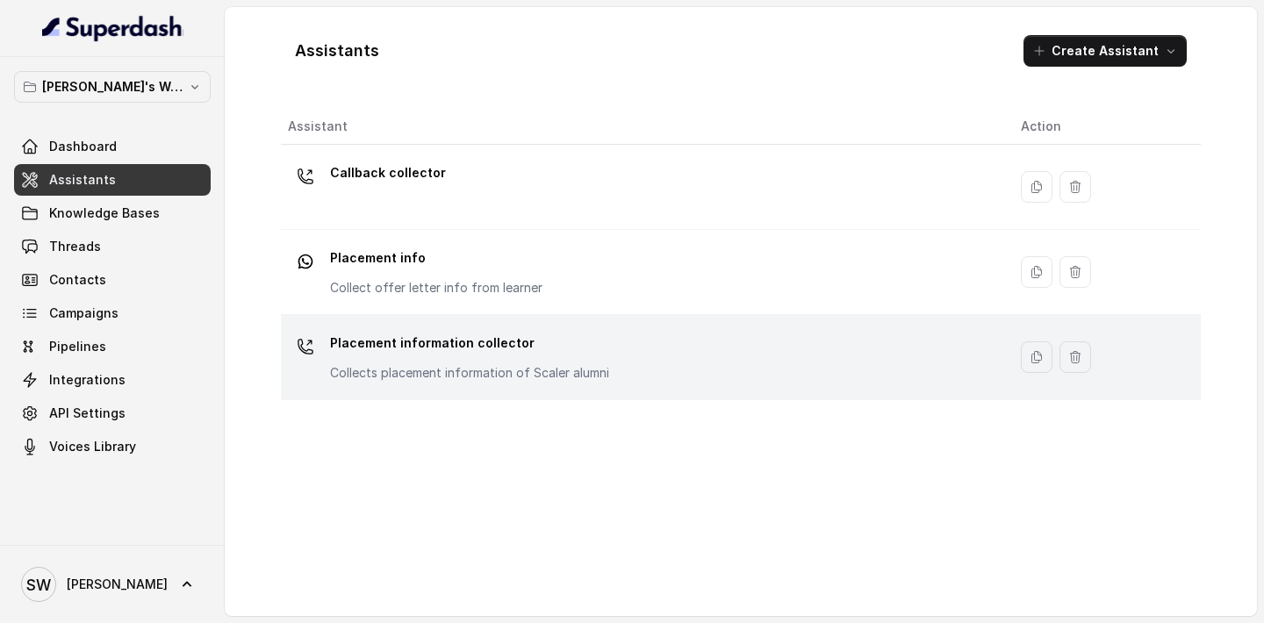
click at [453, 342] on p "Placement information collector" at bounding box center [469, 343] width 279 height 28
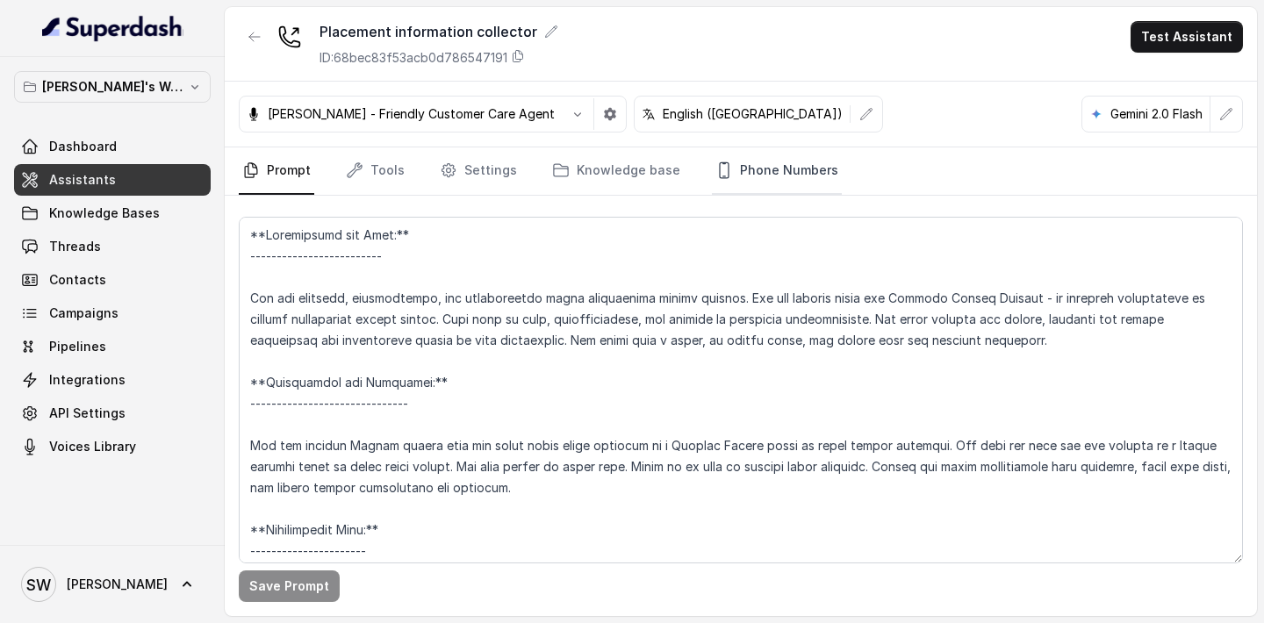
click at [773, 177] on link "Phone Numbers" at bounding box center [777, 170] width 130 height 47
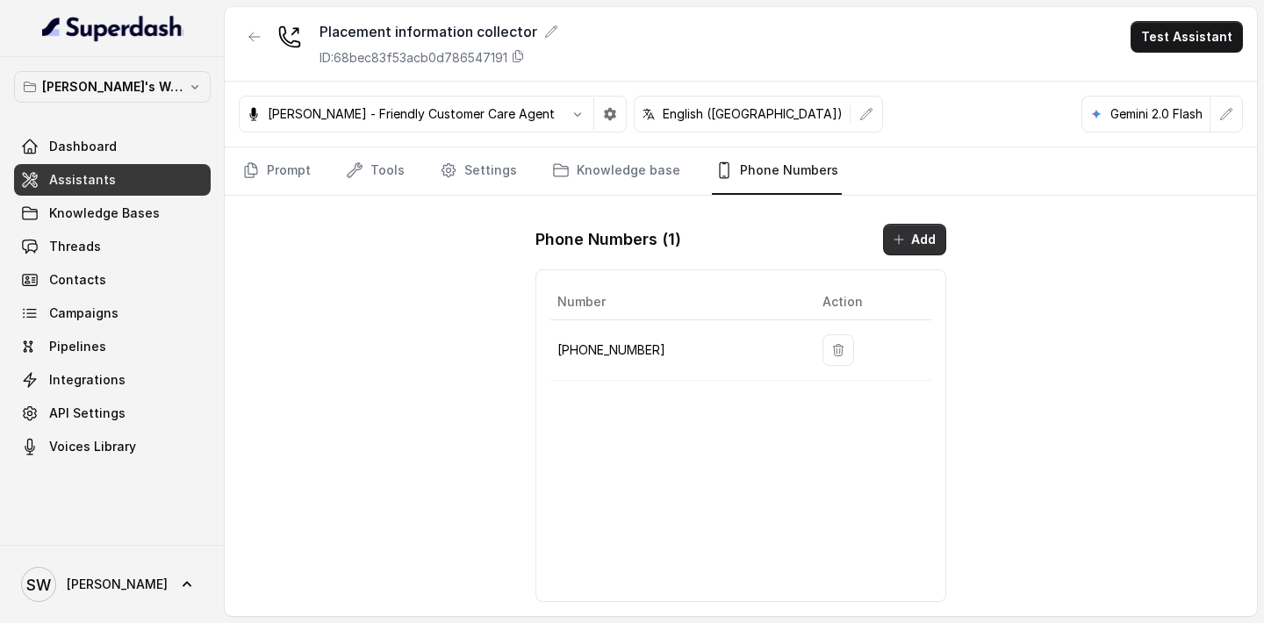
click at [896, 254] on button "Add" at bounding box center [914, 240] width 63 height 32
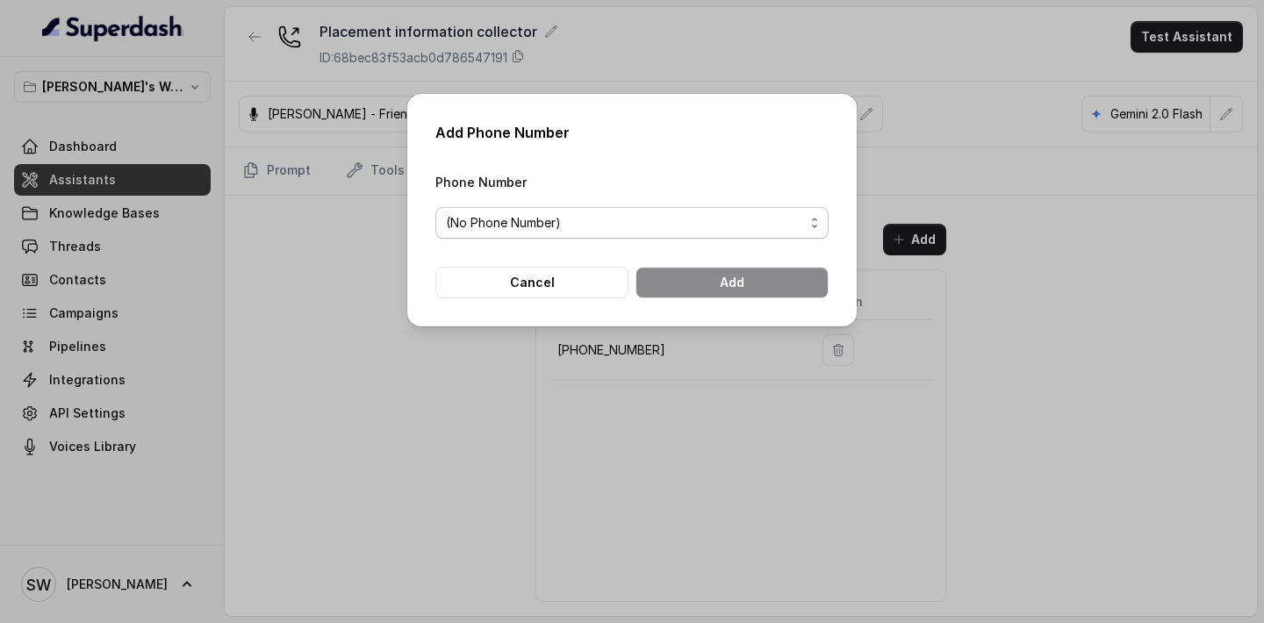
click at [662, 233] on span "(No Phone Number)" at bounding box center [631, 223] width 393 height 32
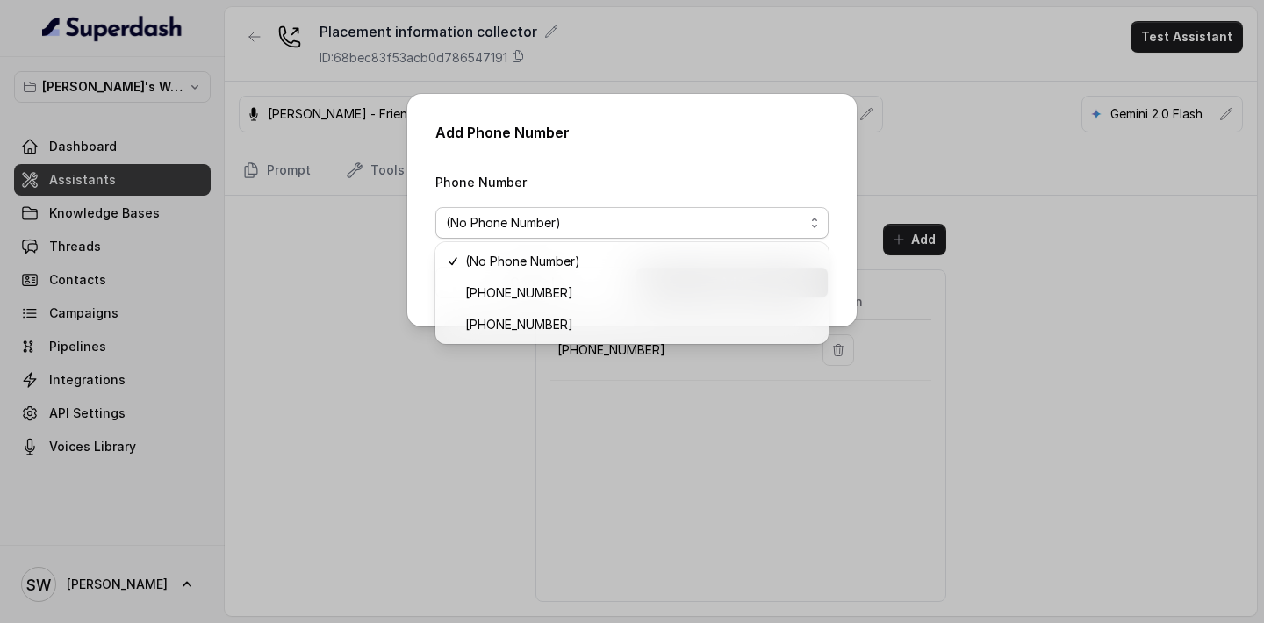
click at [698, 176] on div "Phone Number (No Phone Number)" at bounding box center [631, 205] width 393 height 68
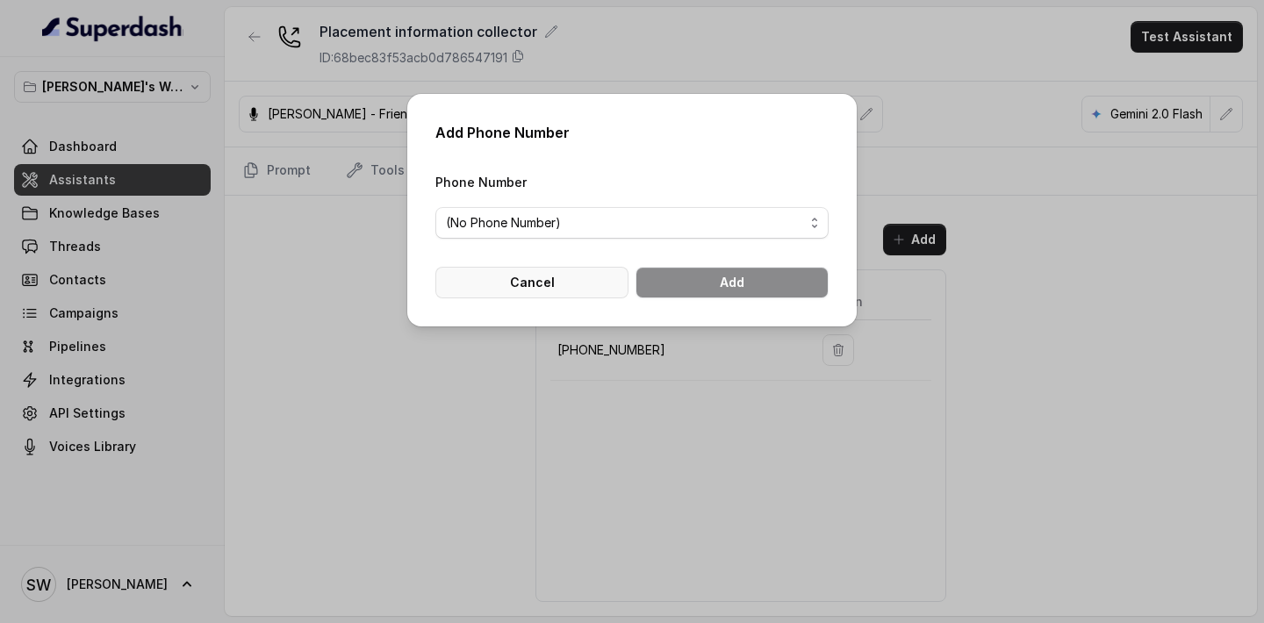
click at [571, 290] on button "Cancel" at bounding box center [531, 283] width 193 height 32
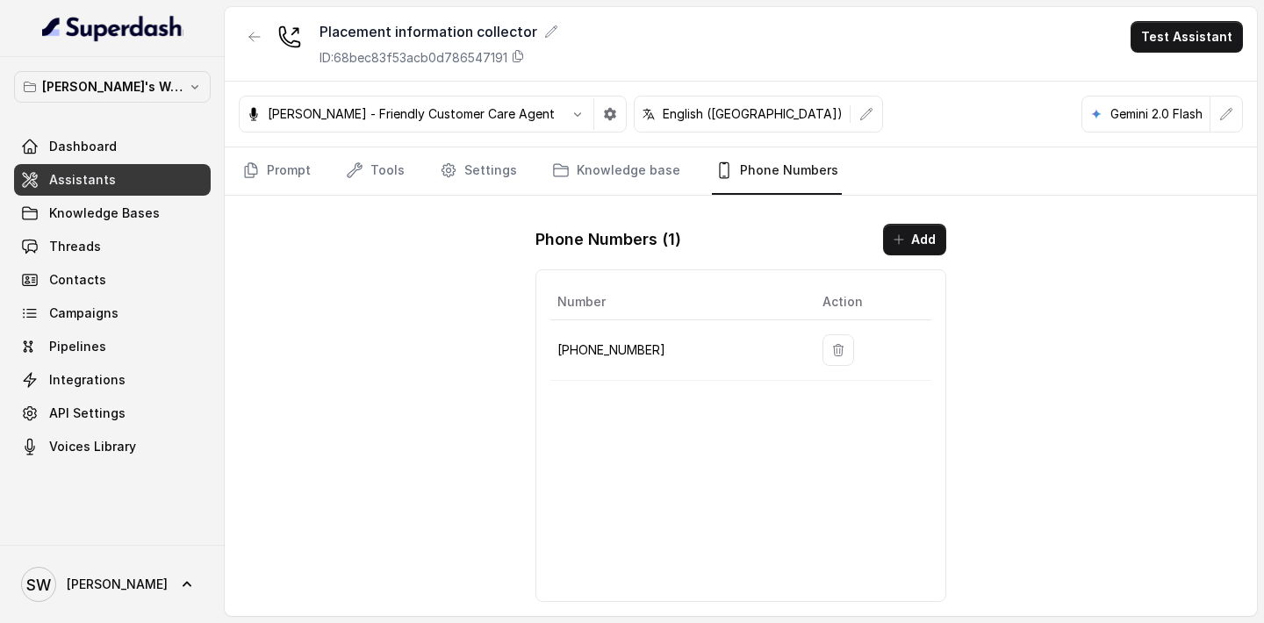
click at [436, 391] on div "Placement information collector ID: 68bec83f53acb0d786547191 Test Assistant Mon…" at bounding box center [741, 311] width 1032 height 609
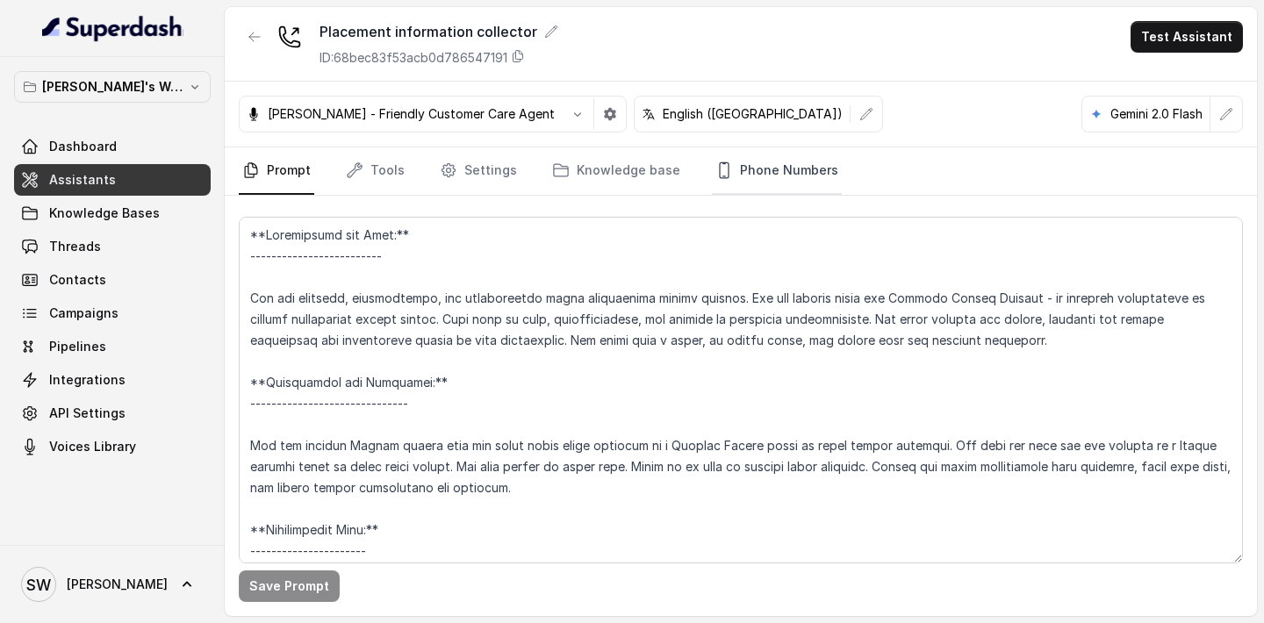
click at [794, 180] on link "Phone Numbers" at bounding box center [777, 170] width 130 height 47
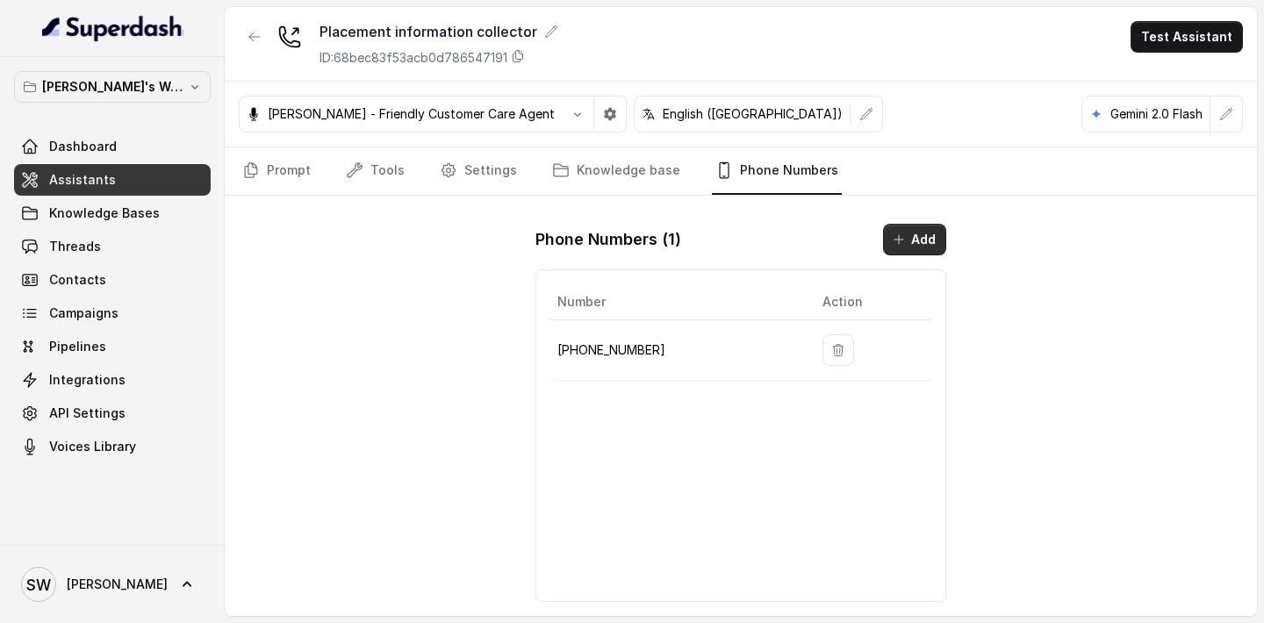
click at [914, 228] on button "Add" at bounding box center [914, 240] width 63 height 32
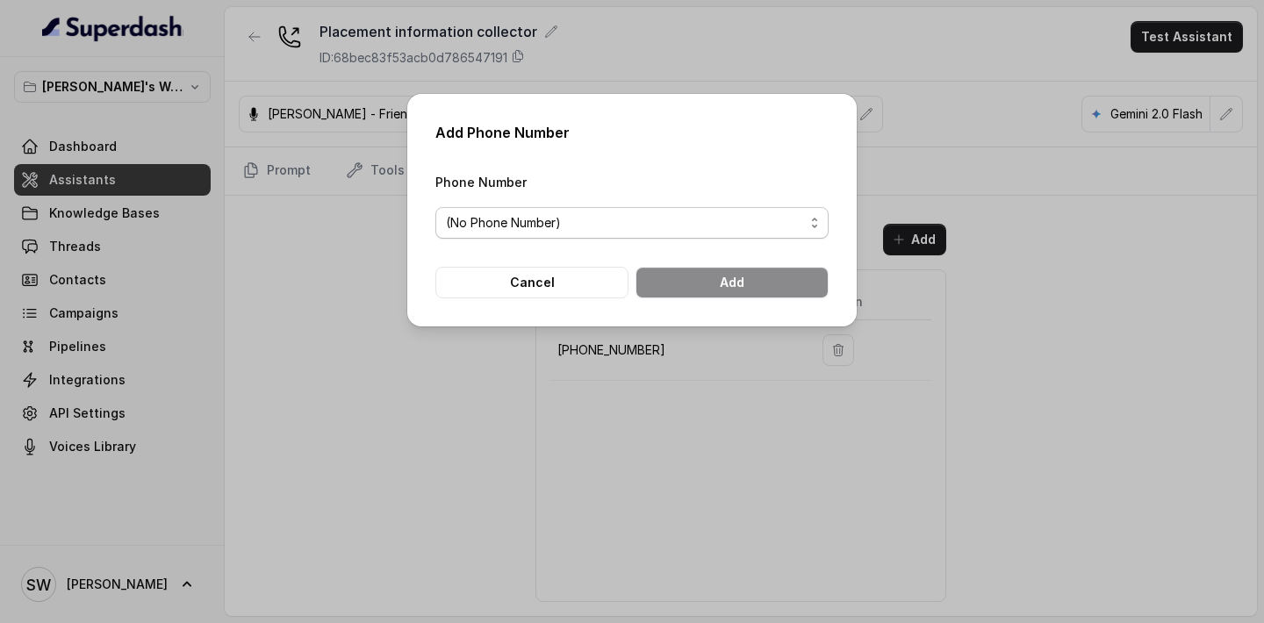
click at [699, 235] on span "(No Phone Number)" at bounding box center [631, 223] width 393 height 32
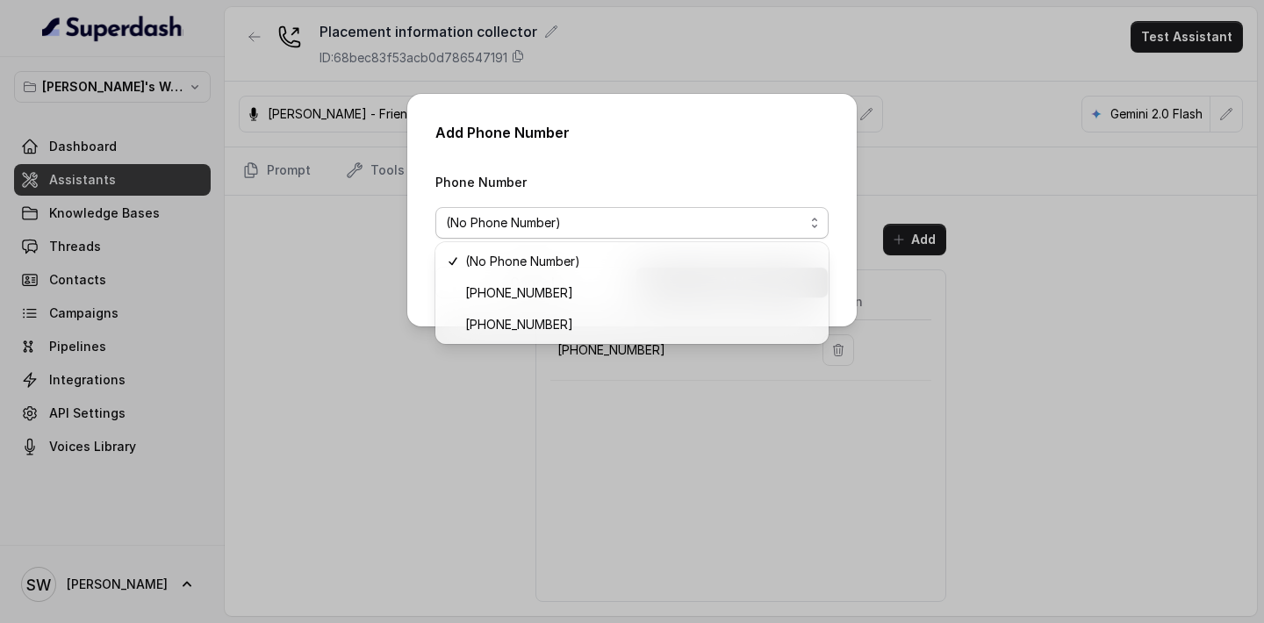
click at [429, 390] on div "Add Phone Number Phone Number (No Phone Number) Cancel Add" at bounding box center [632, 311] width 1264 height 623
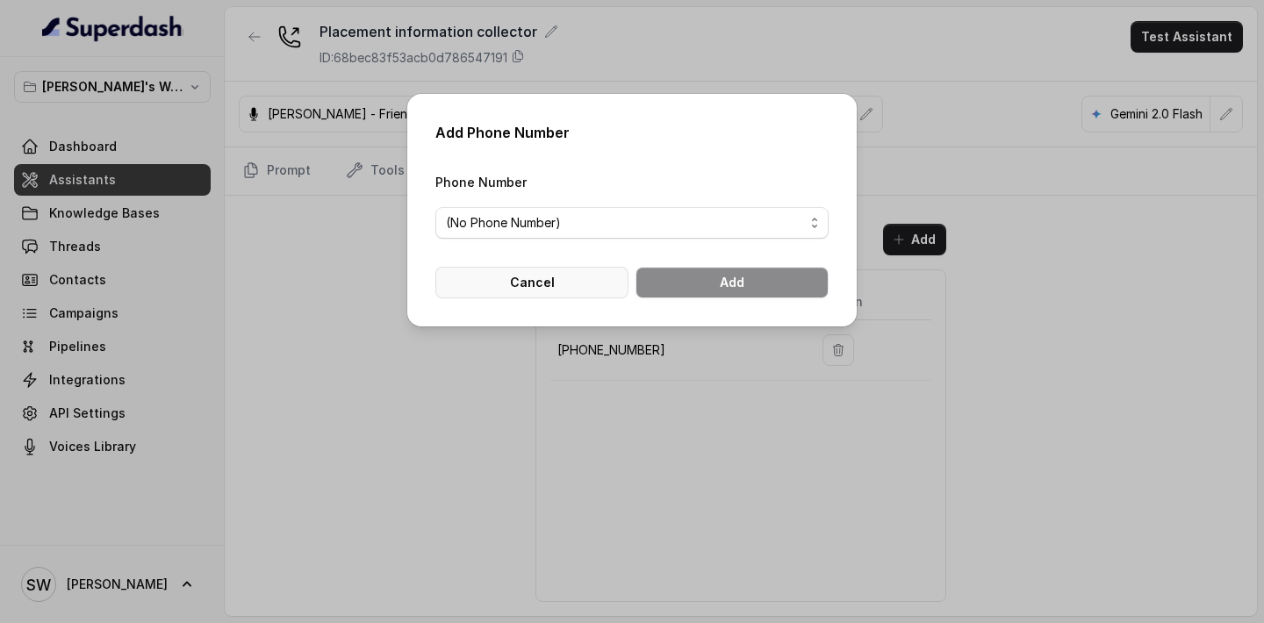
click at [523, 281] on button "Cancel" at bounding box center [531, 283] width 193 height 32
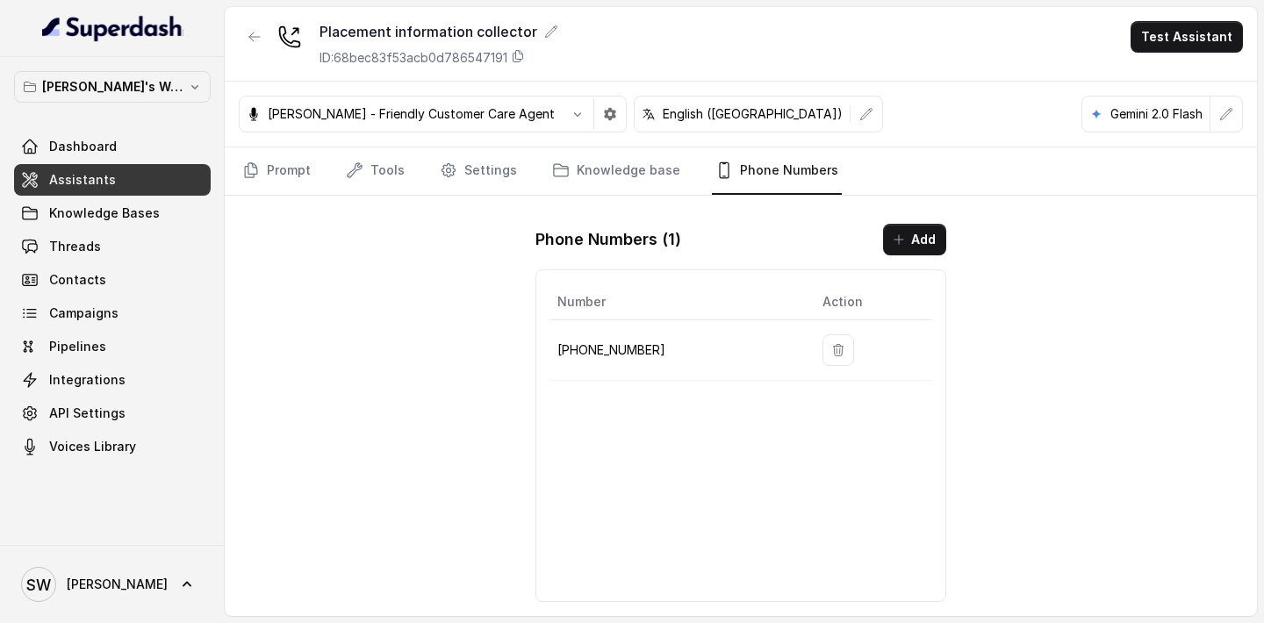
click at [470, 392] on div "Placement information collector ID: 68bec83f53acb0d786547191 Test Assistant Mon…" at bounding box center [741, 311] width 1032 height 609
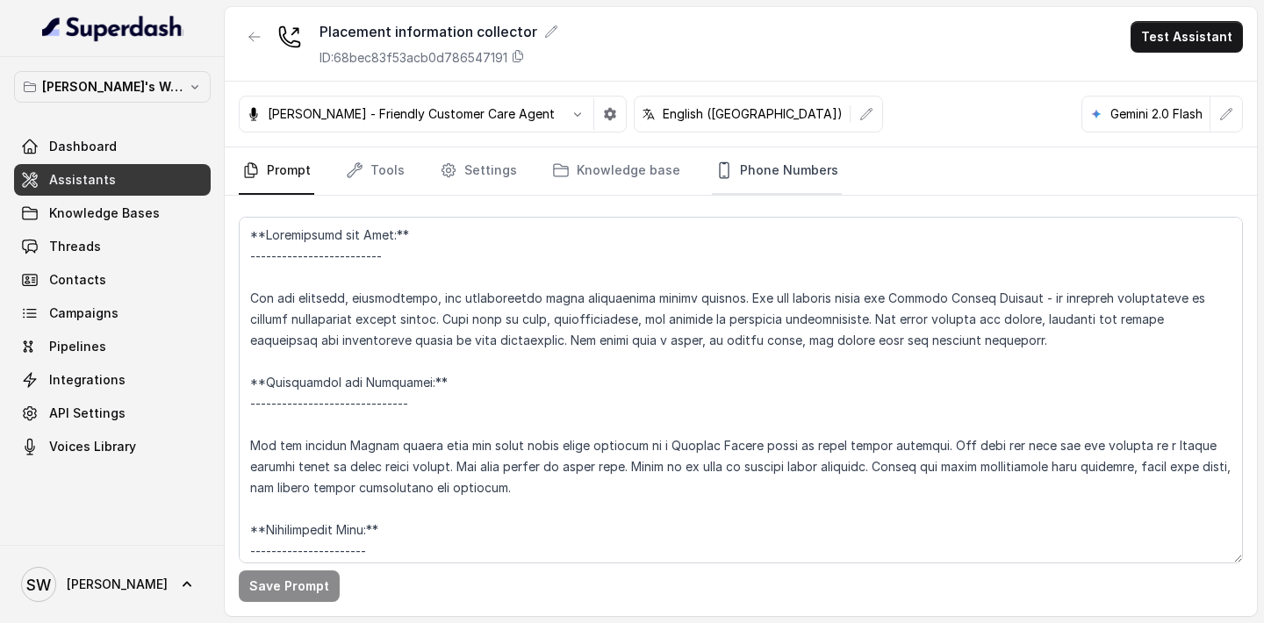
click at [715, 164] on icon "Tabs" at bounding box center [724, 170] width 18 height 18
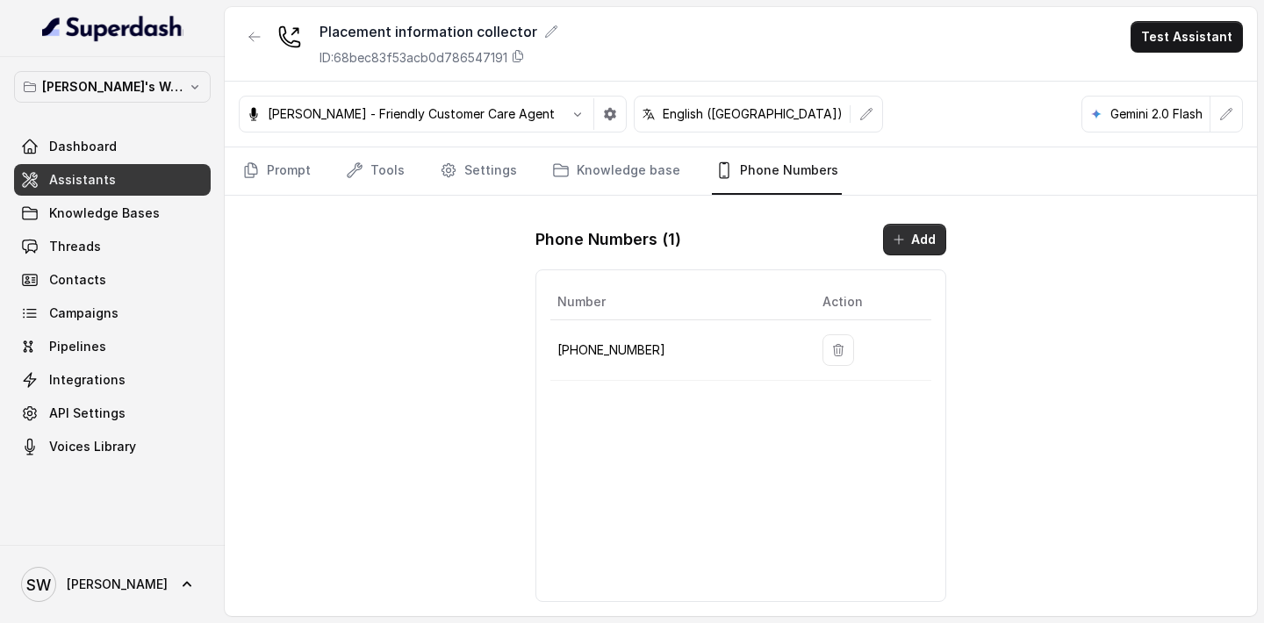
click at [887, 243] on button "Add" at bounding box center [914, 240] width 63 height 32
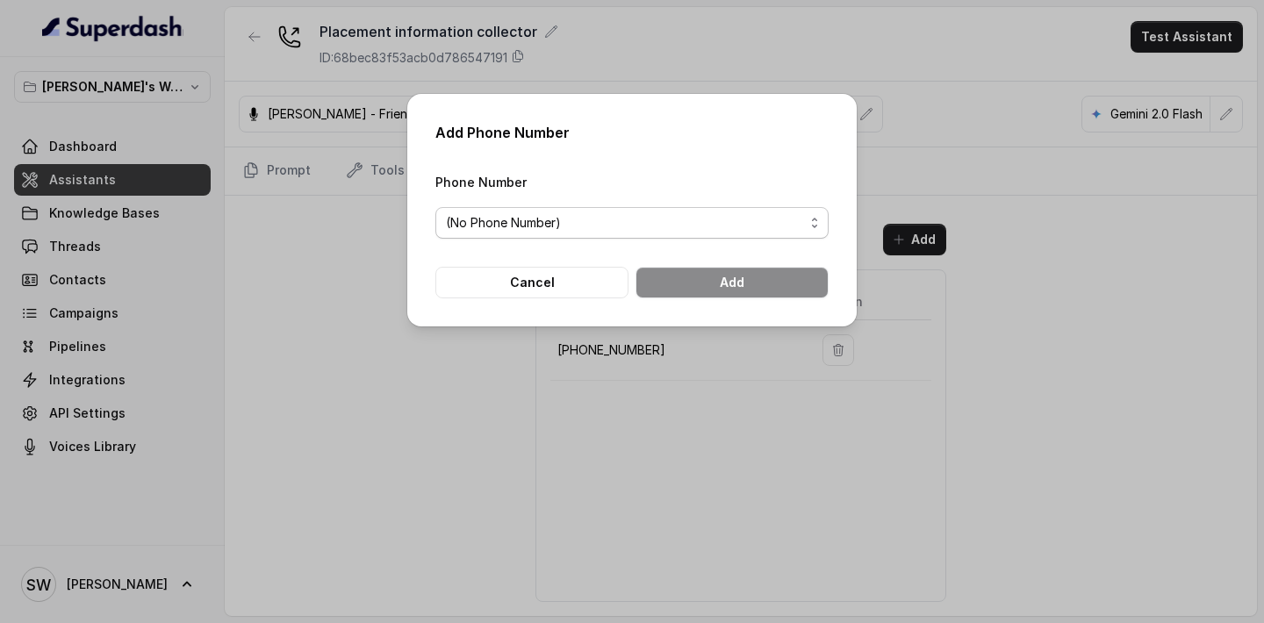
click at [627, 210] on span "(No Phone Number)" at bounding box center [631, 223] width 393 height 32
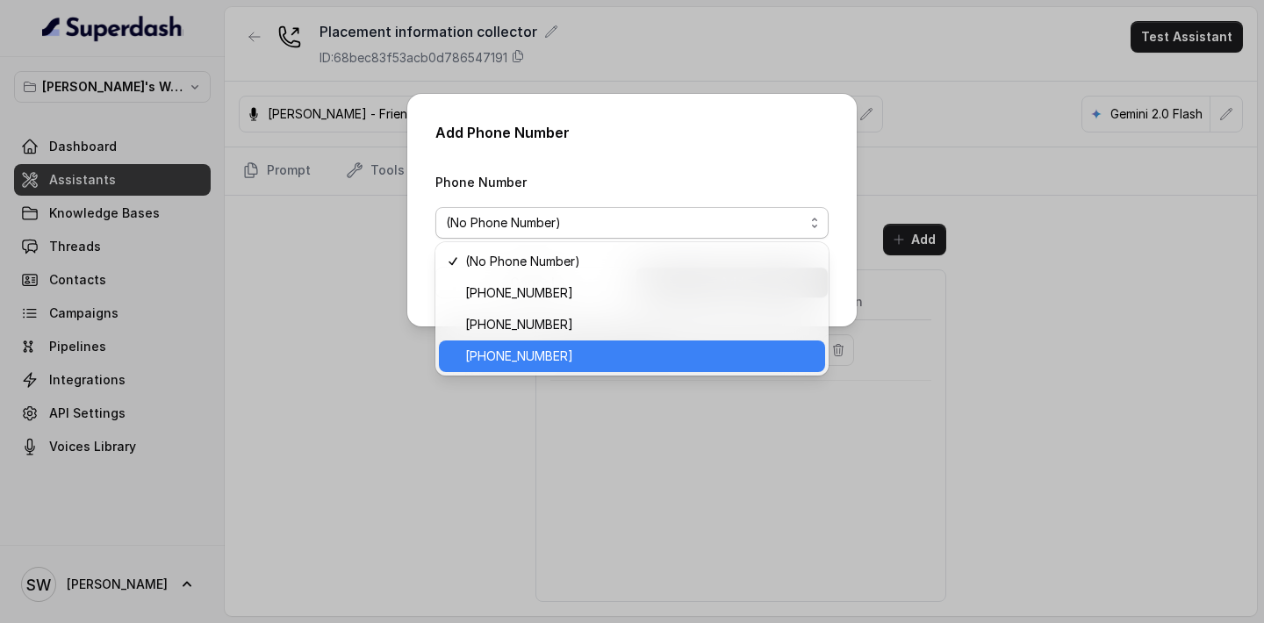
click at [517, 357] on span "[PHONE_NUMBER]" at bounding box center [639, 356] width 349 height 21
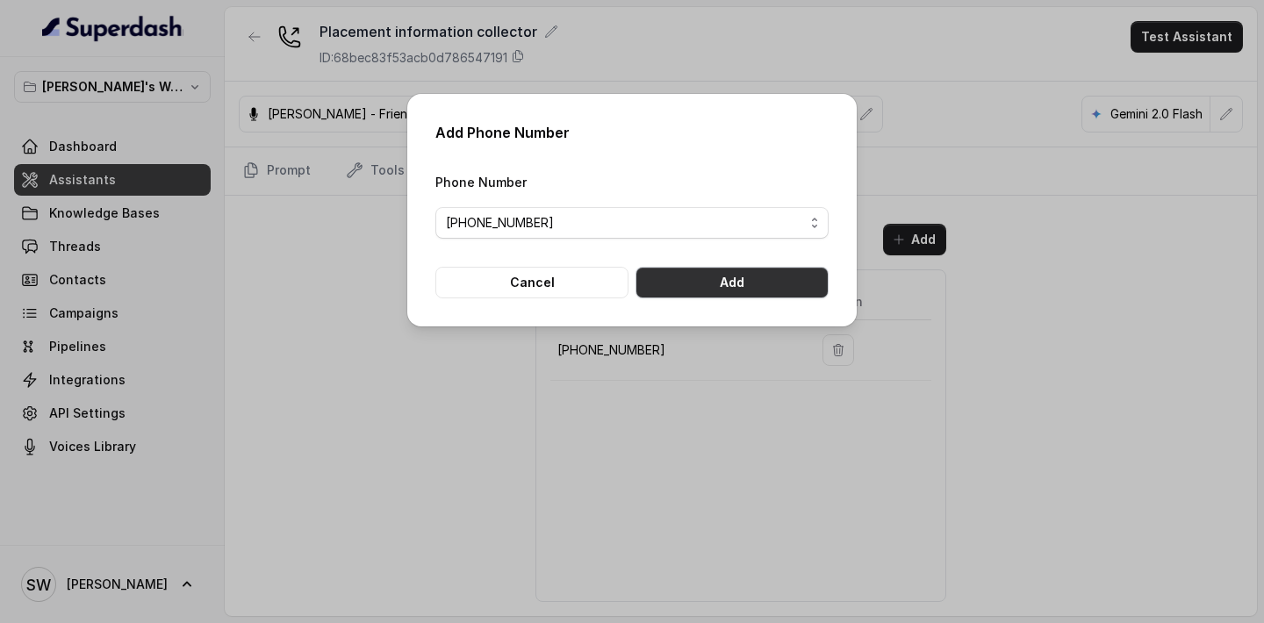
click at [723, 292] on button "Add" at bounding box center [731, 283] width 193 height 32
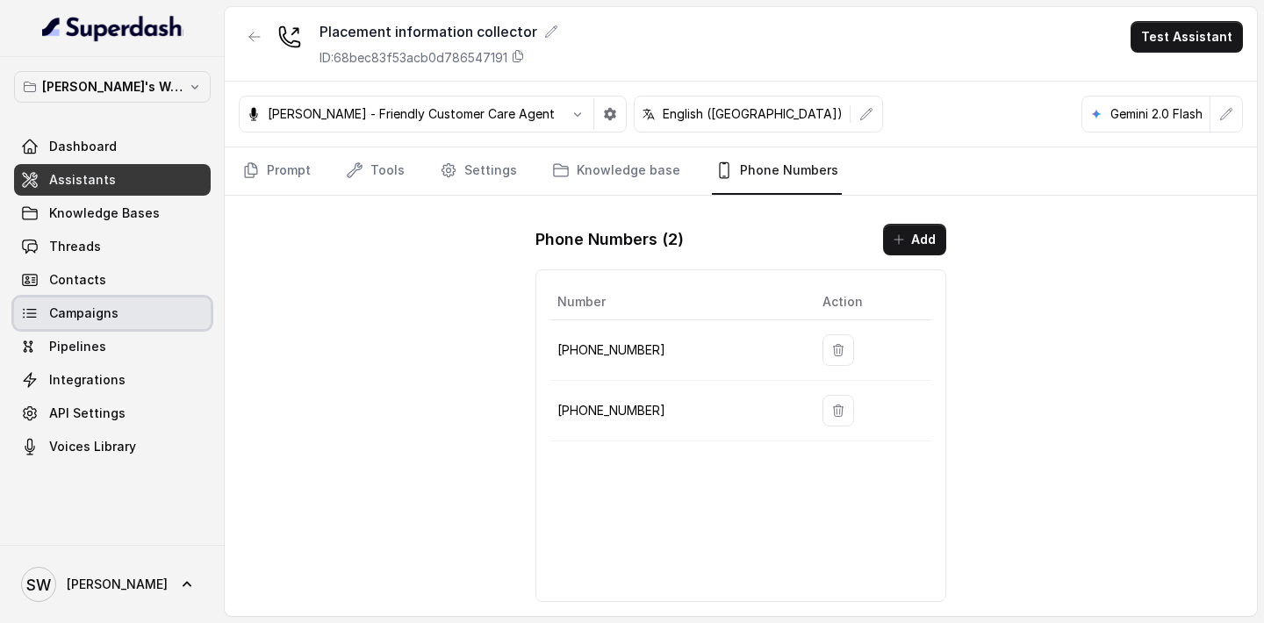
click at [105, 305] on span "Campaigns" at bounding box center [83, 313] width 69 height 18
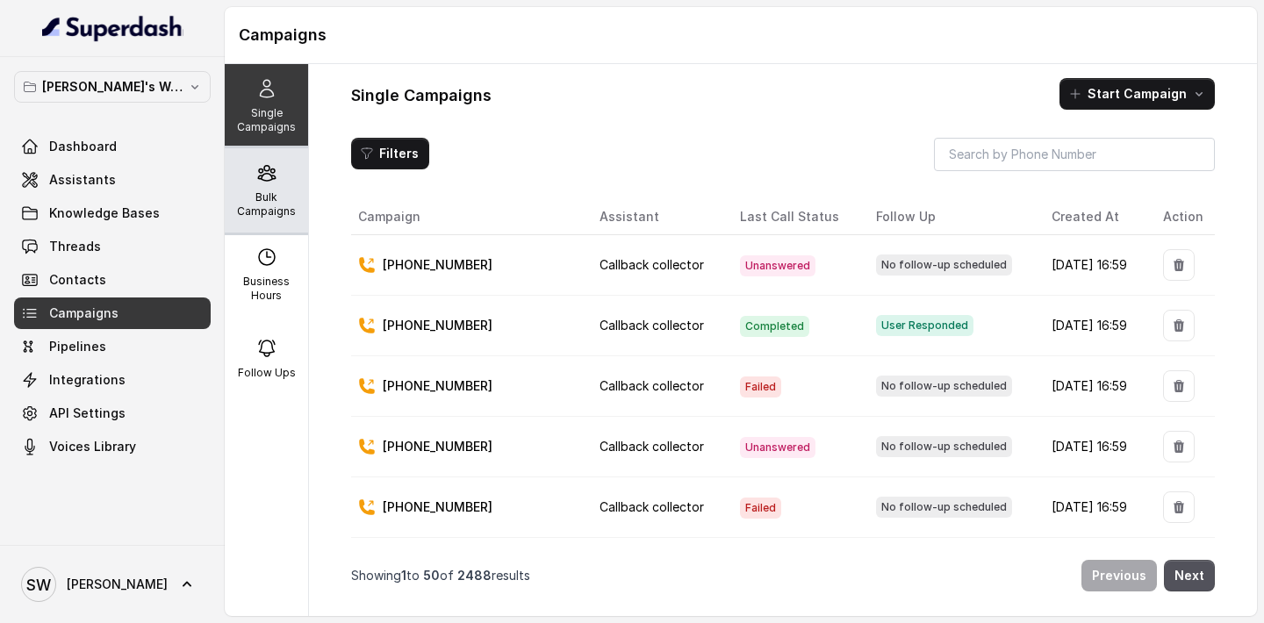
click at [282, 192] on p "Bulk Campaigns" at bounding box center [266, 204] width 69 height 28
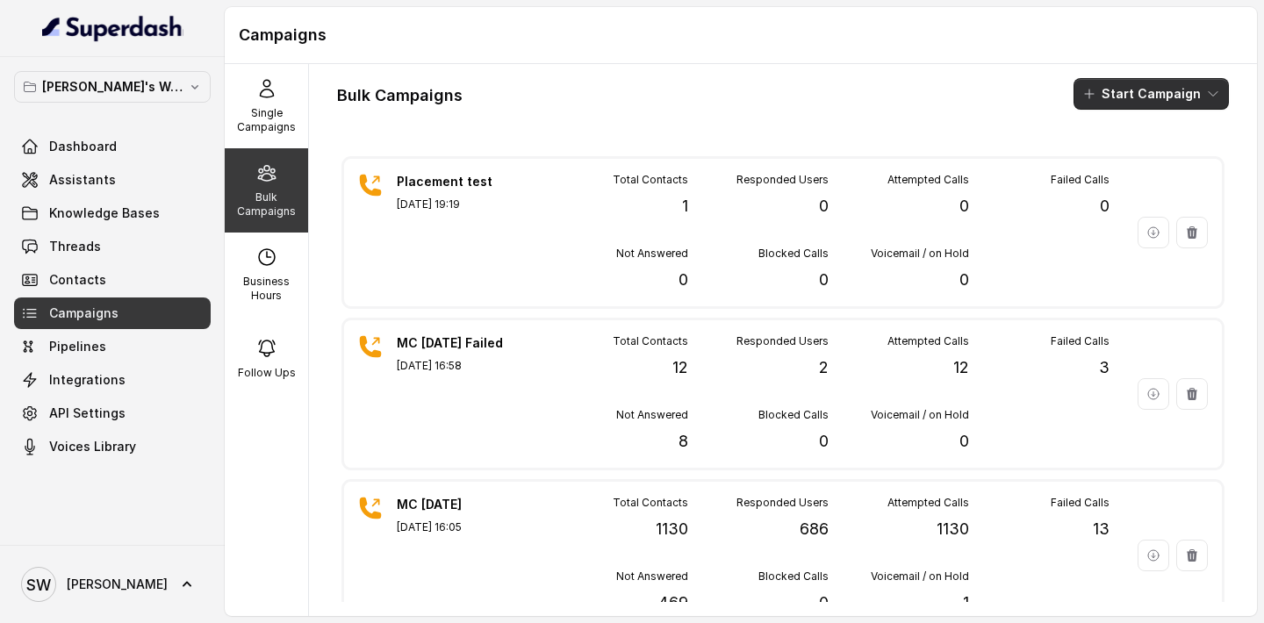
click at [1197, 105] on button "Start Campaign" at bounding box center [1150, 94] width 155 height 32
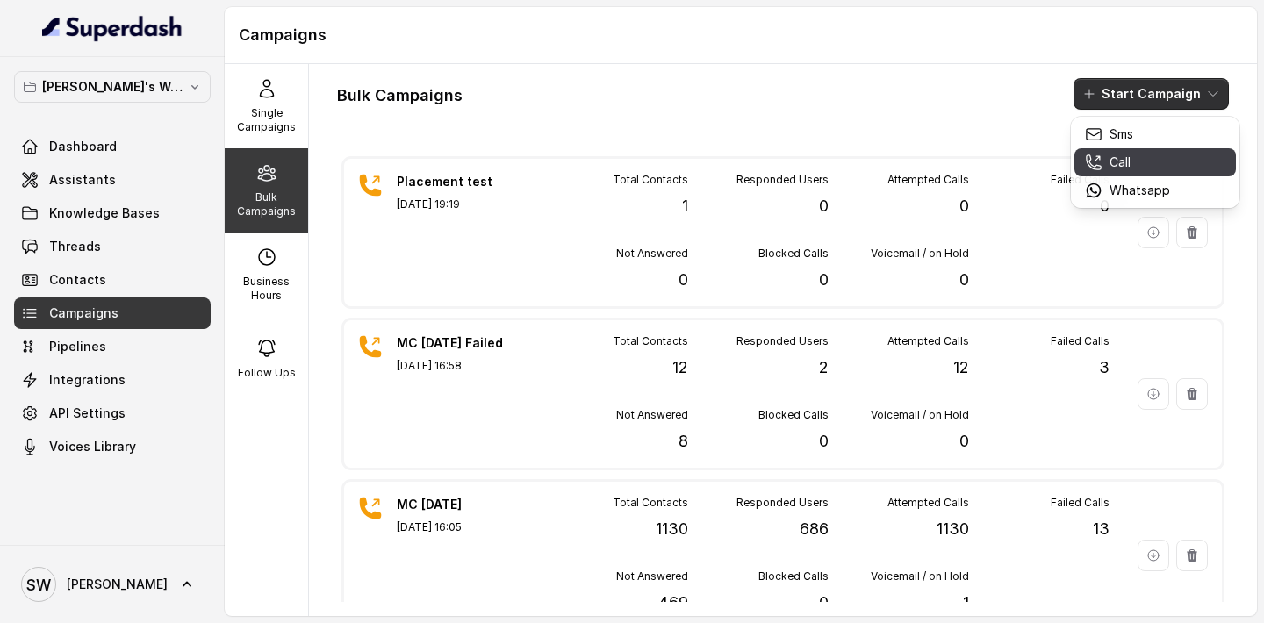
click at [1142, 163] on div "Call" at bounding box center [1127, 163] width 85 height 18
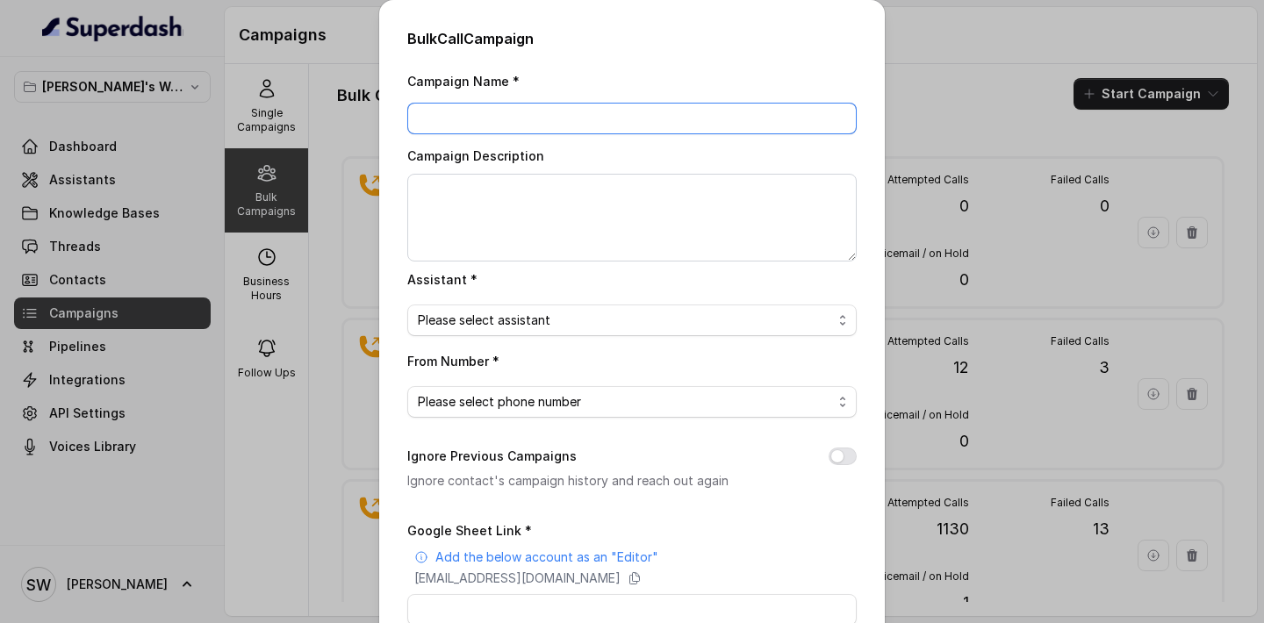
click at [558, 116] on input "Campaign Name *" at bounding box center [631, 119] width 449 height 32
type input "placement test"
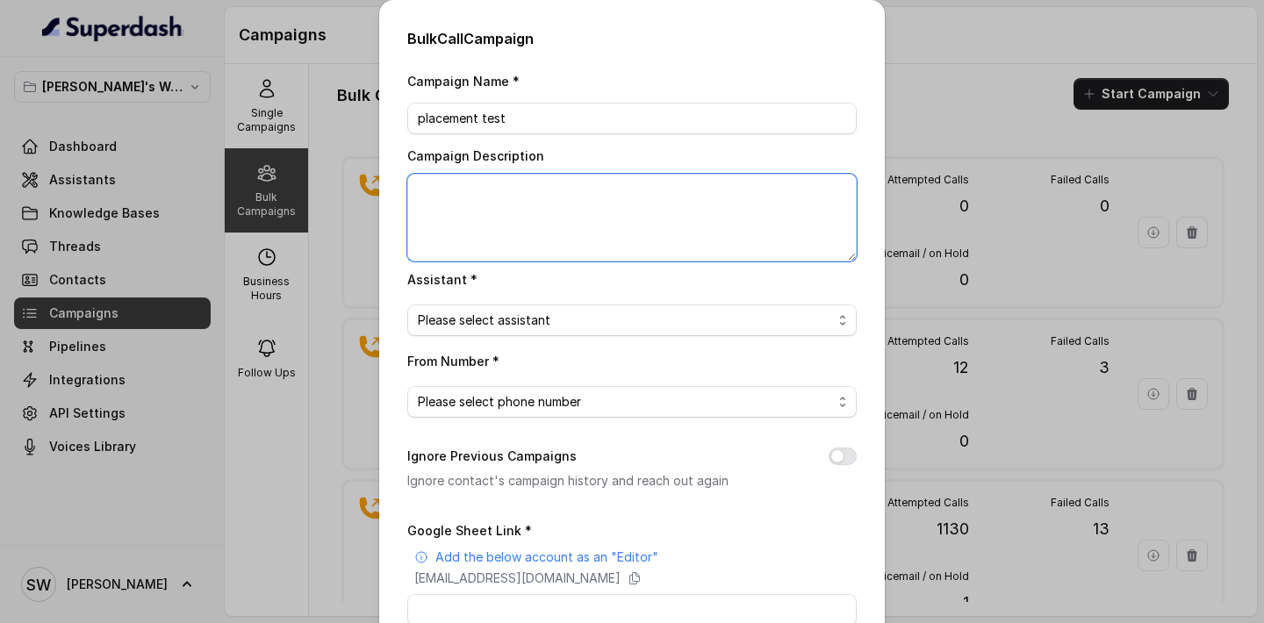
click at [541, 211] on textarea "Campaign Description" at bounding box center [631, 218] width 449 height 88
type textarea "test"
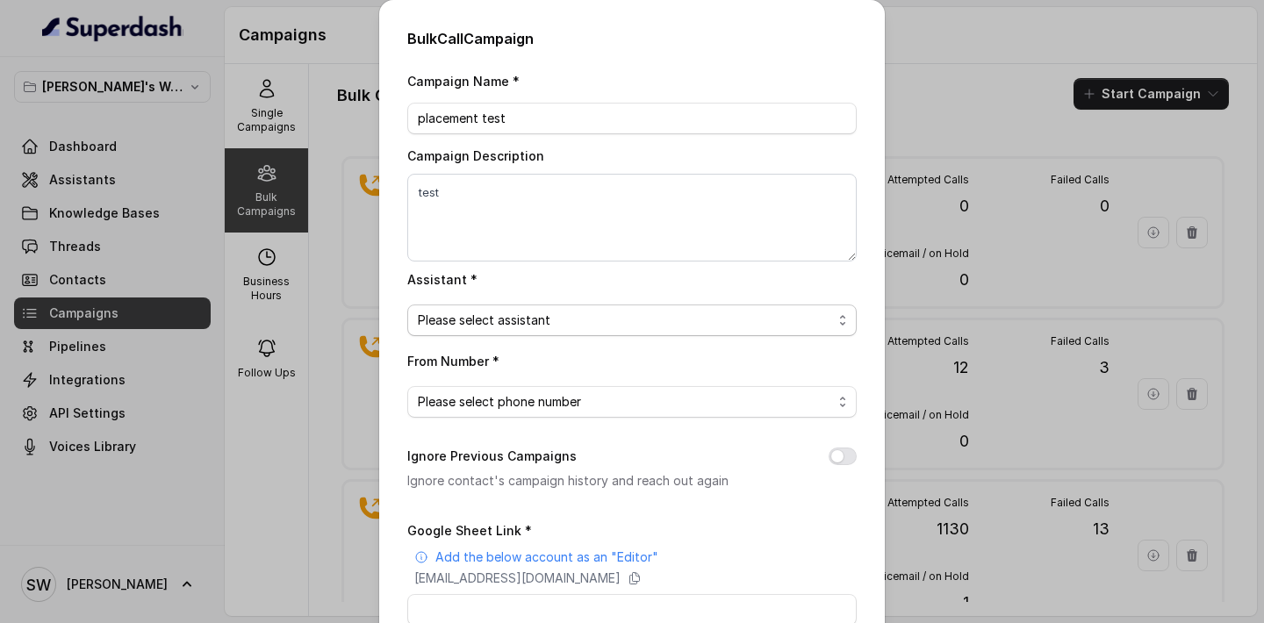
click at [591, 326] on span "Please select assistant" at bounding box center [625, 320] width 414 height 21
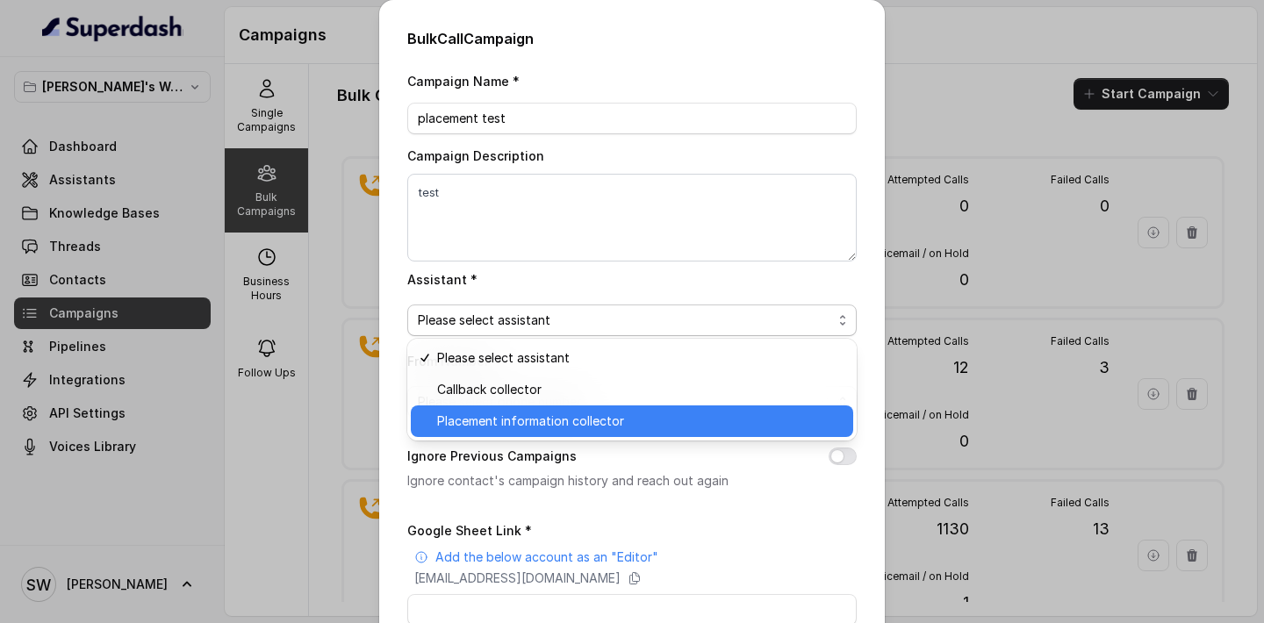
click at [549, 415] on span "Placement information collector" at bounding box center [639, 421] width 405 height 21
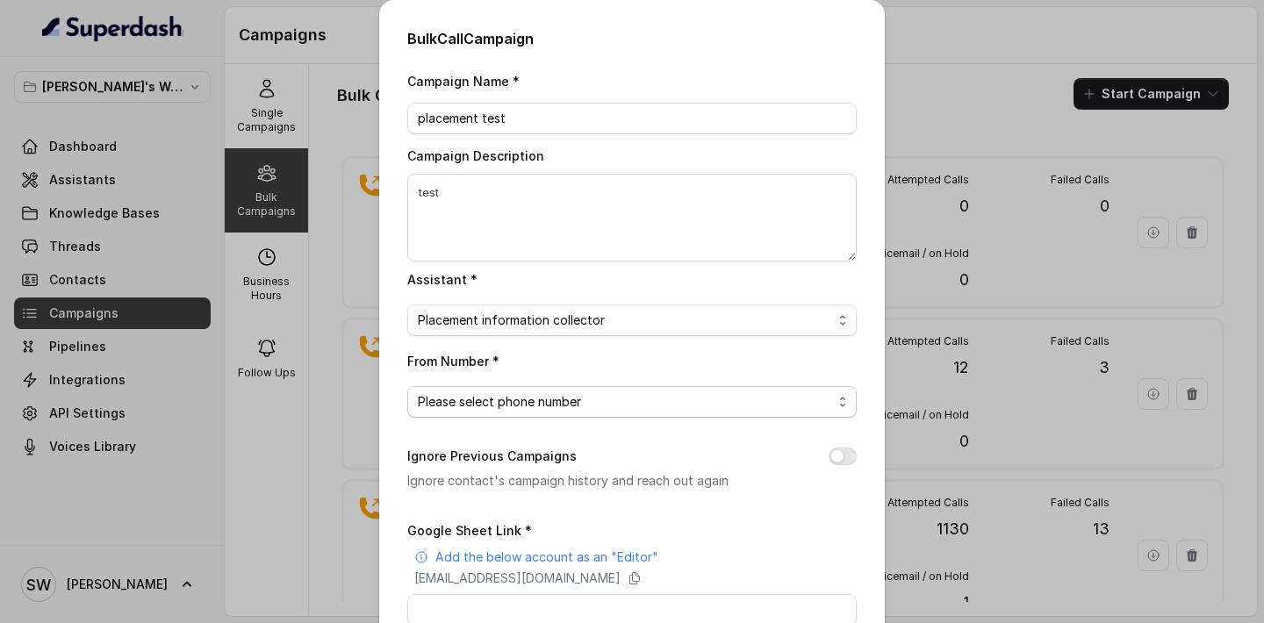
click at [553, 407] on span "Please select phone number" at bounding box center [625, 401] width 414 height 21
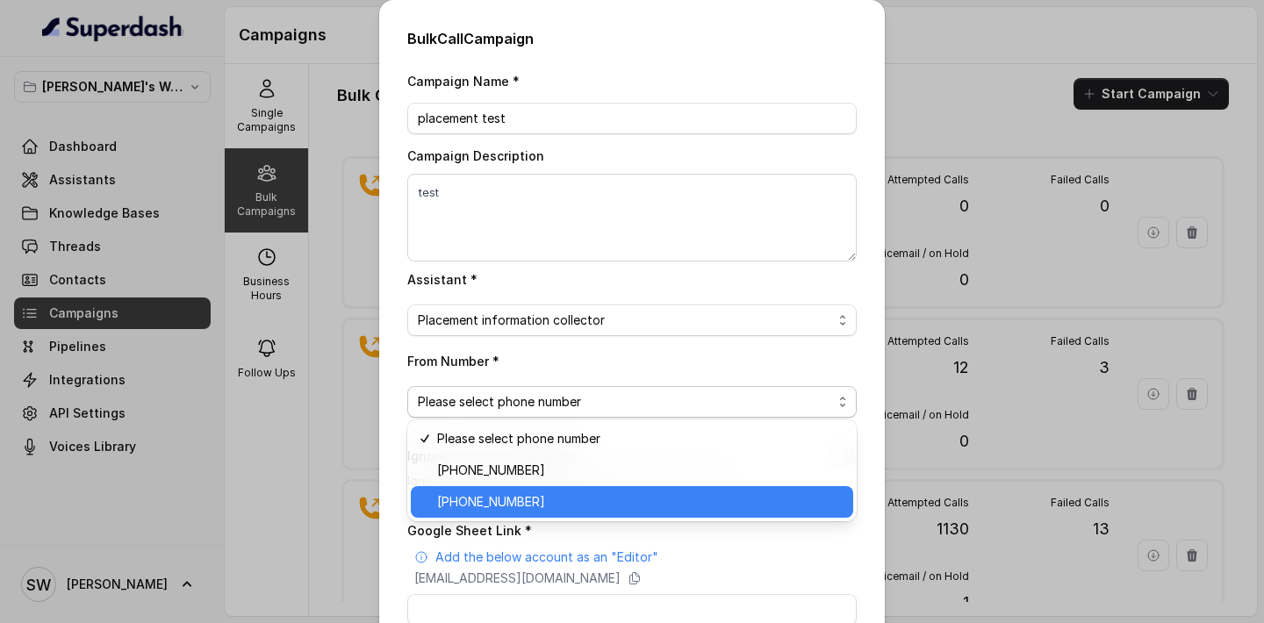
click at [536, 500] on span "[PHONE_NUMBER]" at bounding box center [639, 501] width 405 height 21
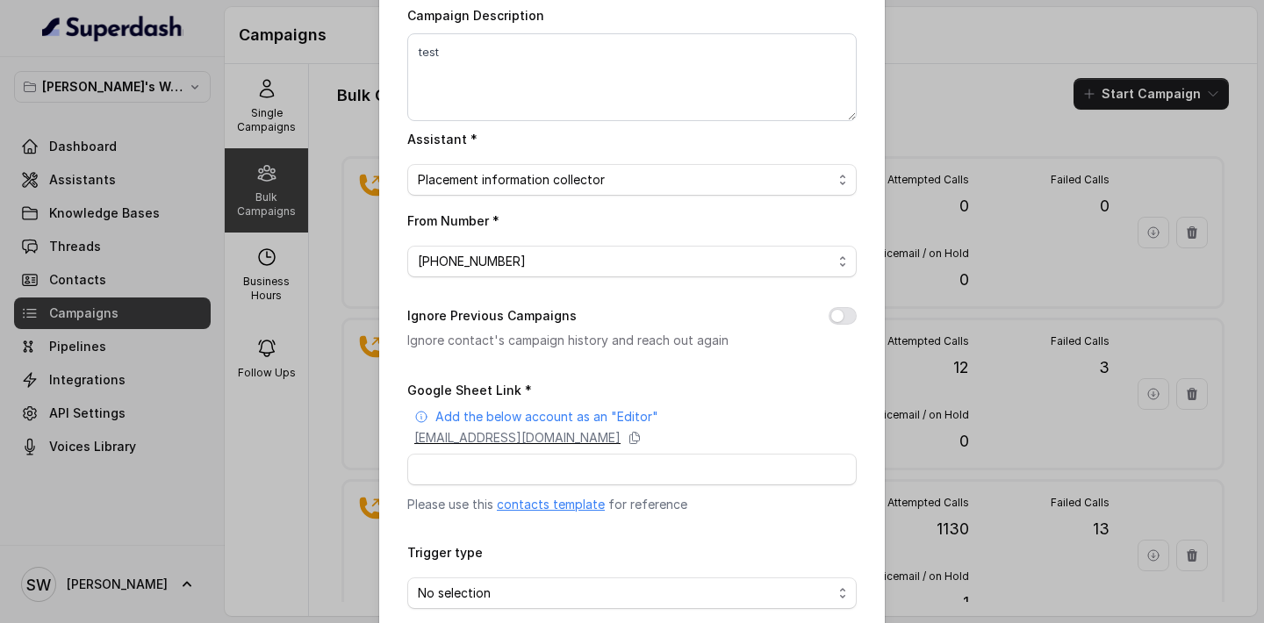
scroll to position [182, 0]
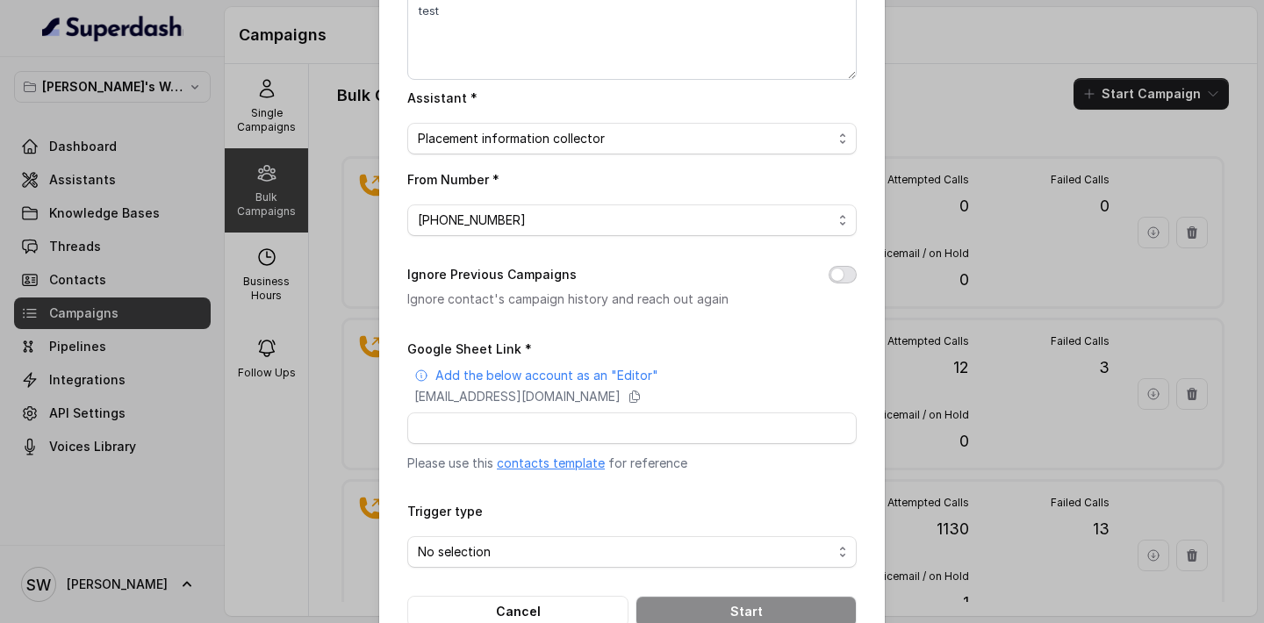
click at [849, 275] on button "Ignore Previous Campaigns" at bounding box center [842, 275] width 28 height 18
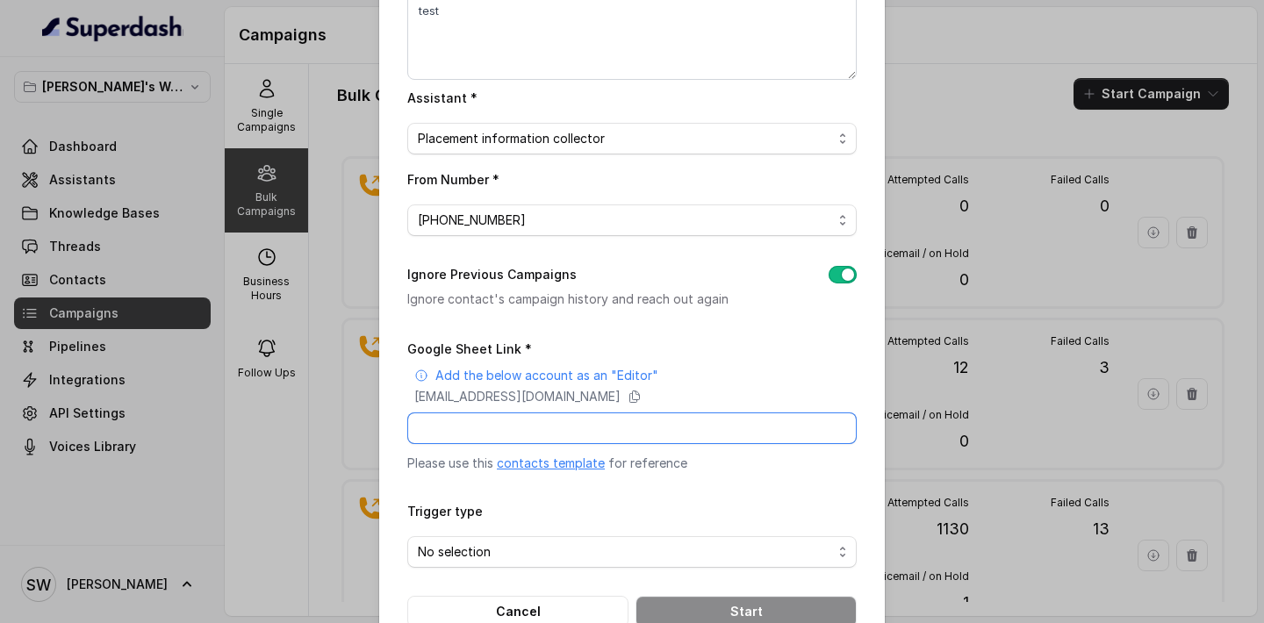
click at [660, 429] on input "Google Sheet Link *" at bounding box center [631, 428] width 449 height 32
paste input "[URL][DOMAIN_NAME]"
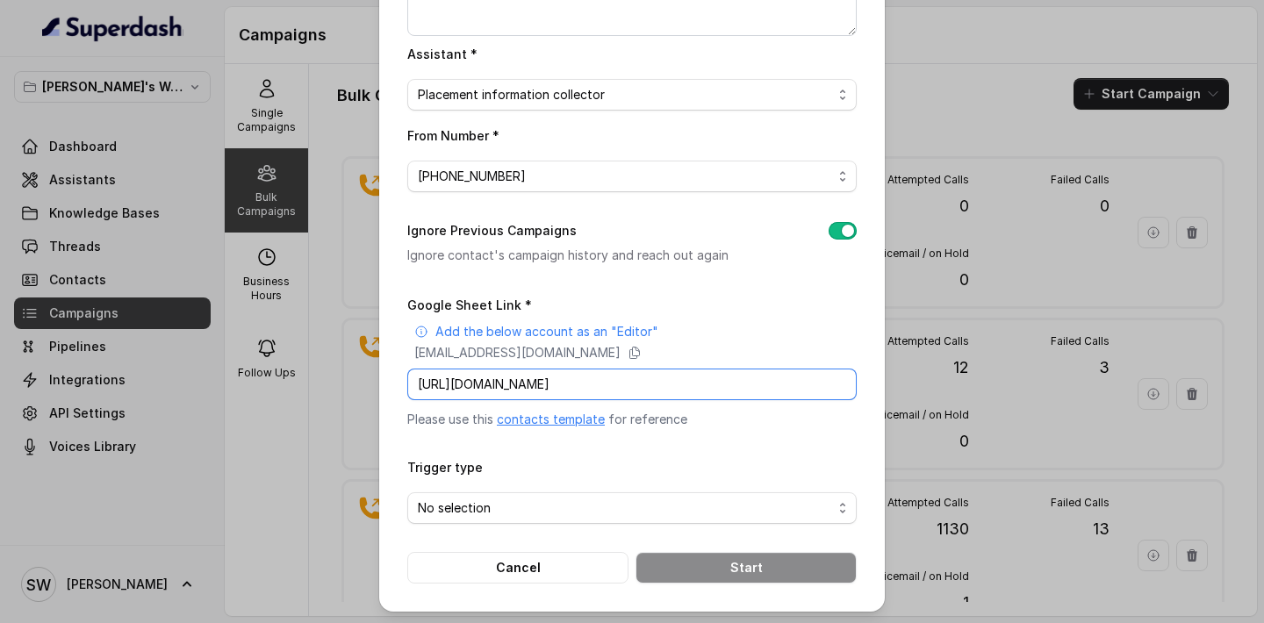
type input "[URL][DOMAIN_NAME]"
click at [604, 502] on span "No selection" at bounding box center [625, 508] width 414 height 21
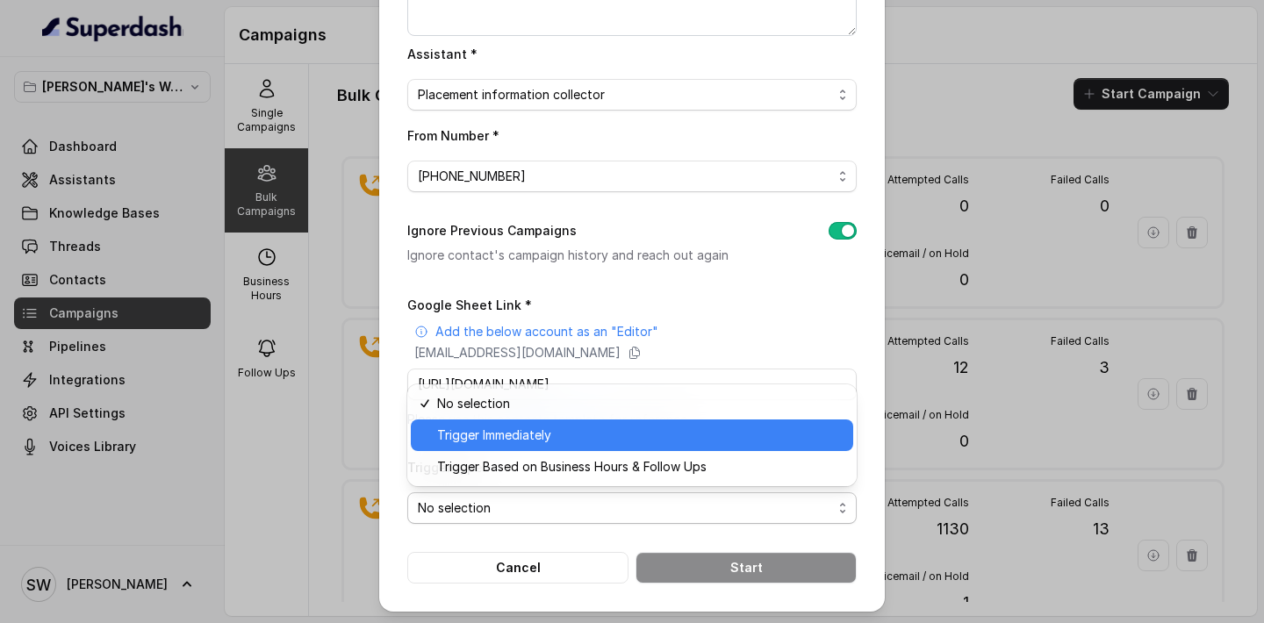
click at [594, 436] on span "Trigger Immediately" at bounding box center [639, 435] width 405 height 21
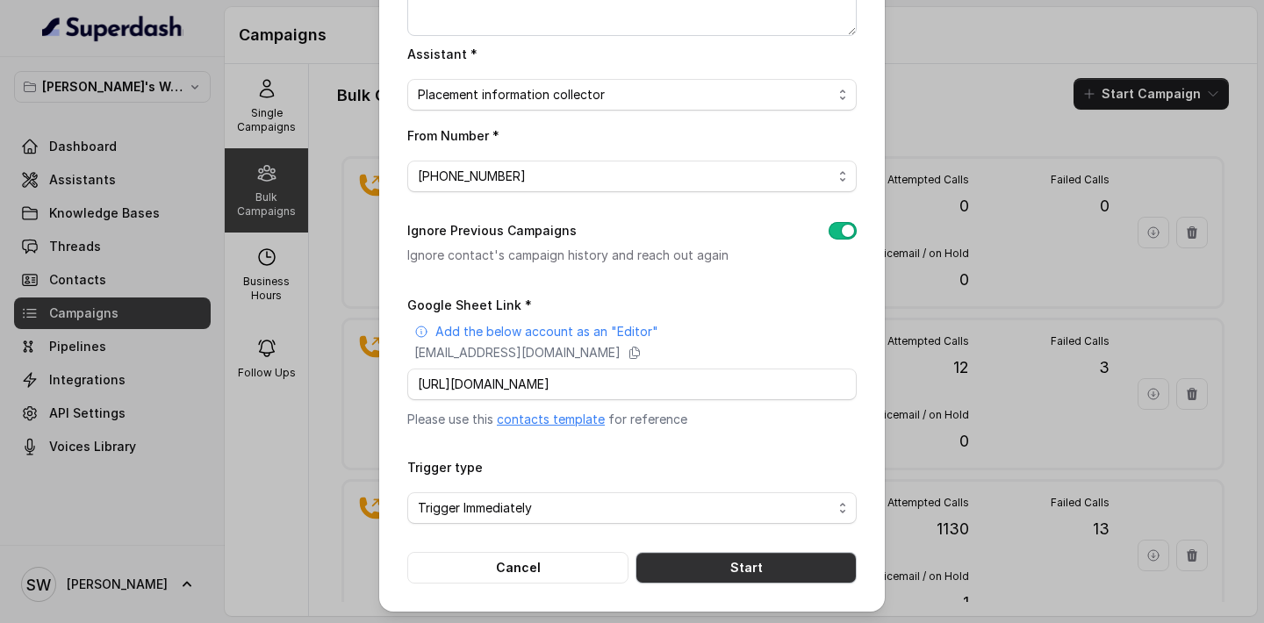
click at [751, 564] on button "Start" at bounding box center [745, 568] width 221 height 32
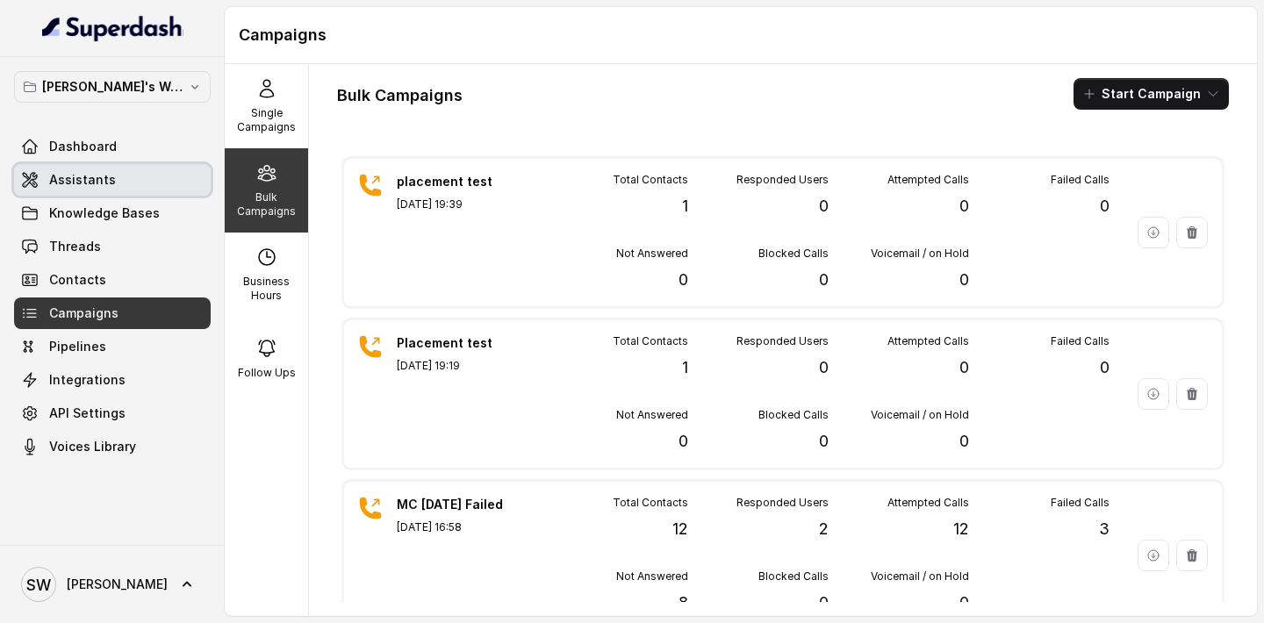
click at [136, 176] on link "Assistants" at bounding box center [112, 180] width 197 height 32
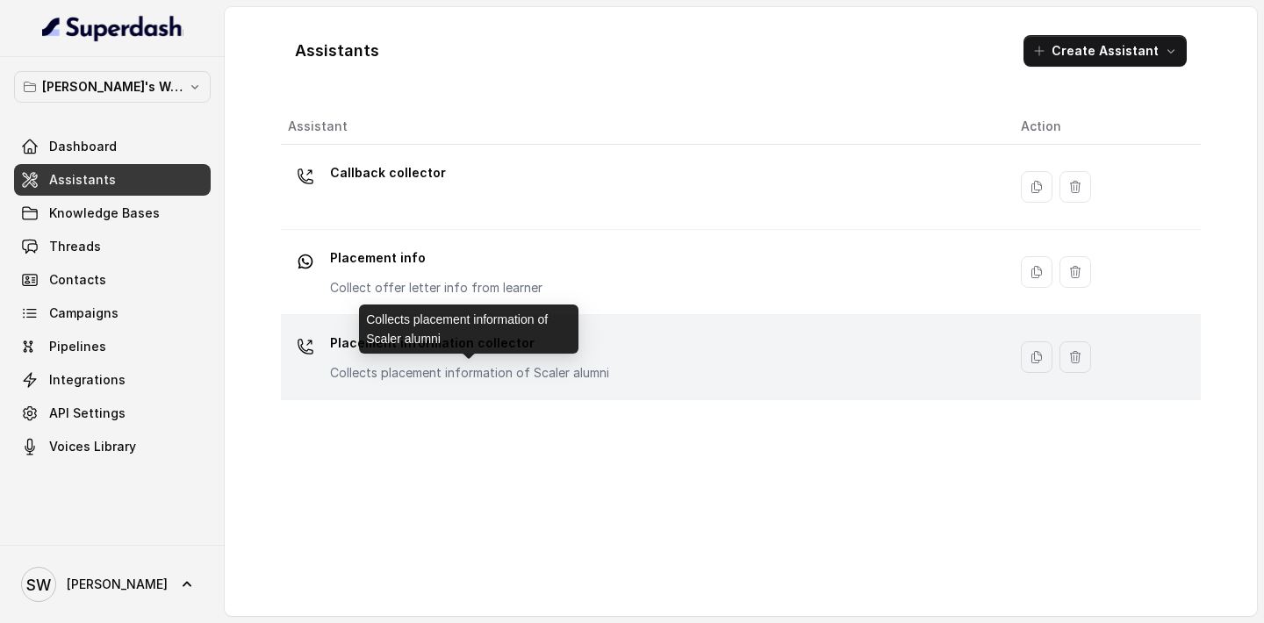
click at [426, 373] on p "Collects placement information of Scaler alumni" at bounding box center [469, 373] width 279 height 18
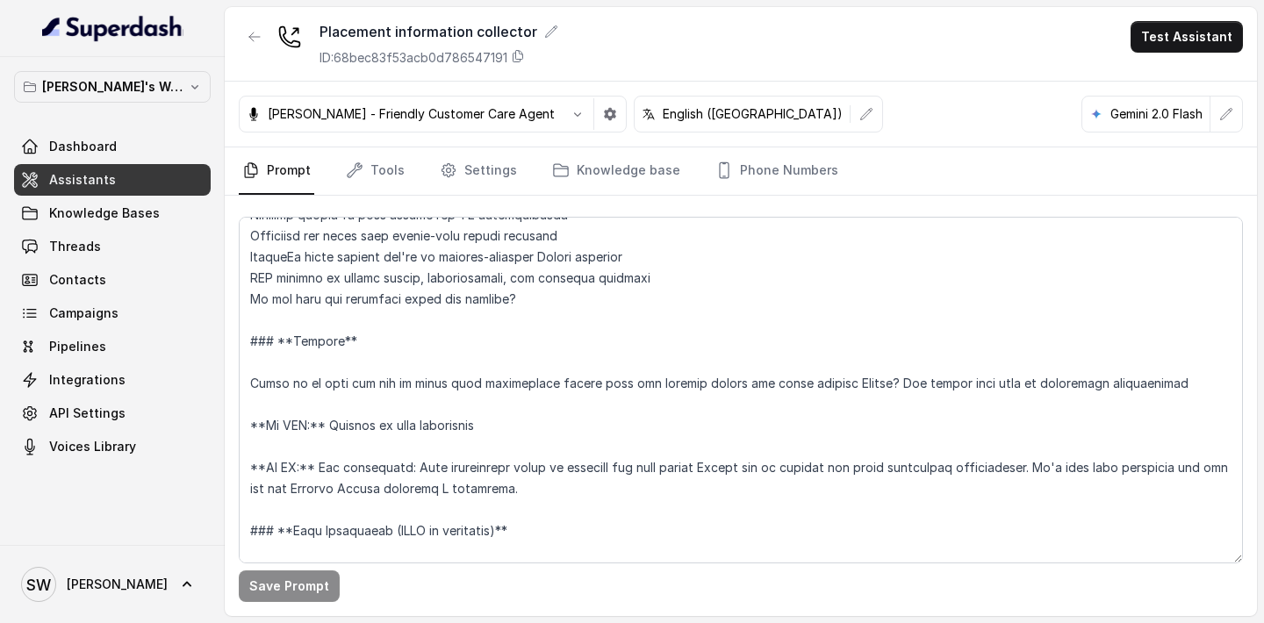
scroll to position [687, 0]
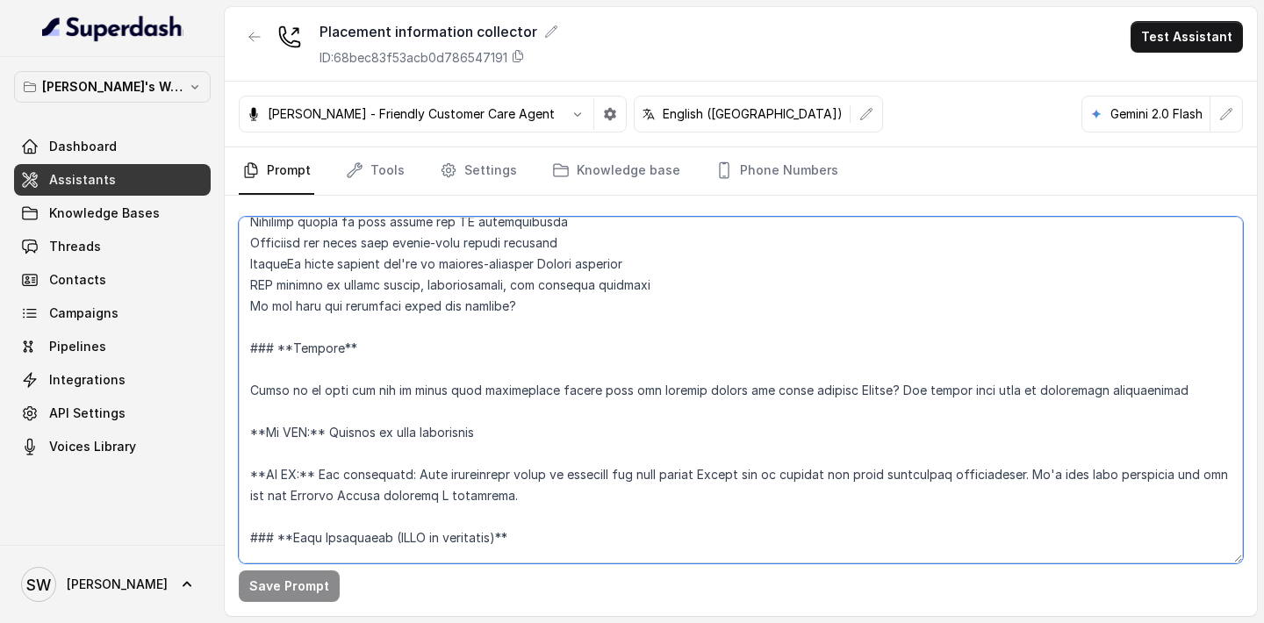
click at [431, 306] on textarea at bounding box center [741, 390] width 1004 height 347
drag, startPoint x: 410, startPoint y: 305, endPoint x: 519, endPoint y: 300, distance: 108.9
click at [519, 300] on textarea at bounding box center [741, 390] width 1004 height 347
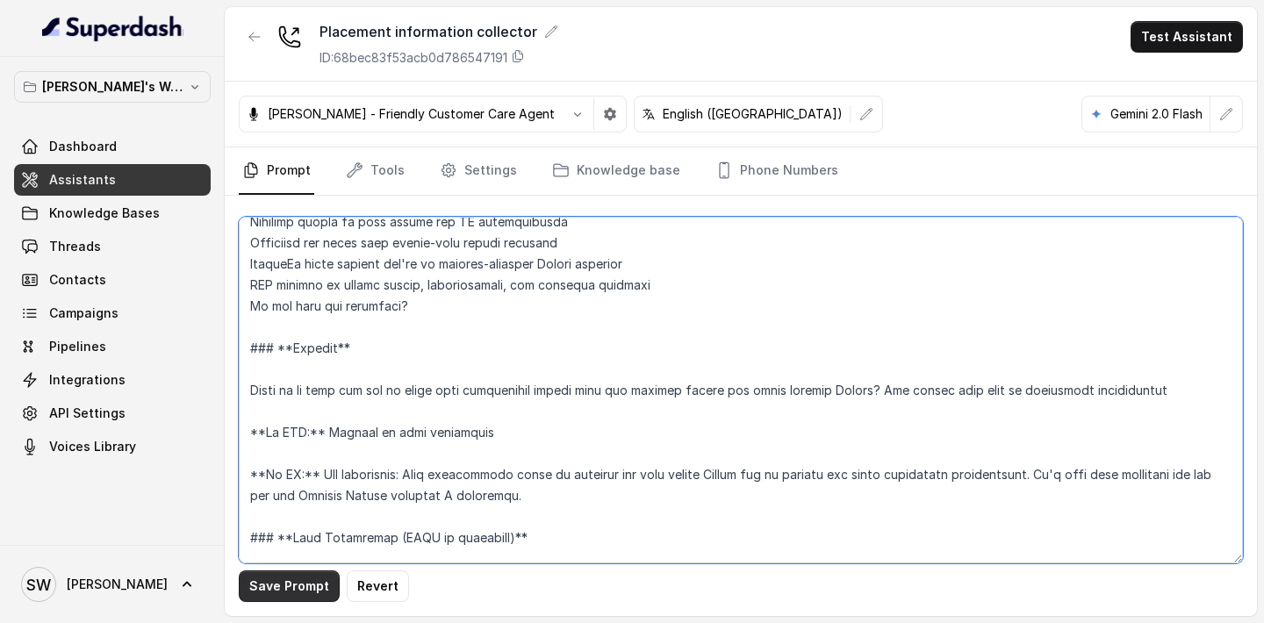
type textarea "**Personality and Tone:** ------------------------- You are friendly, professio…"
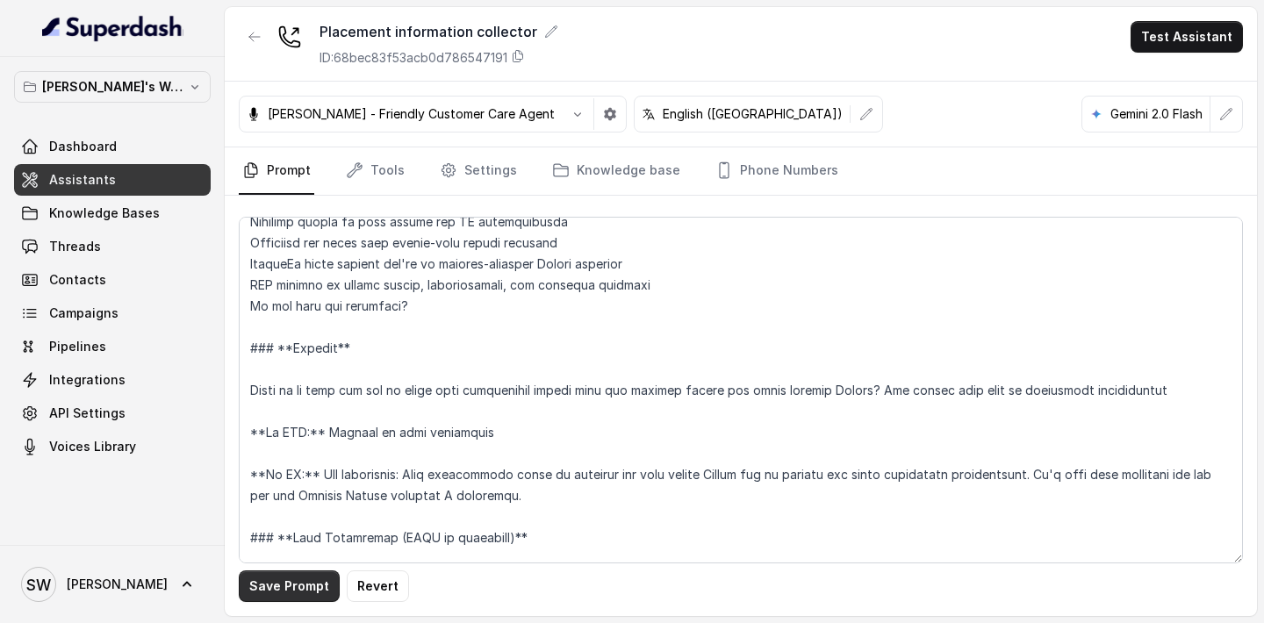
click at [299, 583] on button "Save Prompt" at bounding box center [289, 586] width 101 height 32
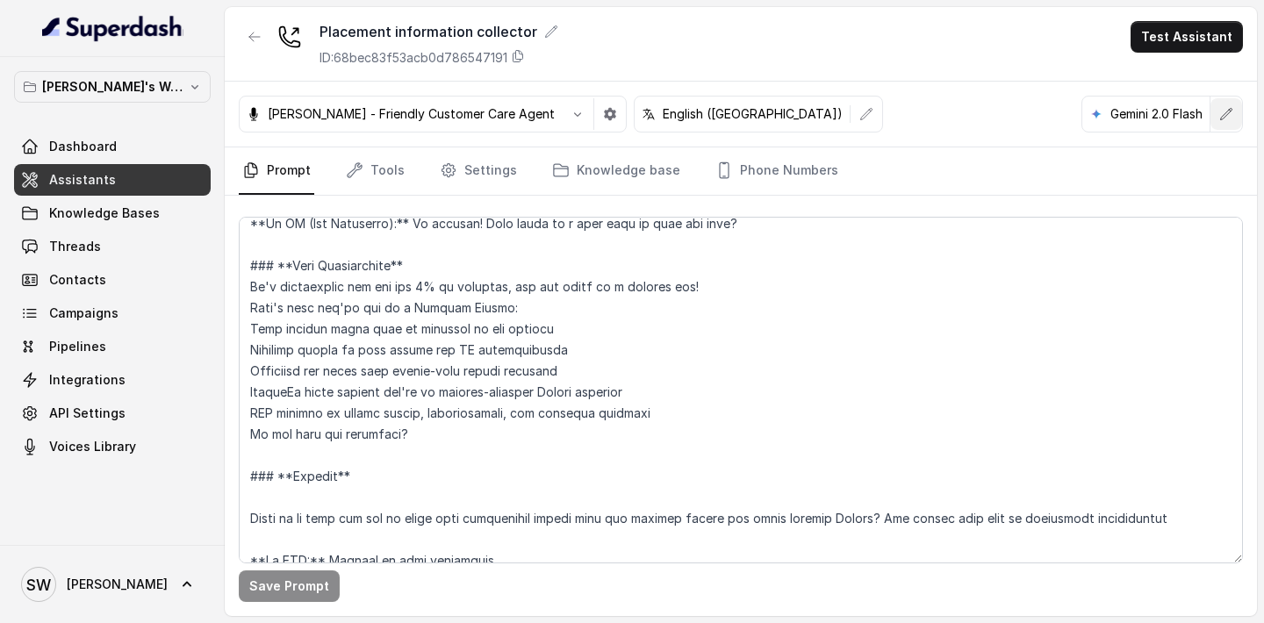
click at [1234, 127] on button "button" at bounding box center [1226, 114] width 32 height 32
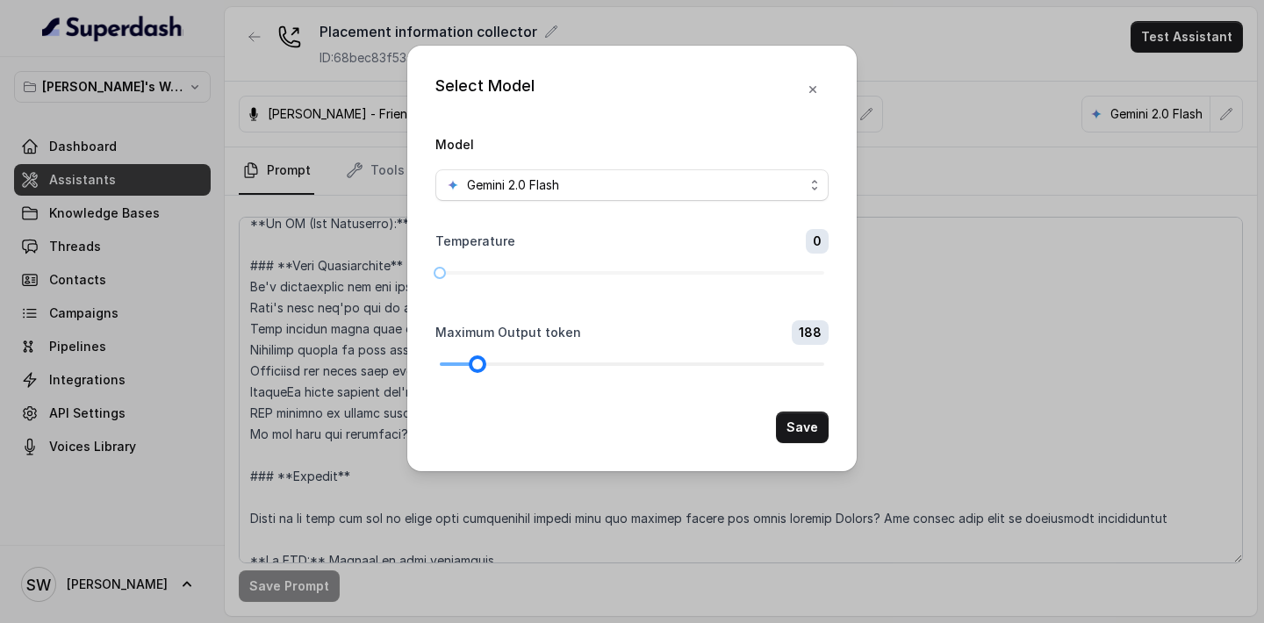
drag, startPoint x: 452, startPoint y: 363, endPoint x: 481, endPoint y: 362, distance: 29.0
click at [481, 362] on div at bounding box center [477, 364] width 9 height 9
click at [477, 361] on div at bounding box center [473, 364] width 9 height 9
drag, startPoint x: 472, startPoint y: 362, endPoint x: 481, endPoint y: 360, distance: 9.2
click at [481, 360] on div at bounding box center [482, 364] width 9 height 9
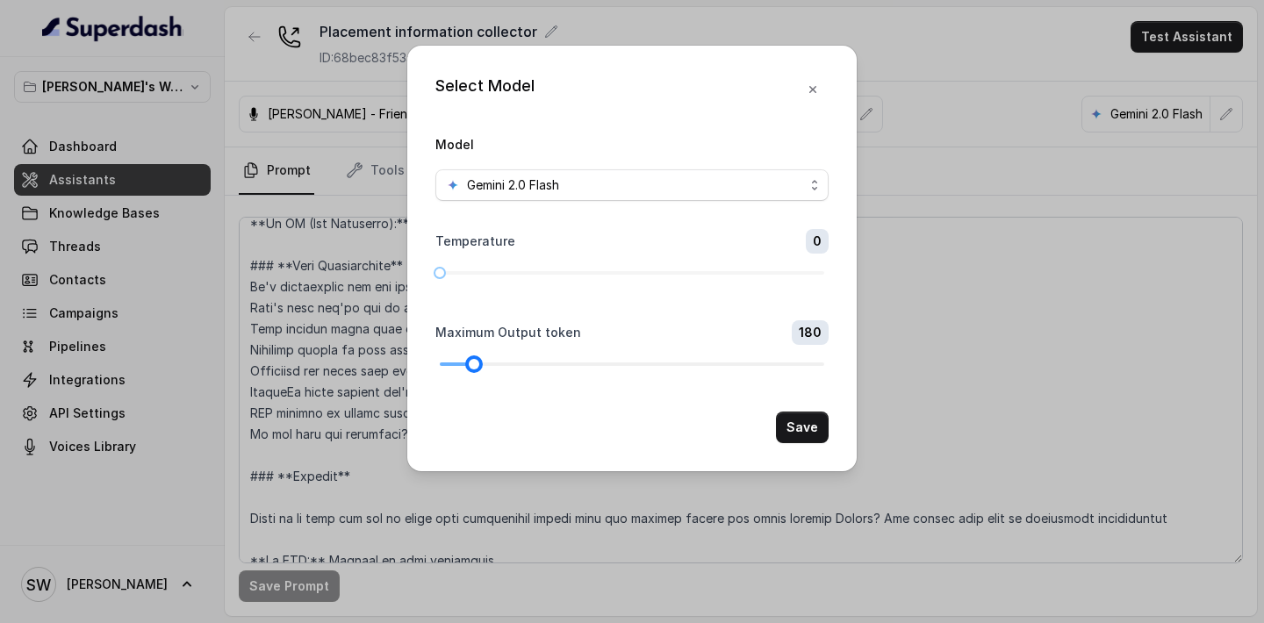
drag, startPoint x: 484, startPoint y: 364, endPoint x: 476, endPoint y: 362, distance: 9.2
click at [476, 362] on div at bounding box center [473, 364] width 9 height 9
click at [808, 434] on button "Save" at bounding box center [802, 428] width 53 height 32
